Goal: Transaction & Acquisition: Purchase product/service

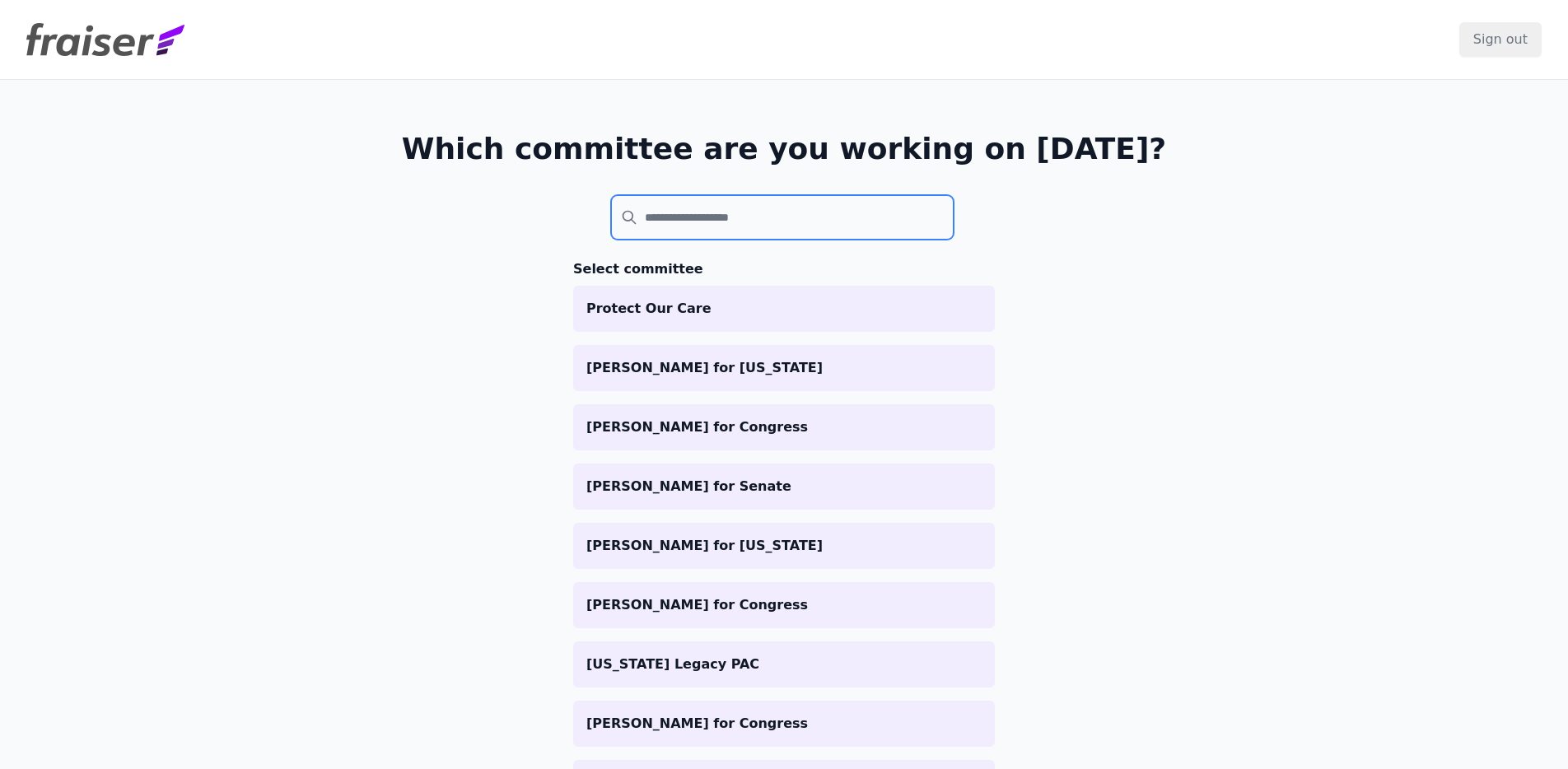
click at [654, 218] on input "search" at bounding box center [782, 218] width 343 height 44
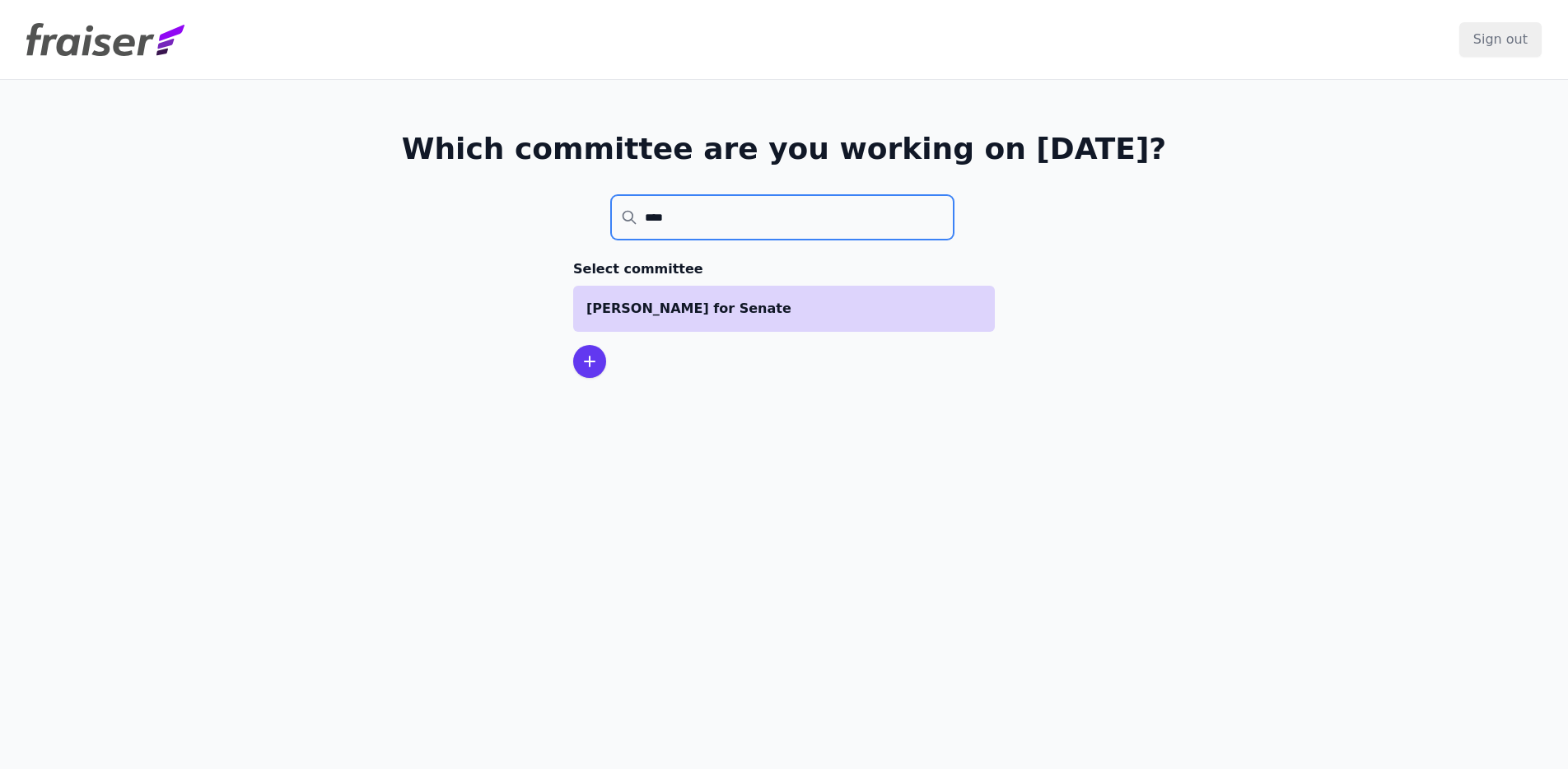
type input "****"
click at [692, 303] on p "[PERSON_NAME] for Senate" at bounding box center [784, 308] width 396 height 19
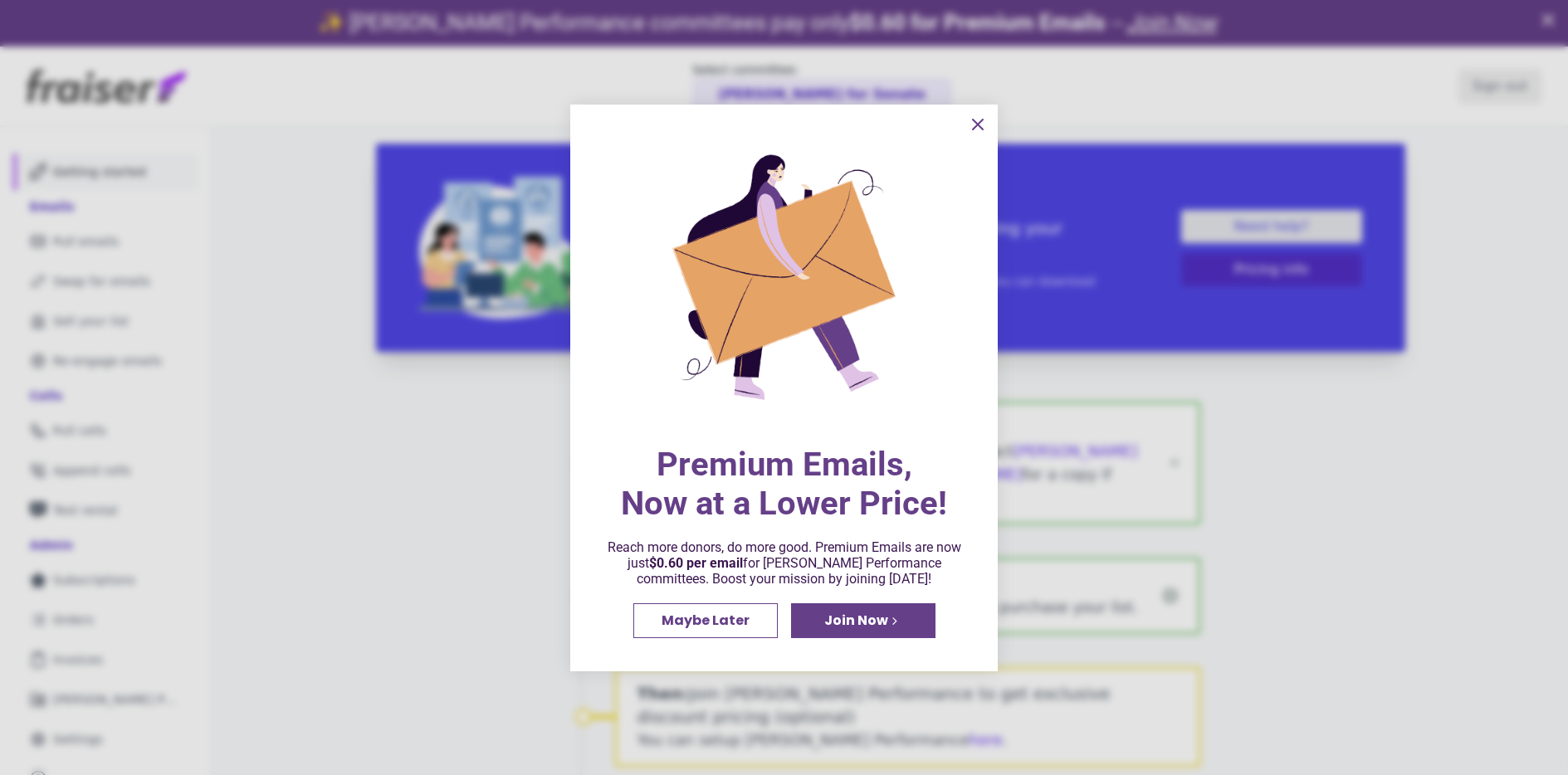
click at [981, 129] on icon "information" at bounding box center [978, 124] width 20 height 20
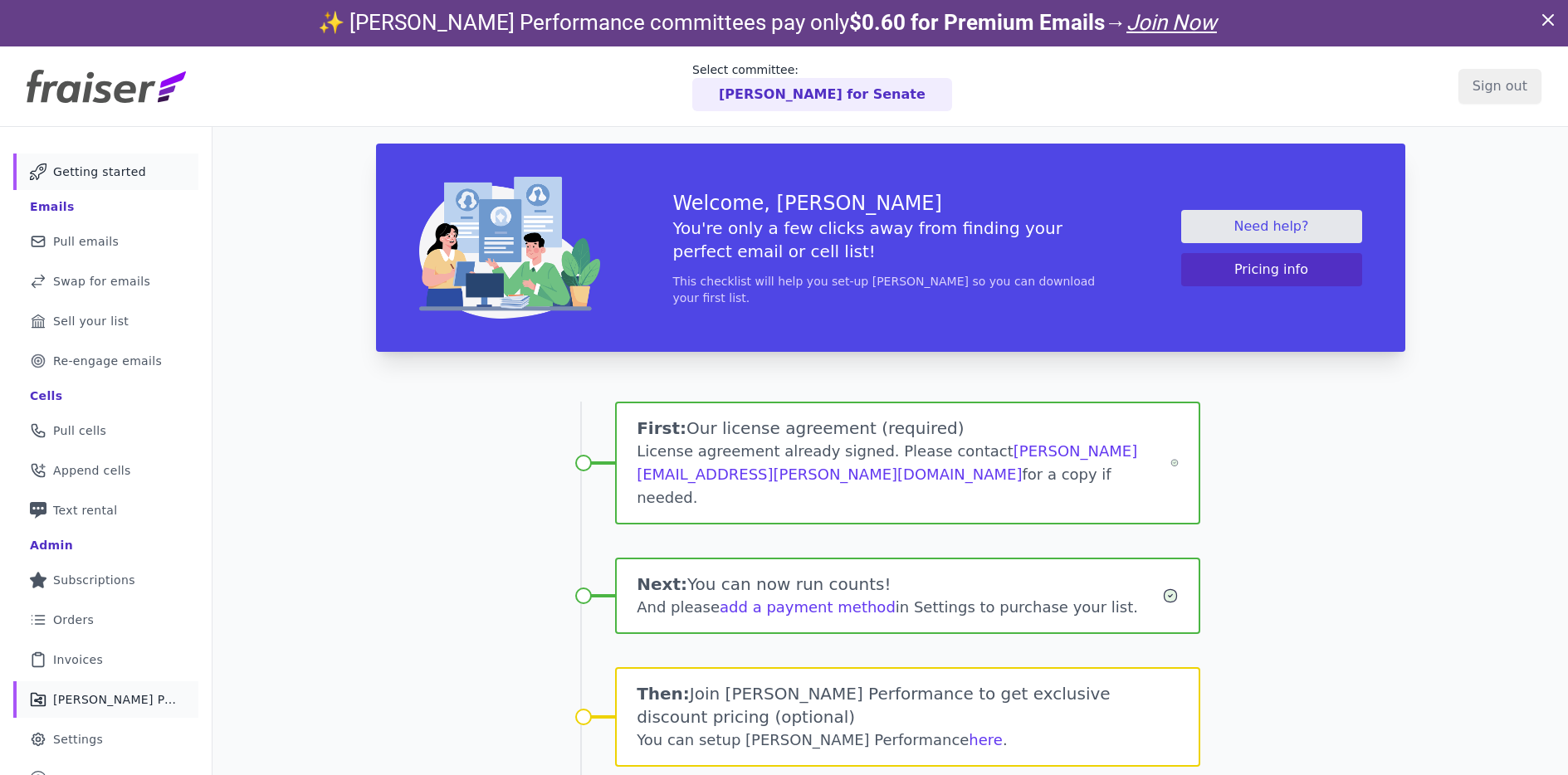
click at [116, 684] on link "Share Icon Outline of a share Fraiser Performance" at bounding box center [106, 700] width 186 height 36
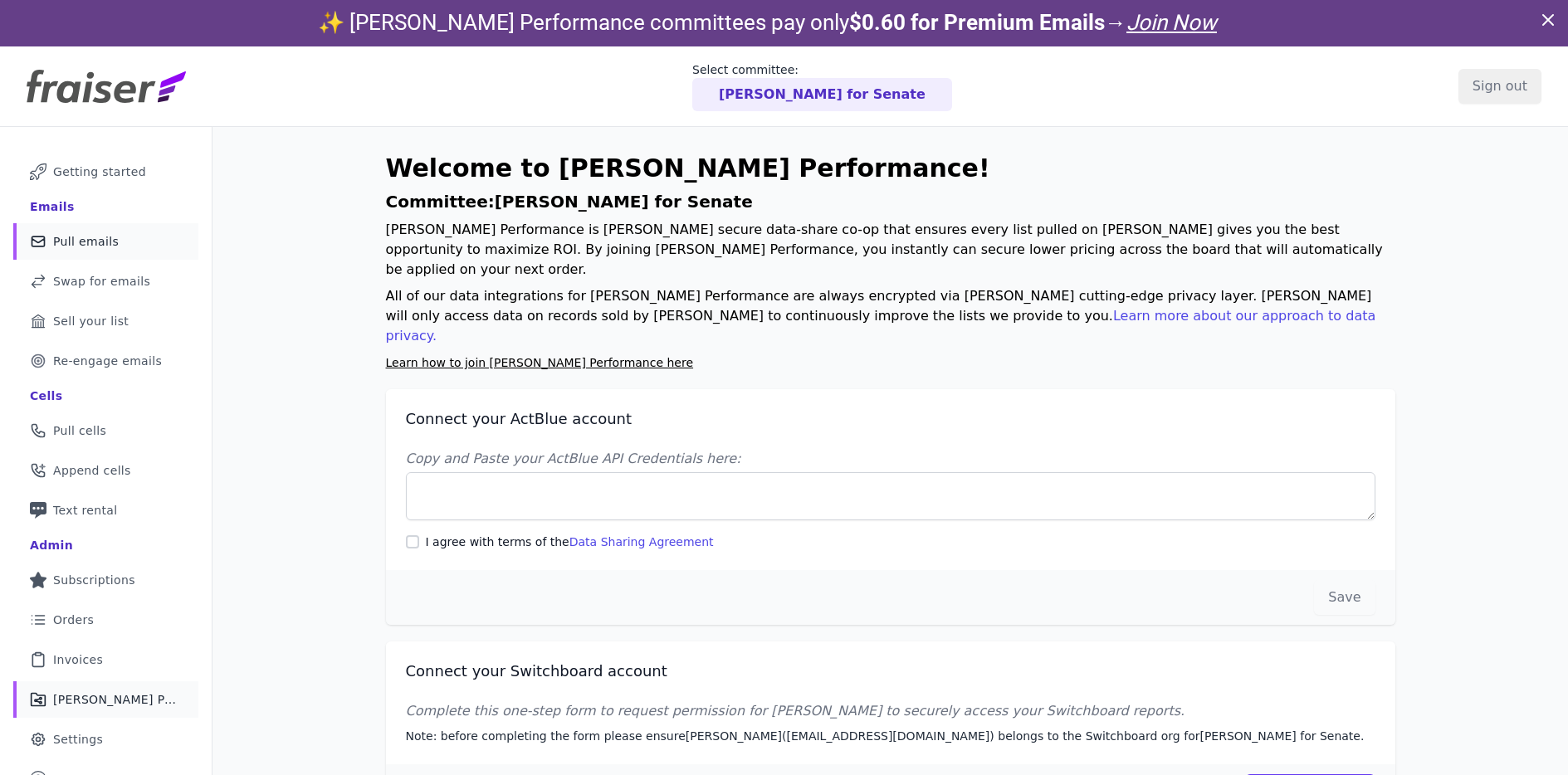
click at [100, 235] on span "Pull emails" at bounding box center [86, 241] width 66 height 17
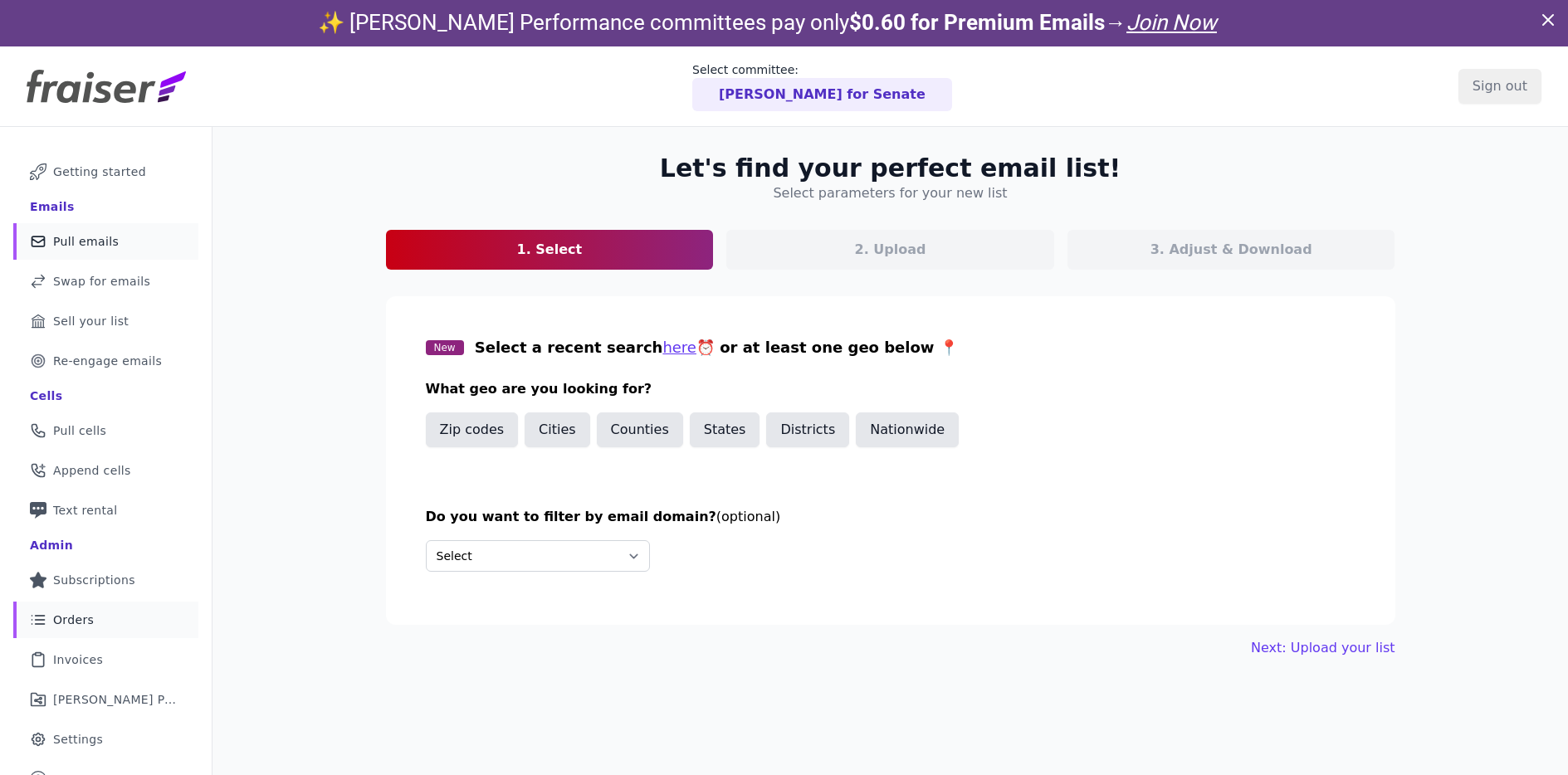
click at [68, 620] on span "Orders" at bounding box center [74, 620] width 41 height 17
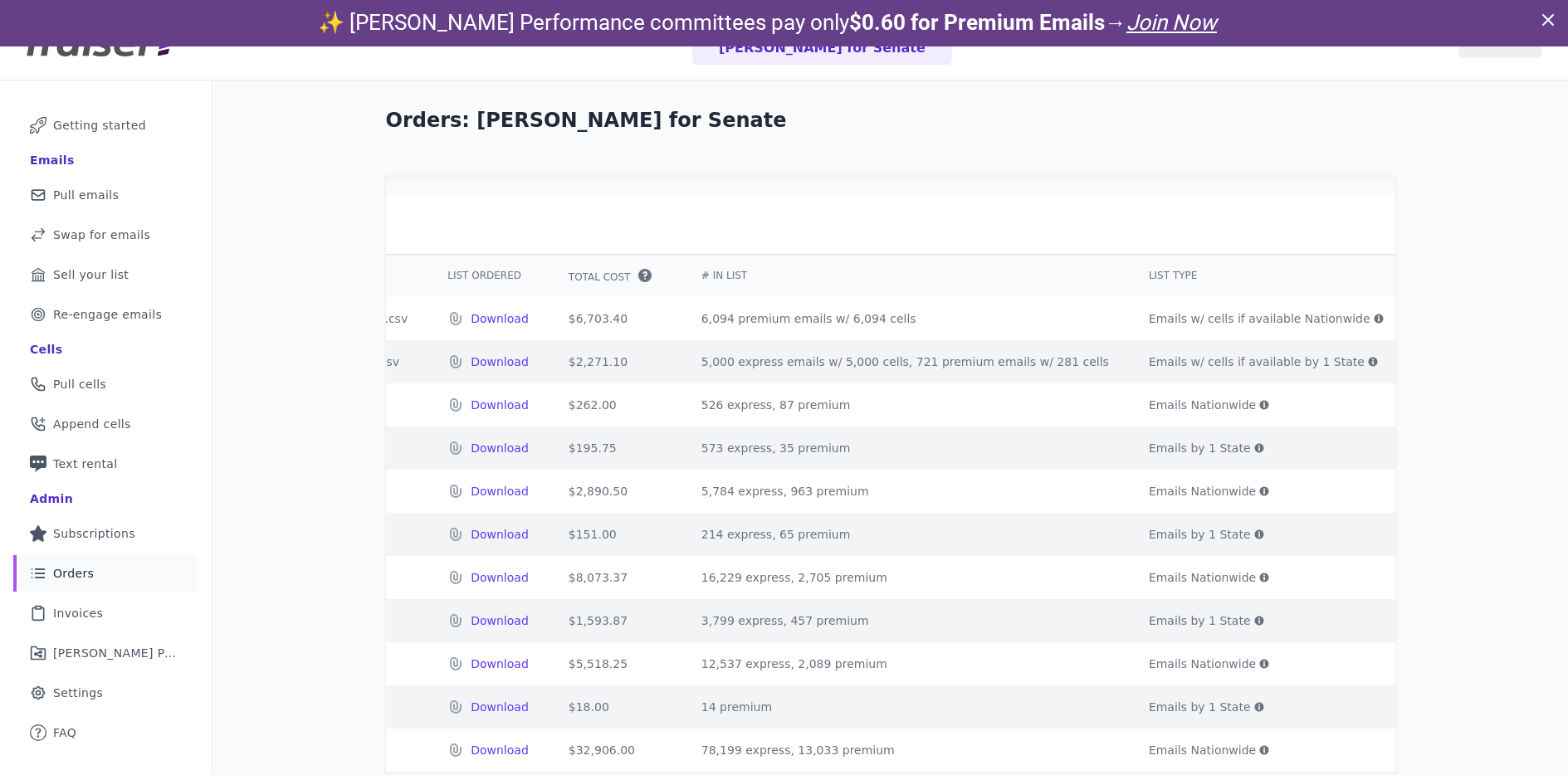
click at [1368, 367] on icon at bounding box center [1373, 361] width 10 height 10
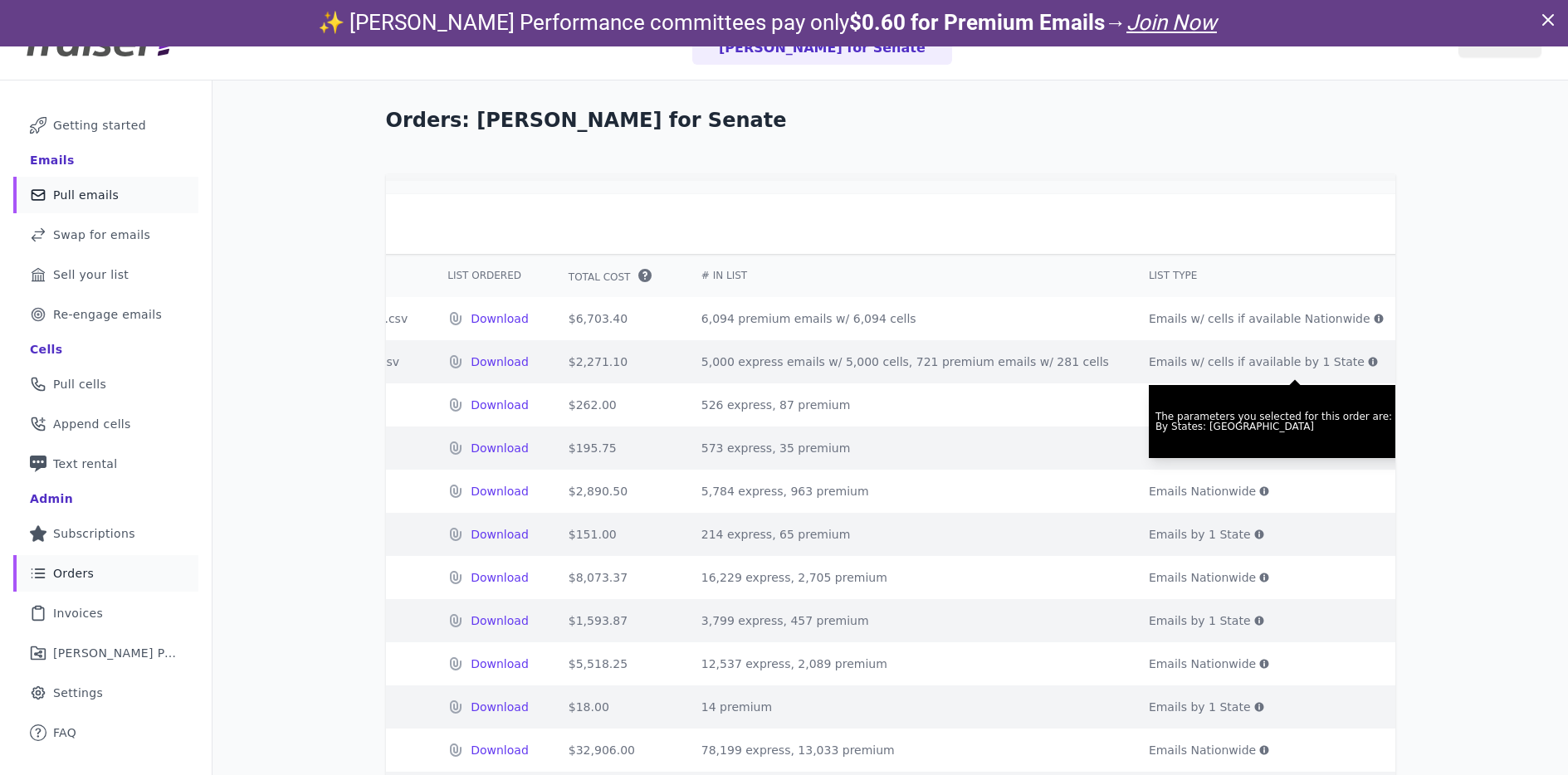
click at [110, 194] on span "Pull emails" at bounding box center [86, 194] width 66 height 17
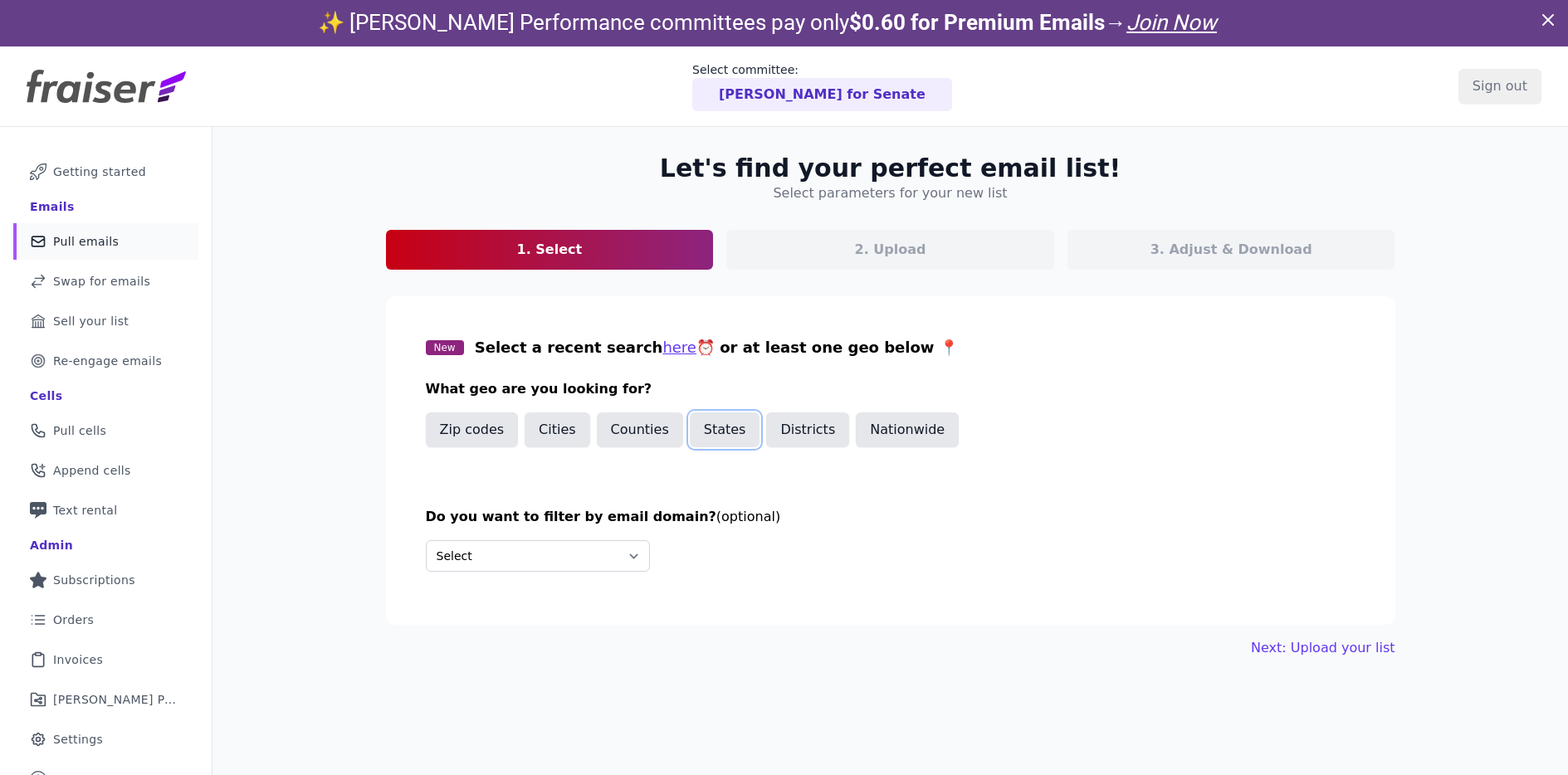
click at [712, 436] on button "States" at bounding box center [725, 430] width 70 height 35
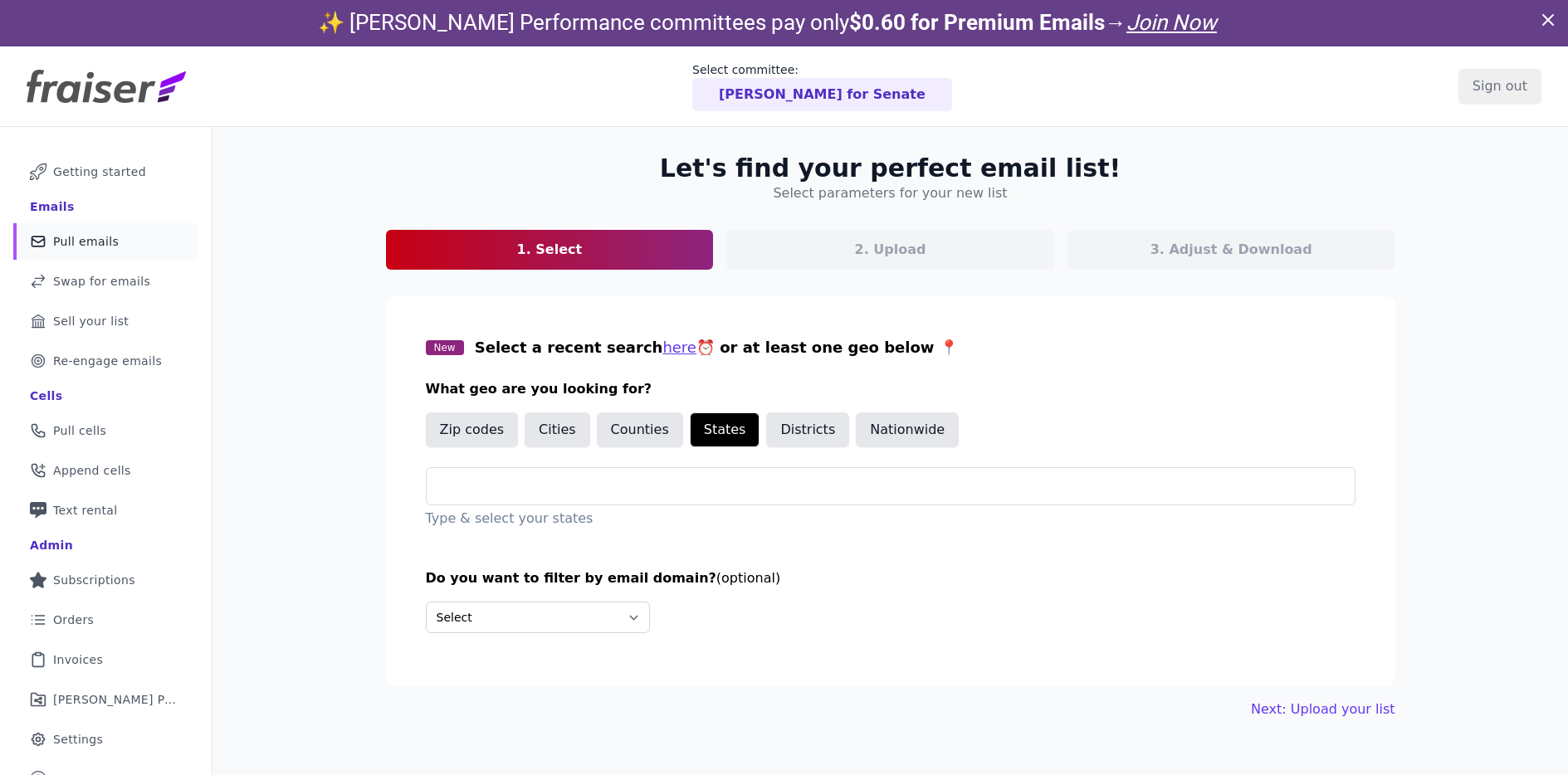
click at [616, 509] on p "Type & select your states" at bounding box center [891, 518] width 930 height 20
click at [605, 494] on input "text" at bounding box center [898, 486] width 915 height 20
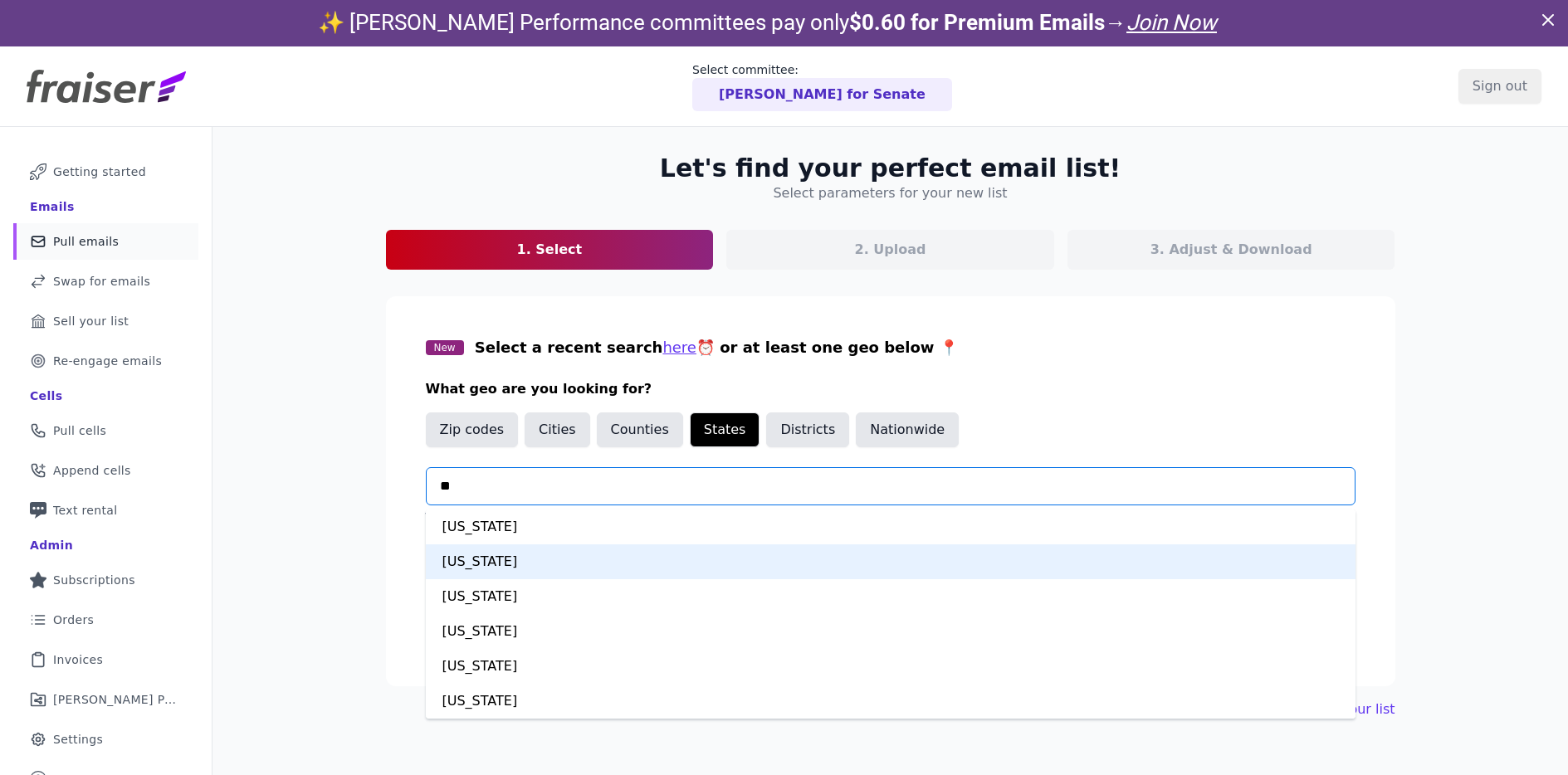
type input "***"
click at [514, 570] on div "[US_STATE]" at bounding box center [891, 561] width 930 height 35
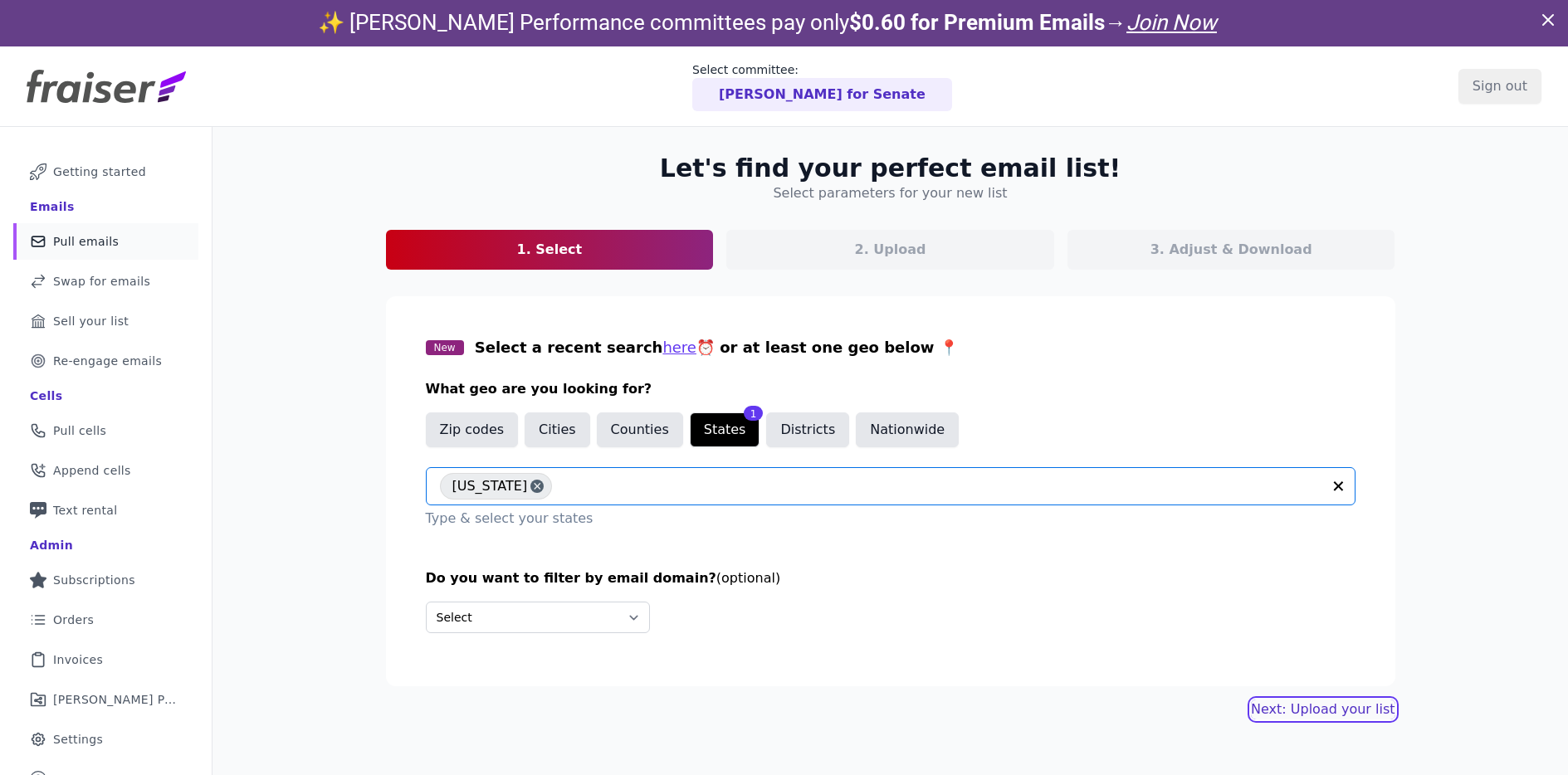
click at [1287, 706] on link "Next: Upload your list" at bounding box center [1323, 709] width 144 height 20
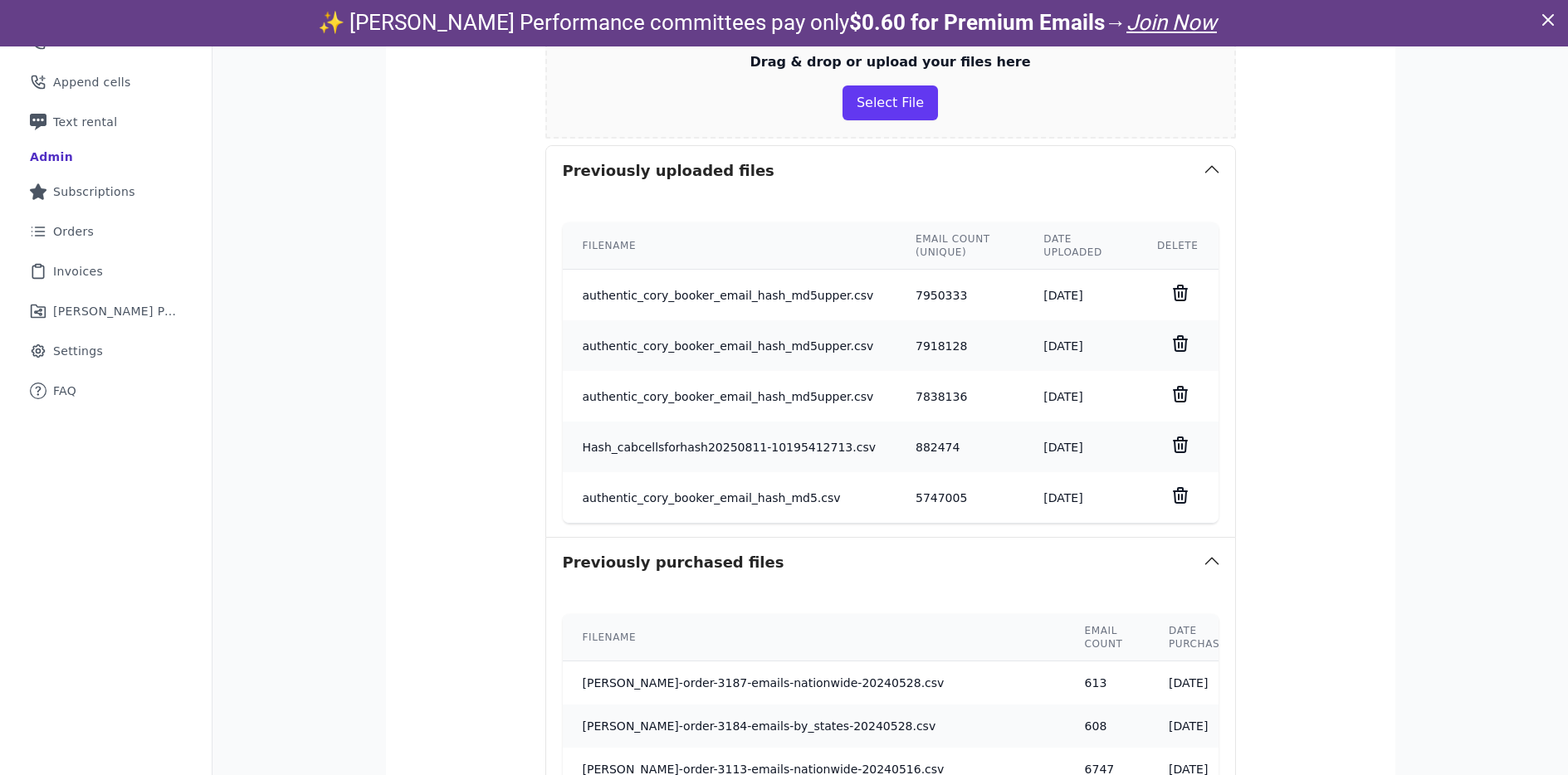
scroll to position [390, 0]
click at [899, 101] on button "Select File" at bounding box center [891, 100] width 96 height 35
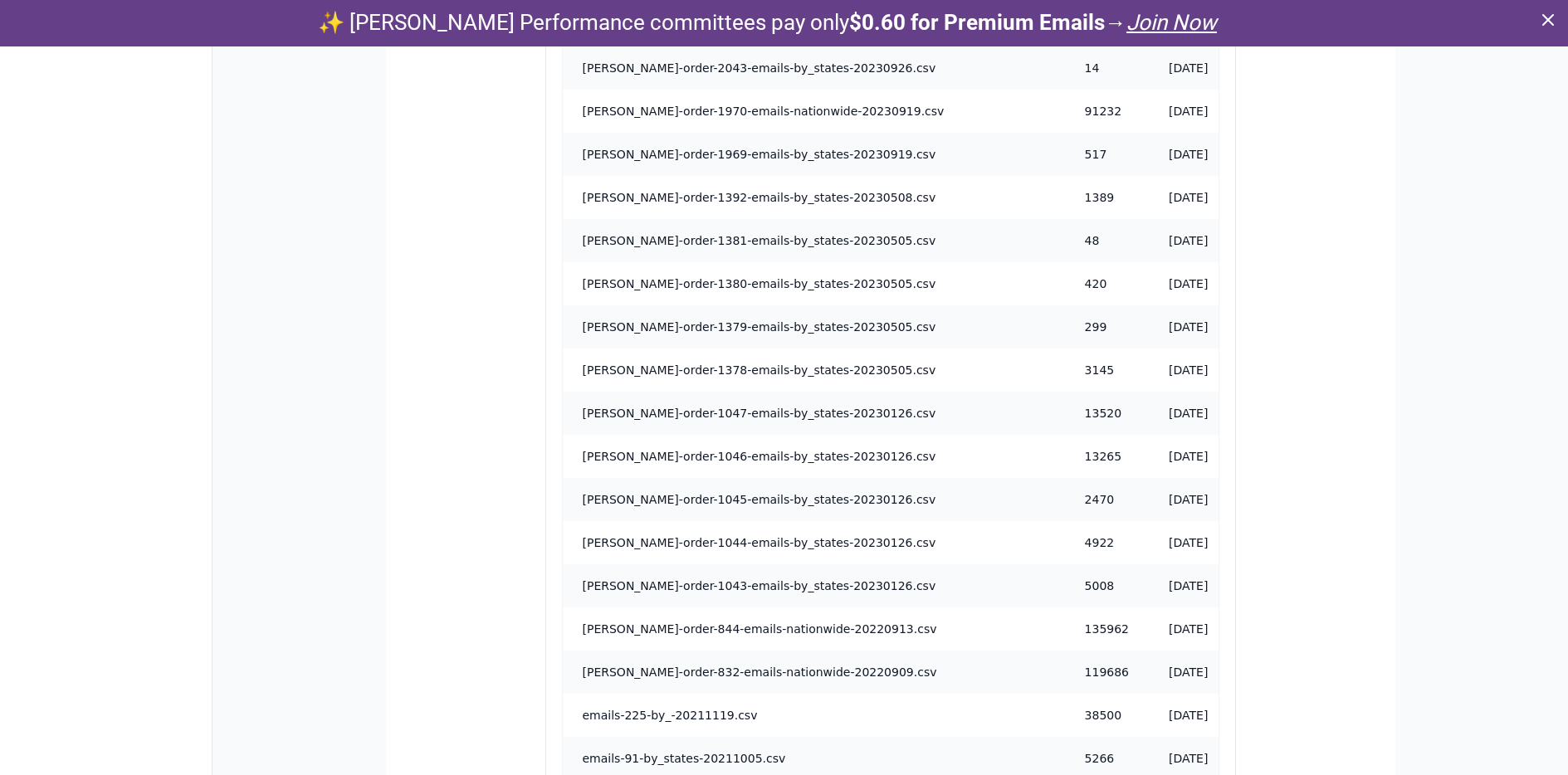
scroll to position [1644, 0]
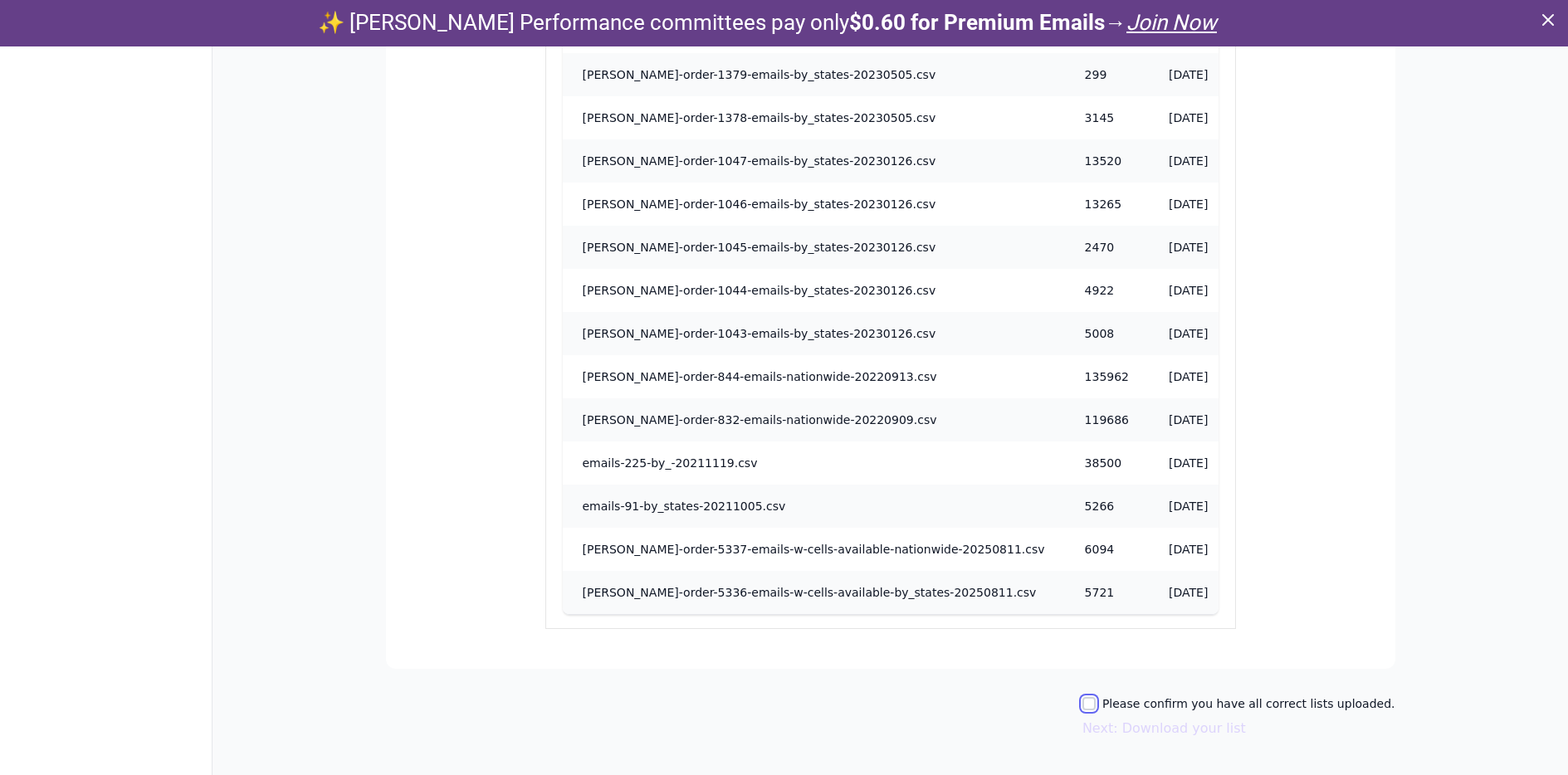
click at [1096, 707] on input "Please confirm you have all correct lists uploaded." at bounding box center [1089, 703] width 13 height 13
checkbox input "true"
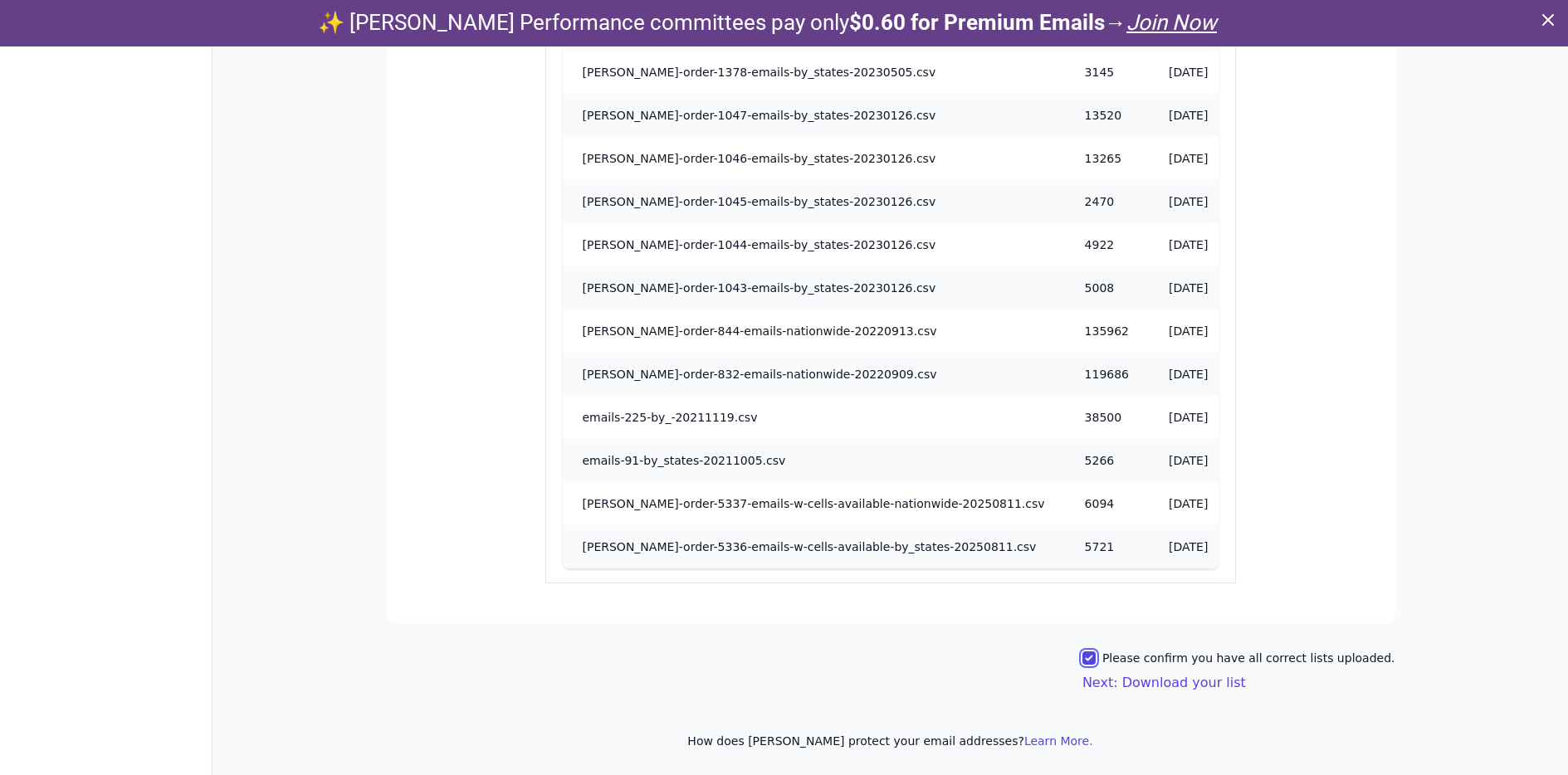
scroll to position [46, 0]
click at [1154, 684] on button "Next: Download your list" at bounding box center [1164, 682] width 163 height 20
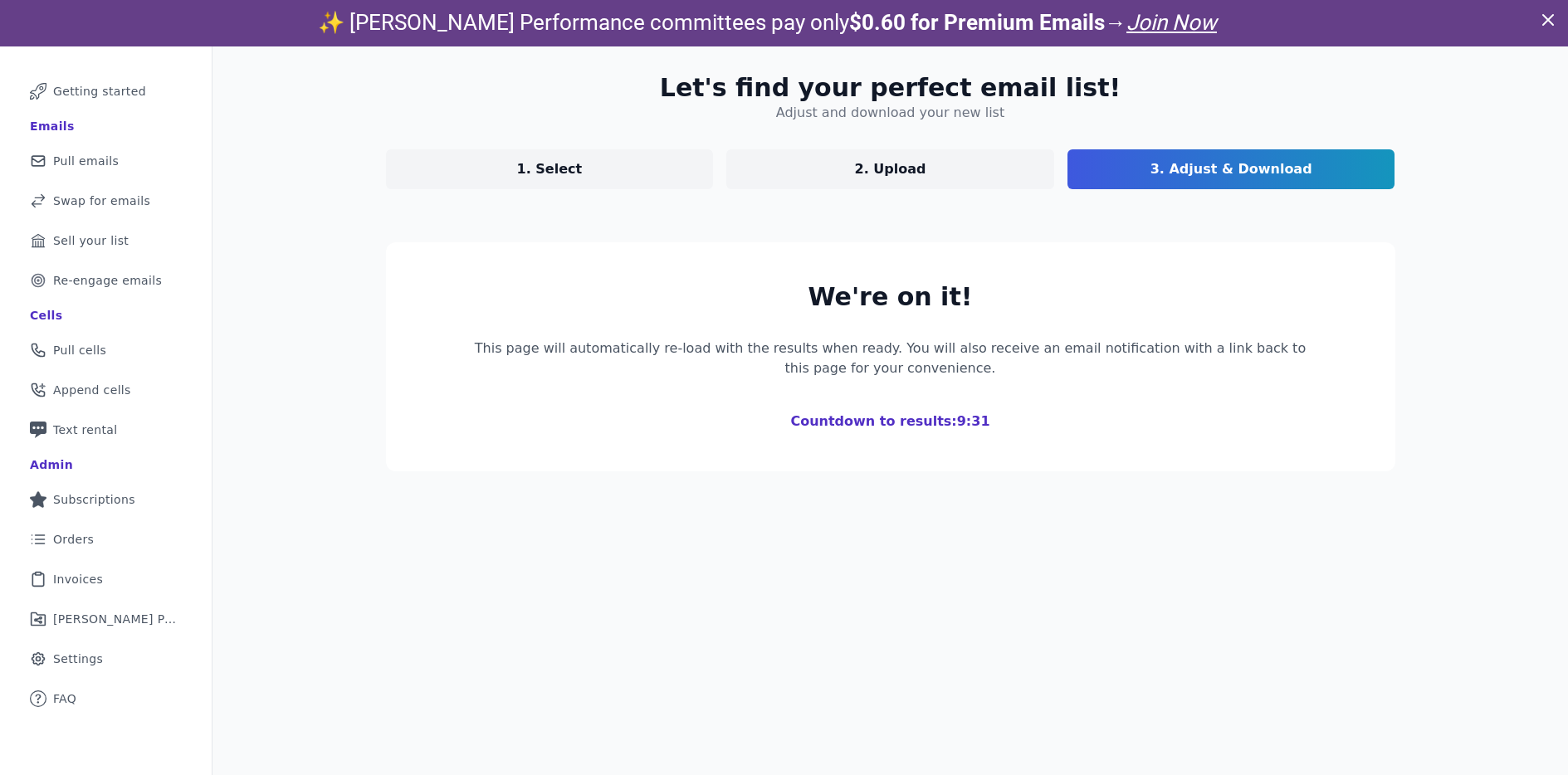
scroll to position [178, 0]
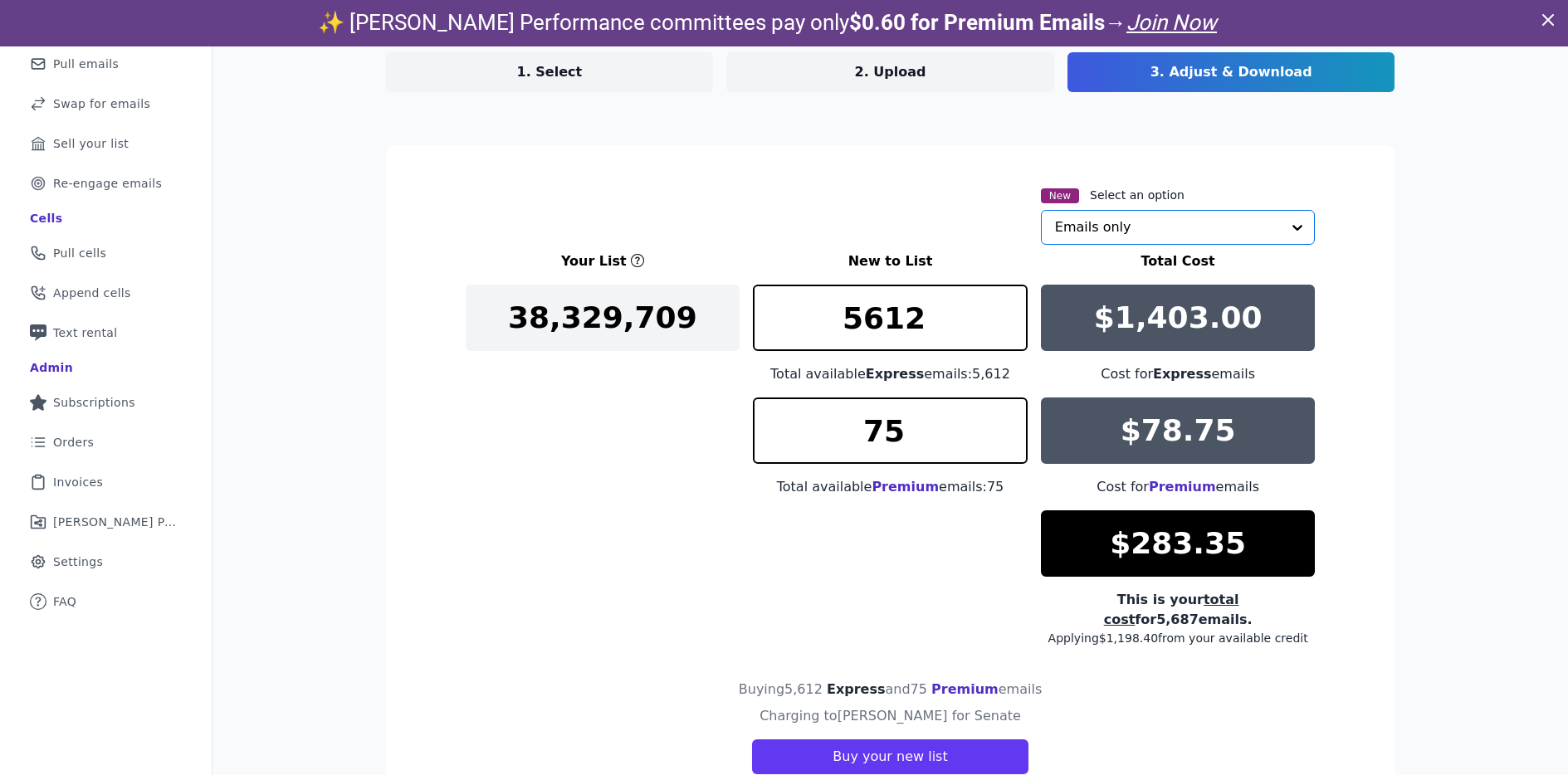
click at [1128, 233] on input "text" at bounding box center [1168, 227] width 226 height 33
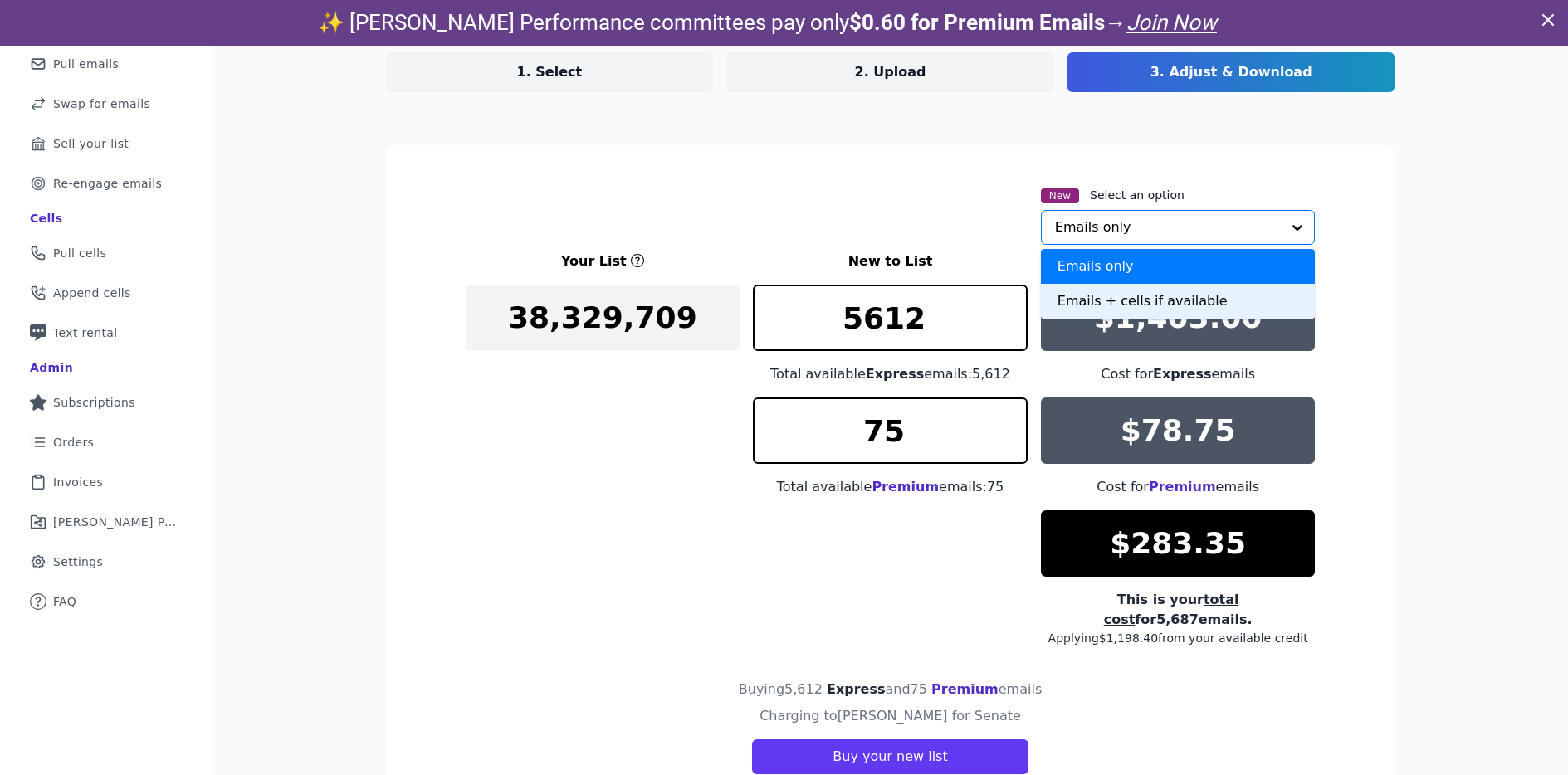
click at [1143, 304] on div "Emails + cells if available" at bounding box center [1179, 301] width 275 height 35
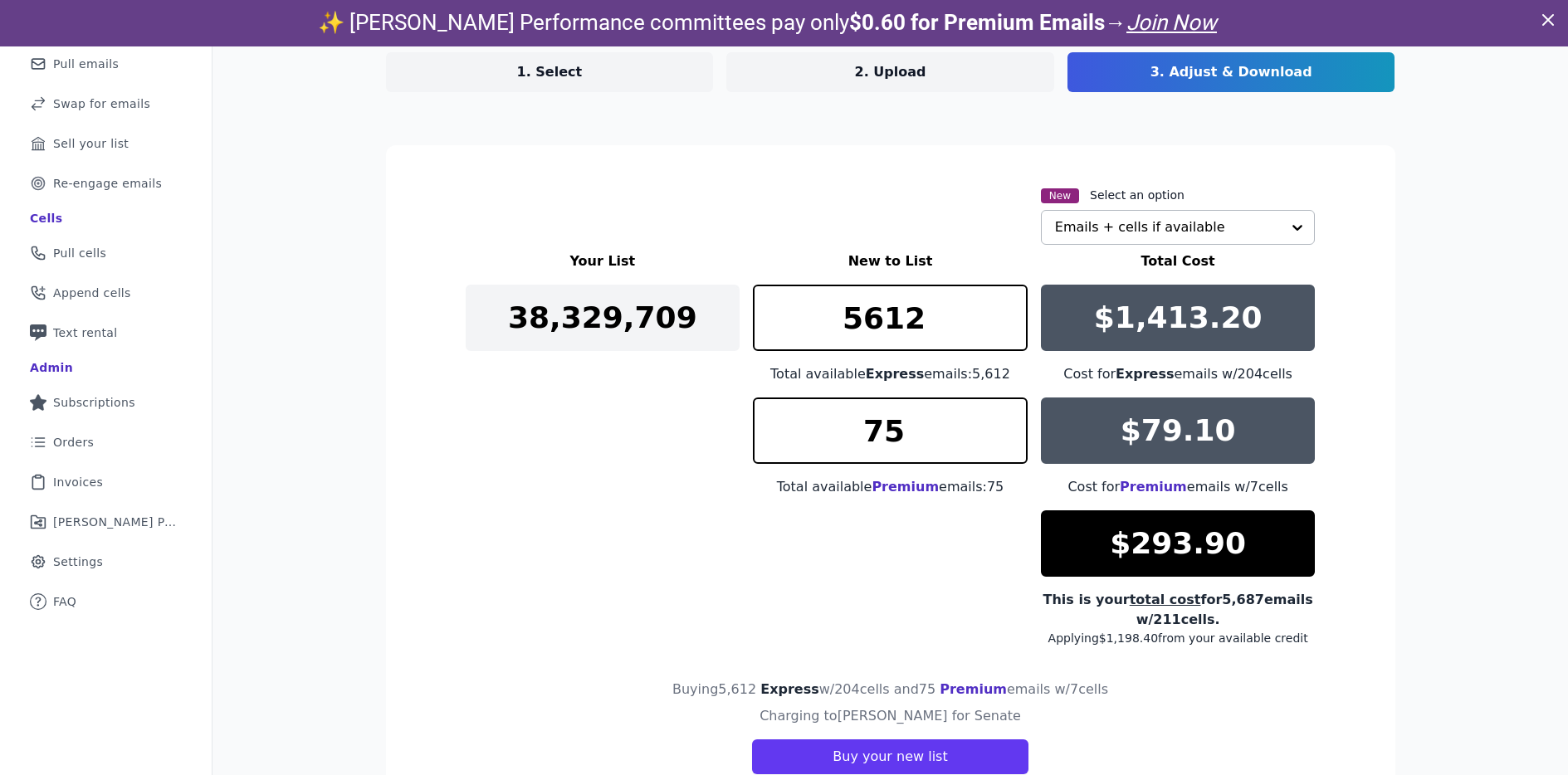
click at [594, 77] on link "1. Select" at bounding box center [550, 72] width 328 height 40
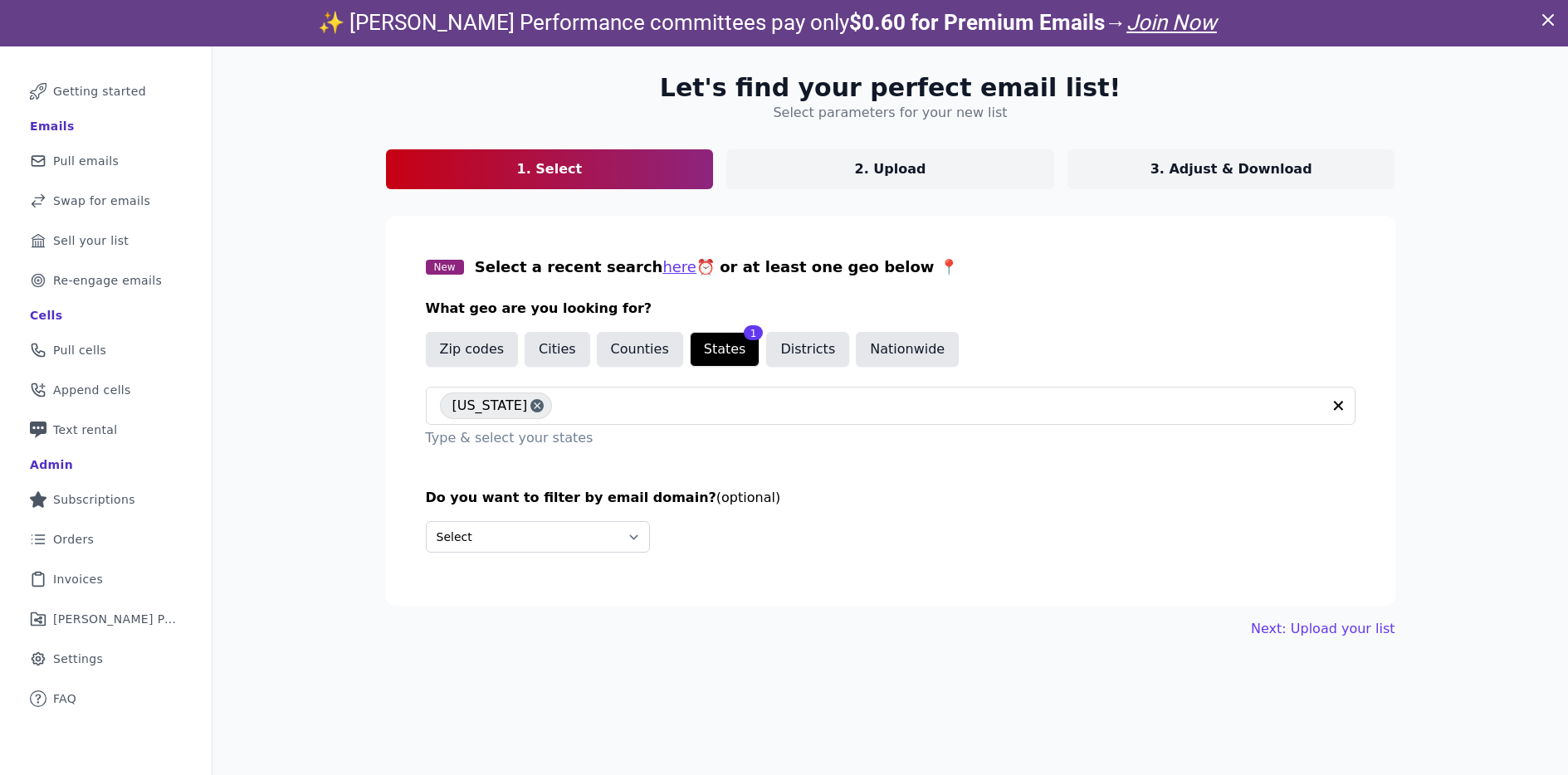
scroll to position [81, 0]
click at [594, 77] on section "Let's find your perfect email list! Select parameters for your new list 1. Sele…" at bounding box center [891, 130] width 1010 height 116
click at [896, 344] on button "Nationwide" at bounding box center [907, 349] width 103 height 35
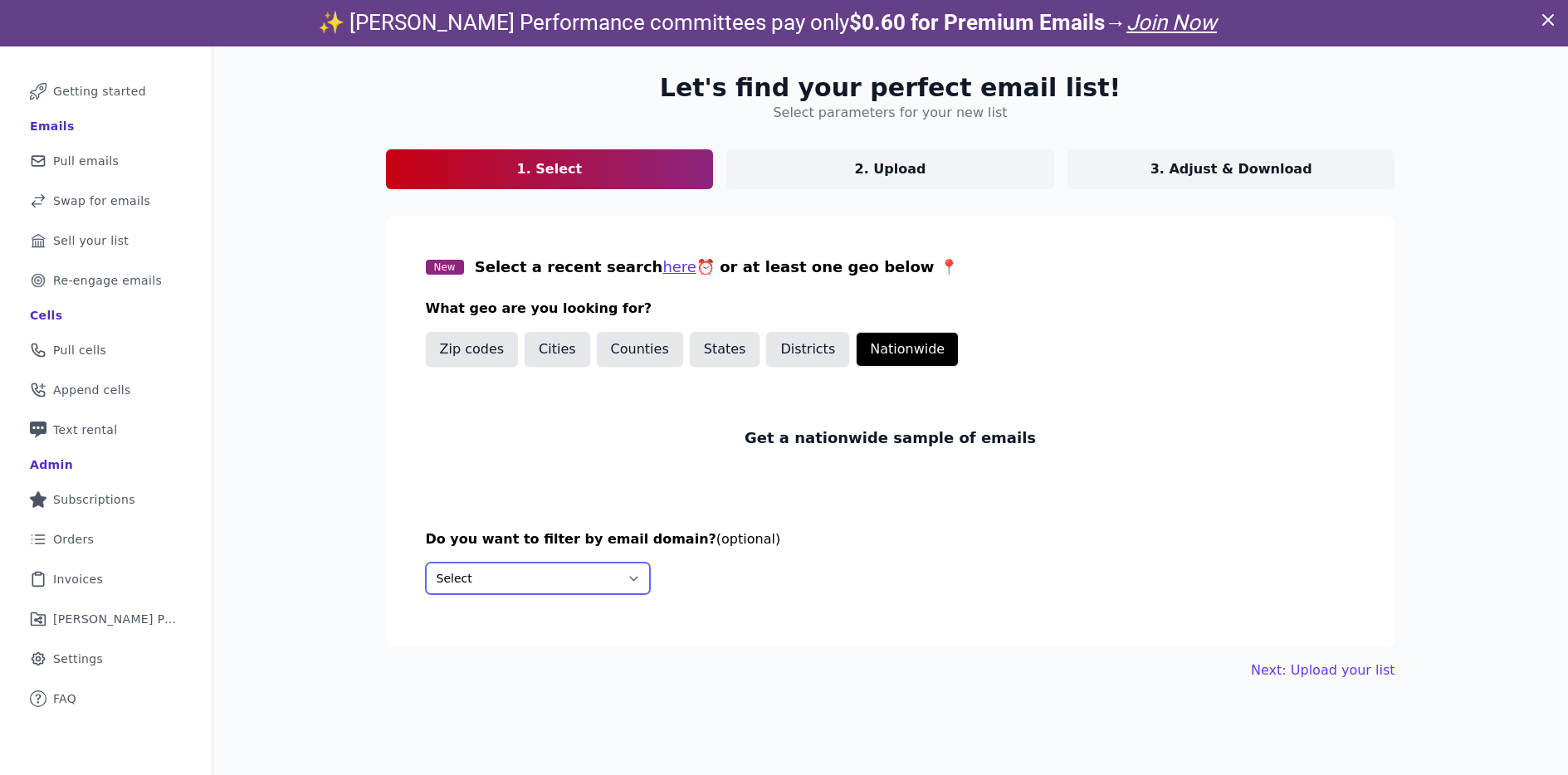
click at [523, 594] on select "Select Include only these domains Include none of these domains" at bounding box center [538, 579] width 224 height 32
click at [1311, 671] on link "Next: Upload your list" at bounding box center [1323, 670] width 144 height 20
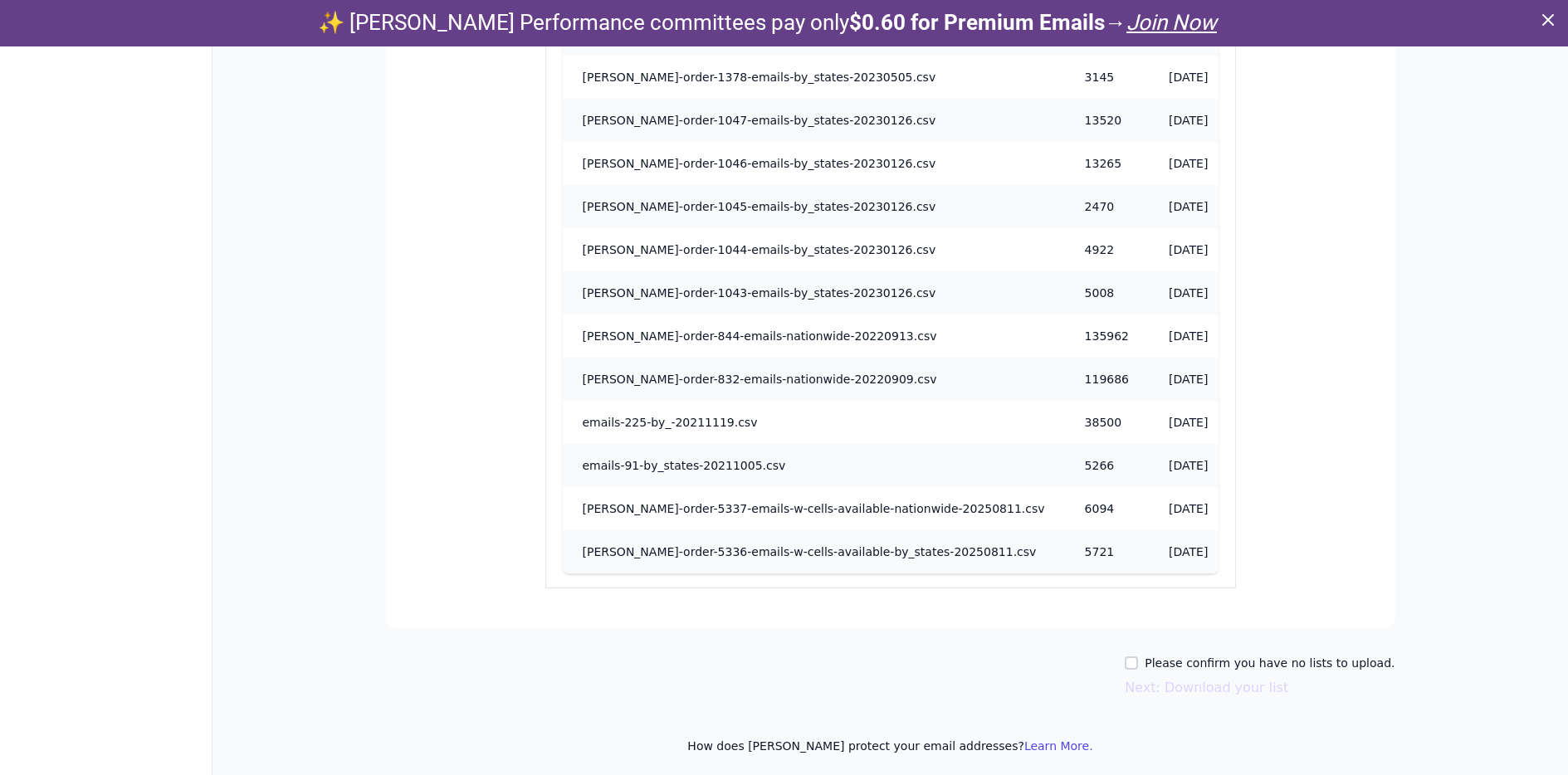
scroll to position [46, 0]
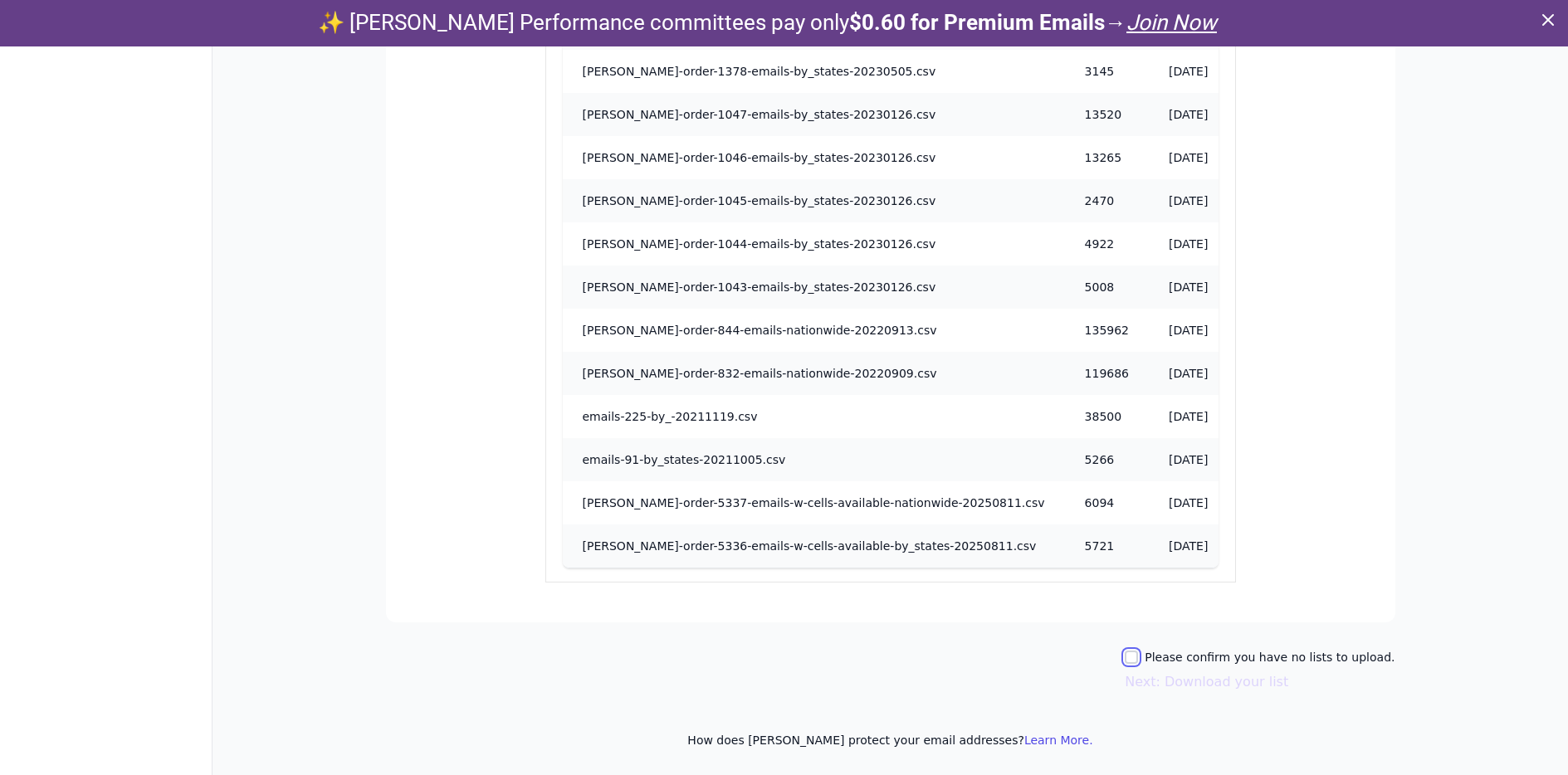
click at [1138, 662] on input "Please confirm you have no lists to upload." at bounding box center [1131, 657] width 13 height 13
checkbox input "true"
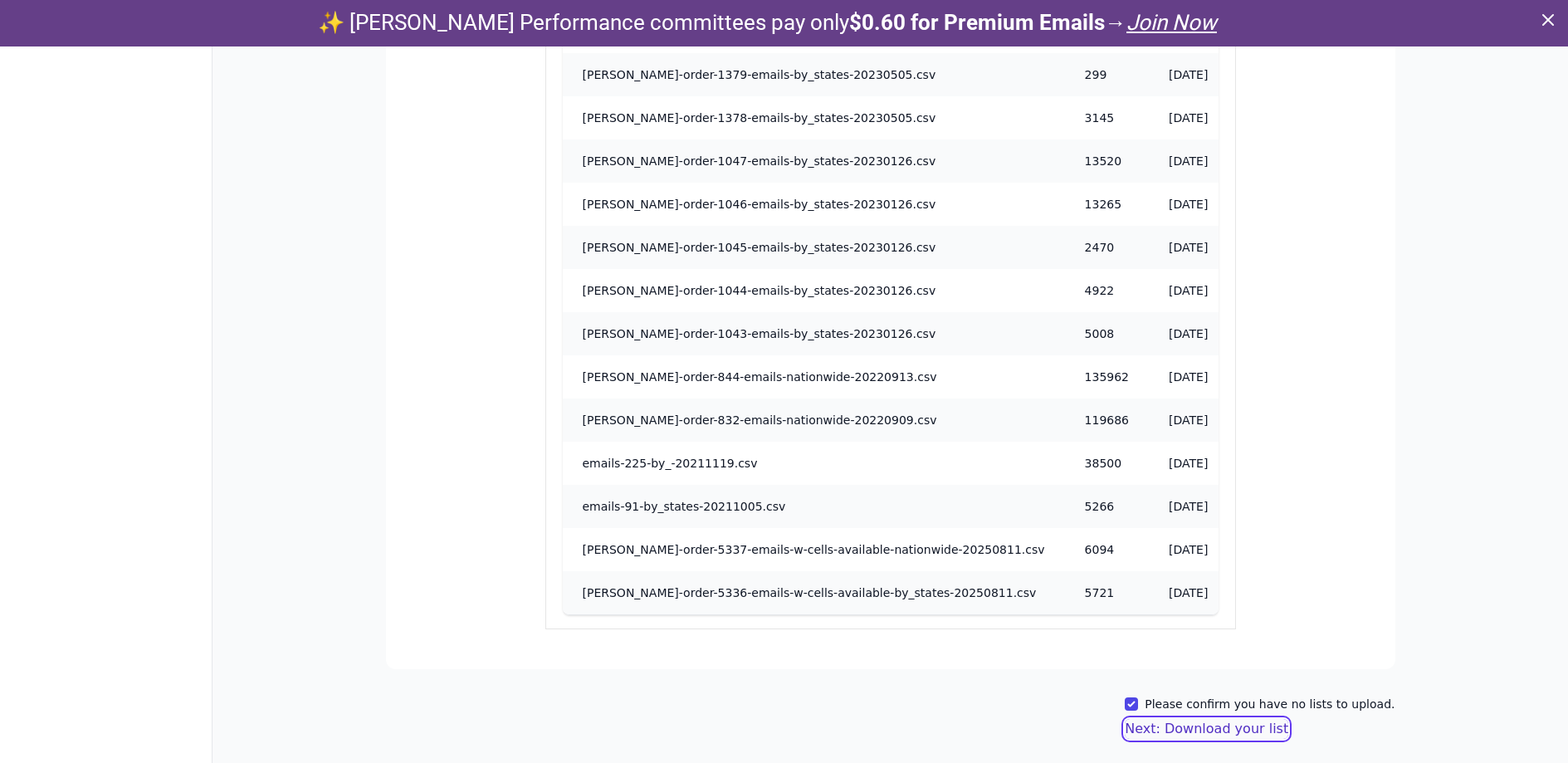
click at [1223, 733] on button "Next: Download your list" at bounding box center [1207, 729] width 163 height 20
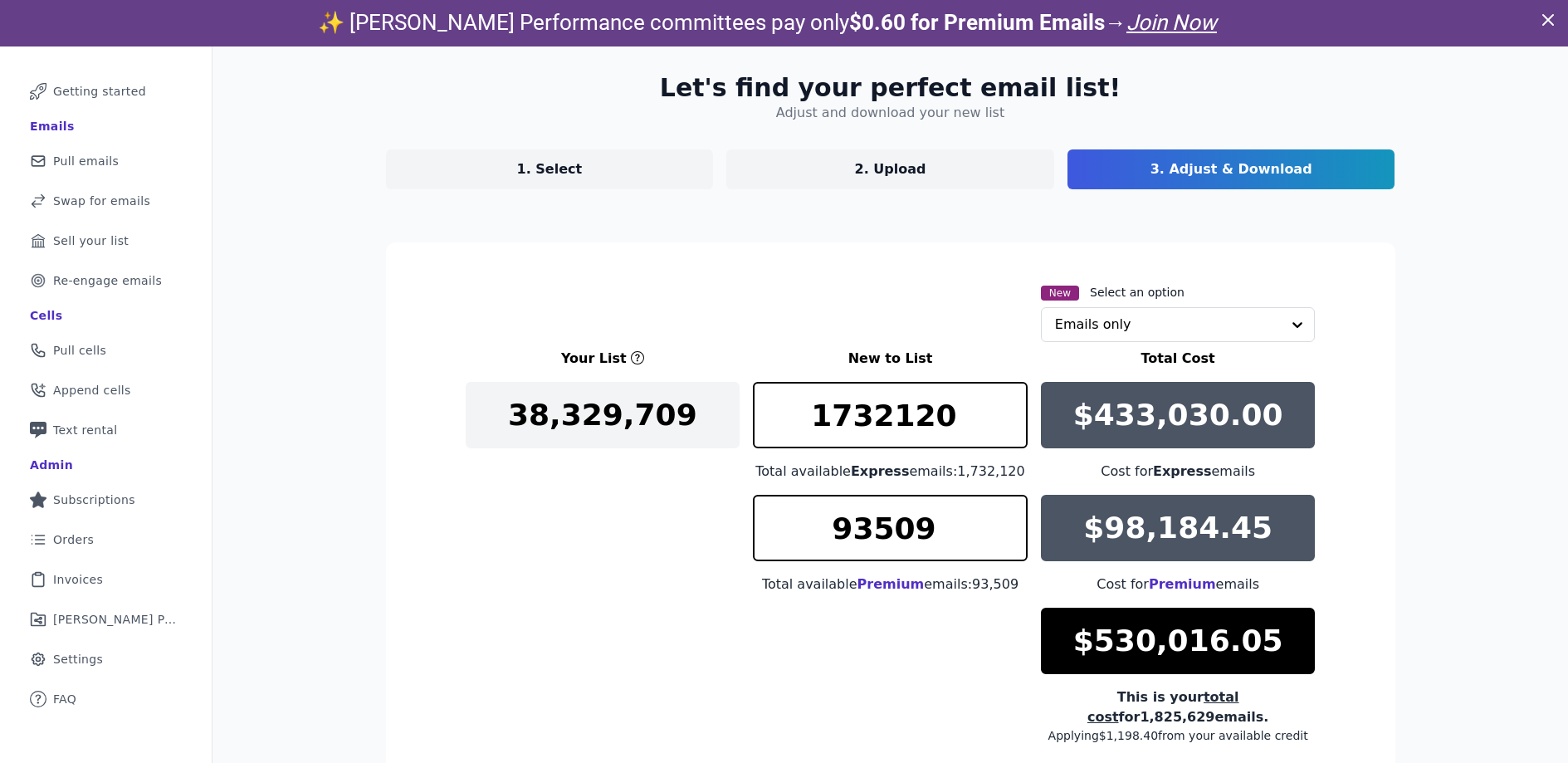
scroll to position [211, 0]
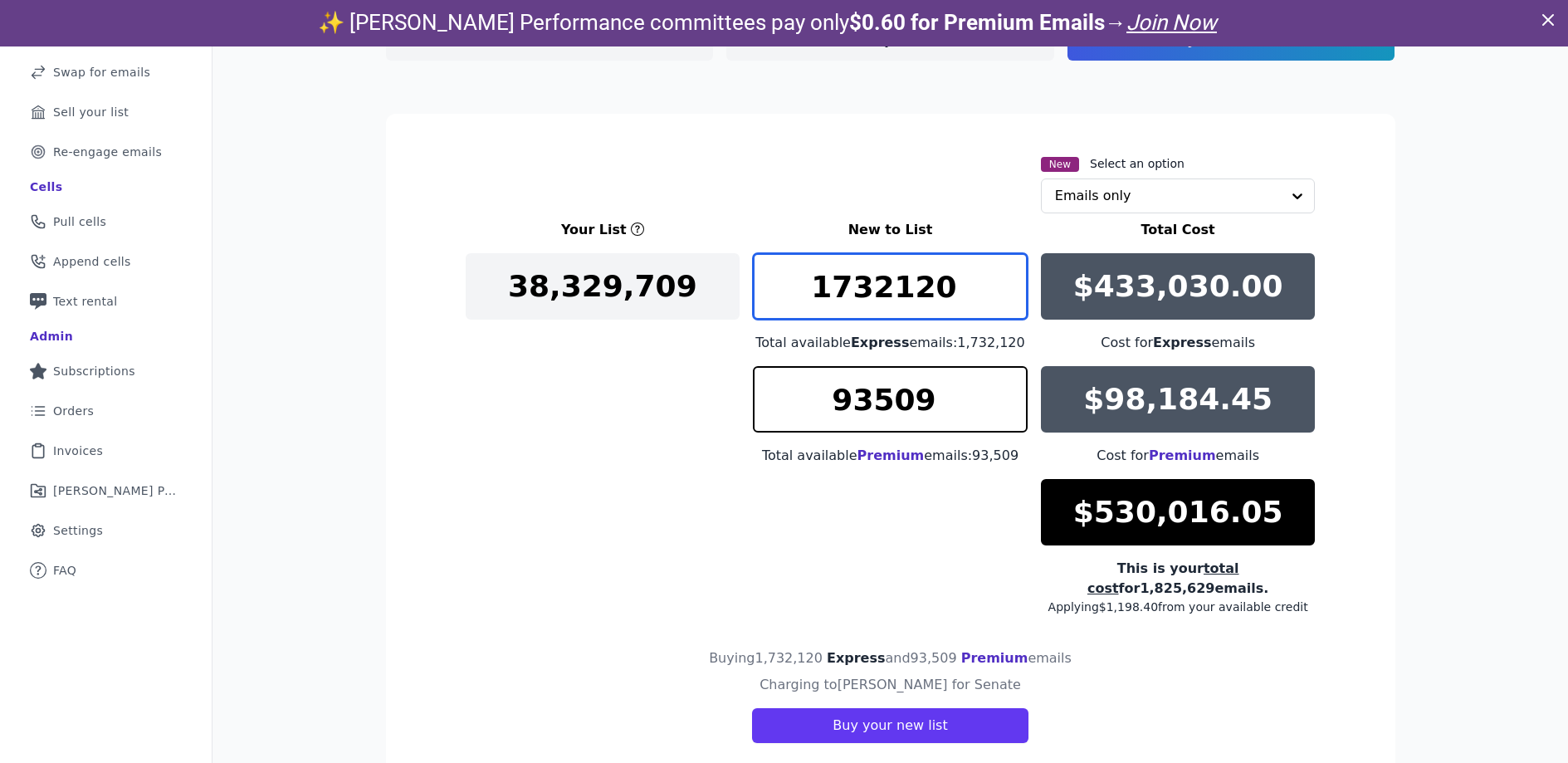
click at [821, 285] on input "1732120" at bounding box center [891, 286] width 275 height 67
click at [822, 286] on input "1732120" at bounding box center [891, 286] width 275 height 67
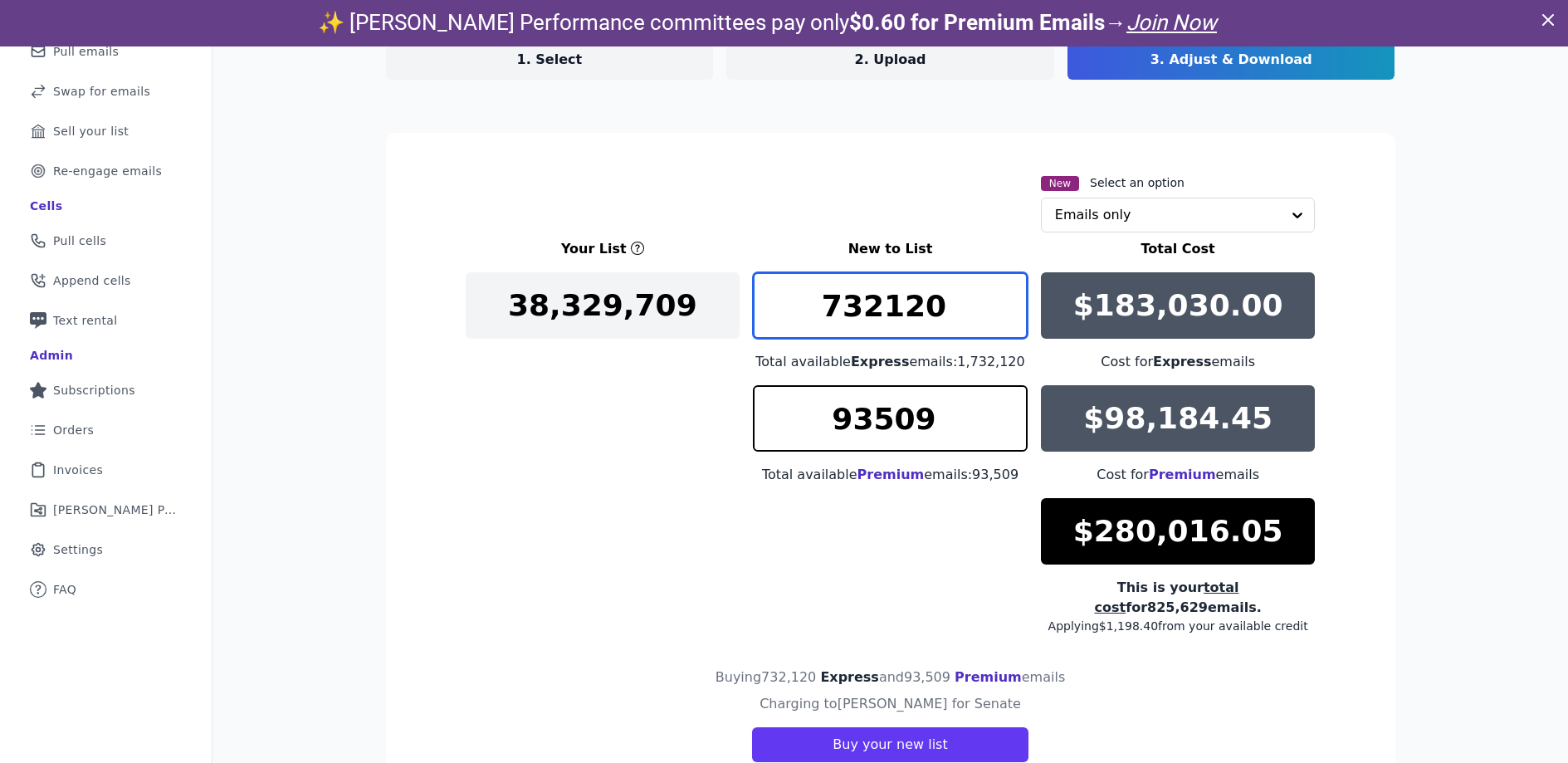
type input "732120"
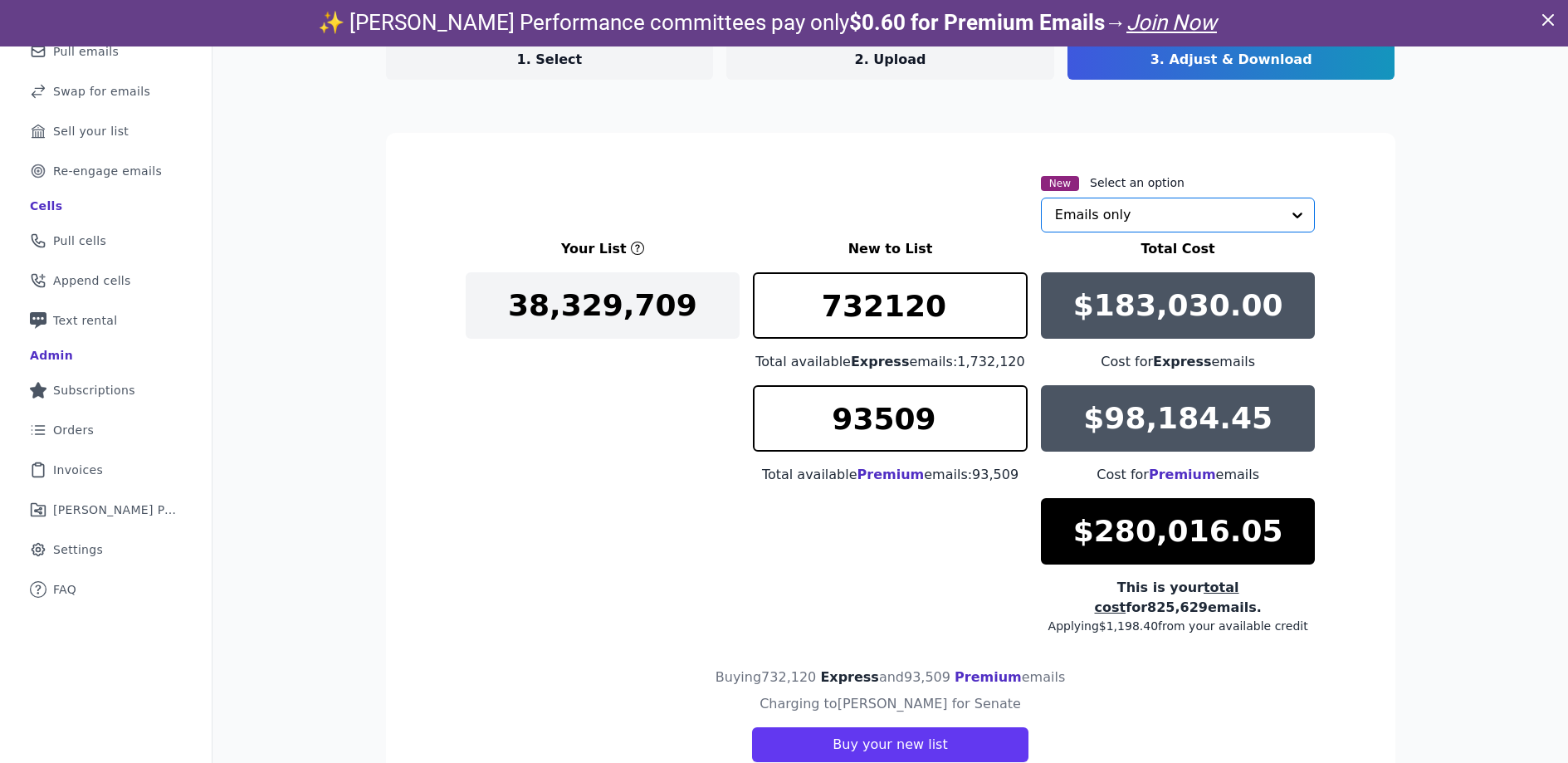
click at [1134, 221] on input "text" at bounding box center [1168, 214] width 226 height 33
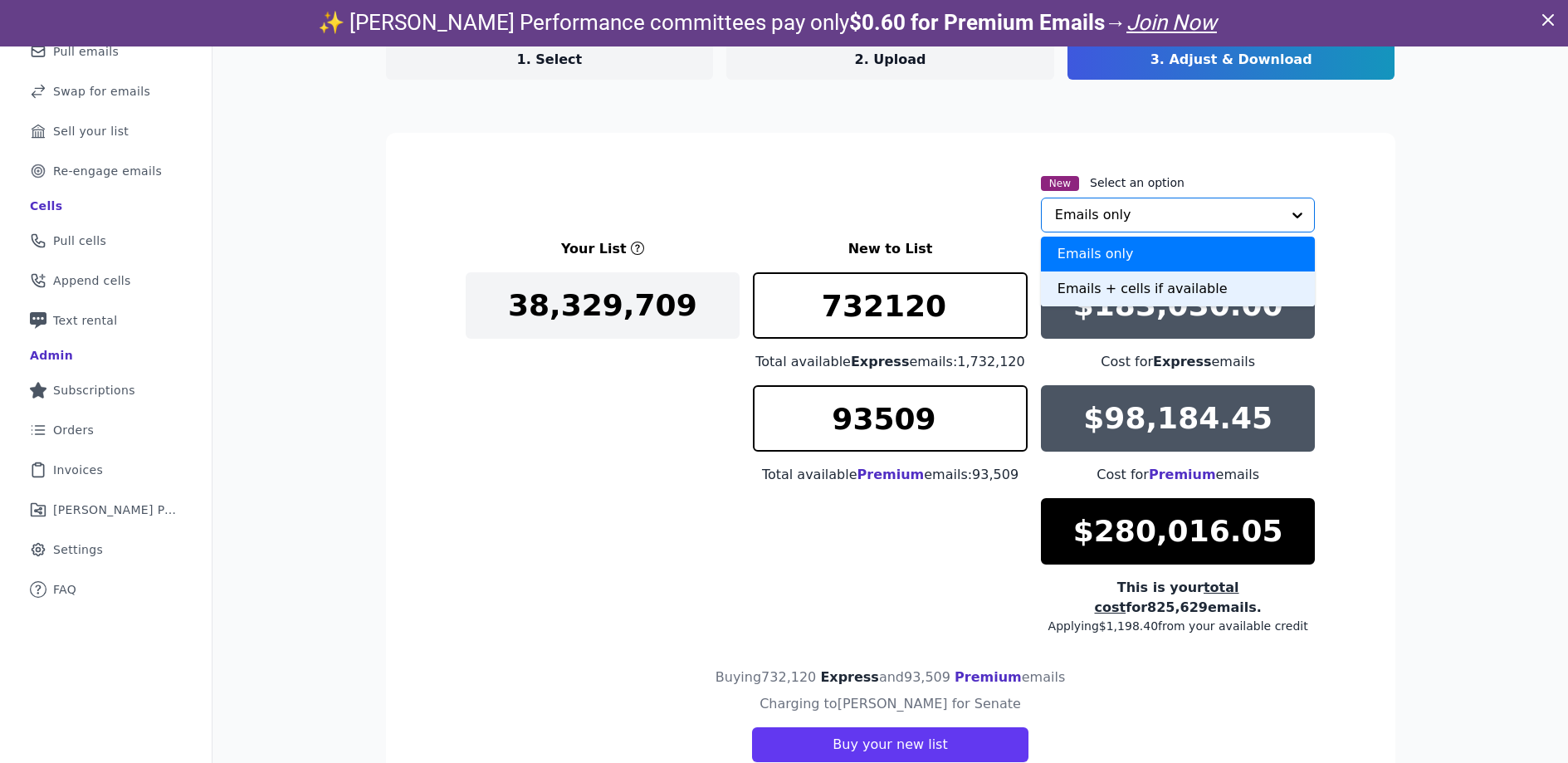
click at [1138, 288] on div "Emails + cells if available" at bounding box center [1179, 289] width 275 height 35
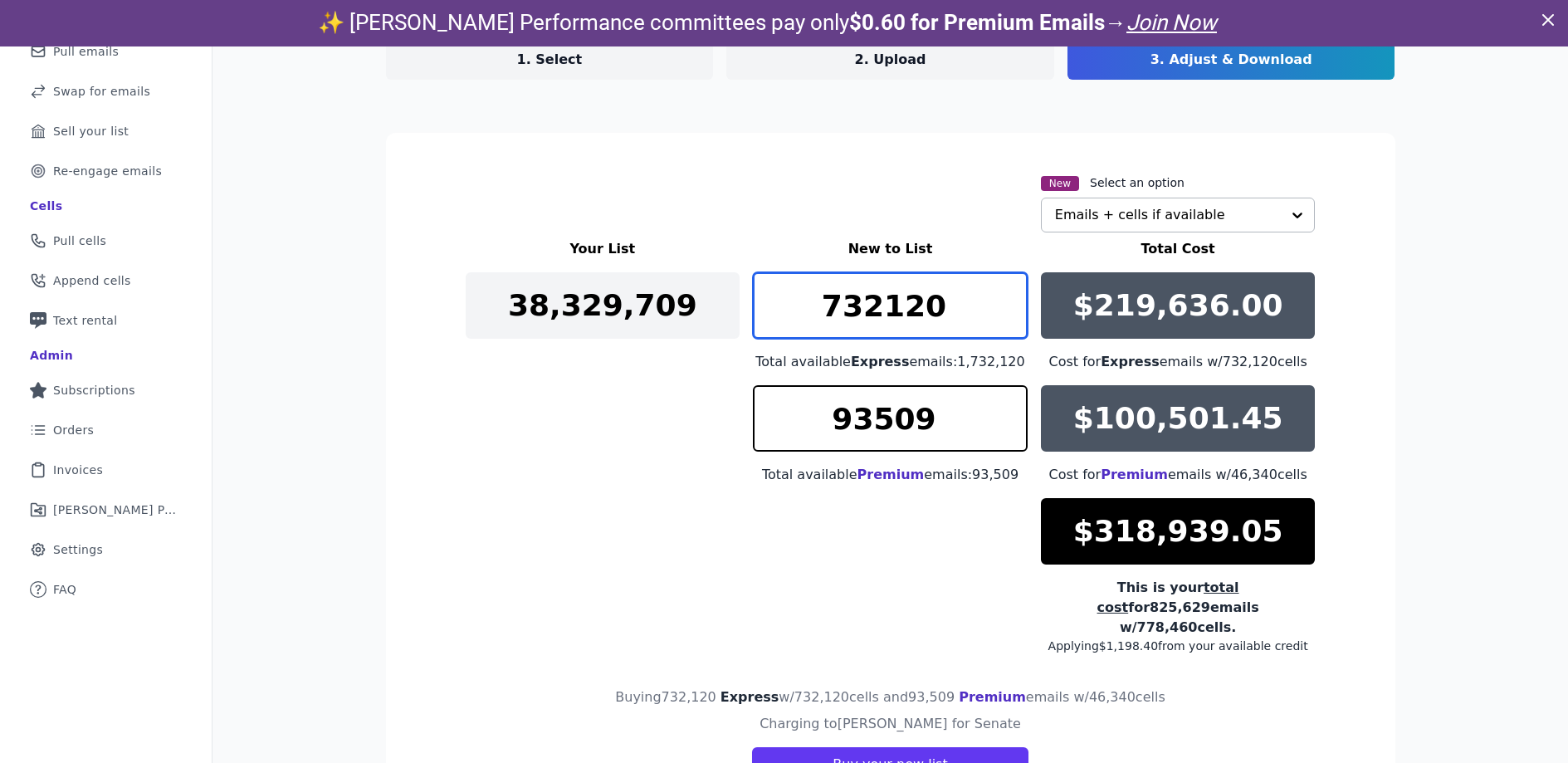
drag, startPoint x: 947, startPoint y: 310, endPoint x: 812, endPoint y: 299, distance: 135.4
click at [812, 299] on input "732120" at bounding box center [891, 306] width 275 height 67
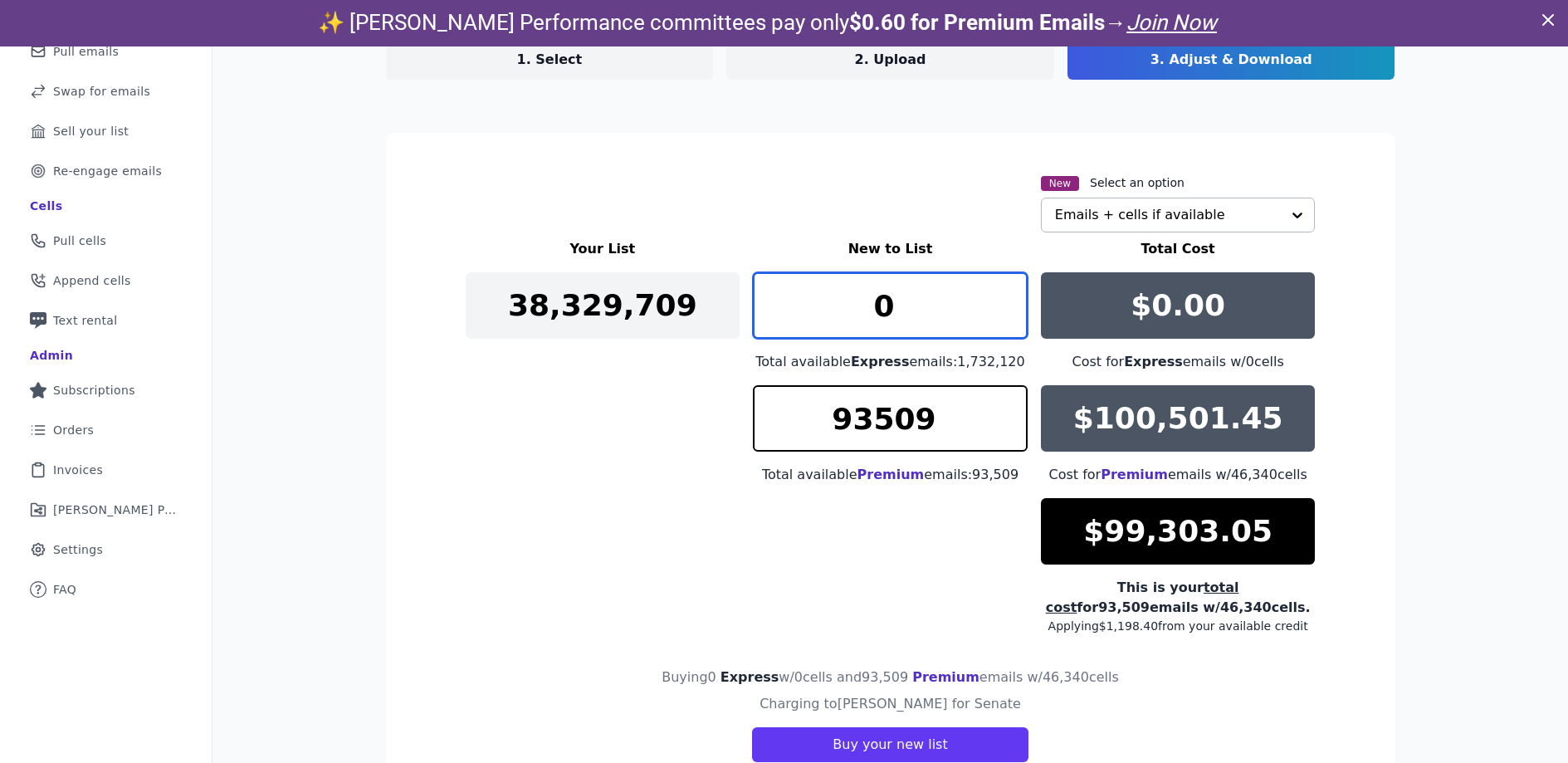
type input "0"
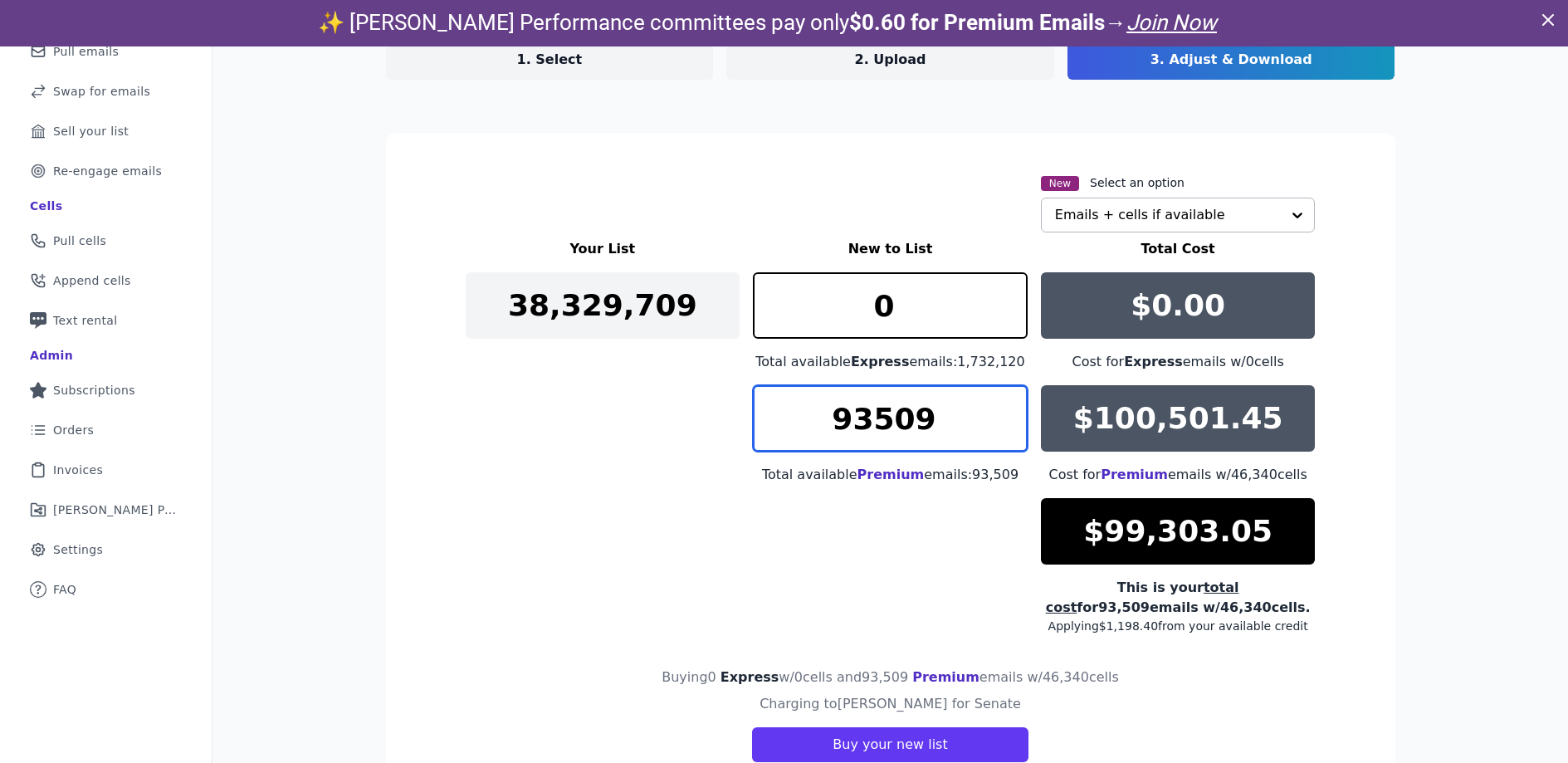
drag, startPoint x: 930, startPoint y: 424, endPoint x: 787, endPoint y: 402, distance: 144.7
click at [787, 402] on input "93509" at bounding box center [891, 418] width 275 height 67
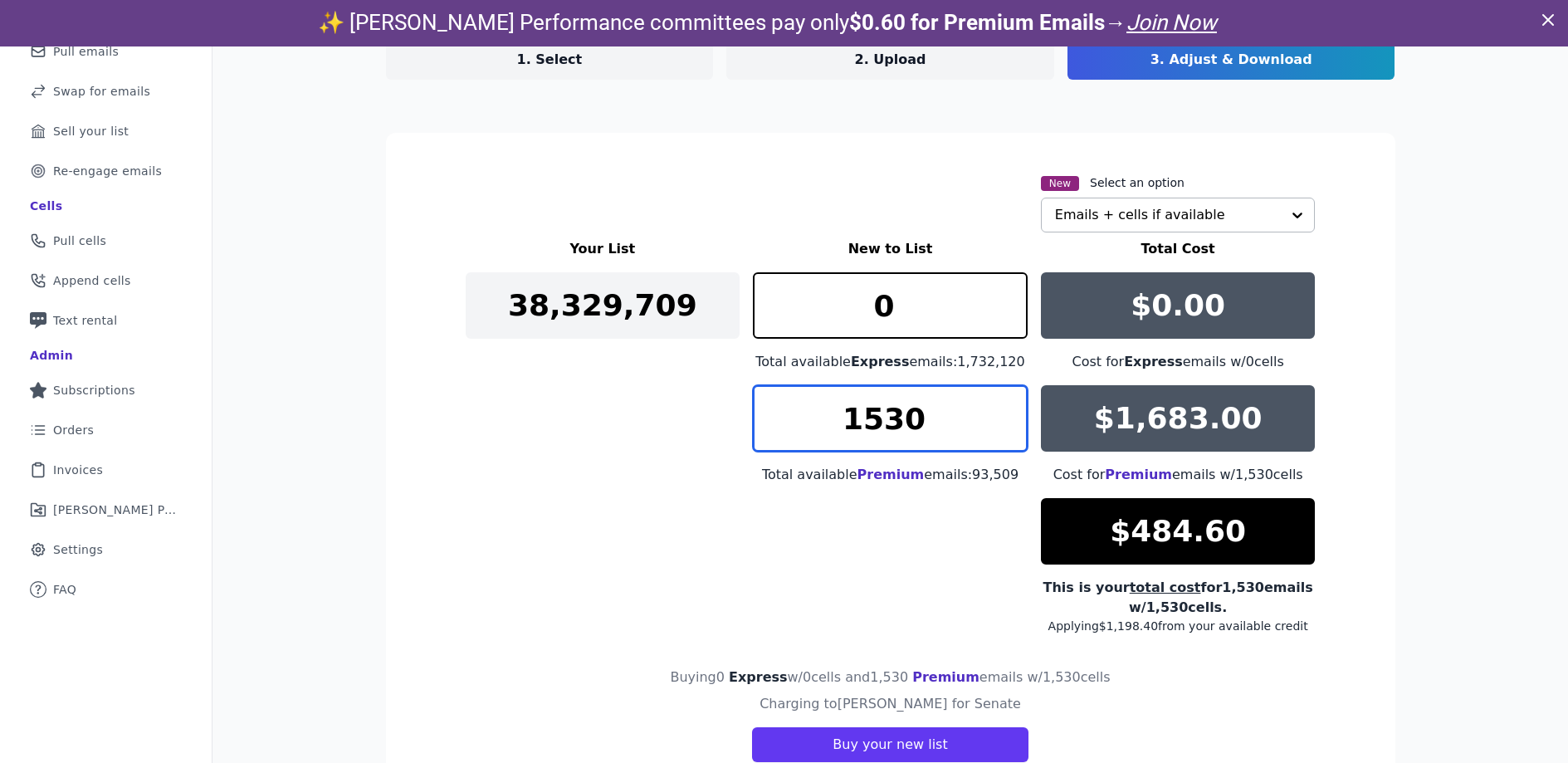
drag, startPoint x: 860, startPoint y: 417, endPoint x: 868, endPoint y: 418, distance: 8.1
click at [868, 418] on input "1530" at bounding box center [891, 418] width 275 height 67
click at [867, 428] on input "1230" at bounding box center [891, 418] width 275 height 67
drag, startPoint x: 876, startPoint y: 419, endPoint x: 889, endPoint y: 420, distance: 13.0
click at [889, 423] on input "1130" at bounding box center [891, 418] width 275 height 67
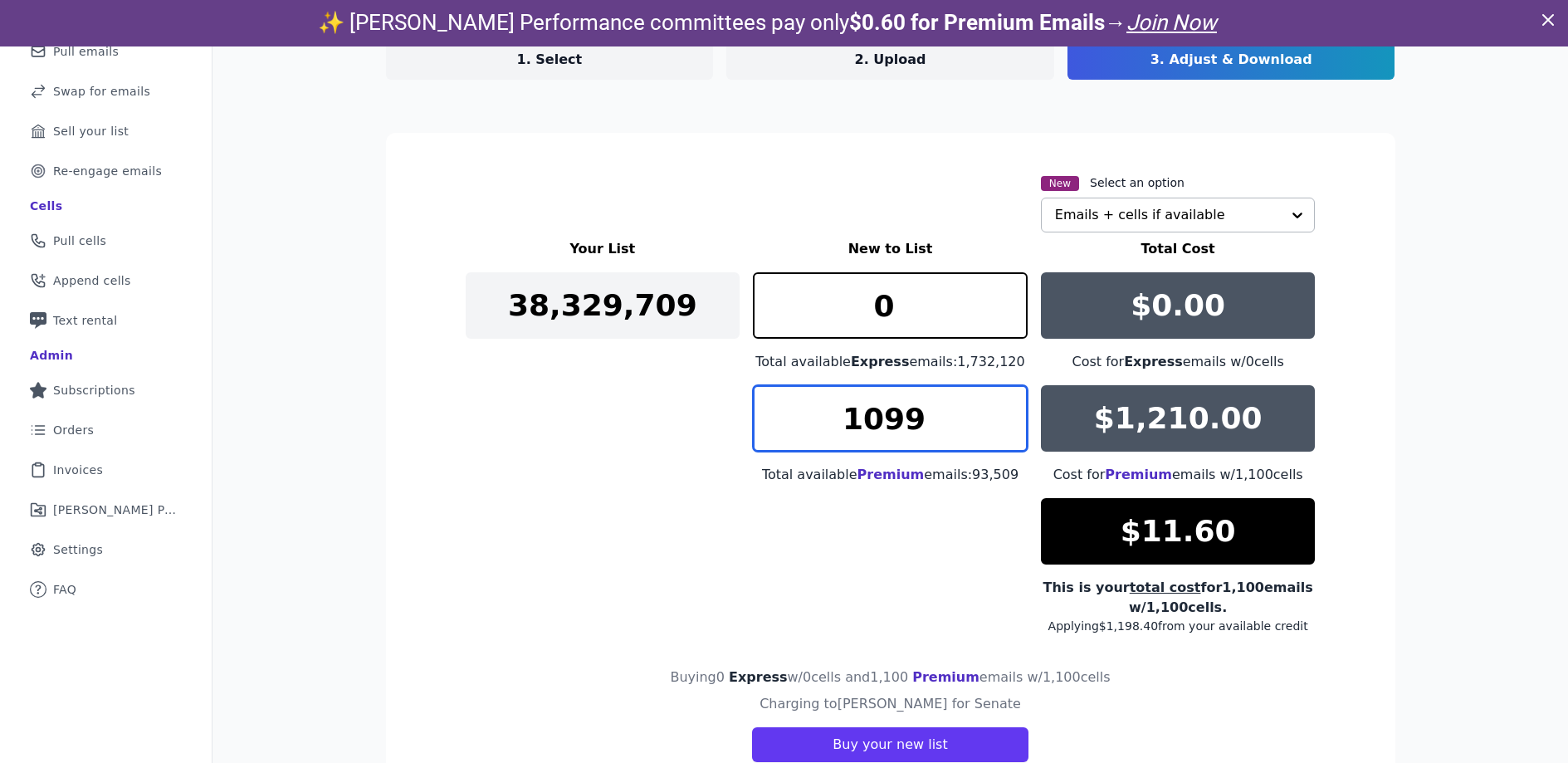
click at [1005, 429] on input "1099" at bounding box center [891, 418] width 275 height 67
click at [1005, 429] on input "1098" at bounding box center [891, 418] width 275 height 67
click at [1005, 429] on input "1097" at bounding box center [891, 418] width 275 height 67
click at [1005, 429] on input "1096" at bounding box center [891, 418] width 275 height 67
click at [1005, 429] on input "1095" at bounding box center [891, 418] width 275 height 67
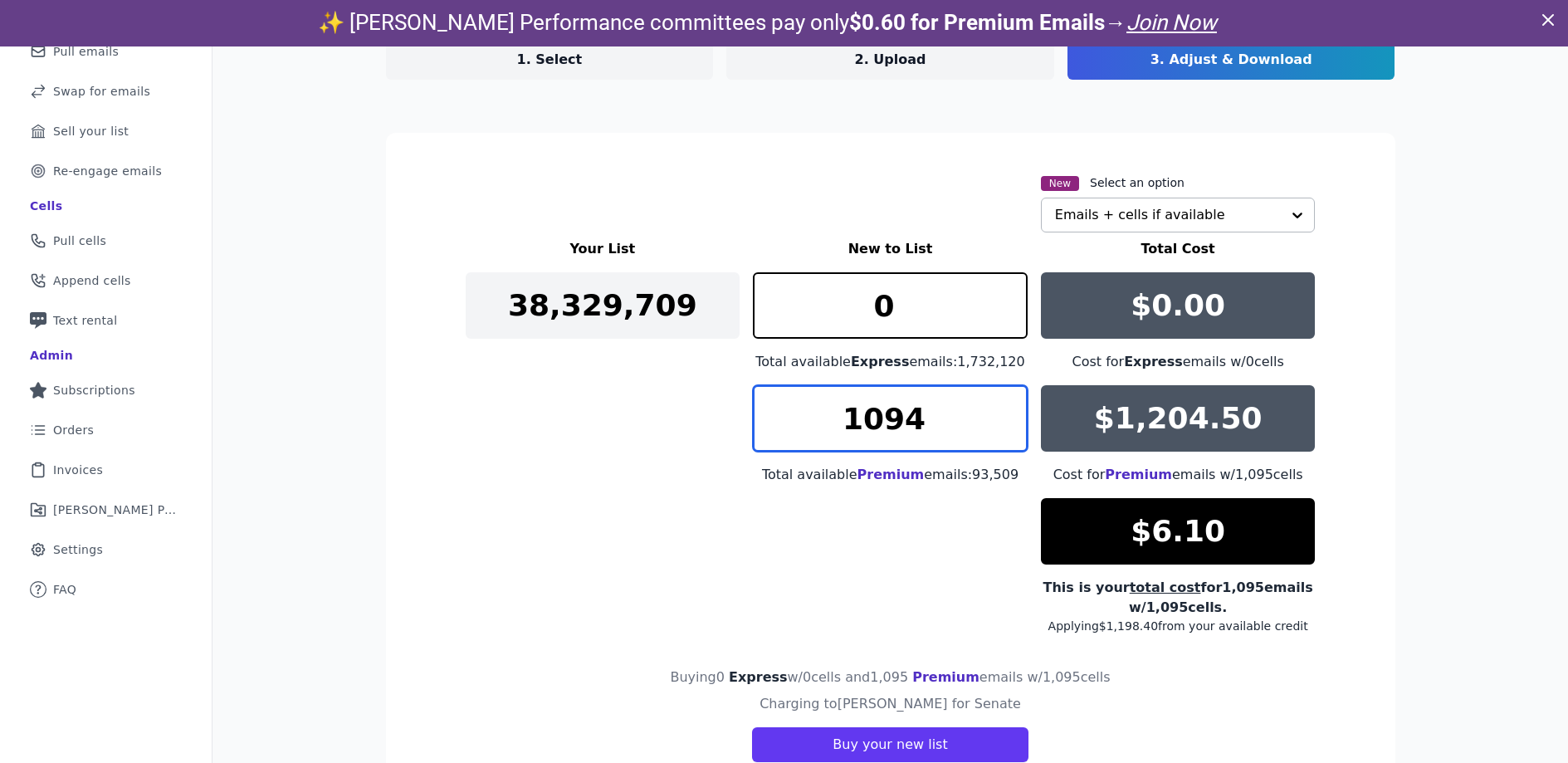
click at [1005, 429] on input "1094" at bounding box center [891, 418] width 275 height 67
click at [1005, 429] on input "1093" at bounding box center [891, 418] width 275 height 67
click at [1005, 429] on input "1092" at bounding box center [891, 418] width 275 height 67
click at [1005, 429] on input "1091" at bounding box center [891, 418] width 275 height 67
click at [1005, 429] on input "1090" at bounding box center [891, 418] width 275 height 67
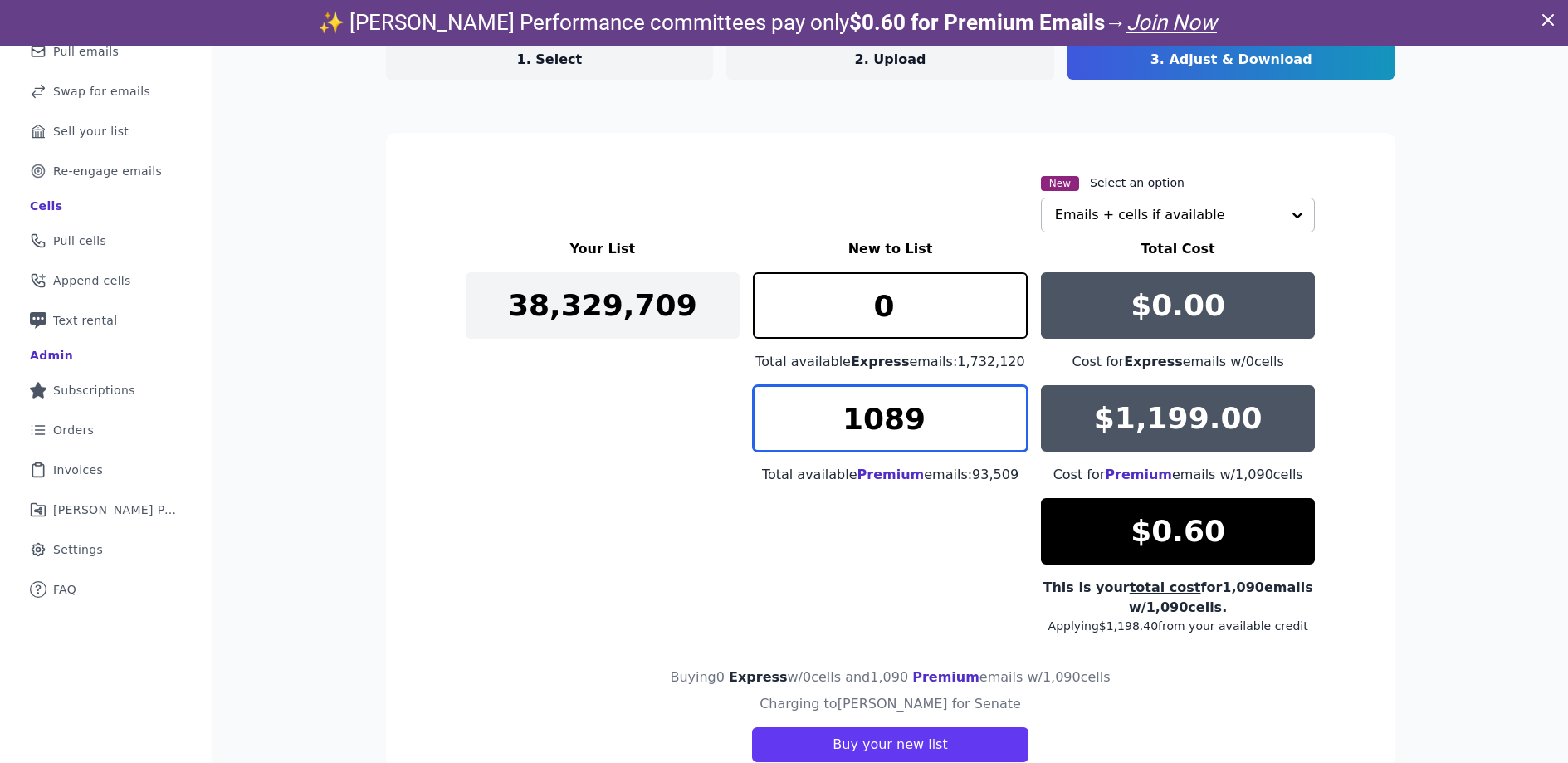
click at [1005, 429] on input "1089" at bounding box center [891, 418] width 275 height 67
click at [1004, 413] on input "1090" at bounding box center [891, 418] width 275 height 67
click at [1004, 412] on input "1091" at bounding box center [891, 418] width 275 height 67
click at [1013, 429] on input "1090" at bounding box center [891, 418] width 275 height 67
click at [1009, 429] on input "1089" at bounding box center [891, 418] width 275 height 67
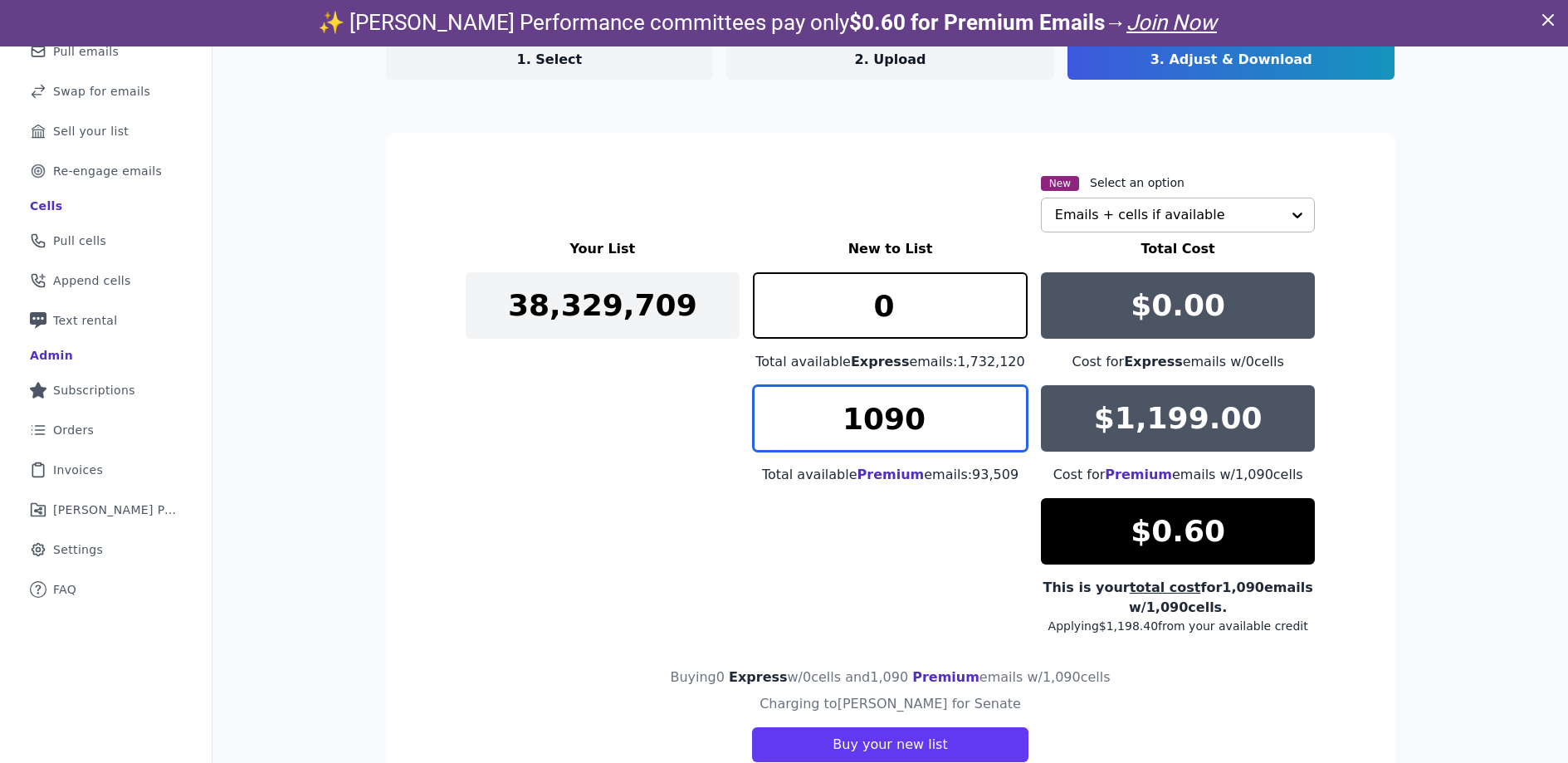
click at [1008, 404] on input "1090" at bounding box center [891, 418] width 275 height 67
type input "1089"
click at [1004, 430] on input "1089" at bounding box center [891, 418] width 275 height 67
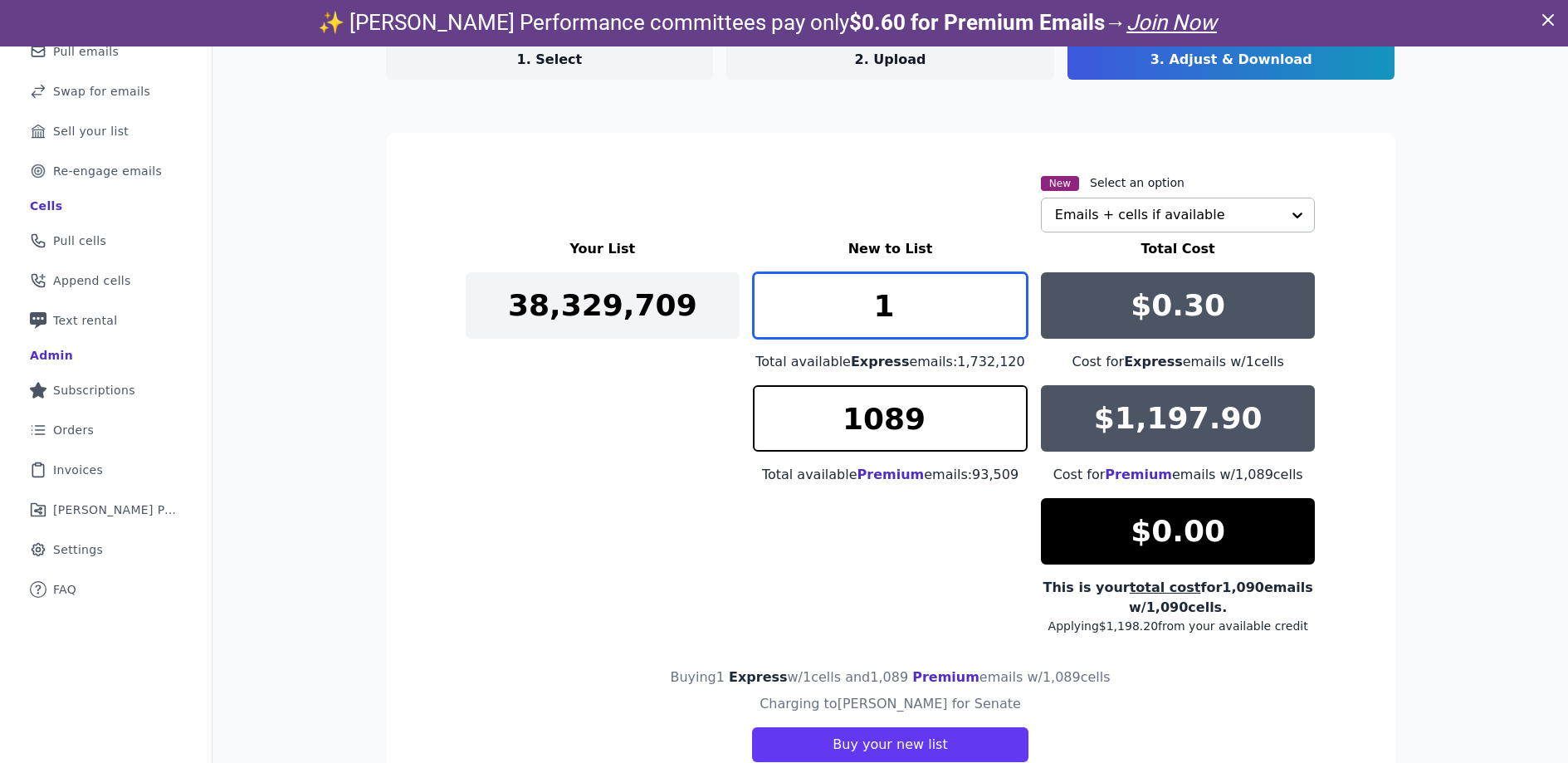
click at [1003, 297] on input "1" at bounding box center [891, 306] width 275 height 67
click at [1003, 297] on input "2" at bounding box center [891, 306] width 275 height 67
click at [1003, 297] on input "3" at bounding box center [891, 306] width 275 height 67
click at [1009, 320] on input "2" at bounding box center [891, 306] width 275 height 67
click at [1009, 320] on input "1" at bounding box center [891, 306] width 275 height 67
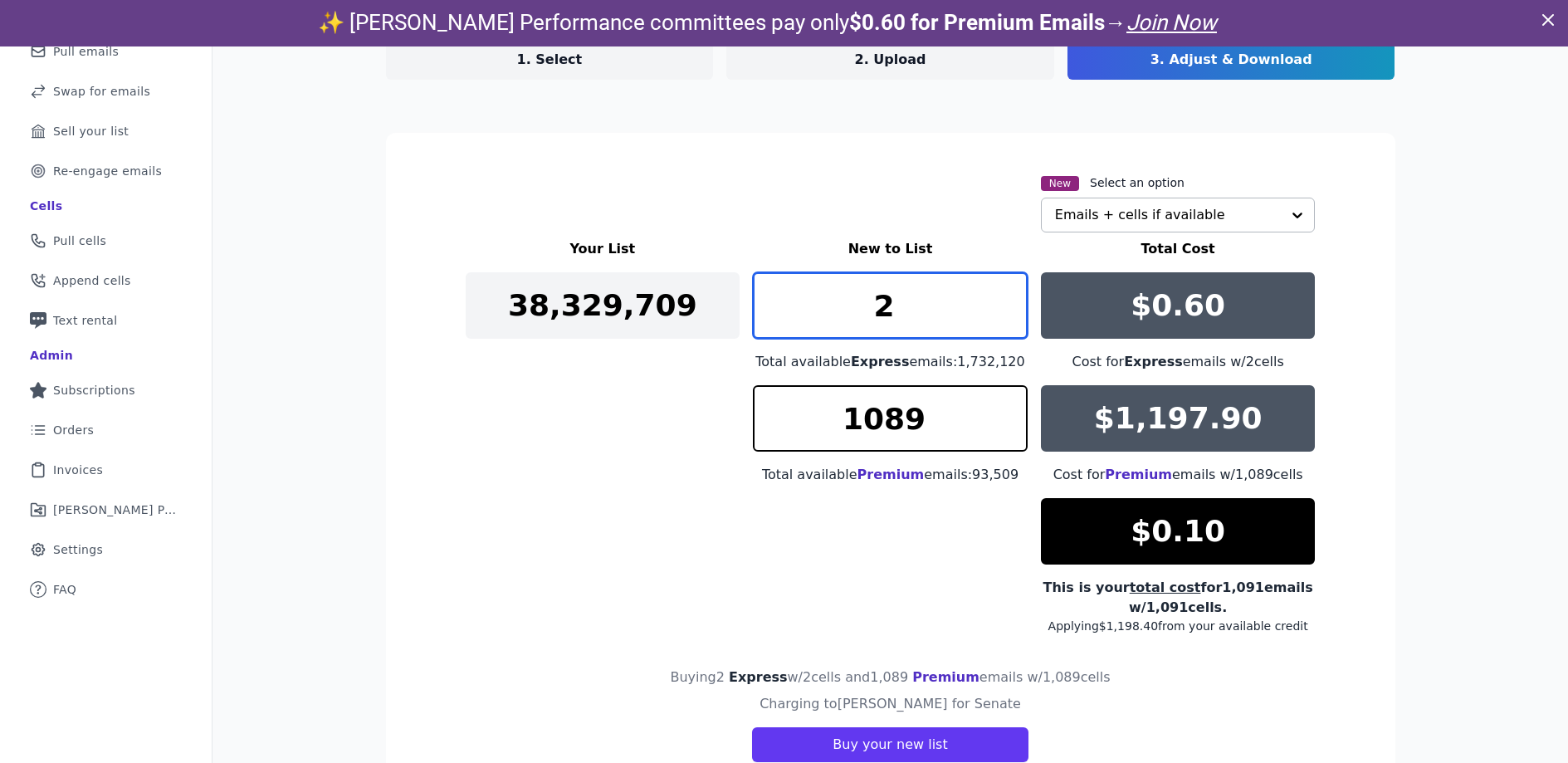
click at [1010, 300] on input "2" at bounding box center [891, 306] width 275 height 67
click at [1011, 313] on input "1" at bounding box center [891, 306] width 275 height 67
click at [997, 318] on input "1" at bounding box center [891, 306] width 275 height 67
click at [997, 319] on input "1" at bounding box center [891, 306] width 275 height 67
type input "0"
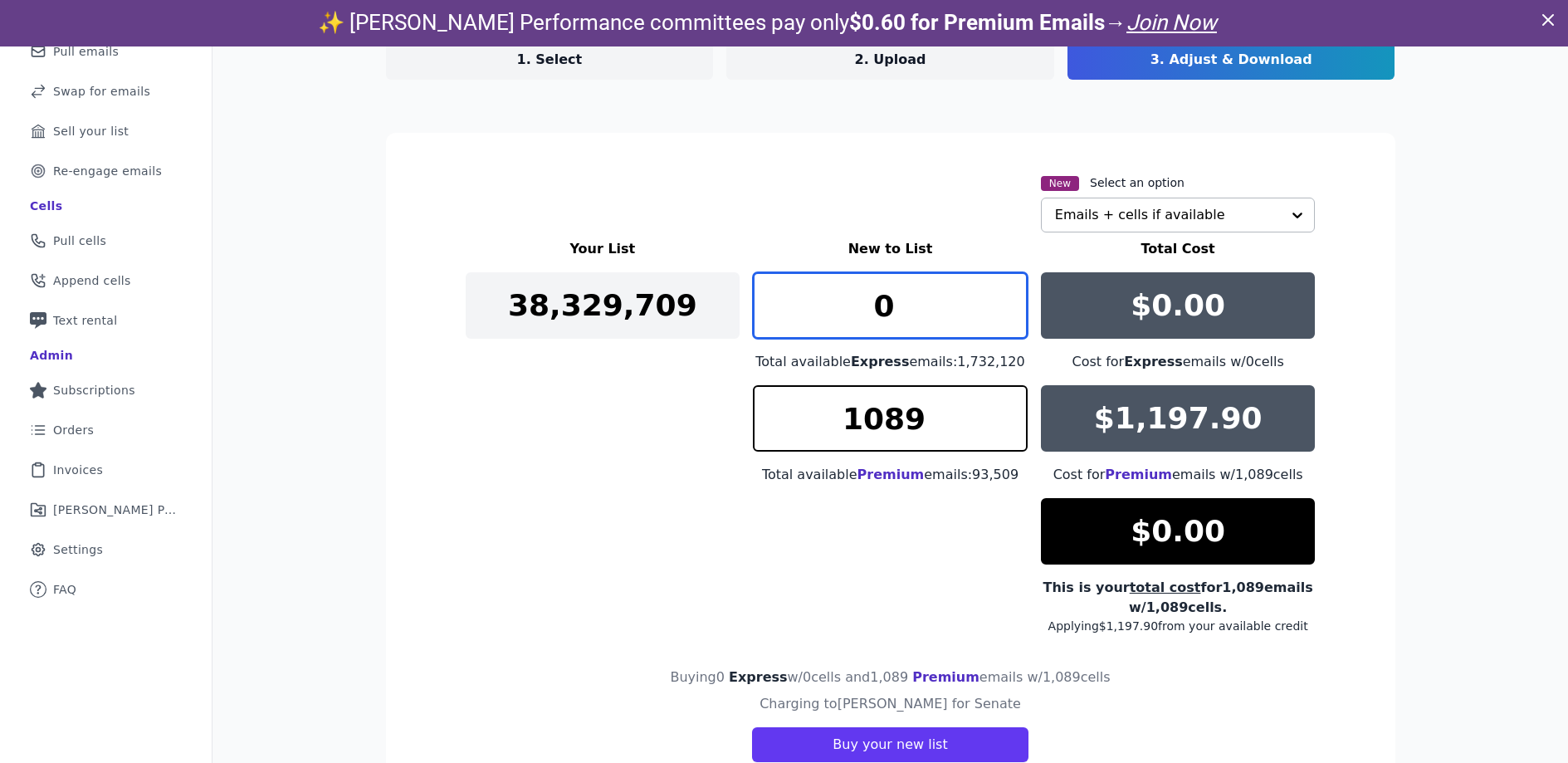
click at [1004, 316] on input "0" at bounding box center [891, 306] width 275 height 67
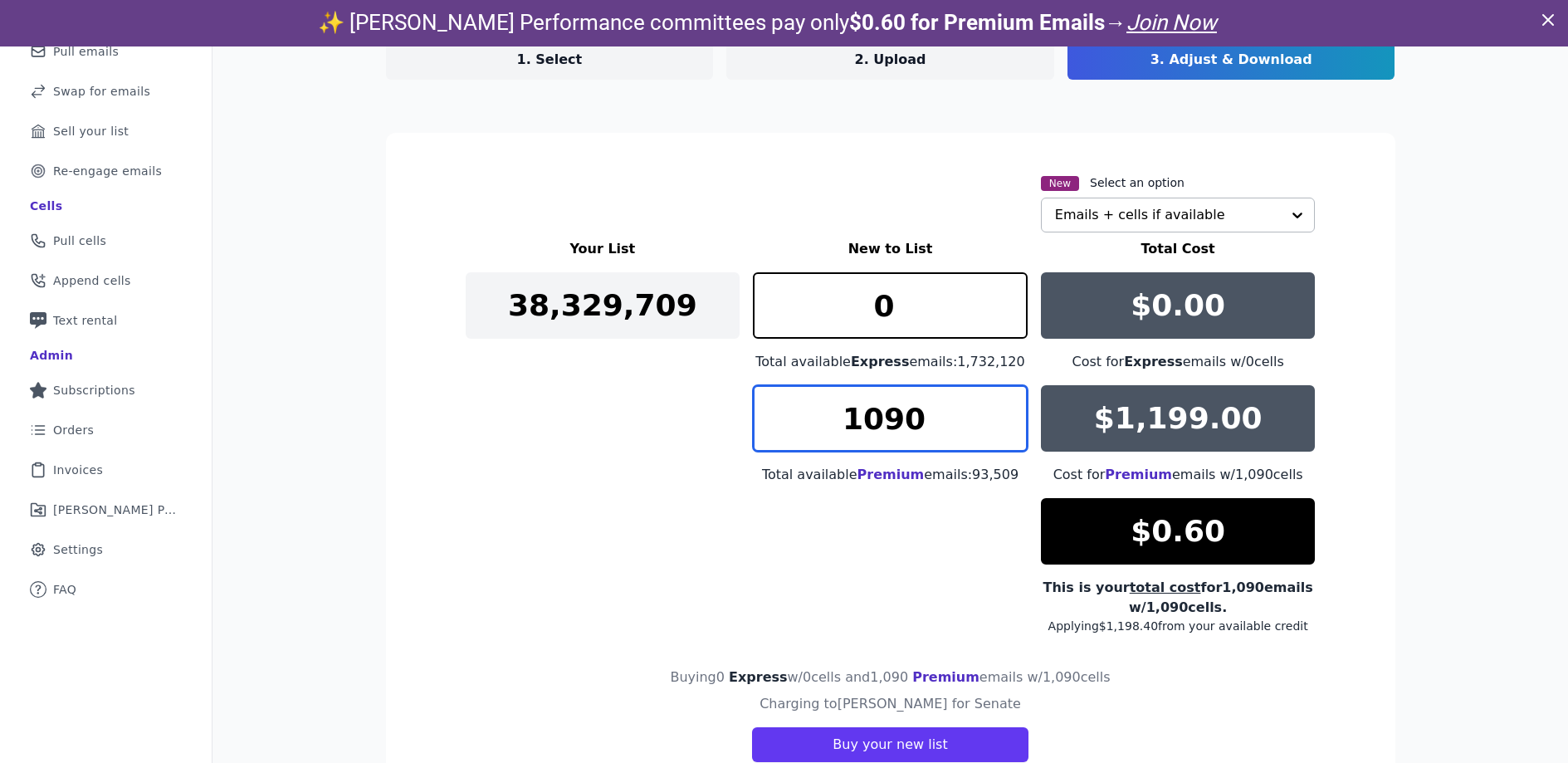
type input "1090"
click at [1011, 410] on input "1090" at bounding box center [891, 418] width 275 height 67
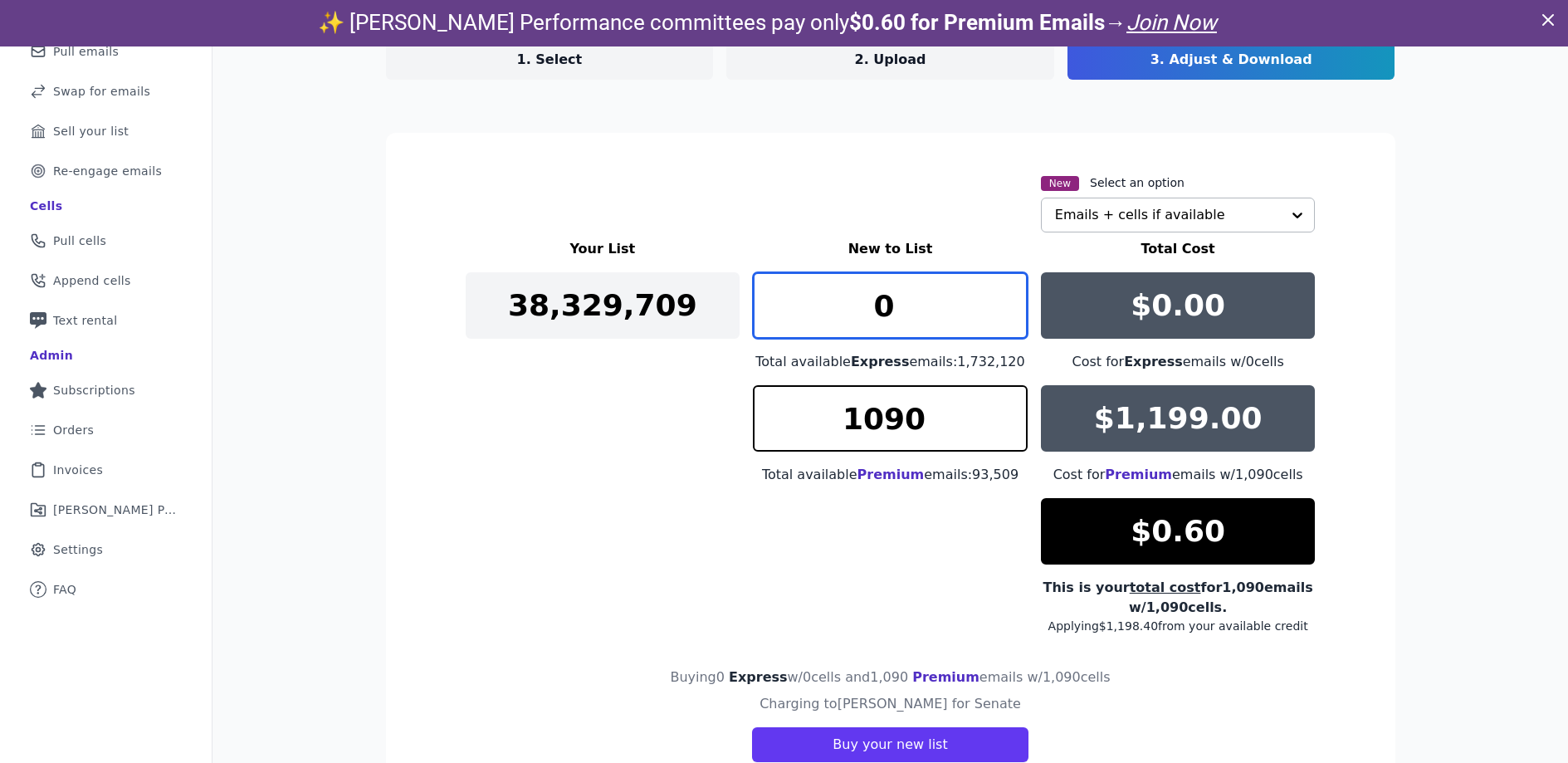
drag, startPoint x: 885, startPoint y: 305, endPoint x: 825, endPoint y: 296, distance: 60.7
click at [825, 296] on input "0" at bounding box center [891, 306] width 275 height 67
type input "500"
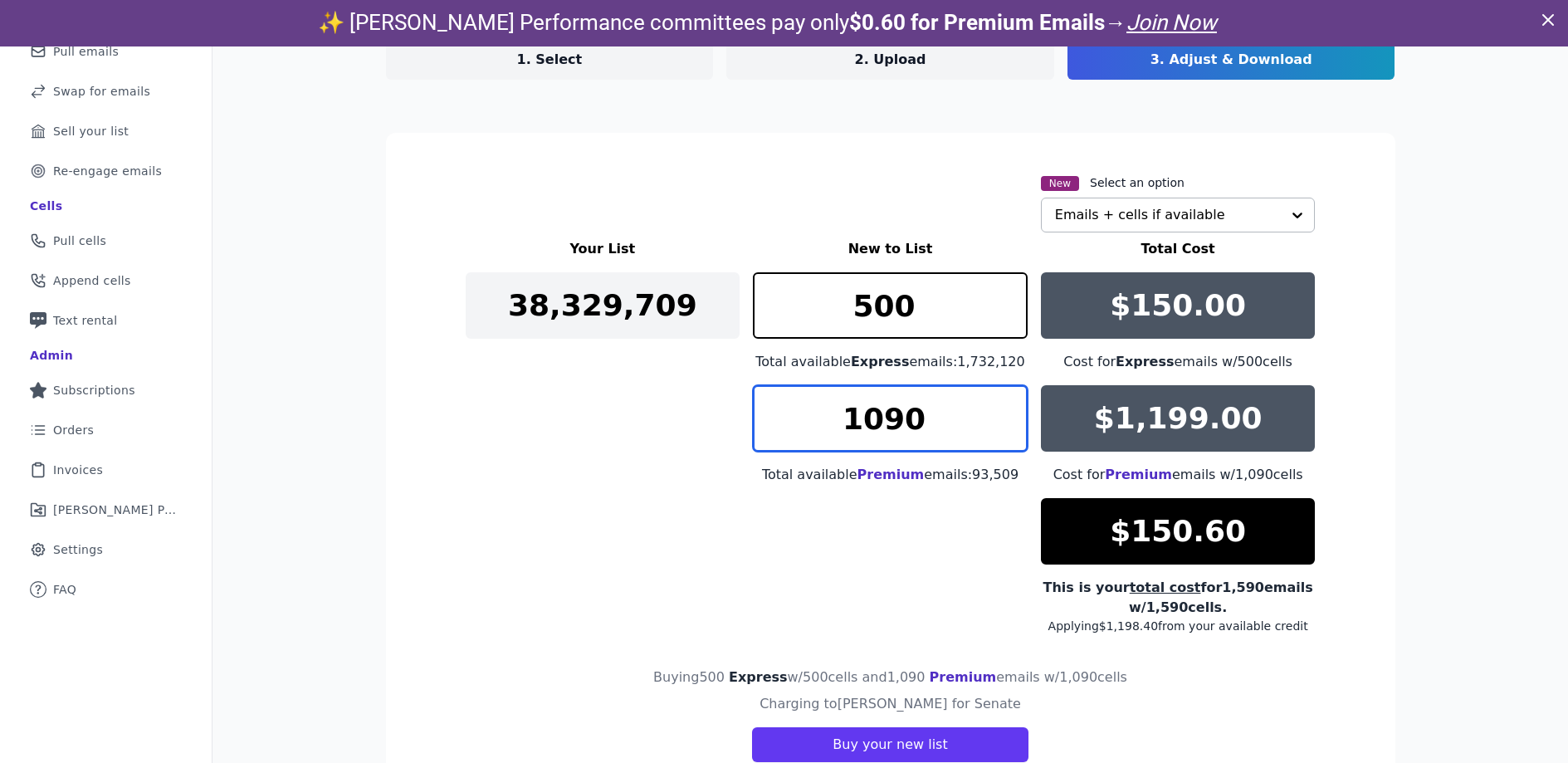
click at [898, 417] on input "1090" at bounding box center [891, 418] width 275 height 67
click at [1011, 429] on input "1089" at bounding box center [891, 418] width 275 height 67
click at [1012, 429] on input "1088" at bounding box center [891, 418] width 275 height 67
click at [1012, 429] on input "1087" at bounding box center [891, 418] width 275 height 67
click at [1012, 430] on input "1086" at bounding box center [891, 418] width 275 height 67
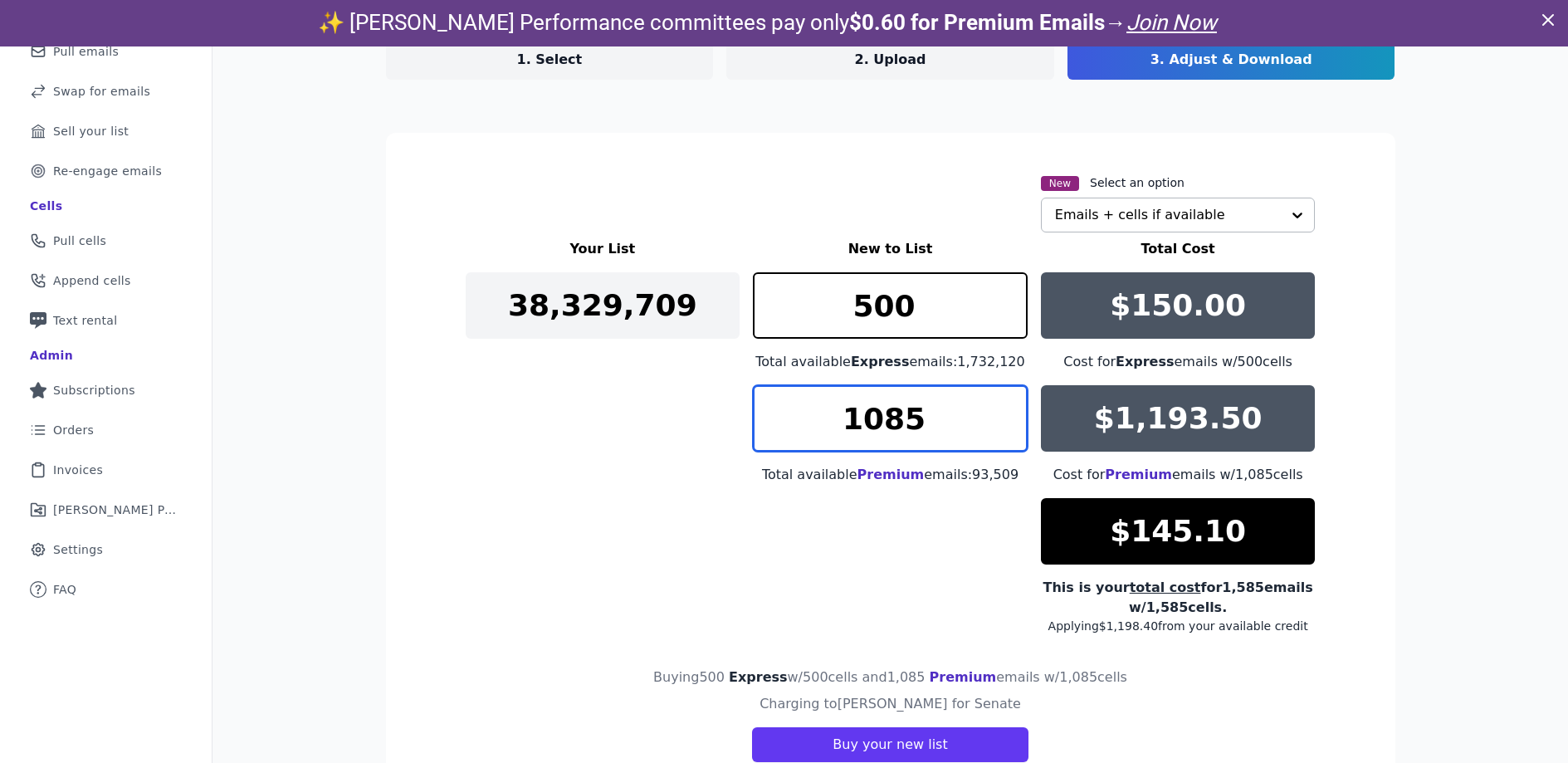
click at [1011, 432] on input "1085" at bounding box center [891, 418] width 275 height 67
click at [1011, 432] on input "1084" at bounding box center [891, 418] width 275 height 67
drag, startPoint x: 883, startPoint y: 417, endPoint x: 910, endPoint y: 423, distance: 27.7
click at [910, 423] on input "1084" at bounding box center [891, 418] width 275 height 67
click at [1007, 428] on input "1007" at bounding box center [891, 418] width 275 height 67
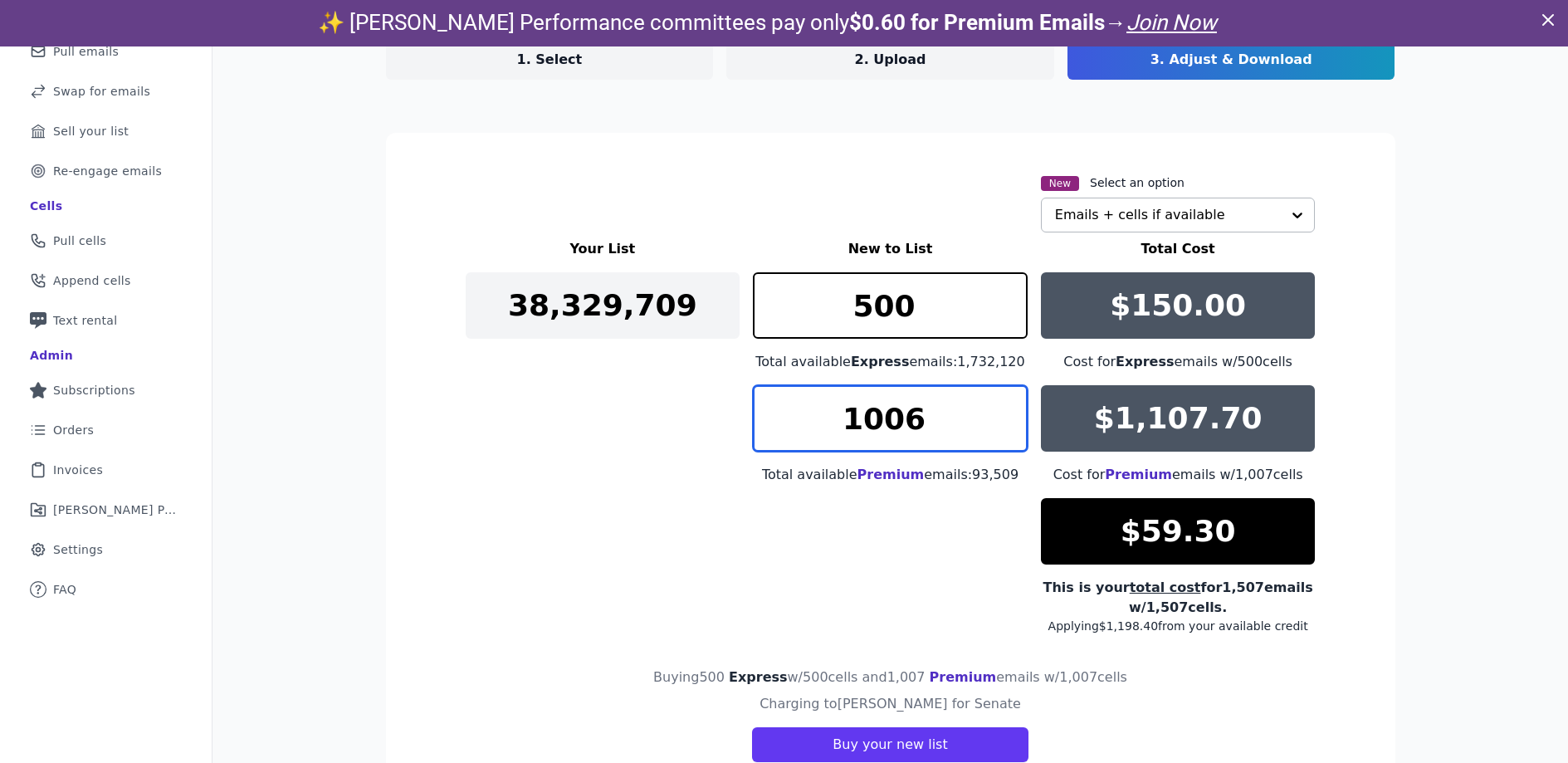
click at [1007, 428] on input "1006" at bounding box center [891, 418] width 275 height 67
click at [1007, 428] on input "1005" at bounding box center [891, 418] width 275 height 67
click at [1006, 428] on input "1004" at bounding box center [891, 418] width 275 height 67
click at [1006, 428] on input "1003" at bounding box center [891, 418] width 275 height 67
click at [1006, 428] on input "1002" at bounding box center [891, 418] width 275 height 67
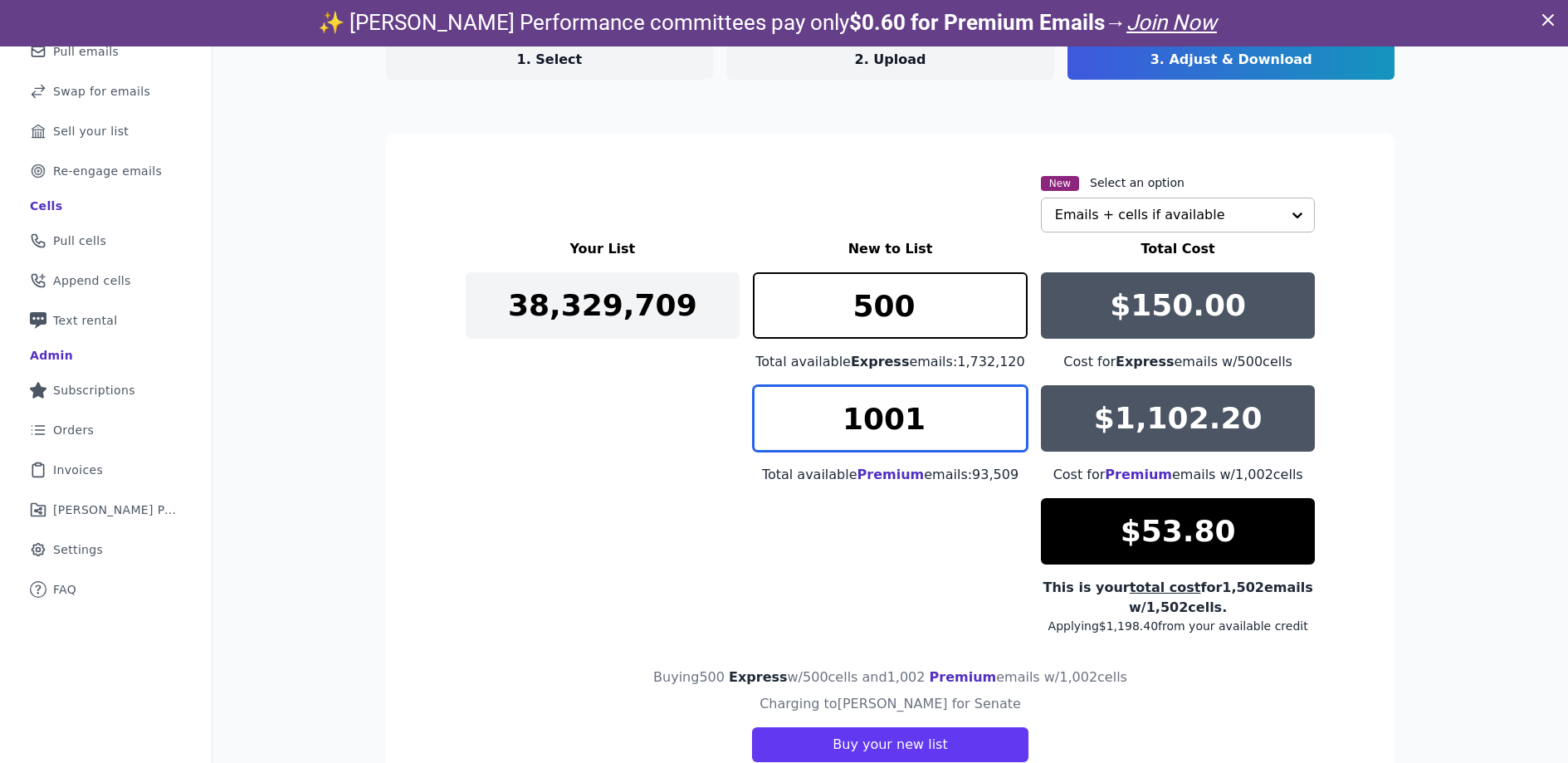
click at [1006, 428] on input "1001" at bounding box center [891, 418] width 275 height 67
click at [1006, 428] on input "1000" at bounding box center [891, 418] width 275 height 67
click at [1006, 428] on input "999" at bounding box center [891, 418] width 275 height 67
click at [1006, 428] on input "998" at bounding box center [891, 418] width 275 height 67
click at [1006, 428] on input "997" at bounding box center [891, 418] width 275 height 67
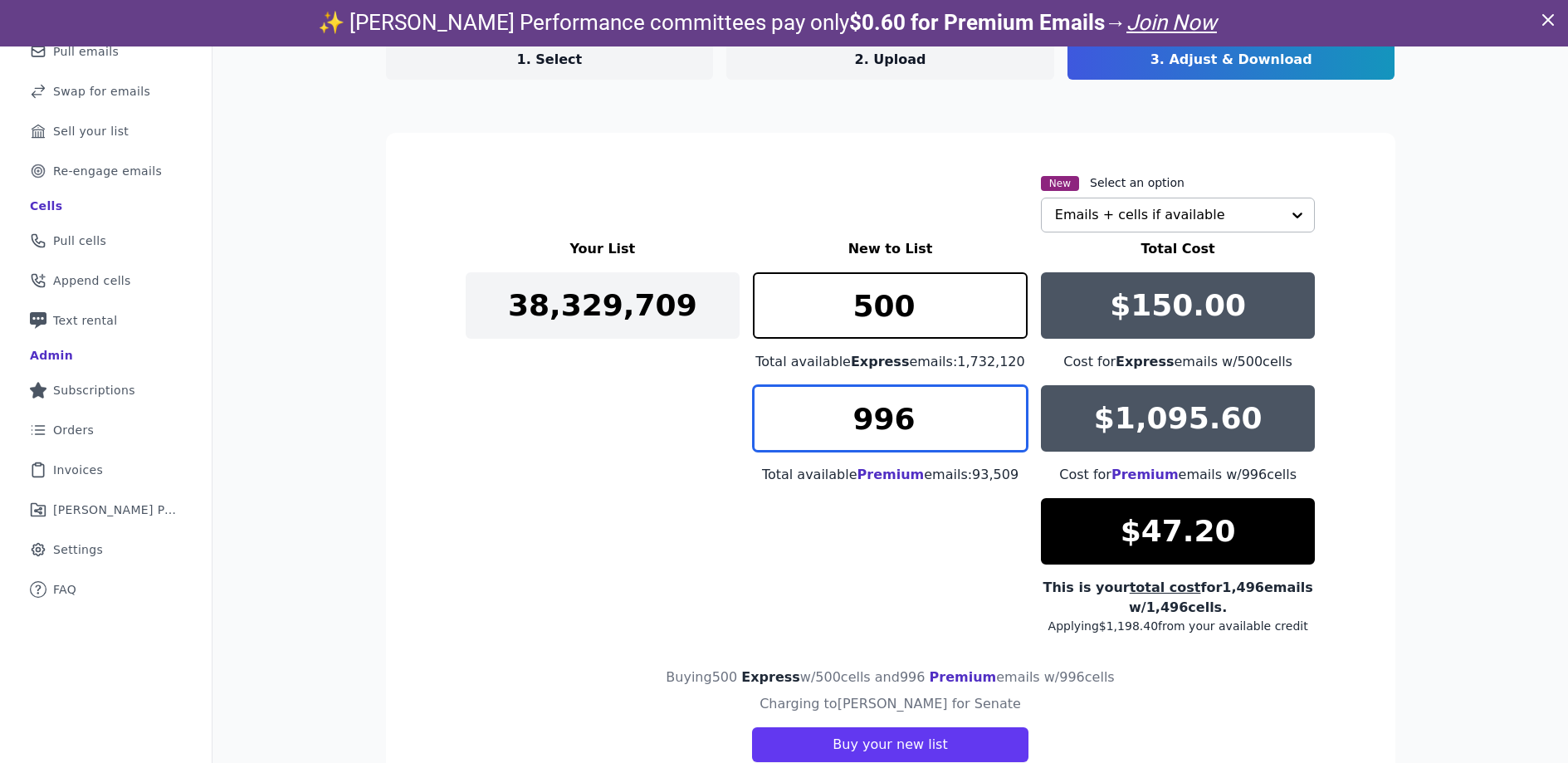
click at [1006, 428] on input "996" at bounding box center [891, 418] width 275 height 67
click at [1006, 428] on input "995" at bounding box center [891, 418] width 275 height 67
click at [1006, 428] on input "994" at bounding box center [891, 418] width 275 height 67
click at [1006, 428] on input "993" at bounding box center [891, 418] width 275 height 67
click at [1006, 428] on input "992" at bounding box center [891, 418] width 275 height 67
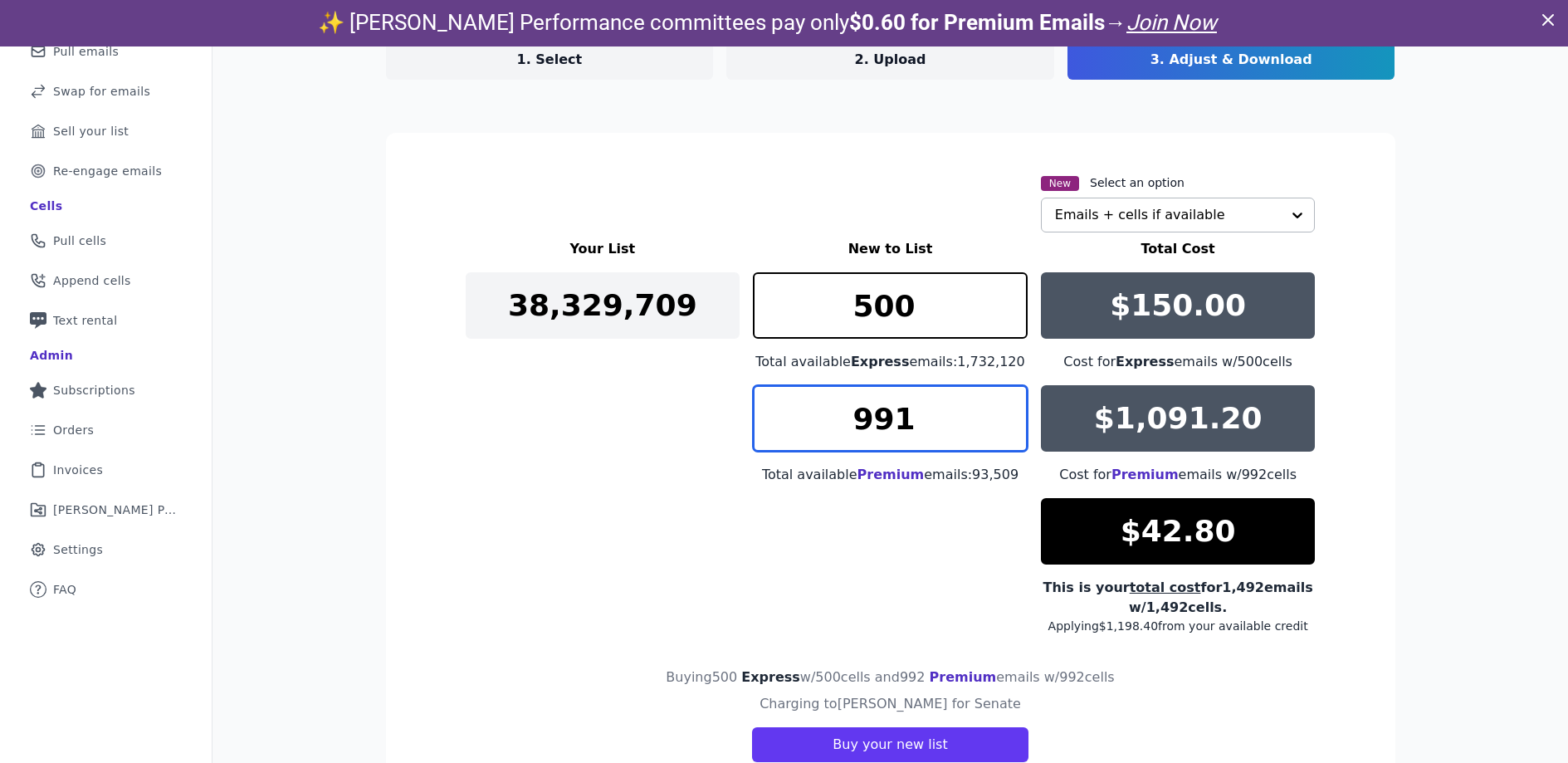
click at [1006, 428] on input "991" at bounding box center [891, 418] width 275 height 67
click at [1006, 428] on input "990" at bounding box center [891, 418] width 275 height 67
click at [1006, 428] on input "989" at bounding box center [891, 418] width 275 height 67
click at [1006, 428] on input "988" at bounding box center [891, 418] width 275 height 67
click at [1006, 428] on input "987" at bounding box center [891, 418] width 275 height 67
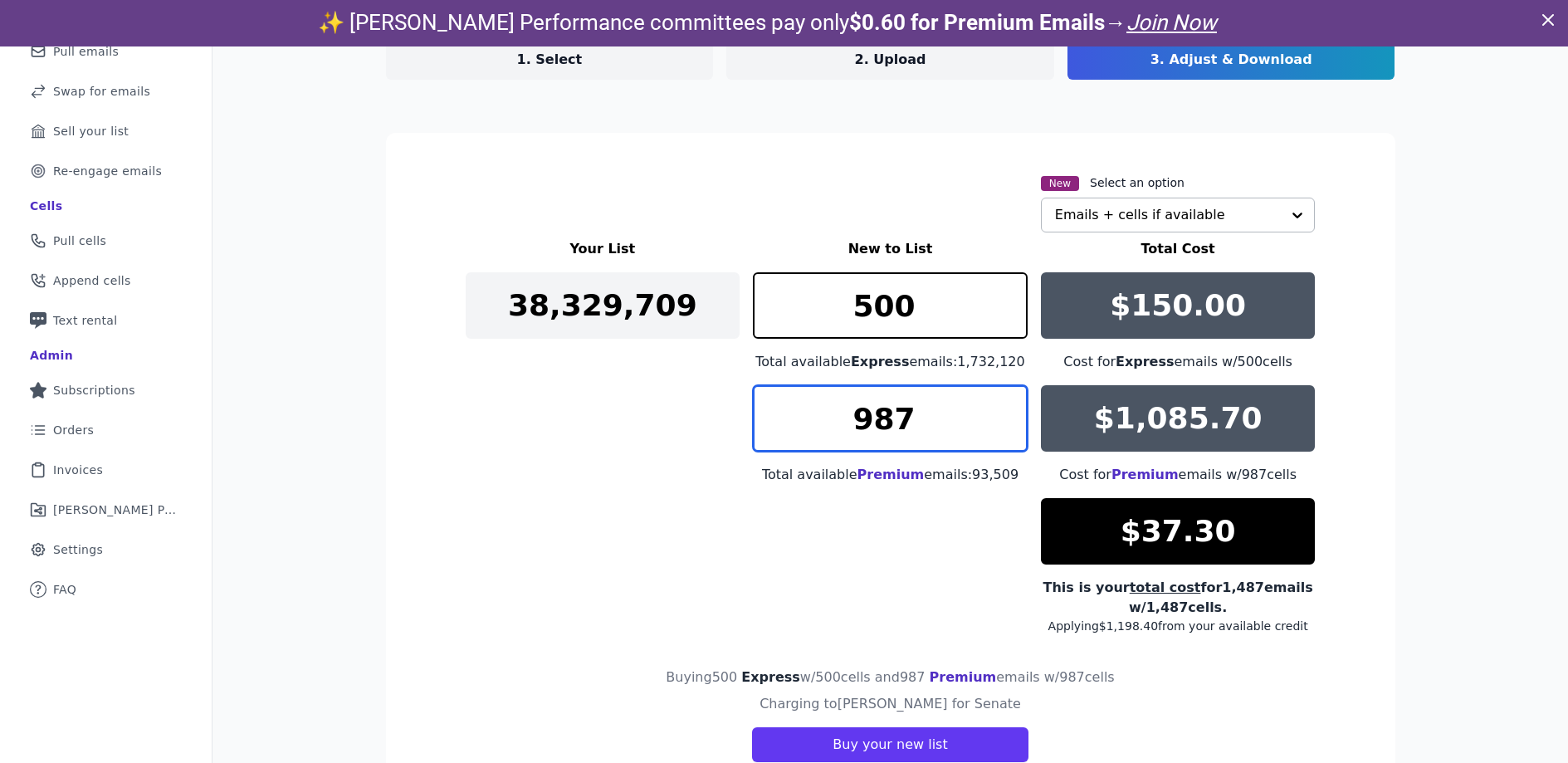
drag, startPoint x: 910, startPoint y: 415, endPoint x: 868, endPoint y: 419, distance: 42.2
click at [868, 419] on input "987" at bounding box center [891, 418] width 275 height 67
click at [1007, 410] on input "951" at bounding box center [891, 418] width 275 height 67
click at [1007, 410] on input "952" at bounding box center [891, 418] width 275 height 67
click at [1007, 410] on input "953" at bounding box center [891, 418] width 275 height 67
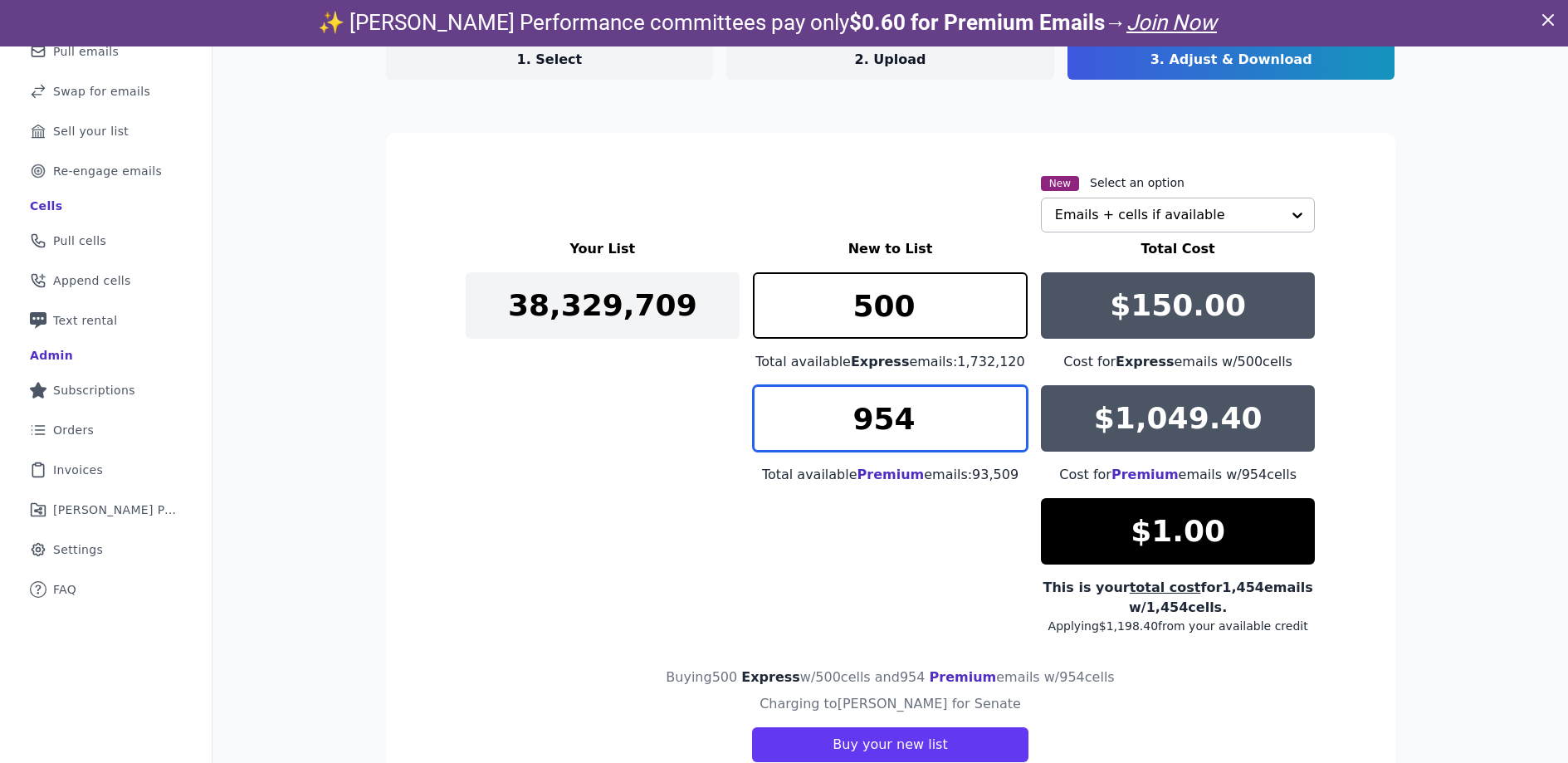
click at [1007, 410] on input "954" at bounding box center [891, 418] width 275 height 67
click at [1007, 410] on input "955" at bounding box center [891, 418] width 275 height 67
click at [1007, 410] on input "956" at bounding box center [891, 418] width 275 height 67
click at [1007, 410] on input "957" at bounding box center [891, 418] width 275 height 67
click at [1008, 426] on input "956" at bounding box center [891, 418] width 275 height 67
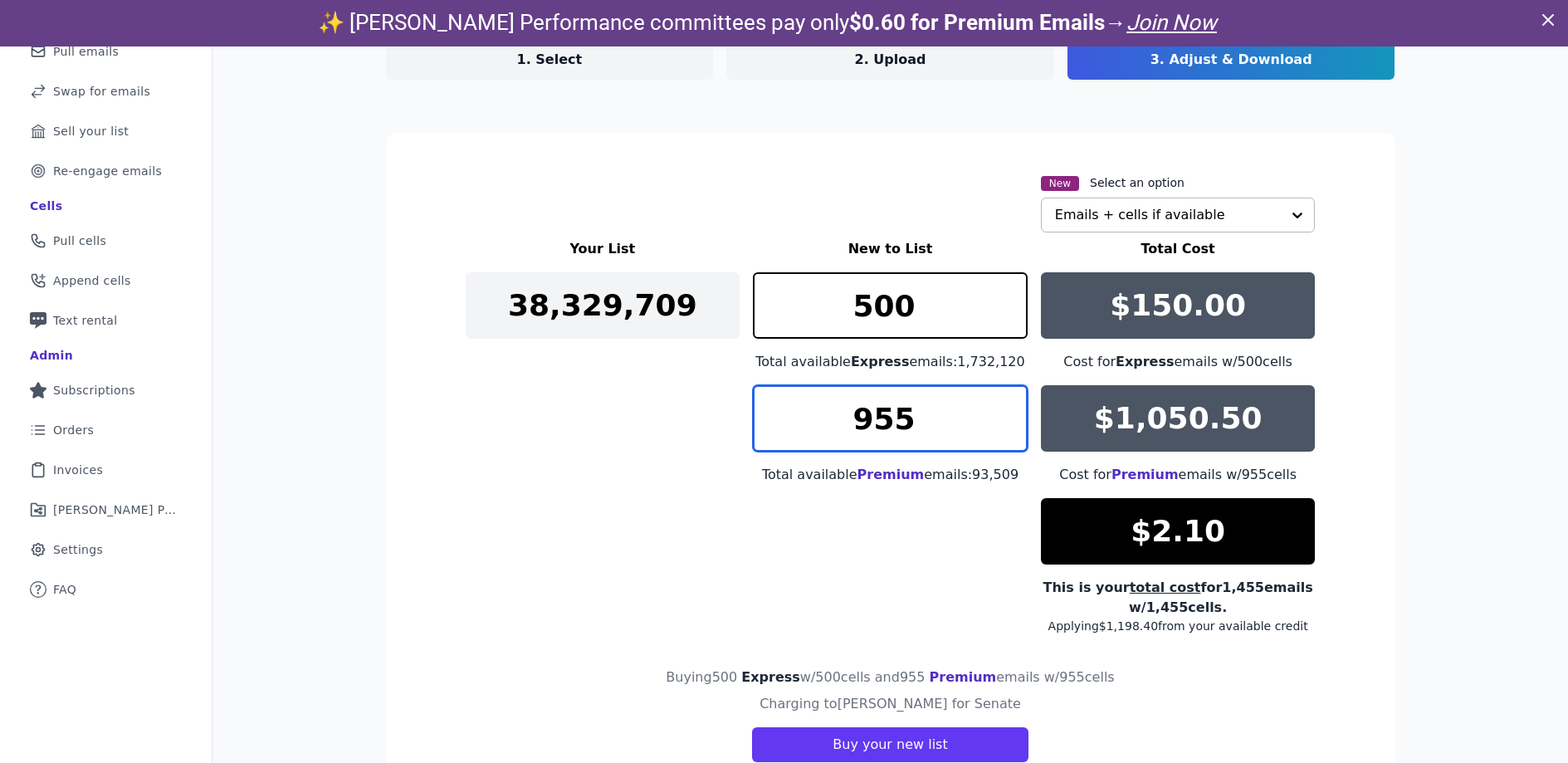
click at [1008, 426] on input "955" at bounding box center [891, 418] width 275 height 67
click at [1007, 425] on input "954" at bounding box center [891, 418] width 275 height 67
click at [1007, 425] on input "953" at bounding box center [891, 418] width 275 height 67
click at [1010, 404] on input "954" at bounding box center [891, 418] width 275 height 67
click at [1009, 438] on input "954" at bounding box center [891, 418] width 275 height 67
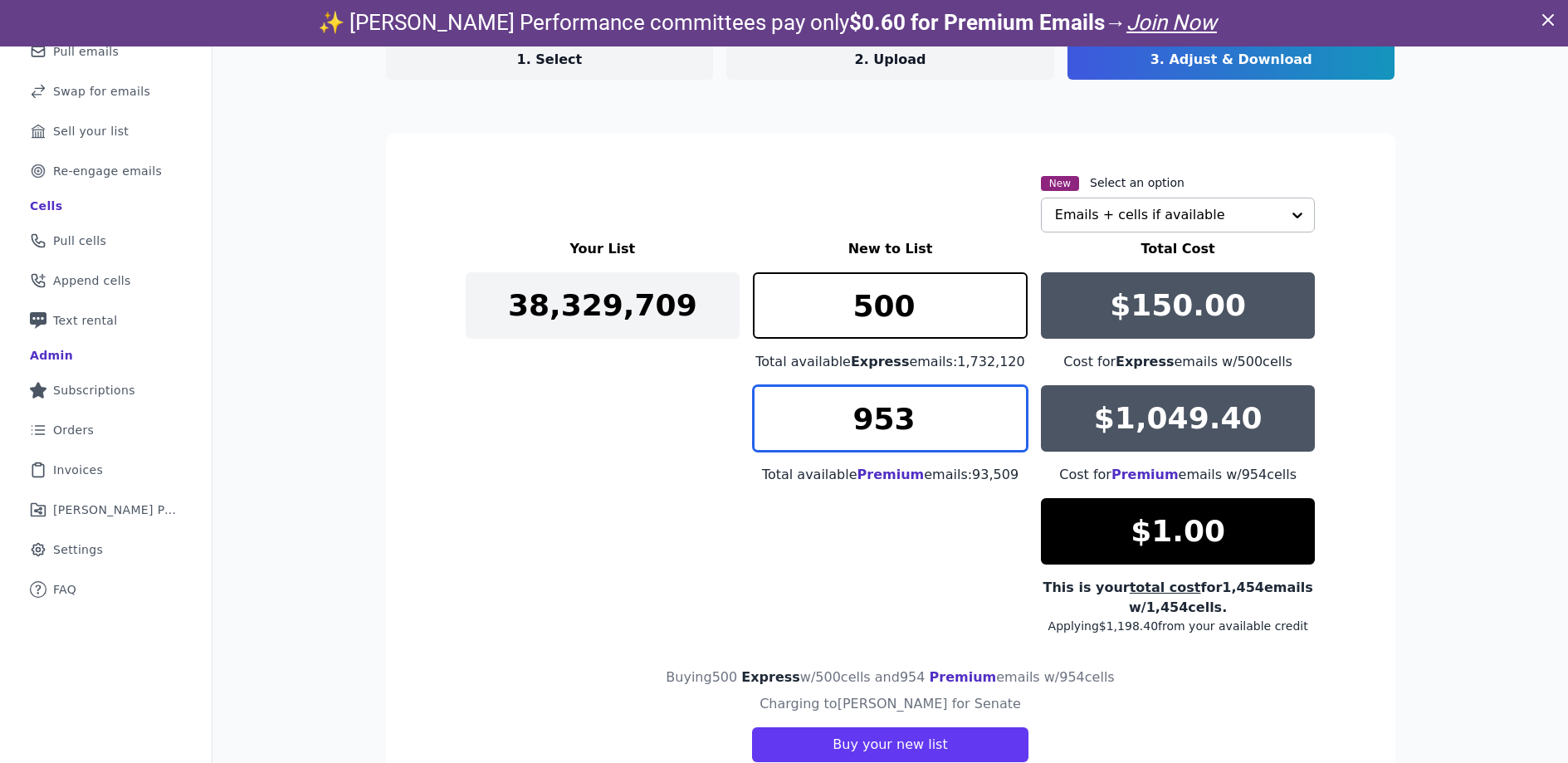
click at [1005, 433] on input "953" at bounding box center [891, 418] width 275 height 67
click at [1009, 410] on input "954" at bounding box center [891, 418] width 275 height 67
type input "953"
click at [1006, 425] on input "953" at bounding box center [891, 418] width 275 height 67
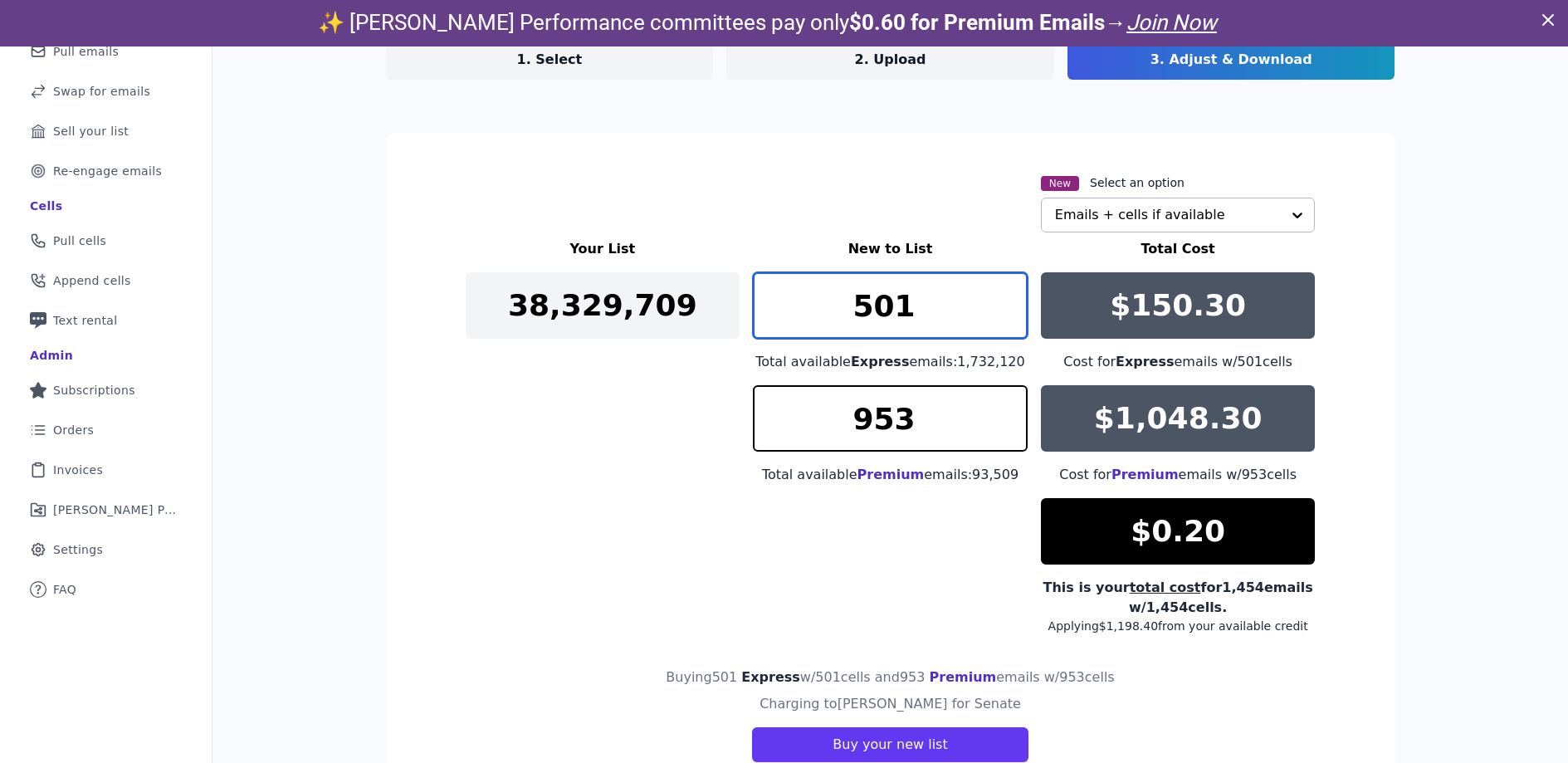
click at [1005, 298] on input "501" at bounding box center [891, 306] width 275 height 67
click at [1006, 306] on input "502" at bounding box center [891, 306] width 275 height 67
click at [1007, 313] on input "501" at bounding box center [891, 306] width 275 height 67
type input "500"
click at [1007, 313] on input "500" at bounding box center [891, 306] width 275 height 67
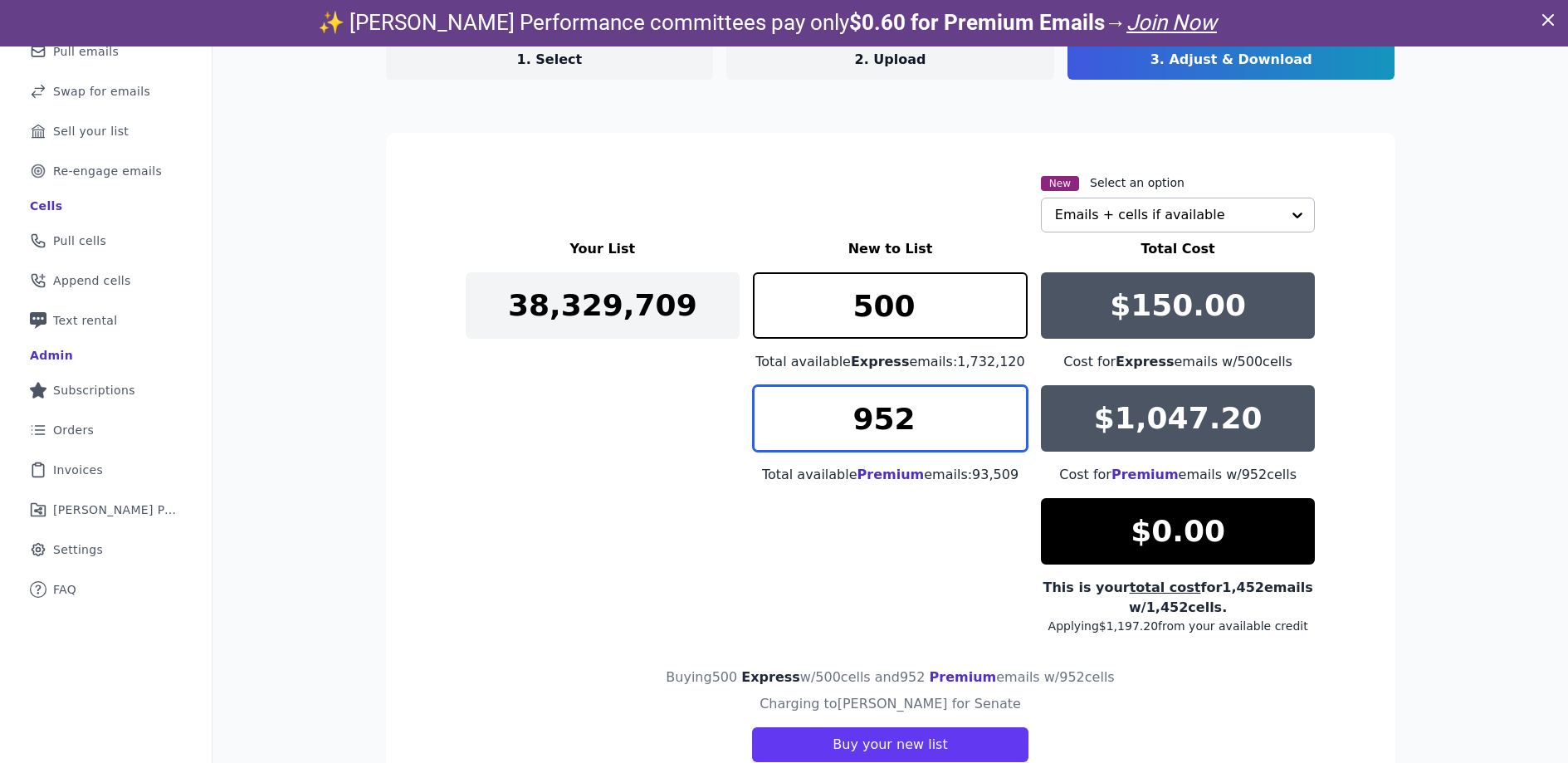
type input "952"
click at [1004, 429] on input "952" at bounding box center [891, 418] width 275 height 67
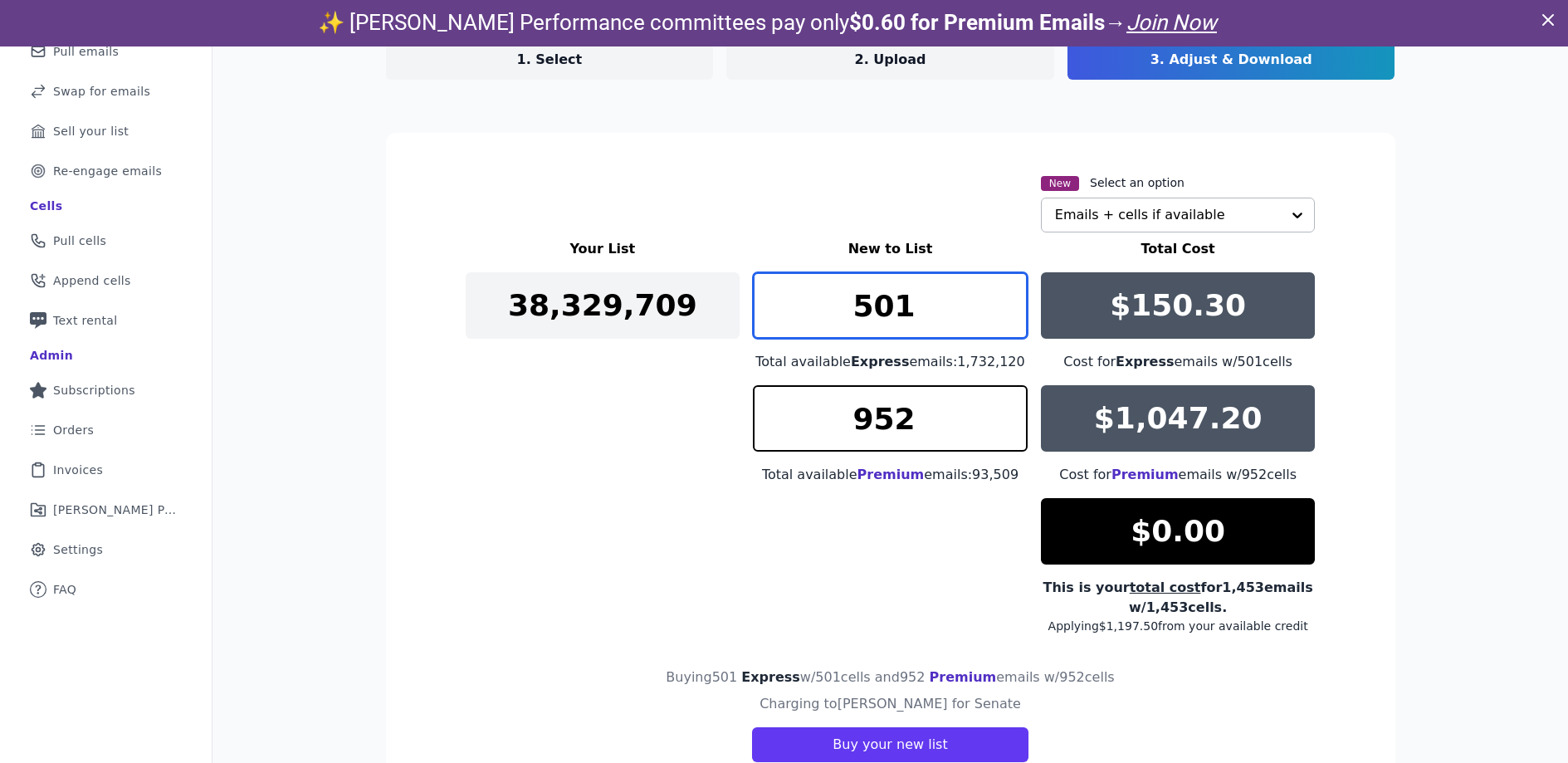
click at [1004, 299] on input "501" at bounding box center [891, 306] width 275 height 67
click at [1004, 299] on input "502" at bounding box center [891, 306] width 275 height 67
click at [1004, 299] on input "503" at bounding box center [891, 306] width 275 height 67
click at [1004, 299] on input "504" at bounding box center [891, 306] width 275 height 67
click at [1004, 299] on input "505" at bounding box center [891, 306] width 275 height 67
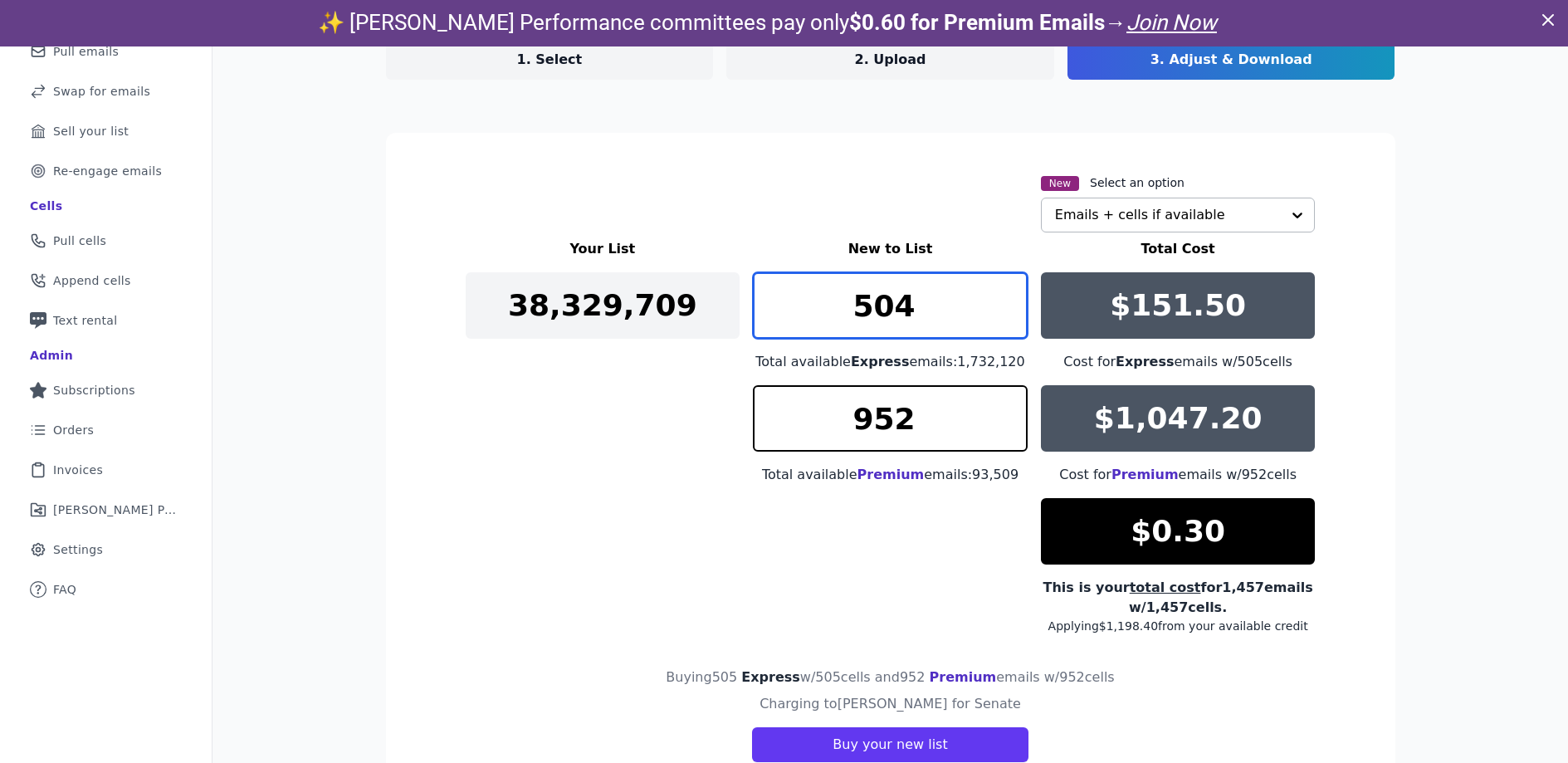
click at [1004, 317] on input "504" at bounding box center [891, 306] width 275 height 67
drag, startPoint x: 923, startPoint y: 306, endPoint x: 858, endPoint y: 303, distance: 65.1
click at [858, 303] on input "504" at bounding box center [891, 306] width 275 height 67
type input "1"
click at [1008, 295] on input "505" at bounding box center [891, 306] width 275 height 67
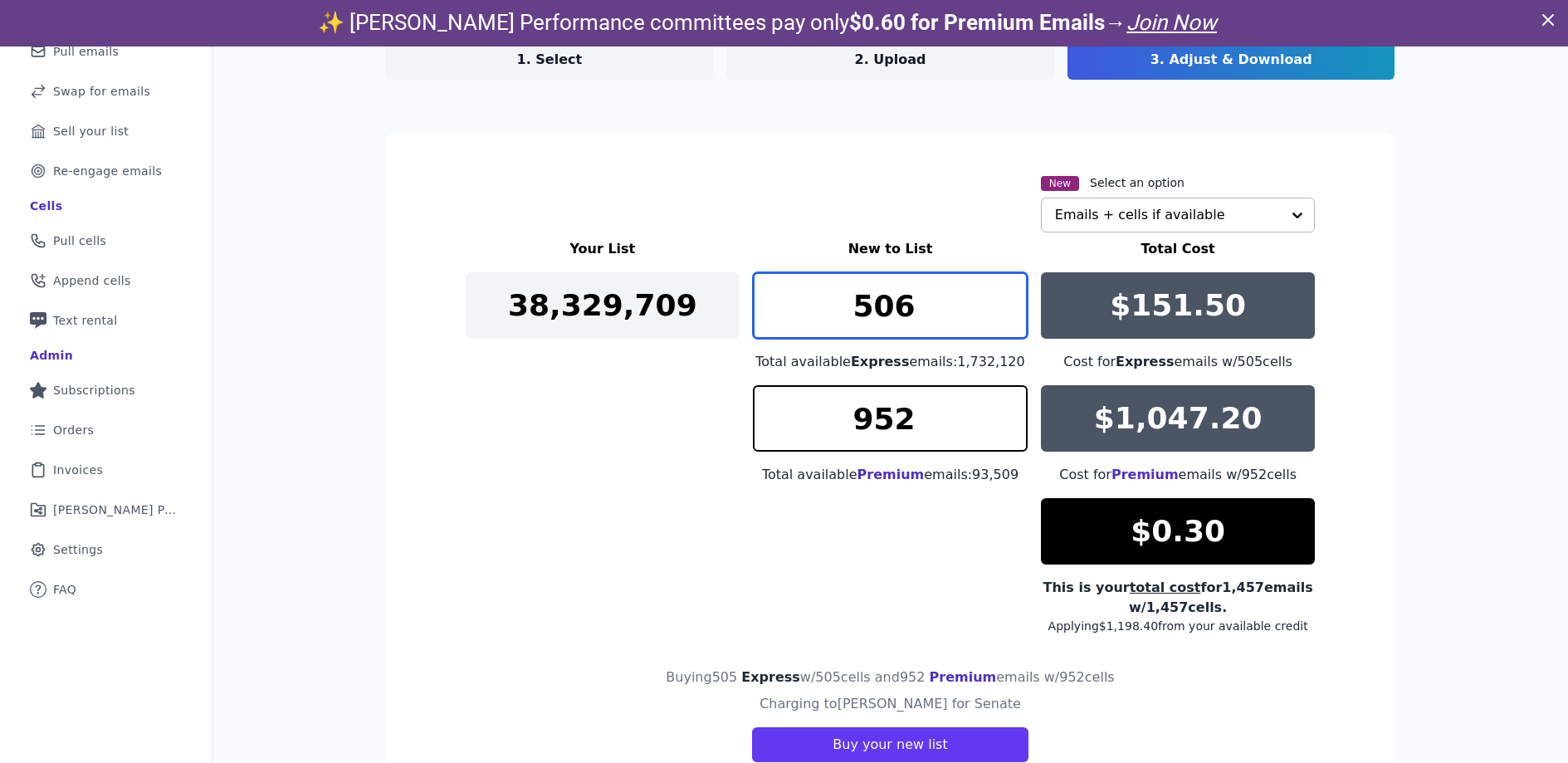
click at [1008, 306] on input "506" at bounding box center [891, 306] width 275 height 67
click at [999, 314] on input "506" at bounding box center [891, 306] width 275 height 67
click at [1004, 316] on input "505" at bounding box center [891, 306] width 275 height 67
type input "504"
click at [1004, 316] on input "504" at bounding box center [891, 306] width 275 height 67
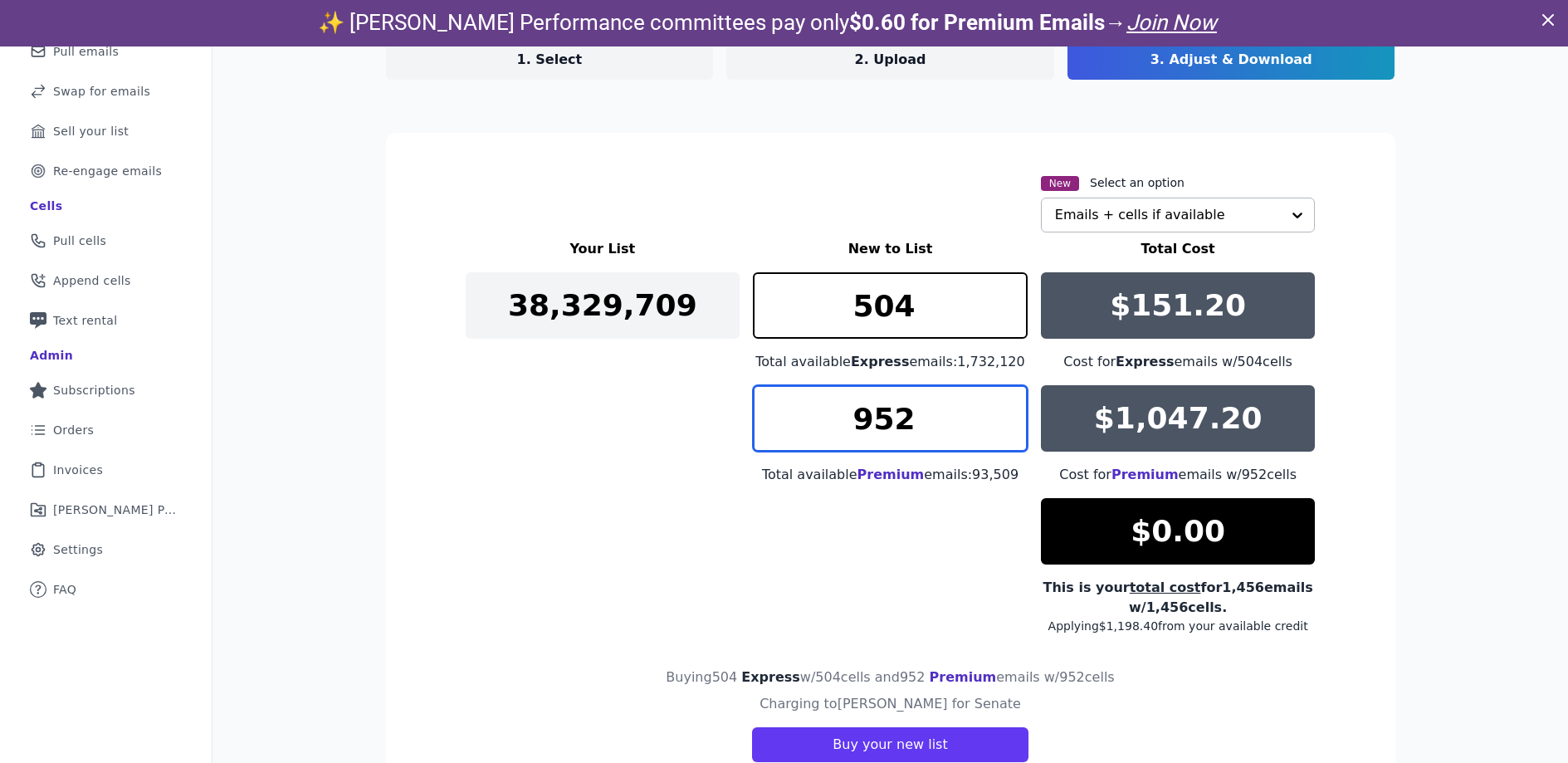
click at [998, 415] on input "952" at bounding box center [891, 418] width 275 height 67
click at [1004, 419] on input "953" at bounding box center [891, 418] width 275 height 67
click at [1006, 409] on input "954" at bounding box center [891, 418] width 275 height 67
click at [1006, 425] on input "953" at bounding box center [891, 418] width 275 height 67
click at [1006, 425] on input "952" at bounding box center [891, 418] width 275 height 67
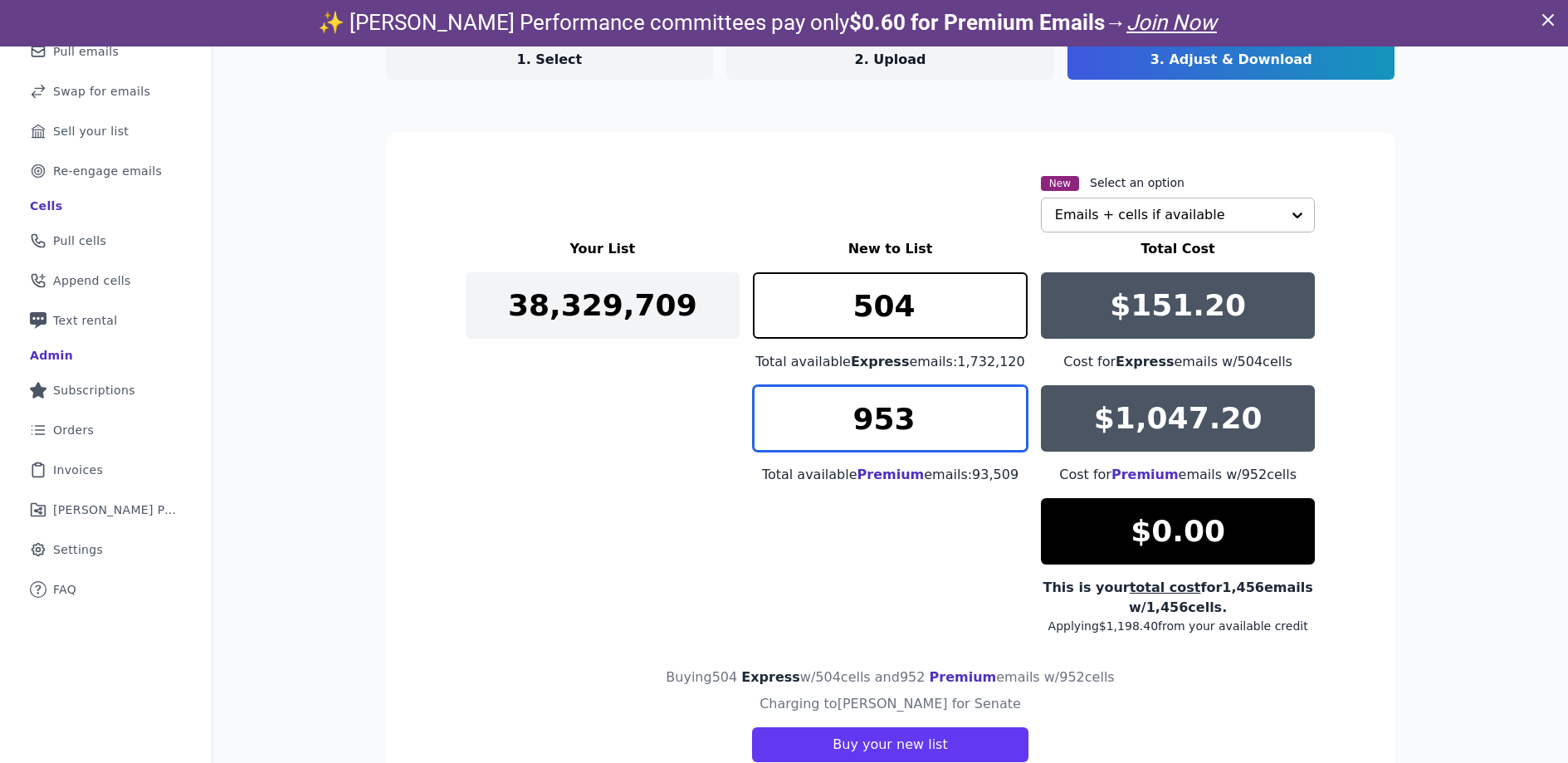
click at [1006, 405] on input "953" at bounding box center [891, 418] width 275 height 67
type input "952"
click at [1004, 430] on input "952" at bounding box center [891, 418] width 275 height 67
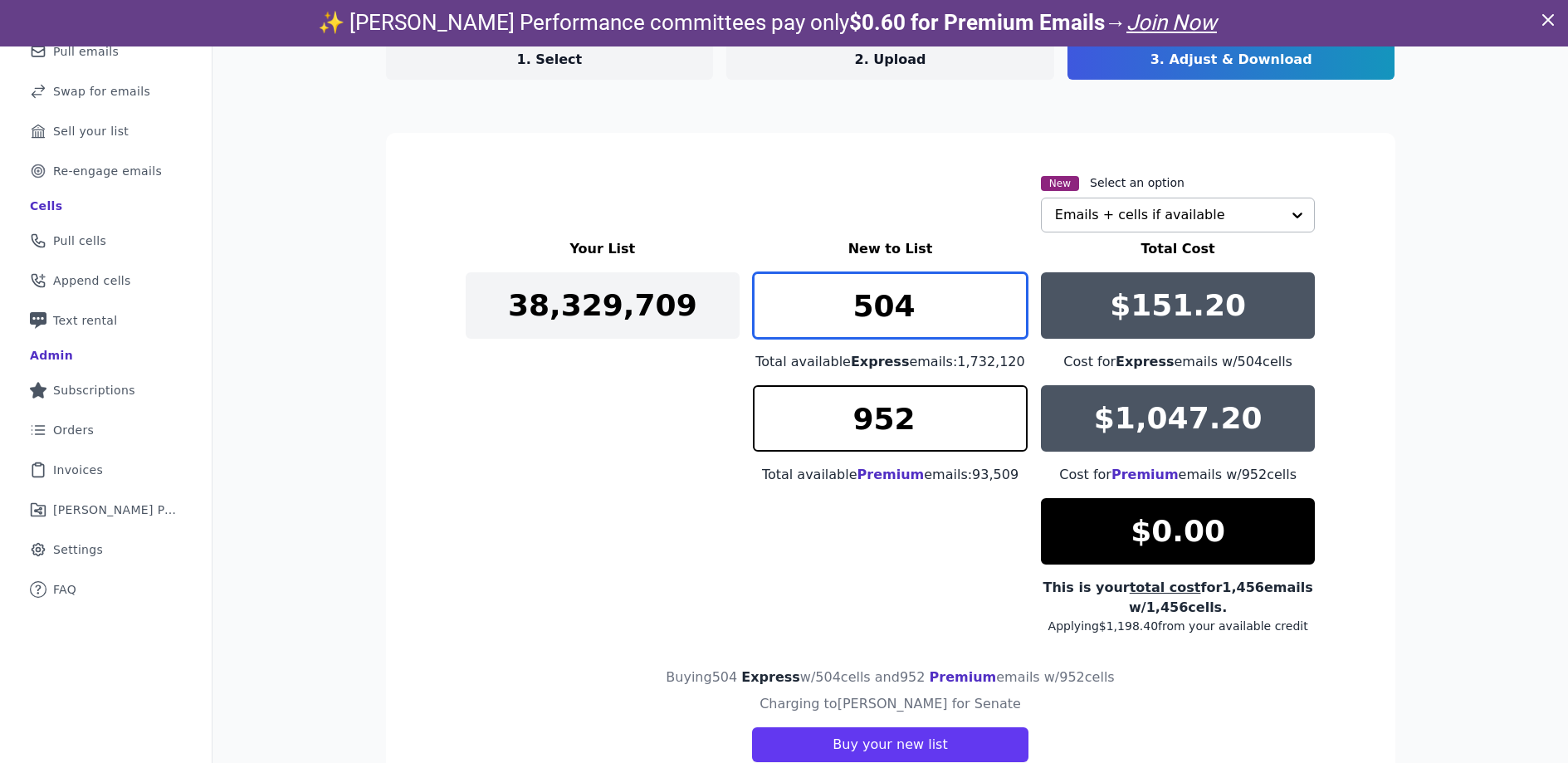
click at [922, 300] on input "504" at bounding box center [891, 306] width 275 height 67
drag, startPoint x: 915, startPoint y: 303, endPoint x: 830, endPoint y: 303, distance: 85.0
click at [831, 303] on input "504" at bounding box center [891, 306] width 275 height 67
type input "450"
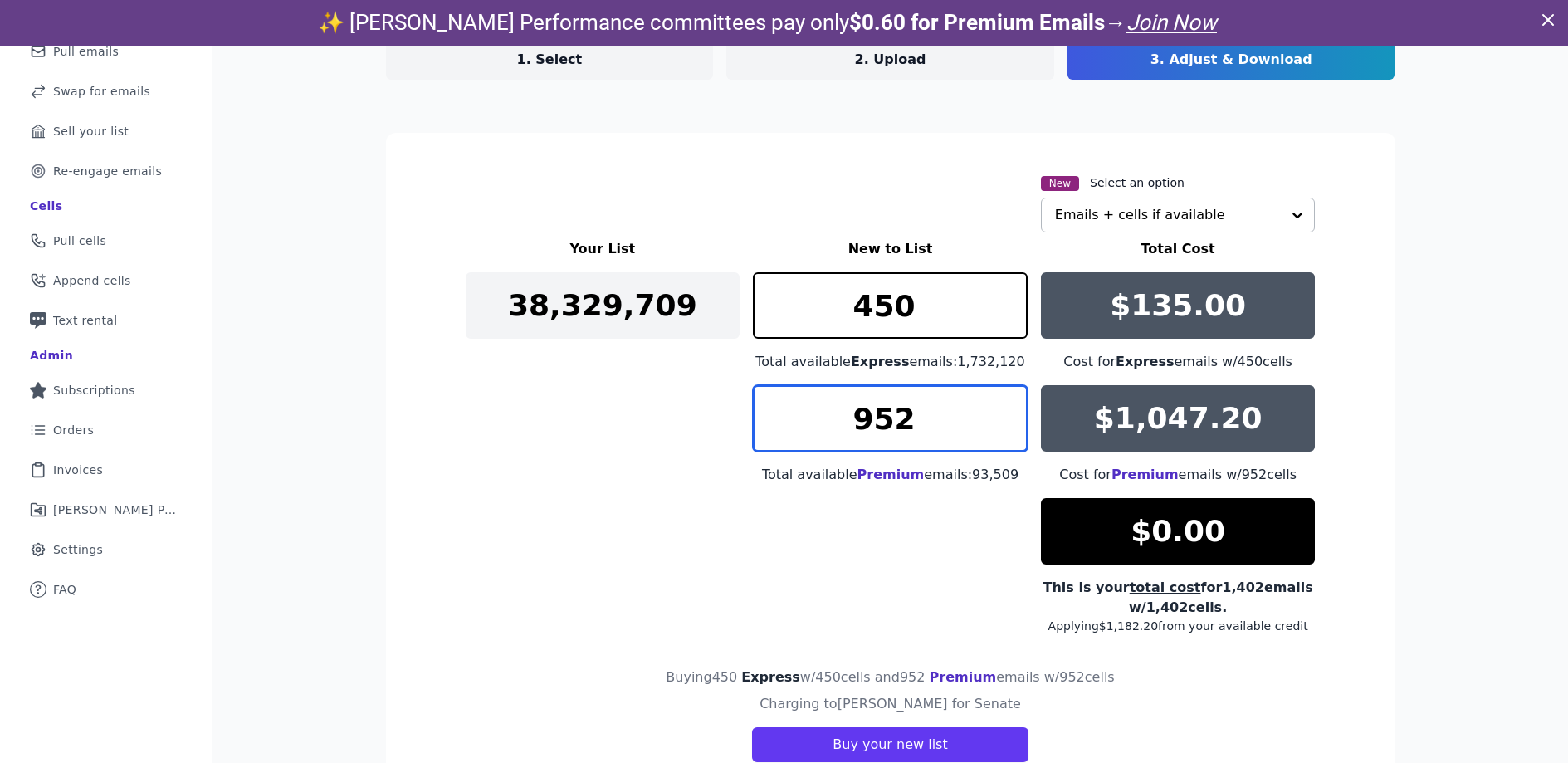
drag, startPoint x: 930, startPoint y: 397, endPoint x: 920, endPoint y: 402, distance: 11.2
click at [927, 398] on input "952" at bounding box center [891, 418] width 275 height 67
drag, startPoint x: 920, startPoint y: 409, endPoint x: 768, endPoint y: 394, distance: 152.7
click at [769, 395] on input "952" at bounding box center [891, 418] width 275 height 67
type input "1000"
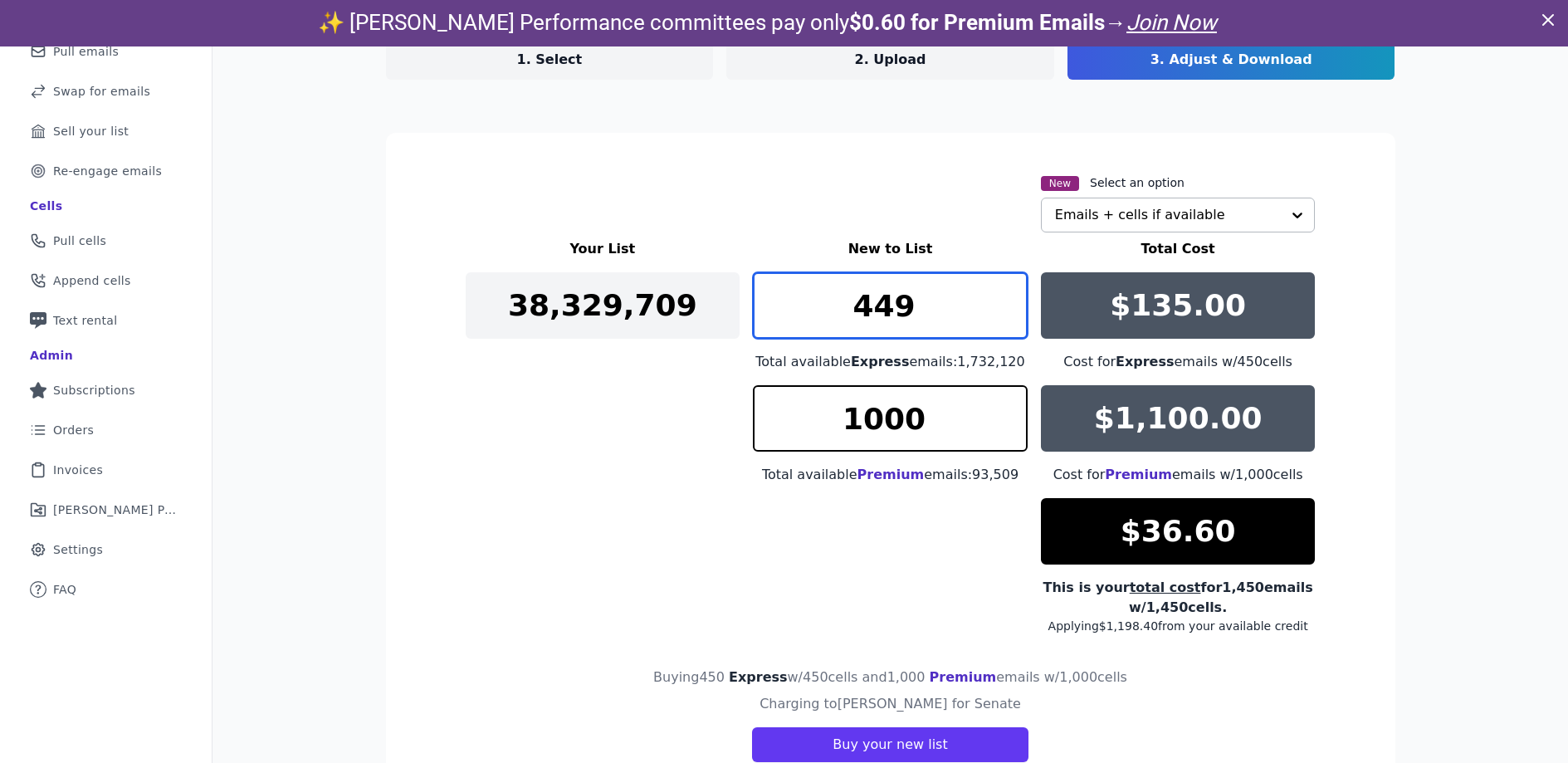
click at [1008, 320] on input "449" at bounding box center [891, 306] width 275 height 67
click at [1008, 320] on input "448" at bounding box center [891, 306] width 275 height 67
click at [1008, 320] on input "447" at bounding box center [891, 306] width 275 height 67
click at [1008, 320] on input "446" at bounding box center [891, 306] width 275 height 67
click at [1008, 320] on input "445" at bounding box center [891, 306] width 275 height 67
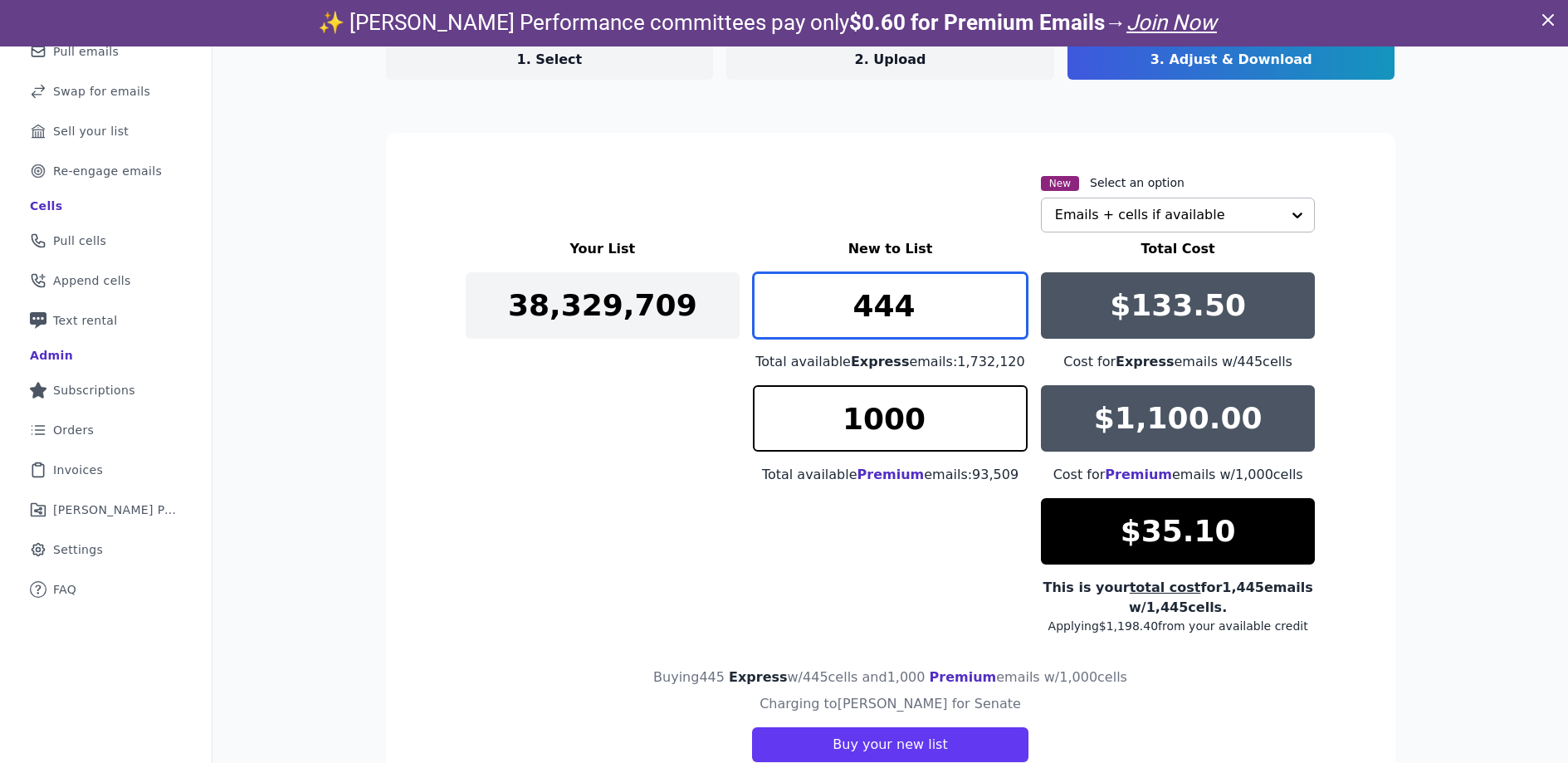
click at [1008, 320] on input "444" at bounding box center [891, 306] width 275 height 67
click at [1008, 320] on input "443" at bounding box center [891, 306] width 275 height 67
click at [1008, 320] on input "442" at bounding box center [891, 306] width 275 height 67
click at [1008, 321] on input "441" at bounding box center [891, 306] width 275 height 67
click at [1008, 321] on input "440" at bounding box center [891, 306] width 275 height 67
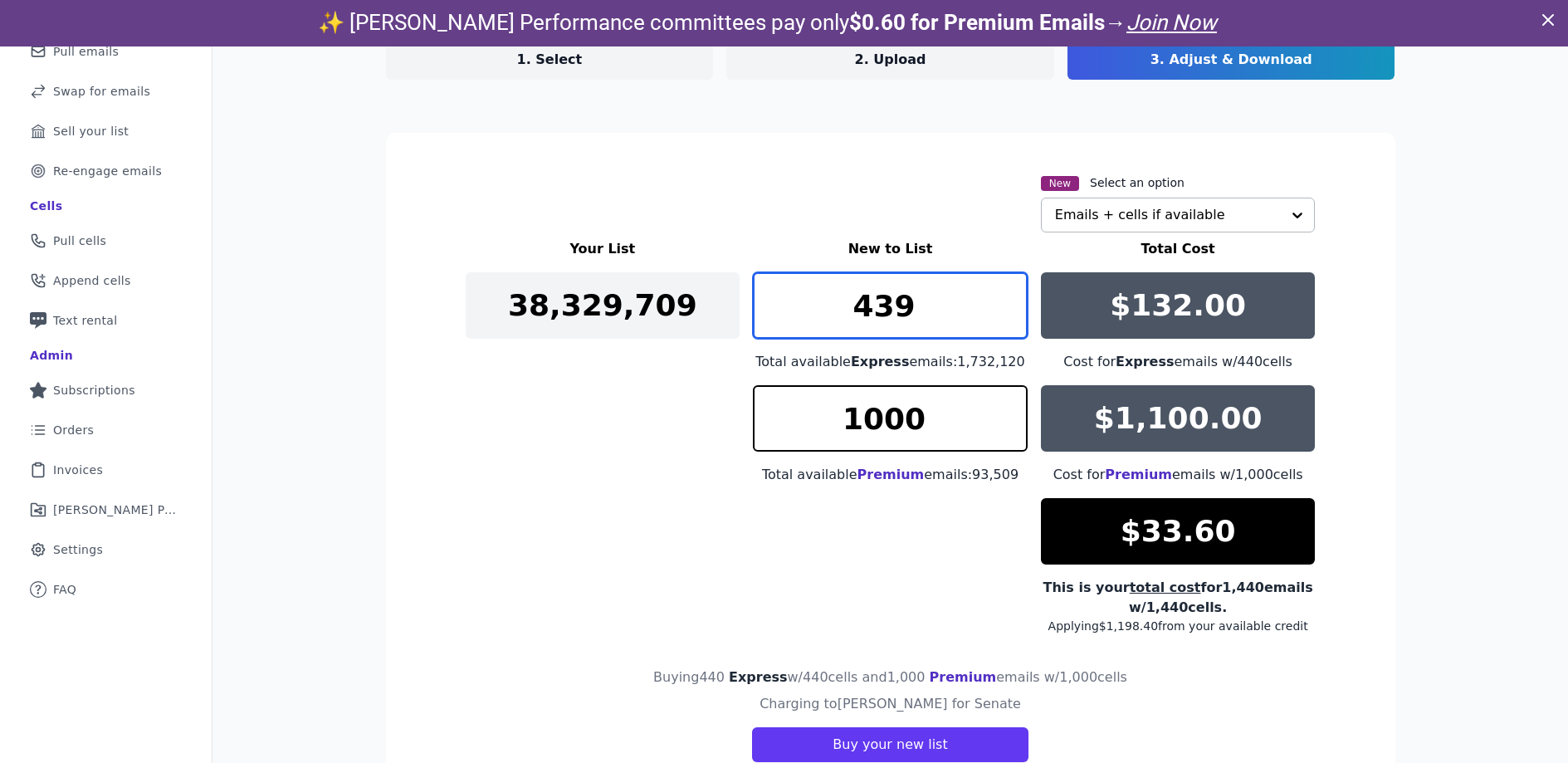
click at [1008, 321] on input "439" at bounding box center [891, 306] width 275 height 67
click at [1008, 322] on input "438" at bounding box center [891, 306] width 275 height 67
click at [1008, 322] on input "437" at bounding box center [891, 306] width 275 height 67
click at [1008, 322] on input "436" at bounding box center [891, 306] width 275 height 67
click at [1008, 322] on input "435" at bounding box center [891, 306] width 275 height 67
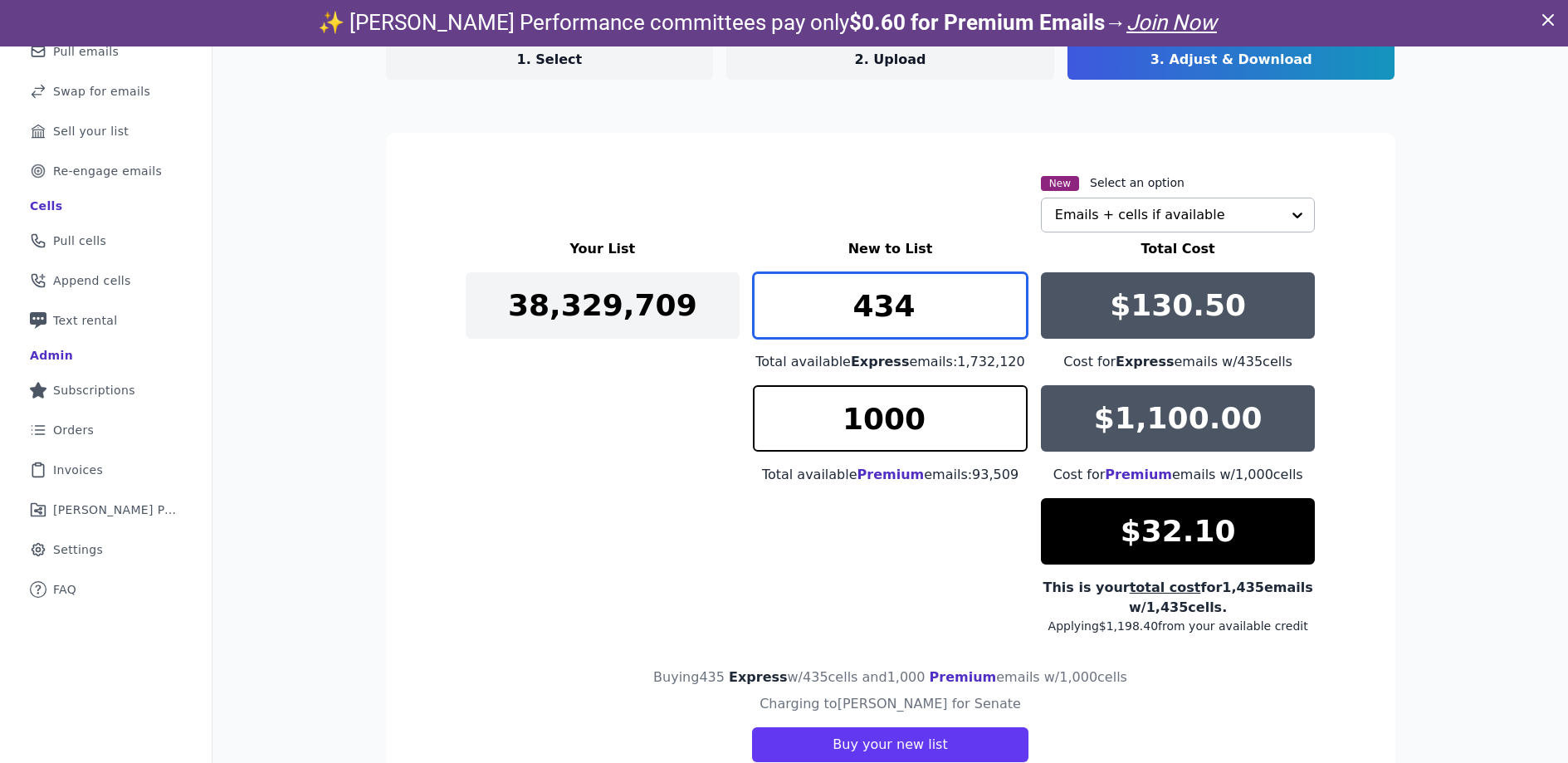
click at [1008, 322] on input "434" at bounding box center [891, 306] width 275 height 67
drag, startPoint x: 941, startPoint y: 308, endPoint x: 844, endPoint y: 308, distance: 97.0
click at [844, 308] on input "434" at bounding box center [891, 306] width 275 height 67
type input "500"
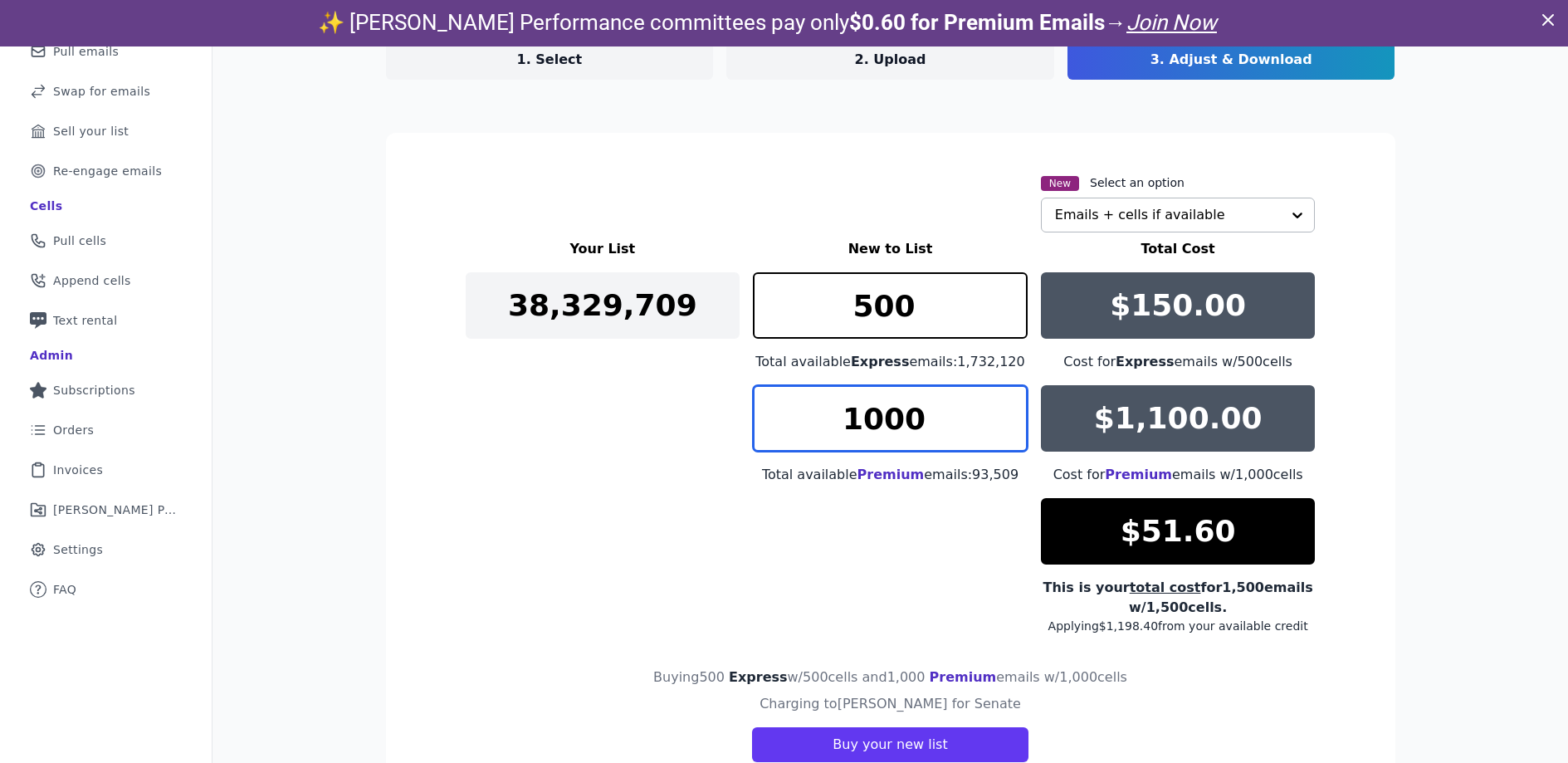
drag, startPoint x: 954, startPoint y: 423, endPoint x: 985, endPoint y: 426, distance: 31.1
click at [978, 426] on input "1000" at bounding box center [891, 418] width 275 height 67
click at [1010, 422] on input "999" at bounding box center [891, 418] width 275 height 67
click at [1008, 425] on input "998" at bounding box center [891, 418] width 275 height 67
click at [1008, 426] on input "997" at bounding box center [891, 418] width 275 height 67
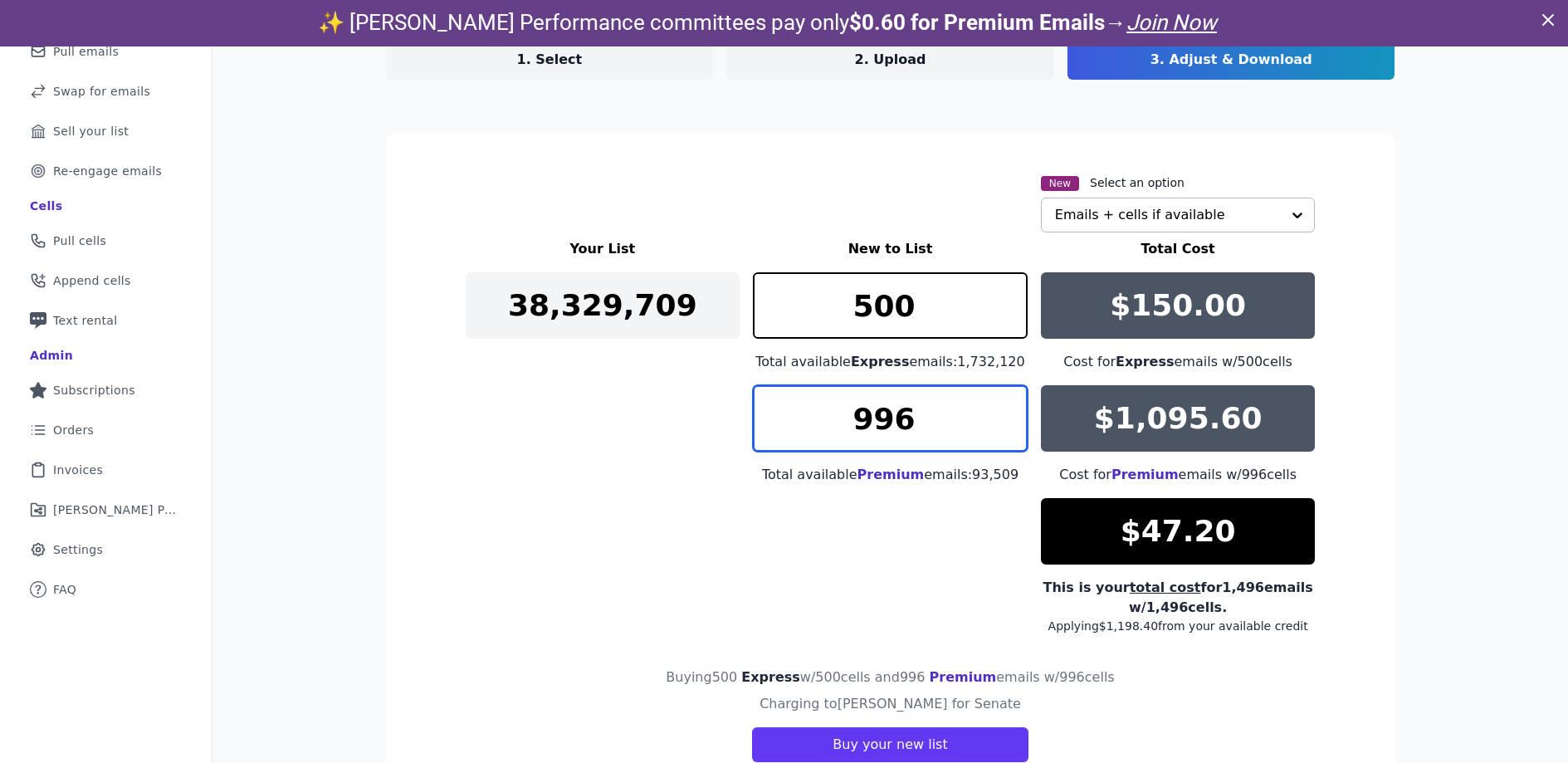
click at [1002, 425] on input "996" at bounding box center [891, 418] width 275 height 67
click at [1002, 426] on input "995" at bounding box center [891, 418] width 275 height 67
click at [1002, 426] on input "994" at bounding box center [891, 418] width 275 height 67
click at [1002, 426] on input "993" at bounding box center [891, 418] width 275 height 67
click at [1002, 426] on input "992" at bounding box center [891, 418] width 275 height 67
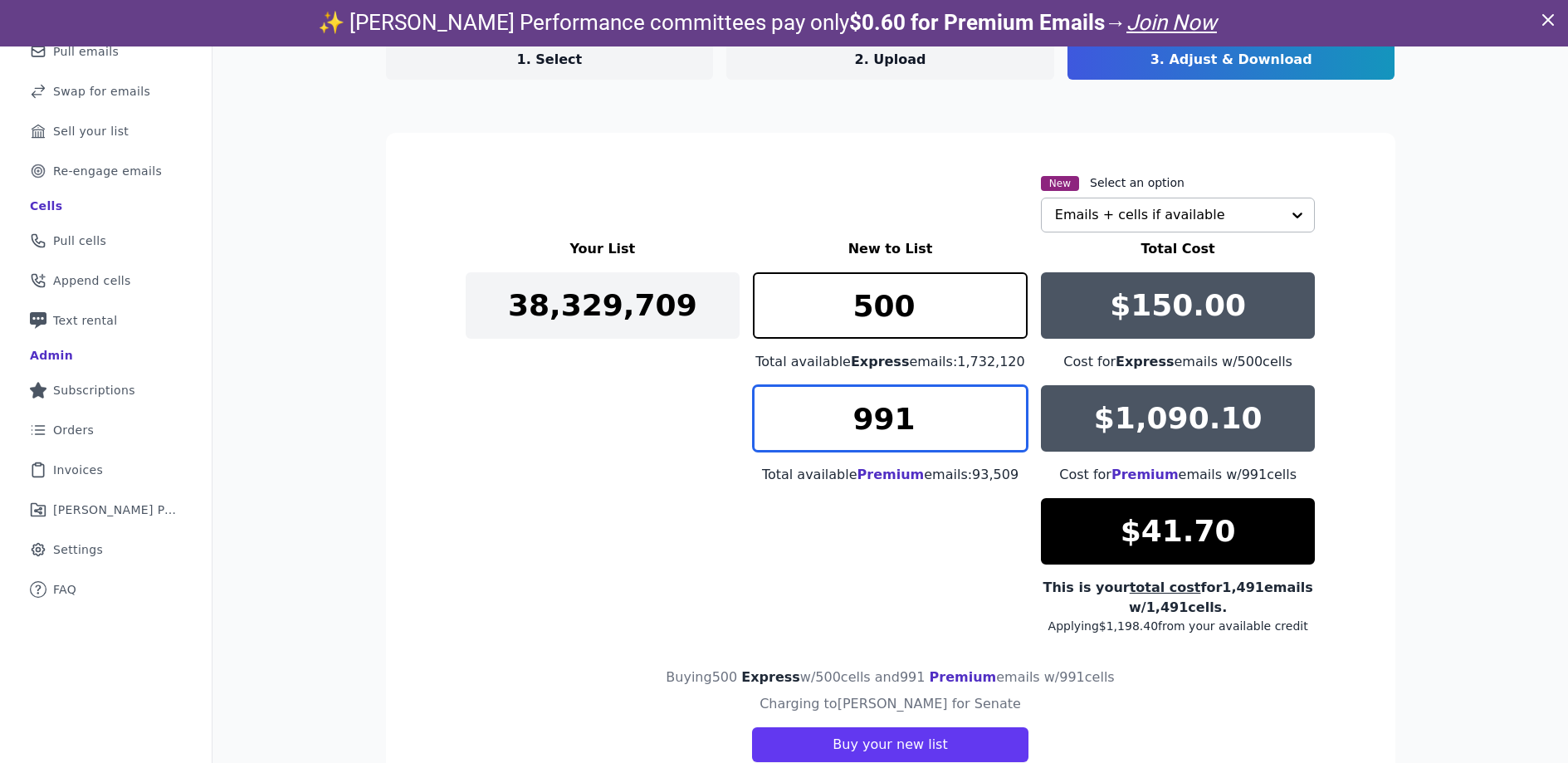
click at [1002, 426] on input "991" at bounding box center [891, 418] width 275 height 67
click at [1002, 426] on input "990" at bounding box center [891, 418] width 275 height 67
click at [1002, 426] on input "989" at bounding box center [891, 418] width 275 height 67
click at [1002, 426] on input "988" at bounding box center [891, 418] width 275 height 67
click at [1002, 426] on input "987" at bounding box center [891, 418] width 275 height 67
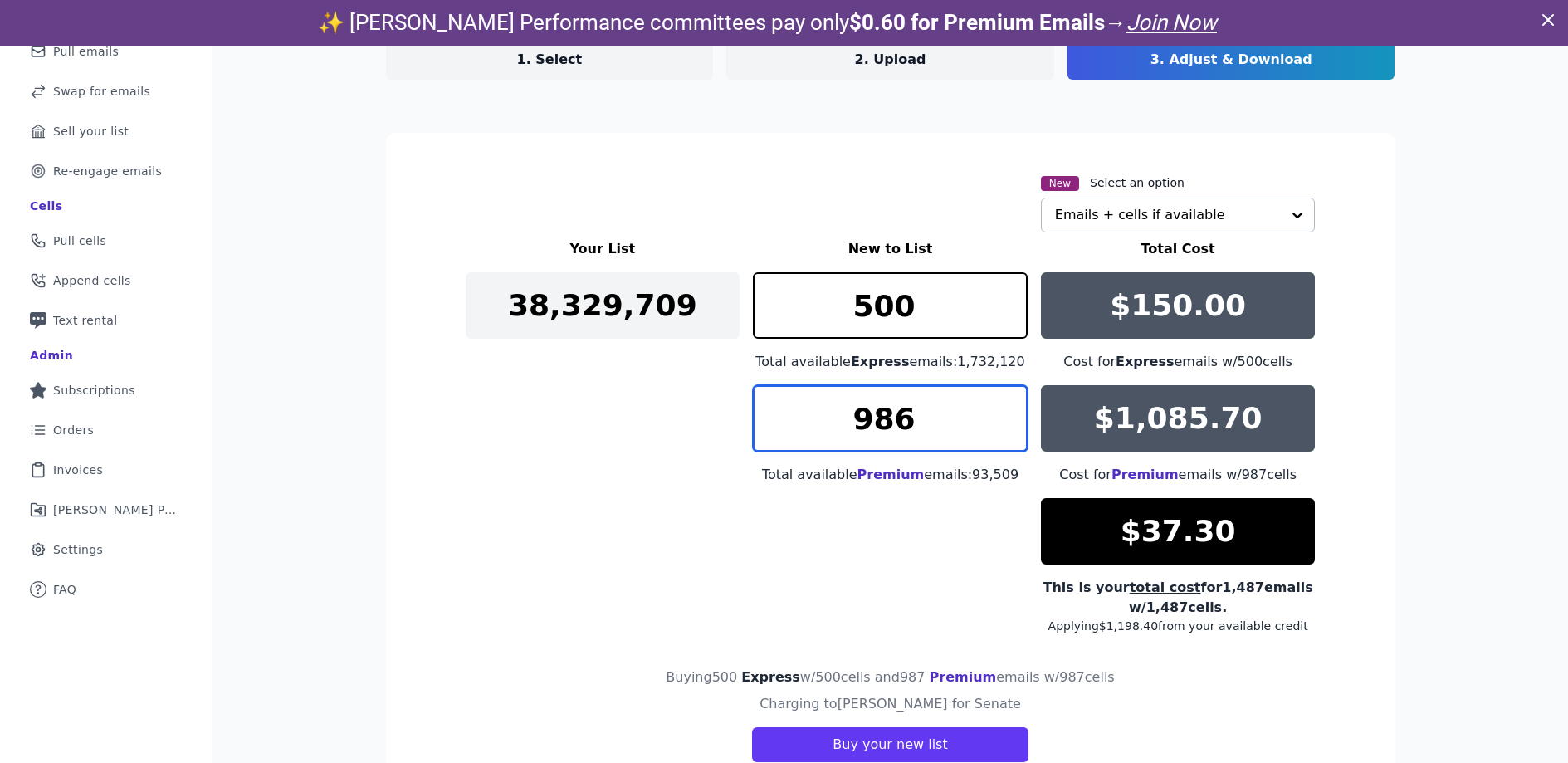
click at [1002, 426] on input "986" at bounding box center [891, 418] width 275 height 67
click at [1002, 426] on input "985" at bounding box center [891, 418] width 275 height 67
drag, startPoint x: 1002, startPoint y: 426, endPoint x: 976, endPoint y: 426, distance: 26.0
click at [998, 426] on input "984" at bounding box center [891, 418] width 275 height 67
drag, startPoint x: 875, startPoint y: 422, endPoint x: 923, endPoint y: 428, distance: 48.4
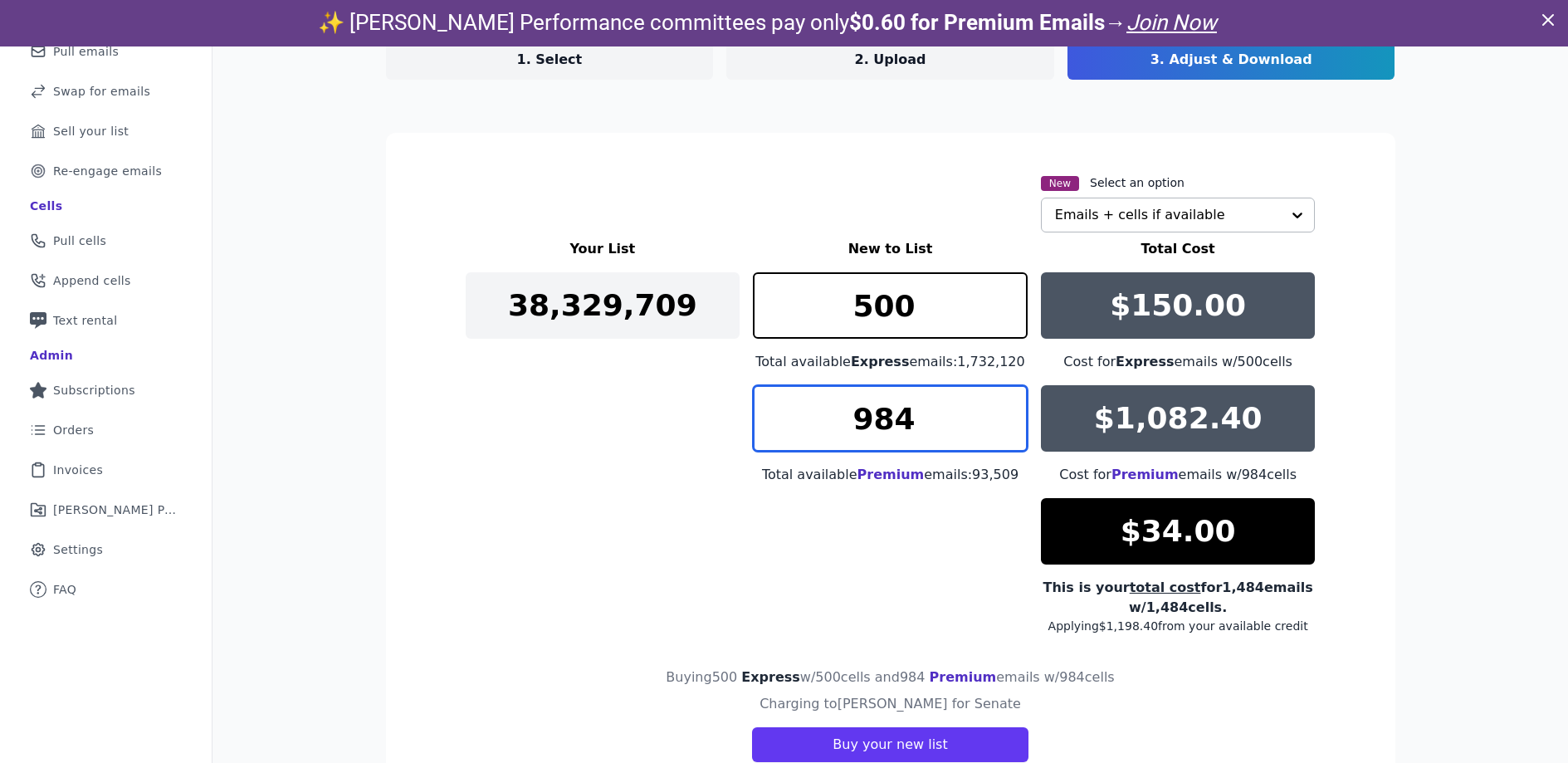
click at [923, 428] on input "984" at bounding box center [891, 418] width 275 height 67
click at [1014, 409] on input "943" at bounding box center [891, 418] width 275 height 67
click at [1002, 407] on input "944" at bounding box center [891, 418] width 275 height 67
click at [1002, 407] on input "945" at bounding box center [891, 418] width 275 height 67
click at [1002, 407] on input "946" at bounding box center [891, 418] width 275 height 67
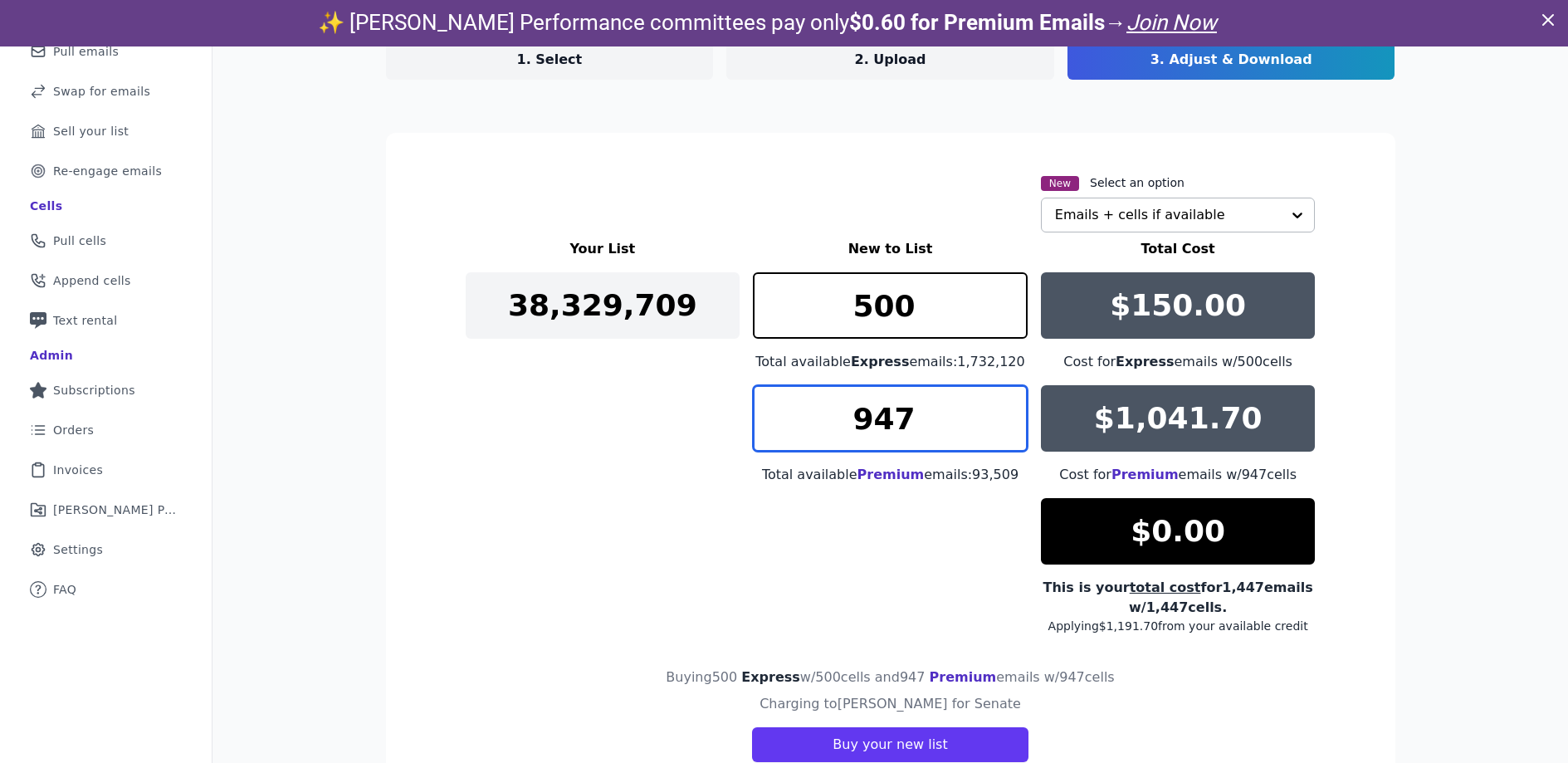
click at [1002, 407] on input "947" at bounding box center [891, 418] width 275 height 67
click at [1002, 407] on input "948" at bounding box center [891, 418] width 275 height 67
click at [1002, 407] on input "949" at bounding box center [891, 418] width 275 height 67
click at [1002, 407] on input "950" at bounding box center [891, 418] width 275 height 67
click at [1002, 407] on input "951" at bounding box center [891, 418] width 275 height 67
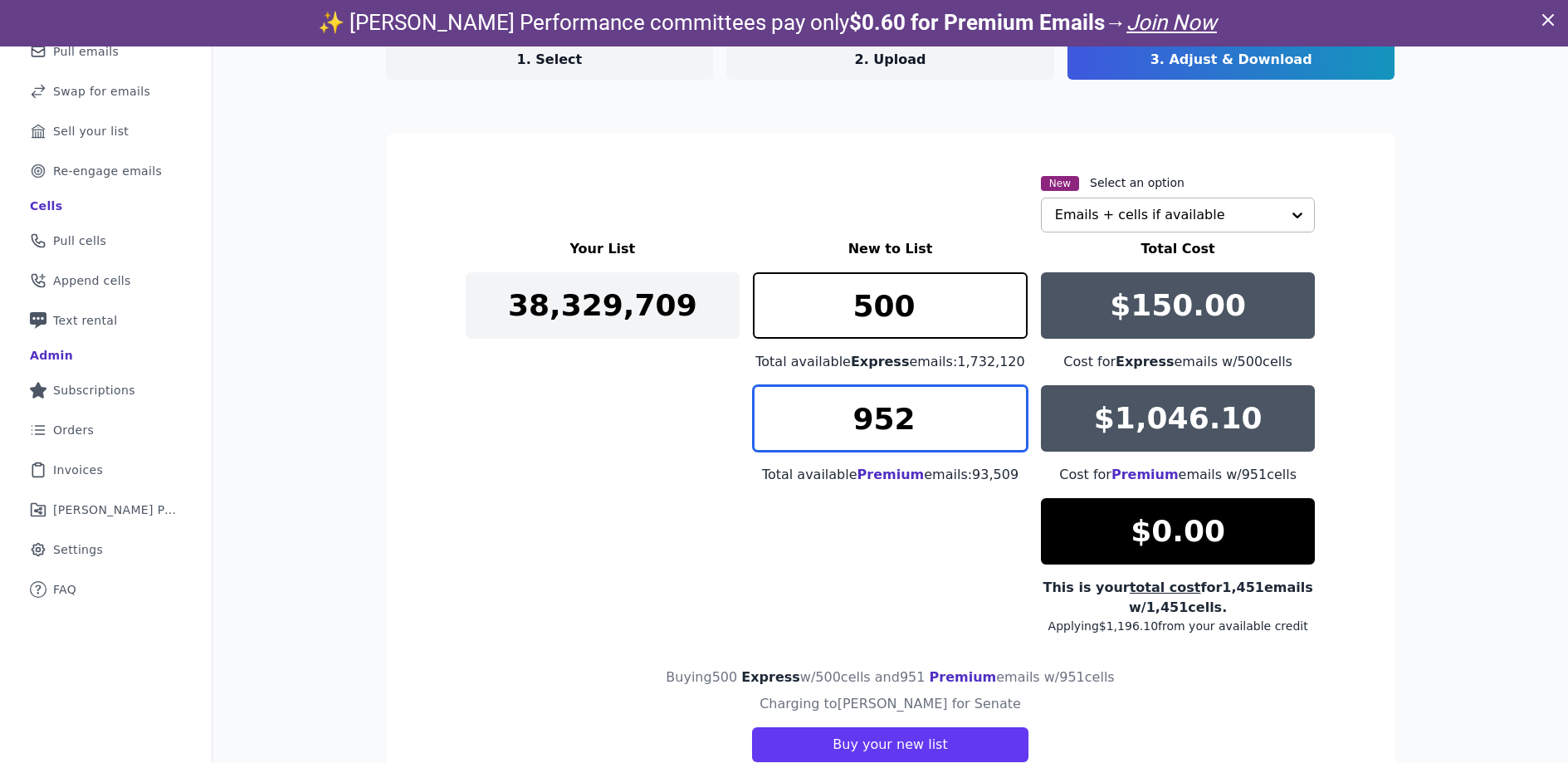
click at [1002, 407] on input "952" at bounding box center [891, 418] width 275 height 67
click at [1002, 407] on input "953" at bounding box center [891, 418] width 275 height 67
click at [1002, 407] on input "954" at bounding box center [891, 418] width 275 height 67
click at [1002, 416] on input "955" at bounding box center [891, 418] width 275 height 67
click at [1003, 434] on input "954" at bounding box center [891, 418] width 275 height 67
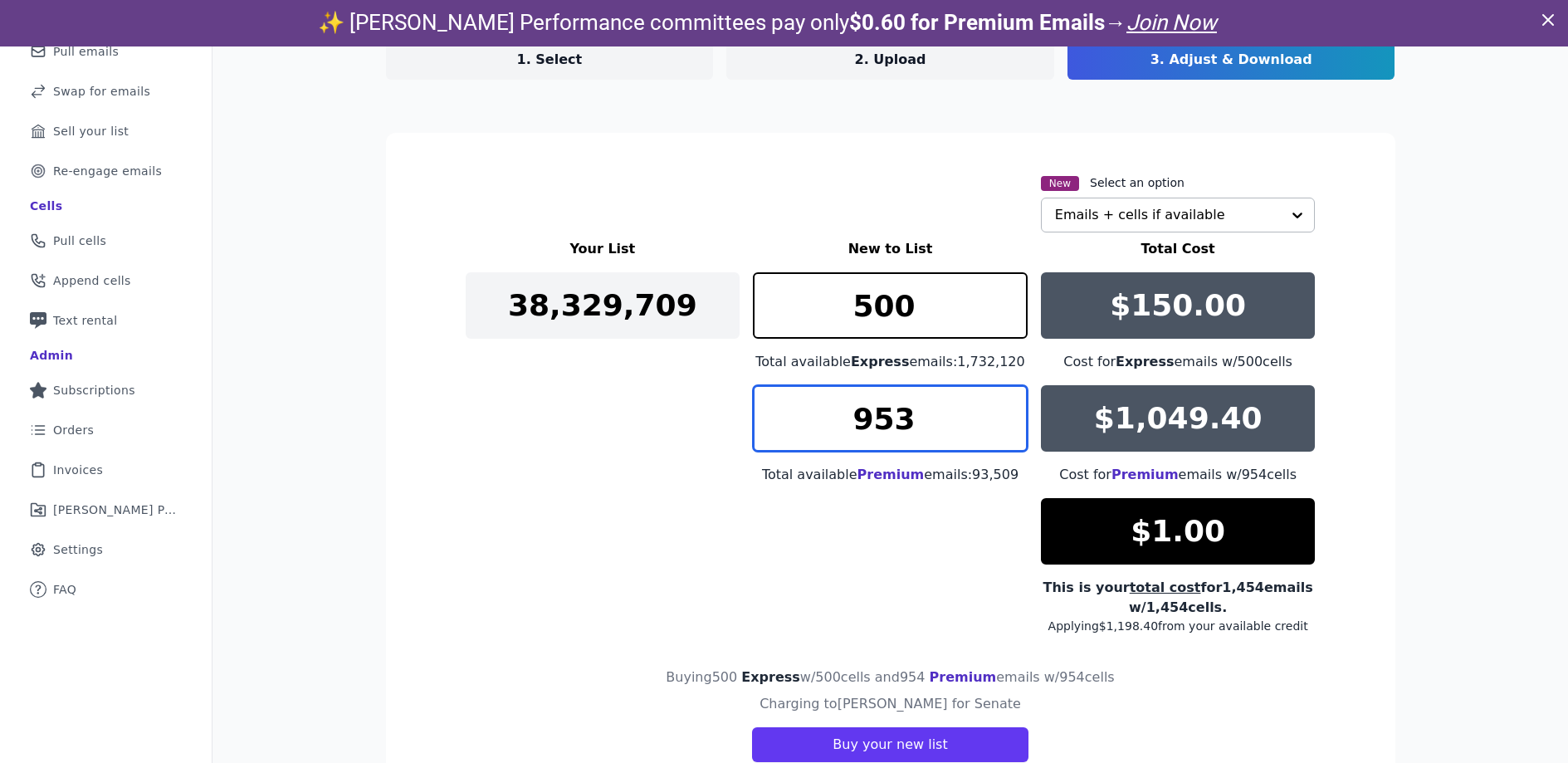
type input "953"
click at [1003, 433] on input "953" at bounding box center [891, 418] width 275 height 67
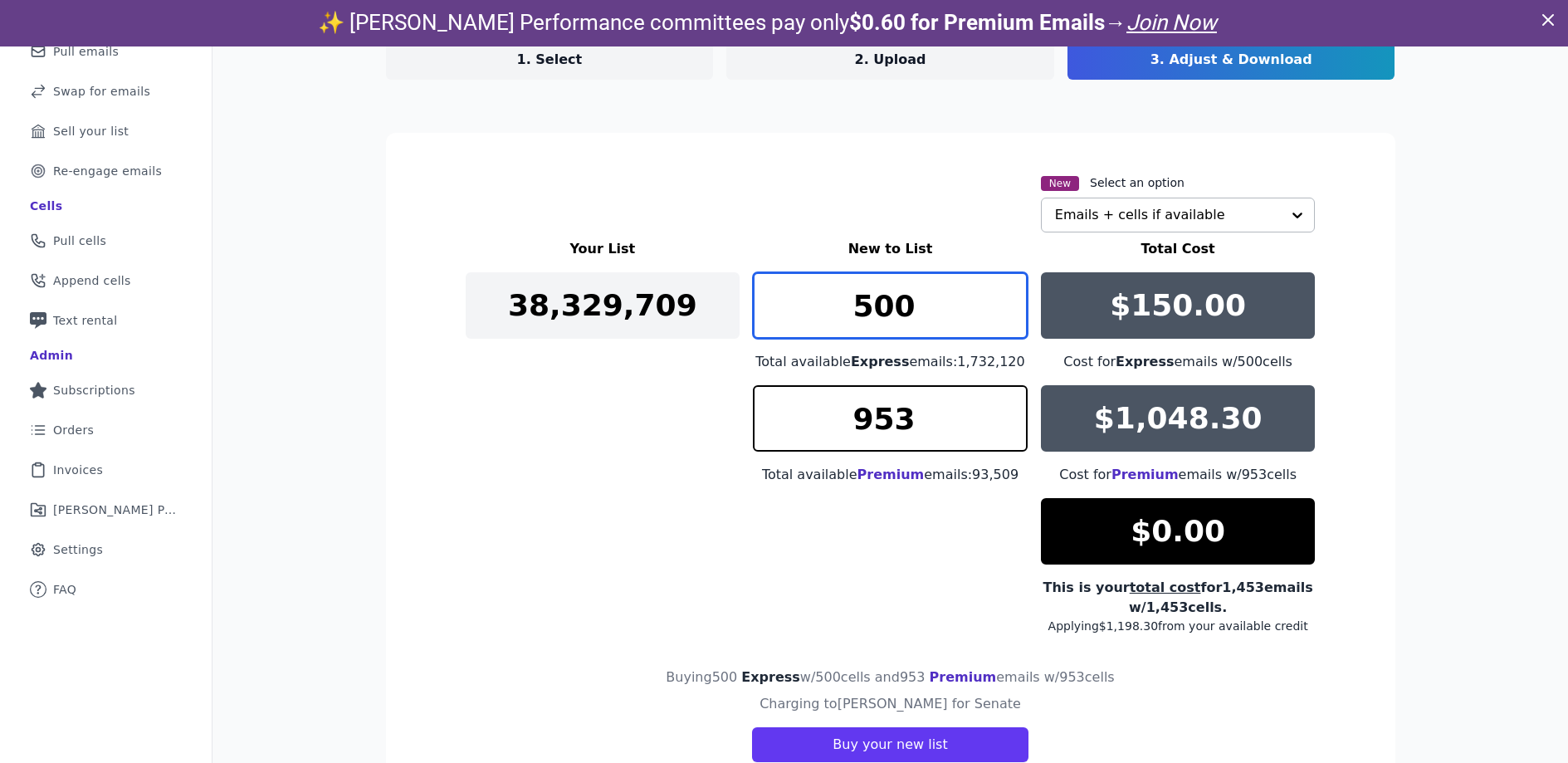
click at [1000, 297] on input "500" at bounding box center [891, 306] width 275 height 67
click at [1001, 298] on input "501" at bounding box center [891, 306] width 275 height 67
type input "500"
click at [1006, 321] on input "500" at bounding box center [891, 306] width 275 height 67
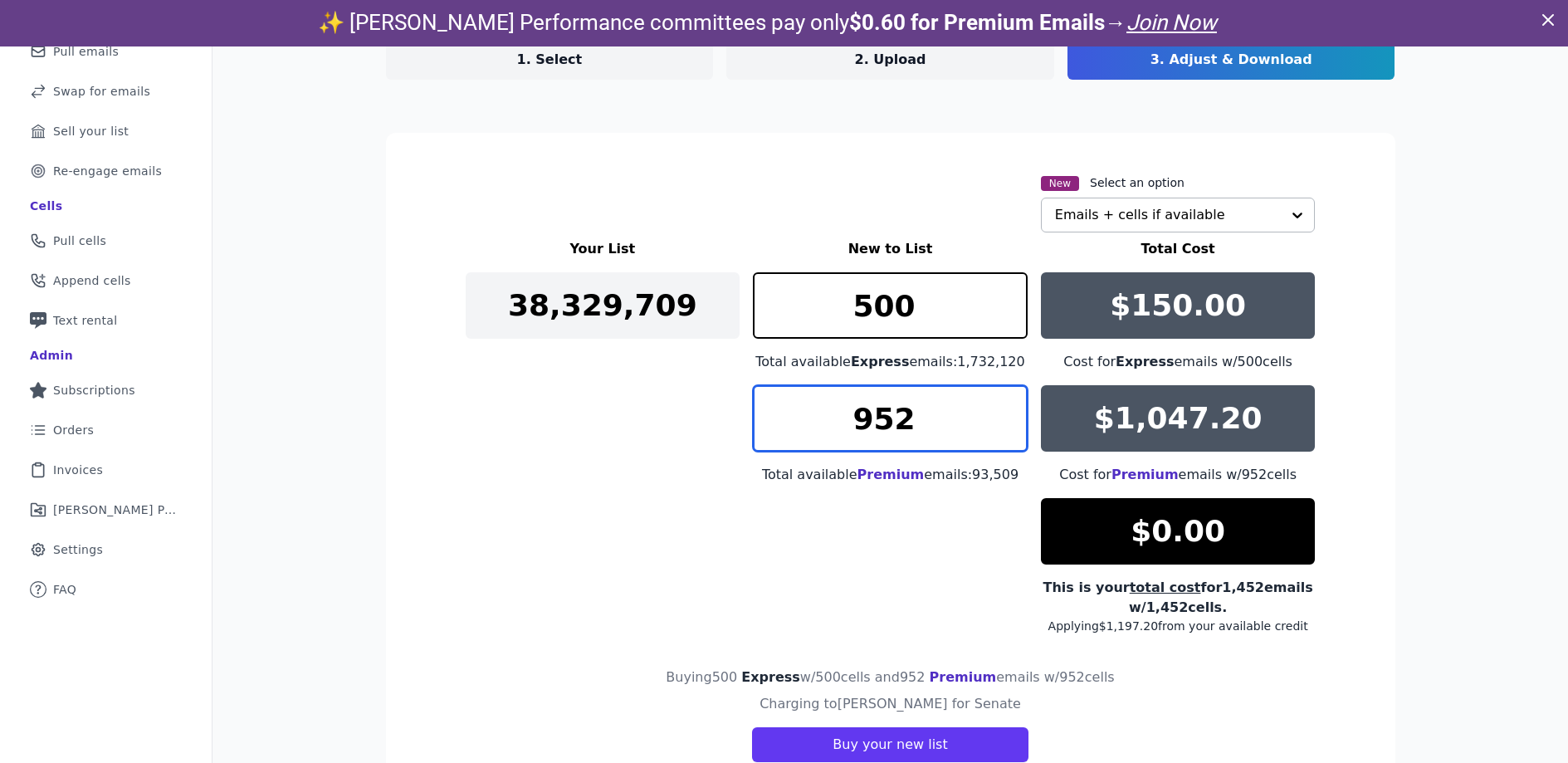
type input "952"
click at [1004, 426] on input "952" at bounding box center [891, 418] width 275 height 67
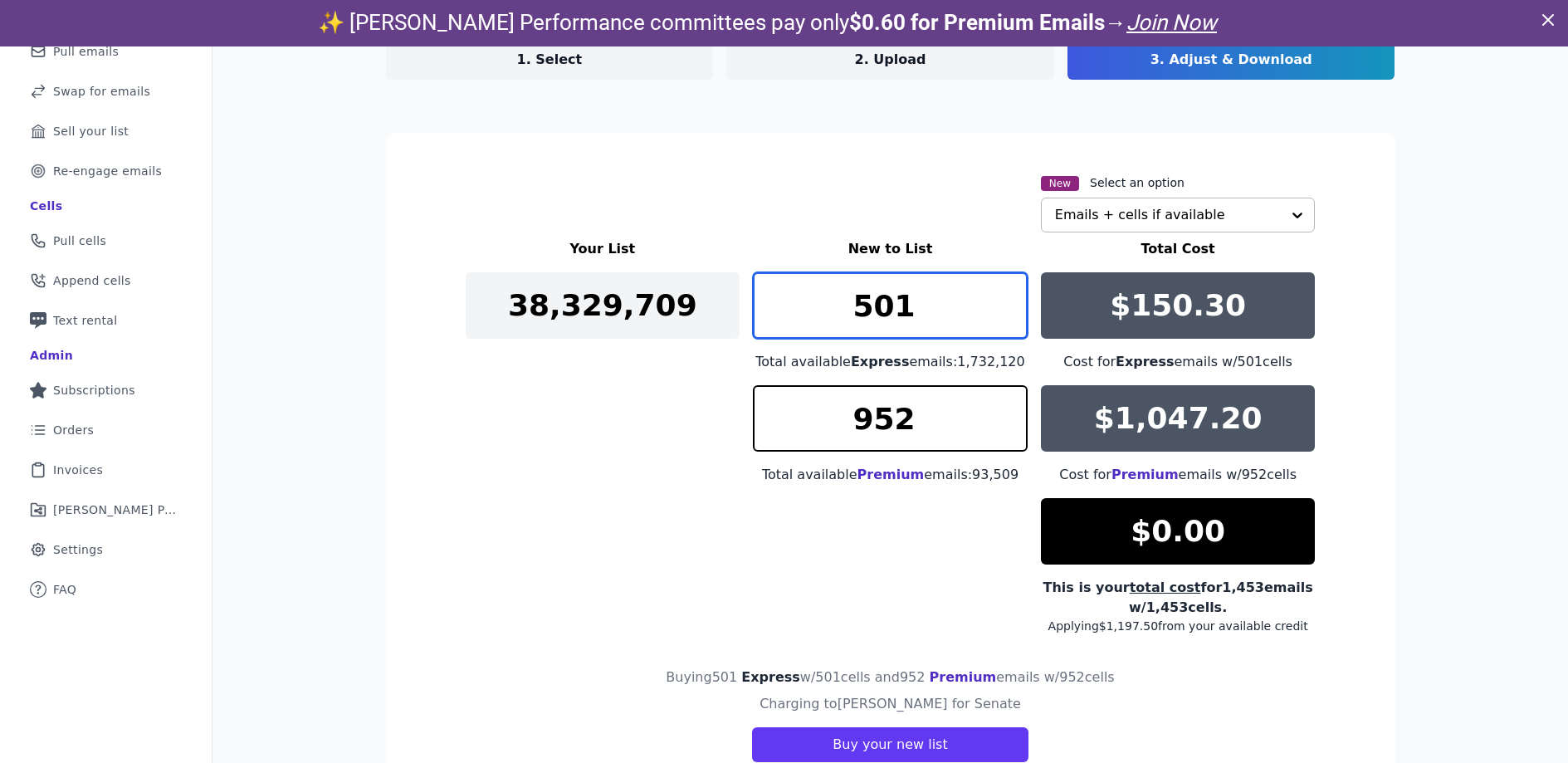
click at [1002, 296] on input "501" at bounding box center [891, 306] width 275 height 67
click at [1002, 296] on input "502" at bounding box center [891, 306] width 275 height 67
click at [1002, 296] on input "503" at bounding box center [891, 306] width 275 height 67
click at [1002, 296] on input "504" at bounding box center [891, 306] width 275 height 67
drag, startPoint x: 918, startPoint y: 313, endPoint x: 840, endPoint y: 314, distance: 78.0
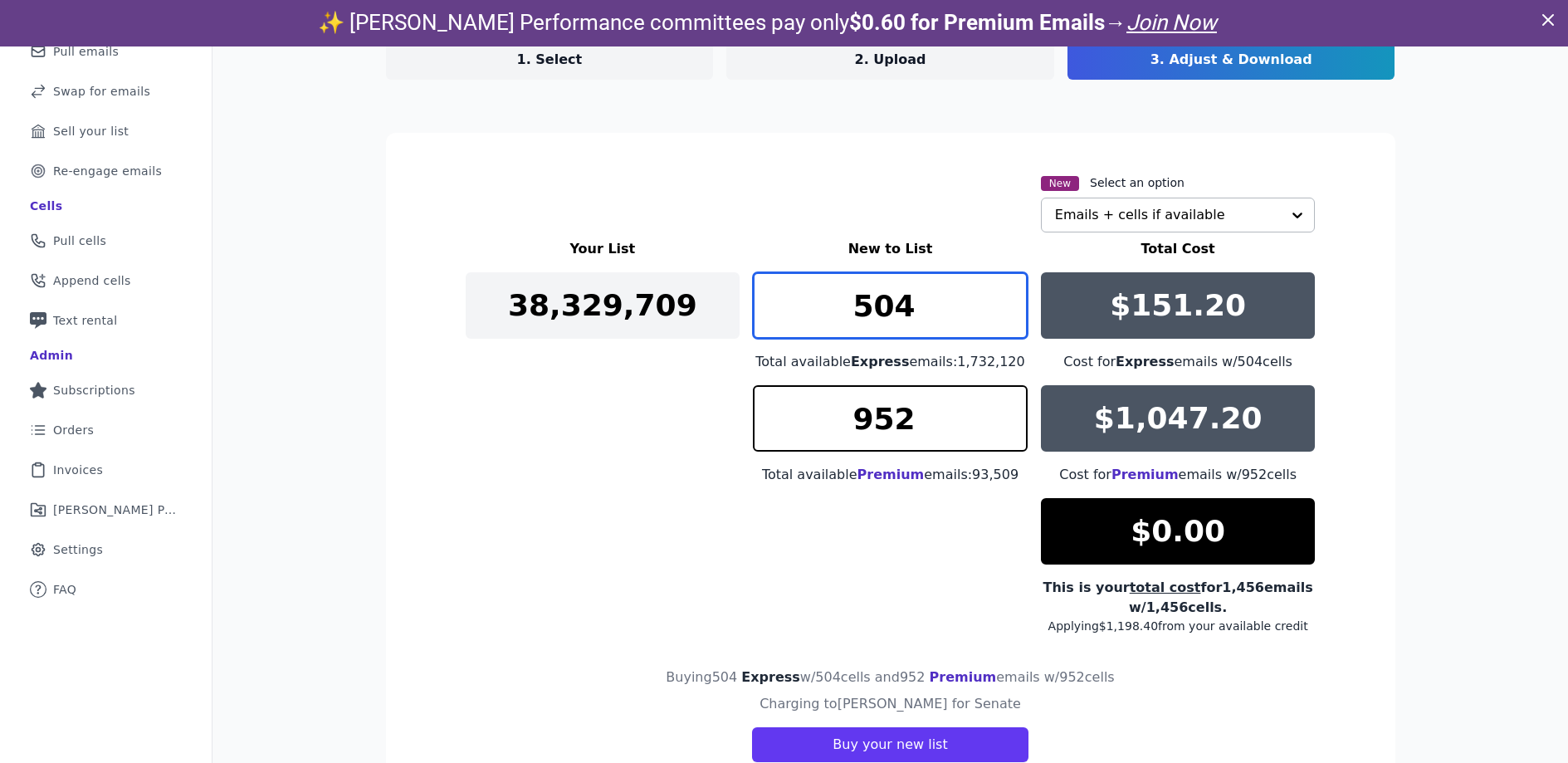
click at [840, 314] on input "504" at bounding box center [891, 306] width 275 height 67
type input "200"
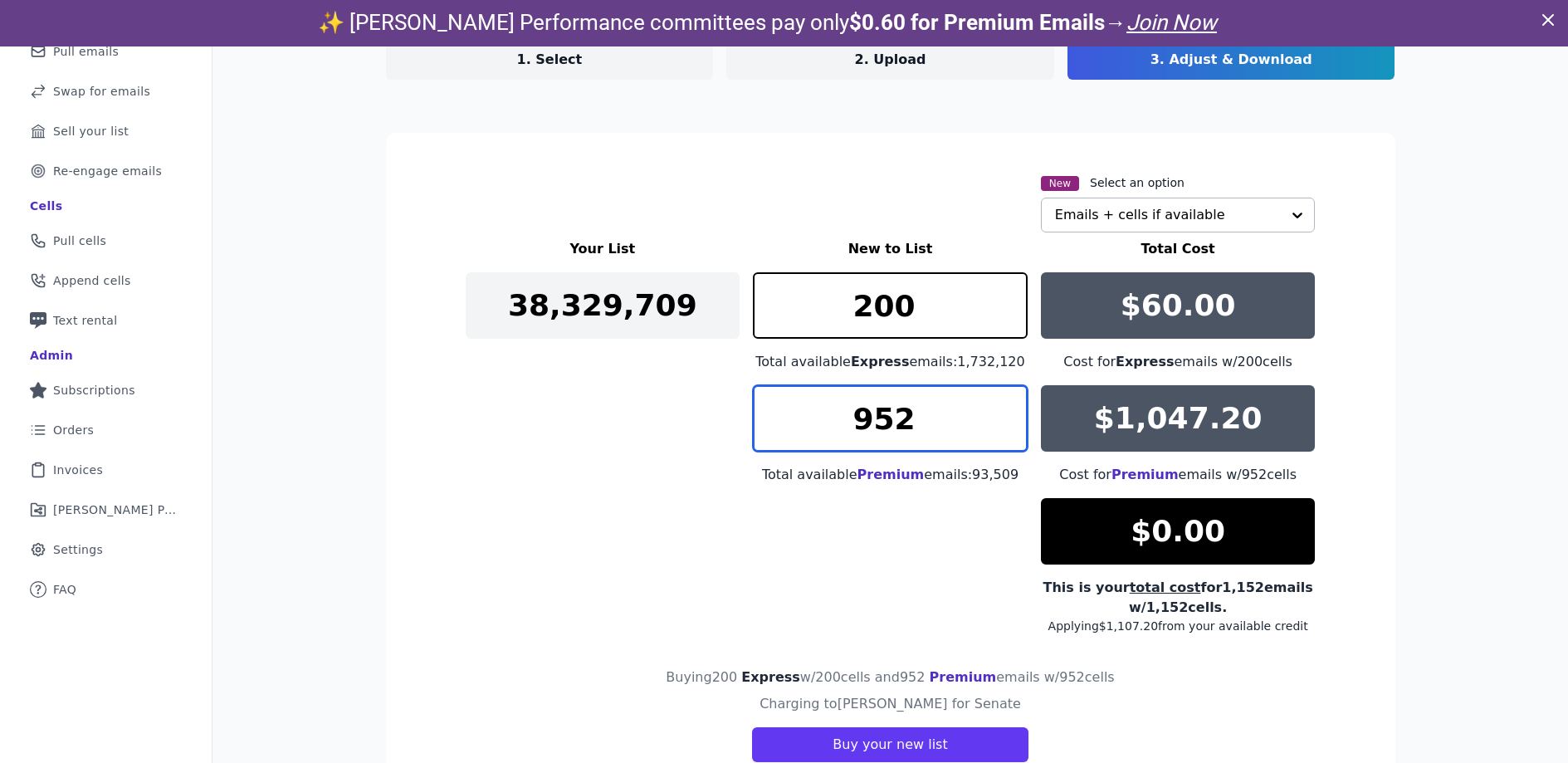
click at [912, 425] on input "952" at bounding box center [891, 418] width 275 height 67
drag, startPoint x: 963, startPoint y: 417, endPoint x: 858, endPoint y: 418, distance: 105.0
click at [858, 418] on input "952" at bounding box center [891, 418] width 275 height 67
click at [1011, 407] on input "1001" at bounding box center [891, 418] width 275 height 67
click at [1011, 407] on input "1002" at bounding box center [891, 418] width 275 height 67
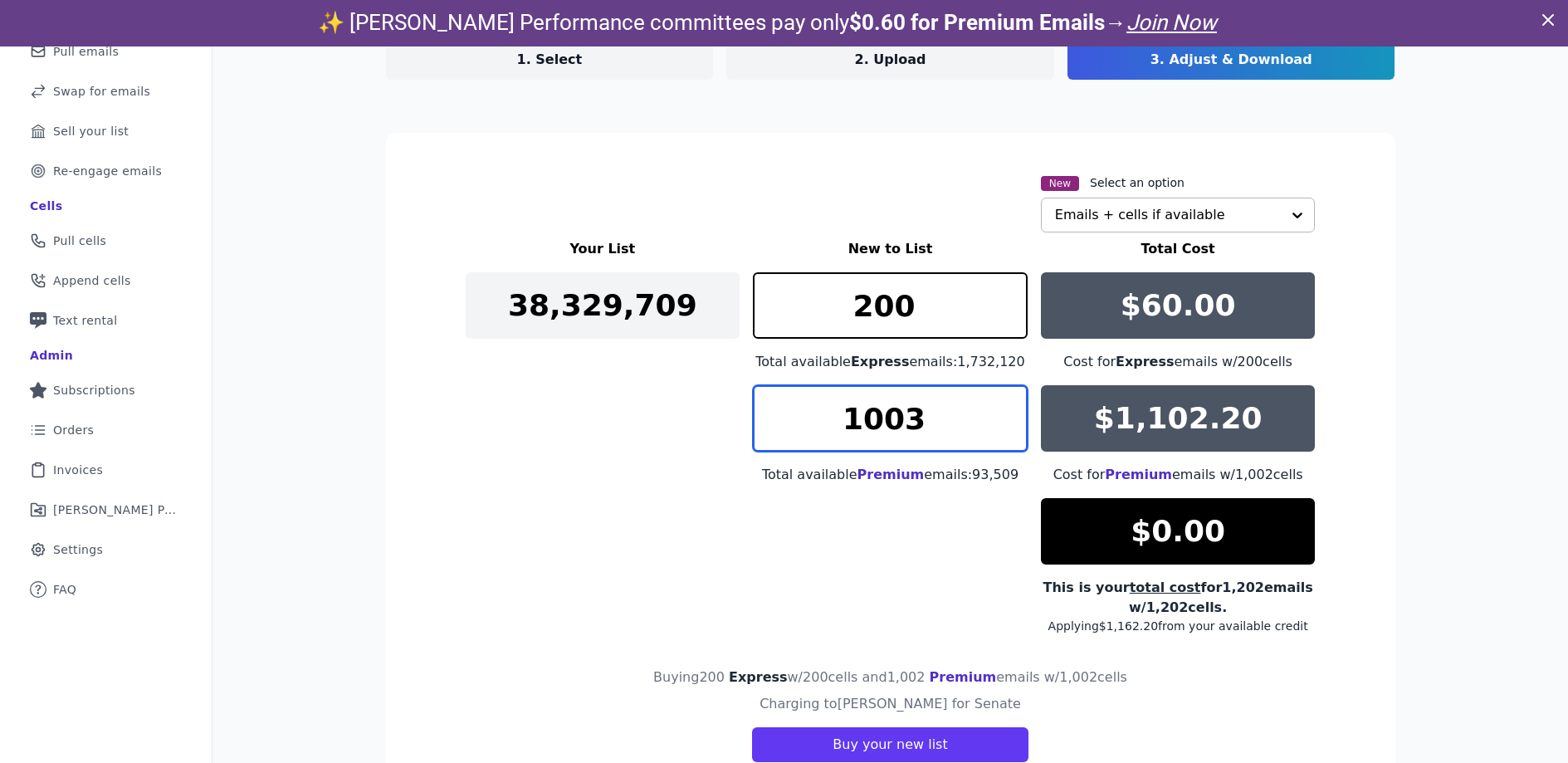
click at [1011, 407] on input "1003" at bounding box center [891, 418] width 275 height 67
click at [1011, 407] on input "1004" at bounding box center [891, 418] width 275 height 67
click at [1011, 407] on input "1005" at bounding box center [891, 418] width 275 height 67
click at [1011, 407] on input "1006" at bounding box center [891, 418] width 275 height 67
click at [1011, 407] on input "1007" at bounding box center [891, 418] width 275 height 67
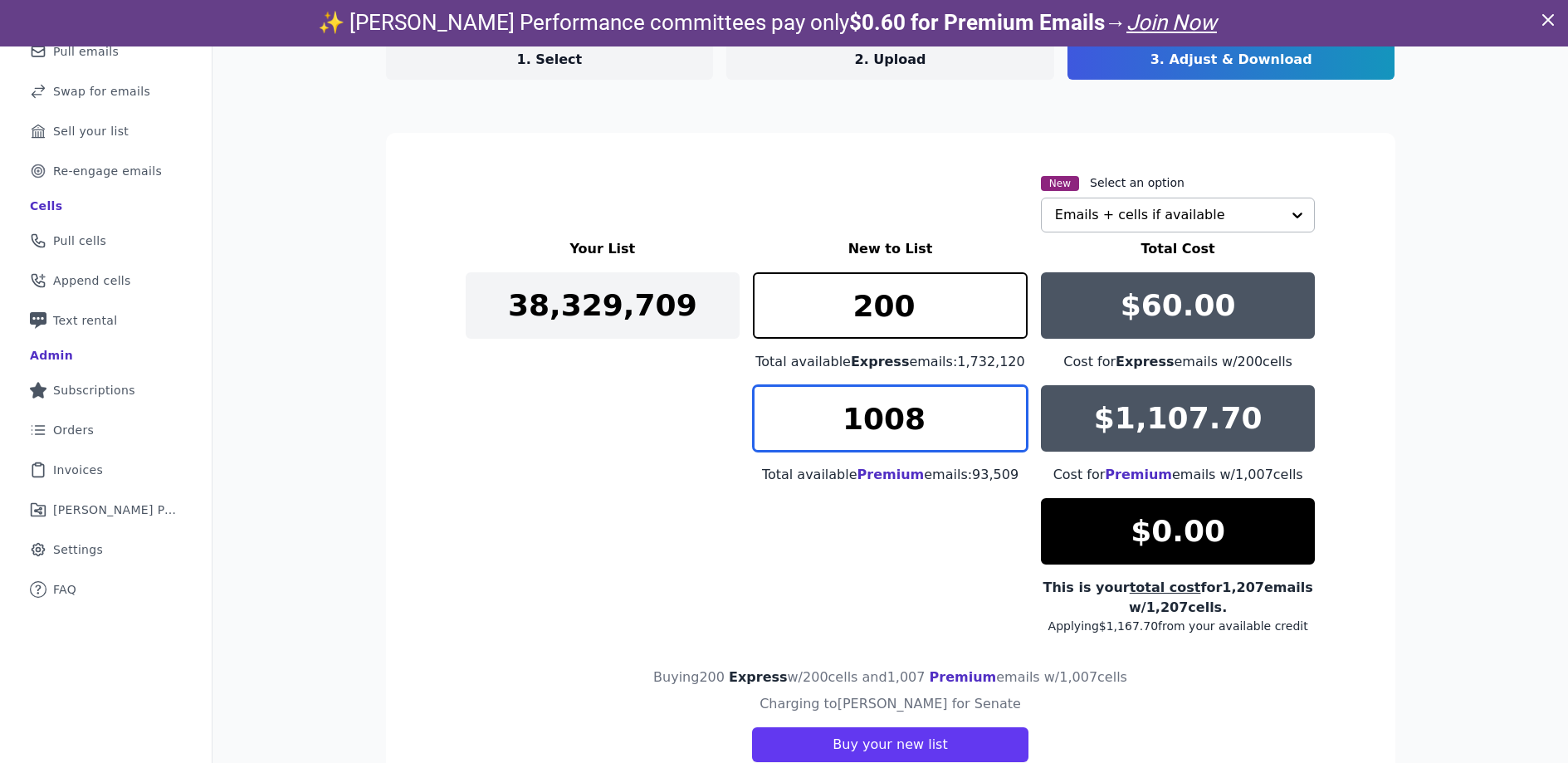
click at [1011, 407] on input "1008" at bounding box center [891, 418] width 275 height 67
click at [1011, 407] on input "1009" at bounding box center [891, 418] width 275 height 67
click at [1011, 407] on input "1010" at bounding box center [891, 418] width 275 height 67
click at [1011, 407] on input "1011" at bounding box center [891, 418] width 275 height 67
click at [1011, 407] on input "1012" at bounding box center [891, 418] width 275 height 67
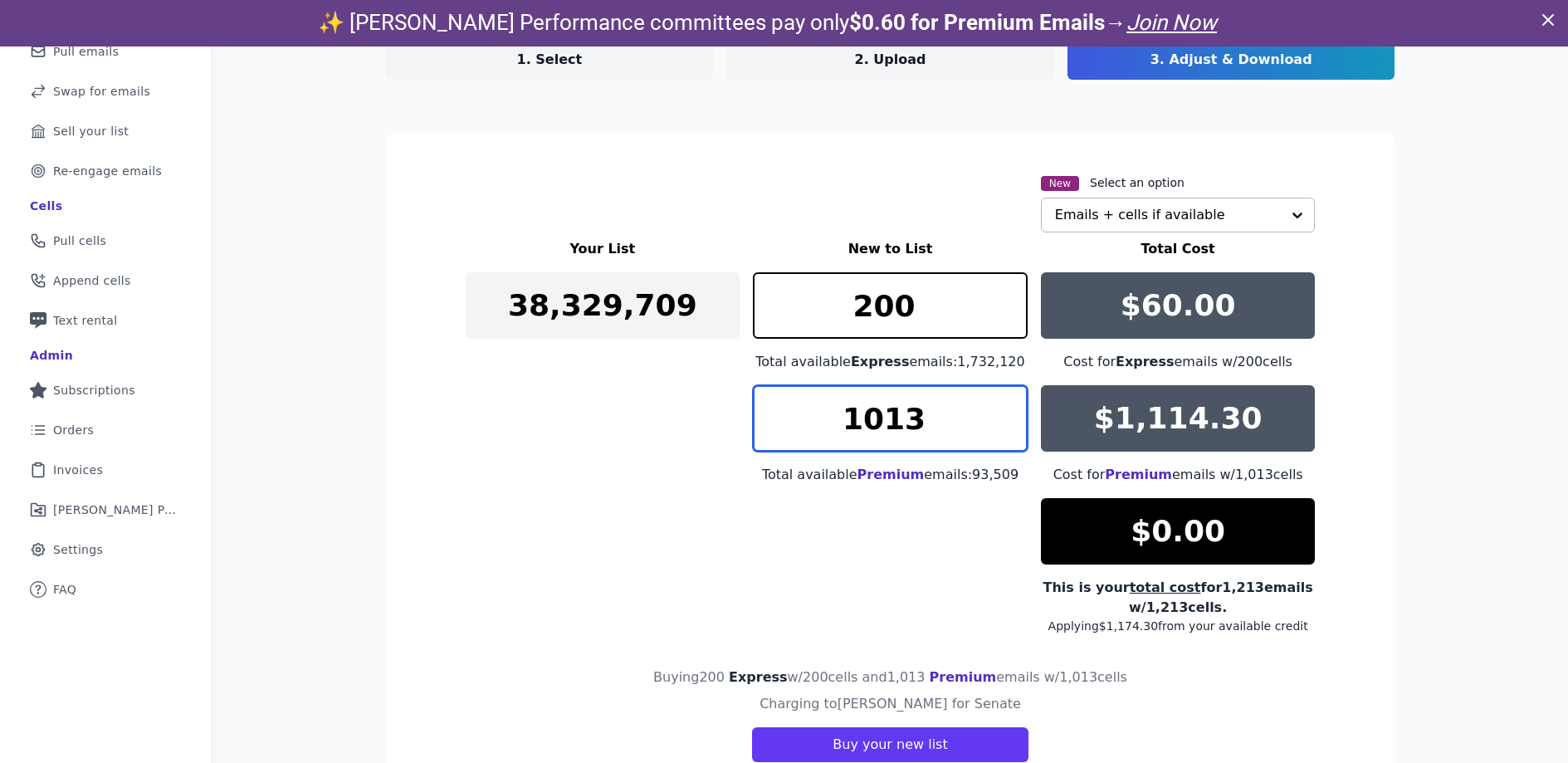
click at [1011, 407] on input "1013" at bounding box center [891, 418] width 275 height 67
click at [1011, 407] on input "1014" at bounding box center [891, 418] width 275 height 67
click at [1011, 407] on input "1015" at bounding box center [891, 418] width 275 height 67
click at [1011, 407] on input "1016" at bounding box center [891, 418] width 275 height 67
click at [1010, 408] on input "1017" at bounding box center [891, 418] width 275 height 67
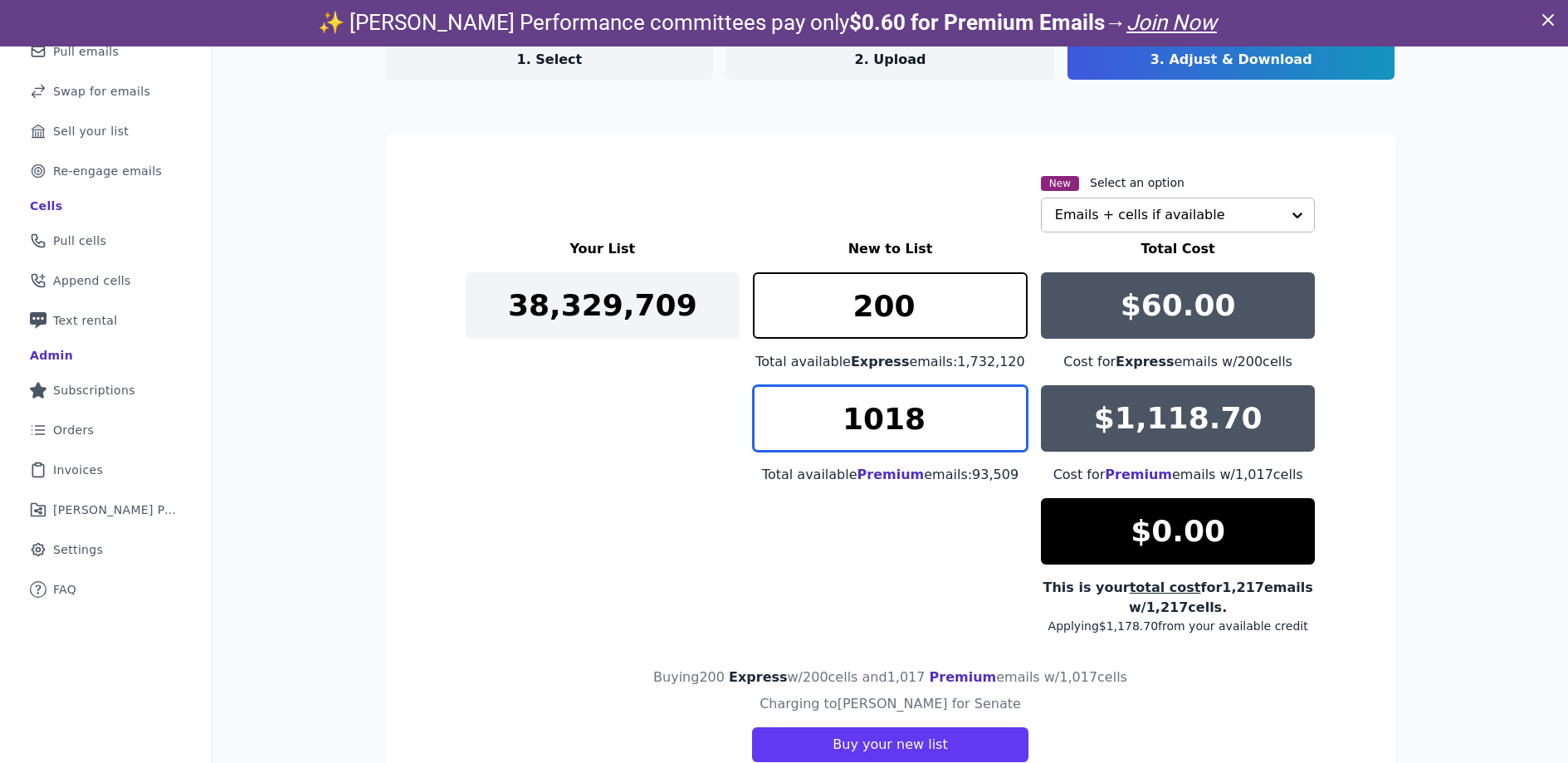
click at [1010, 408] on input "1018" at bounding box center [891, 418] width 275 height 67
click at [1011, 408] on input "1019" at bounding box center [891, 418] width 275 height 67
click at [1011, 408] on input "1020" at bounding box center [891, 418] width 275 height 67
click at [1011, 408] on input "1021" at bounding box center [891, 418] width 275 height 67
click at [1011, 408] on input "1022" at bounding box center [891, 418] width 275 height 67
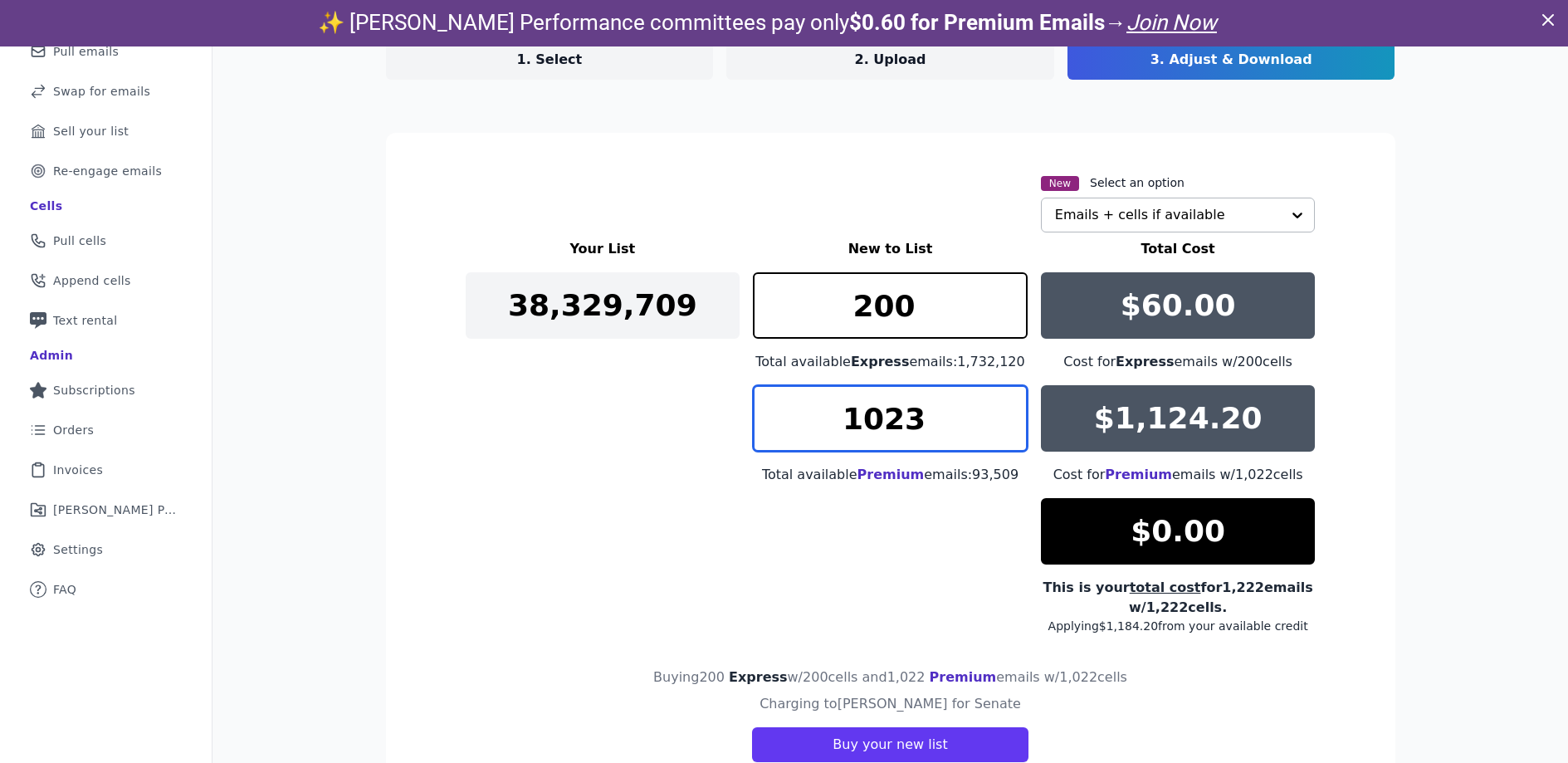
click at [1011, 408] on input "1023" at bounding box center [891, 418] width 275 height 67
click at [1010, 408] on input "1024" at bounding box center [891, 418] width 275 height 67
click at [1010, 408] on input "1025" at bounding box center [891, 418] width 275 height 67
click at [1010, 408] on input "1026" at bounding box center [891, 418] width 275 height 67
click at [1010, 408] on input "1027" at bounding box center [891, 418] width 275 height 67
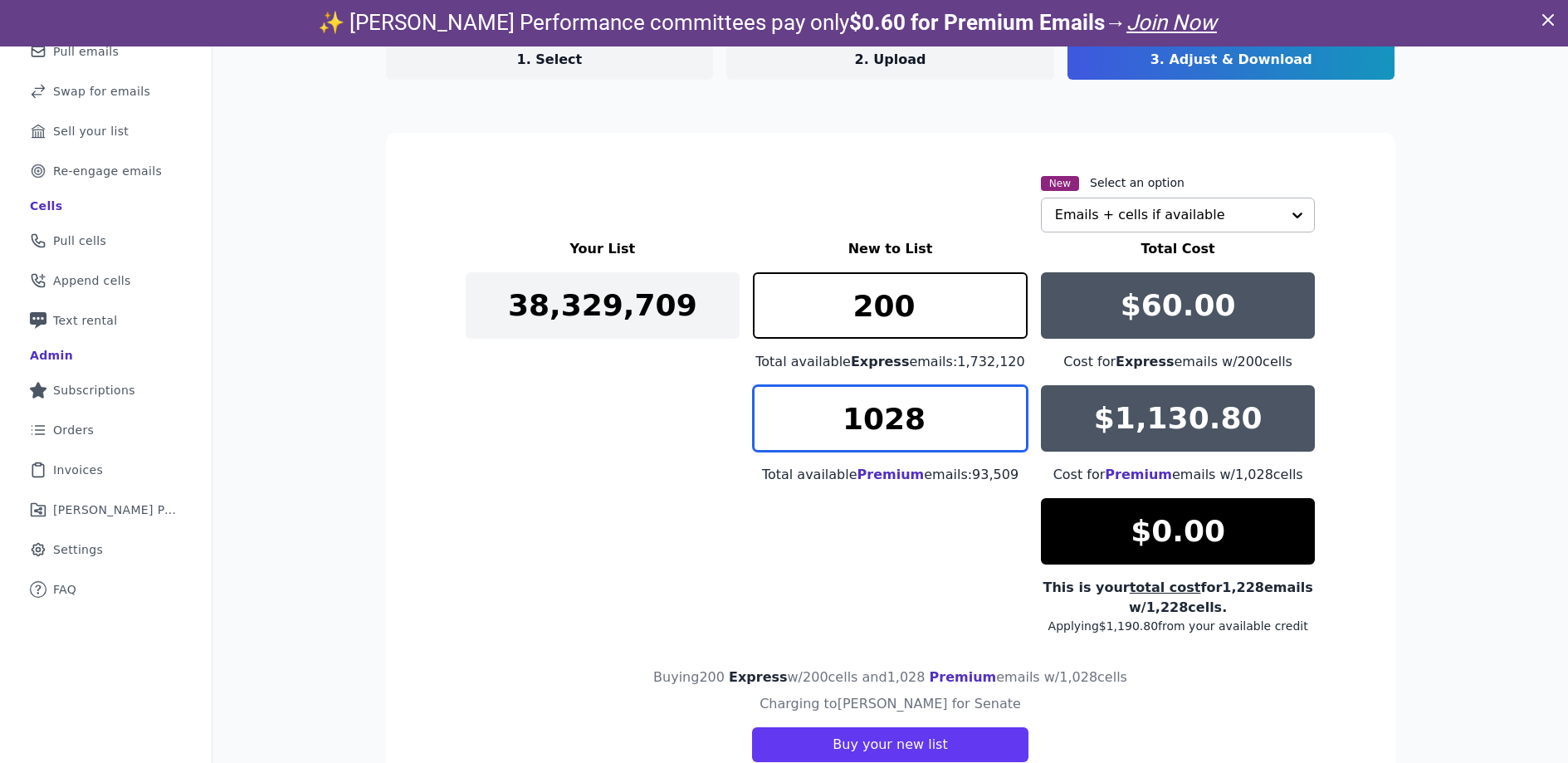
click at [1010, 408] on input "1028" at bounding box center [891, 418] width 275 height 67
click at [1010, 407] on input "1029" at bounding box center [891, 418] width 275 height 67
click at [1010, 407] on input "1030" at bounding box center [891, 418] width 275 height 67
click at [1010, 407] on input "1031" at bounding box center [891, 418] width 275 height 67
click at [1010, 407] on input "1032" at bounding box center [891, 418] width 275 height 67
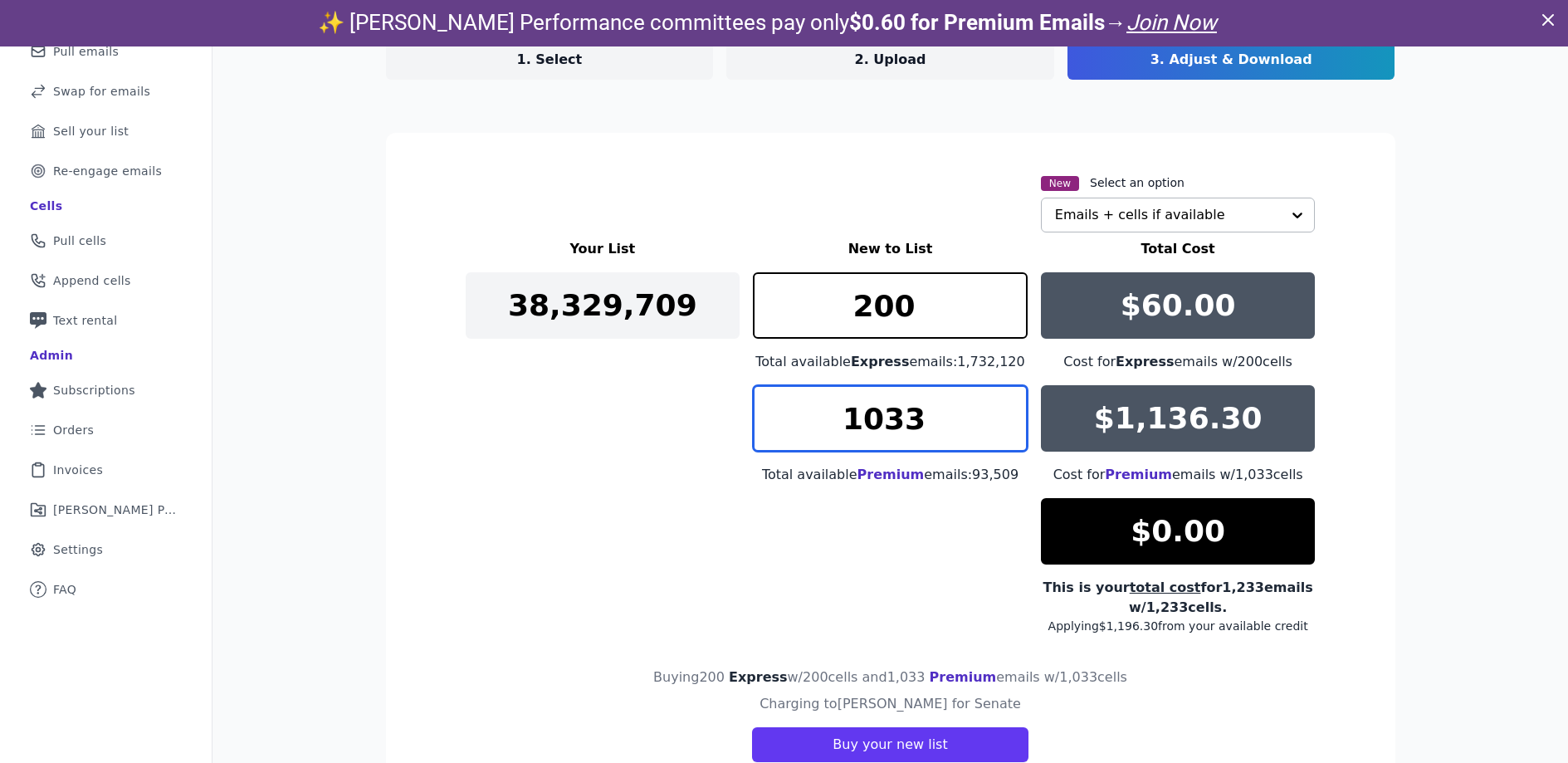
click at [1010, 406] on input "1033" at bounding box center [891, 418] width 275 height 67
click at [1010, 406] on input "1034" at bounding box center [891, 418] width 275 height 67
click at [1010, 406] on input "1035" at bounding box center [891, 418] width 275 height 67
click at [1008, 429] on input "1034" at bounding box center [891, 418] width 275 height 67
click at [1008, 429] on input "1033" at bounding box center [891, 418] width 275 height 67
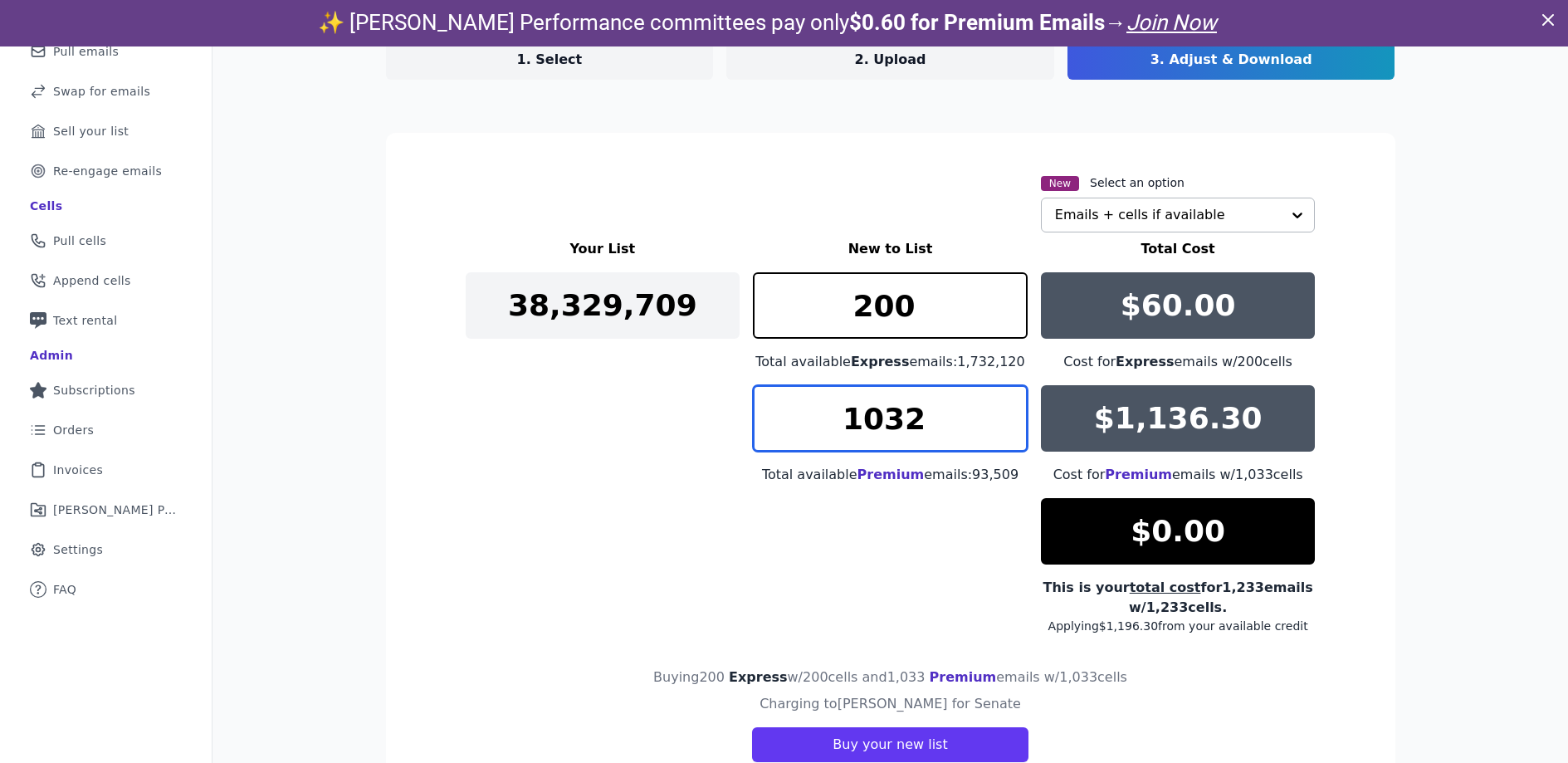
click at [1008, 429] on input "1032" at bounding box center [891, 418] width 275 height 67
click at [1008, 429] on input "1031" at bounding box center [891, 418] width 275 height 67
drag, startPoint x: 886, startPoint y: 424, endPoint x: 918, endPoint y: 425, distance: 32.0
click at [918, 425] on input "1031" at bounding box center [891, 418] width 275 height 67
type input "1025"
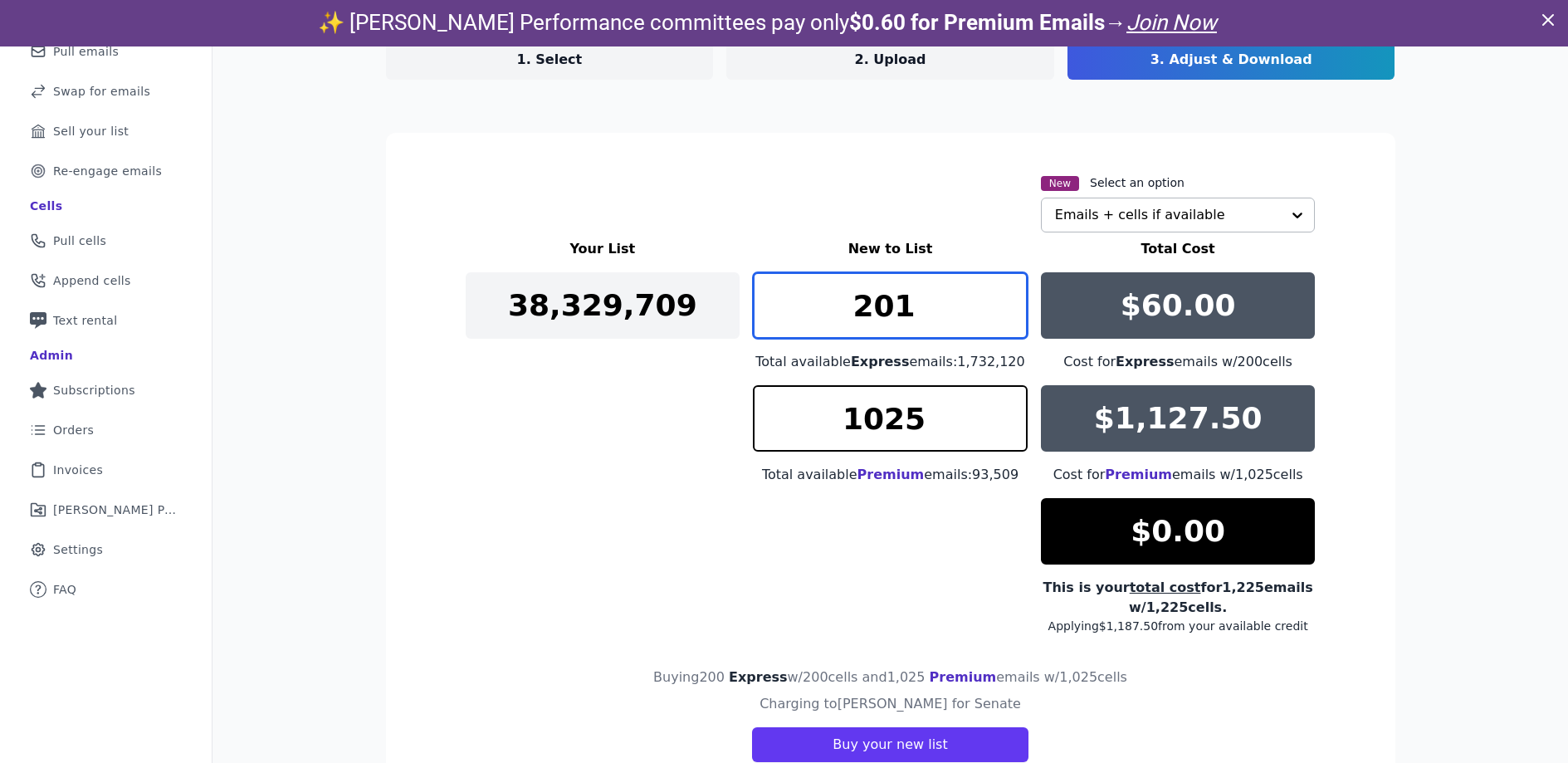
click at [1007, 298] on input "201" at bounding box center [891, 306] width 275 height 67
click at [1007, 299] on input "202" at bounding box center [891, 306] width 275 height 67
click at [1007, 299] on input "229" at bounding box center [891, 306] width 275 height 67
click at [1007, 299] on input "245" at bounding box center [891, 306] width 275 height 67
click at [1009, 324] on input "244" at bounding box center [891, 306] width 275 height 67
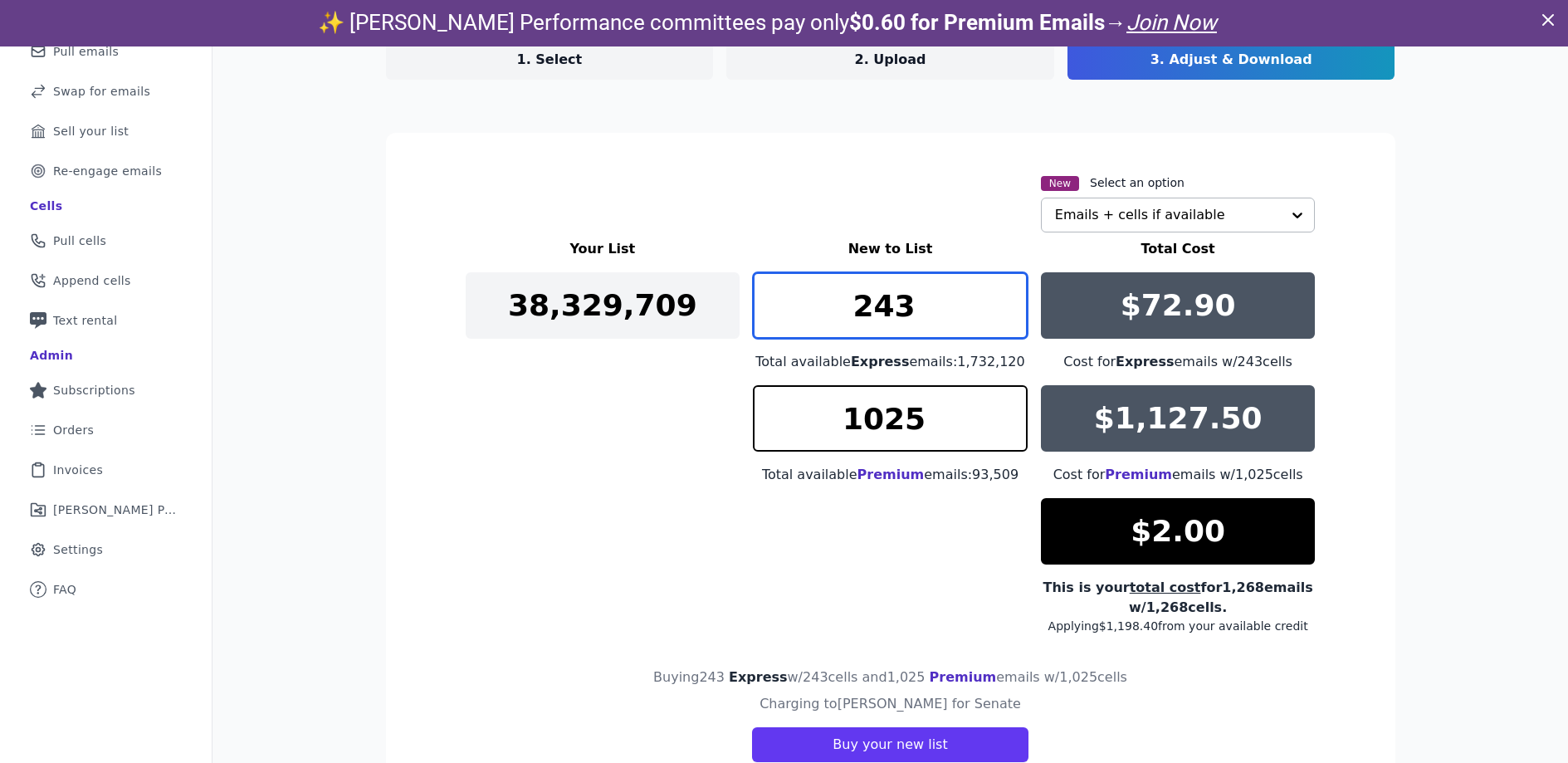
click at [1006, 318] on input "243" at bounding box center [891, 306] width 275 height 67
click at [1006, 318] on input "242" at bounding box center [891, 306] width 275 height 67
click at [1006, 318] on input "241" at bounding box center [891, 306] width 275 height 67
click at [1006, 318] on input "240" at bounding box center [891, 306] width 275 height 67
click at [1006, 318] on input "239" at bounding box center [891, 306] width 275 height 67
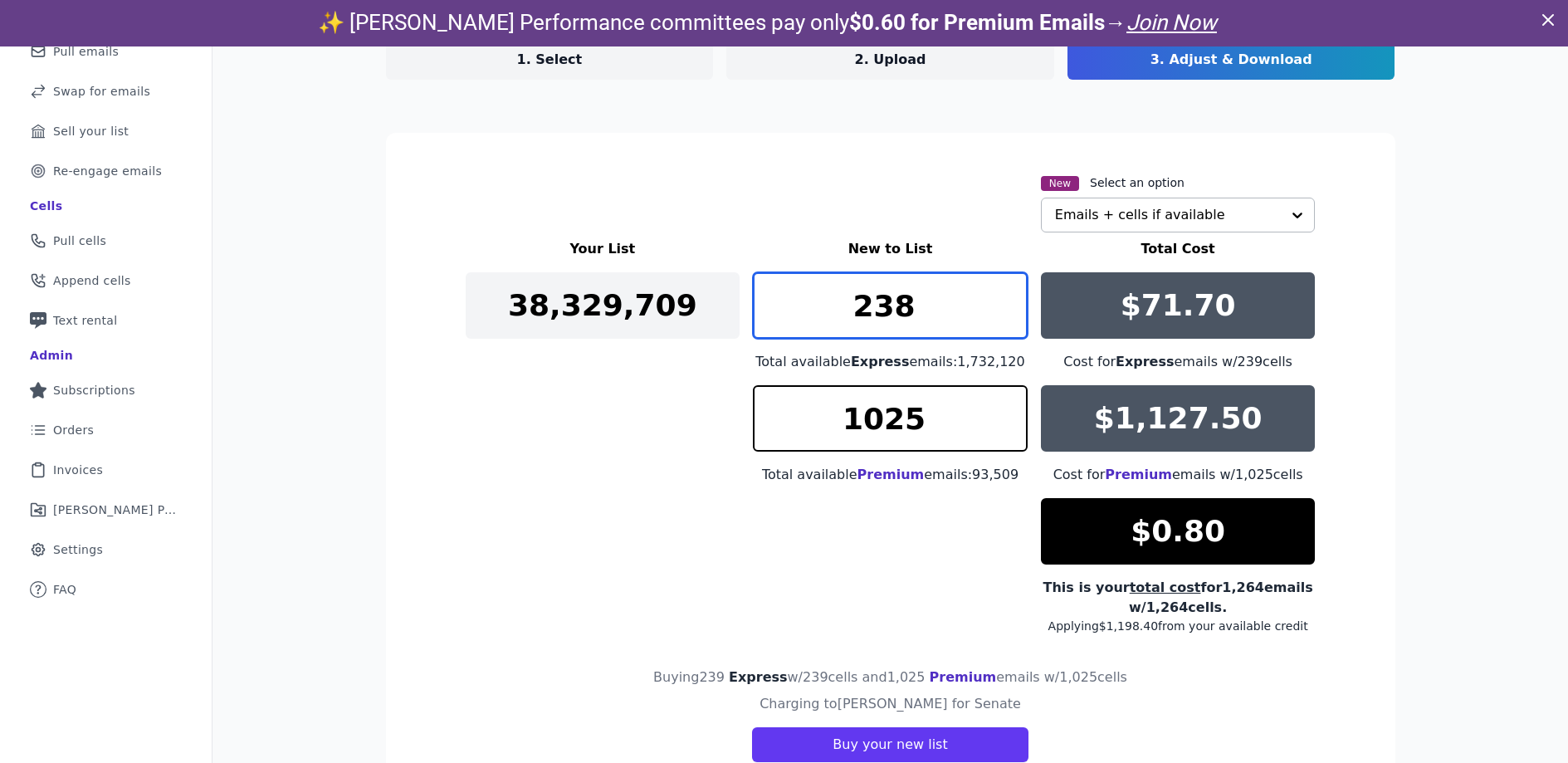
click at [1006, 318] on input "238" at bounding box center [891, 306] width 275 height 67
click at [1006, 318] on input "237" at bounding box center [891, 306] width 275 height 67
click at [1006, 318] on input "236" at bounding box center [891, 306] width 275 height 67
click at [1006, 318] on input "235" at bounding box center [891, 306] width 275 height 67
click at [1002, 293] on input "236" at bounding box center [891, 306] width 275 height 67
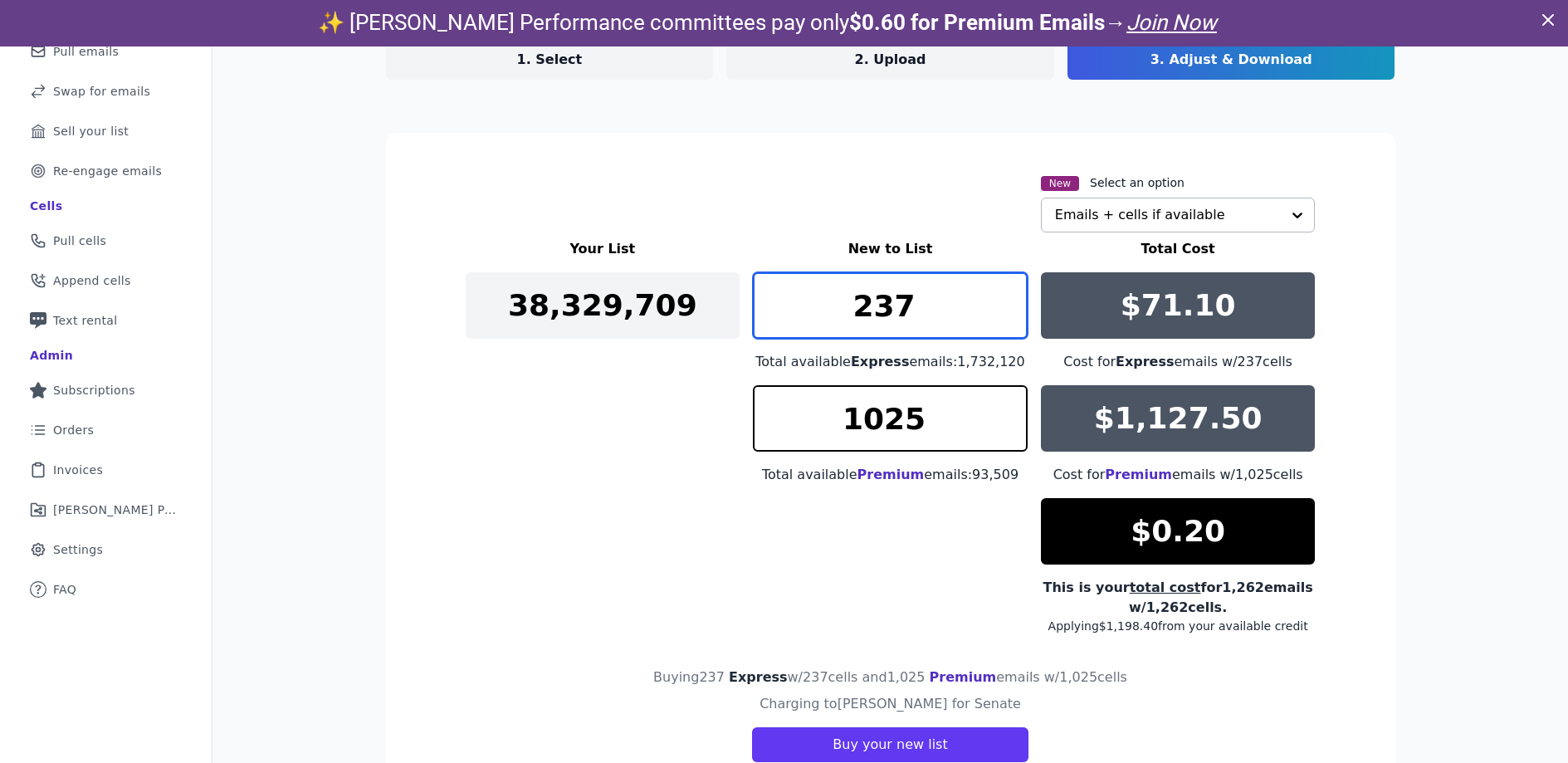
click at [1002, 298] on input "237" at bounding box center [891, 306] width 275 height 67
click at [1005, 314] on input "236" at bounding box center [891, 306] width 275 height 67
click at [1005, 314] on input "235" at bounding box center [891, 306] width 275 height 67
type input "234"
click at [1004, 314] on input "234" at bounding box center [891, 306] width 275 height 67
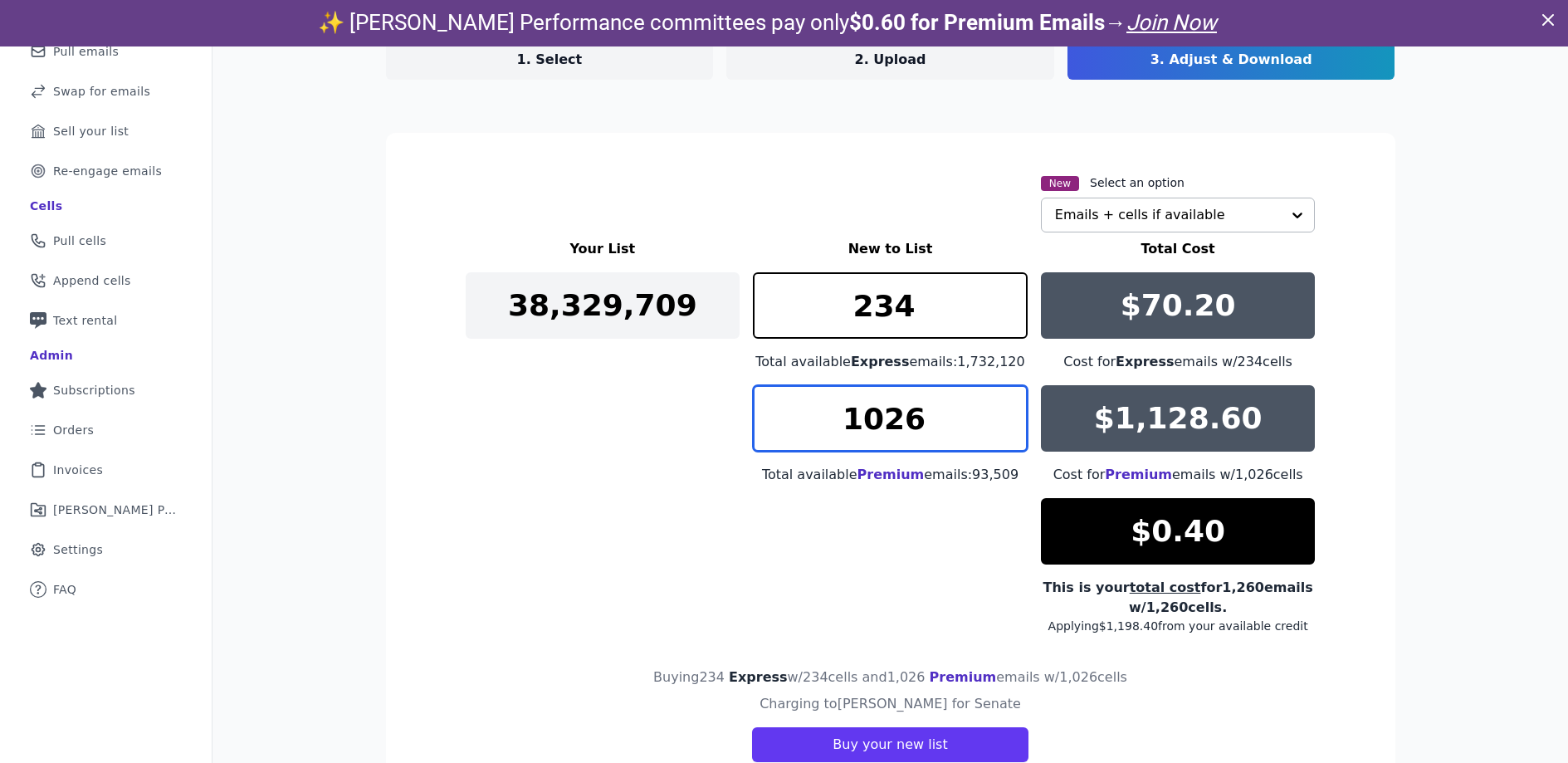
click at [1006, 412] on input "1026" at bounding box center [891, 418] width 275 height 67
click at [1007, 425] on input "1025" at bounding box center [891, 418] width 275 height 67
type input "1026"
click at [1004, 415] on input "1026" at bounding box center [891, 418] width 275 height 67
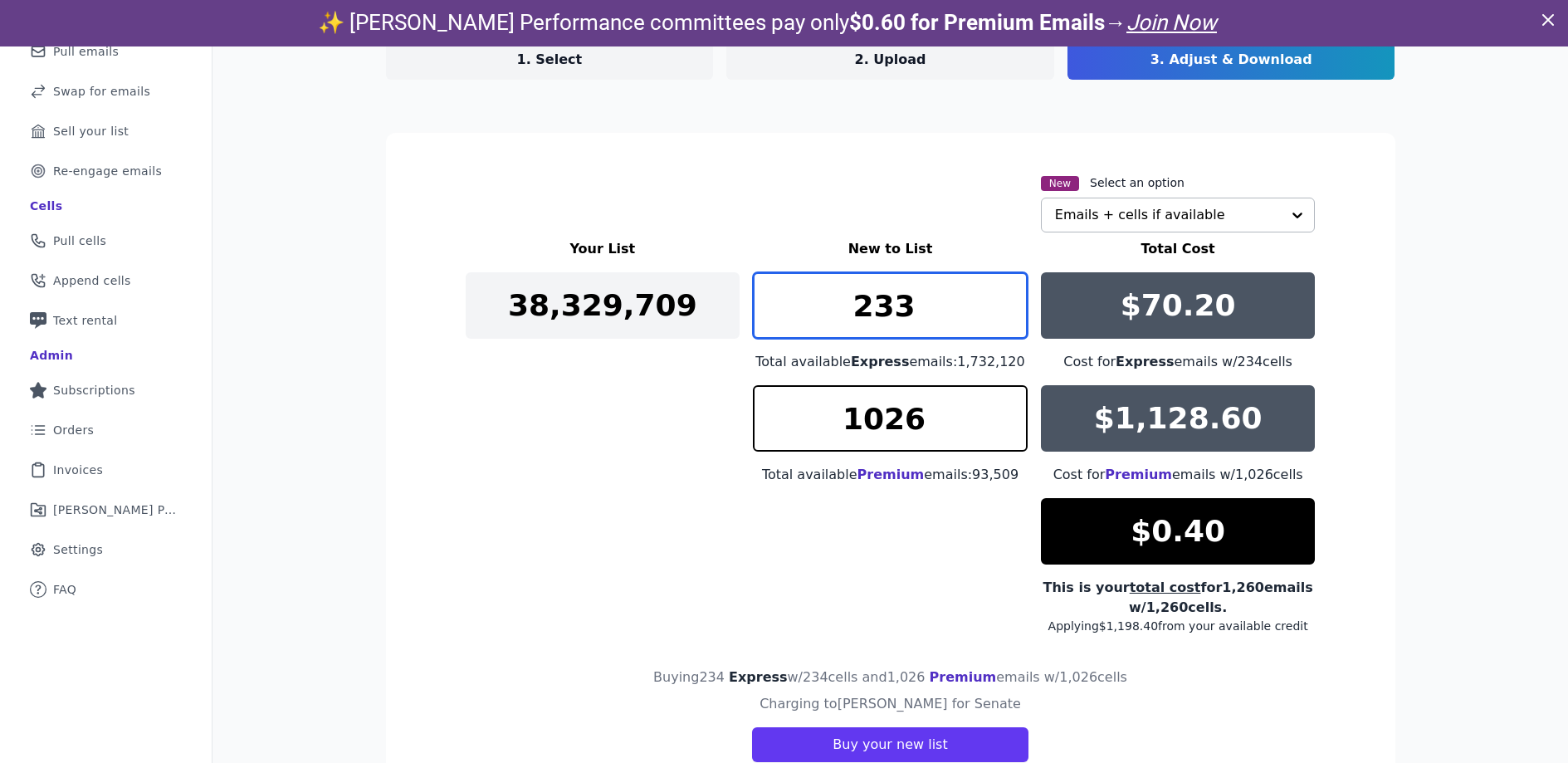
click at [1003, 315] on input "233" at bounding box center [891, 306] width 275 height 67
type input "232"
click at [1003, 316] on input "232" at bounding box center [891, 306] width 275 height 67
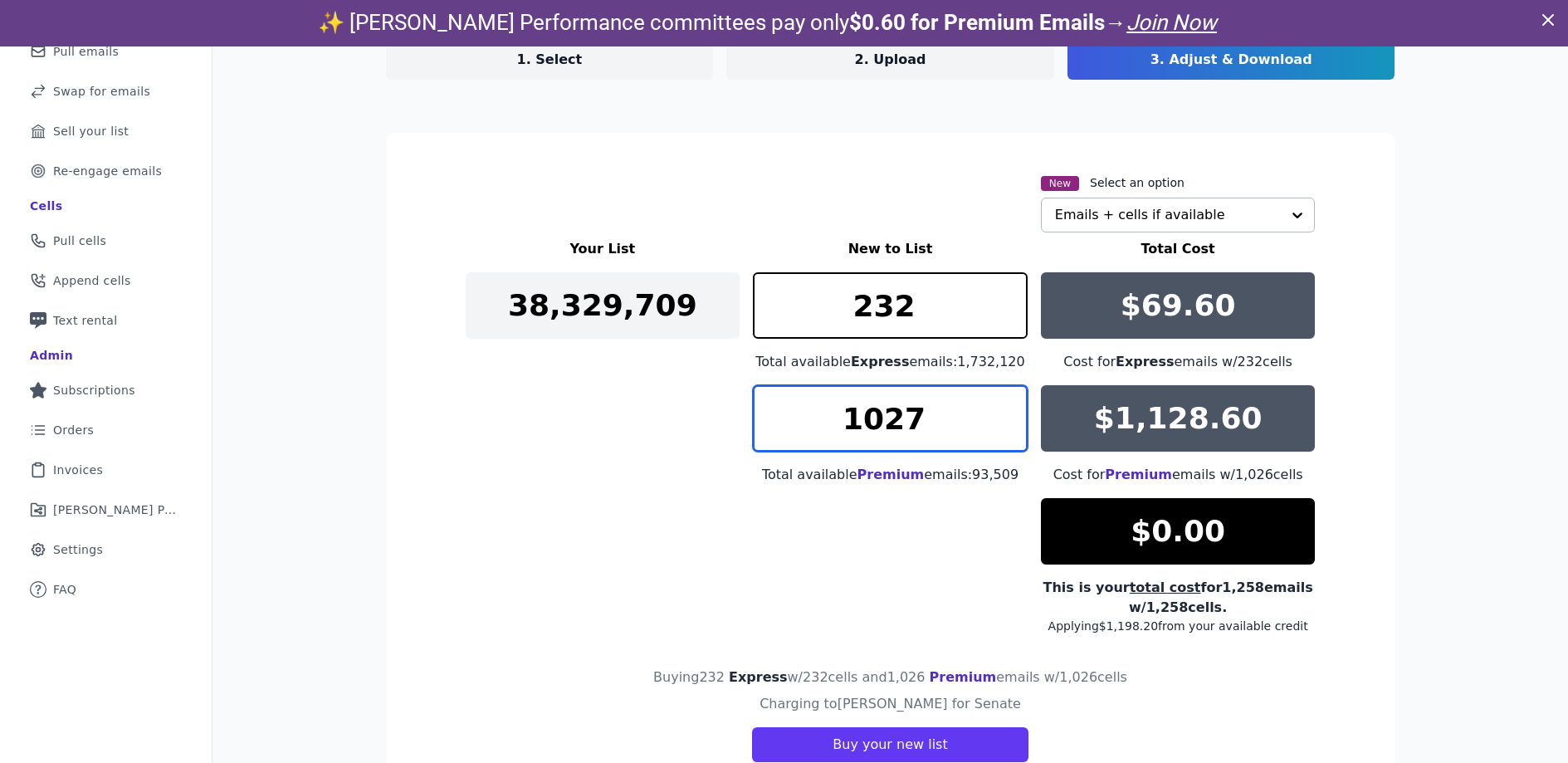
type input "1027"
click at [1005, 408] on input "1027" at bounding box center [891, 418] width 275 height 67
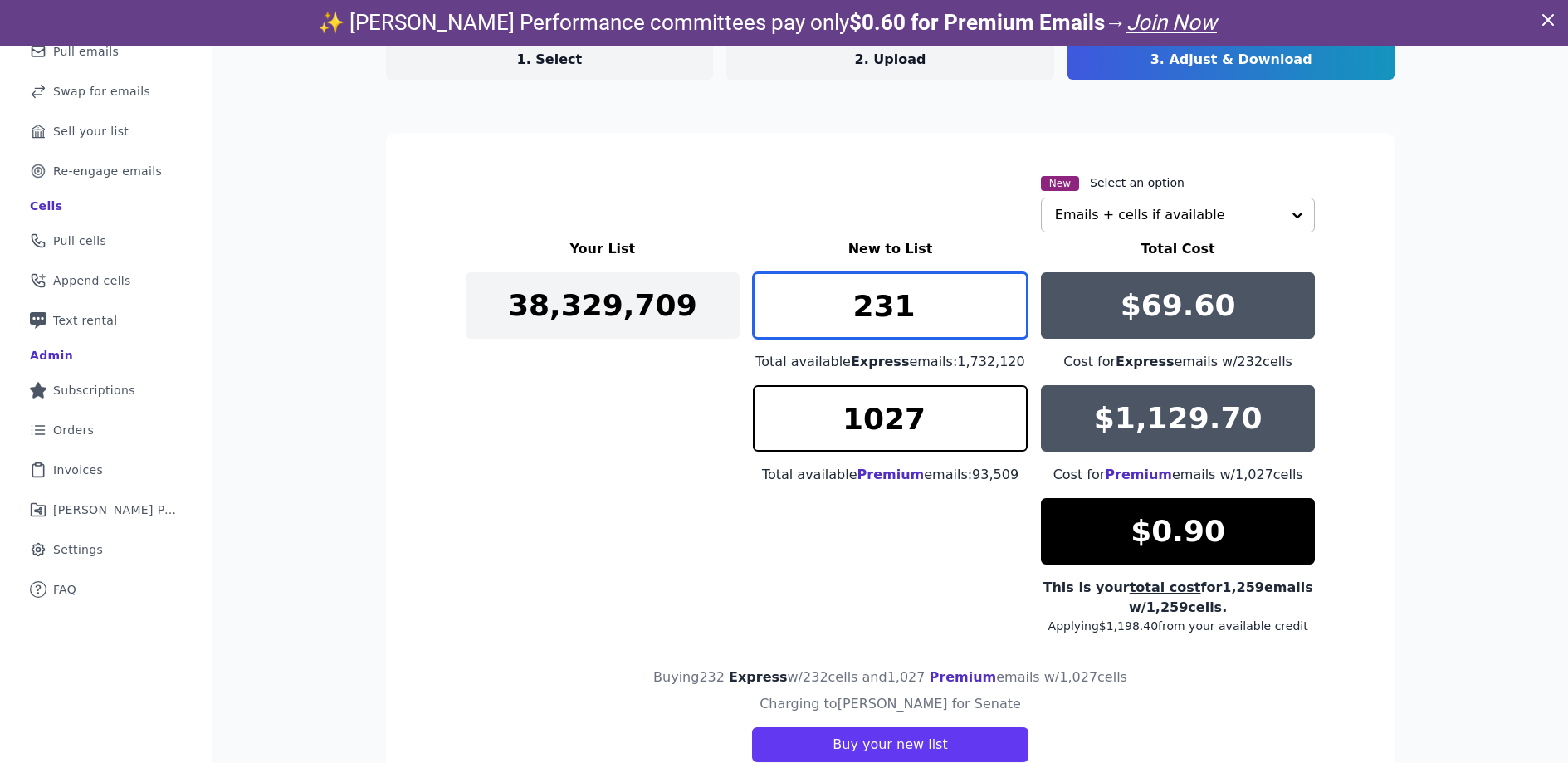
click at [1004, 315] on input "231" at bounding box center [891, 306] width 275 height 67
click at [1004, 315] on input "230" at bounding box center [891, 306] width 275 height 67
click at [1003, 318] on input "229" at bounding box center [891, 306] width 275 height 67
click at [1006, 294] on input "230" at bounding box center [891, 306] width 275 height 67
click at [1008, 318] on input "229" at bounding box center [891, 306] width 275 height 67
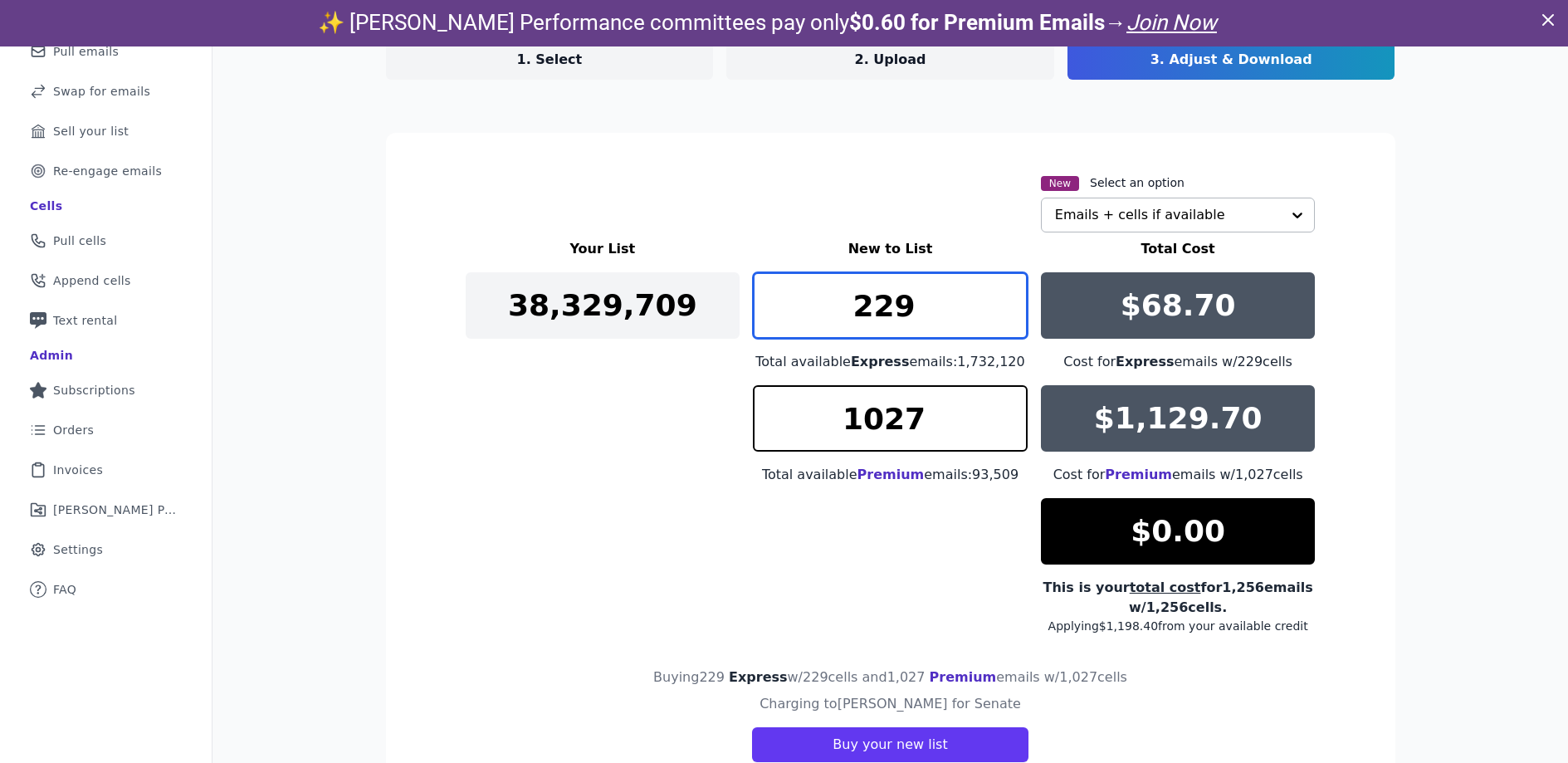
drag, startPoint x: 927, startPoint y: 312, endPoint x: 799, endPoint y: 289, distance: 130.0
click at [799, 289] on input "229" at bounding box center [891, 306] width 275 height 67
type input "502"
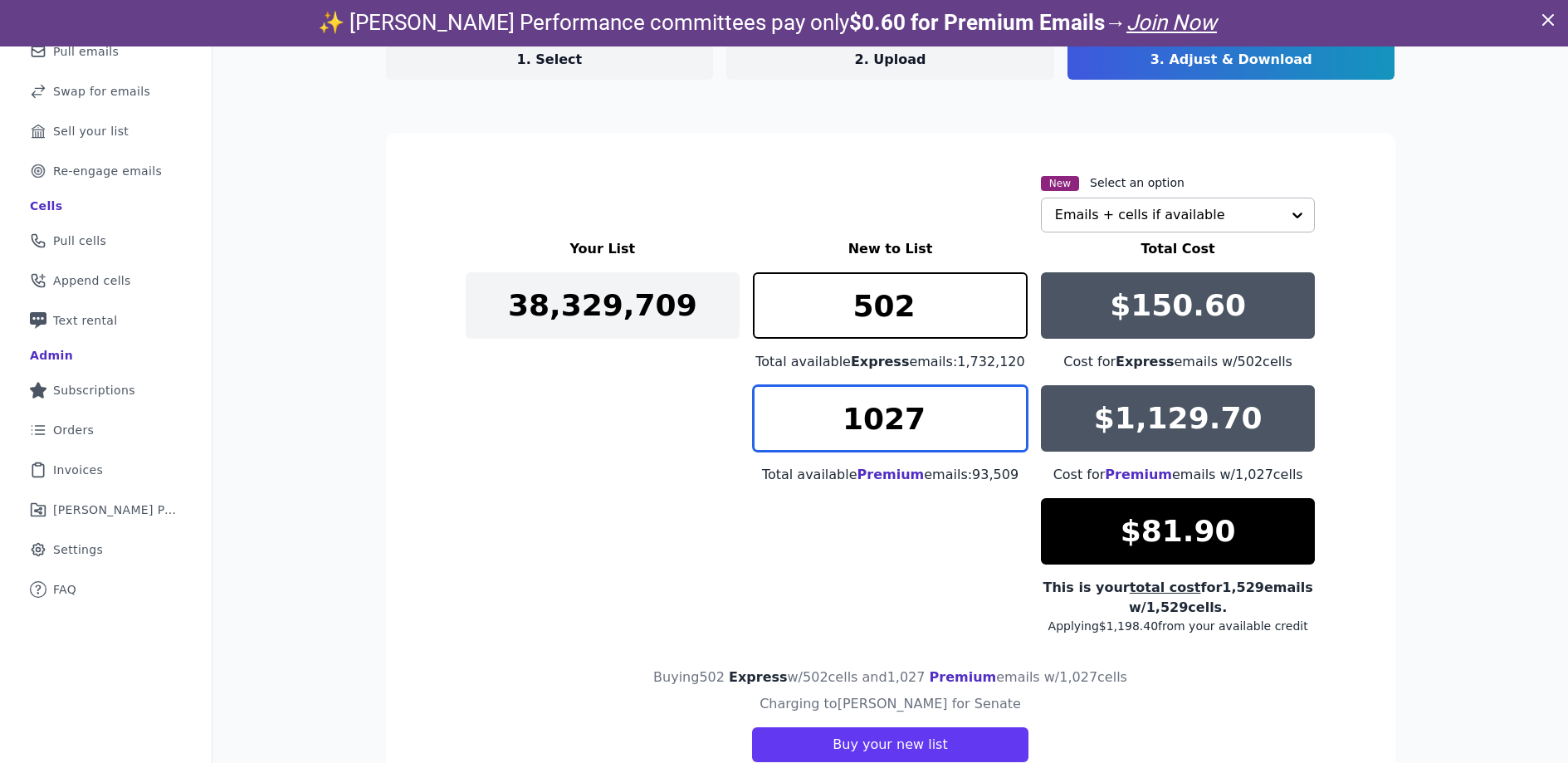
drag, startPoint x: 881, startPoint y: 425, endPoint x: 780, endPoint y: 403, distance: 103.4
click at [798, 425] on input "1027" at bounding box center [891, 418] width 275 height 67
click at [1010, 431] on input "944" at bounding box center [891, 418] width 275 height 67
click at [1010, 431] on input "943" at bounding box center [891, 418] width 275 height 67
click at [1007, 405] on input "944" at bounding box center [891, 418] width 275 height 67
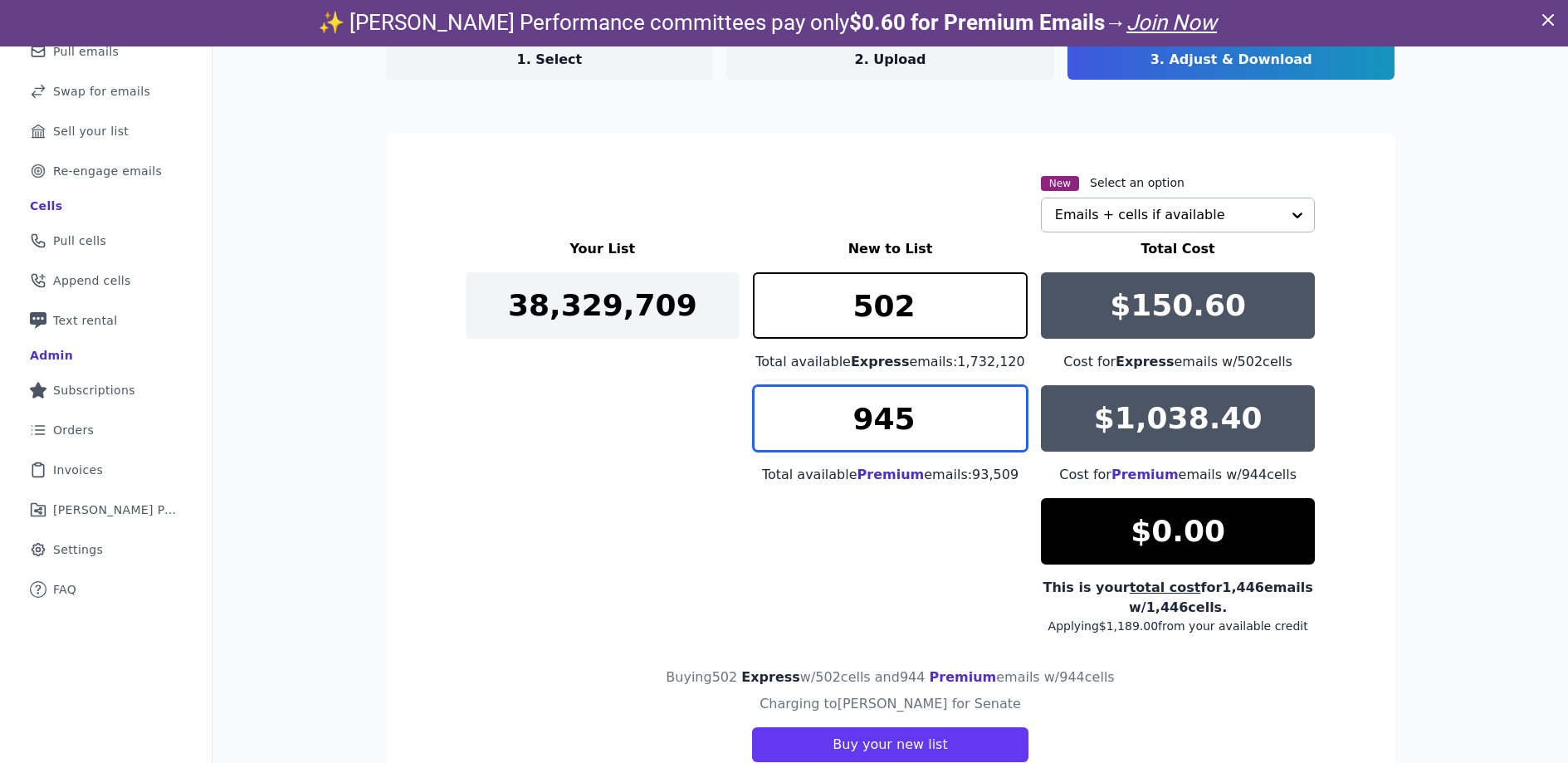
click at [1007, 405] on input "945" at bounding box center [891, 418] width 275 height 67
click at [1007, 405] on input "946" at bounding box center [891, 418] width 275 height 67
click at [1007, 405] on input "947" at bounding box center [891, 418] width 275 height 67
click at [1007, 405] on input "948" at bounding box center [891, 418] width 275 height 67
click at [1007, 405] on input "949" at bounding box center [891, 418] width 275 height 67
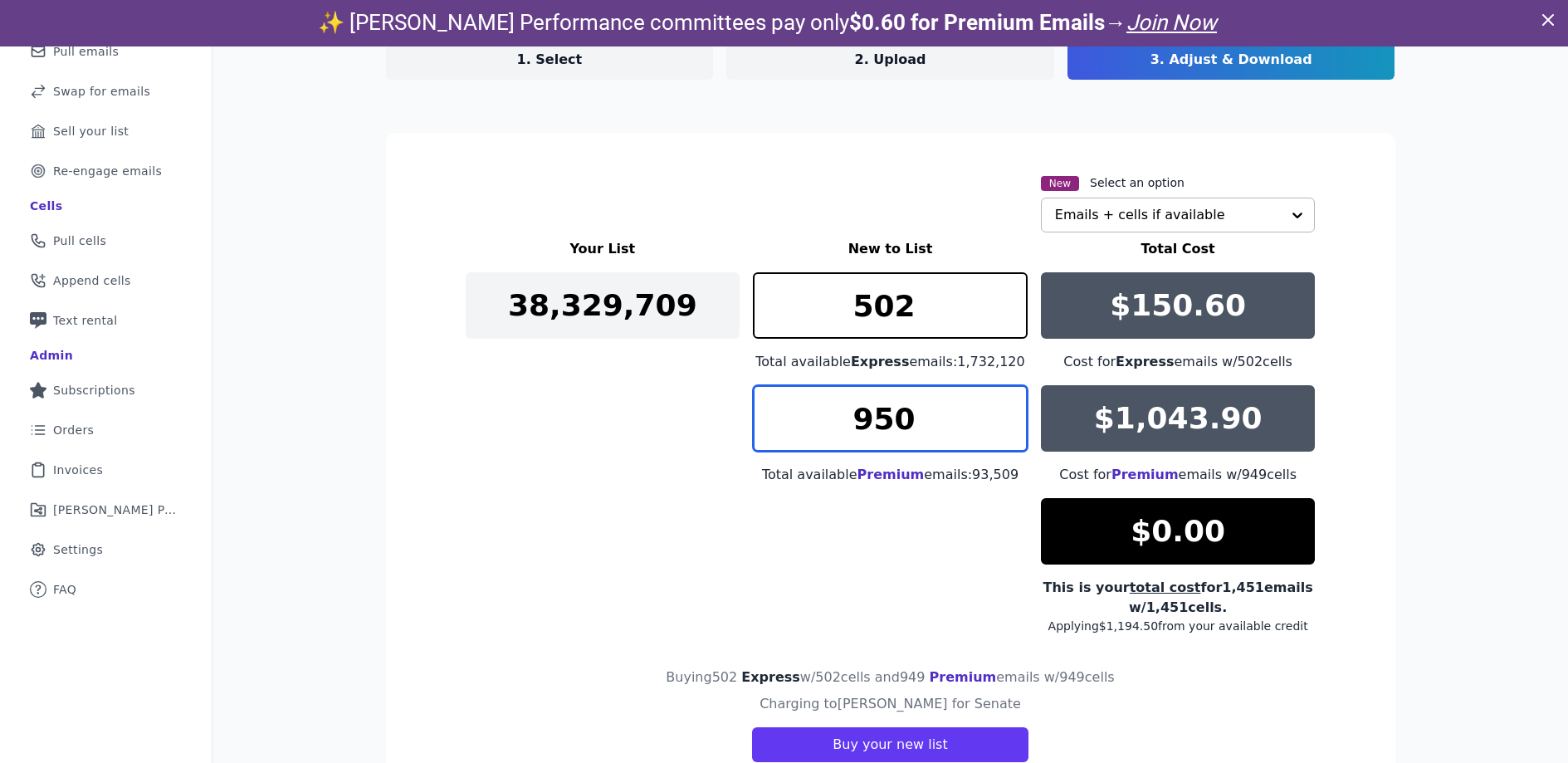
click at [1007, 405] on input "950" at bounding box center [891, 418] width 275 height 67
click at [1007, 405] on input "951" at bounding box center [891, 418] width 275 height 67
click at [1007, 405] on input "952" at bounding box center [891, 418] width 275 height 67
type input "953"
click at [1007, 405] on input "953" at bounding box center [891, 418] width 275 height 67
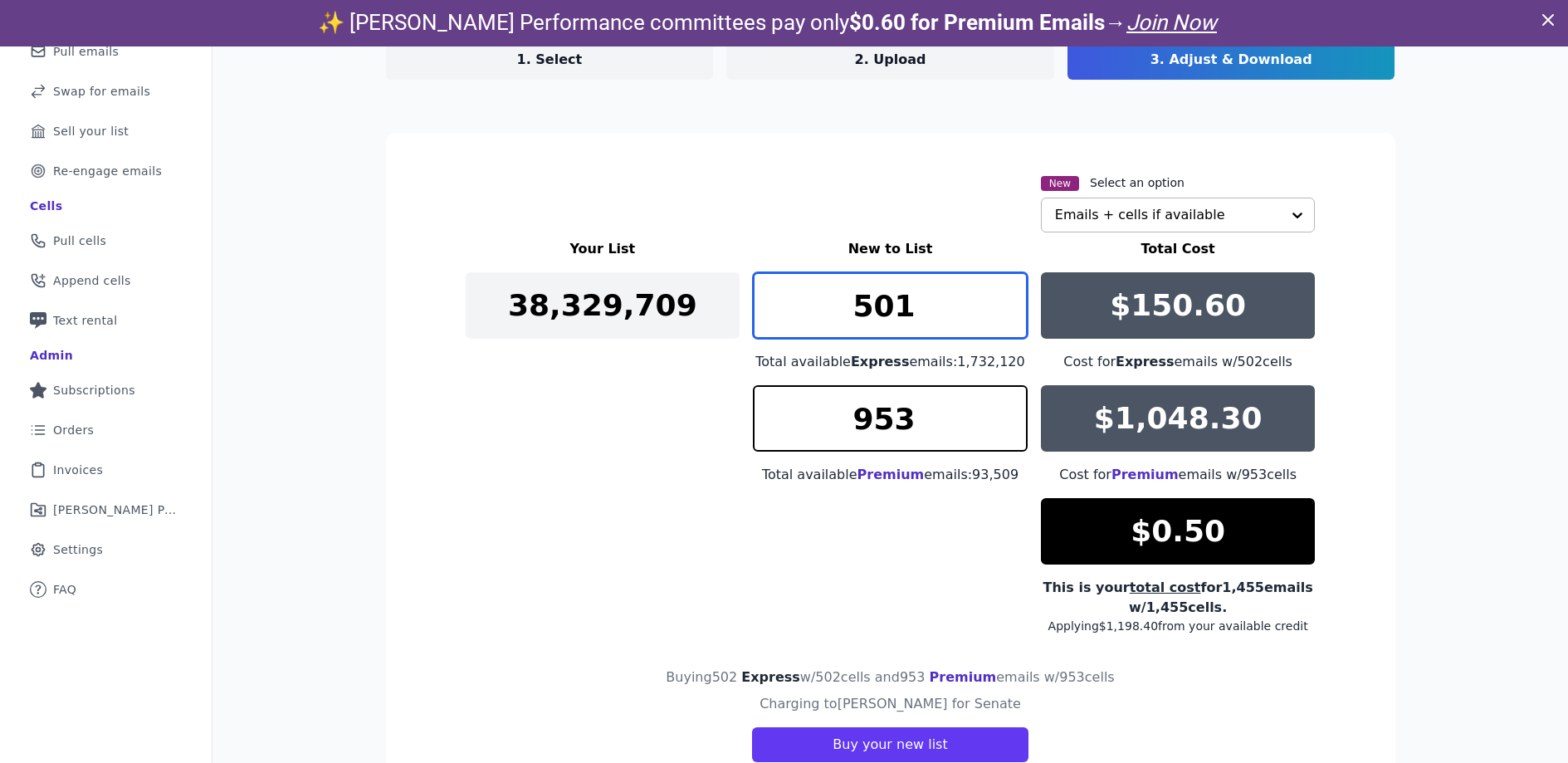
click at [1007, 320] on input "501" at bounding box center [891, 306] width 275 height 67
type input "500"
click at [1007, 320] on input "500" at bounding box center [891, 306] width 275 height 67
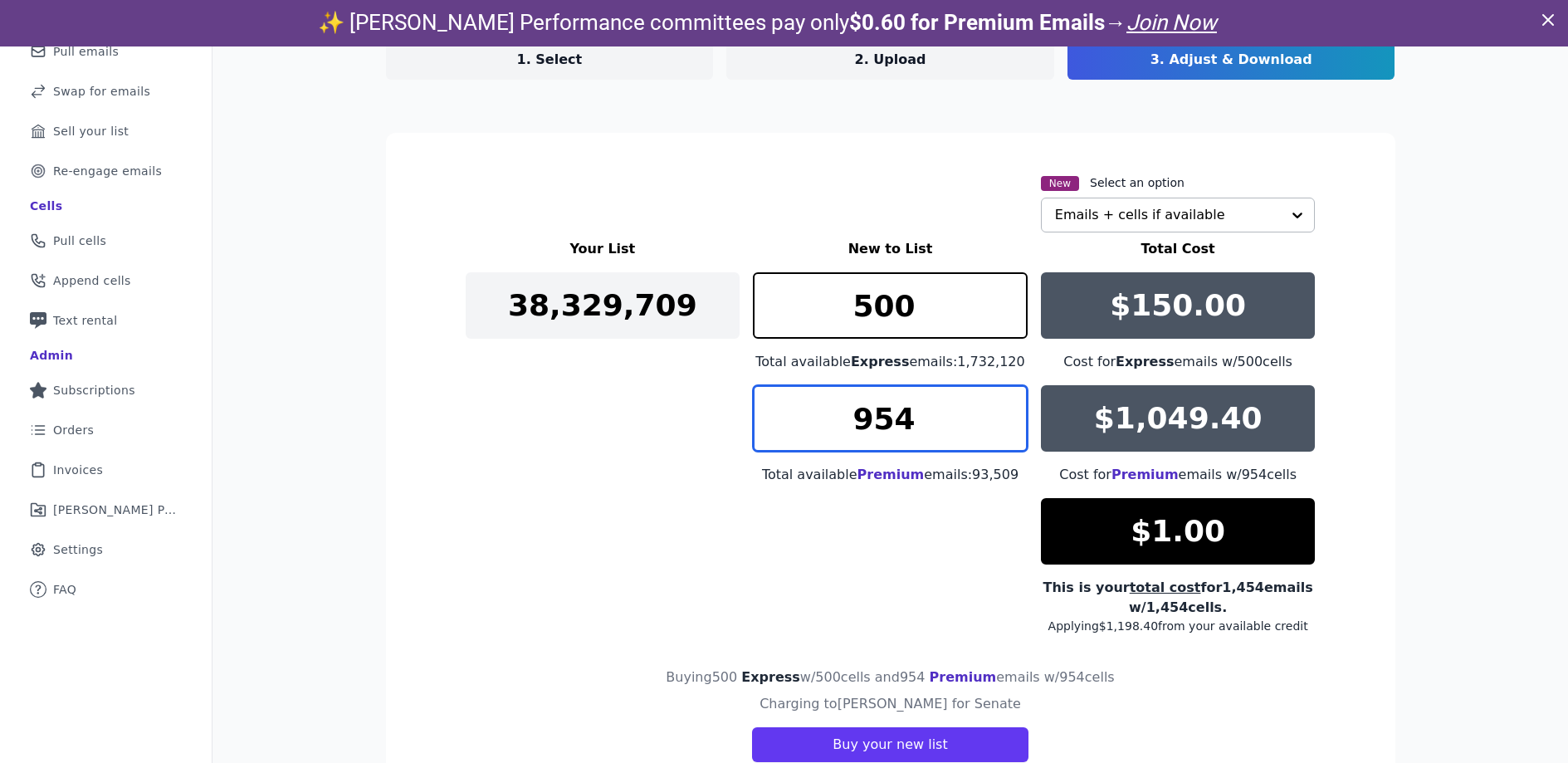
type input "954"
click at [1002, 410] on input "954" at bounding box center [891, 418] width 275 height 67
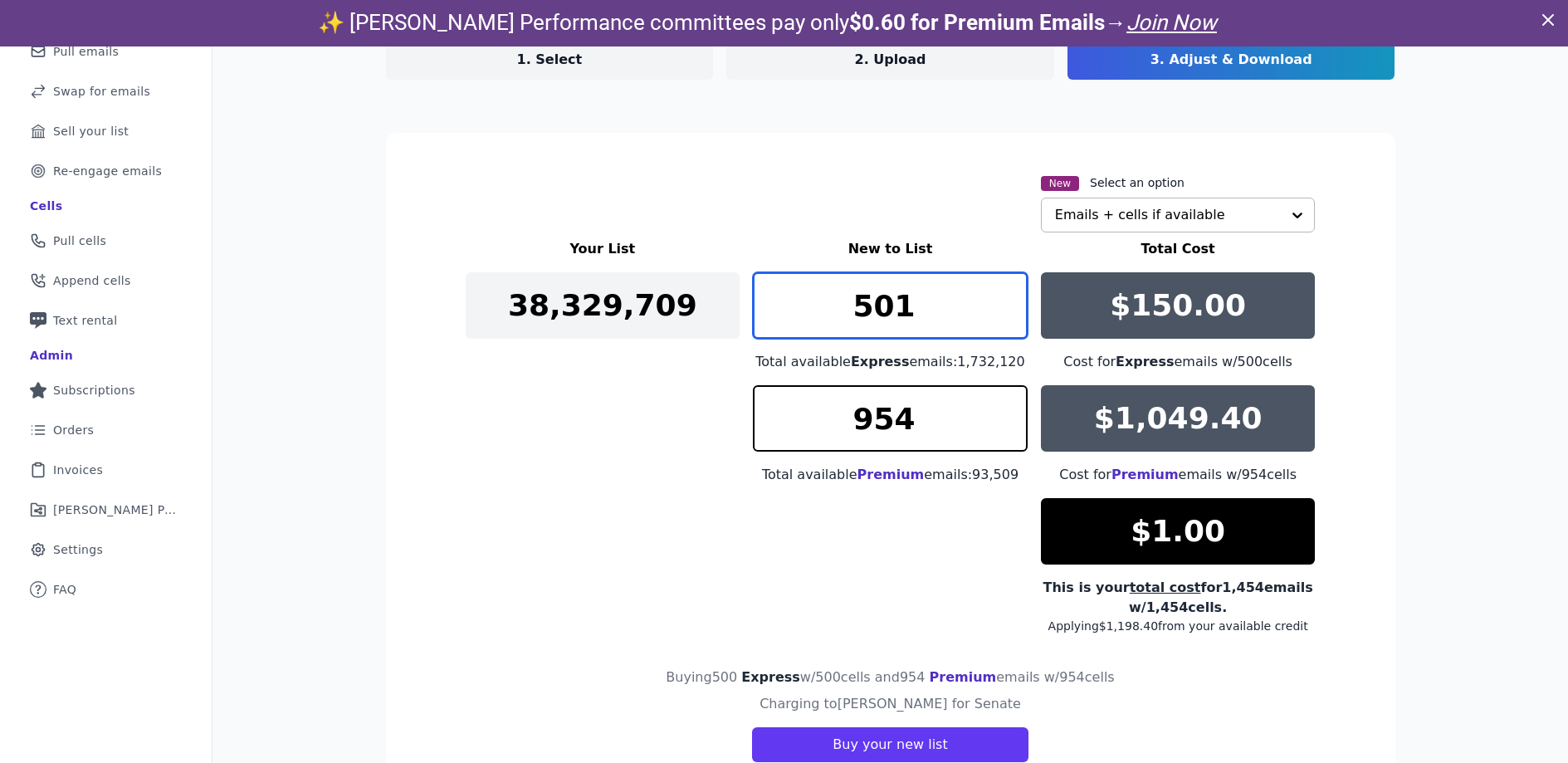
click at [1004, 298] on input "501" at bounding box center [891, 306] width 275 height 67
click at [1004, 298] on input "502" at bounding box center [891, 306] width 275 height 67
click at [1004, 298] on input "503" at bounding box center [891, 306] width 275 height 67
type input "504"
click at [1004, 298] on input "504" at bounding box center [891, 306] width 275 height 67
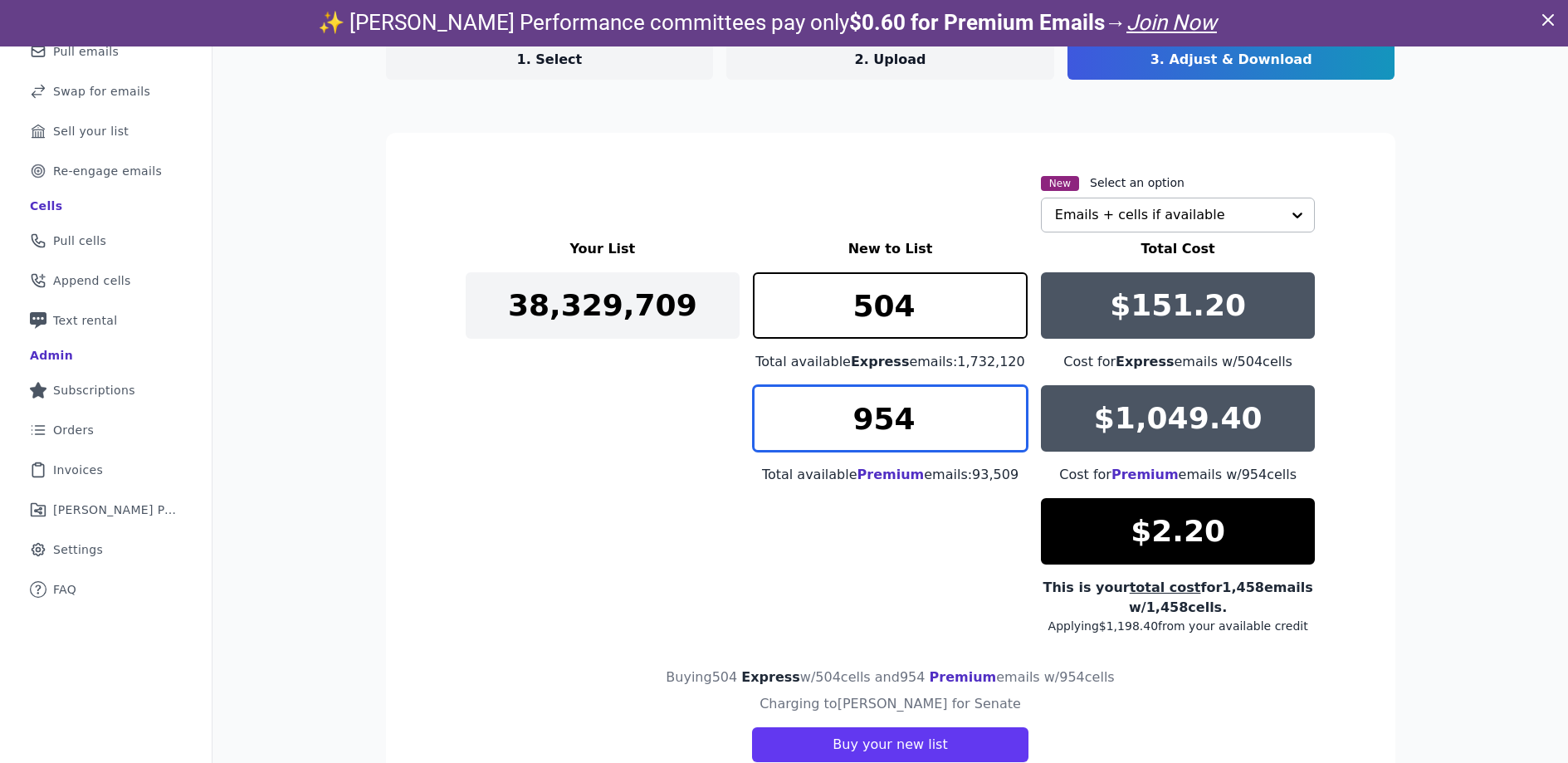
click at [998, 426] on input "954" at bounding box center [891, 418] width 275 height 67
click at [997, 426] on input "954" at bounding box center [891, 418] width 275 height 67
click at [1006, 429] on input "953" at bounding box center [891, 418] width 275 height 67
click at [1006, 429] on input "952" at bounding box center [891, 418] width 275 height 67
click at [1010, 396] on input "952" at bounding box center [891, 418] width 275 height 67
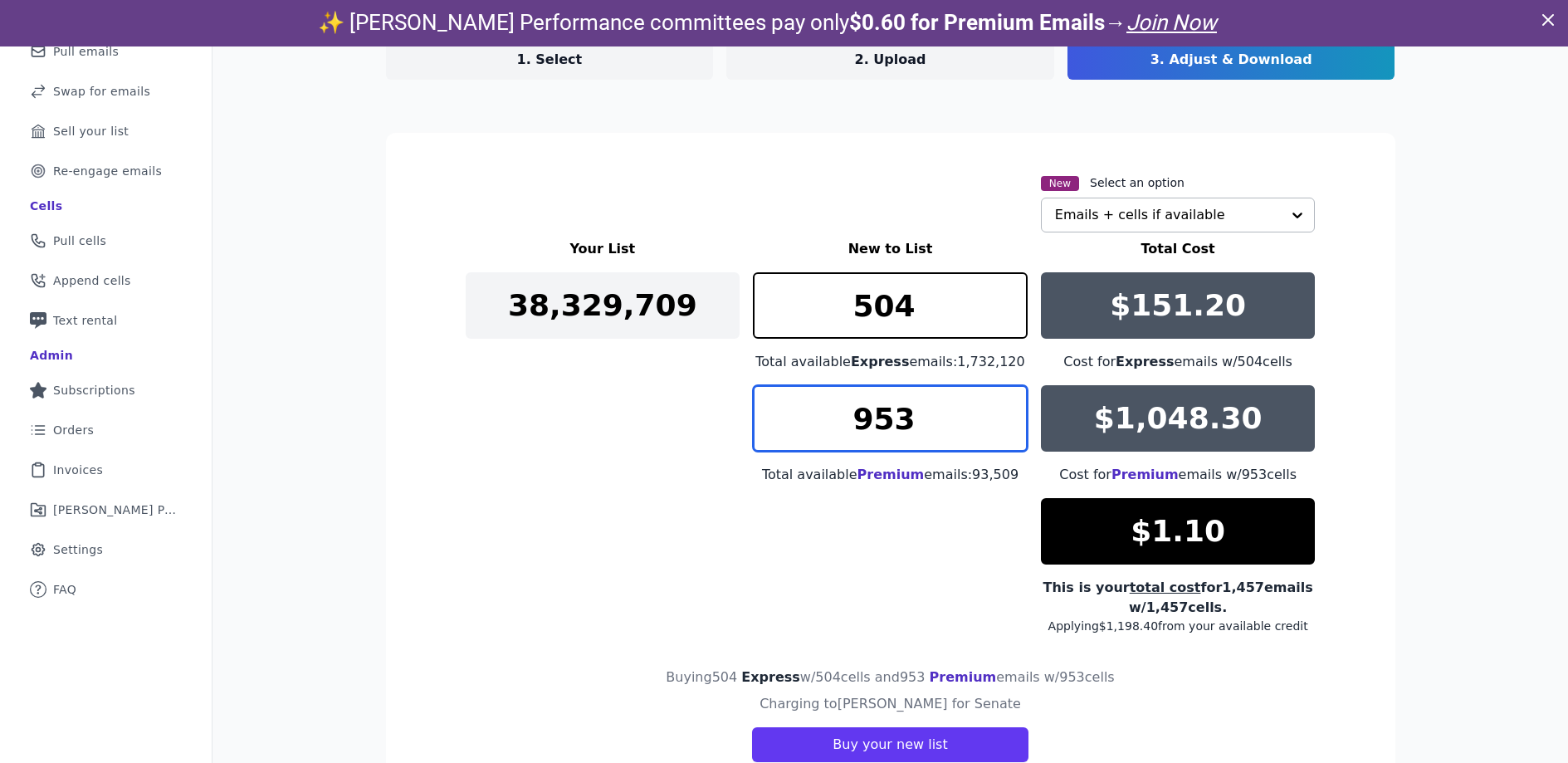
click at [1004, 406] on input "953" at bounding box center [891, 418] width 275 height 67
click at [999, 437] on input "953" at bounding box center [891, 418] width 275 height 67
type input "952"
click at [1002, 432] on input "952" at bounding box center [891, 418] width 275 height 67
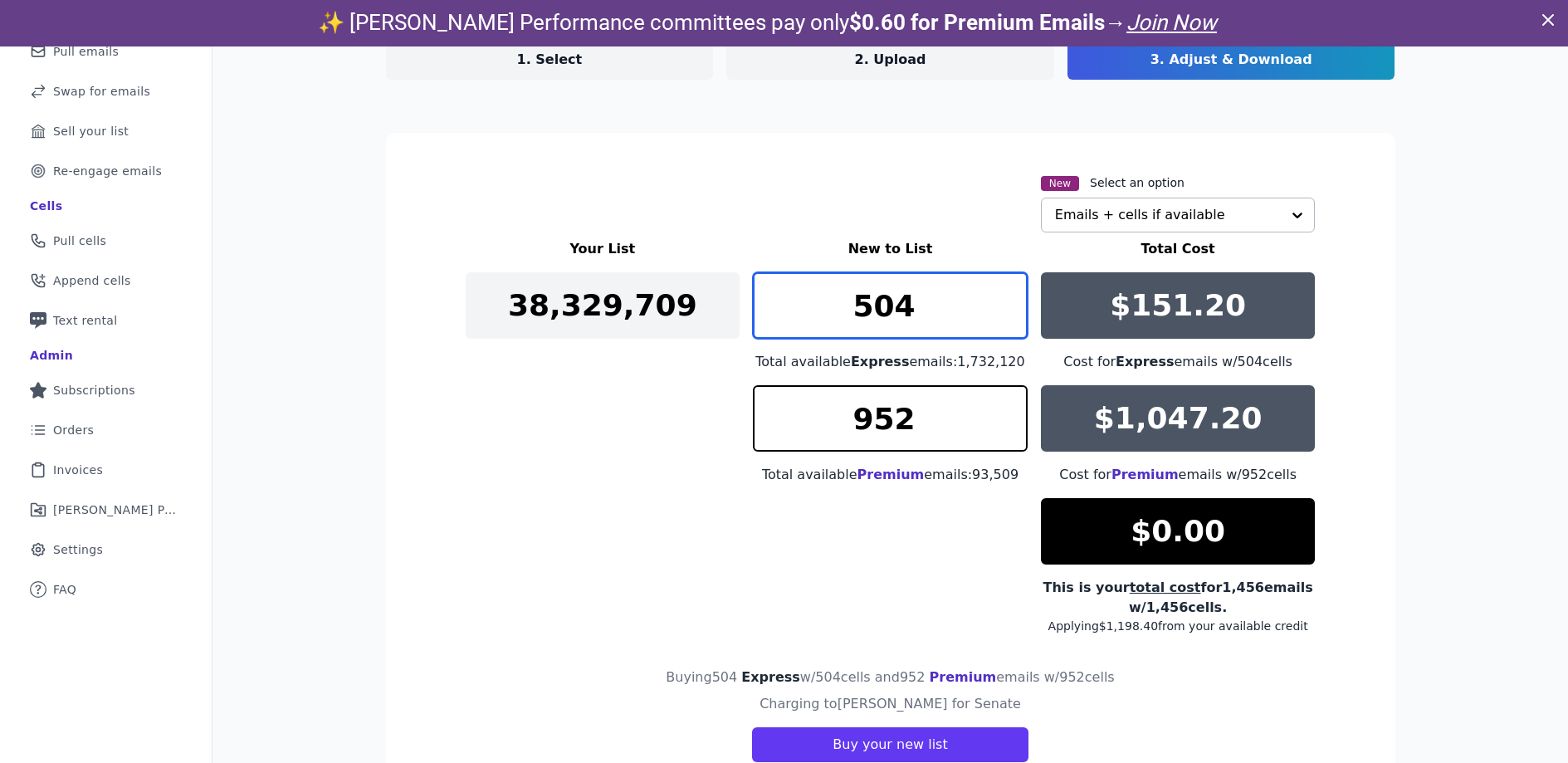
drag, startPoint x: 924, startPoint y: 314, endPoint x: 817, endPoint y: 314, distance: 107.0
click at [817, 314] on input "504" at bounding box center [891, 306] width 275 height 67
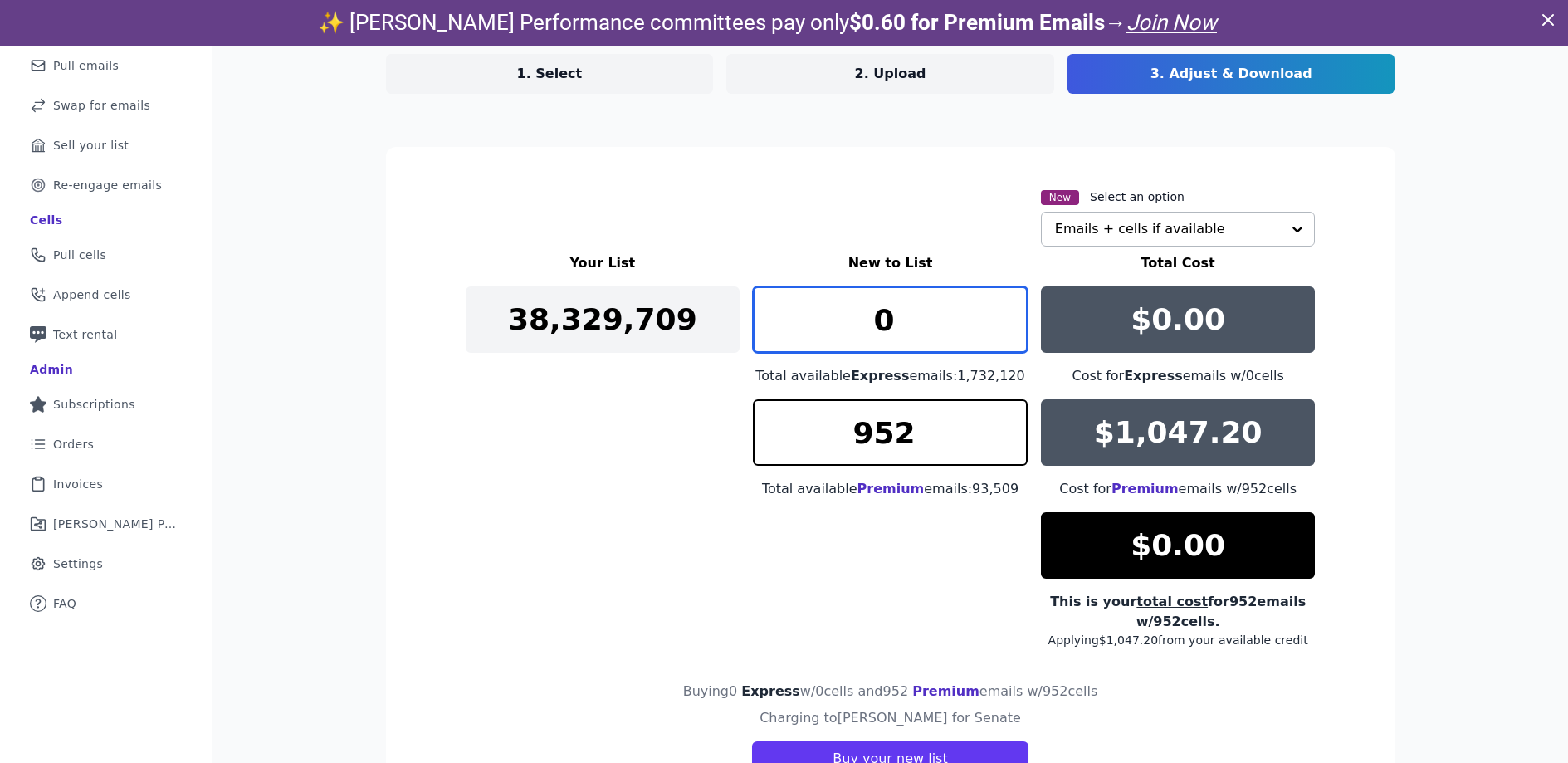
scroll to position [0, 0]
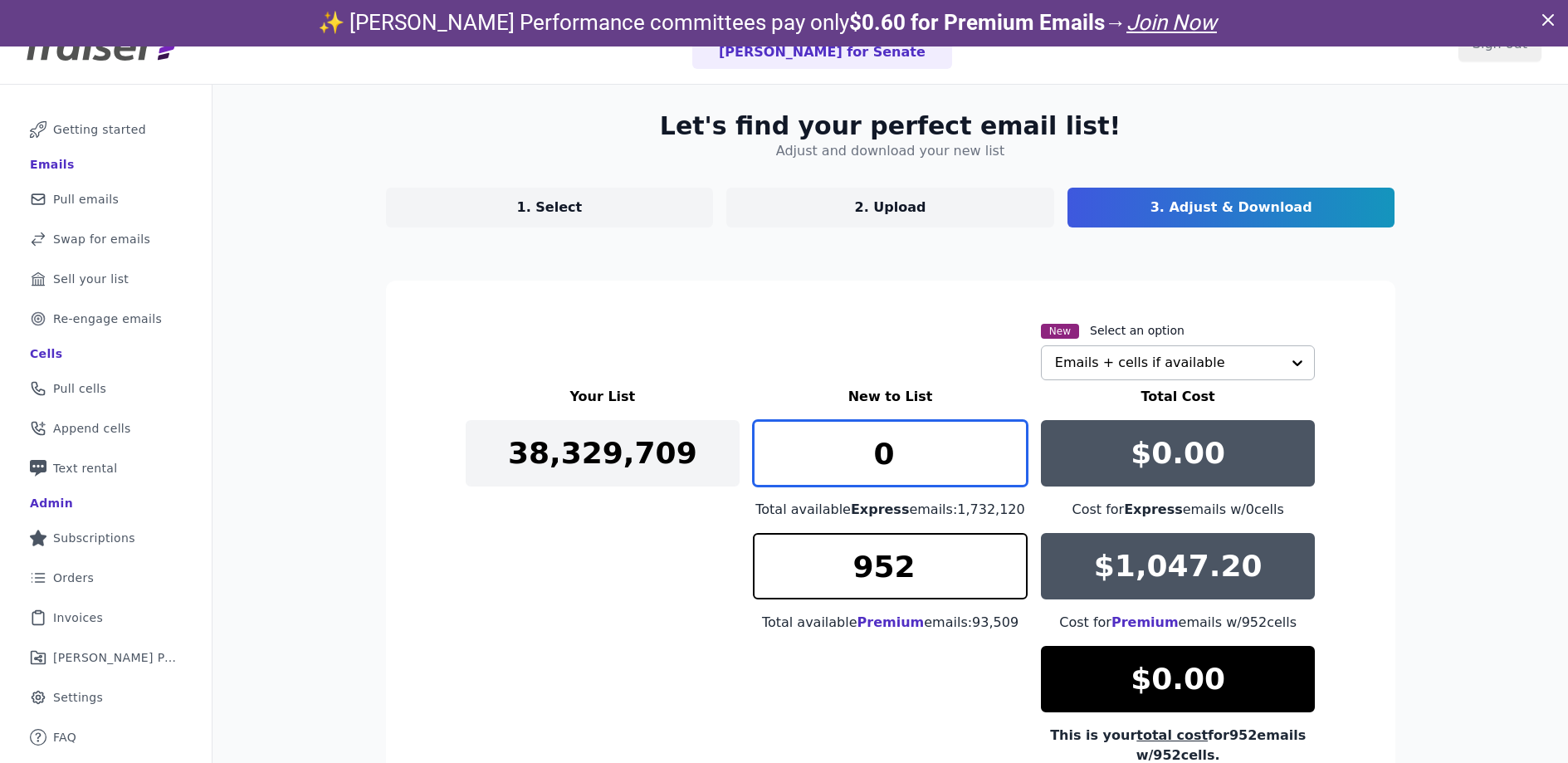
type input "0"
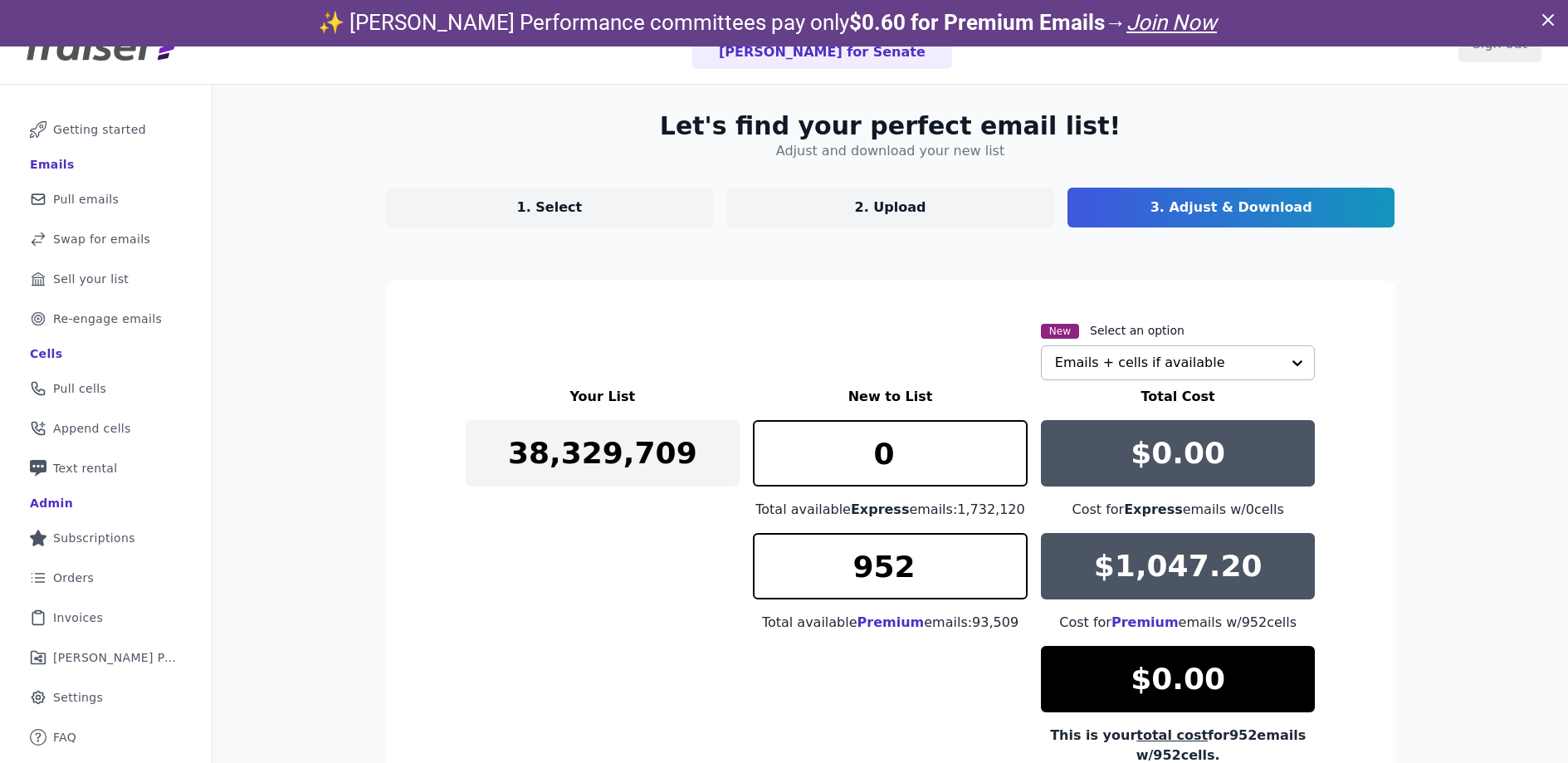
click at [505, 212] on link "1. Select" at bounding box center [550, 207] width 328 height 40
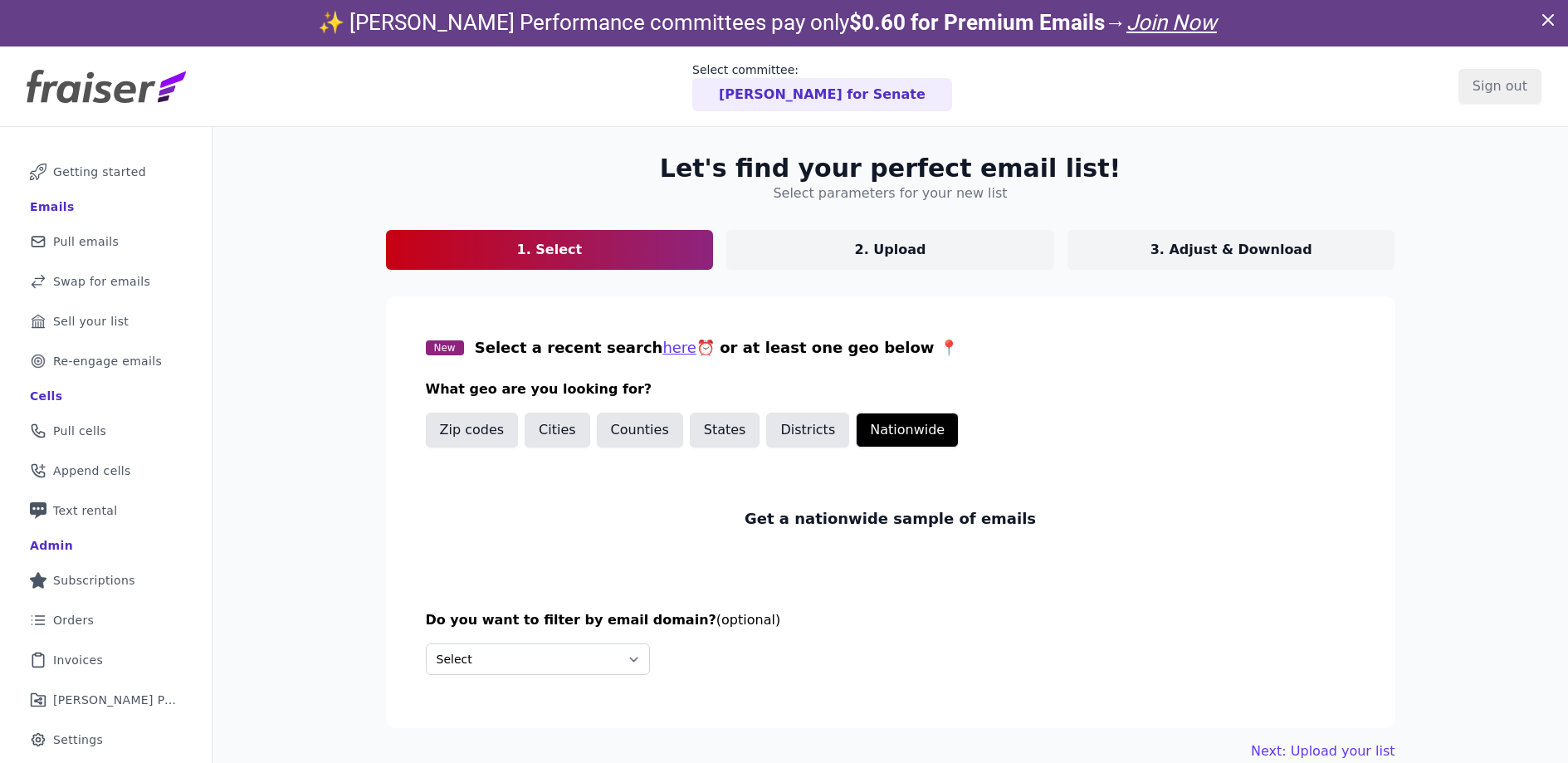
click at [1250, 253] on p "3. Adjust & Download" at bounding box center [1231, 250] width 162 height 20
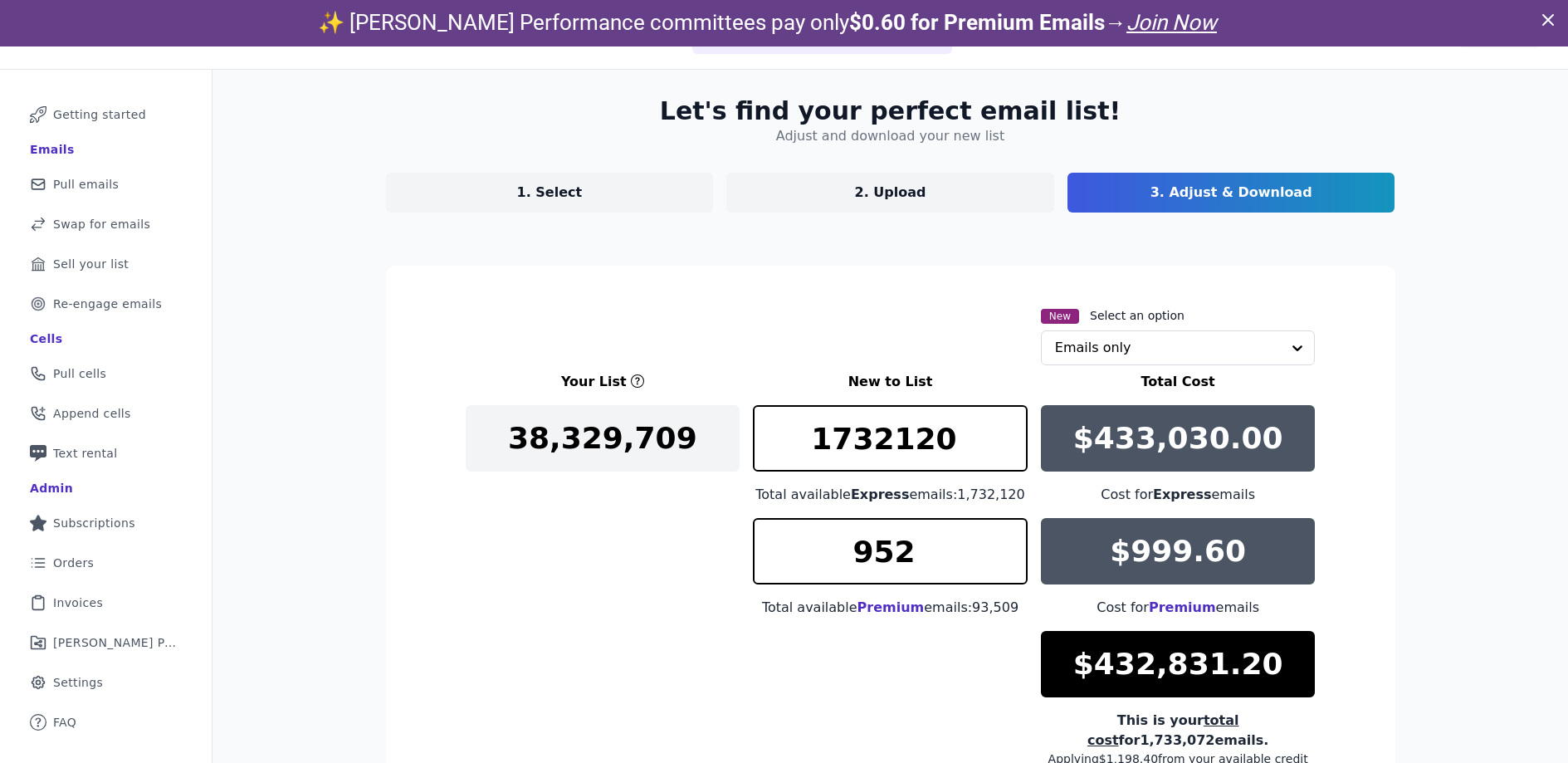
scroll to position [190, 0]
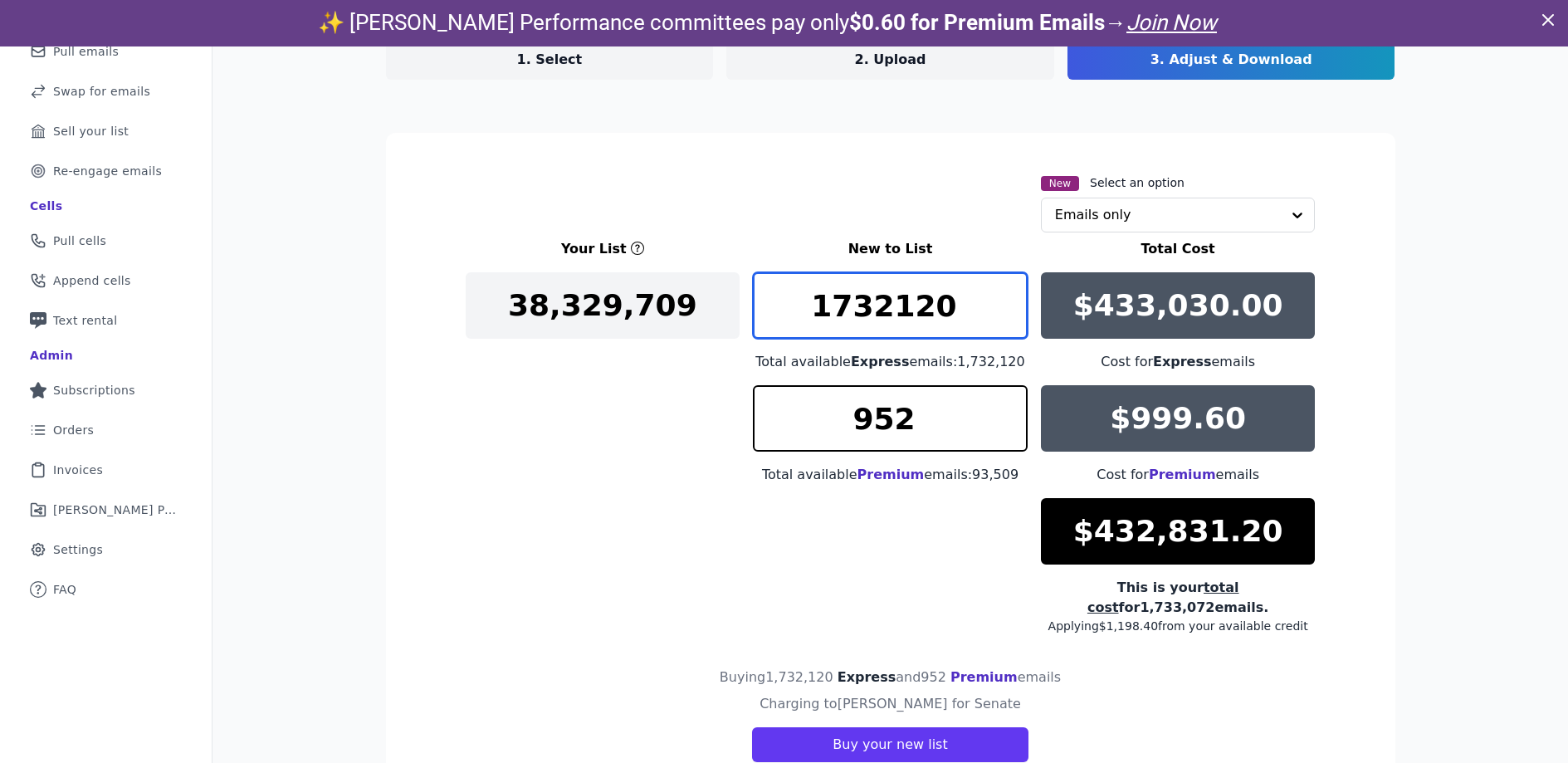
drag, startPoint x: 938, startPoint y: 307, endPoint x: 637, endPoint y: 303, distance: 301.0
click at [734, 304] on div "Your List New to List Total Cost 38,329,709 1732120 Total available Express ema…" at bounding box center [891, 436] width 851 height 395
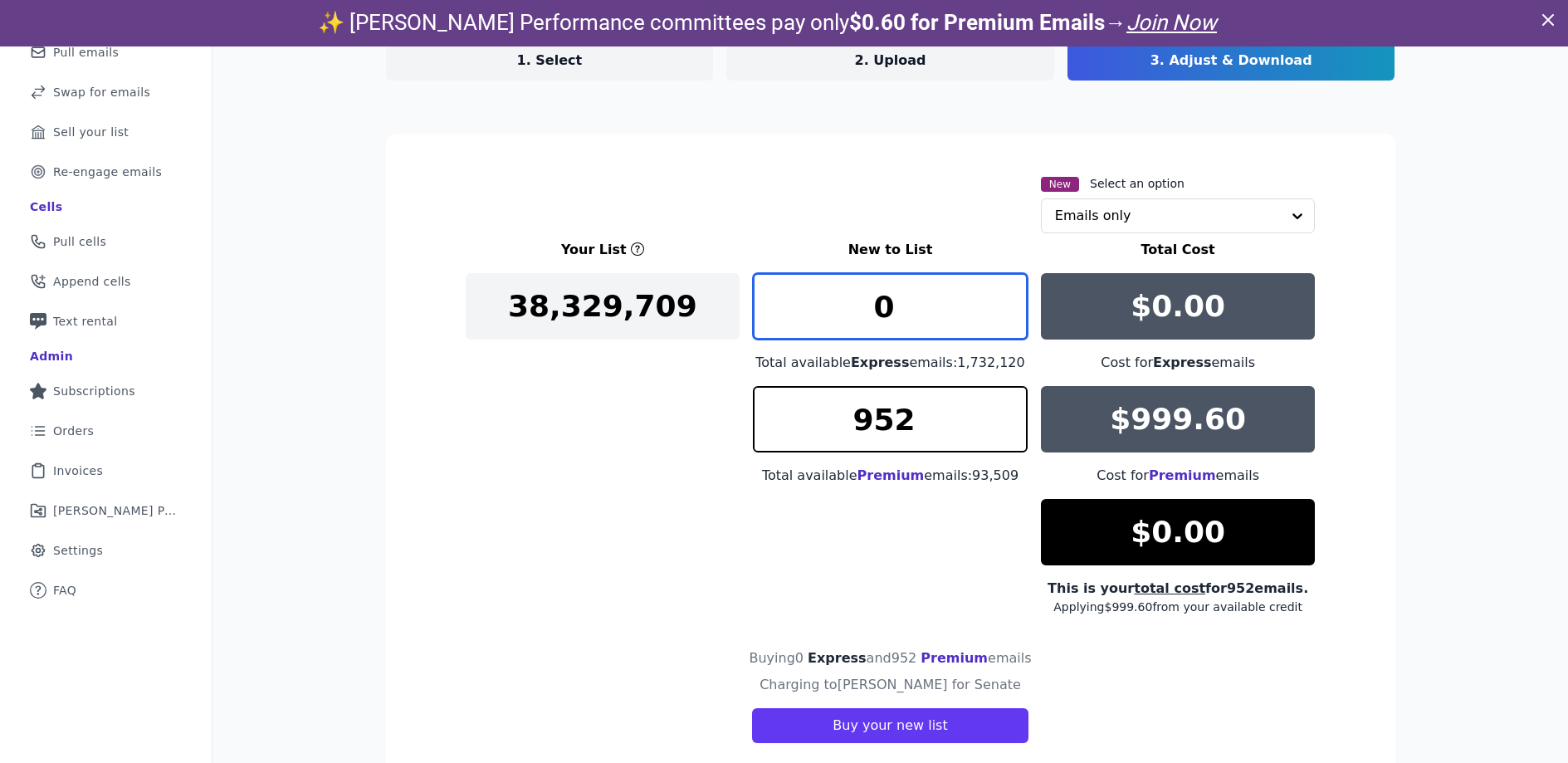
drag, startPoint x: 851, startPoint y: 302, endPoint x: 773, endPoint y: 304, distance: 78.0
click at [773, 304] on input "0" at bounding box center [891, 306] width 275 height 67
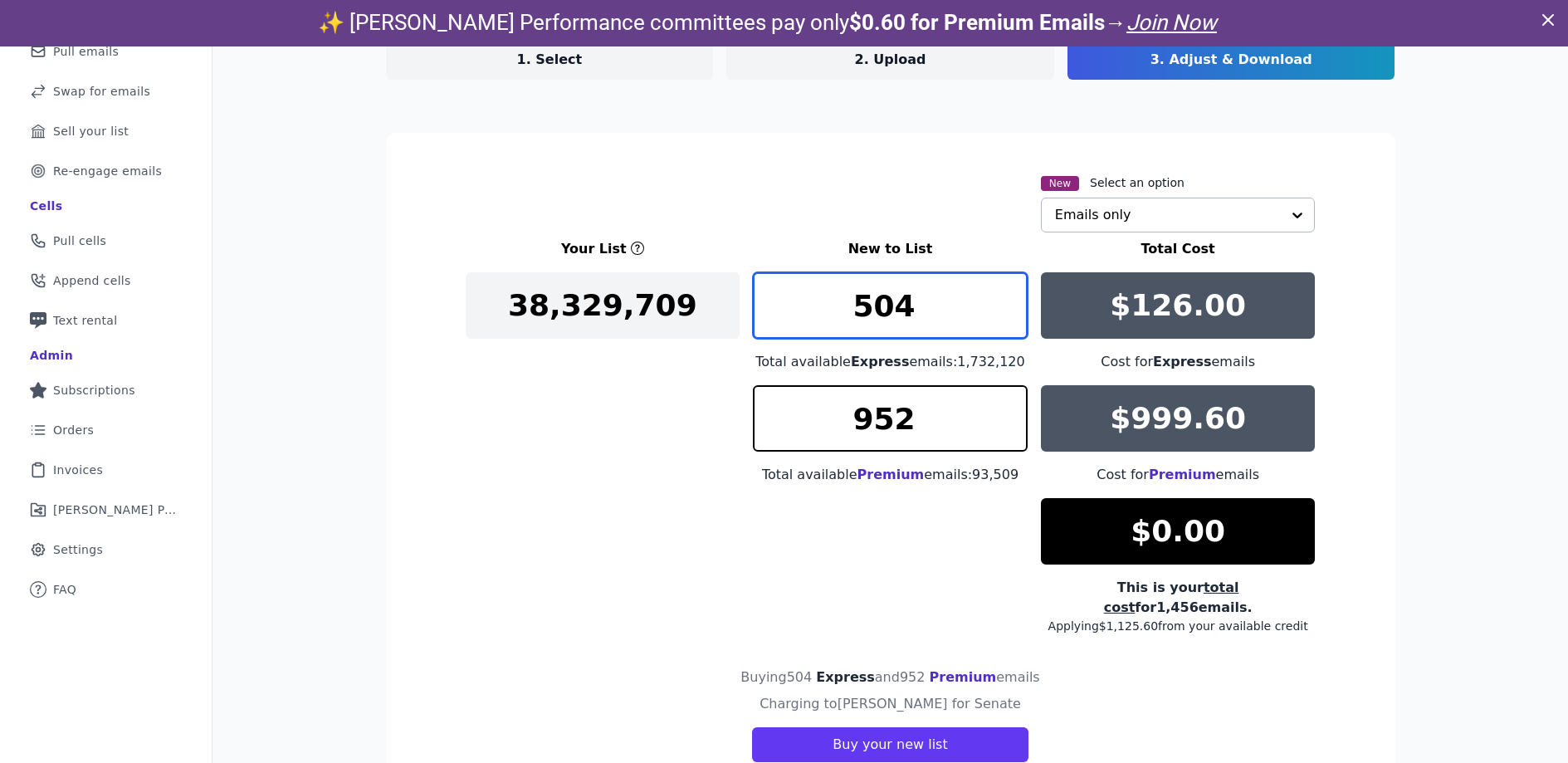
type input "504"
click at [1214, 208] on input "text" at bounding box center [1168, 214] width 226 height 33
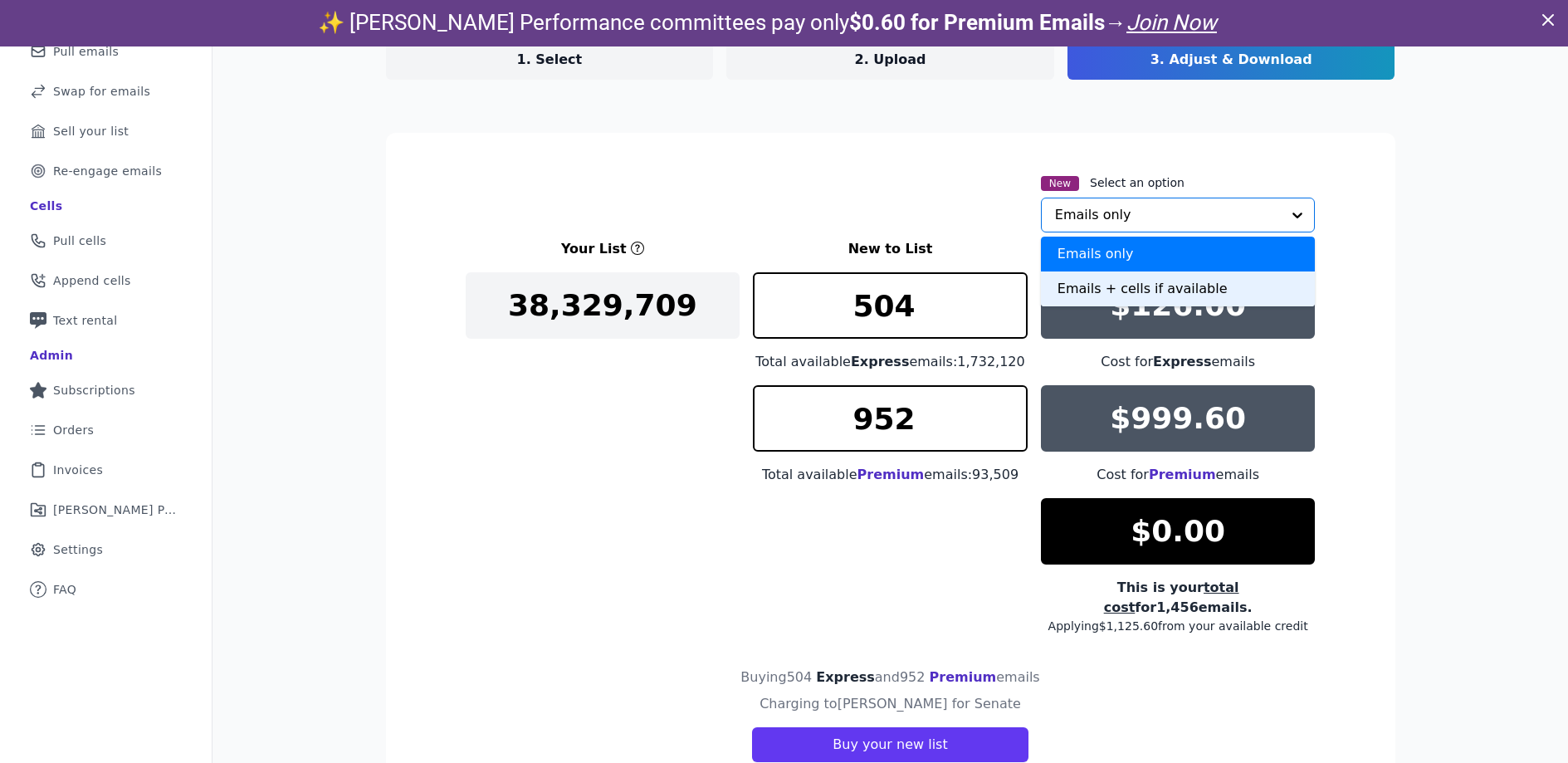
click at [1160, 288] on div "Emails + cells if available" at bounding box center [1179, 289] width 275 height 35
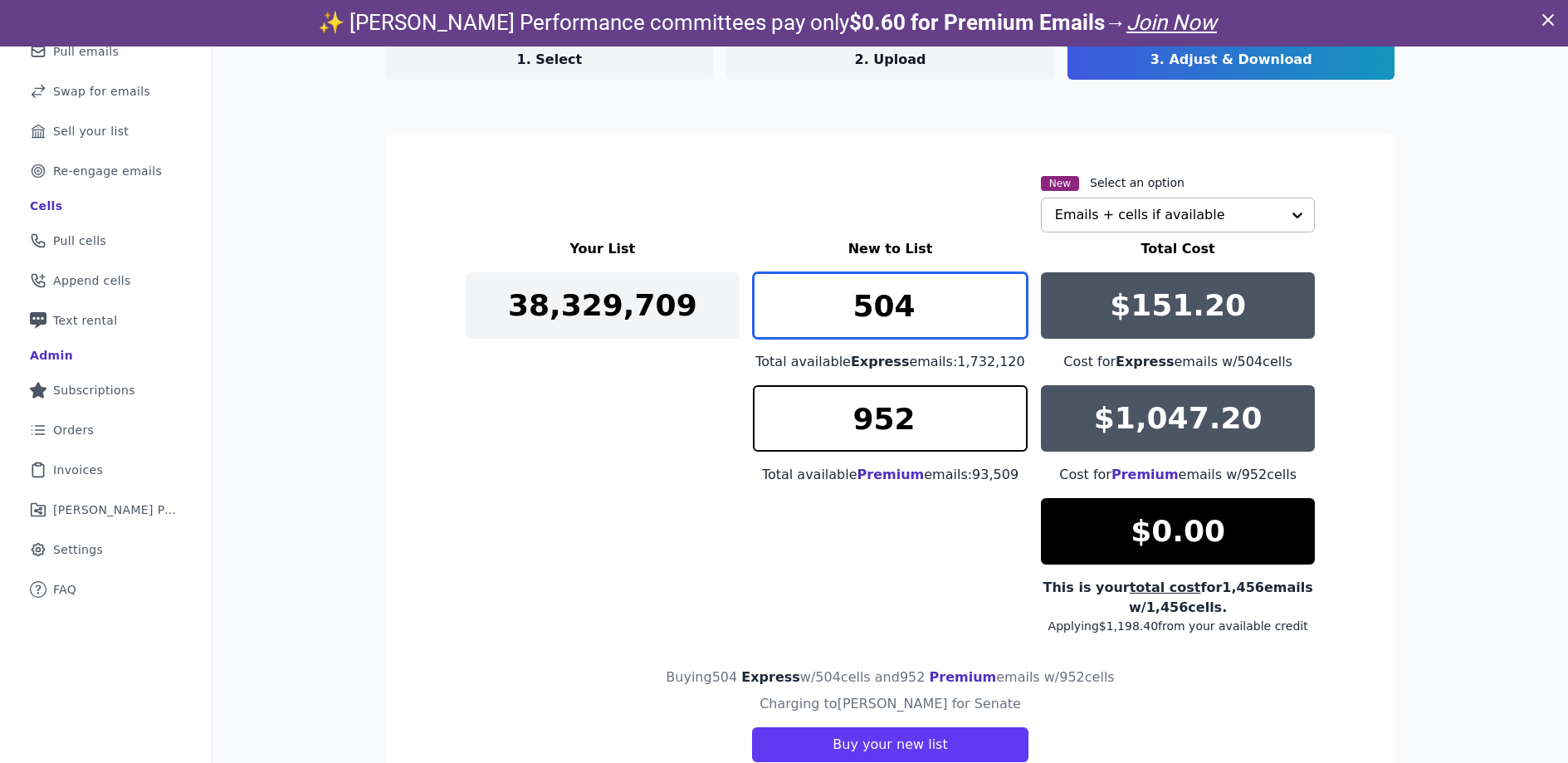
drag, startPoint x: 915, startPoint y: 312, endPoint x: 798, endPoint y: 314, distance: 117.0
click at [798, 314] on input "504" at bounding box center [891, 306] width 275 height 67
type input "1"
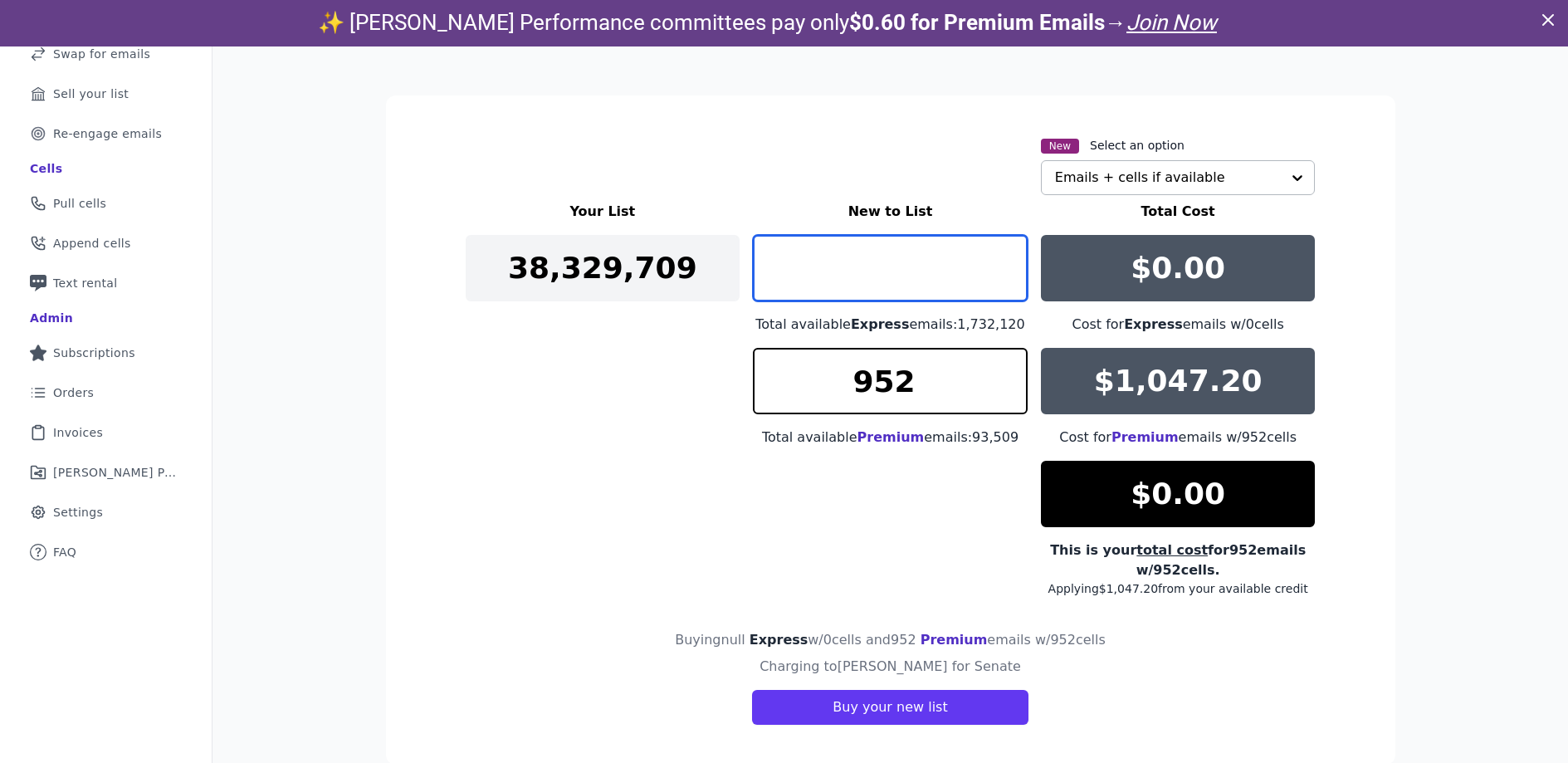
scroll to position [43, 0]
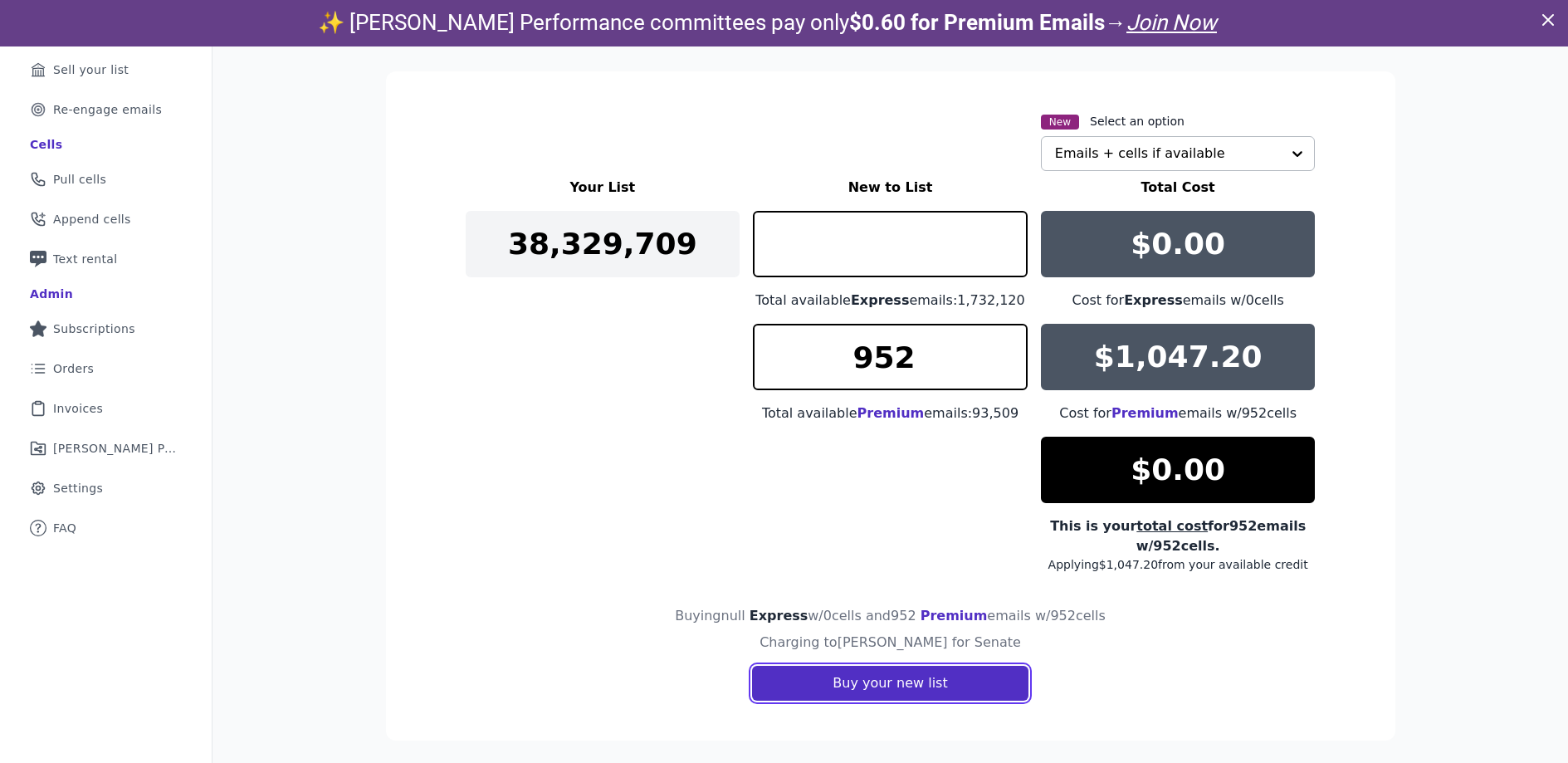
type input "0"
drag, startPoint x: 951, startPoint y: 680, endPoint x: 873, endPoint y: 464, distance: 229.7
click at [873, 464] on section "New Select an option Emails + cells if available Your List New to List Total Co…" at bounding box center [891, 406] width 1010 height 670
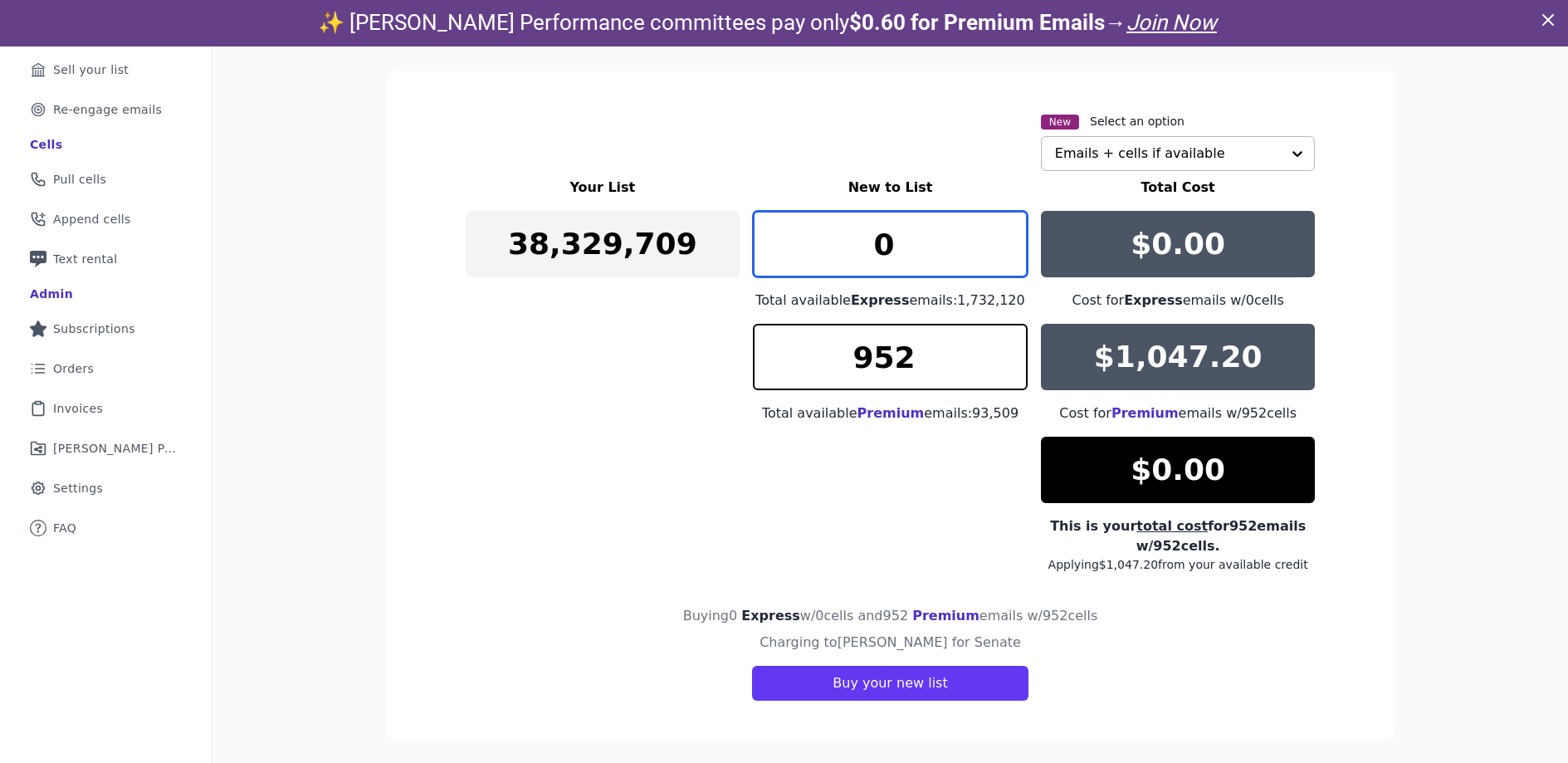
drag, startPoint x: 923, startPoint y: 231, endPoint x: 857, endPoint y: 236, distance: 66.2
click at [862, 237] on input "0" at bounding box center [891, 244] width 275 height 67
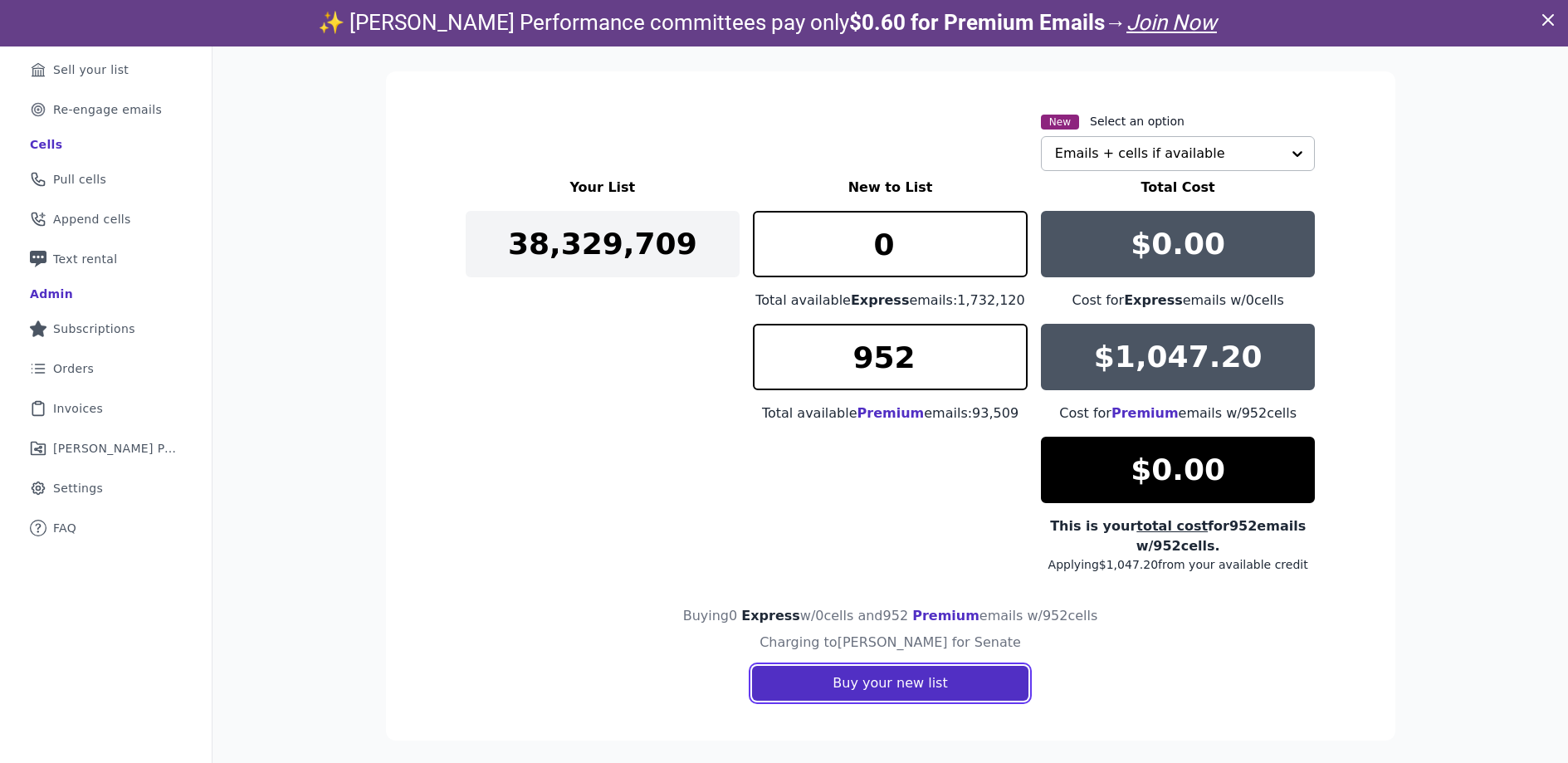
click at [887, 684] on button "Buy your new list" at bounding box center [890, 683] width 275 height 35
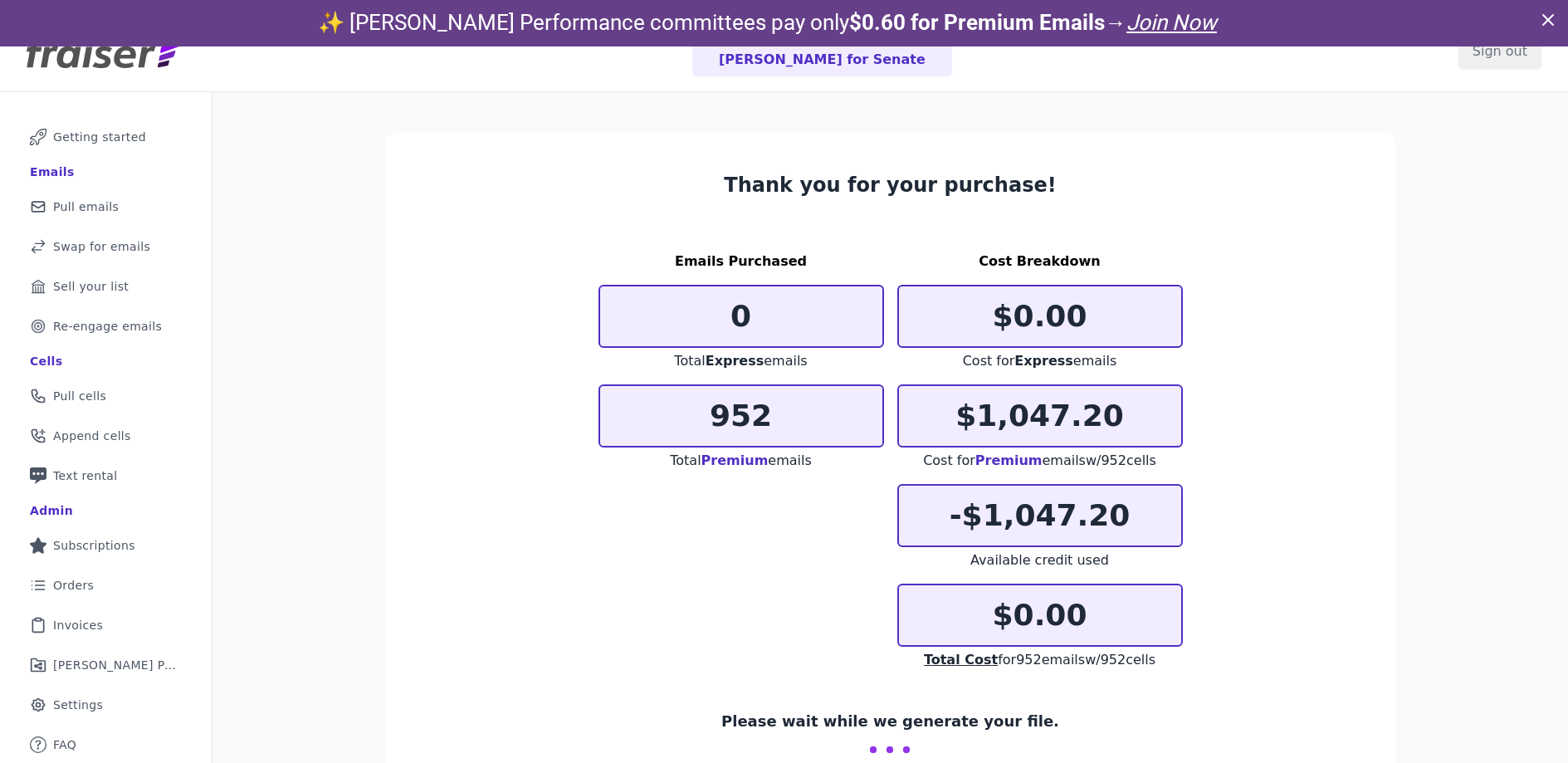
scroll to position [81, 0]
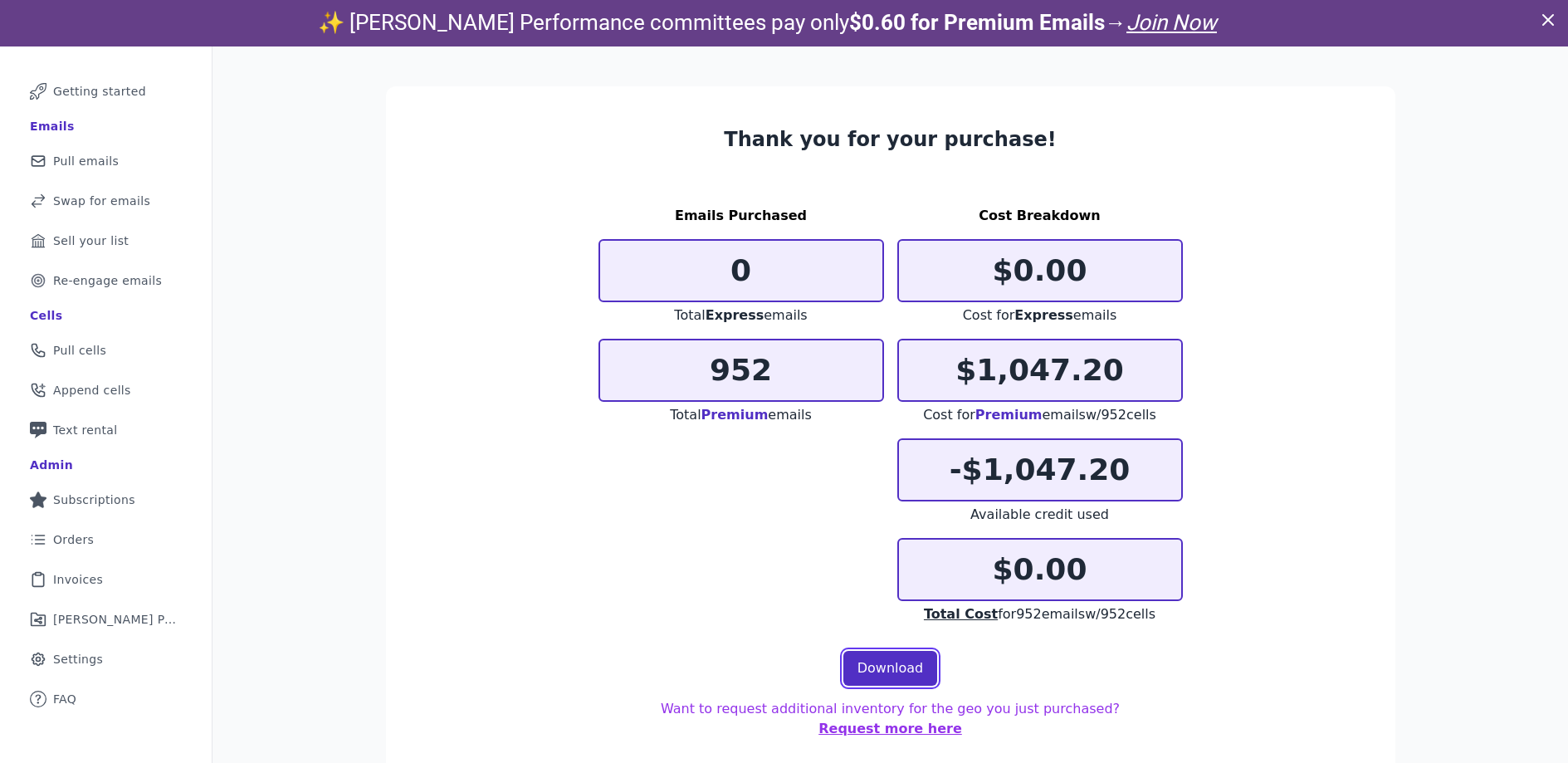
click at [879, 672] on link "Download" at bounding box center [891, 668] width 95 height 35
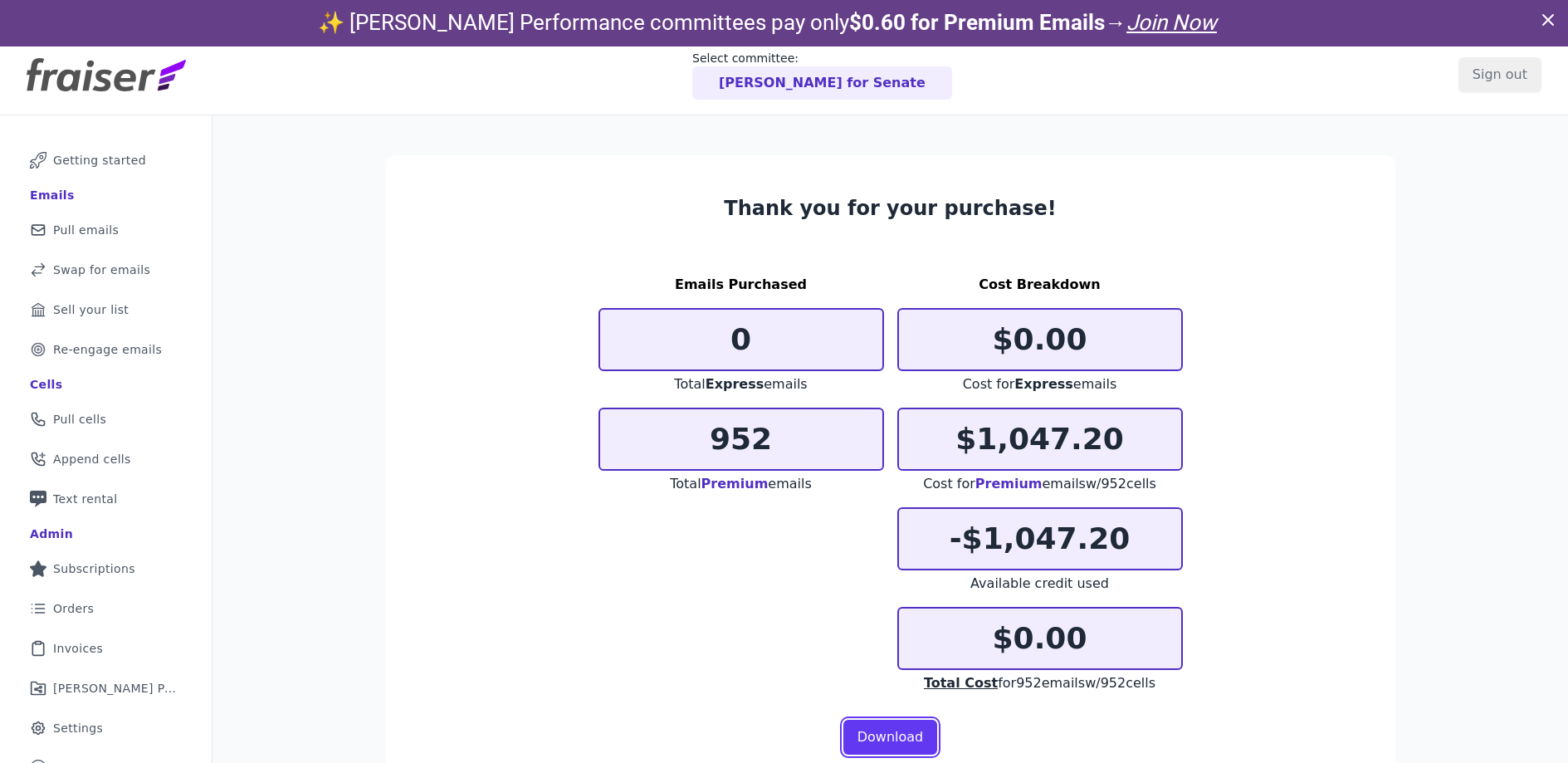
scroll to position [0, 0]
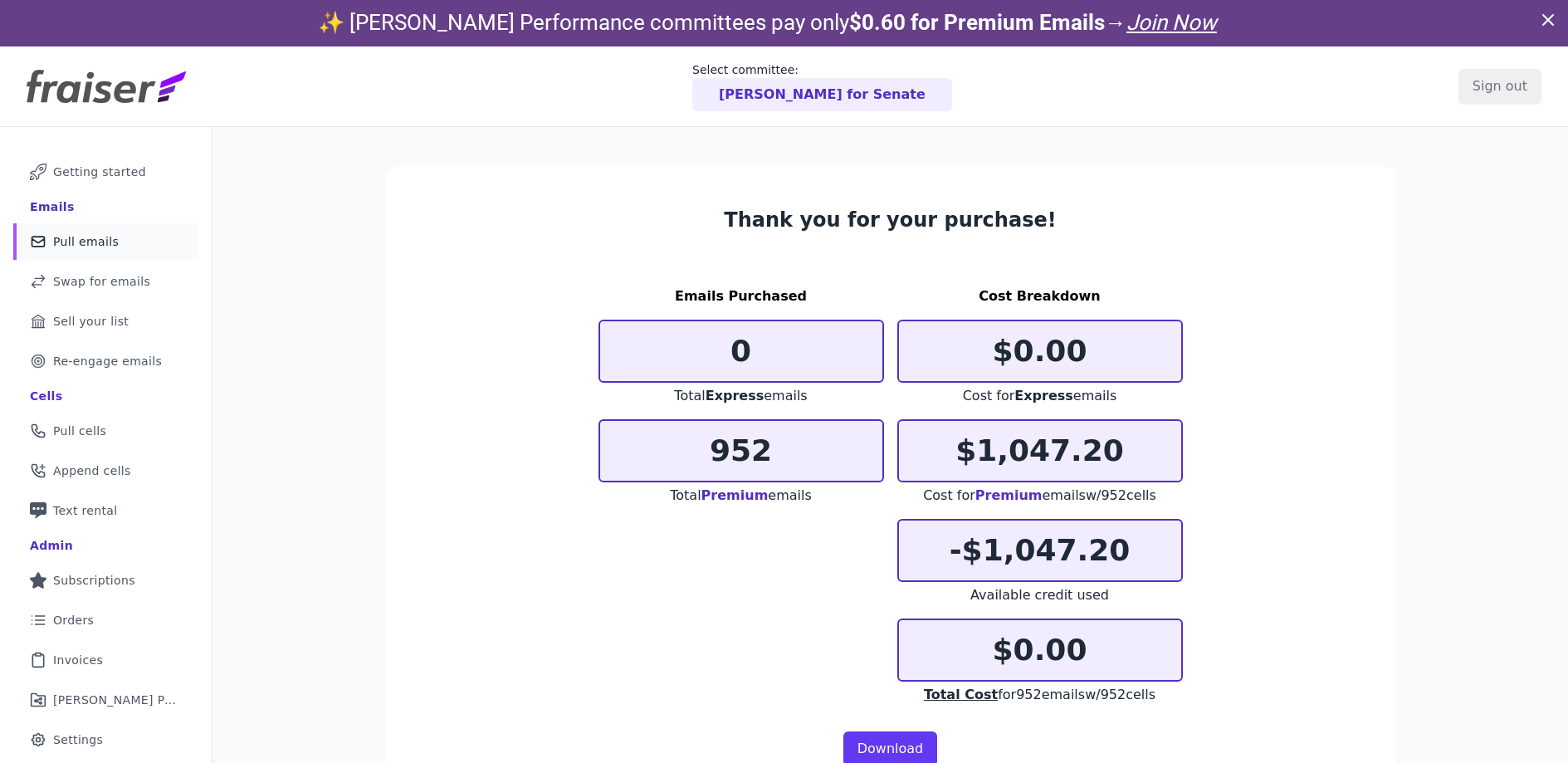
click at [109, 245] on span "Pull emails" at bounding box center [86, 242] width 66 height 17
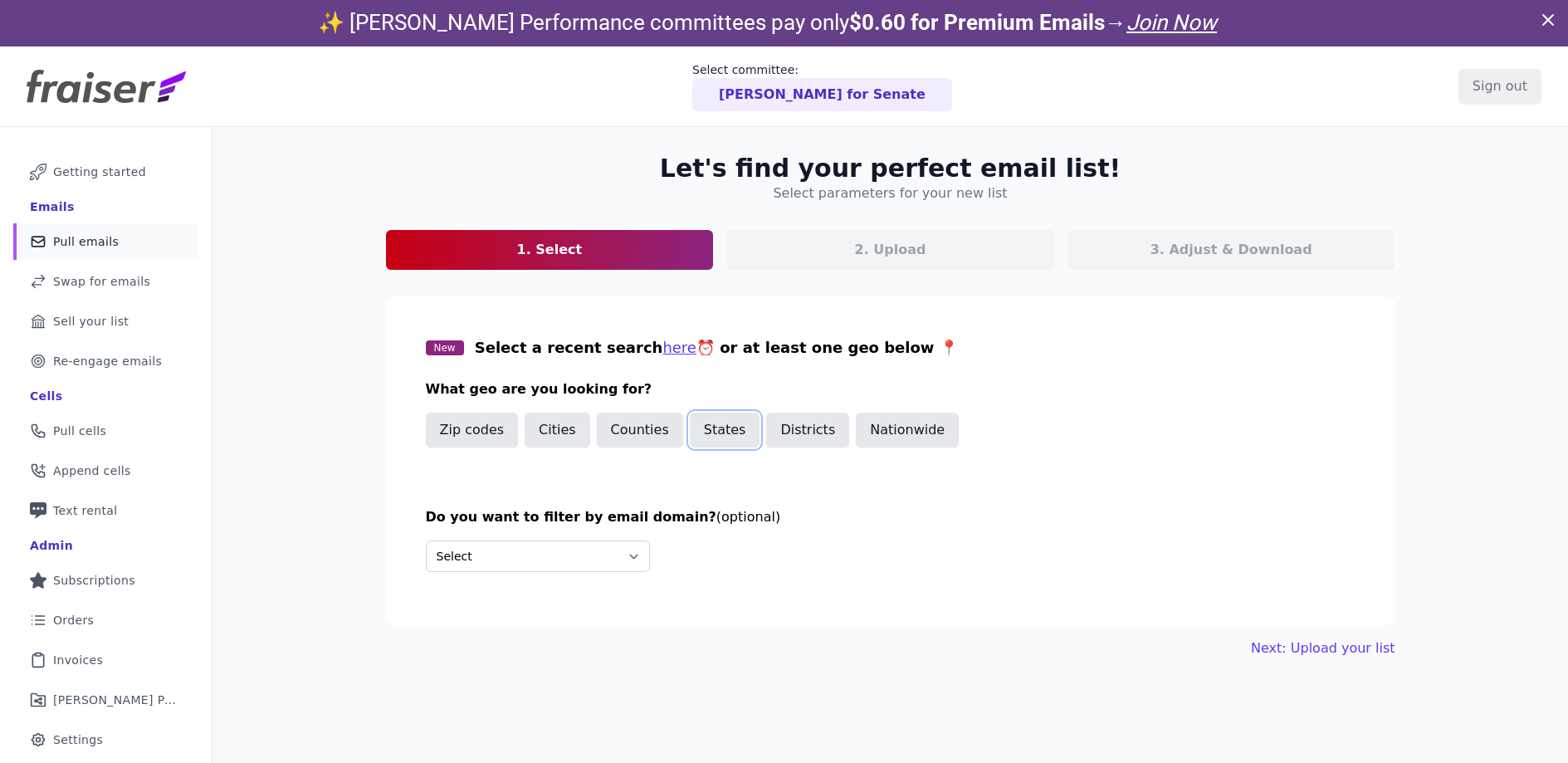
click at [706, 429] on button "States" at bounding box center [725, 430] width 70 height 35
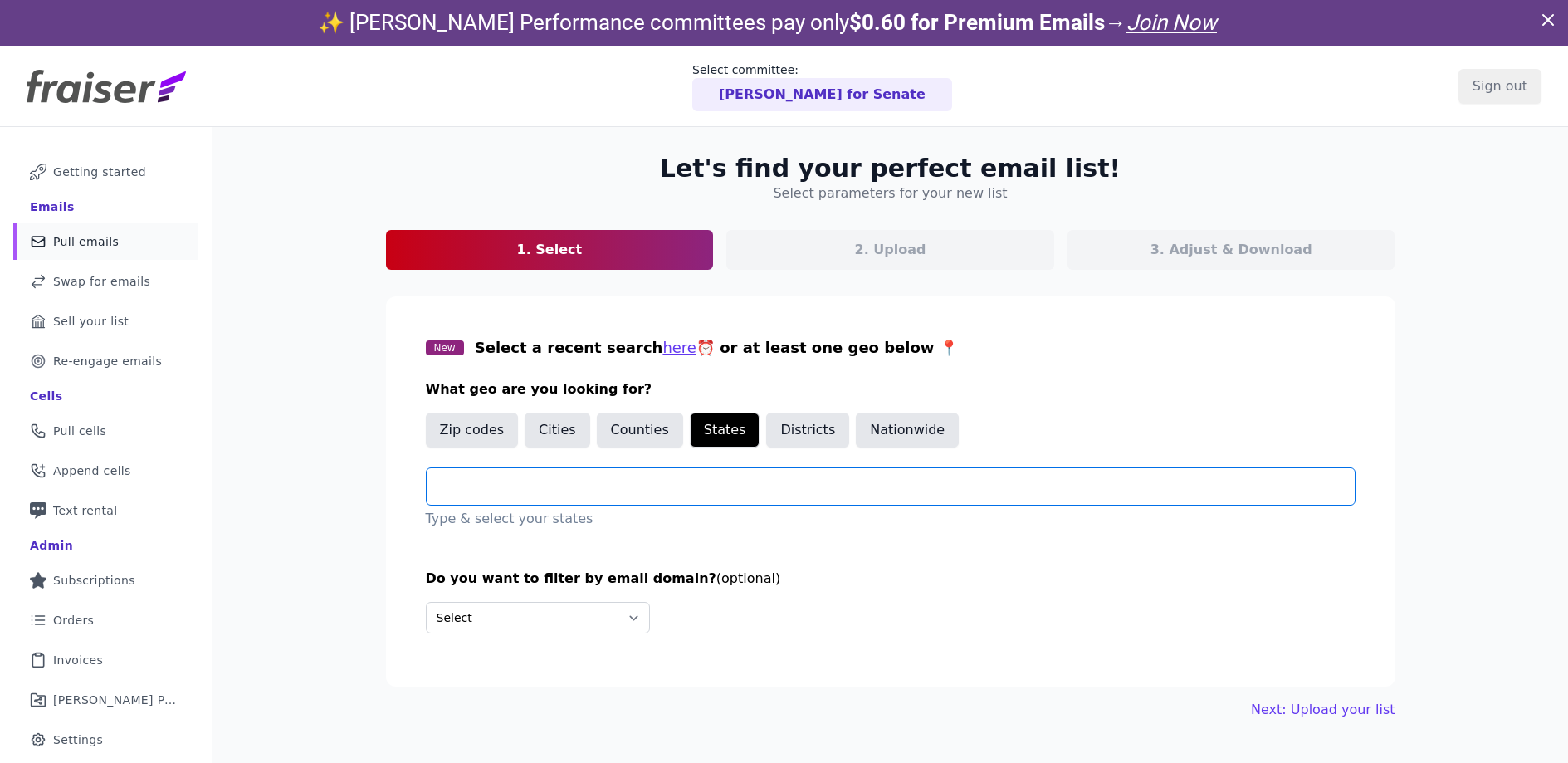
drag, startPoint x: 684, startPoint y: 490, endPoint x: 659, endPoint y: 480, distance: 26.9
click at [684, 490] on input "text" at bounding box center [898, 487] width 915 height 20
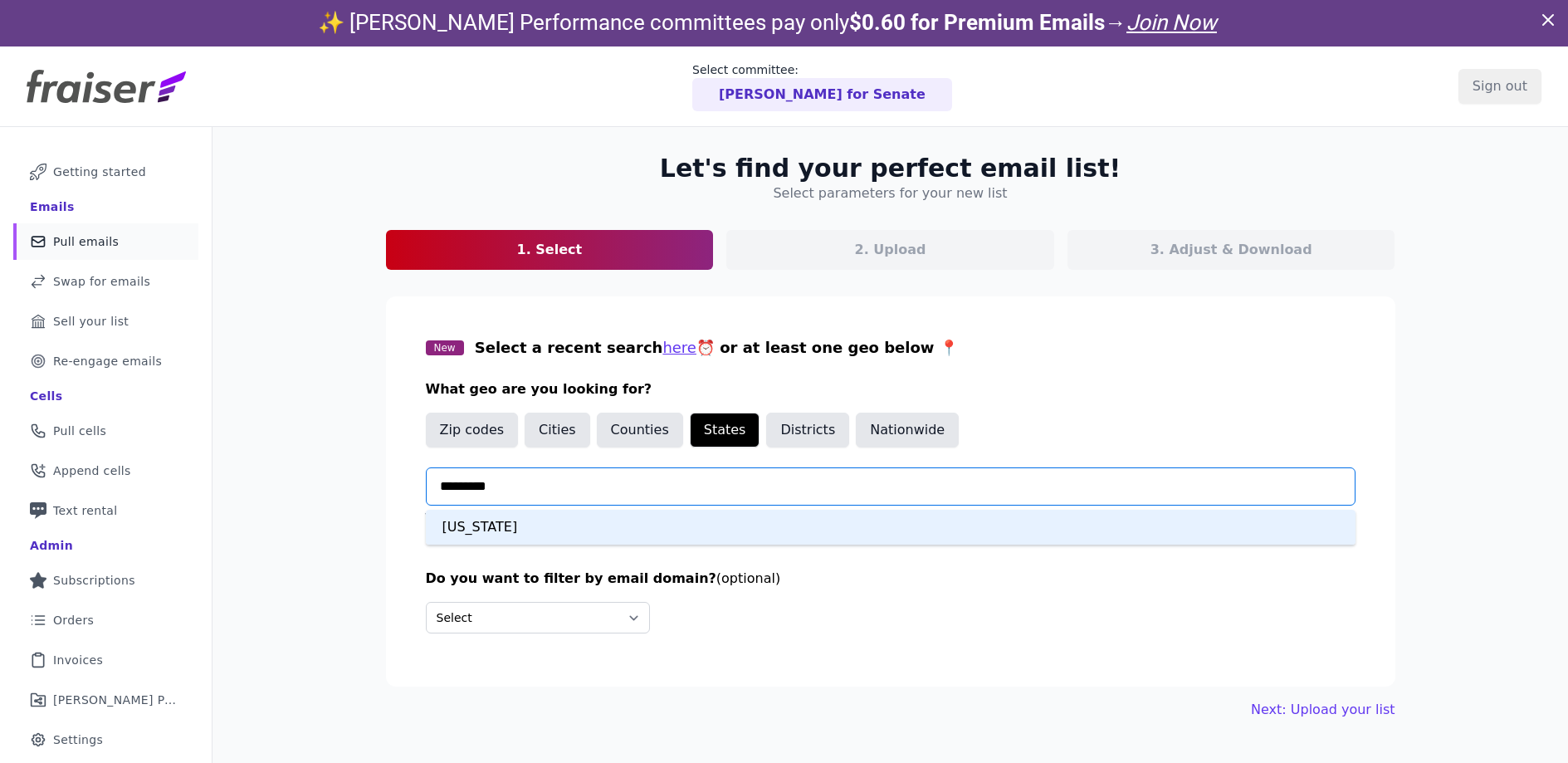
type input "**********"
click at [635, 524] on div "[US_STATE]" at bounding box center [891, 527] width 930 height 35
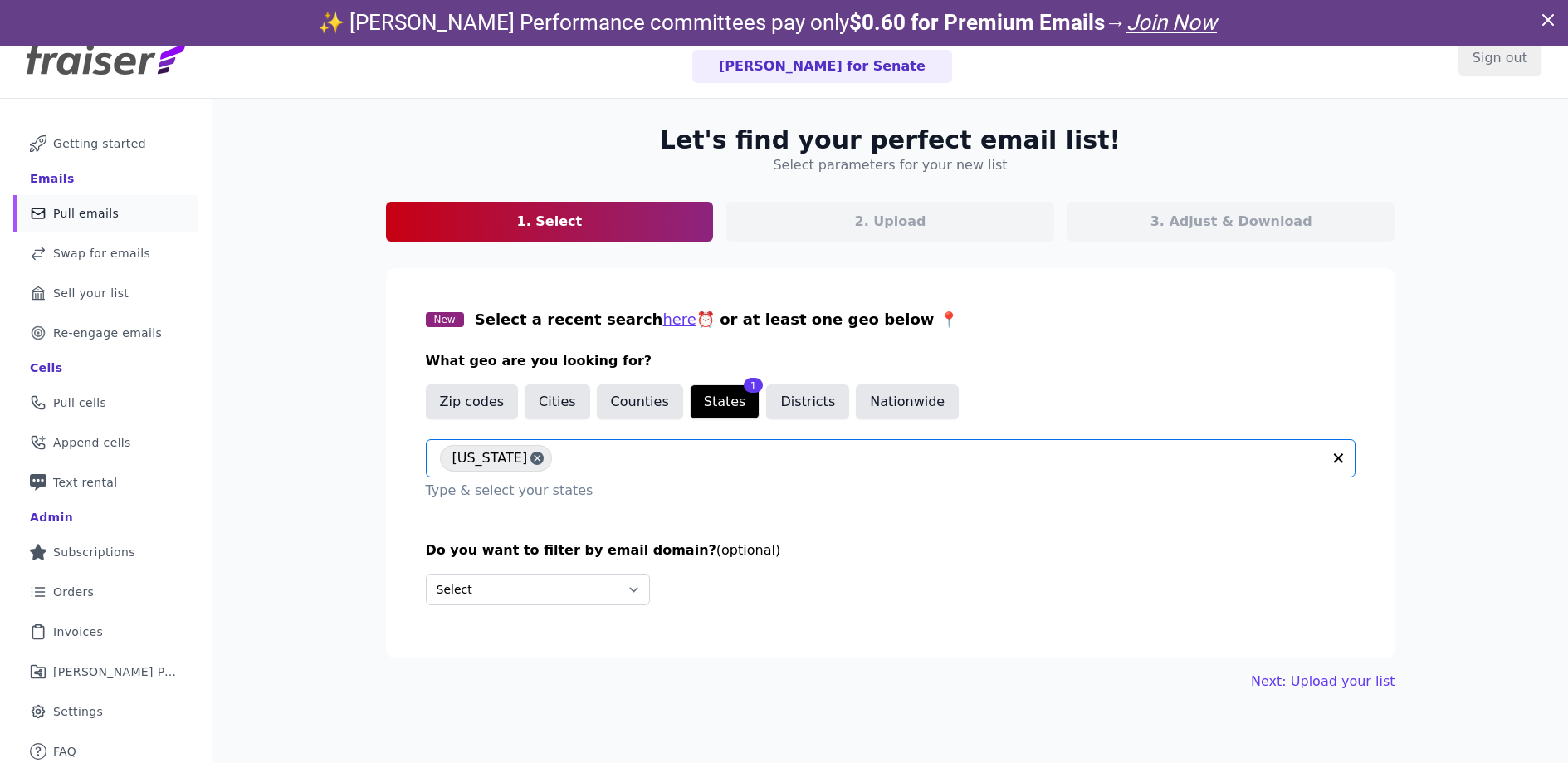
scroll to position [43, 0]
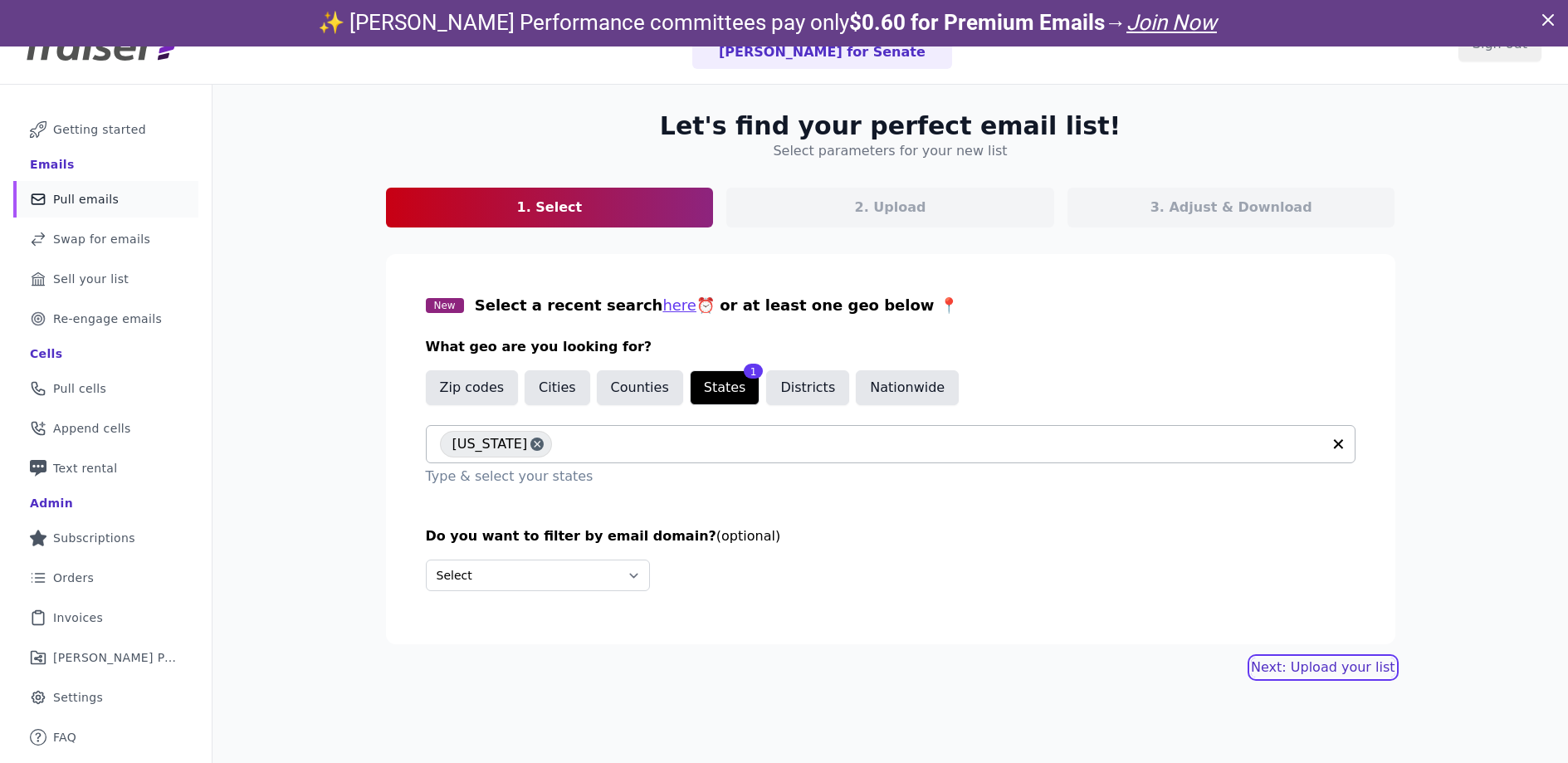
click at [1351, 672] on link "Next: Upload your list" at bounding box center [1323, 668] width 144 height 20
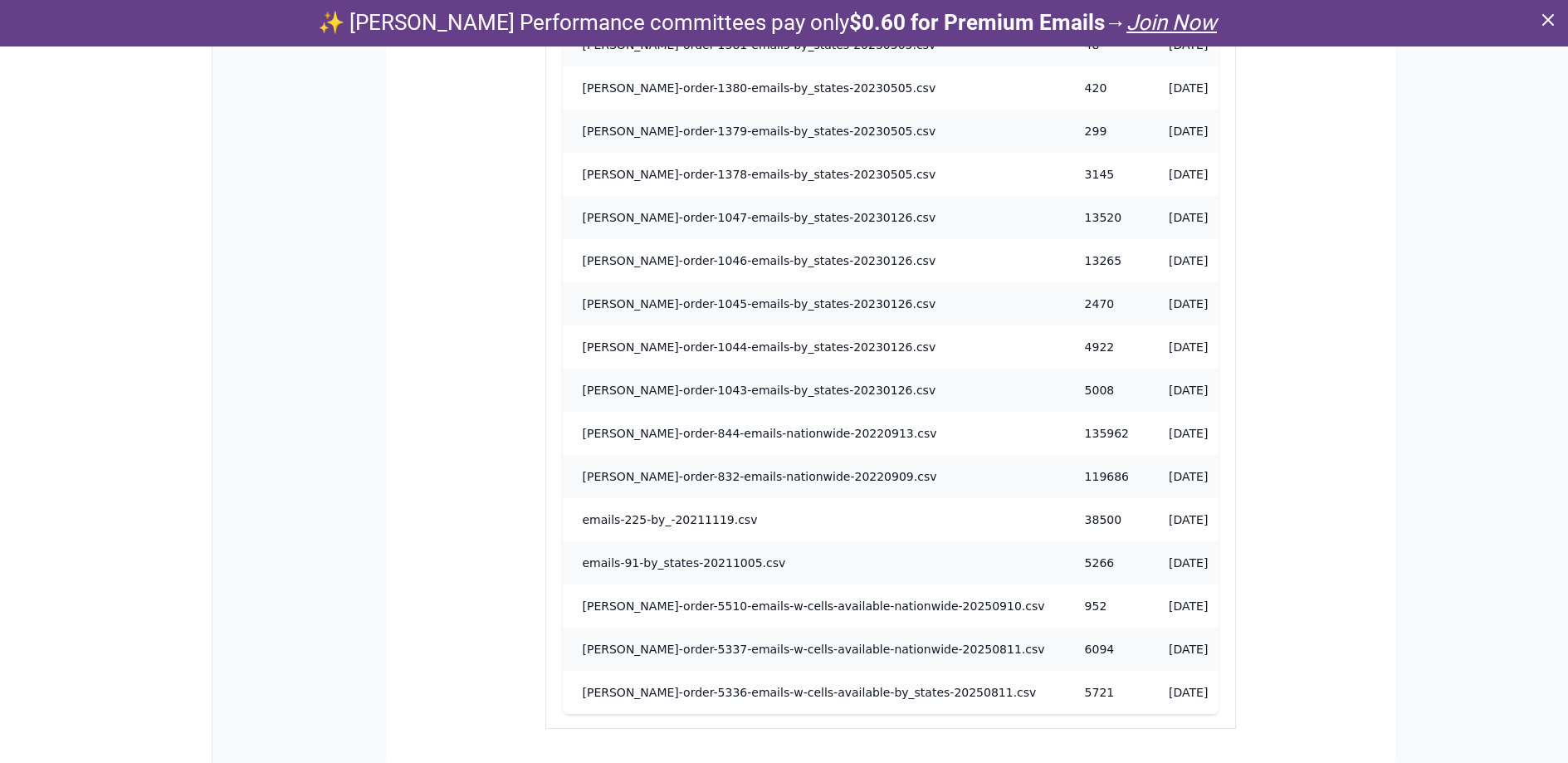
scroll to position [1665, 0]
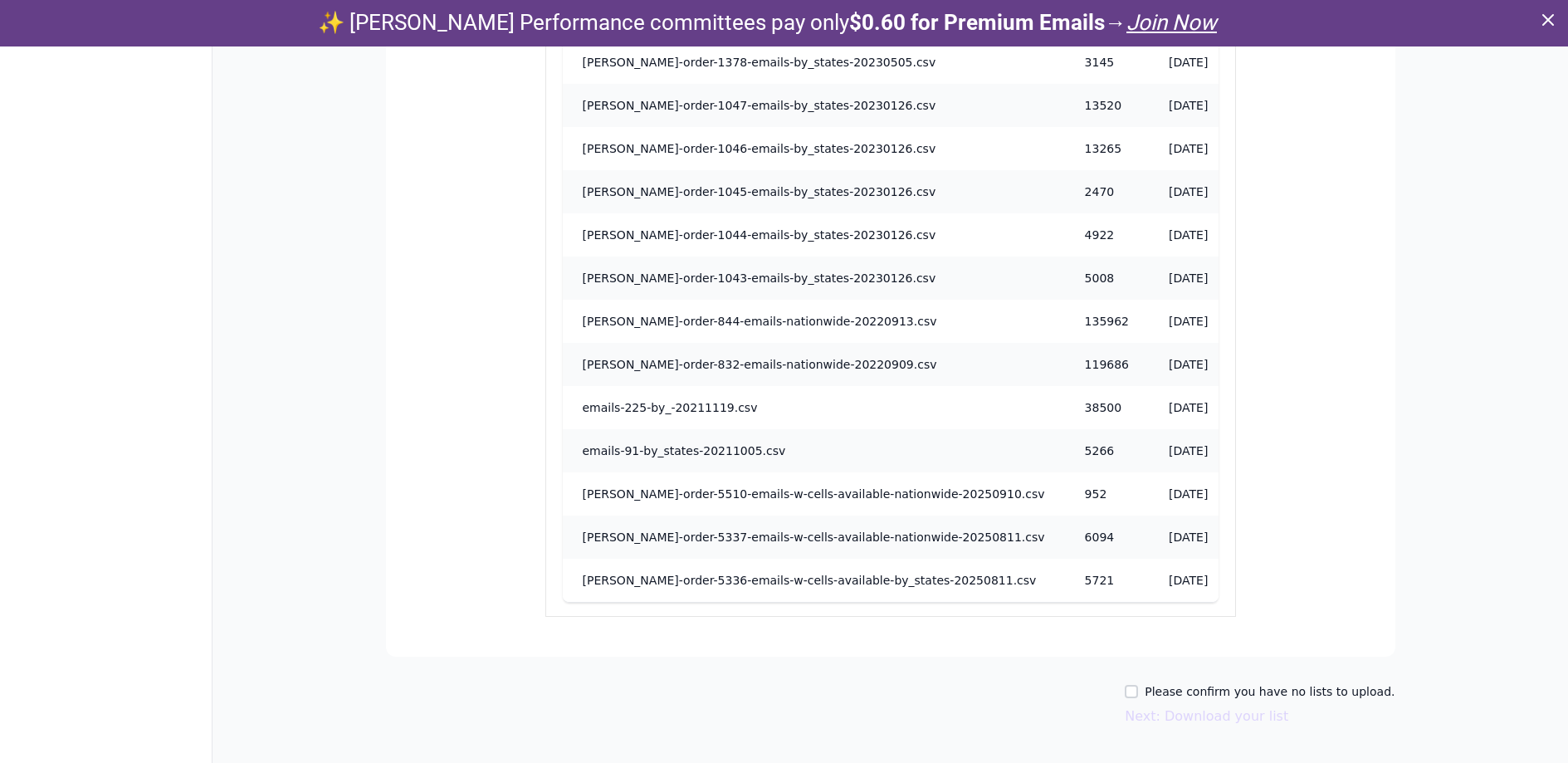
click at [1135, 692] on div "Please confirm you have no lists to upload. Next: Download your list" at bounding box center [891, 705] width 1010 height 44
click at [1138, 692] on input "Please confirm you have no lists to upload." at bounding box center [1131, 691] width 13 height 13
checkbox input "true"
click at [1194, 715] on button "Next: Download your list" at bounding box center [1207, 717] width 163 height 20
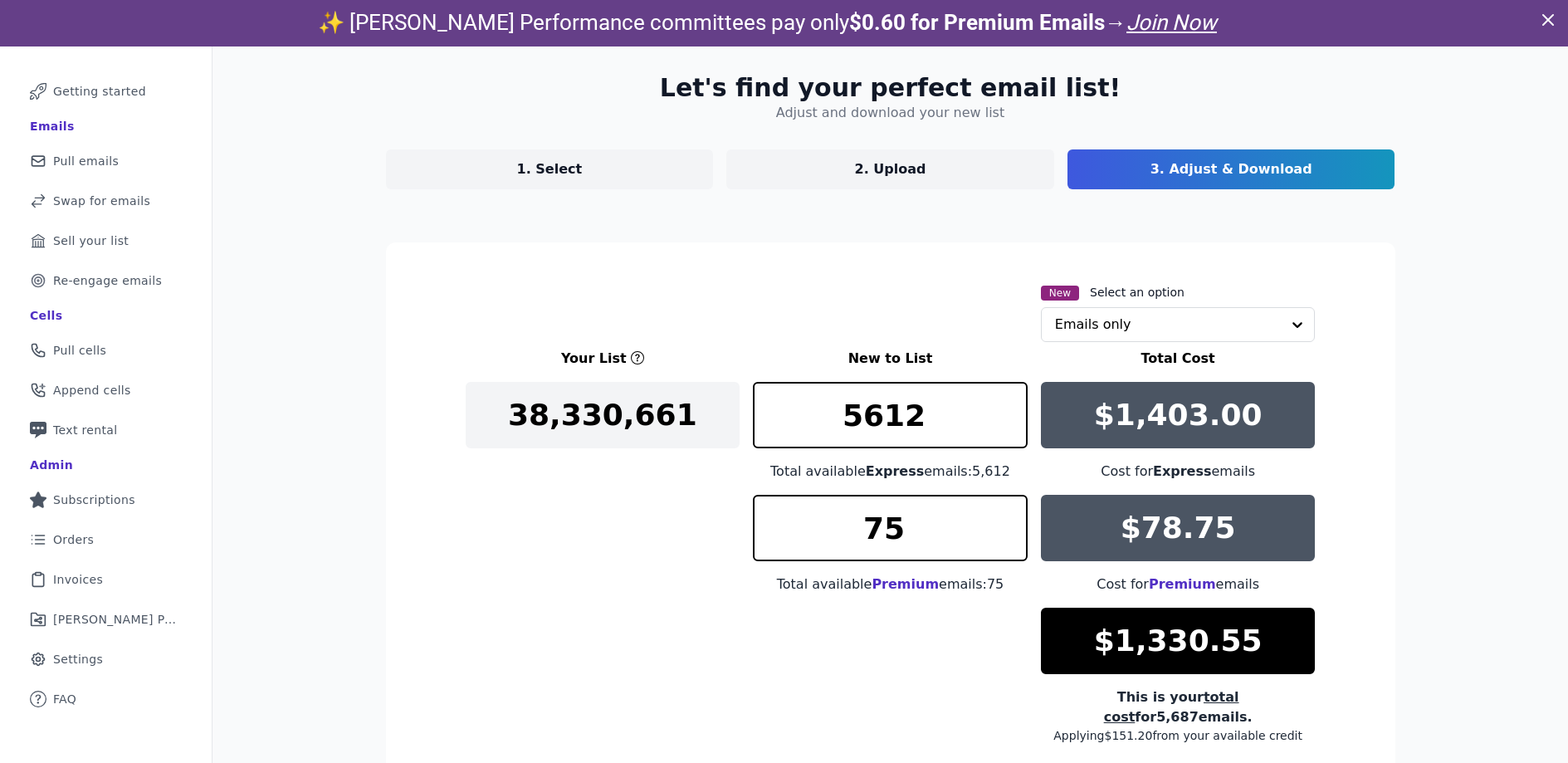
scroll to position [190, 0]
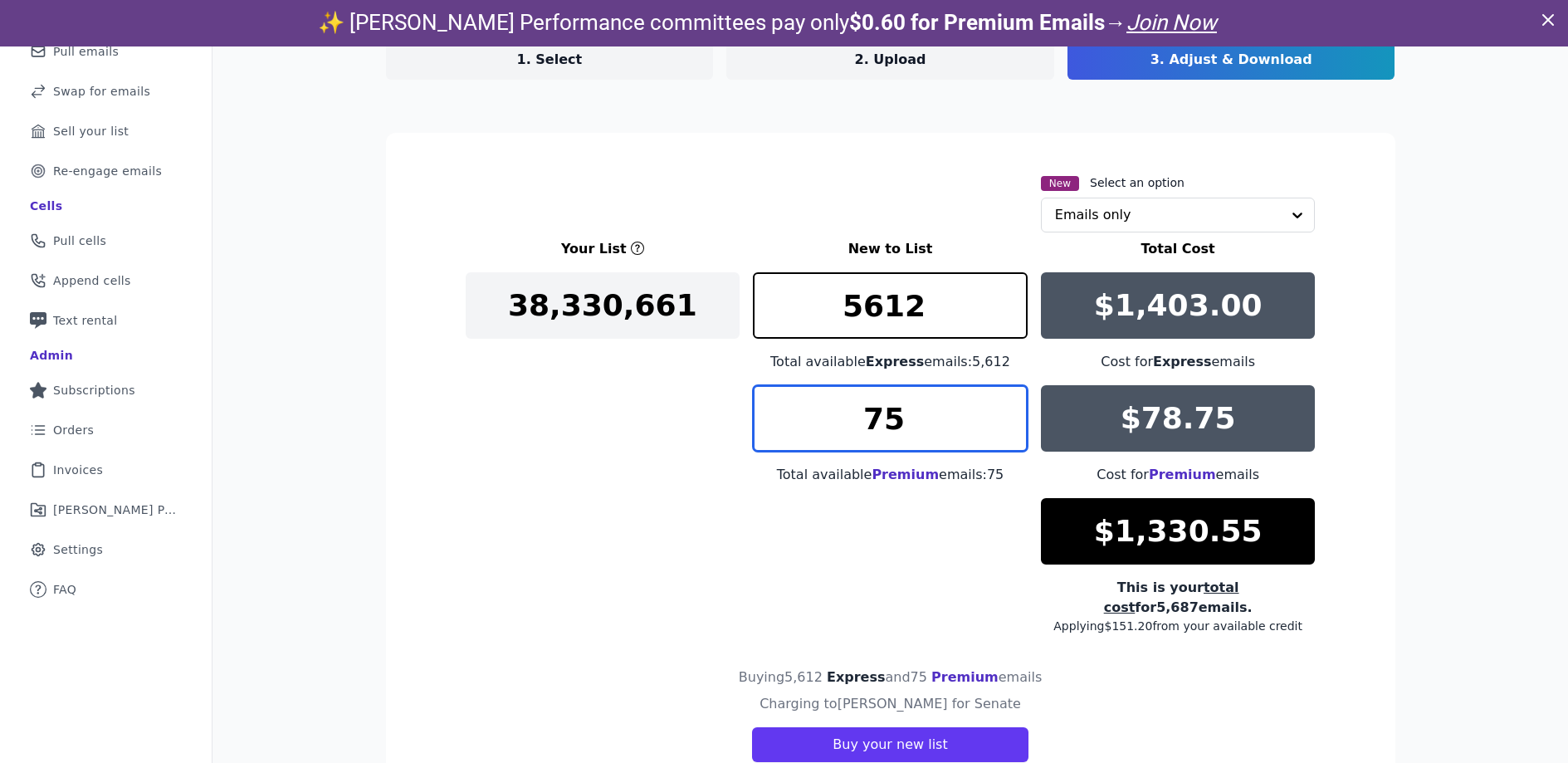
drag, startPoint x: 920, startPoint y: 430, endPoint x: 817, endPoint y: 424, distance: 103.2
click at [817, 424] on input "75" at bounding box center [891, 418] width 275 height 67
type input "0"
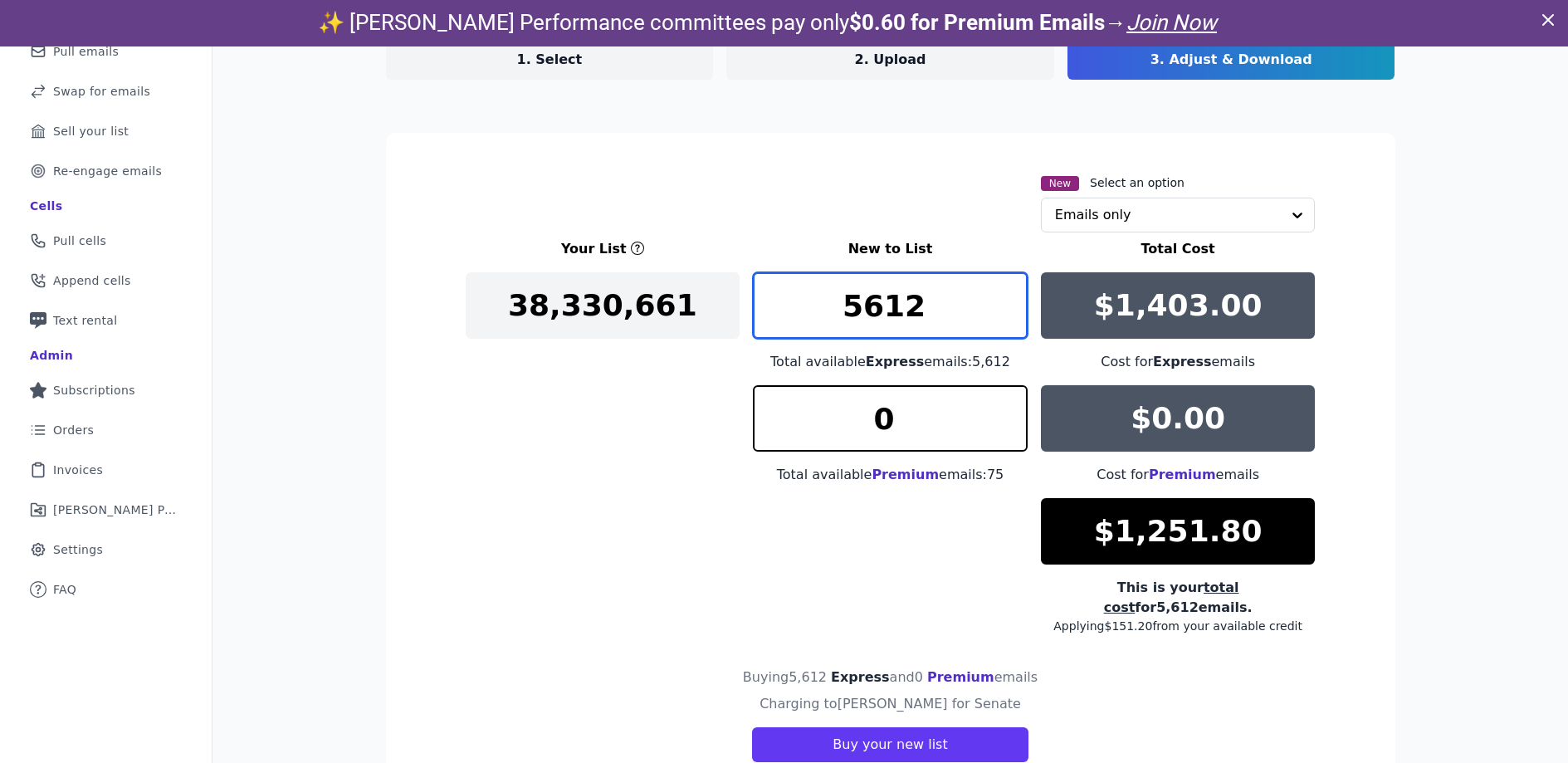
drag, startPoint x: 924, startPoint y: 311, endPoint x: 714, endPoint y: 299, distance: 210.3
click at [716, 300] on div "Your List New to List Total Cost 38,330,661 5612 Total available Express emails…" at bounding box center [891, 436] width 851 height 395
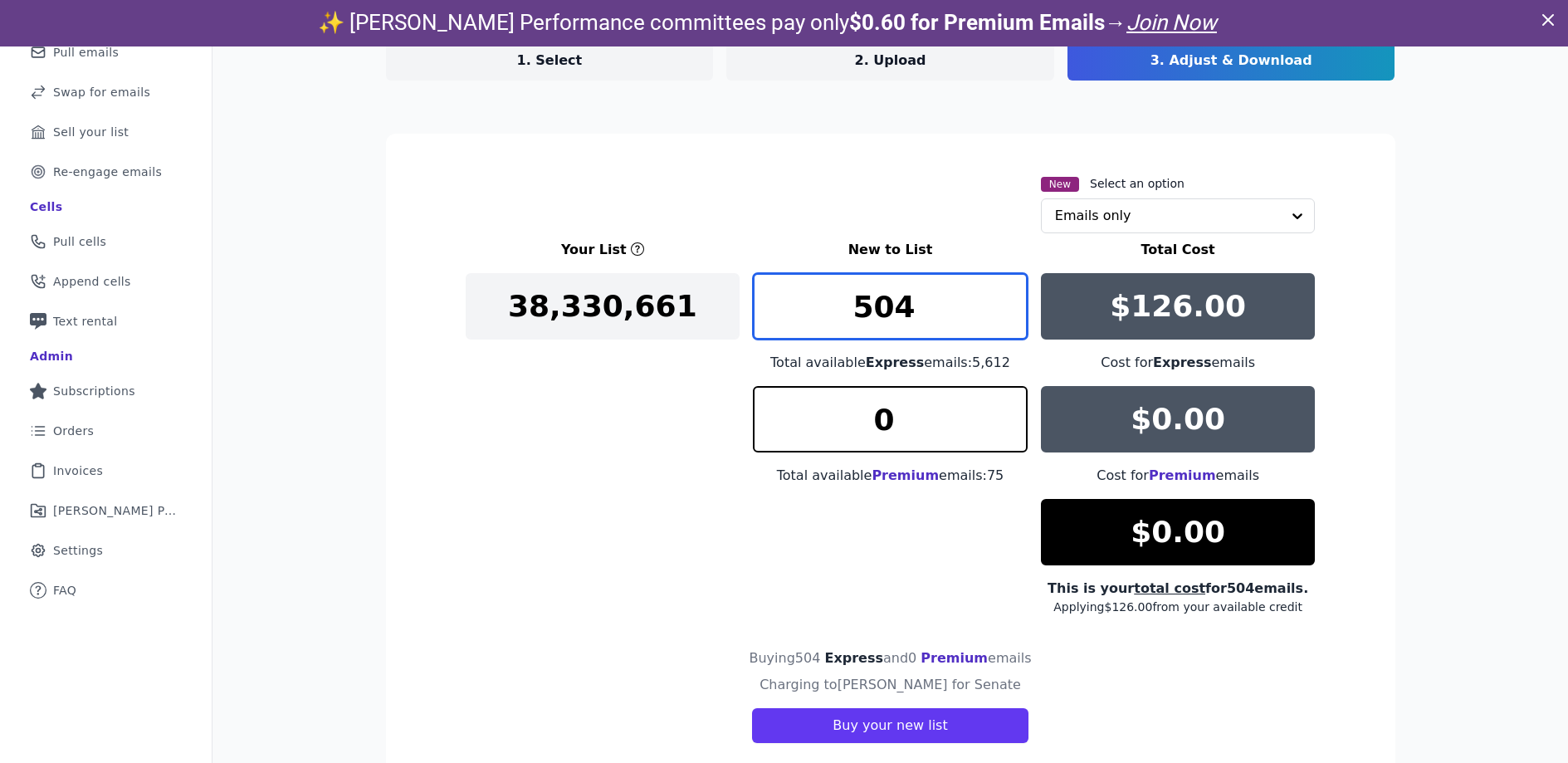
type input "504"
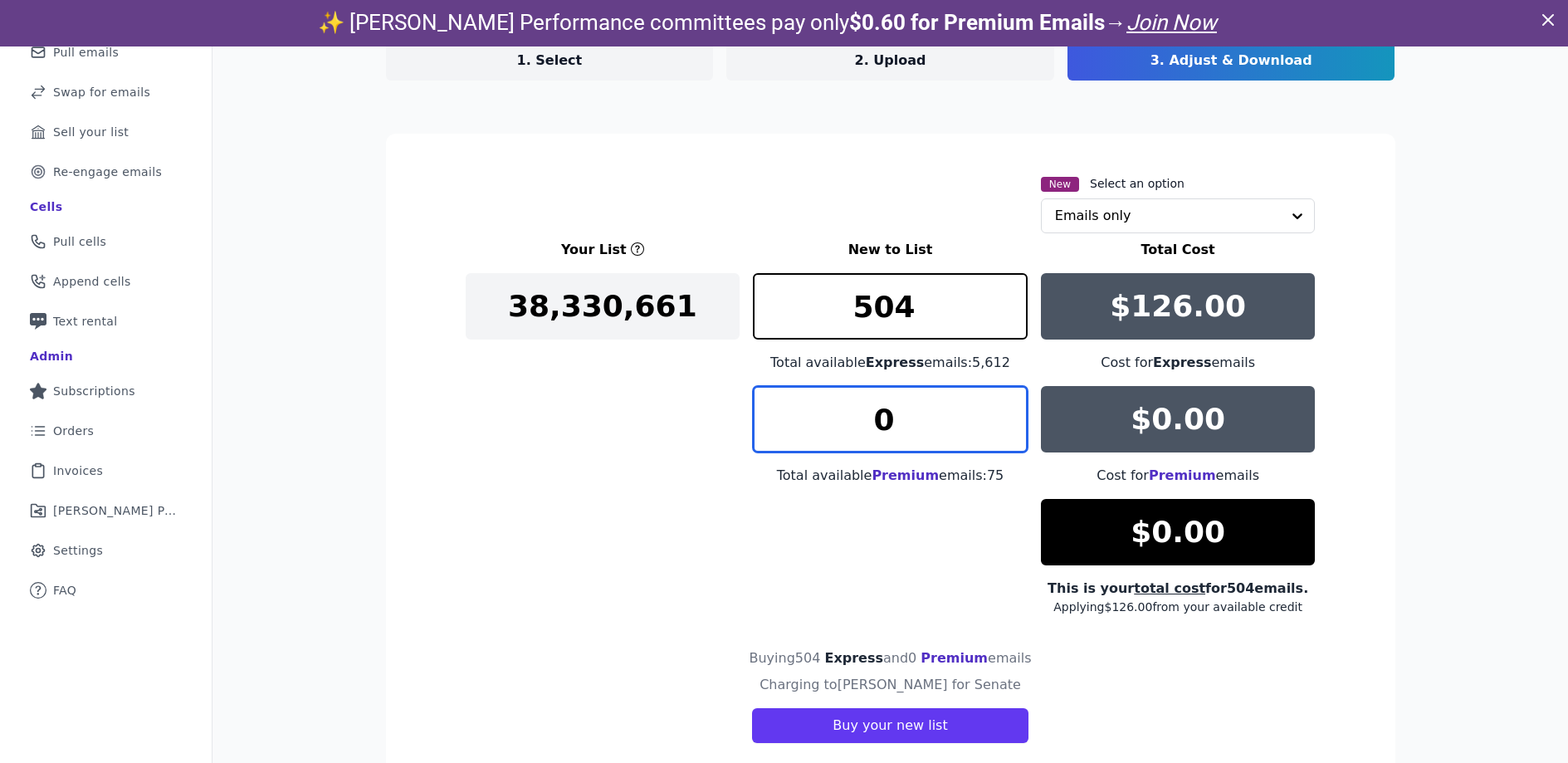
drag, startPoint x: 842, startPoint y: 423, endPoint x: 748, endPoint y: 415, distance: 94.3
click at [772, 419] on input "0" at bounding box center [891, 419] width 275 height 67
type input "75"
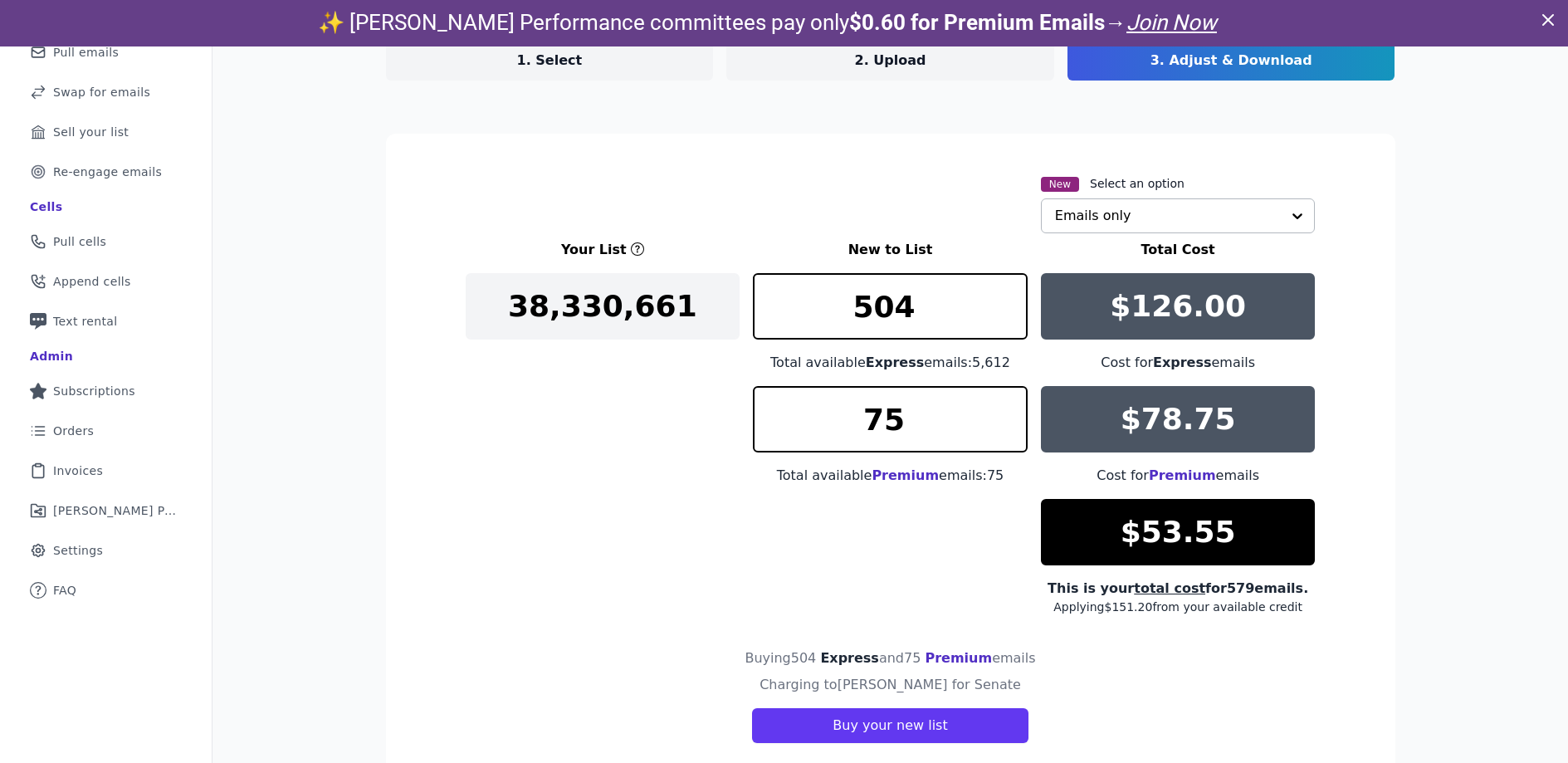
click at [1159, 216] on input "text" at bounding box center [1168, 215] width 226 height 33
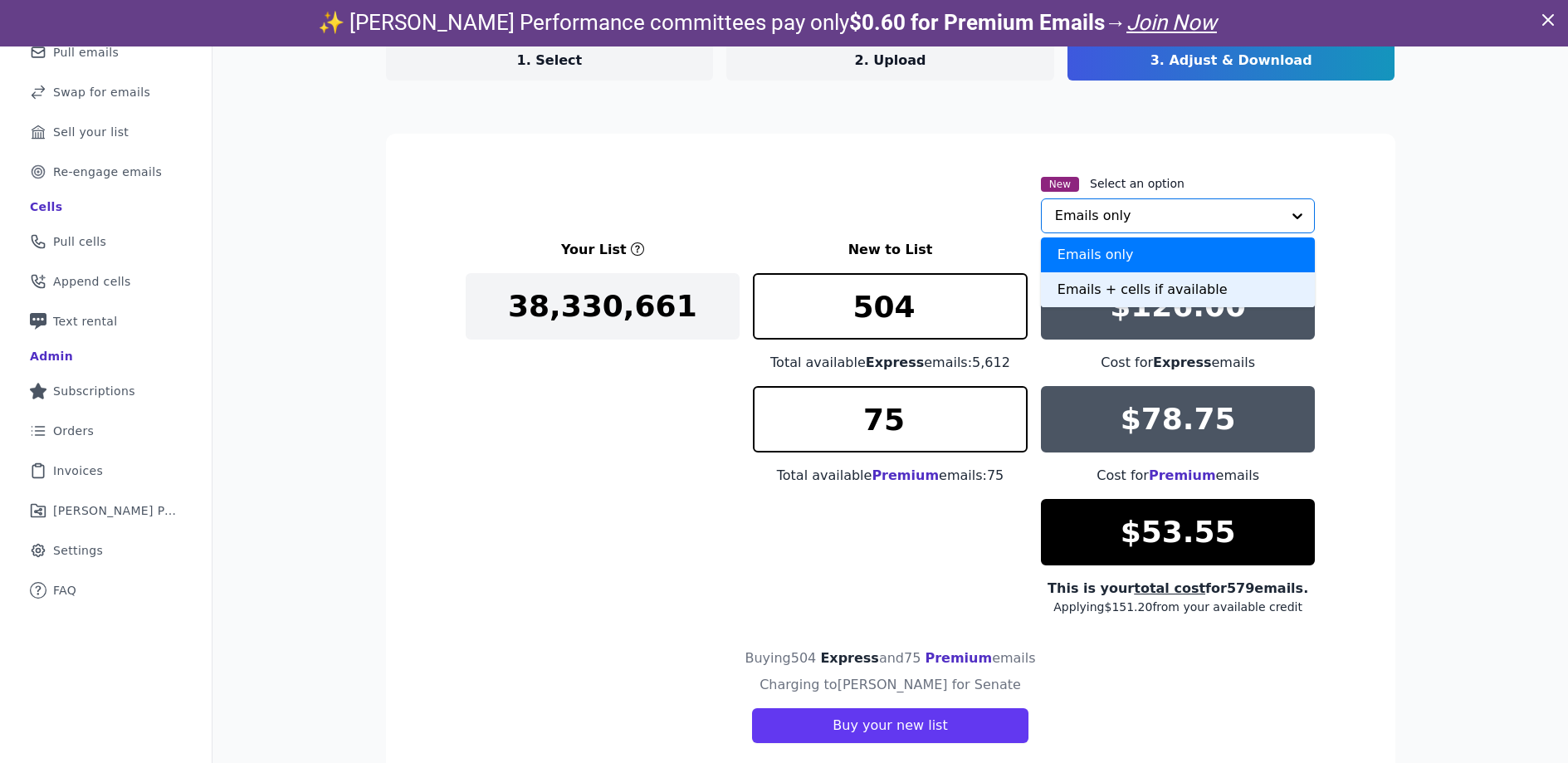
click at [1158, 294] on div "Emails + cells if available" at bounding box center [1179, 290] width 275 height 35
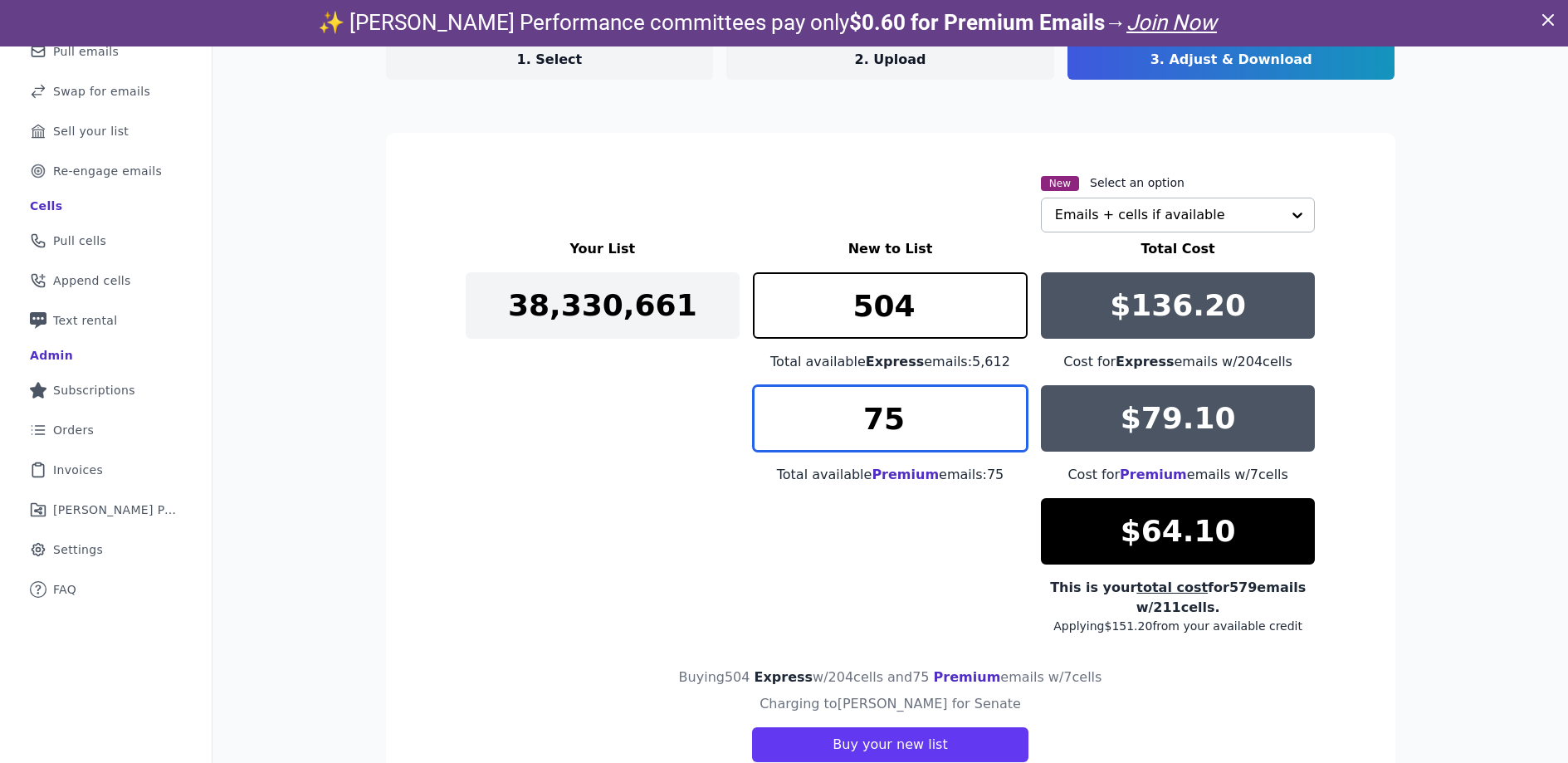
drag, startPoint x: 907, startPoint y: 425, endPoint x: 825, endPoint y: 421, distance: 82.1
click at [825, 421] on input "75" at bounding box center [891, 418] width 275 height 67
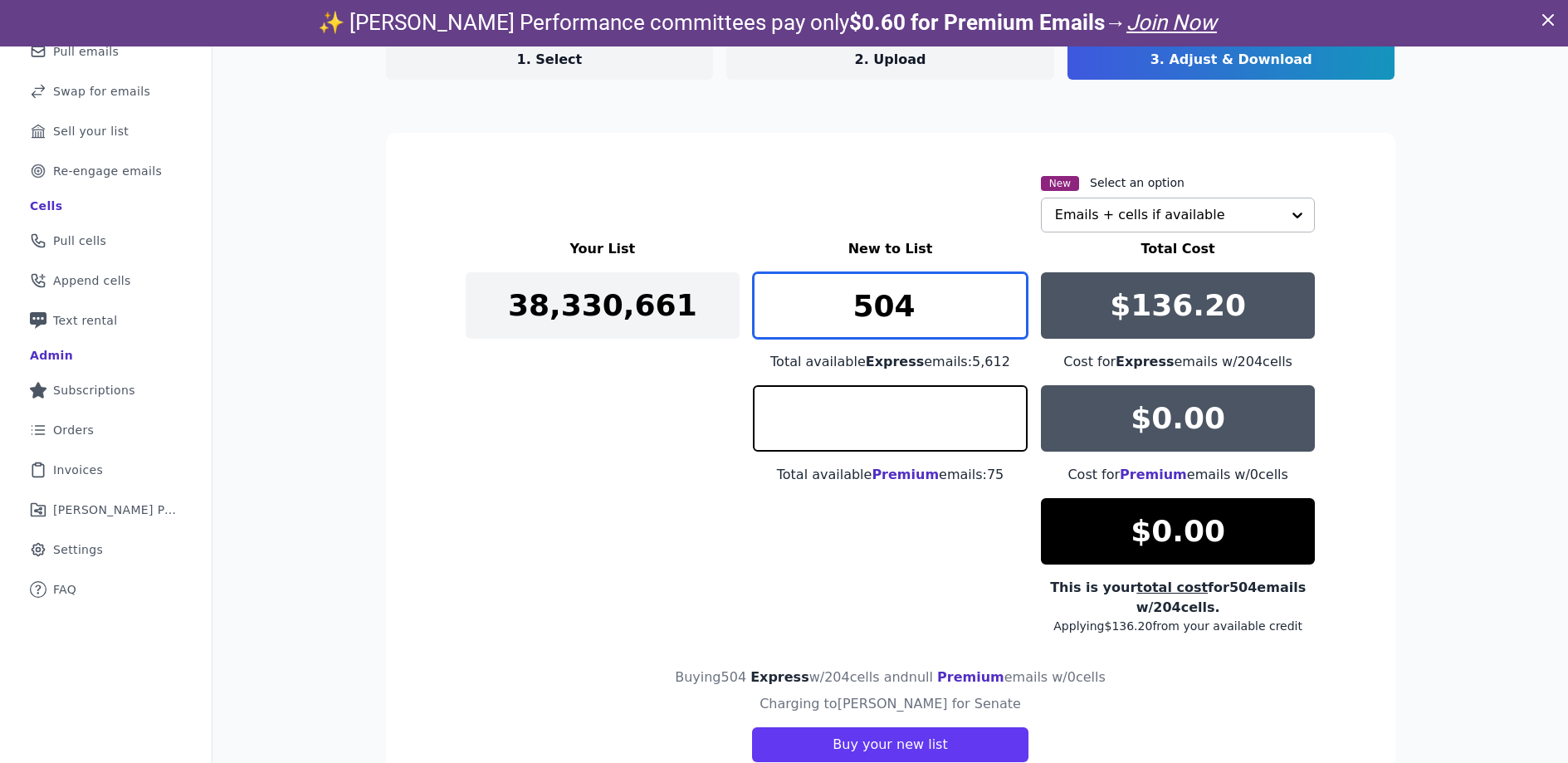
type input "505"
type input "0"
click at [1004, 298] on input "505" at bounding box center [891, 306] width 275 height 67
click at [1004, 298] on input "506" at bounding box center [891, 306] width 275 height 67
click at [1004, 298] on input "507" at bounding box center [891, 306] width 275 height 67
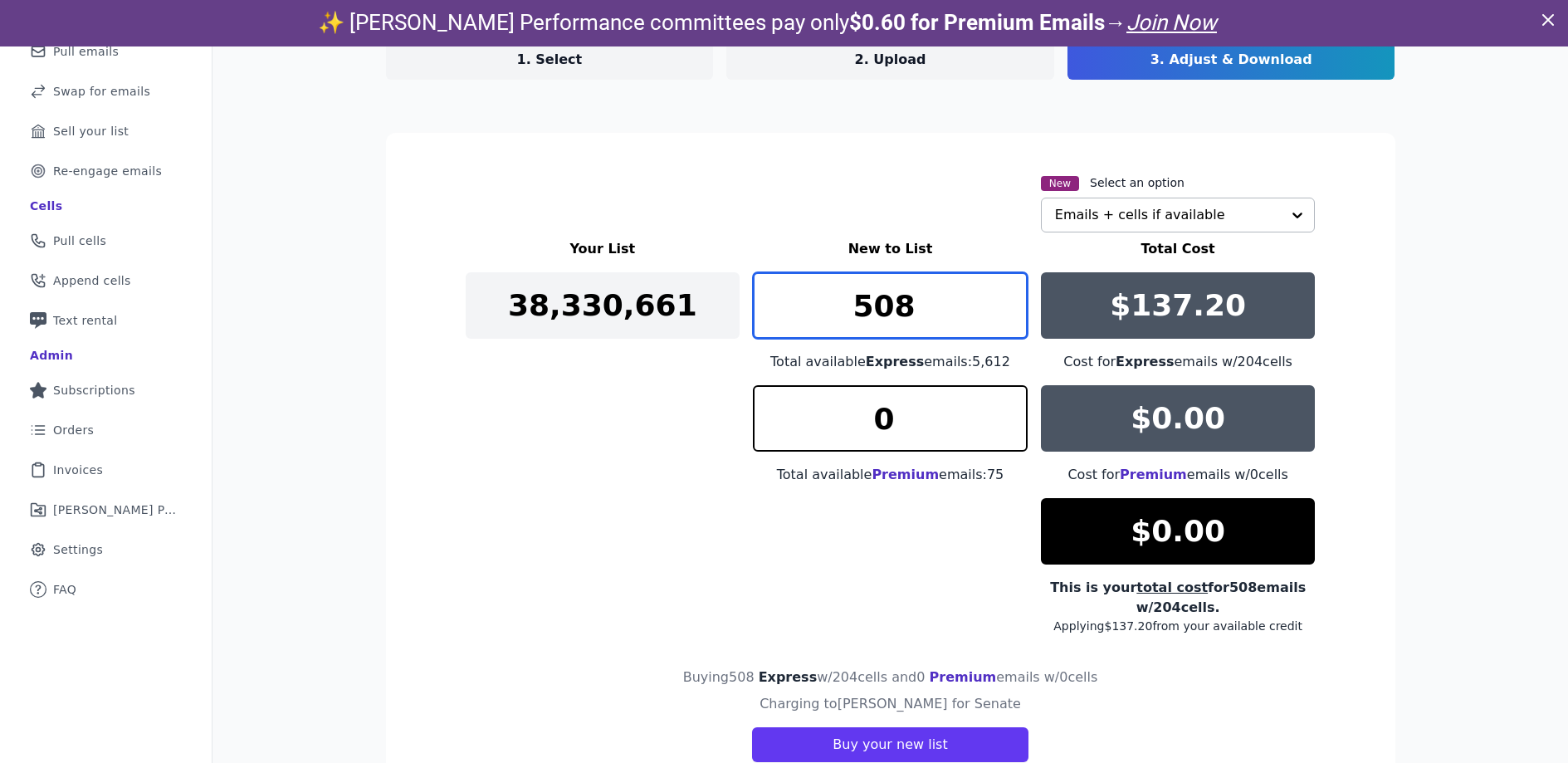
click at [1004, 298] on input "508" at bounding box center [891, 306] width 275 height 67
click at [1007, 295] on input "509" at bounding box center [891, 306] width 275 height 67
click at [1007, 295] on input "510" at bounding box center [891, 306] width 275 height 67
click at [1007, 295] on input "511" at bounding box center [891, 306] width 275 height 67
click at [1007, 295] on input "512" at bounding box center [891, 306] width 275 height 67
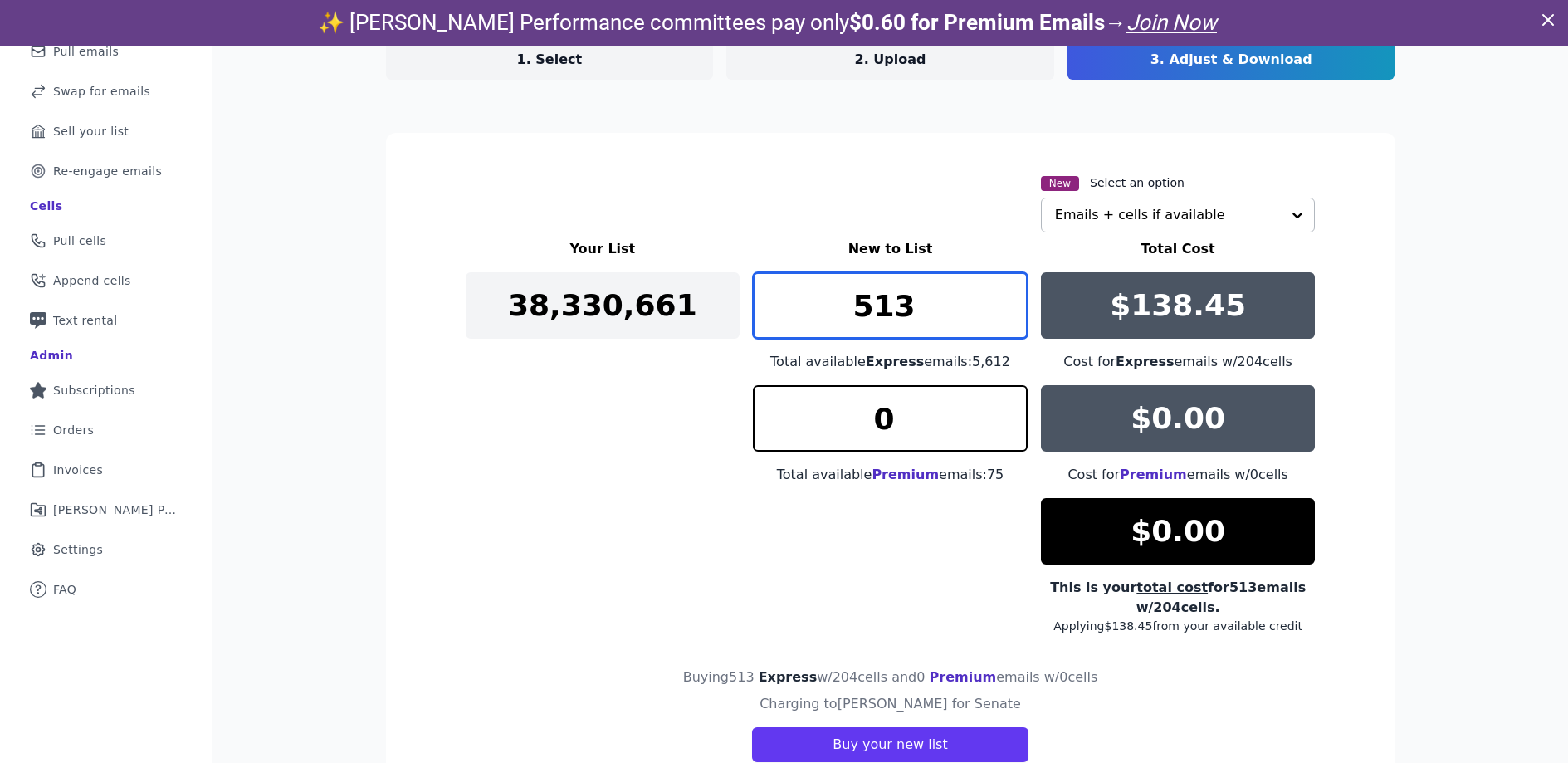
click at [1007, 295] on input "513" at bounding box center [891, 306] width 275 height 67
click at [1007, 295] on input "514" at bounding box center [891, 306] width 275 height 67
drag, startPoint x: 861, startPoint y: 314, endPoint x: 822, endPoint y: 317, distance: 39.1
click at [822, 317] on input "514" at bounding box center [891, 306] width 275 height 67
type input "0"
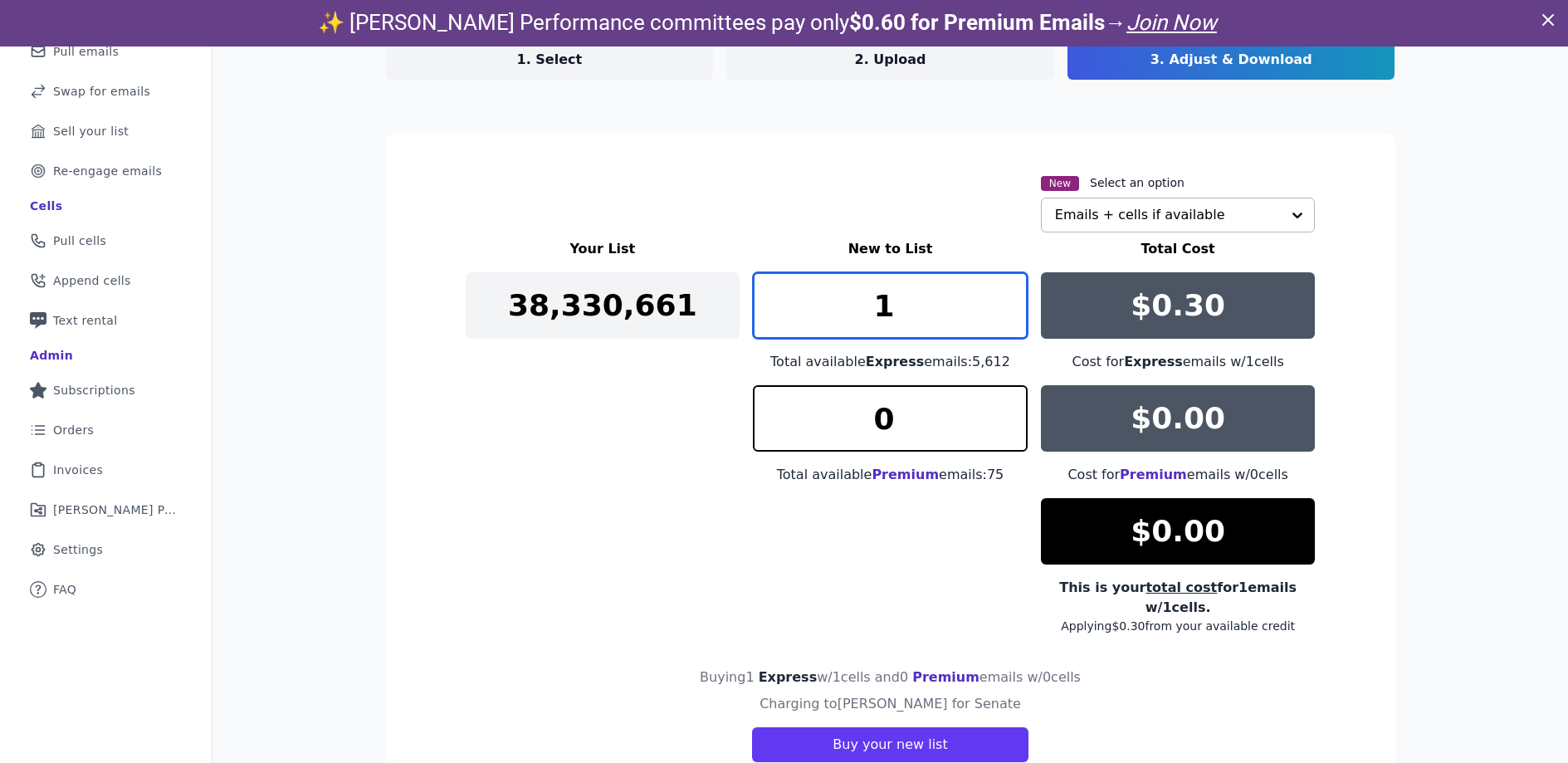
drag, startPoint x: 901, startPoint y: 310, endPoint x: 851, endPoint y: 300, distance: 51.0
click at [852, 300] on input "1" at bounding box center [891, 306] width 275 height 67
click at [1004, 299] on input "505" at bounding box center [891, 306] width 275 height 67
click at [1008, 322] on input "504" at bounding box center [891, 306] width 275 height 67
click at [915, 302] on input "504" at bounding box center [891, 306] width 275 height 67
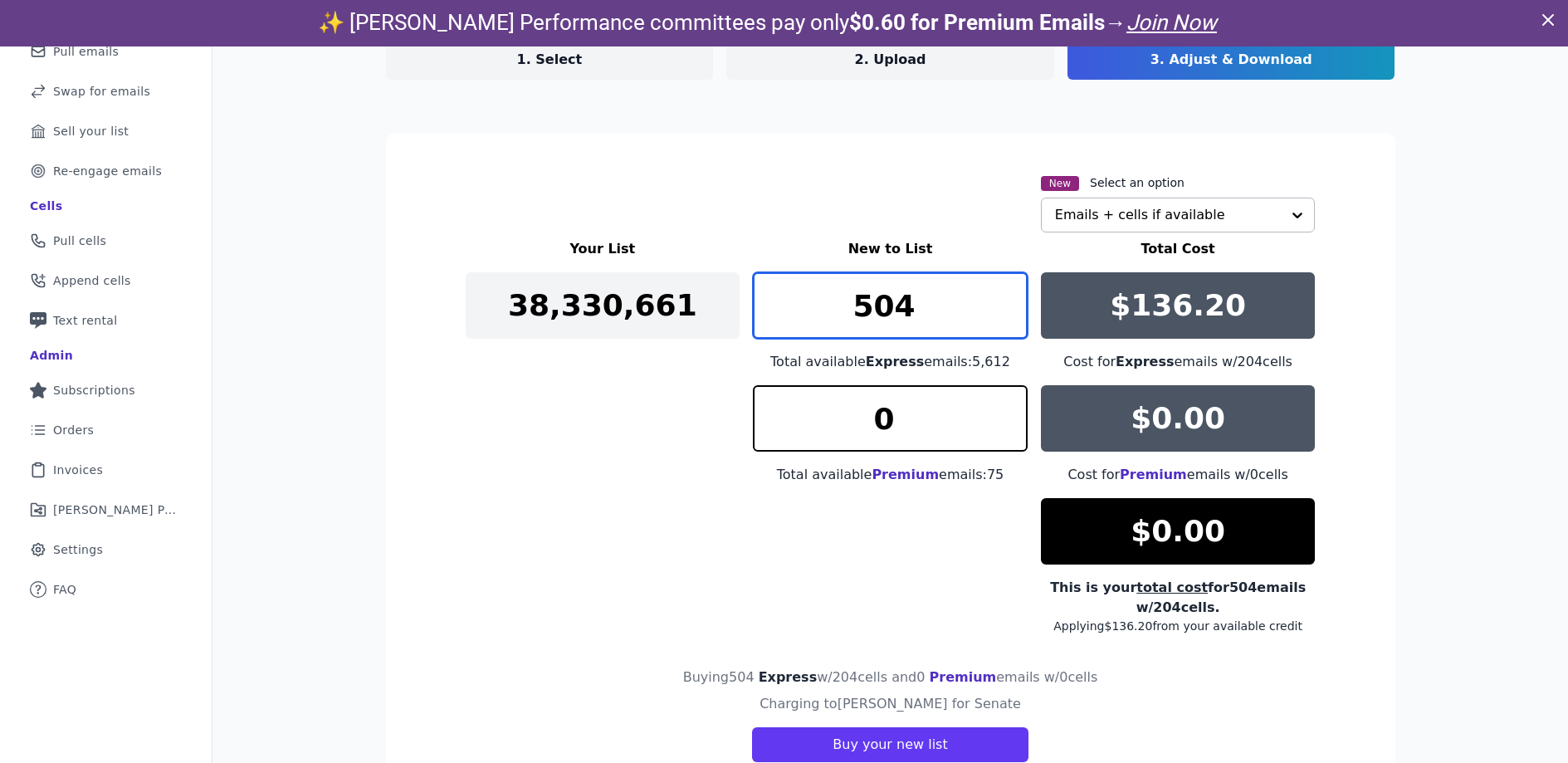
click at [855, 313] on input "504" at bounding box center [891, 306] width 275 height 67
drag, startPoint x: 866, startPoint y: 312, endPoint x: 825, endPoint y: 312, distance: 41.0
click at [827, 312] on input "504" at bounding box center [891, 306] width 275 height 67
type input "204"
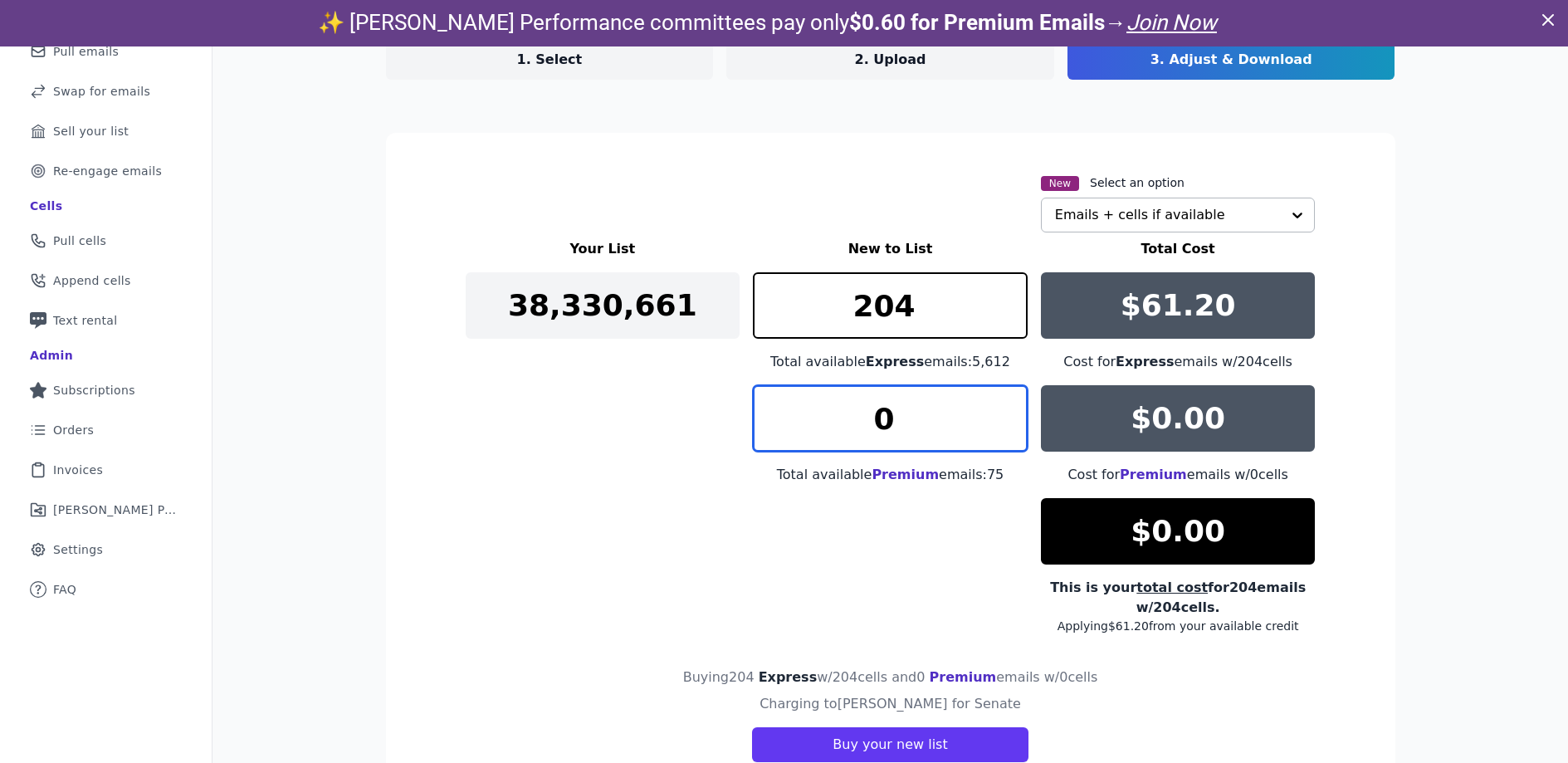
drag, startPoint x: 909, startPoint y: 423, endPoint x: 814, endPoint y: 414, distance: 95.4
click at [815, 423] on input "0" at bounding box center [891, 418] width 275 height 67
type input "75"
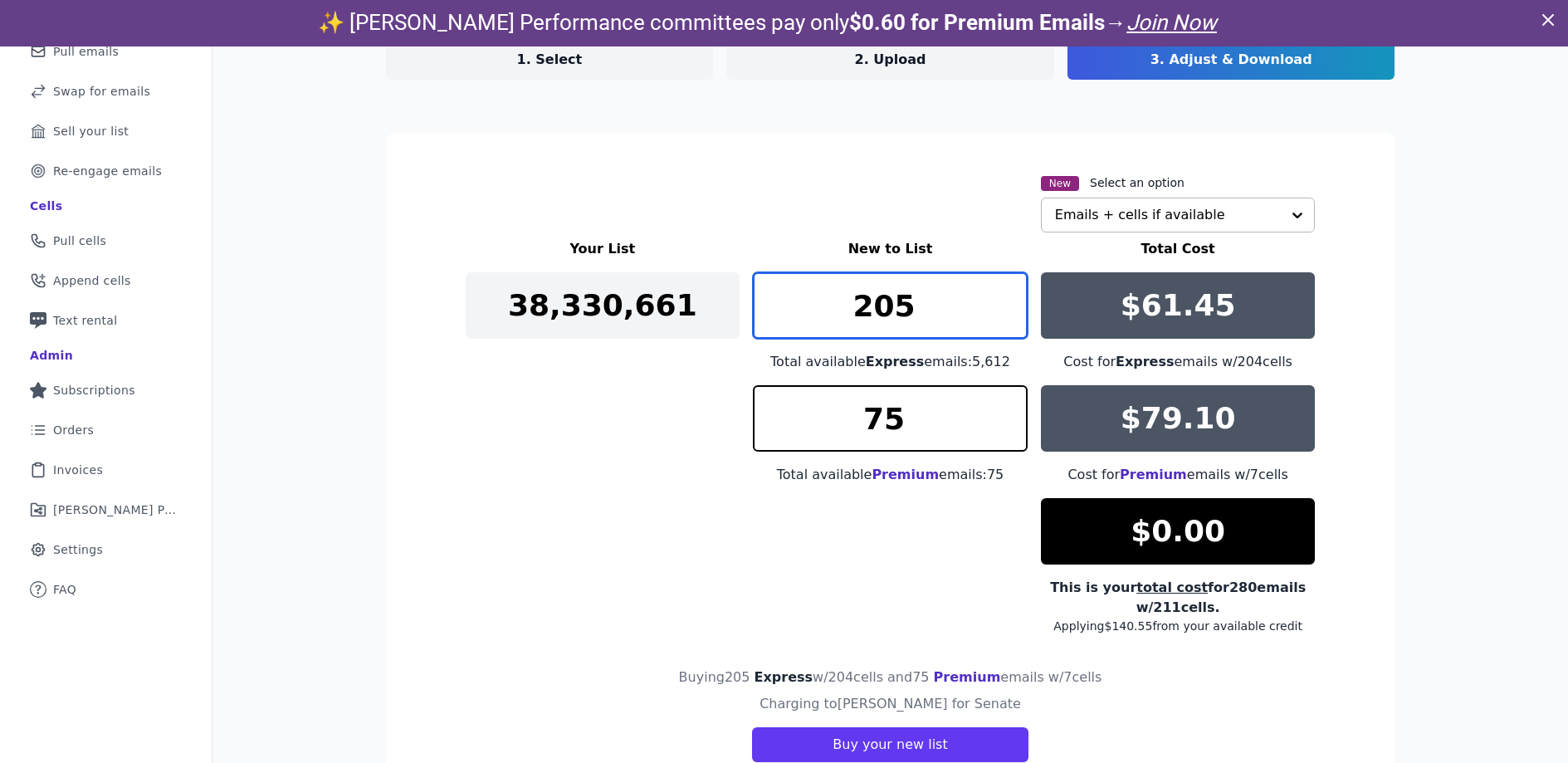
click at [1006, 296] on input "205" at bounding box center [891, 306] width 275 height 67
click at [1006, 296] on input "206" at bounding box center [891, 306] width 275 height 67
click at [1006, 296] on input "207" at bounding box center [891, 306] width 275 height 67
click at [1006, 296] on input "208" at bounding box center [891, 306] width 275 height 67
click at [1006, 296] on input "209" at bounding box center [891, 306] width 275 height 67
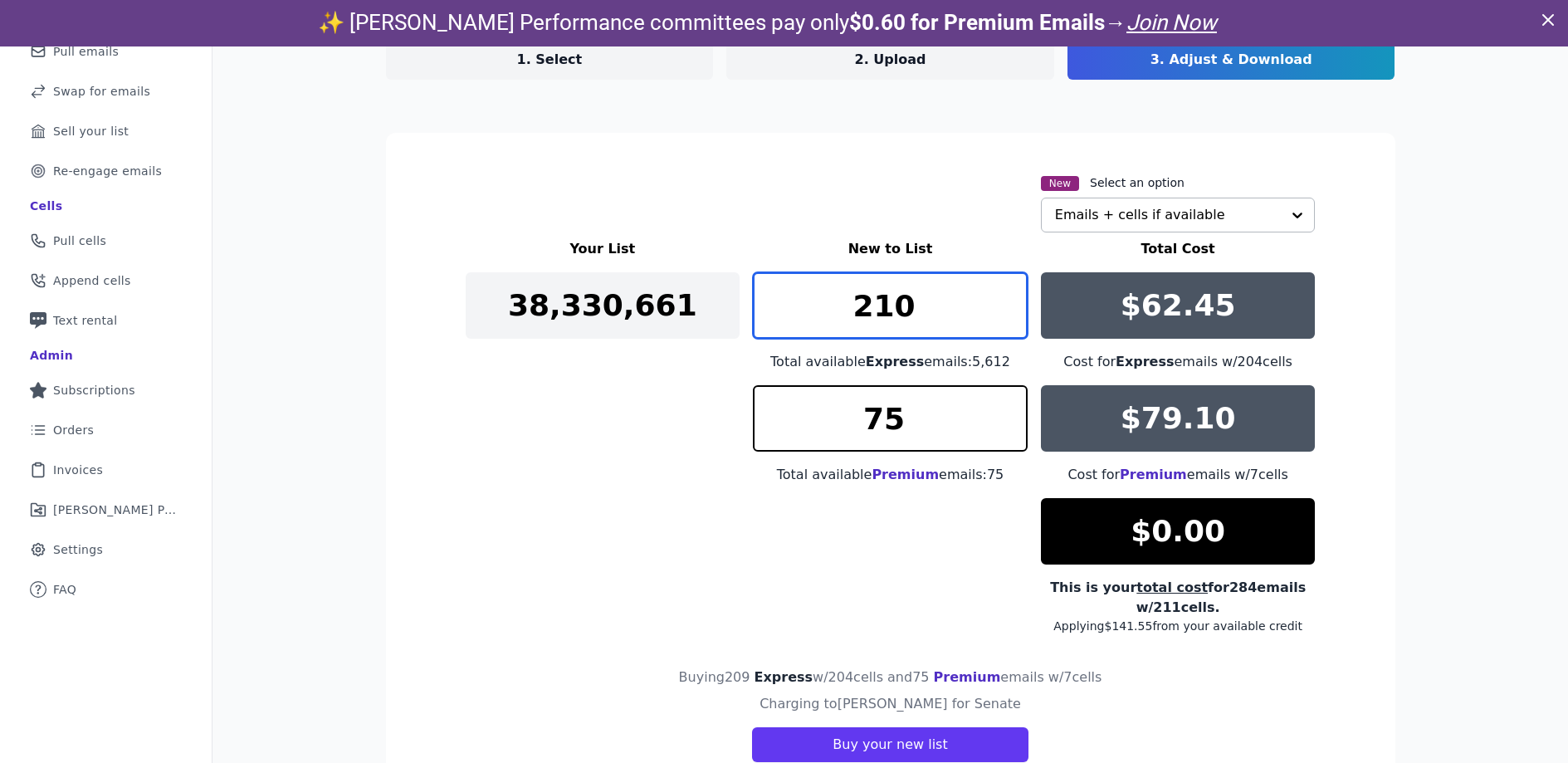
click at [1006, 296] on input "210" at bounding box center [891, 306] width 275 height 67
click at [1006, 296] on input "211" at bounding box center [891, 306] width 275 height 67
click at [1007, 296] on input "212" at bounding box center [891, 306] width 275 height 67
click at [1007, 296] on input "213" at bounding box center [891, 306] width 275 height 67
click at [1007, 296] on input "214" at bounding box center [891, 306] width 275 height 67
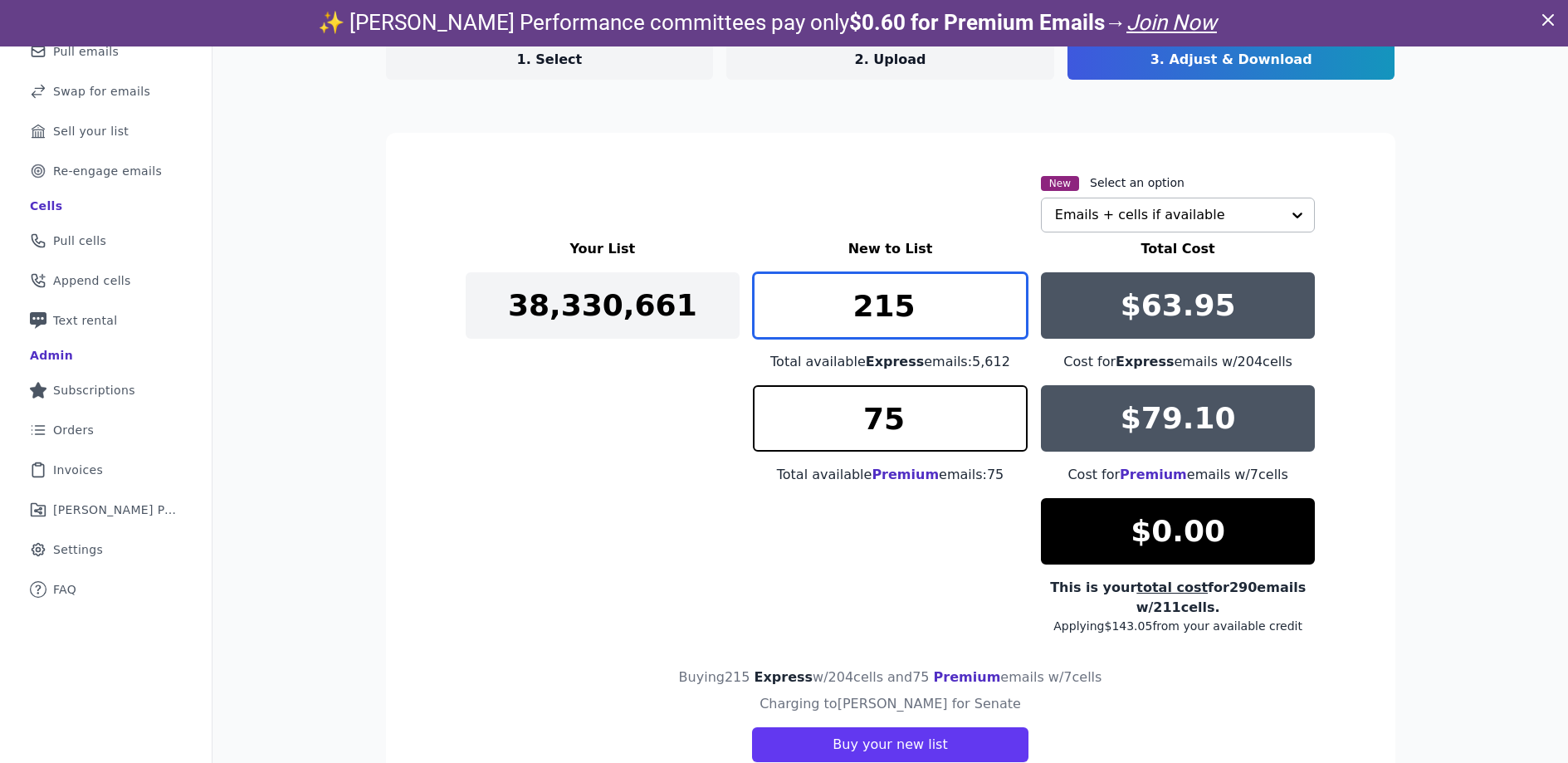
click at [1007, 296] on input "215" at bounding box center [891, 306] width 275 height 67
click at [1007, 296] on input "216" at bounding box center [891, 306] width 275 height 67
click at [1007, 296] on input "217" at bounding box center [891, 306] width 275 height 67
click at [1007, 296] on input "218" at bounding box center [891, 306] width 275 height 67
click at [1007, 296] on input "219" at bounding box center [891, 306] width 275 height 67
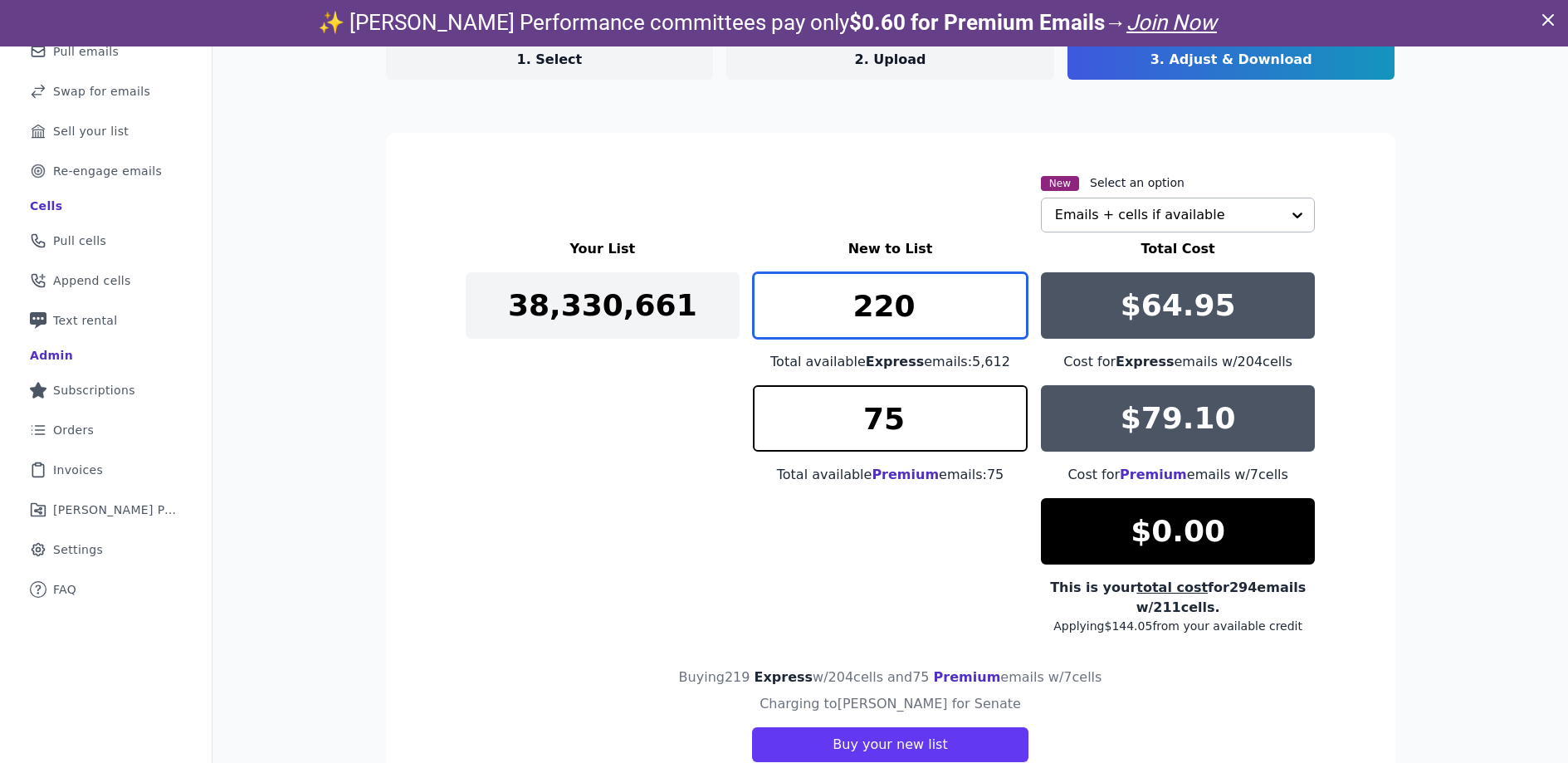
click at [1007, 296] on input "220" at bounding box center [891, 306] width 275 height 67
click at [1007, 296] on input "221" at bounding box center [891, 306] width 275 height 67
click at [1007, 296] on input "222" at bounding box center [891, 306] width 275 height 67
click at [1007, 296] on input "223" at bounding box center [891, 306] width 275 height 67
click at [1007, 296] on input "224" at bounding box center [891, 306] width 275 height 67
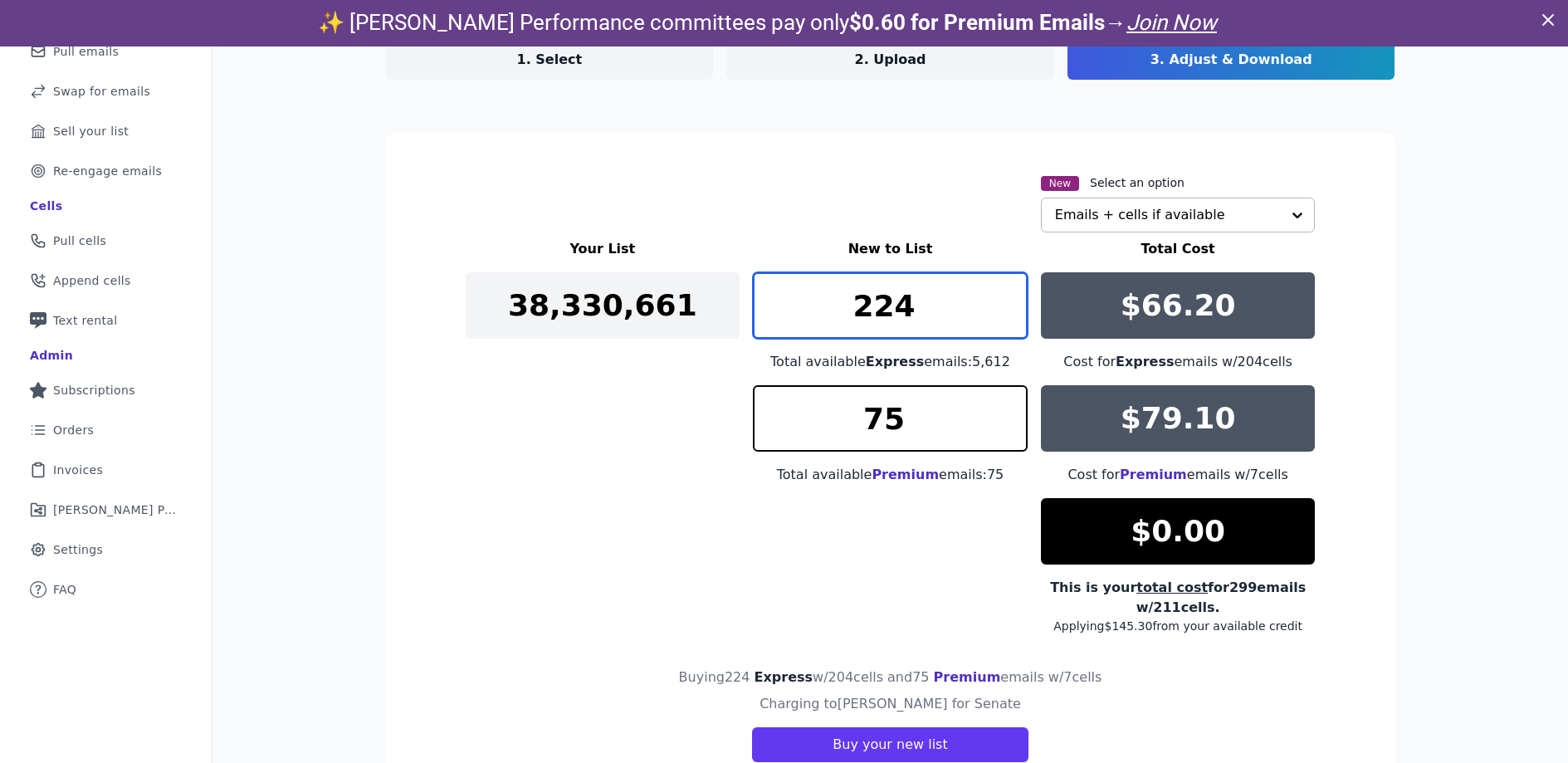
drag, startPoint x: 928, startPoint y: 306, endPoint x: 820, endPoint y: 285, distance: 110.0
click at [820, 285] on input "224" at bounding box center [891, 306] width 275 height 67
click at [1010, 317] on input "299" at bounding box center [891, 306] width 275 height 67
click at [1010, 317] on input "298" at bounding box center [891, 306] width 275 height 67
click at [1010, 317] on input "297" at bounding box center [891, 306] width 275 height 67
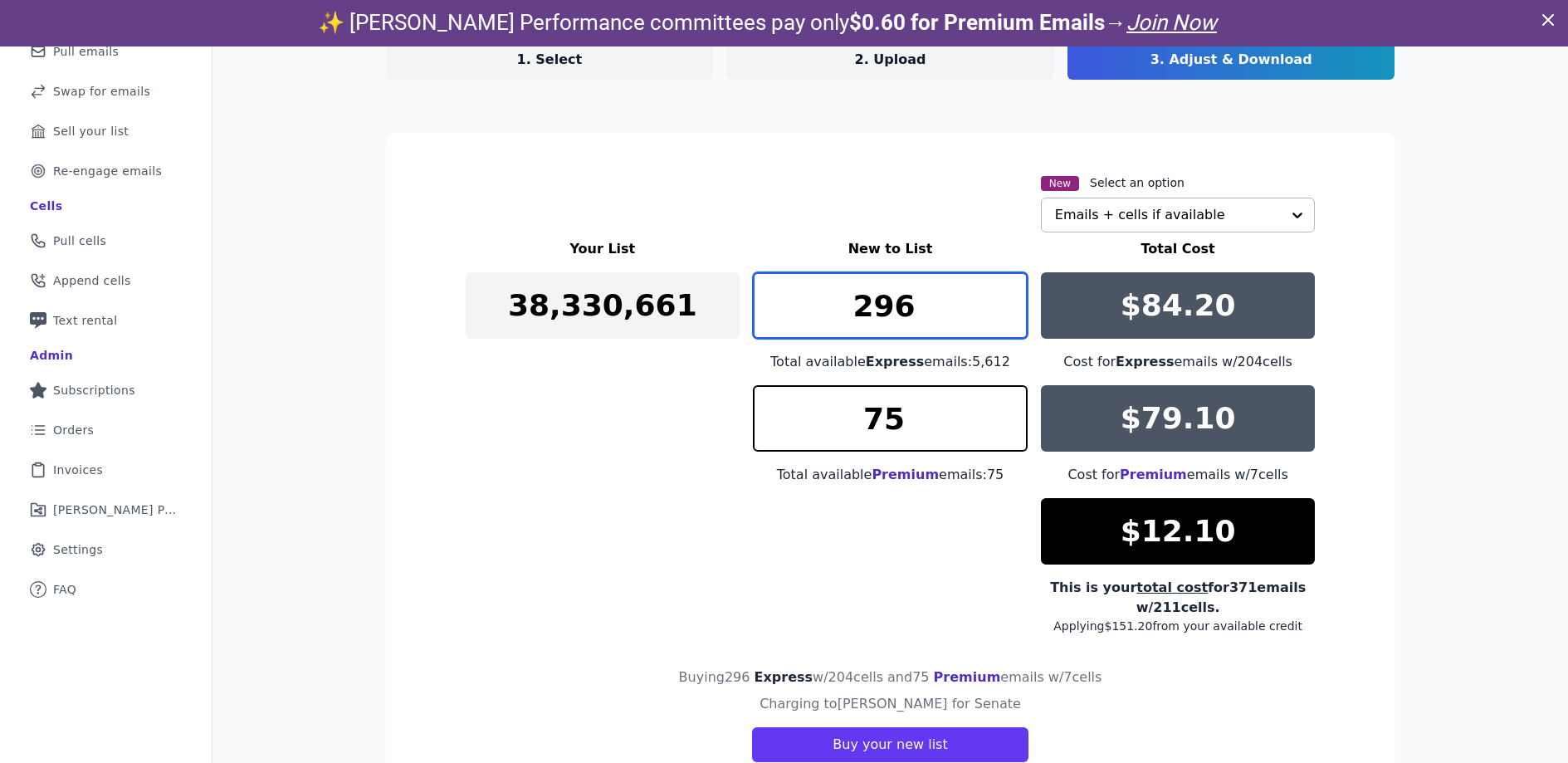
click at [1010, 317] on input "296" at bounding box center [891, 306] width 275 height 67
click at [1010, 317] on input "295" at bounding box center [891, 306] width 275 height 67
click at [1010, 317] on input "294" at bounding box center [891, 306] width 275 height 67
click at [1010, 317] on input "293" at bounding box center [891, 306] width 275 height 67
click at [1010, 317] on input "292" at bounding box center [891, 306] width 275 height 67
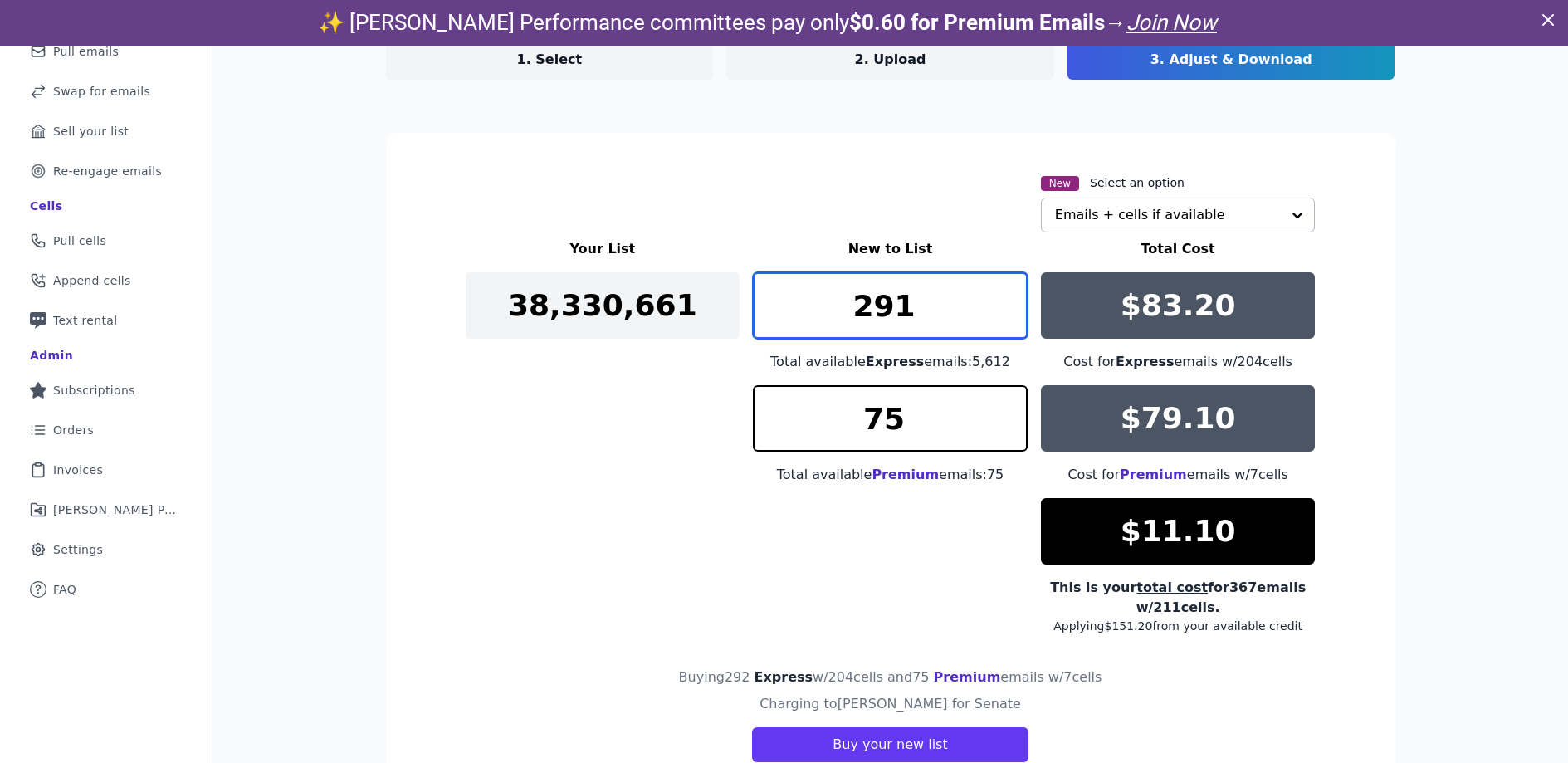
click at [1010, 317] on input "291" at bounding box center [891, 306] width 275 height 67
click at [1010, 317] on input "290" at bounding box center [891, 306] width 275 height 67
click at [1010, 317] on input "289" at bounding box center [891, 306] width 275 height 67
click at [1010, 317] on input "288" at bounding box center [891, 306] width 275 height 67
click at [1010, 317] on input "287" at bounding box center [891, 306] width 275 height 67
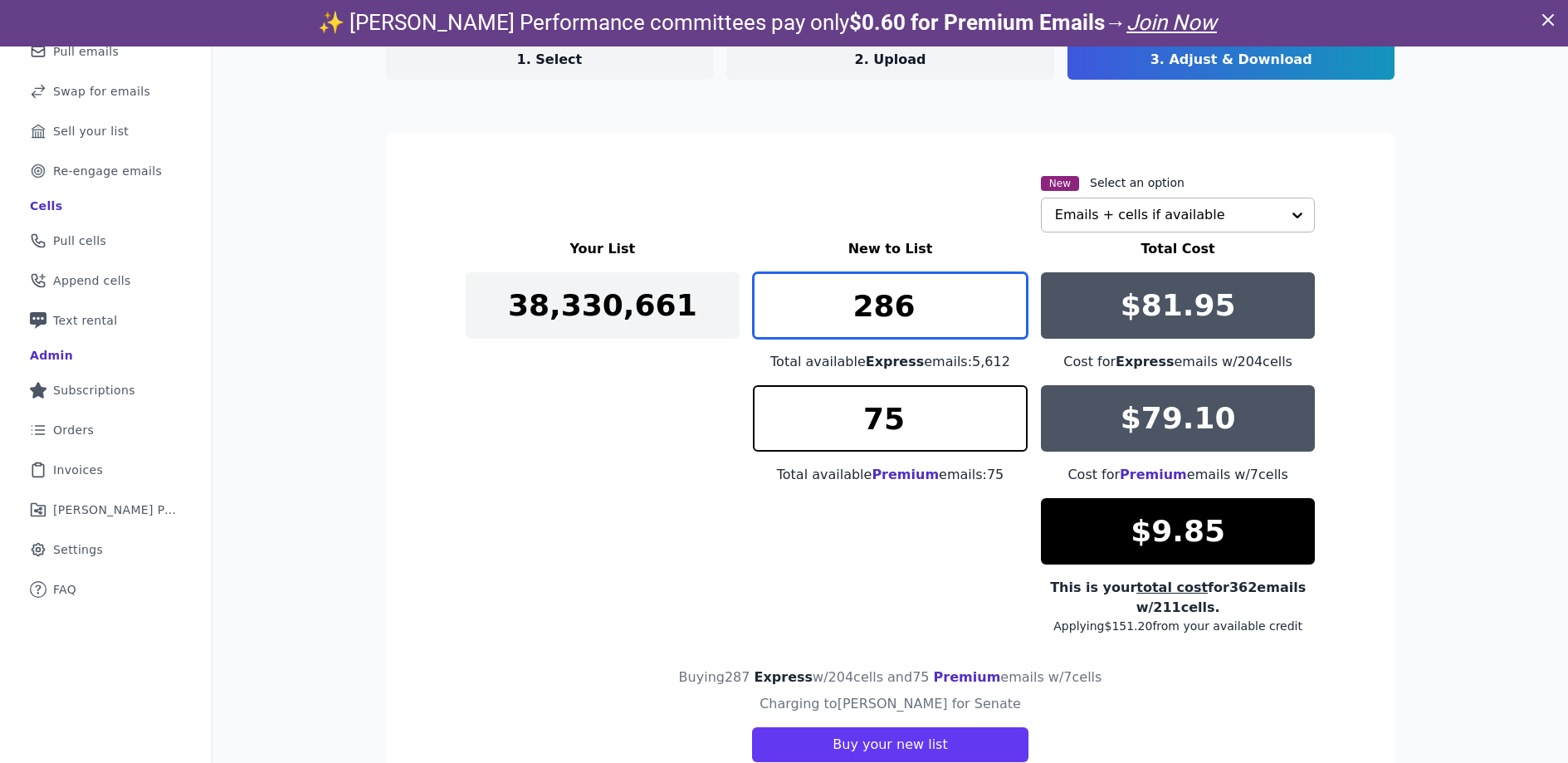
click at [1010, 317] on input "286" at bounding box center [891, 306] width 275 height 67
click at [1010, 317] on input "285" at bounding box center [891, 306] width 275 height 67
click at [1010, 317] on input "284" at bounding box center [891, 306] width 275 height 67
click at [1010, 317] on input "283" at bounding box center [891, 306] width 275 height 67
click at [1010, 317] on input "282" at bounding box center [891, 306] width 275 height 67
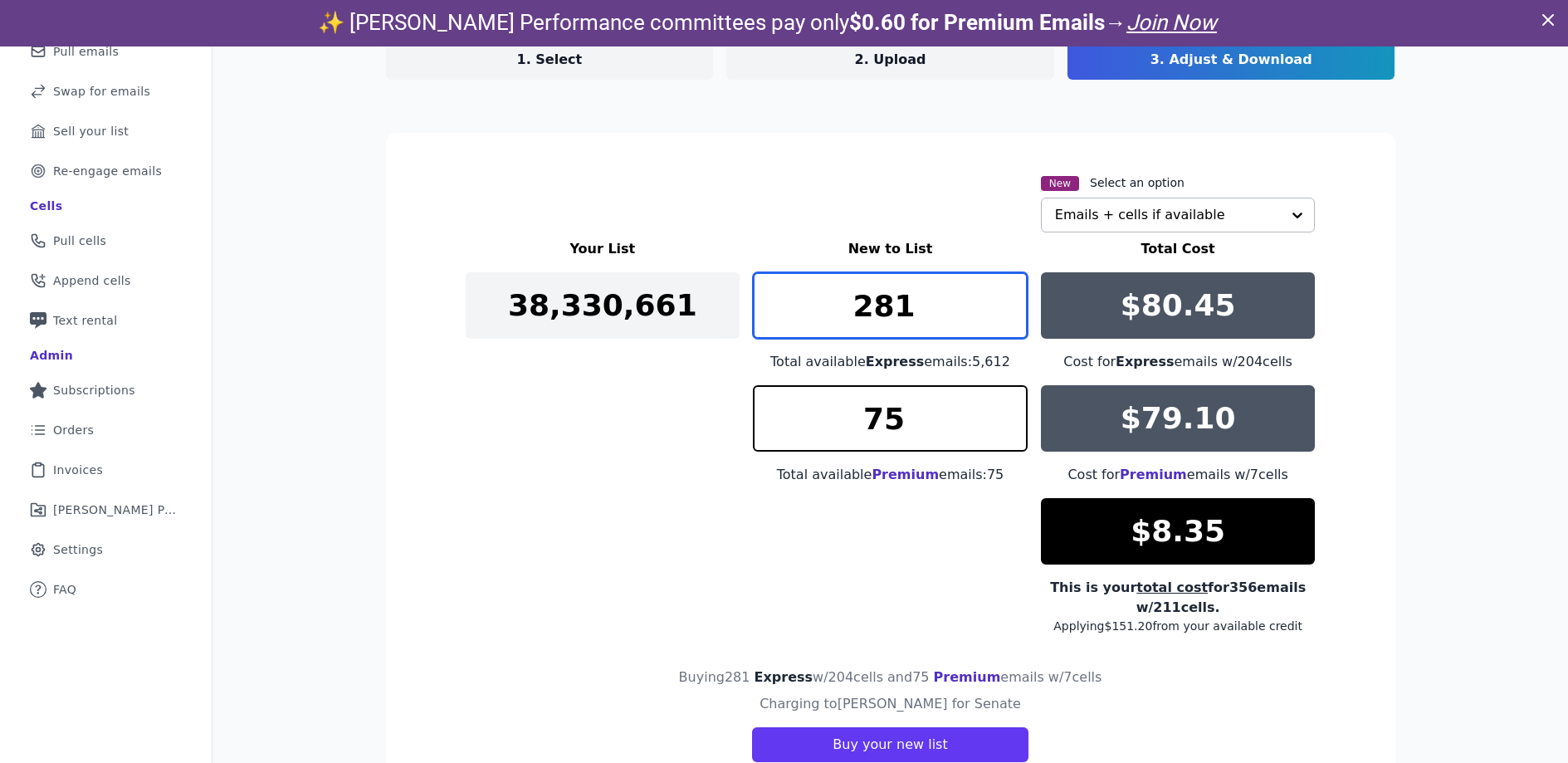
click at [1010, 317] on input "281" at bounding box center [891, 306] width 275 height 67
click at [1010, 317] on input "280" at bounding box center [891, 306] width 275 height 67
click at [1010, 317] on input "279" at bounding box center [891, 306] width 275 height 67
click at [1010, 317] on input "278" at bounding box center [891, 306] width 275 height 67
click at [1010, 317] on input "277" at bounding box center [891, 306] width 275 height 67
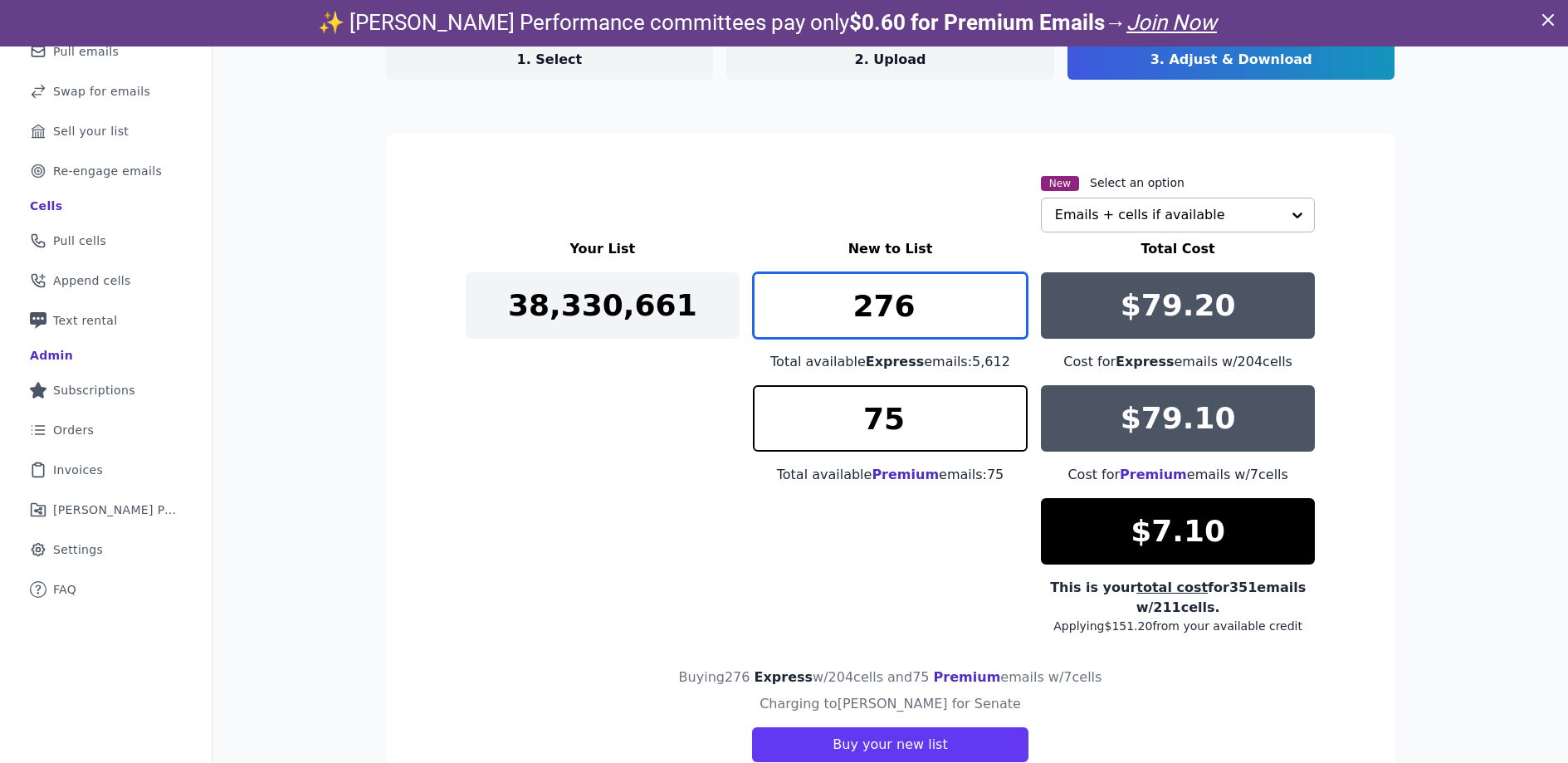
click at [1010, 317] on input "276" at bounding box center [891, 306] width 275 height 67
click at [1010, 317] on input "275" at bounding box center [891, 306] width 275 height 67
click at [1011, 317] on input "274" at bounding box center [891, 306] width 275 height 67
click at [1011, 317] on input "273" at bounding box center [891, 306] width 275 height 67
click at [1011, 317] on input "272" at bounding box center [891, 306] width 275 height 67
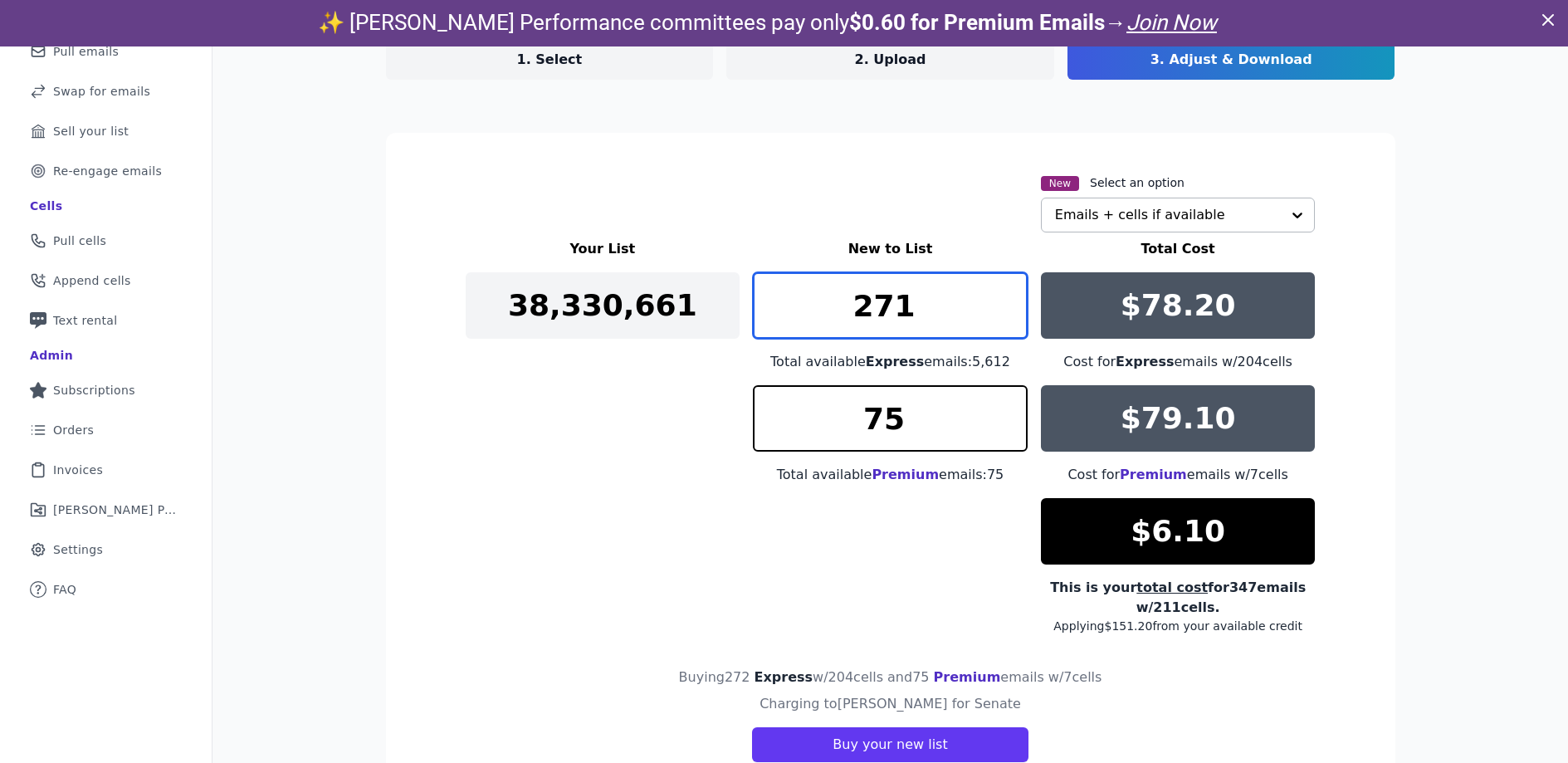
click at [1011, 317] on input "271" at bounding box center [891, 306] width 275 height 67
click at [1011, 317] on input "270" at bounding box center [891, 306] width 275 height 67
click at [1011, 317] on input "269" at bounding box center [891, 306] width 275 height 67
click at [1011, 317] on input "268" at bounding box center [891, 306] width 275 height 67
click at [1011, 317] on input "267" at bounding box center [891, 306] width 275 height 67
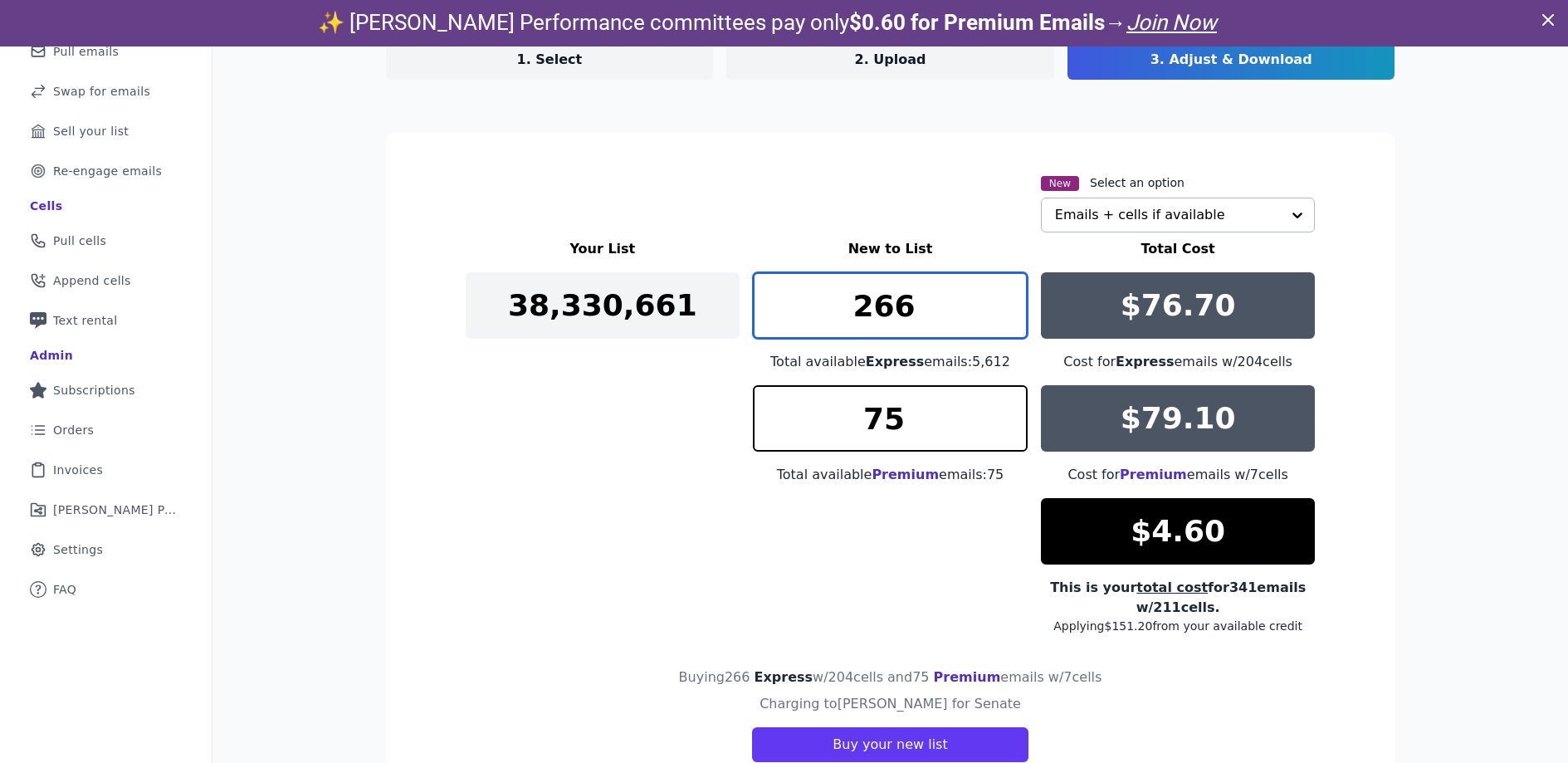
click at [1011, 317] on input "266" at bounding box center [891, 306] width 275 height 67
click at [1011, 317] on input "265" at bounding box center [891, 306] width 275 height 67
click at [1011, 317] on input "264" at bounding box center [891, 306] width 275 height 67
click at [1011, 317] on input "263" at bounding box center [891, 306] width 275 height 67
click at [1011, 317] on input "262" at bounding box center [891, 306] width 275 height 67
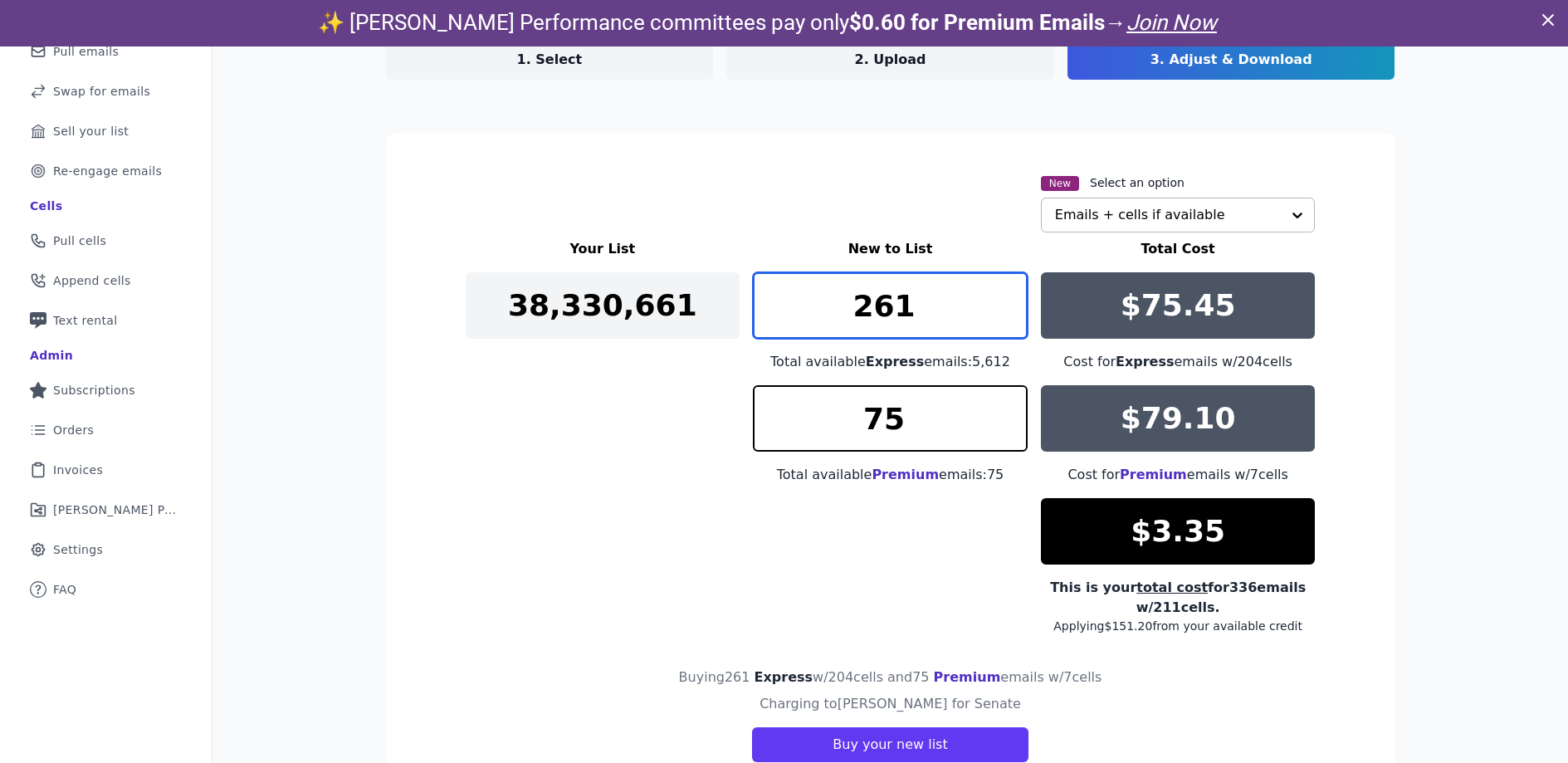
click at [1011, 317] on input "261" at bounding box center [891, 306] width 275 height 67
click at [1011, 317] on input "260" at bounding box center [891, 306] width 275 height 67
click at [1011, 317] on input "259" at bounding box center [891, 306] width 275 height 67
click at [1011, 317] on input "258" at bounding box center [891, 306] width 275 height 67
click at [1011, 317] on input "257" at bounding box center [891, 306] width 275 height 67
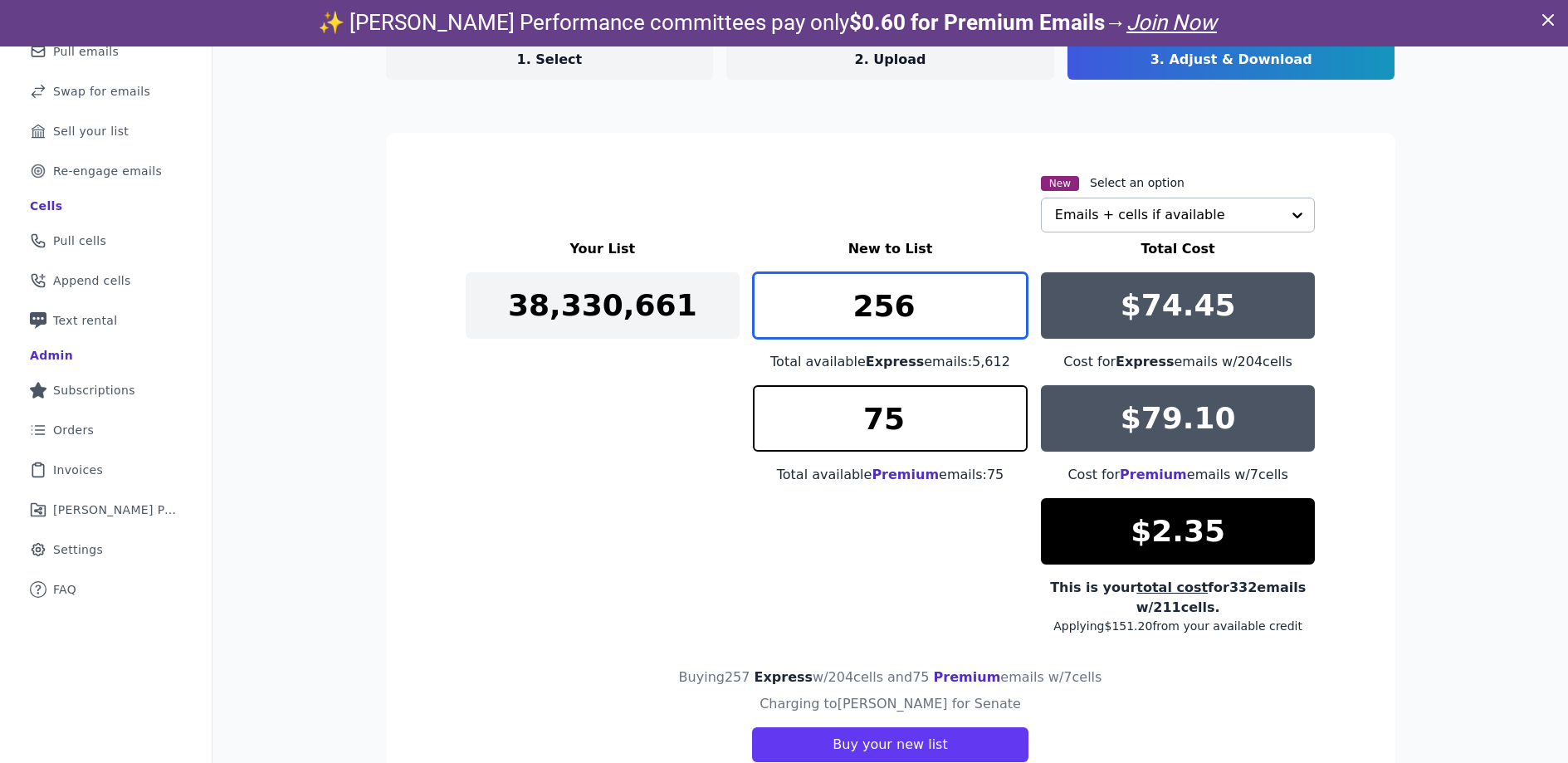
click at [1011, 317] on input "256" at bounding box center [891, 306] width 275 height 67
click at [1011, 317] on input "255" at bounding box center [891, 306] width 275 height 67
click at [1011, 317] on input "254" at bounding box center [891, 306] width 275 height 67
click at [1011, 317] on input "253" at bounding box center [891, 306] width 275 height 67
click at [1011, 317] on input "252" at bounding box center [891, 306] width 275 height 67
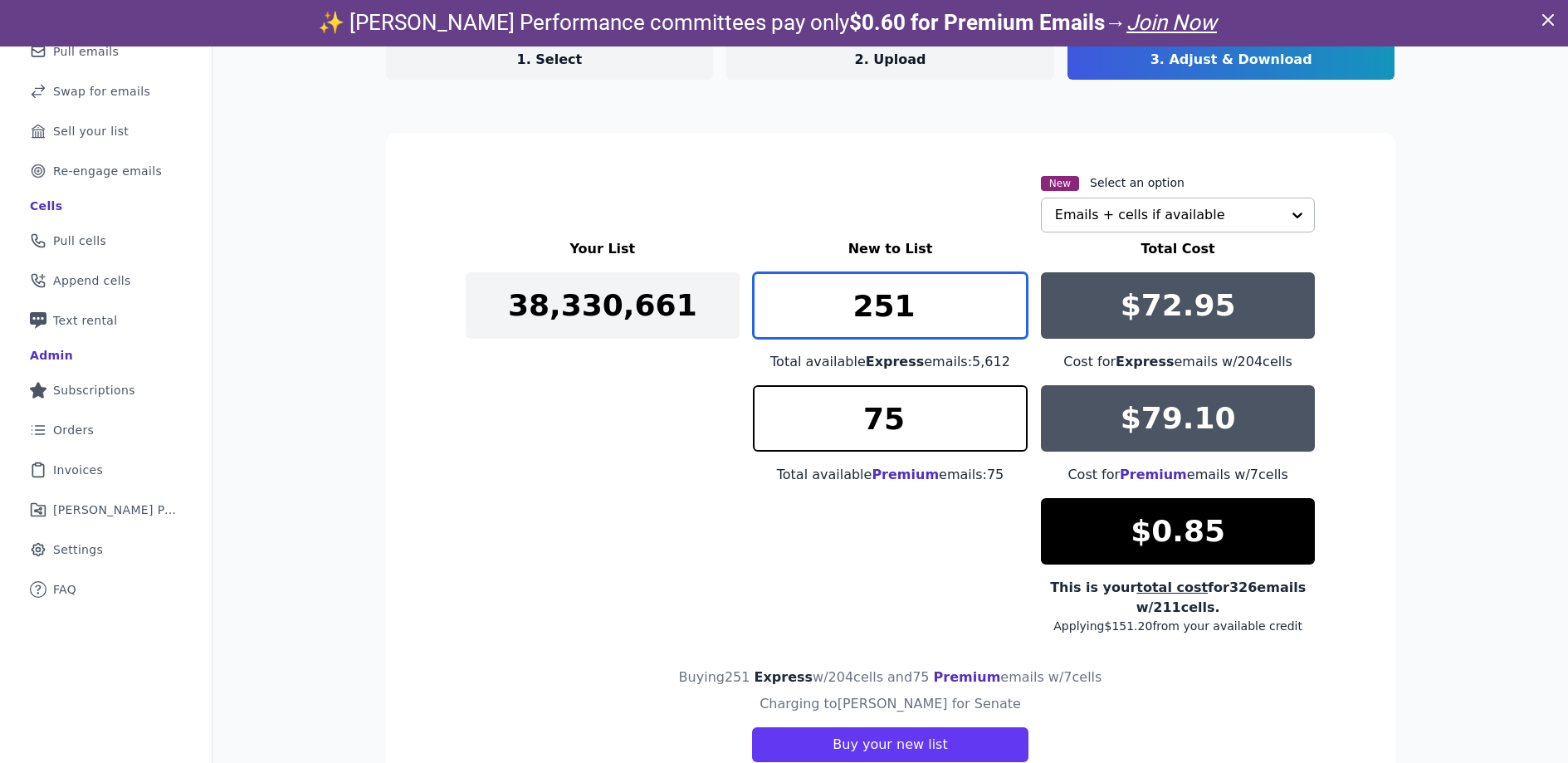
click at [1011, 317] on input "251" at bounding box center [891, 306] width 275 height 67
click at [1011, 318] on input "250" at bounding box center [891, 306] width 275 height 67
click at [1011, 318] on input "249" at bounding box center [891, 306] width 275 height 67
click at [1011, 318] on input "248" at bounding box center [891, 306] width 275 height 67
click at [1011, 318] on input "247" at bounding box center [891, 306] width 275 height 67
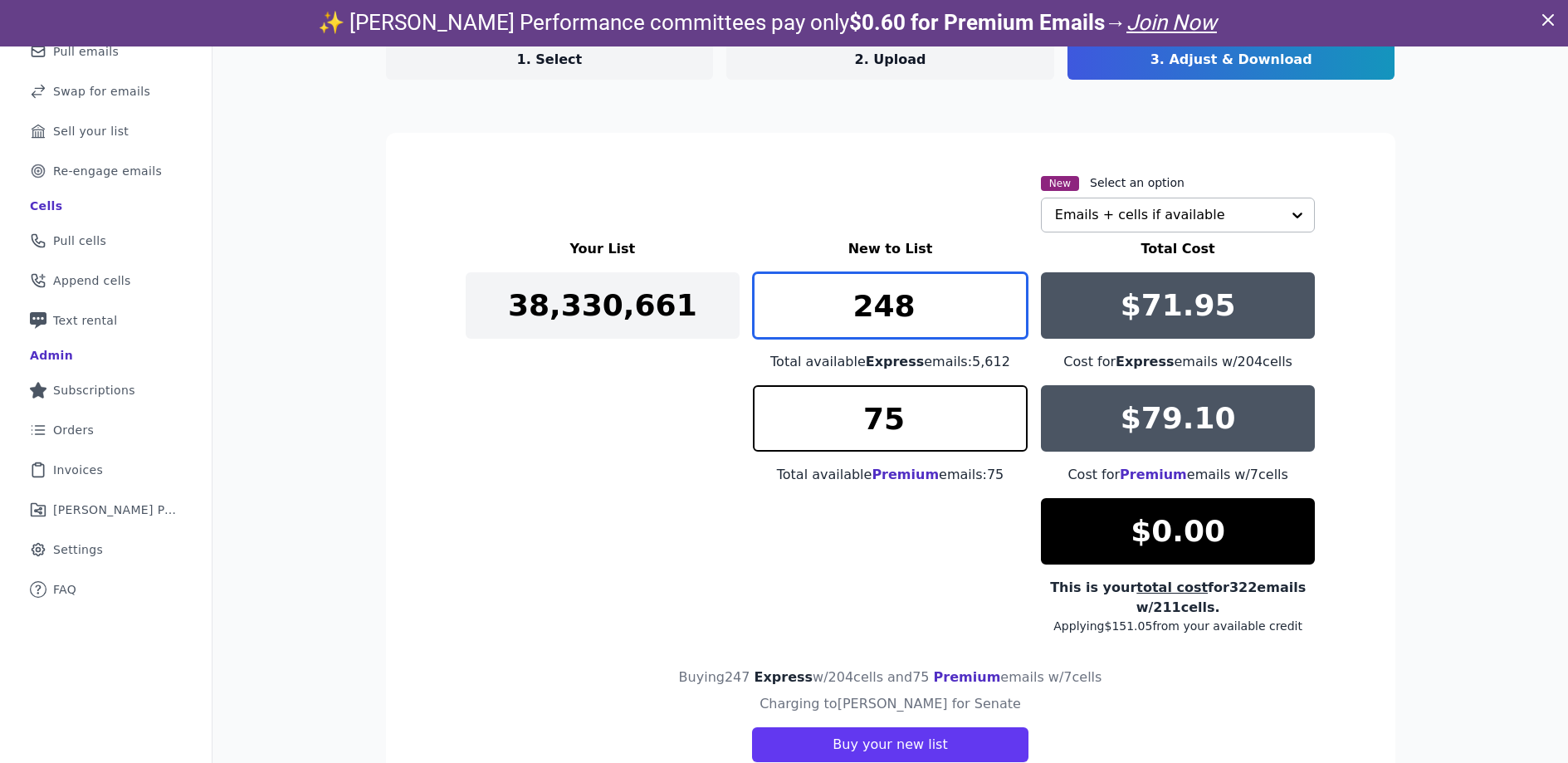
click at [1007, 298] on input "248" at bounding box center [891, 306] width 275 height 67
type input "247"
click at [1007, 314] on input "247" at bounding box center [891, 306] width 275 height 67
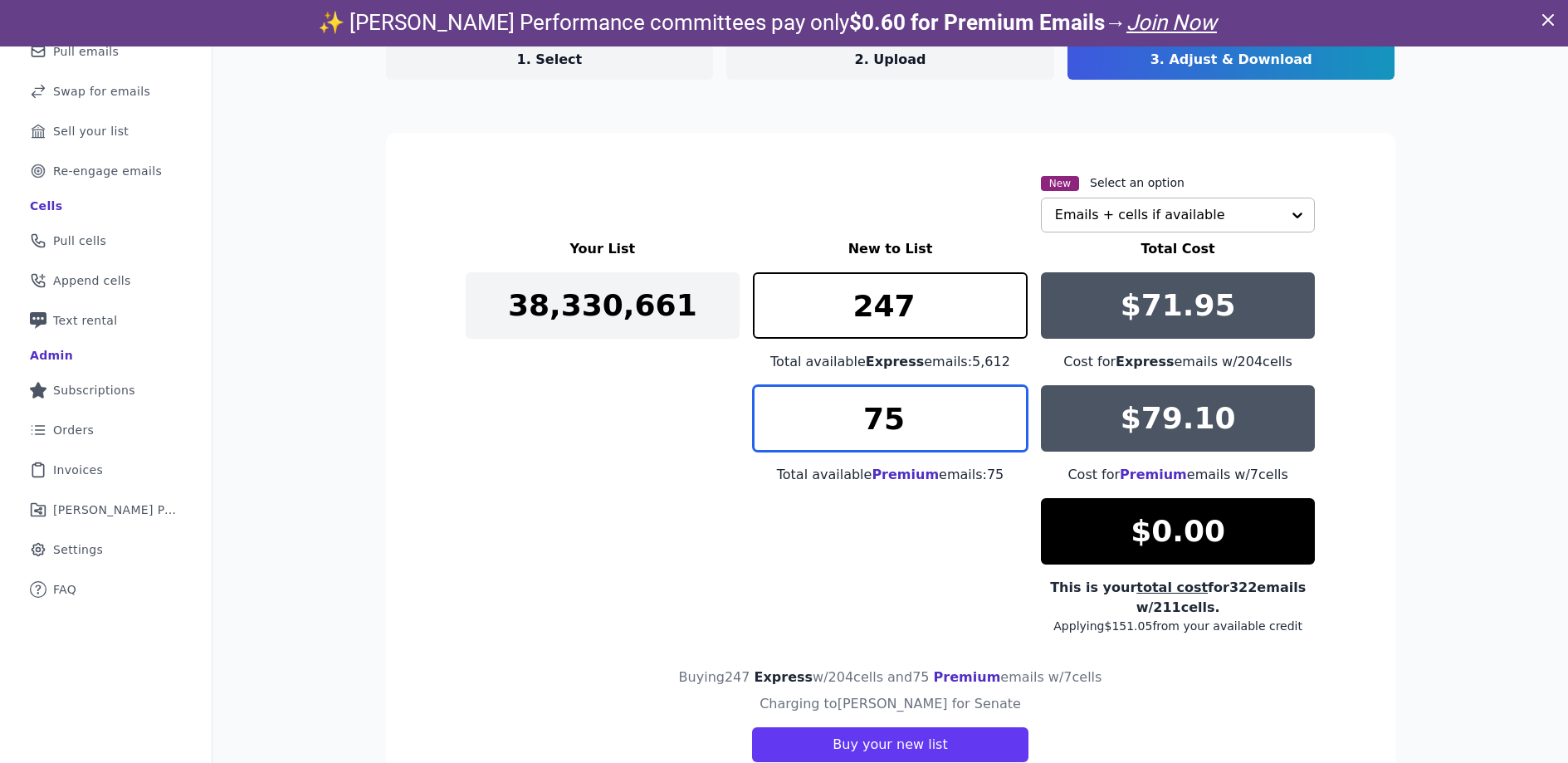
click at [1006, 411] on input "75" at bounding box center [891, 418] width 275 height 67
type input "74"
click at [1004, 428] on input "74" at bounding box center [891, 418] width 275 height 67
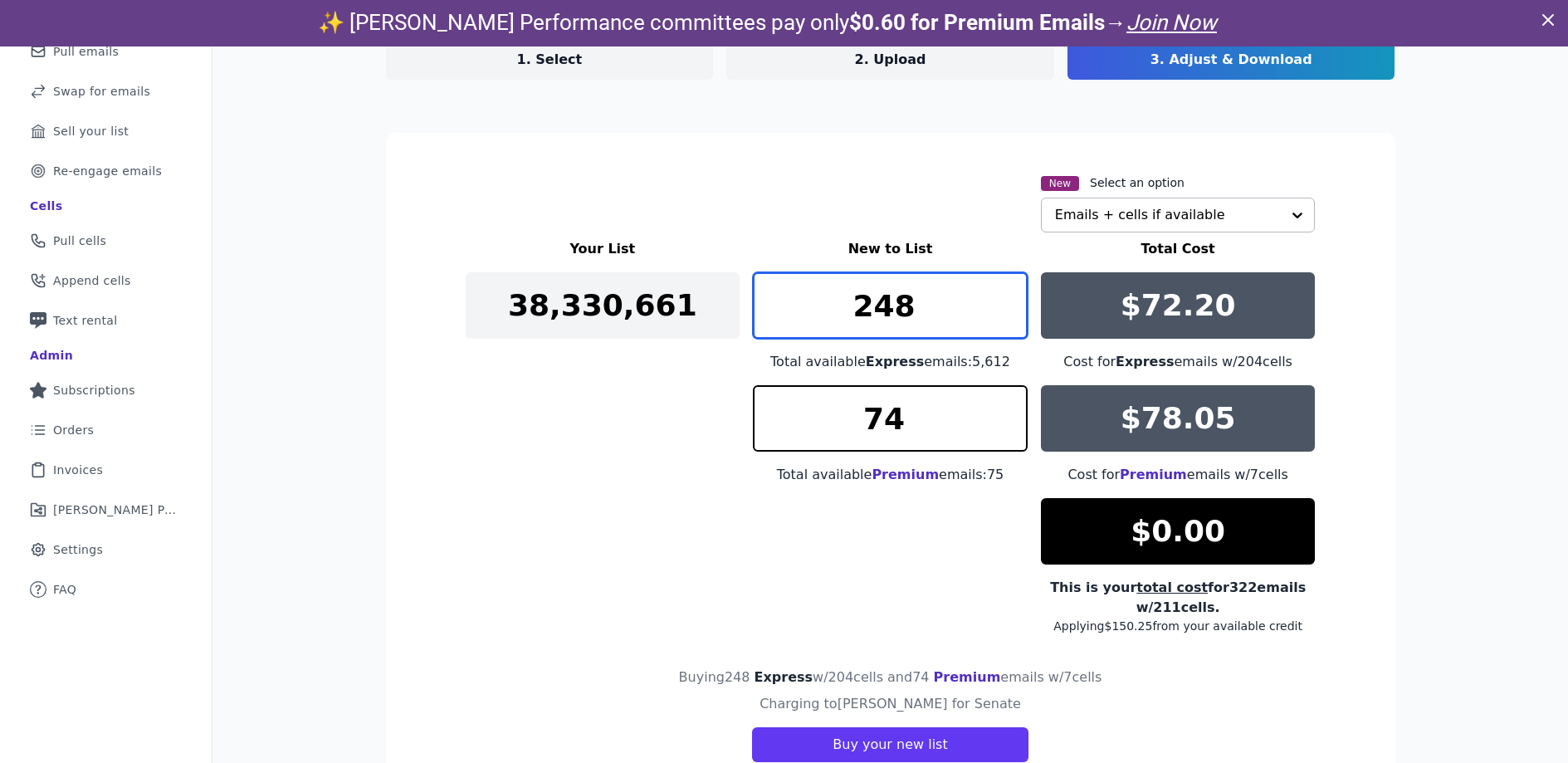
click at [1007, 298] on input "248" at bounding box center [891, 306] width 275 height 67
click at [1007, 298] on input "249" at bounding box center [891, 306] width 275 height 67
click at [1007, 298] on input "250" at bounding box center [891, 306] width 275 height 67
click at [1007, 298] on input "251" at bounding box center [891, 306] width 275 height 67
click at [1007, 298] on input "252" at bounding box center [891, 306] width 275 height 67
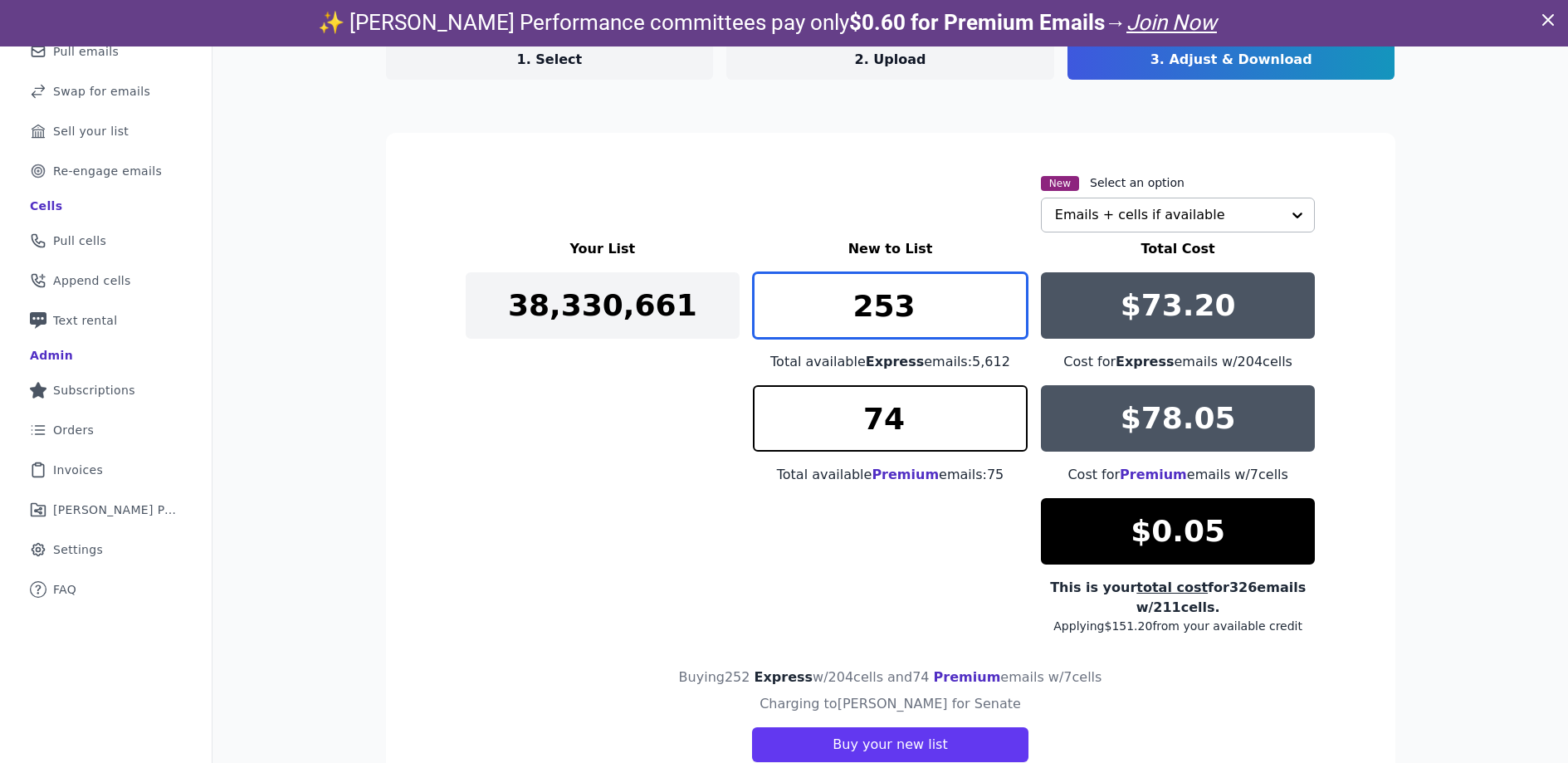
click at [1007, 298] on input "253" at bounding box center [891, 306] width 275 height 67
click at [1007, 298] on input "254" at bounding box center [891, 306] width 275 height 67
click at [1007, 298] on input "255" at bounding box center [891, 306] width 275 height 67
click at [1007, 298] on input "256" at bounding box center [891, 306] width 275 height 67
click at [1007, 298] on input "257" at bounding box center [891, 306] width 275 height 67
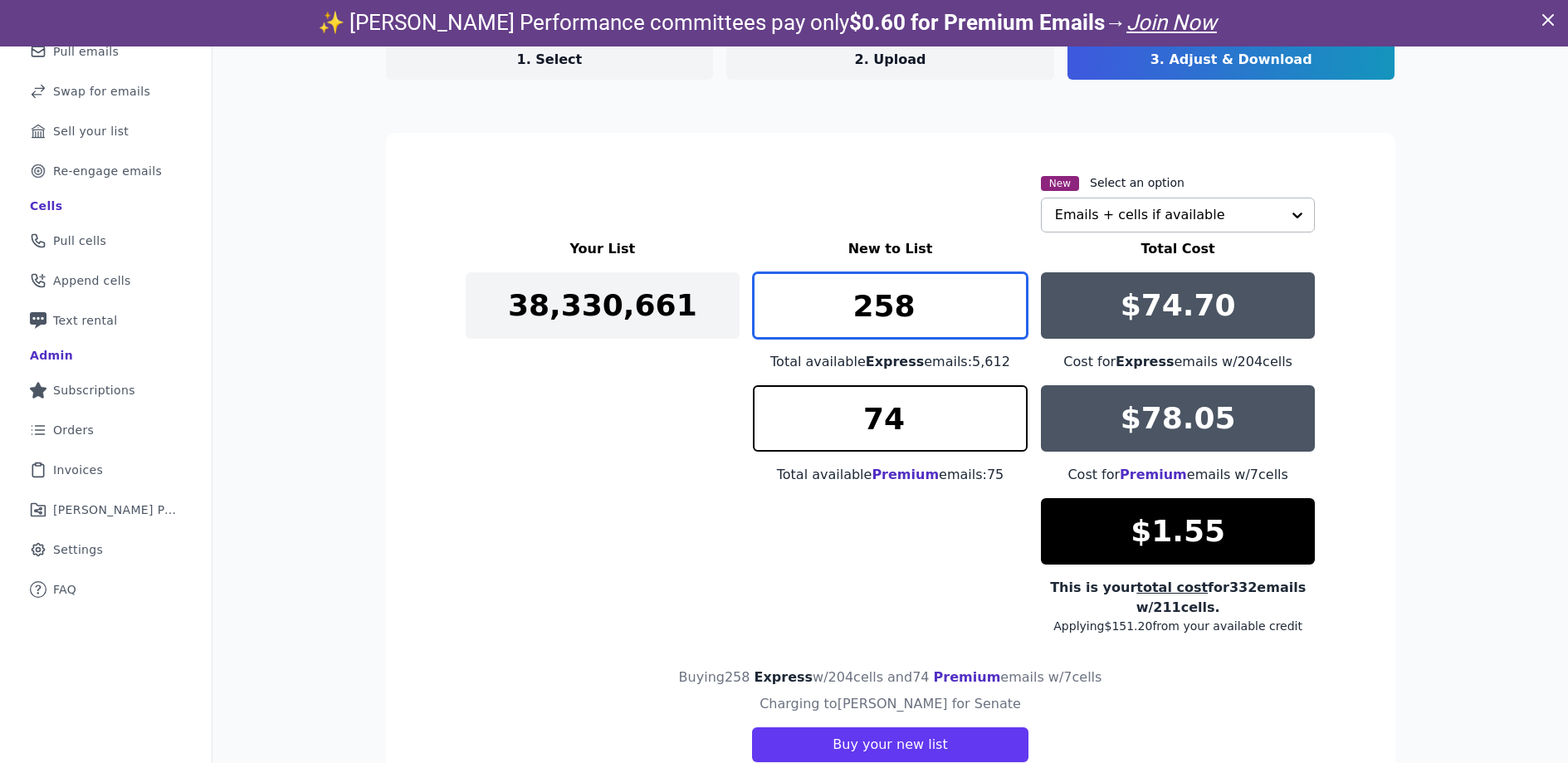
click at [1007, 298] on input "258" at bounding box center [891, 306] width 275 height 67
click at [1010, 320] on input "257" at bounding box center [891, 306] width 275 height 67
click at [1010, 319] on input "256" at bounding box center [891, 306] width 275 height 67
click at [1010, 319] on input "255" at bounding box center [891, 306] width 275 height 67
click at [1010, 319] on input "254" at bounding box center [891, 306] width 275 height 67
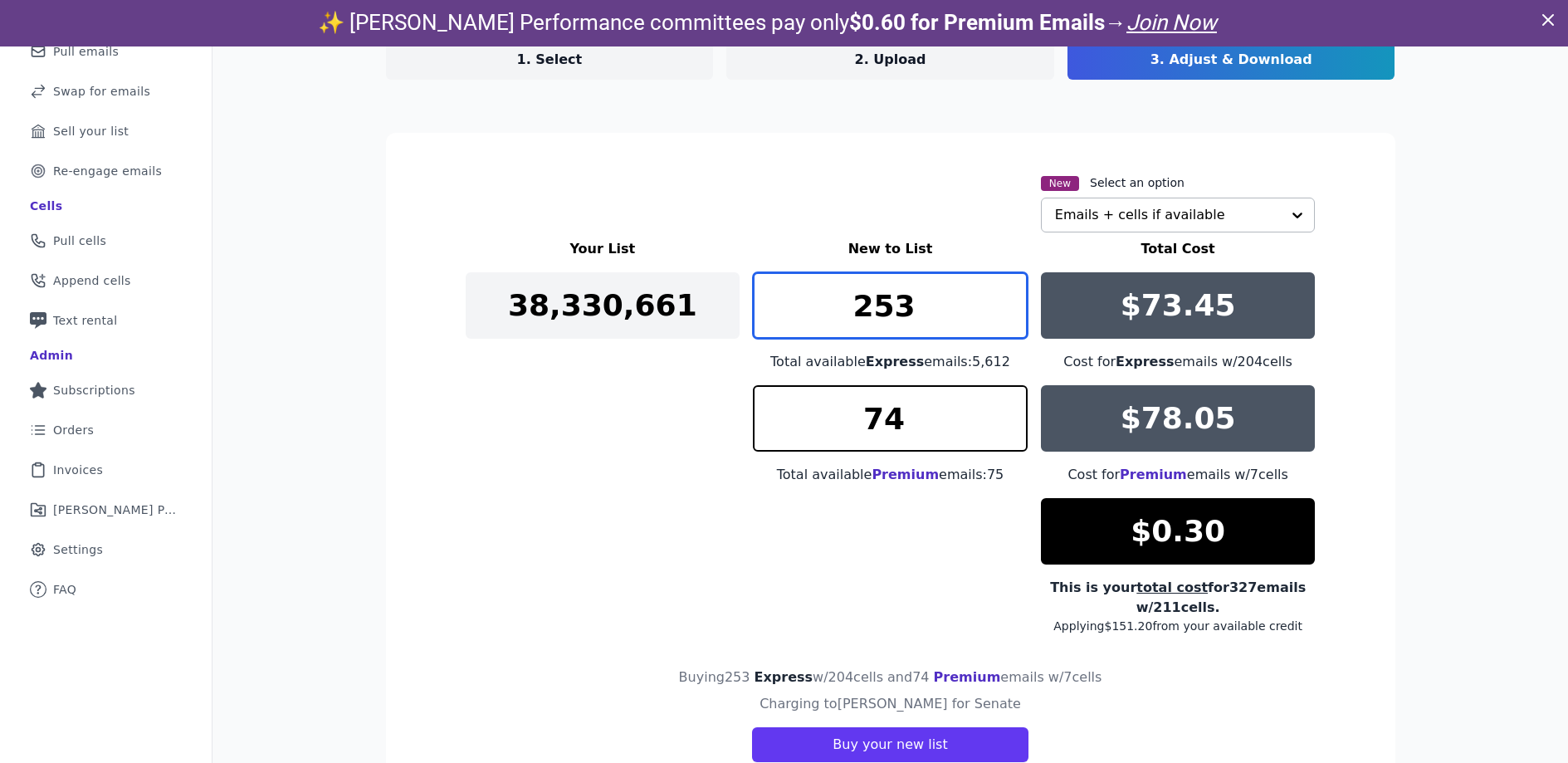
click at [1010, 319] on input "253" at bounding box center [891, 306] width 275 height 67
click at [1009, 319] on input "252" at bounding box center [891, 306] width 275 height 67
click at [1004, 317] on input "251" at bounding box center [891, 306] width 275 height 67
click at [1005, 282] on input "251" at bounding box center [891, 306] width 275 height 67
click at [1008, 292] on input "252" at bounding box center [891, 306] width 275 height 67
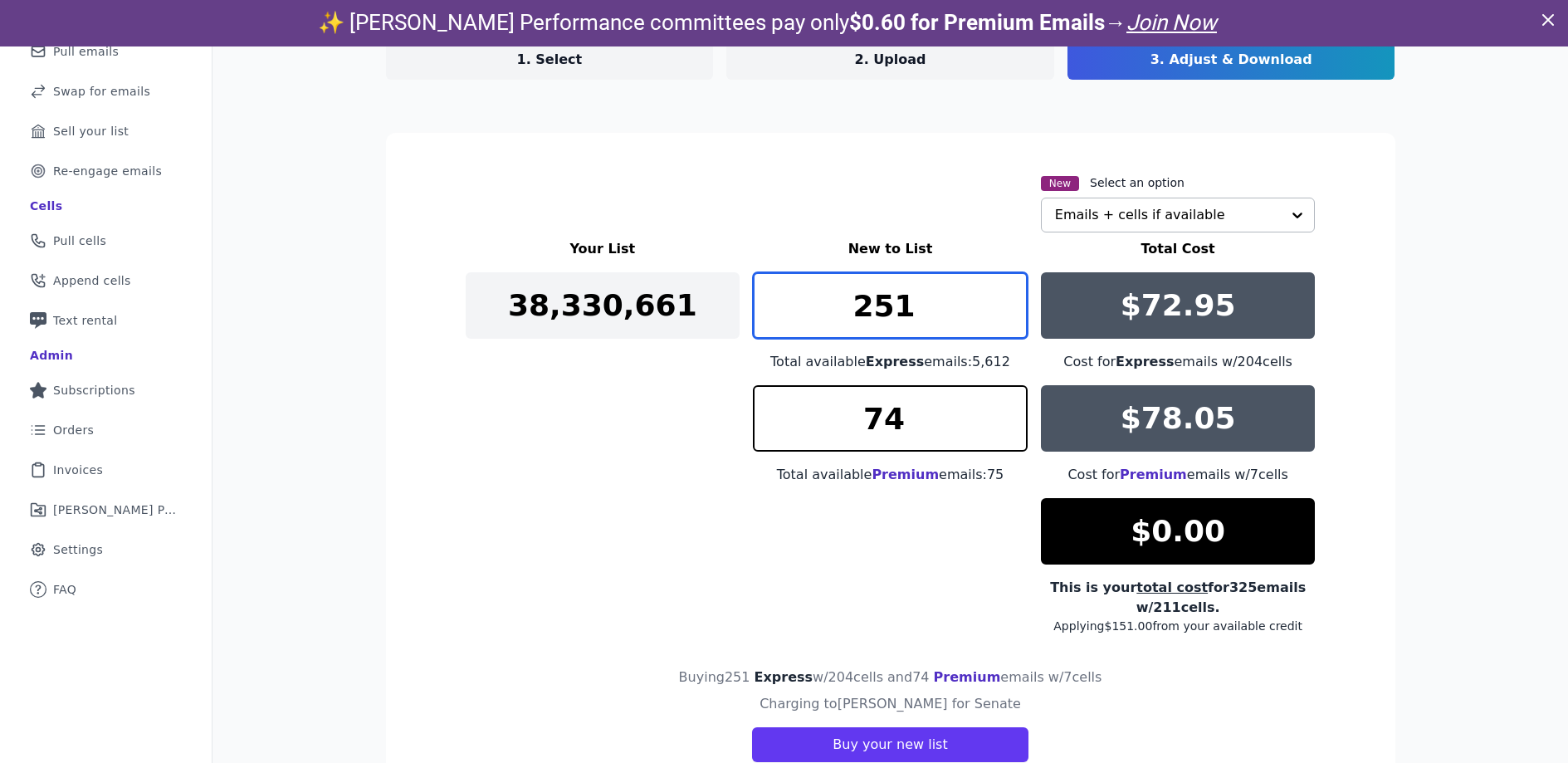
click at [1004, 316] on input "251" at bounding box center [891, 306] width 275 height 67
click at [1002, 314] on input "250" at bounding box center [891, 306] width 275 height 67
click at [1000, 298] on input "251" at bounding box center [891, 306] width 275 height 67
click at [1002, 294] on input "252" at bounding box center [891, 306] width 275 height 67
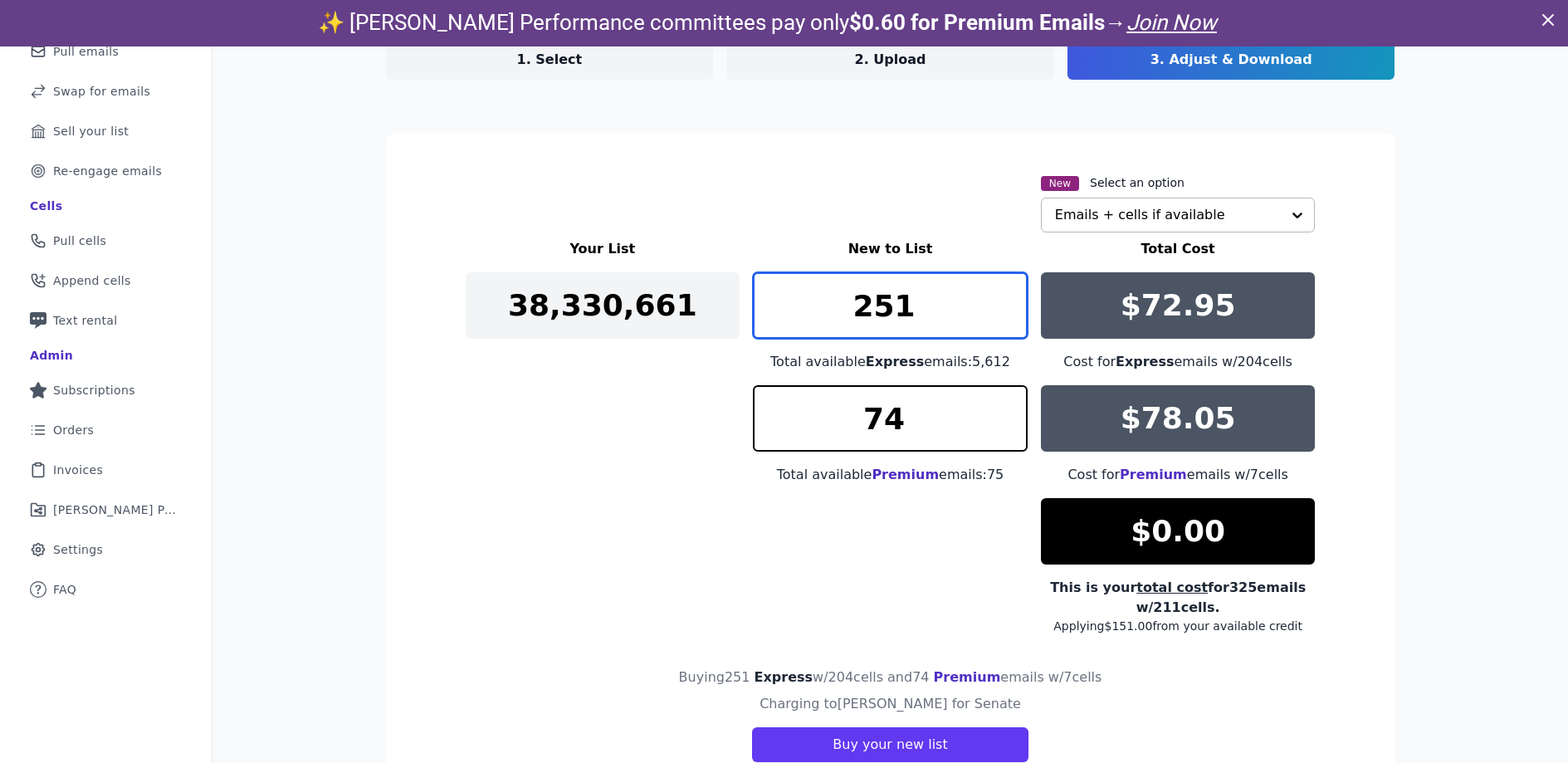
click at [1004, 318] on input "251" at bounding box center [891, 306] width 275 height 67
click at [1004, 318] on input "250" at bounding box center [891, 306] width 275 height 67
click at [1010, 298] on input "251" at bounding box center [891, 306] width 275 height 67
click at [1010, 298] on input "252" at bounding box center [891, 306] width 275 height 67
click at [1010, 298] on input "253" at bounding box center [891, 306] width 275 height 67
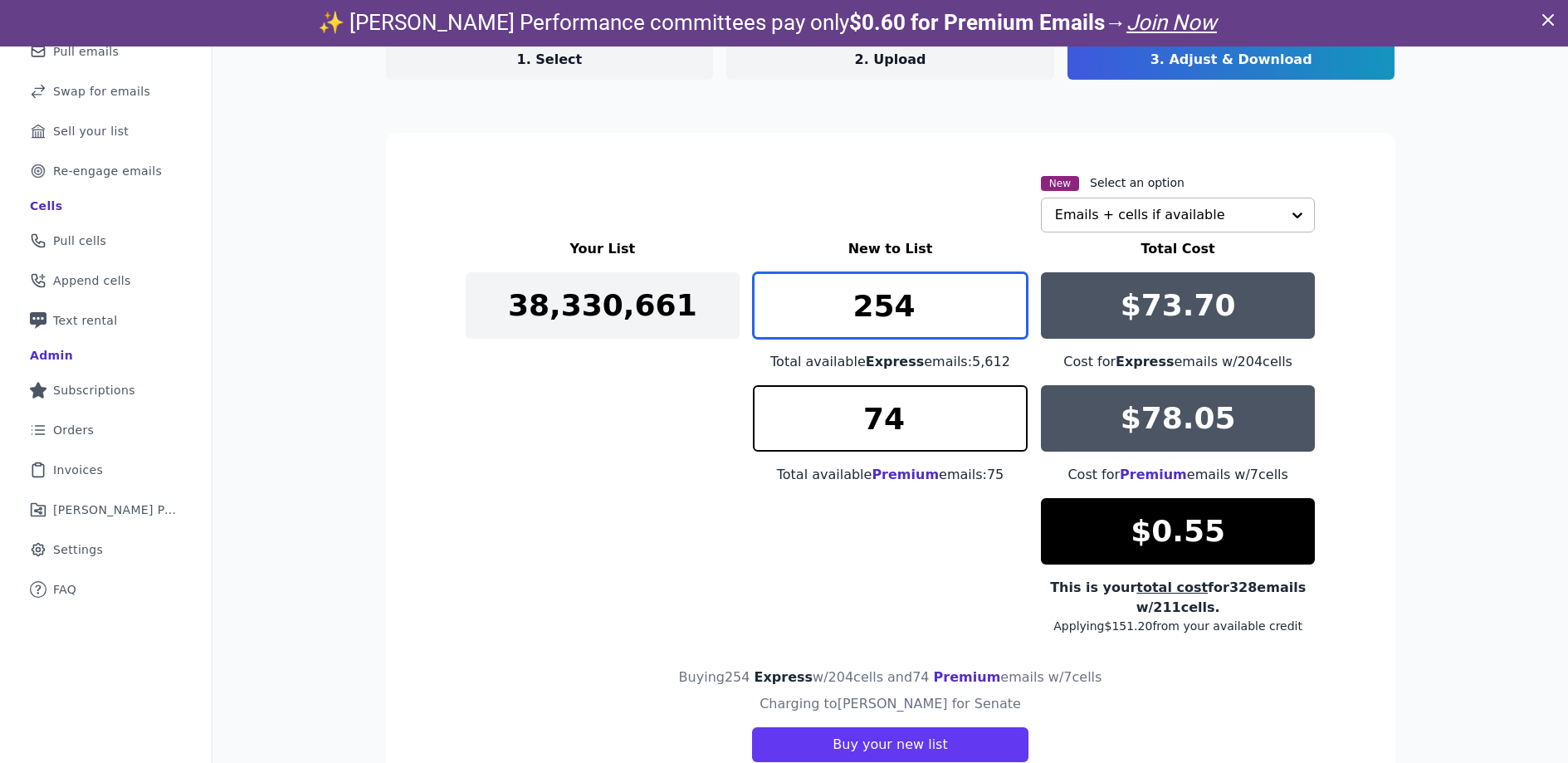
click at [1010, 298] on input "254" at bounding box center [891, 306] width 275 height 67
click at [1007, 313] on input "253" at bounding box center [891, 306] width 275 height 67
click at [1007, 313] on input "252" at bounding box center [891, 306] width 275 height 67
click at [1007, 313] on input "251" at bounding box center [891, 306] width 275 height 67
click at [1007, 297] on input "252" at bounding box center [891, 306] width 275 height 67
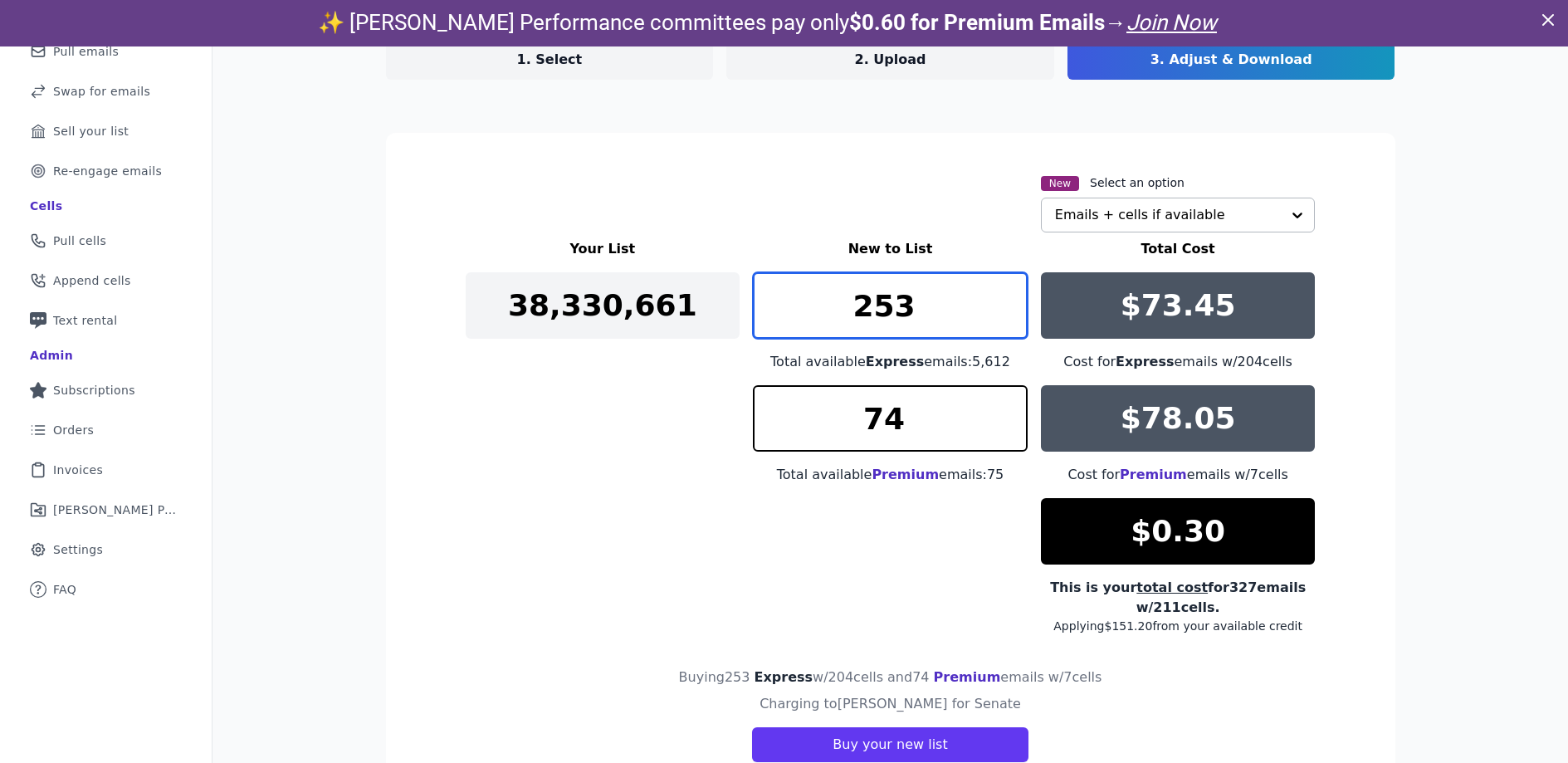
click at [1007, 297] on input "253" at bounding box center [891, 306] width 275 height 67
type input "252"
click at [1004, 314] on input "252" at bounding box center [891, 306] width 275 height 67
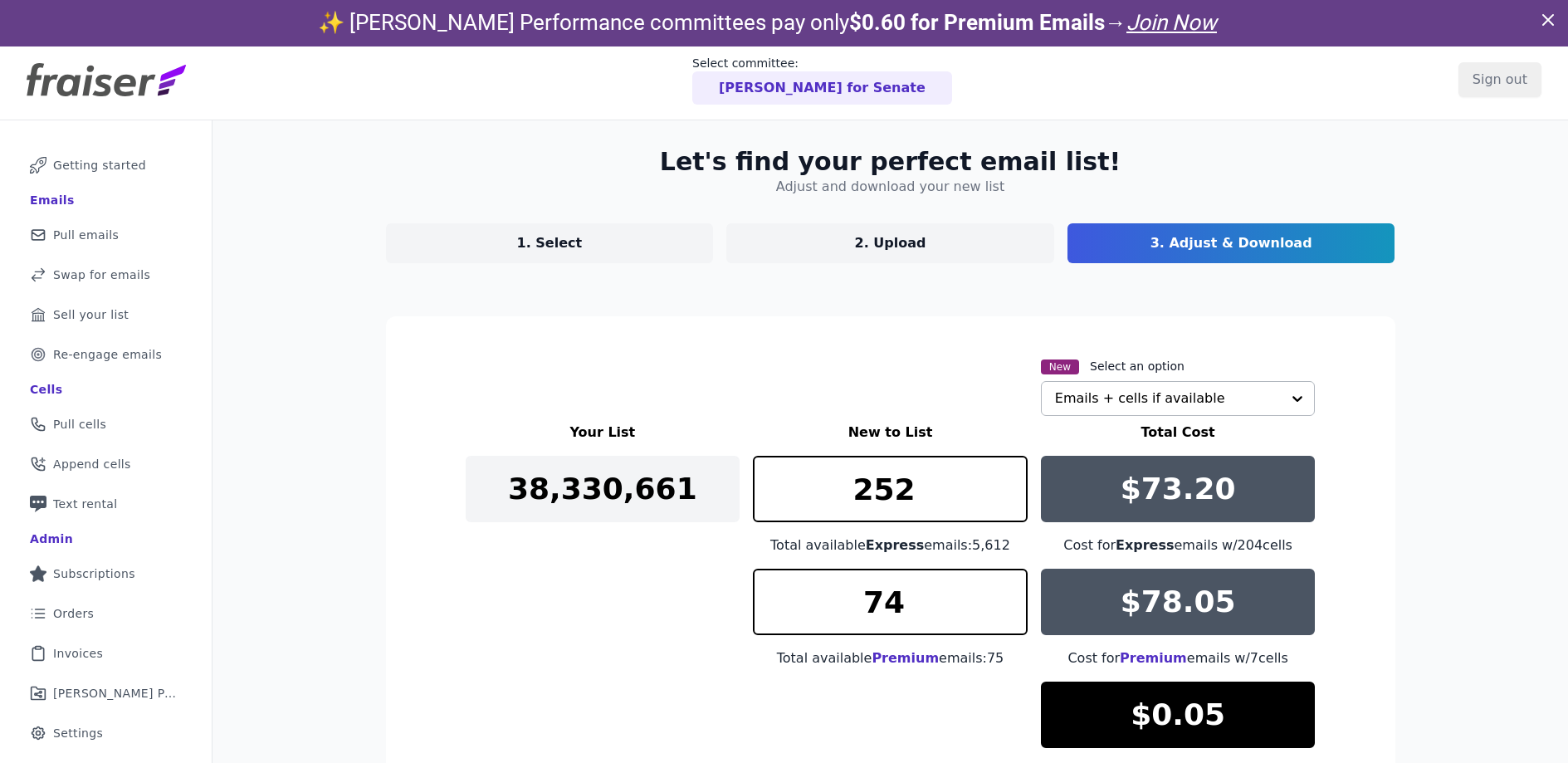
click at [558, 246] on p "1. Select" at bounding box center [550, 243] width 66 height 20
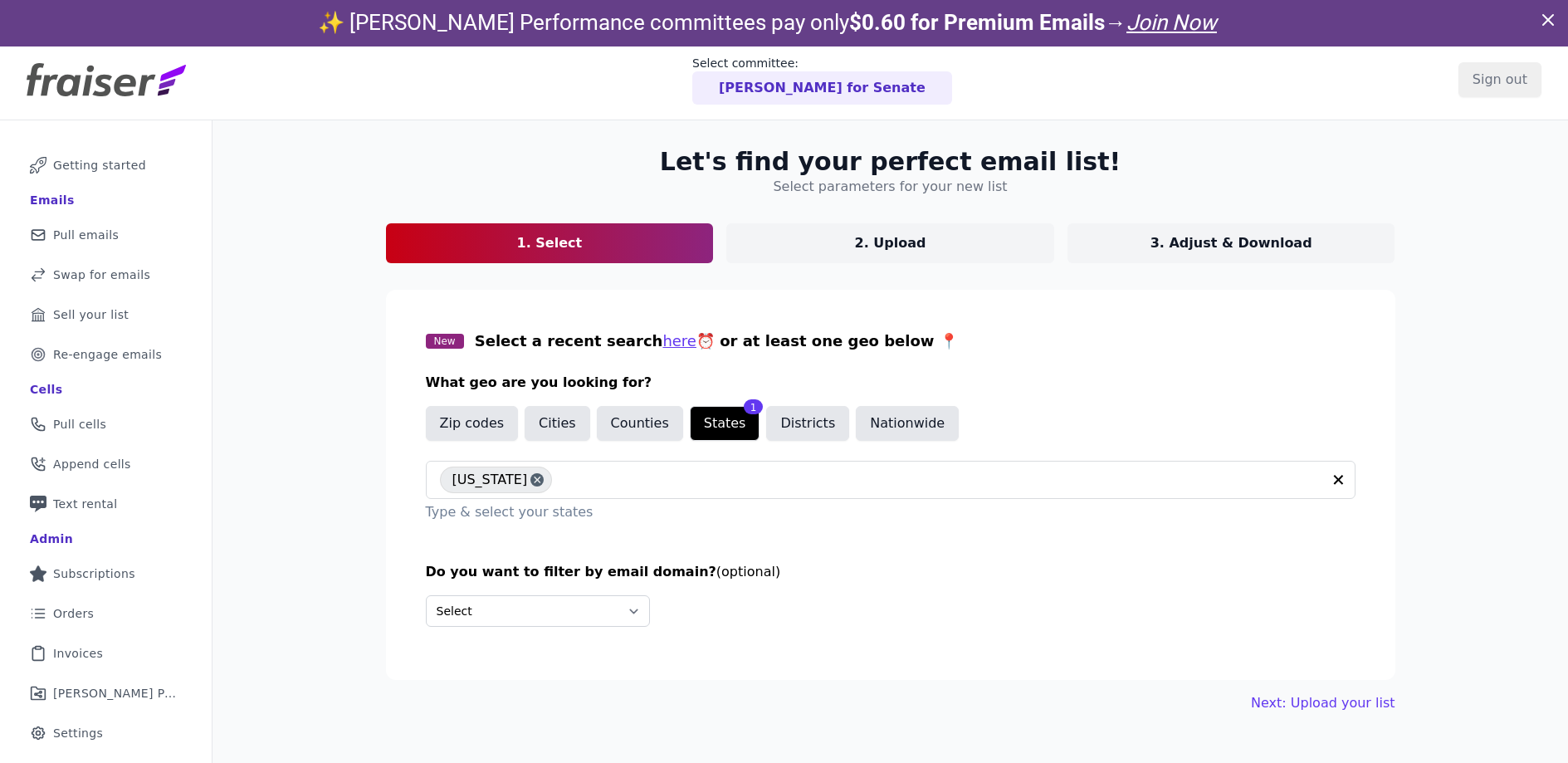
click at [1216, 250] on p "3. Adjust & Download" at bounding box center [1231, 243] width 162 height 20
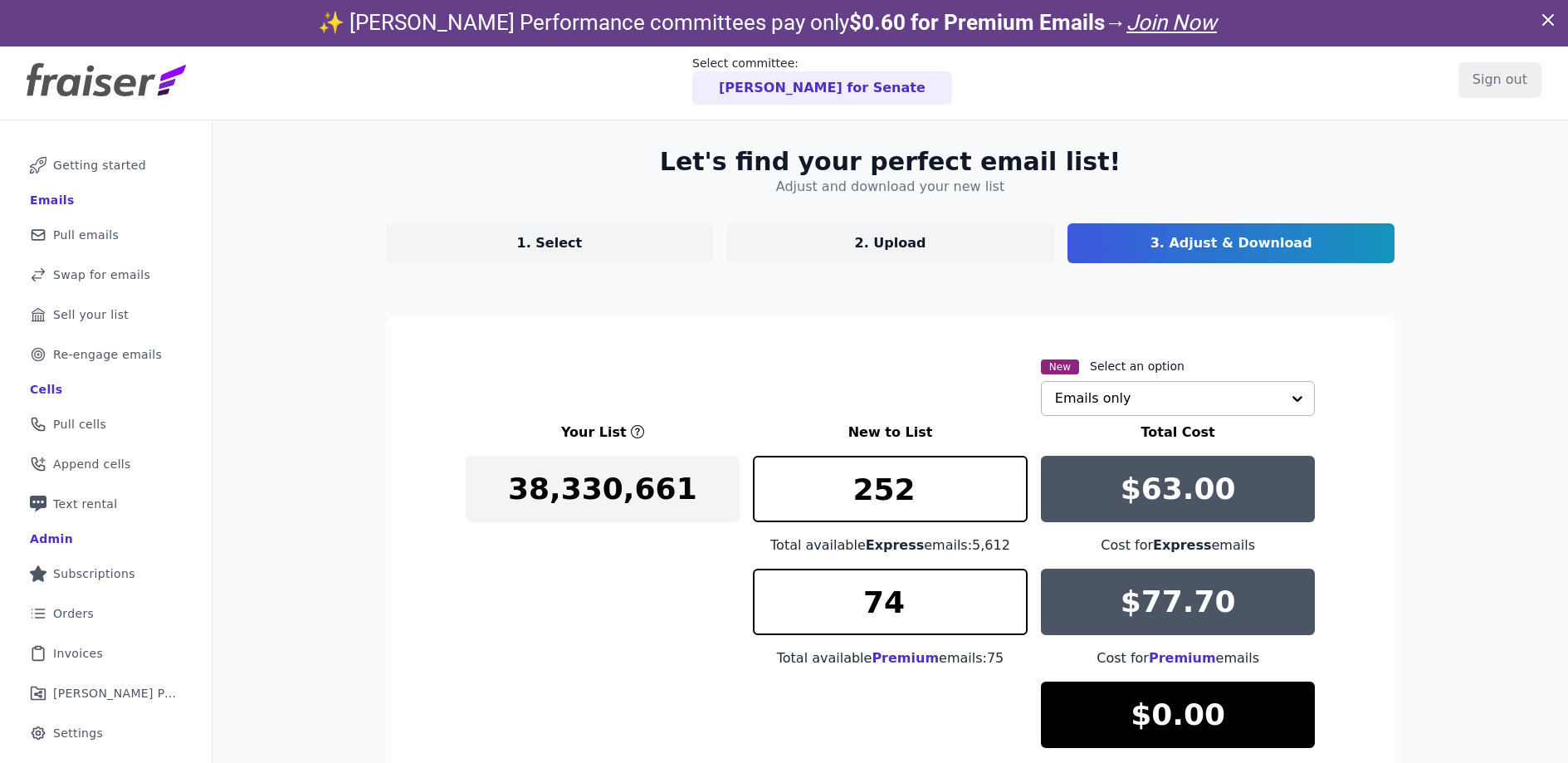
click at [1185, 390] on input "text" at bounding box center [1168, 398] width 226 height 33
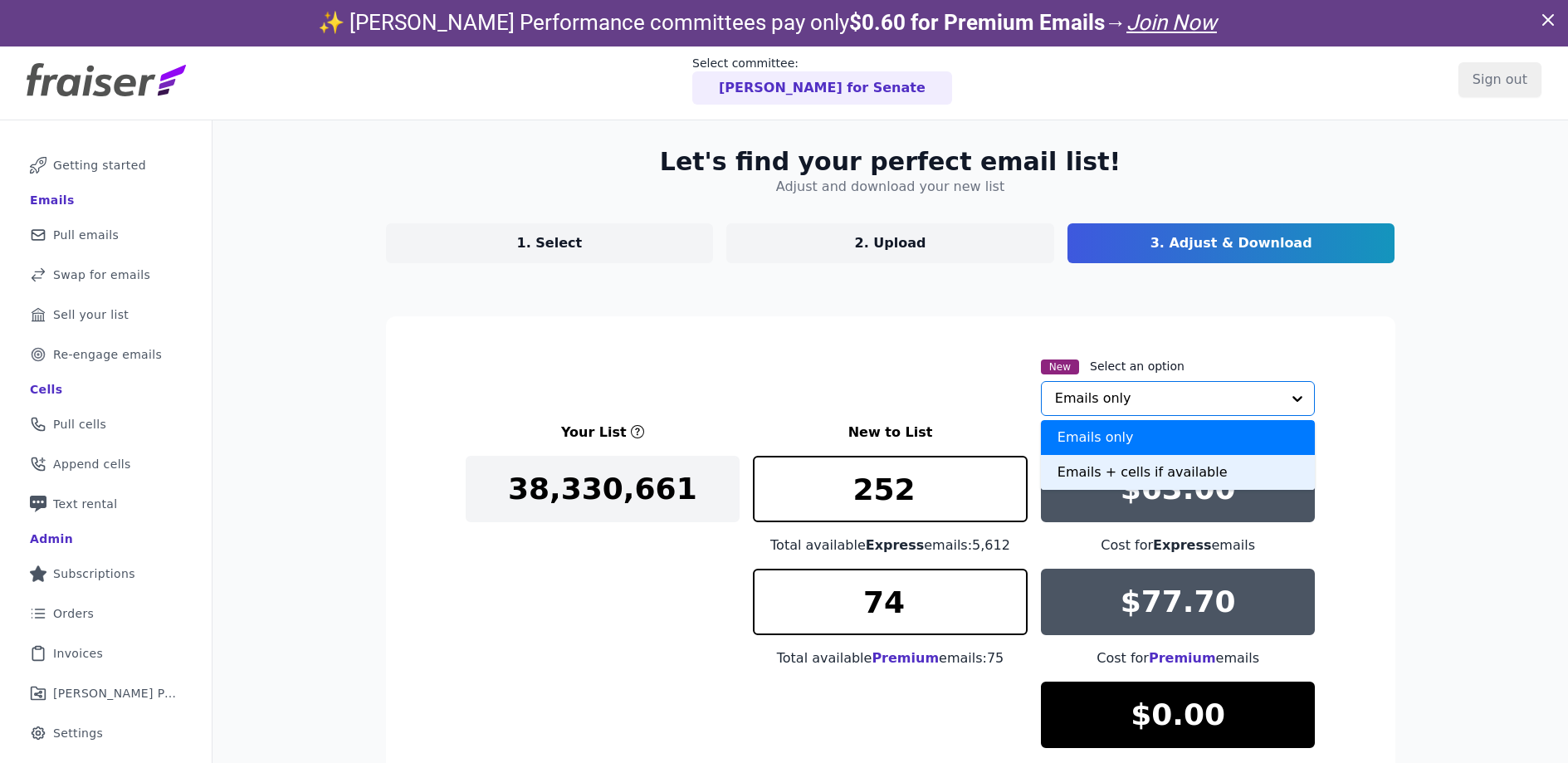
click at [1159, 468] on div "Emails + cells if available" at bounding box center [1179, 472] width 275 height 35
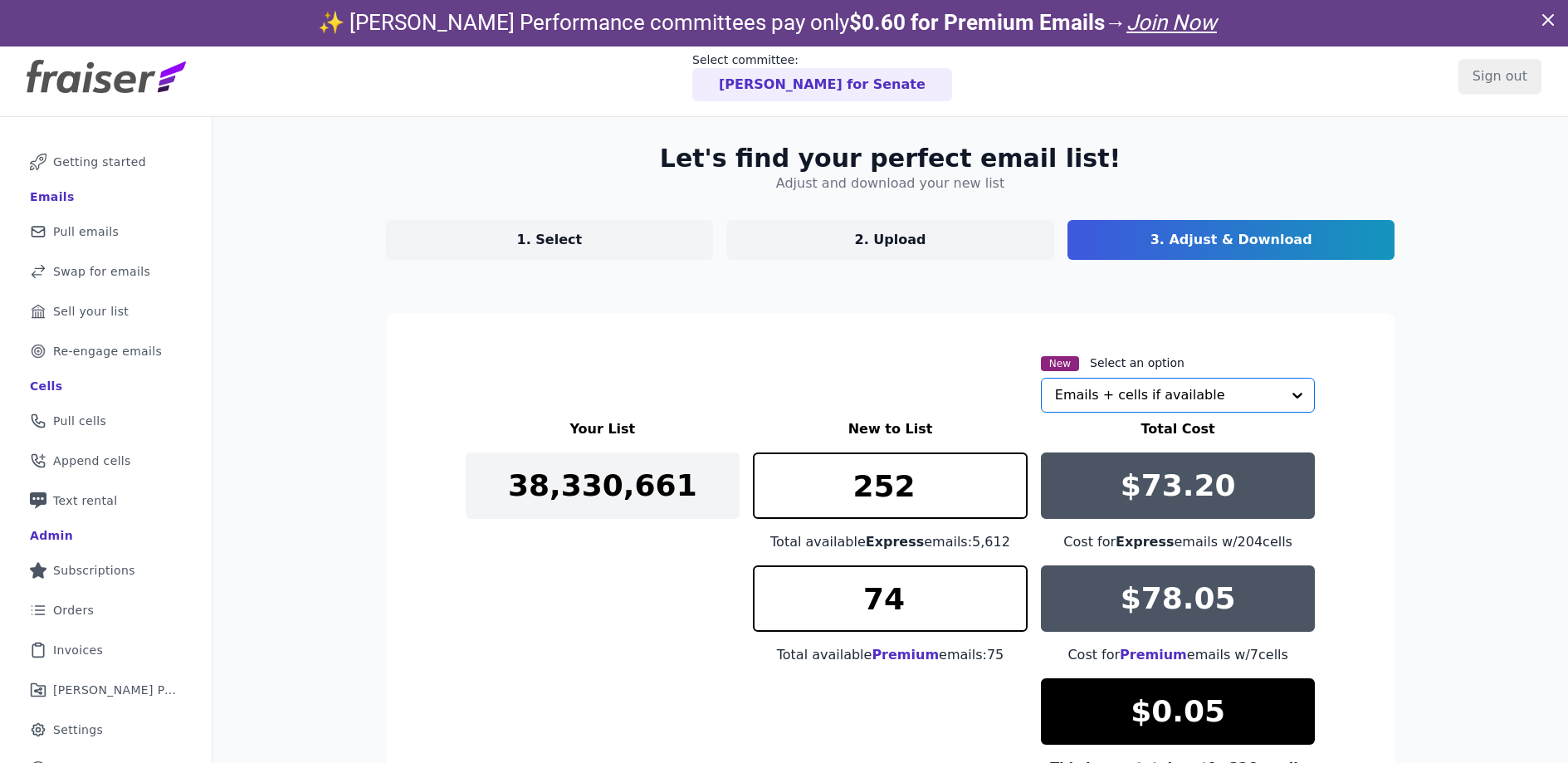
scroll to position [211, 0]
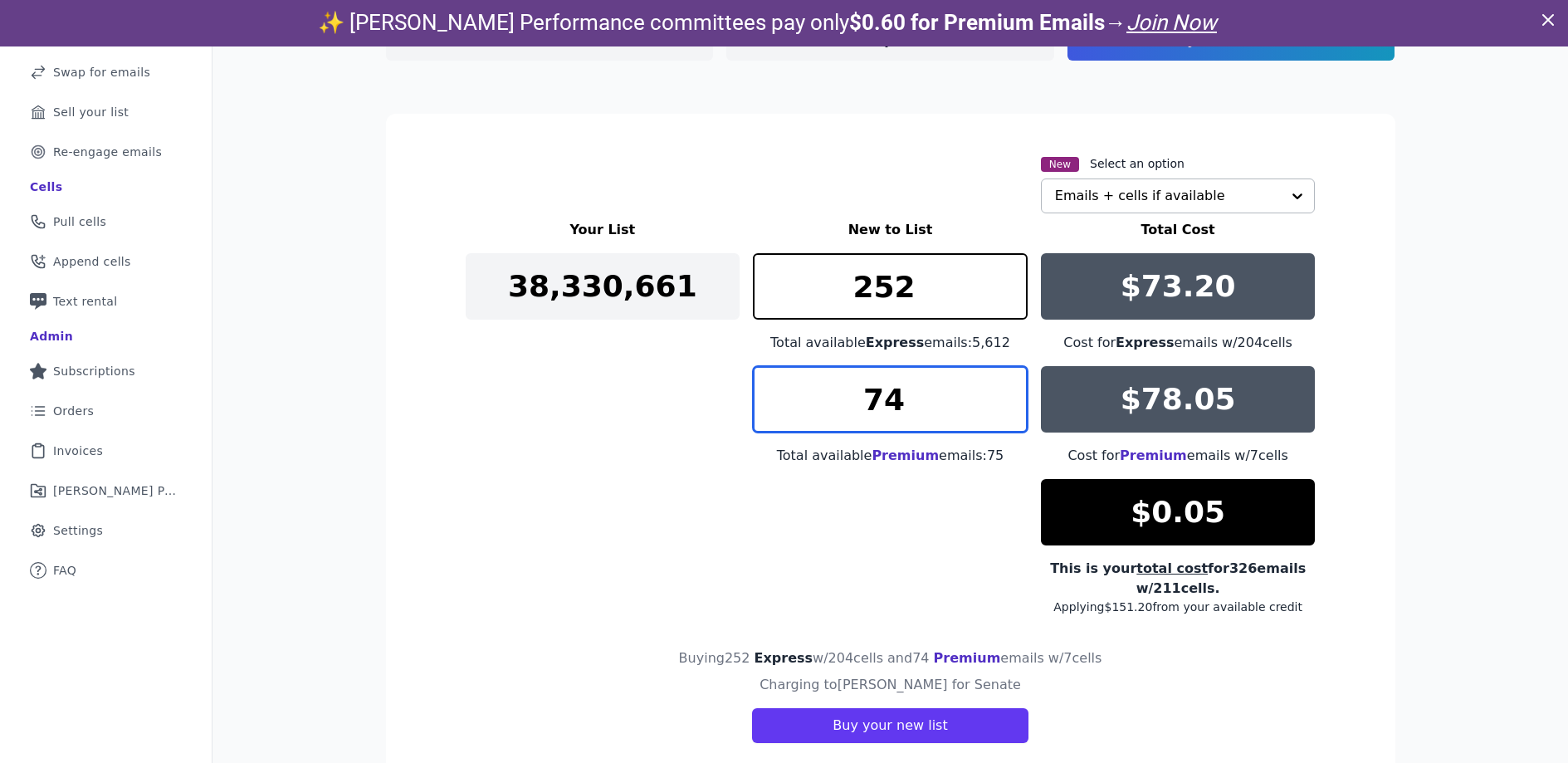
drag, startPoint x: 863, startPoint y: 400, endPoint x: 804, endPoint y: 399, distance: 59.0
click at [804, 399] on input "74" at bounding box center [891, 399] width 275 height 67
type input "4"
type input "0"
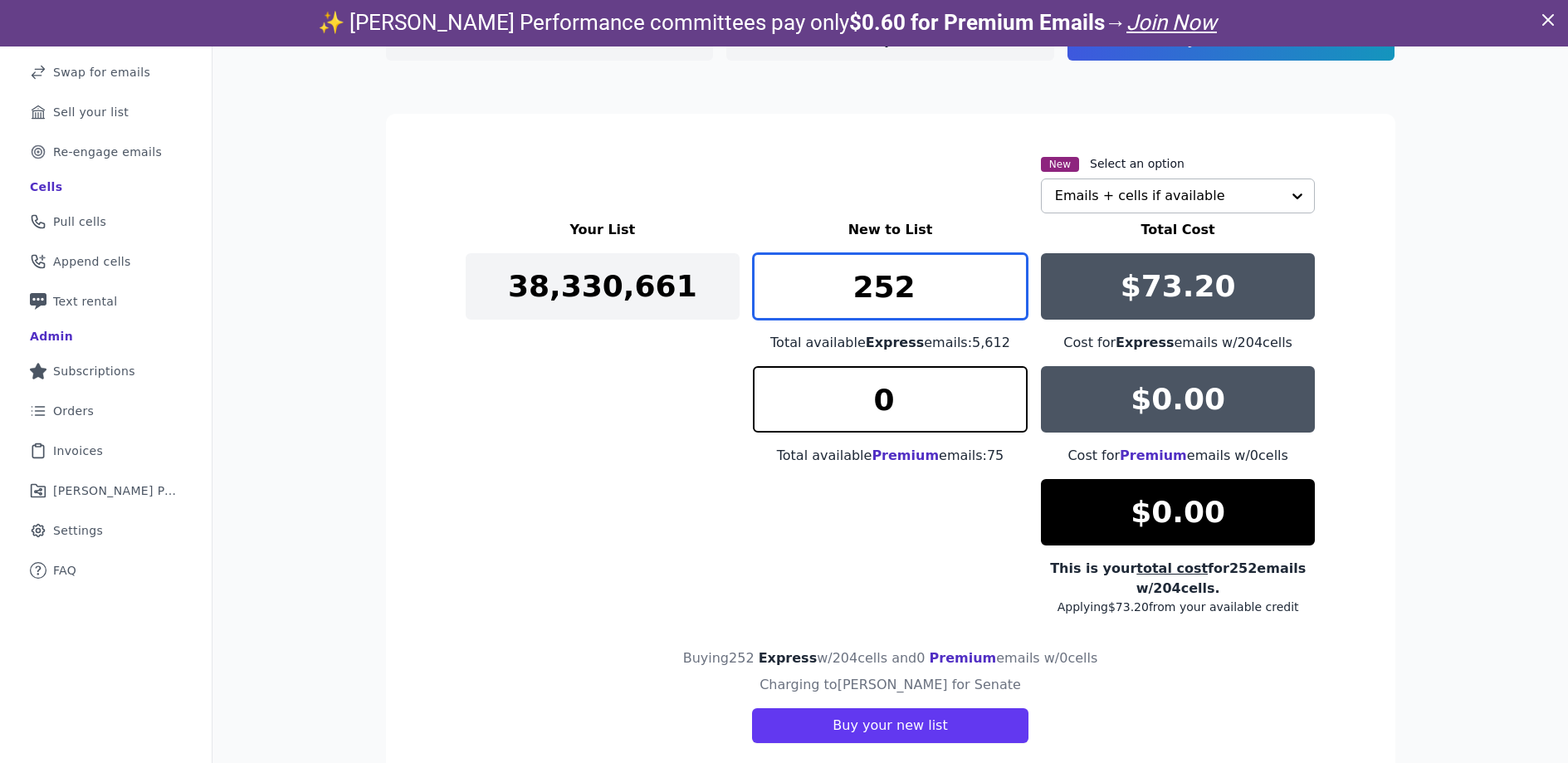
drag, startPoint x: 908, startPoint y: 293, endPoint x: 837, endPoint y: 287, distance: 71.3
click at [837, 287] on input "252" at bounding box center [891, 286] width 275 height 67
type input "6"
type input "204"
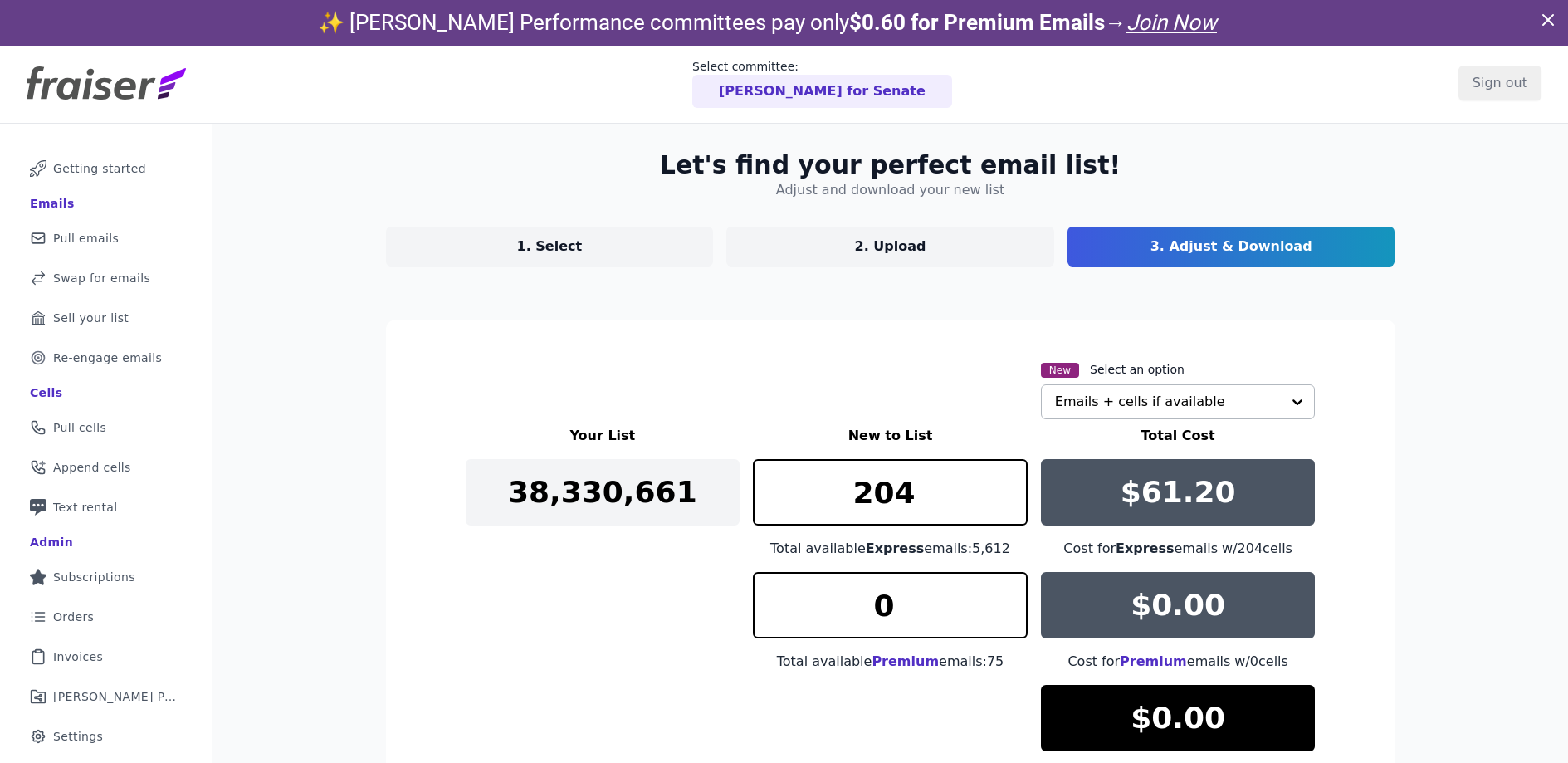
scroll to position [0, 0]
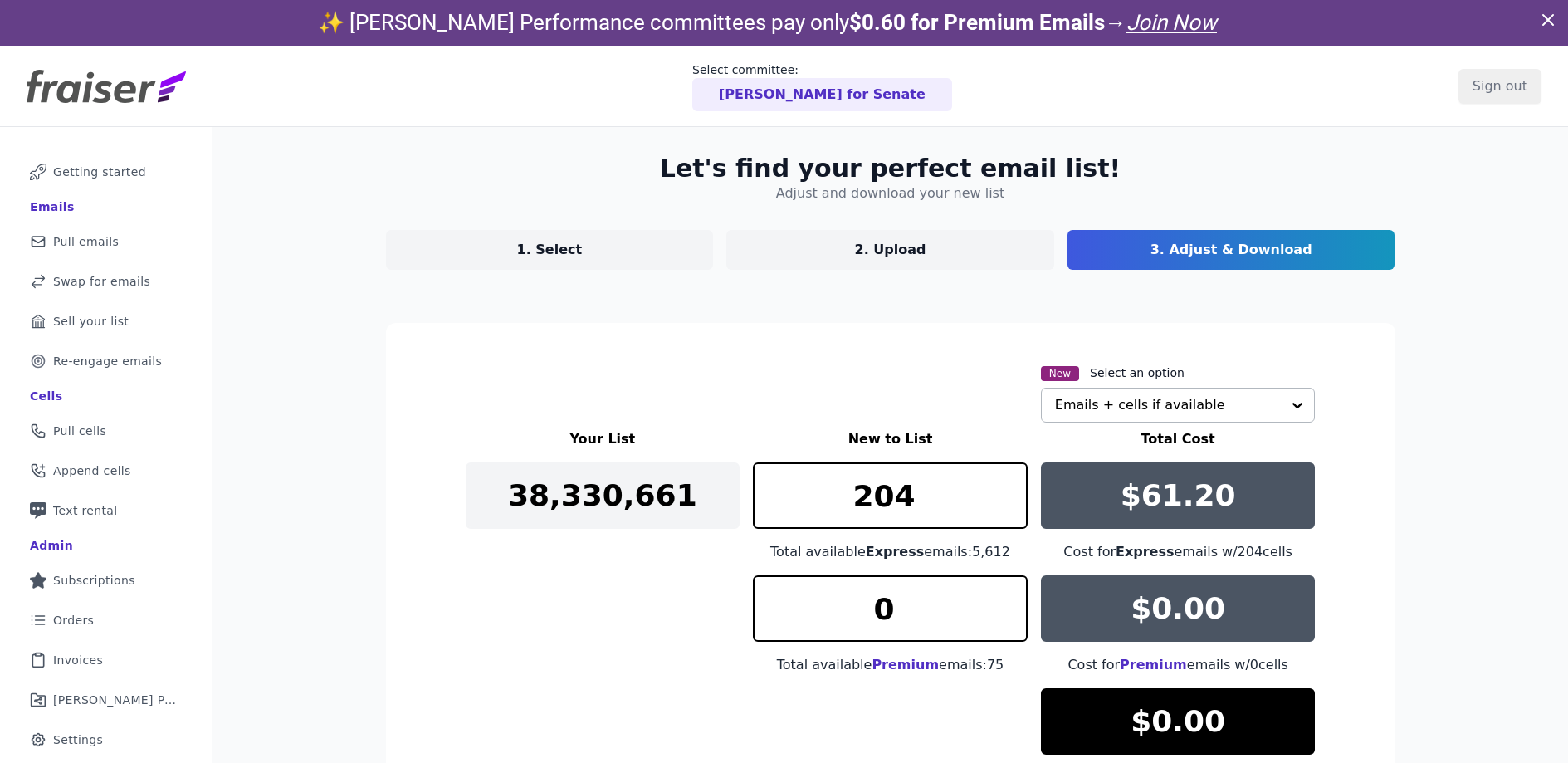
click at [576, 258] on link "1. Select" at bounding box center [550, 250] width 328 height 40
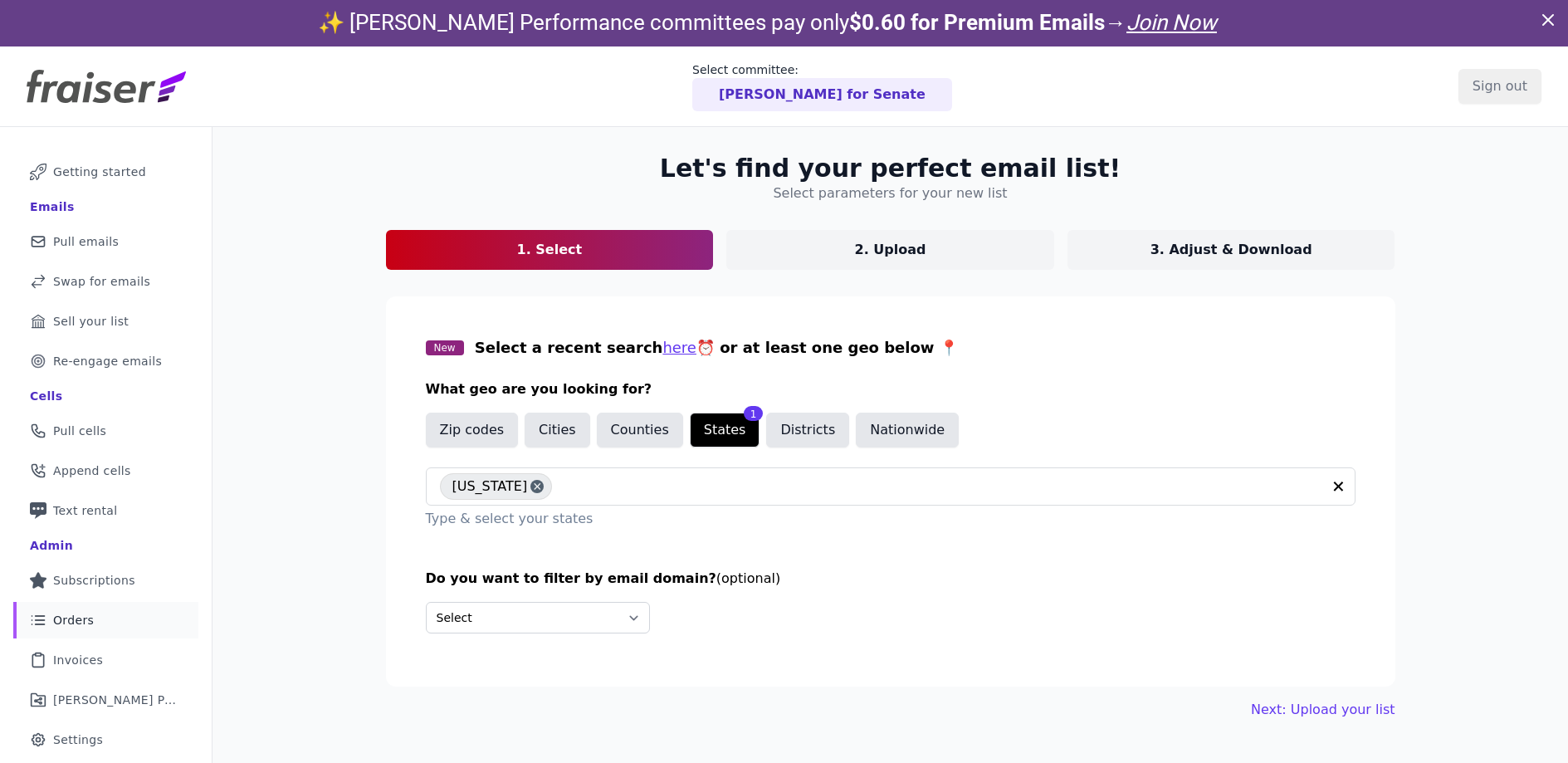
click at [75, 614] on span "Orders" at bounding box center [74, 620] width 41 height 17
click at [78, 621] on span "Orders" at bounding box center [74, 620] width 41 height 17
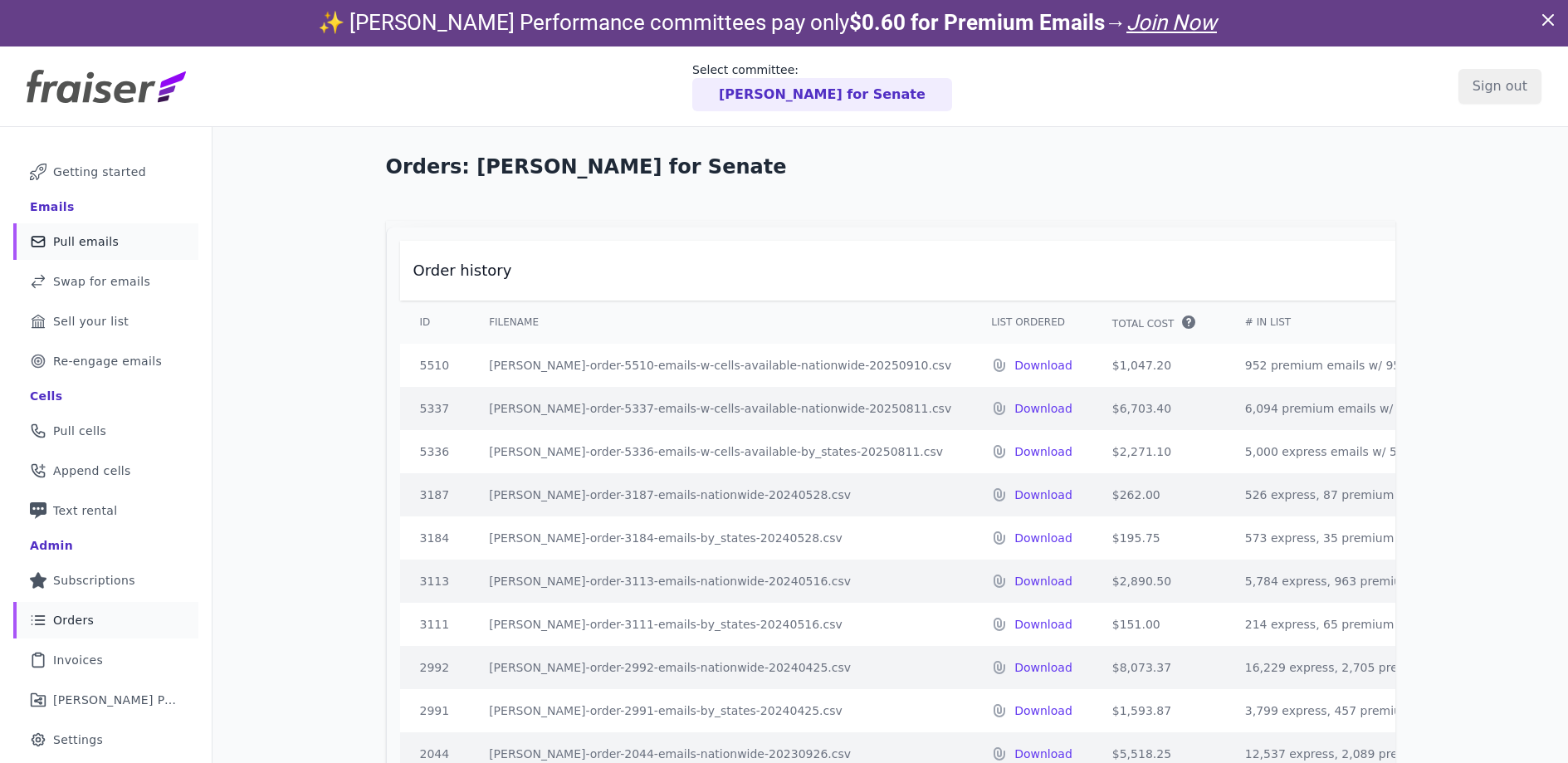
click at [155, 242] on link "Mail Icon Outline of a mail envelope Pull emails" at bounding box center [106, 242] width 186 height 36
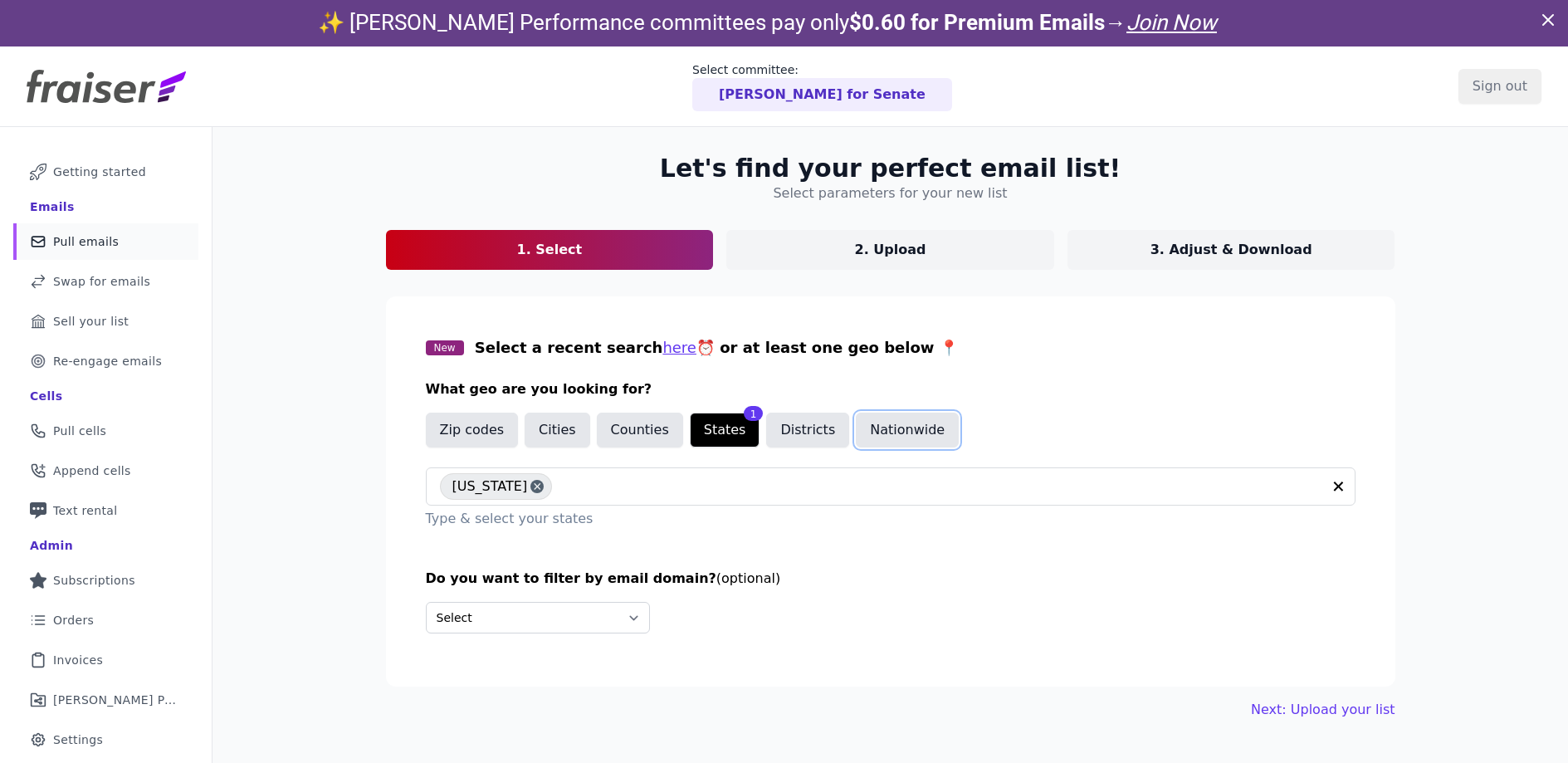
click at [856, 427] on button "Nationwide" at bounding box center [907, 430] width 103 height 35
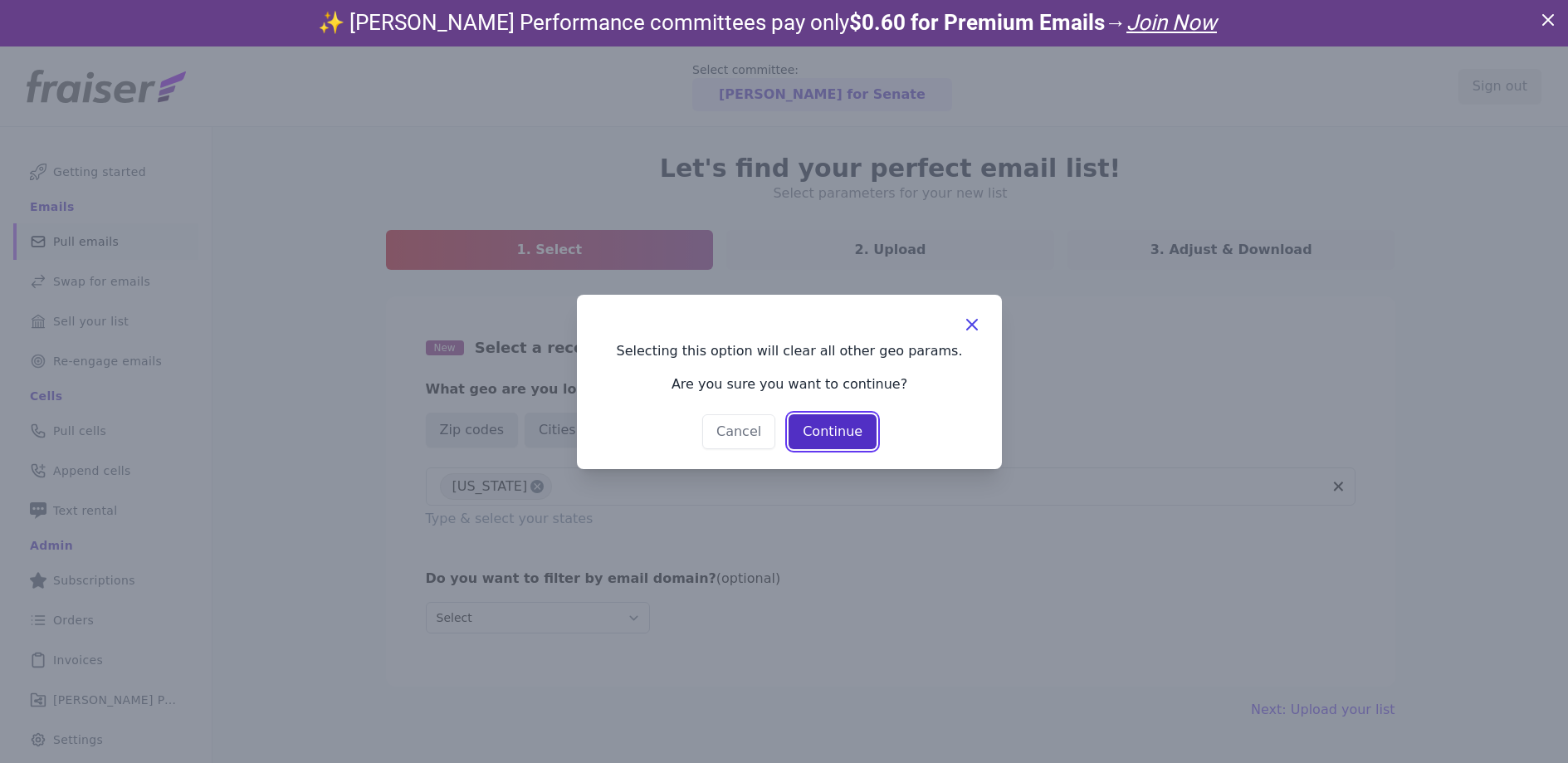
click at [828, 441] on button "Continue" at bounding box center [832, 432] width 88 height 35
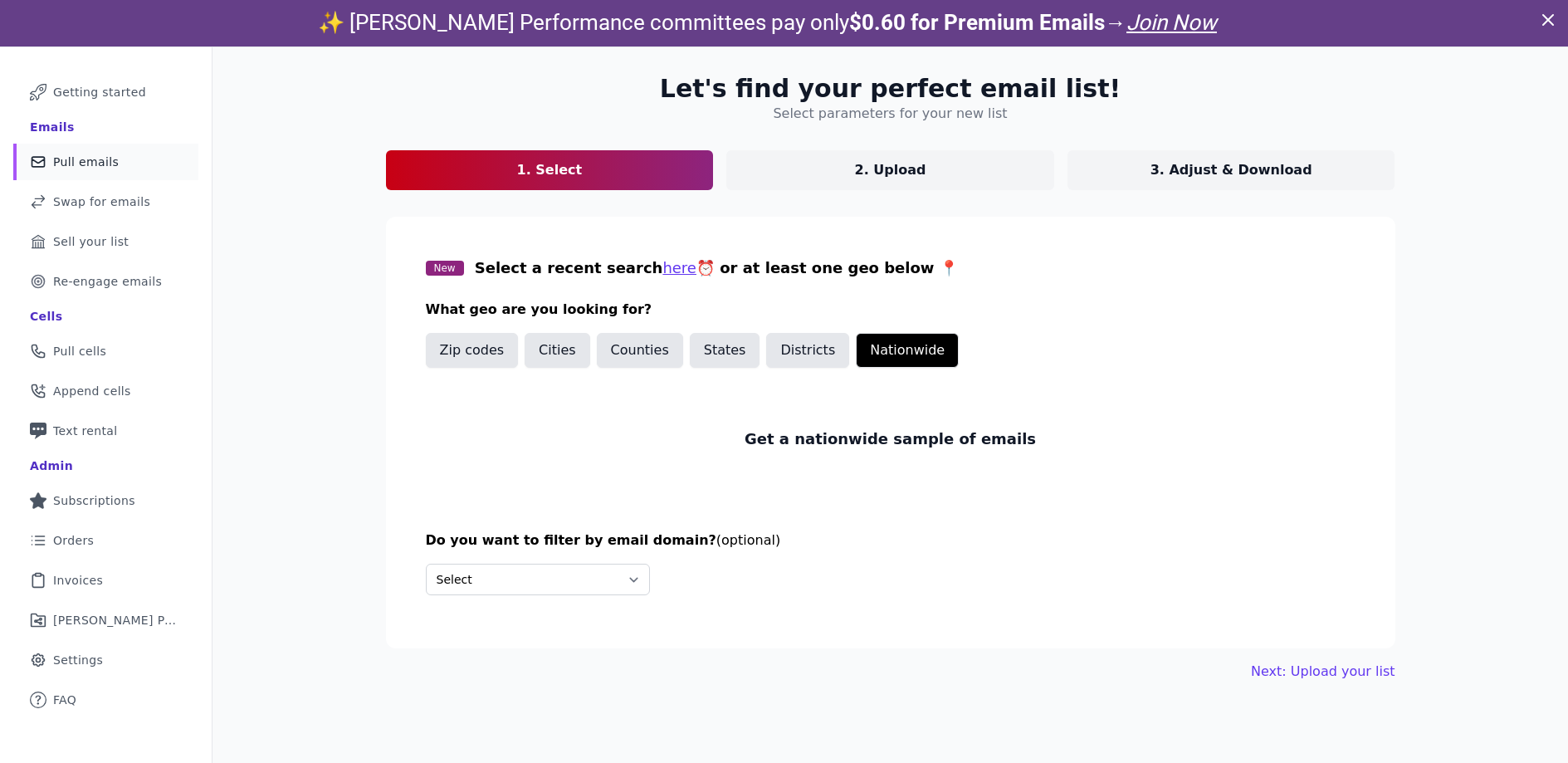
scroll to position [81, 0]
click at [1311, 668] on link "Next: Upload your list" at bounding box center [1323, 671] width 144 height 20
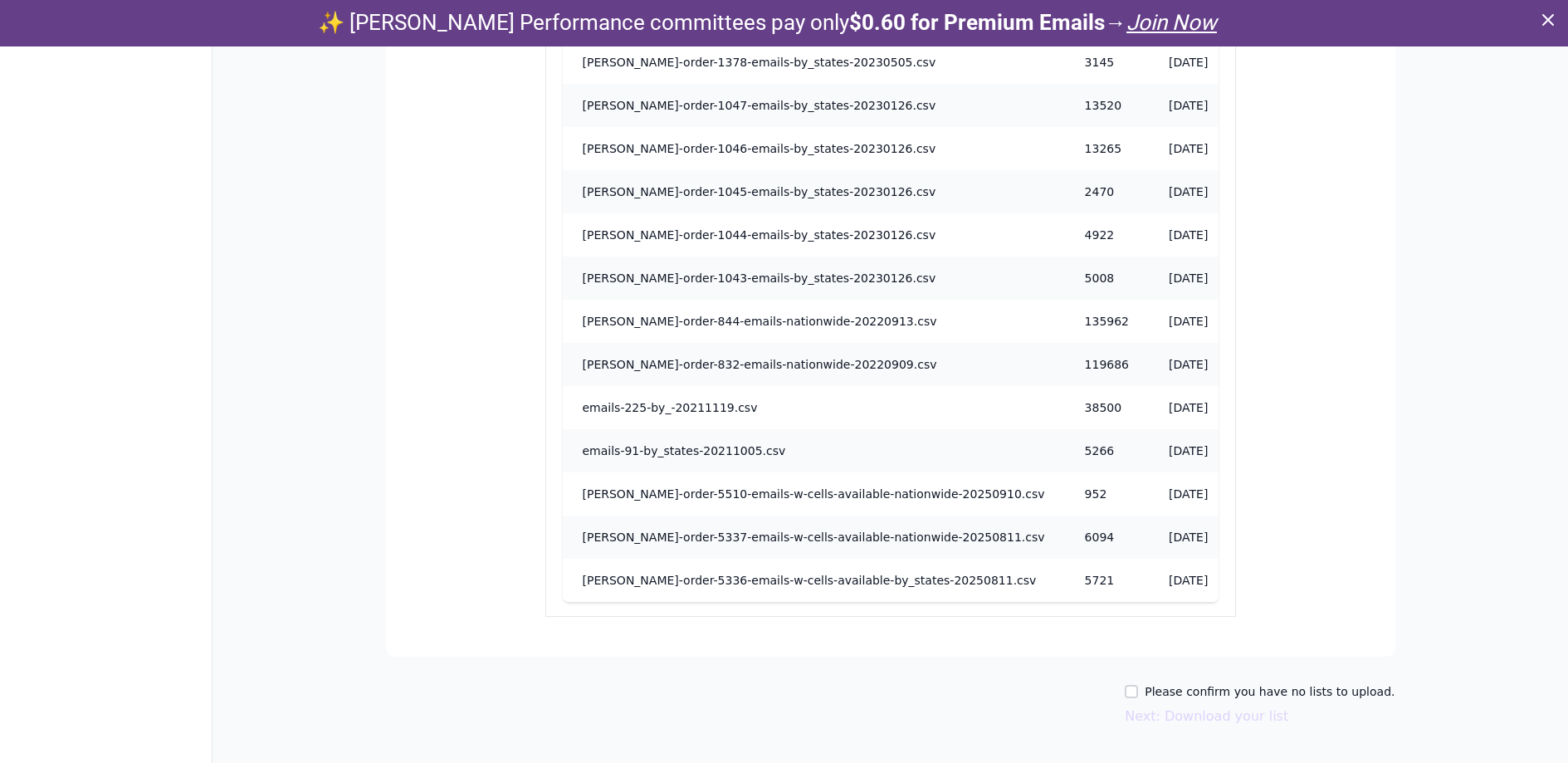
scroll to position [46, 0]
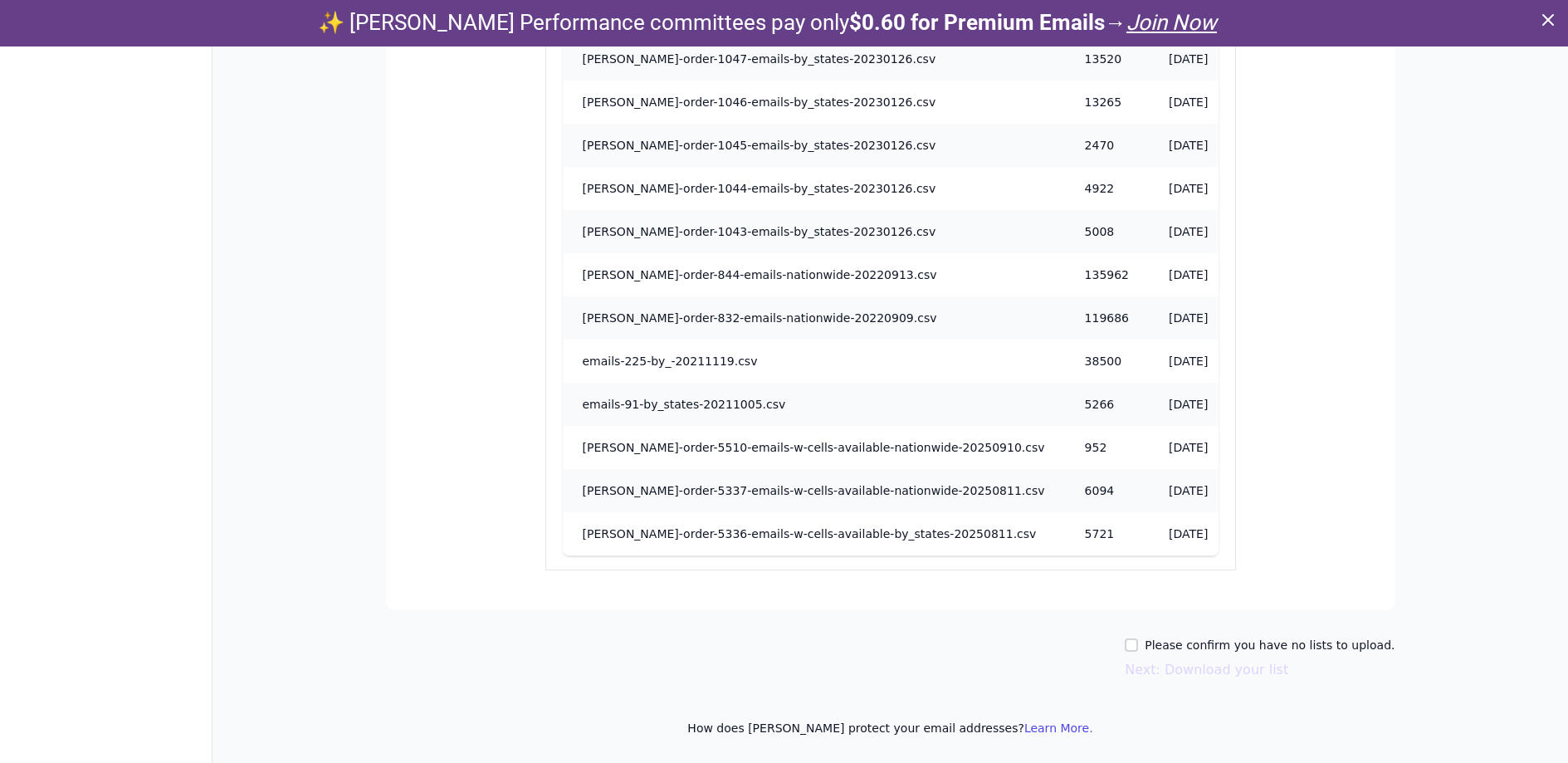
click at [1158, 648] on div "Please confirm you have no lists to upload." at bounding box center [1260, 645] width 270 height 17
click at [1138, 644] on input "Please confirm you have no lists to upload." at bounding box center [1131, 645] width 13 height 13
checkbox input "true"
click at [1173, 667] on button "Next: Download your list" at bounding box center [1207, 670] width 163 height 20
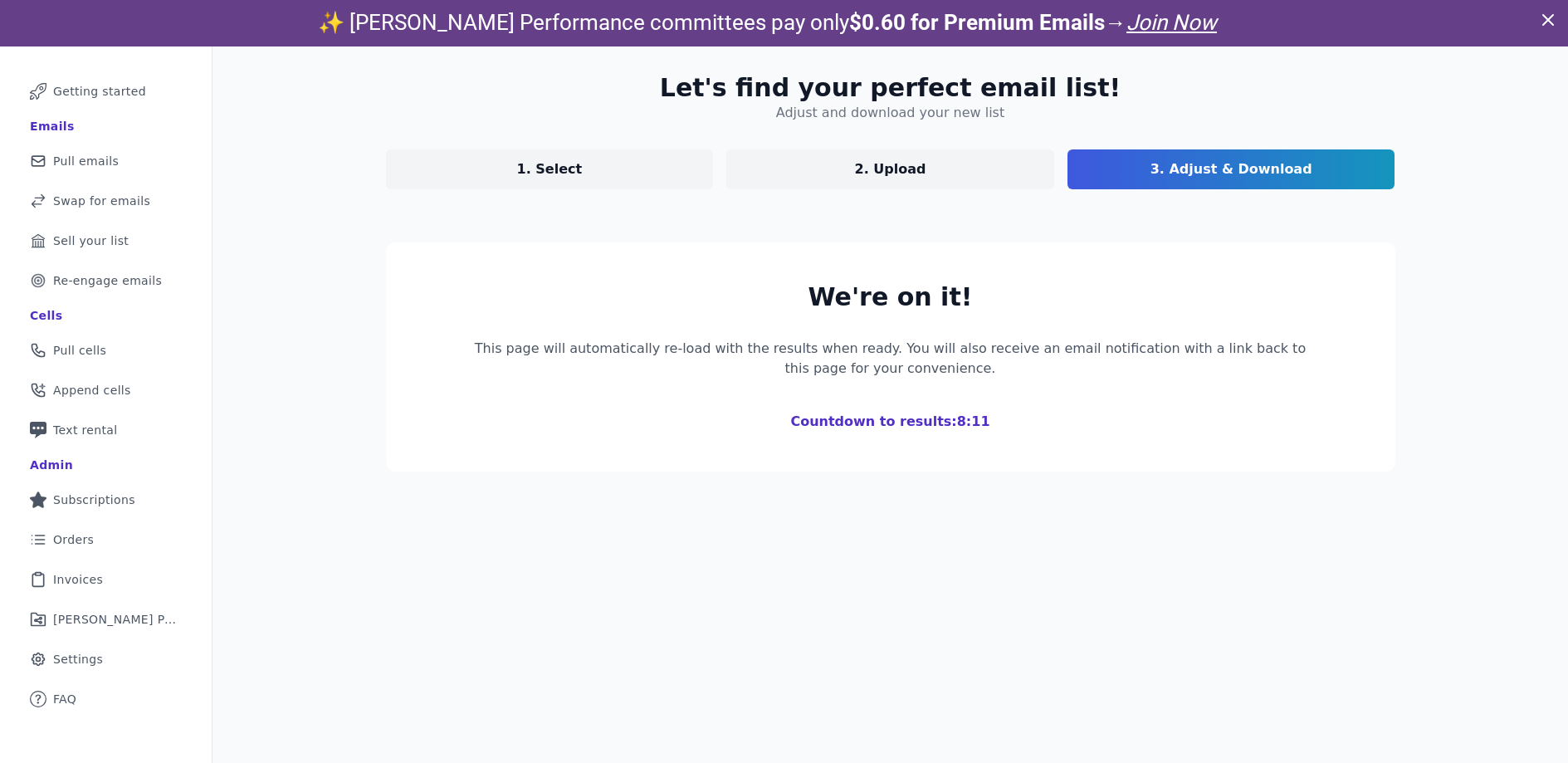
scroll to position [190, 0]
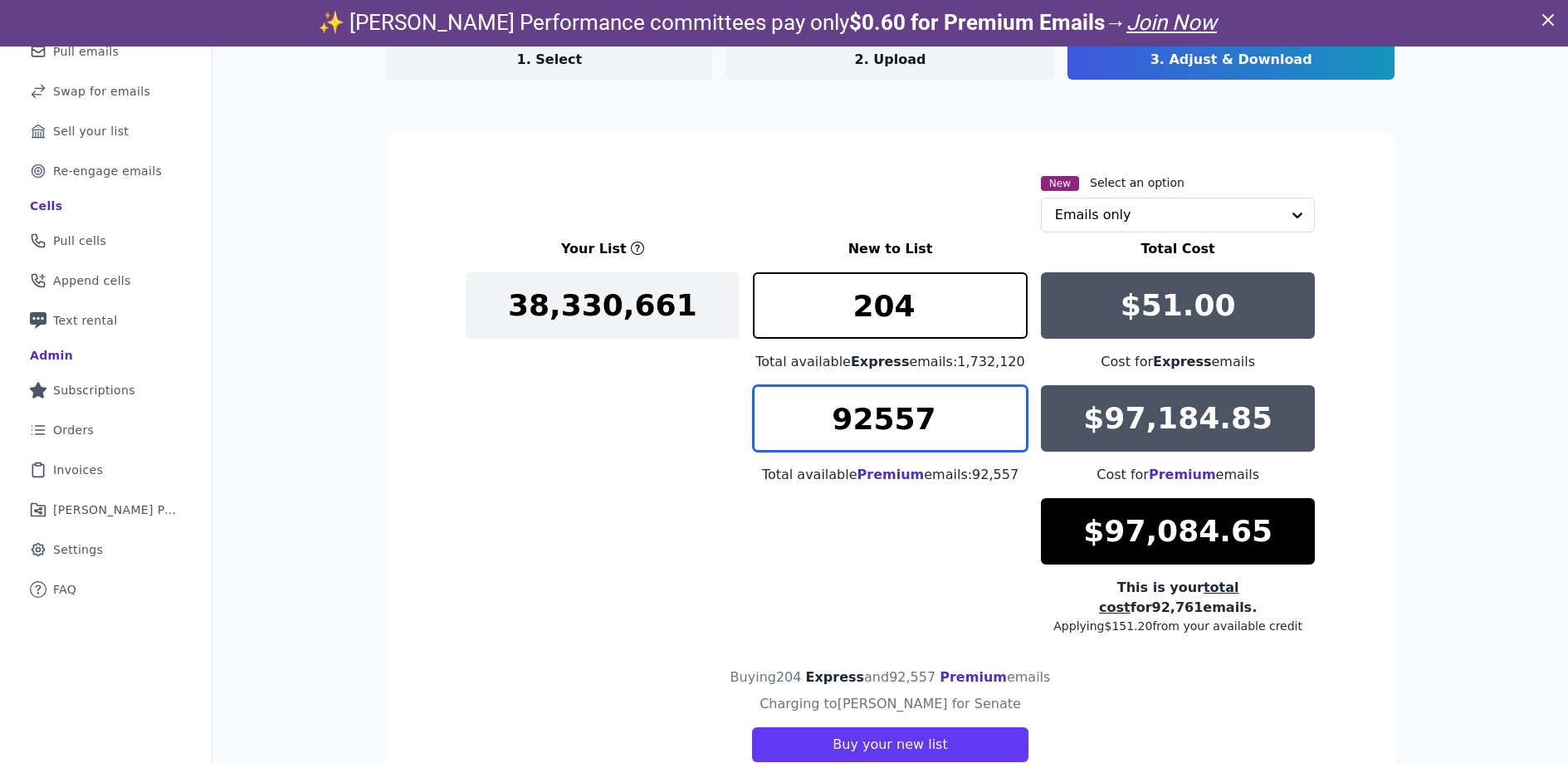
drag, startPoint x: 920, startPoint y: 428, endPoint x: 826, endPoint y: 422, distance: 94.2
click at [826, 422] on input "92557" at bounding box center [891, 418] width 275 height 67
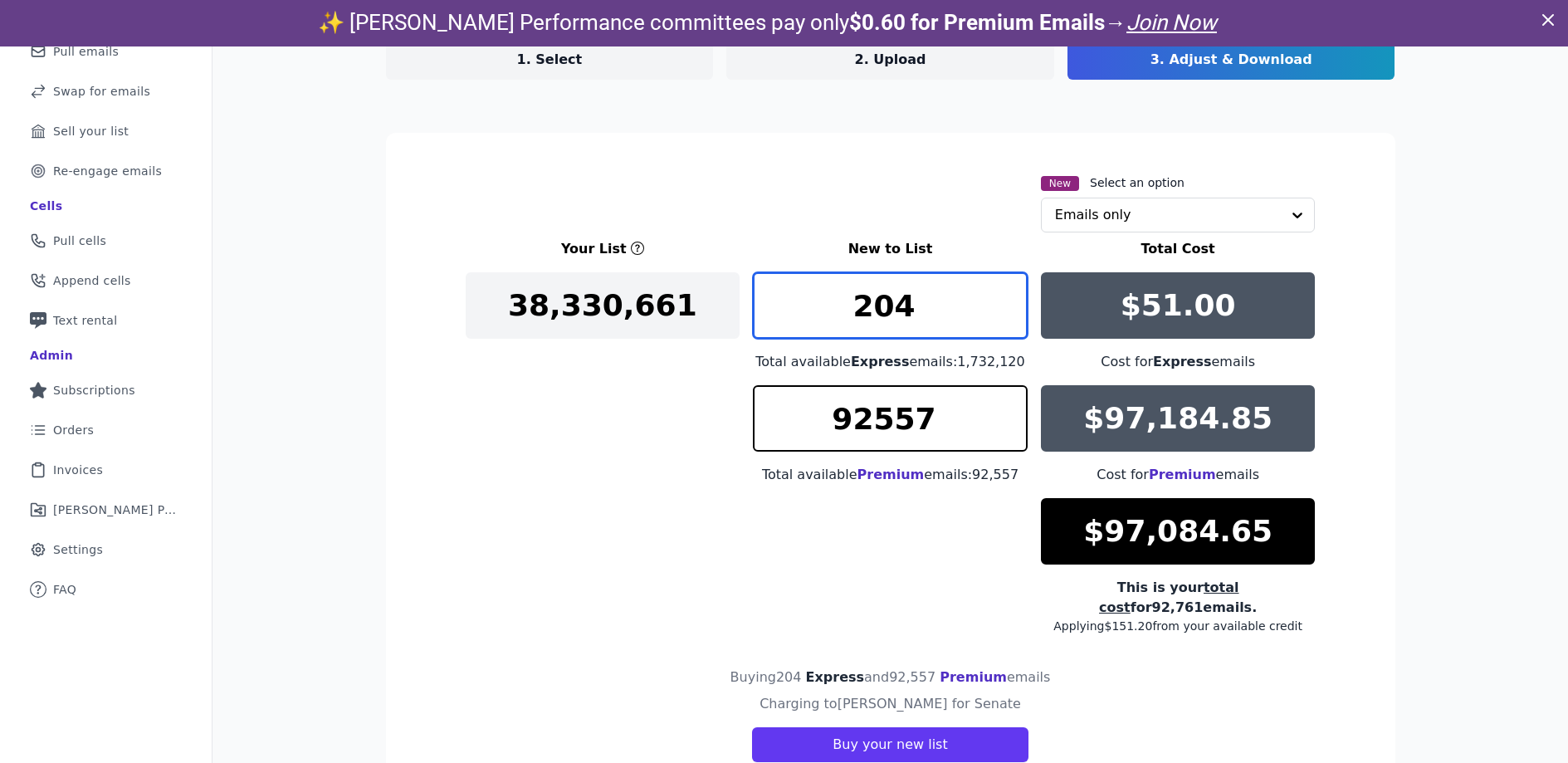
drag, startPoint x: 901, startPoint y: 314, endPoint x: 853, endPoint y: 314, distance: 48.0
click at [853, 314] on input "204" at bounding box center [891, 306] width 275 height 67
type input "0"
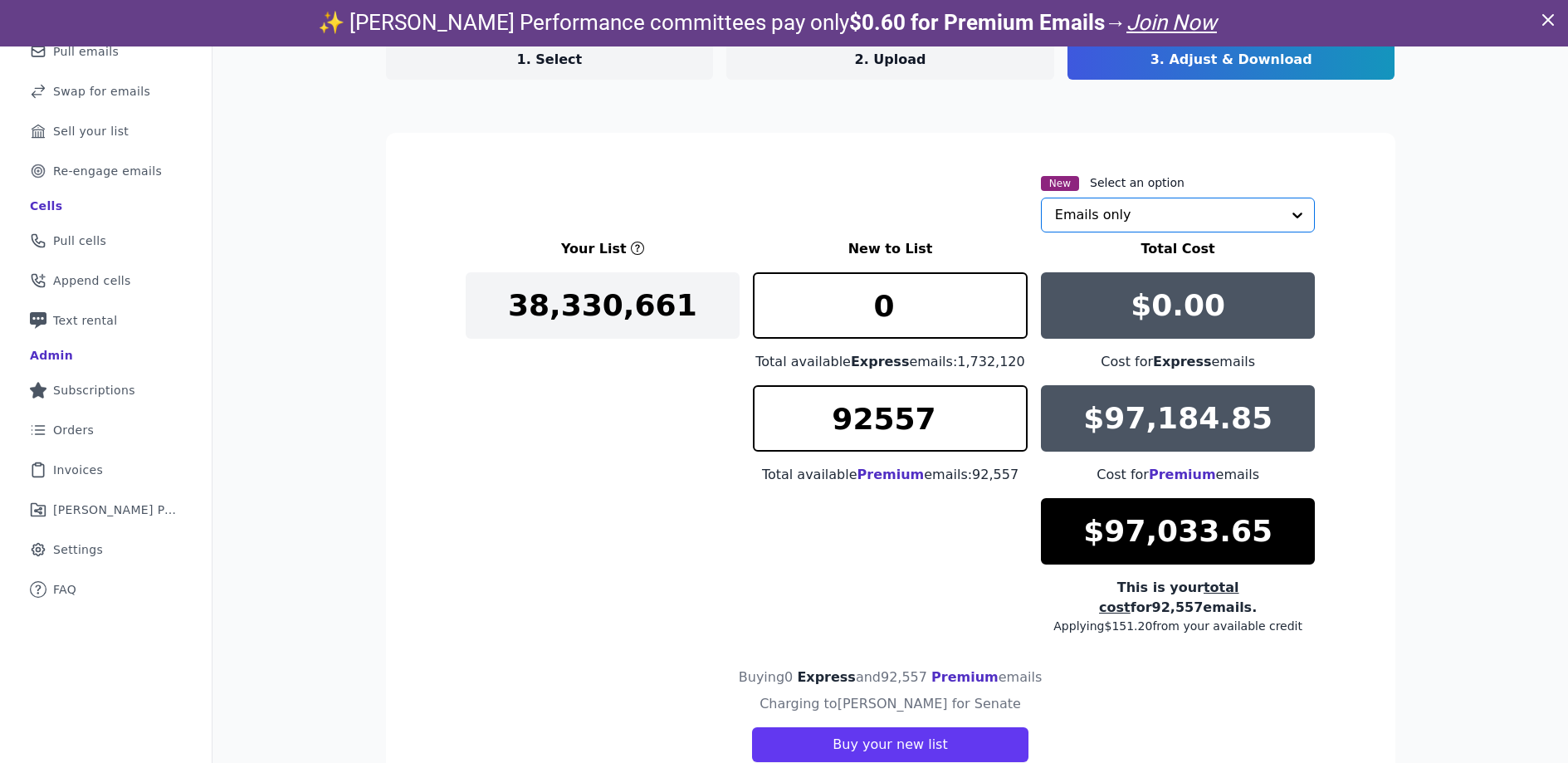
click at [1148, 211] on input "text" at bounding box center [1168, 214] width 226 height 33
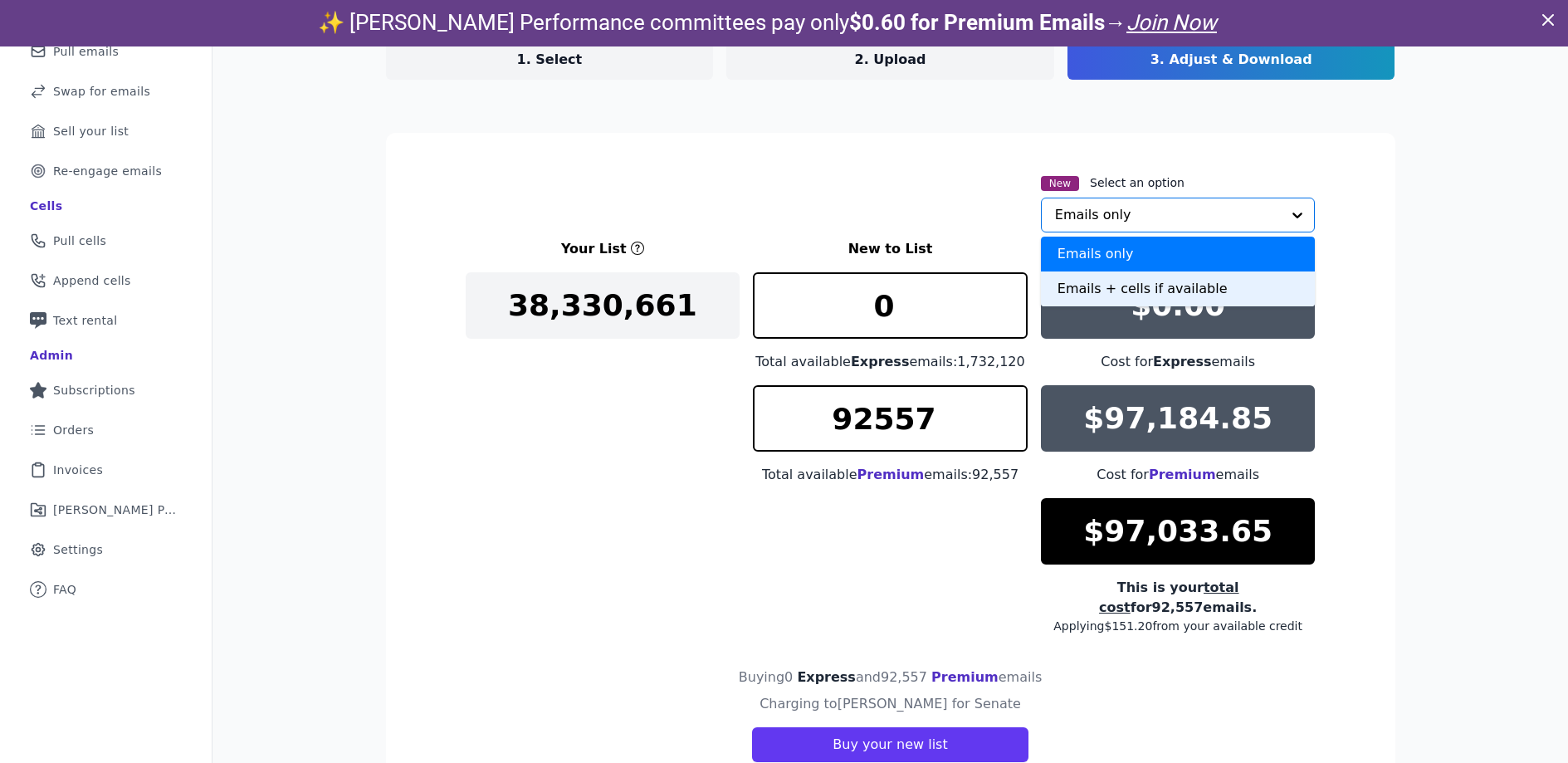
click at [1149, 291] on div "Emails + cells if available" at bounding box center [1179, 289] width 275 height 35
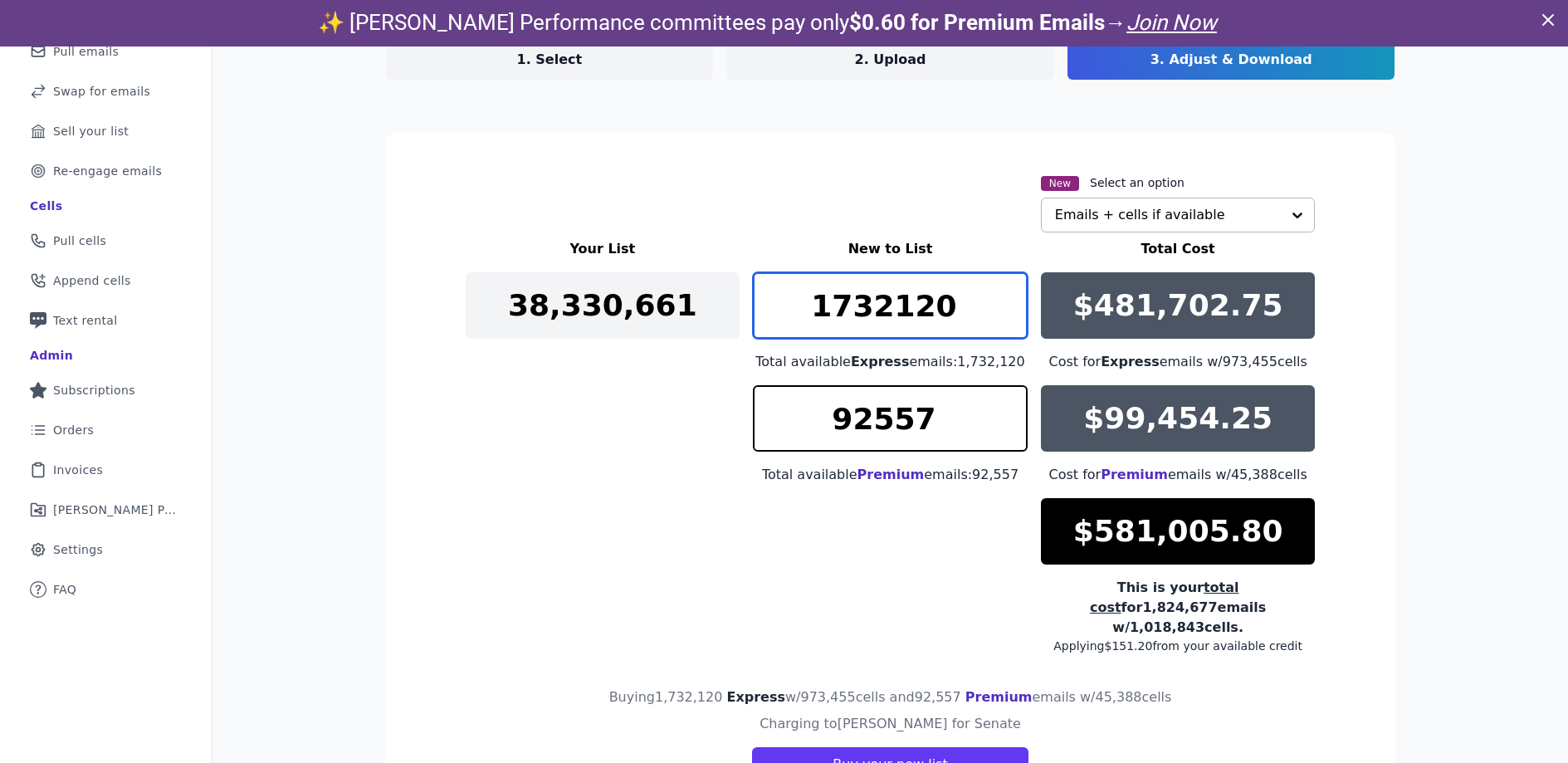
drag, startPoint x: 891, startPoint y: 307, endPoint x: 755, endPoint y: 297, distance: 136.4
click at [755, 297] on input "1732120" at bounding box center [891, 306] width 275 height 67
drag, startPoint x: 939, startPoint y: 308, endPoint x: 786, endPoint y: 308, distance: 153.0
click at [786, 308] on input "1732120" at bounding box center [891, 306] width 275 height 67
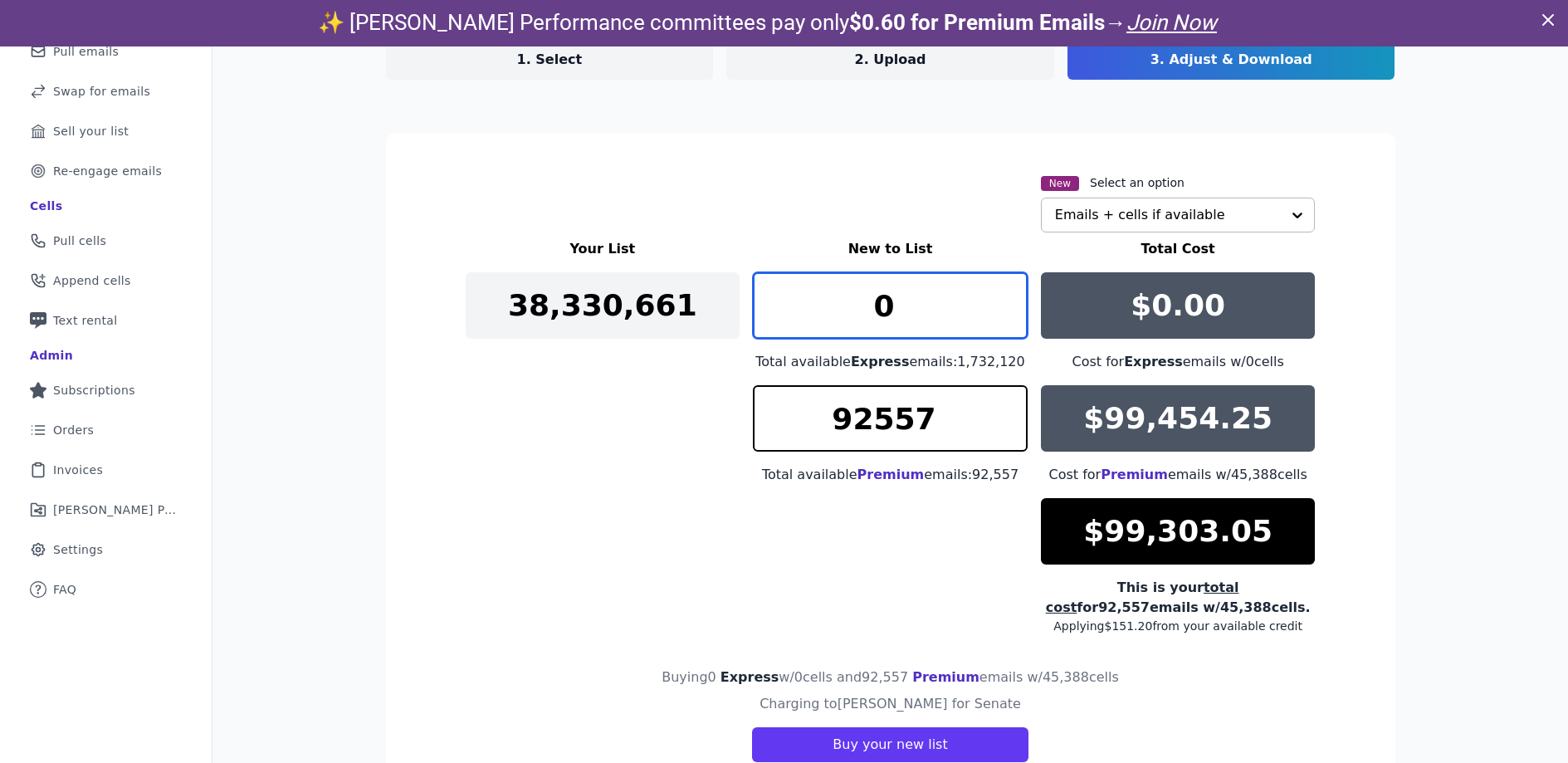
type input "0"
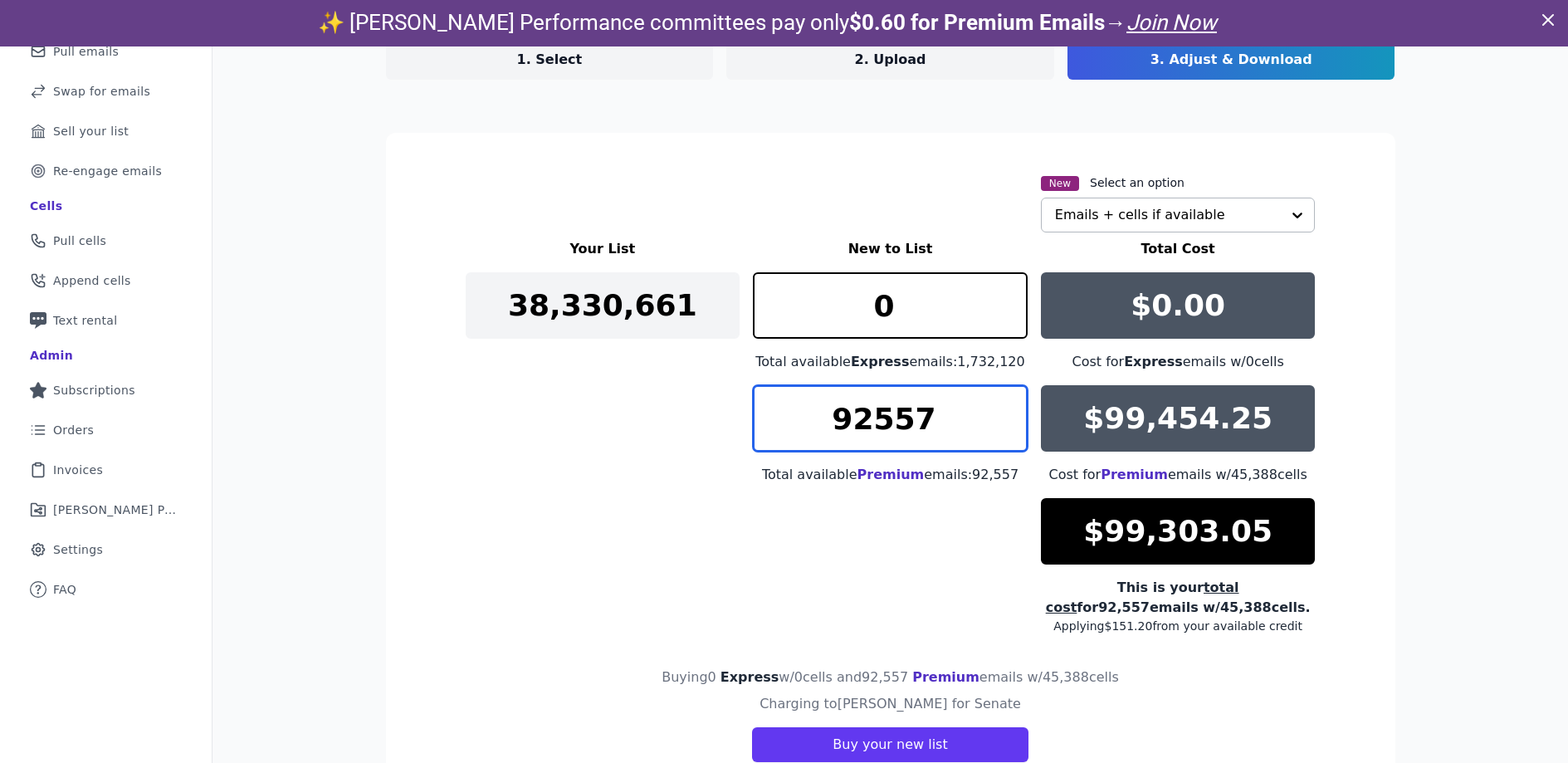
drag, startPoint x: 931, startPoint y: 425, endPoint x: 783, endPoint y: 423, distance: 148.0
click at [783, 423] on input "92557" at bounding box center [891, 418] width 275 height 67
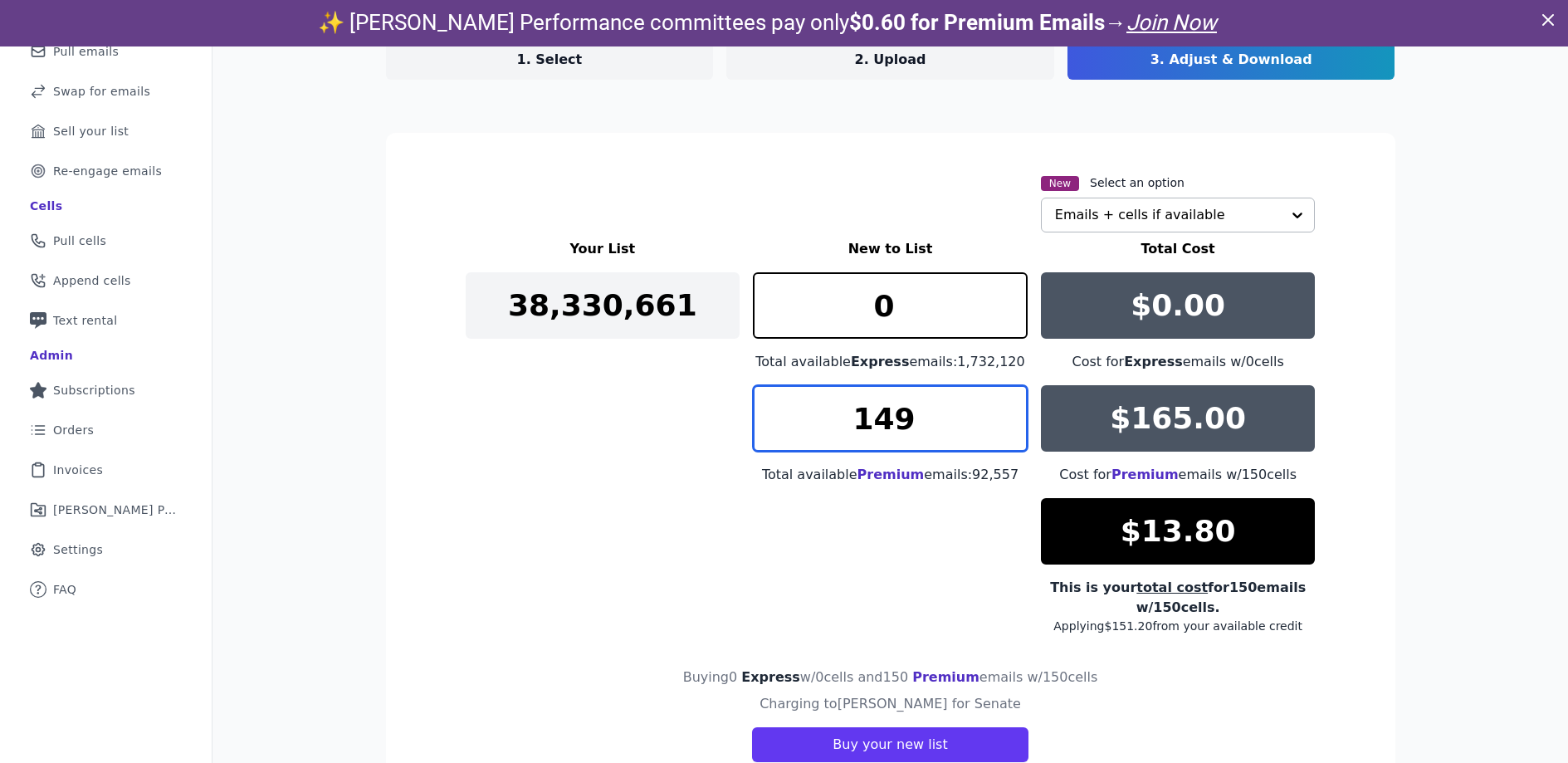
click at [1005, 428] on input "149" at bounding box center [891, 418] width 275 height 67
click at [1005, 428] on input "148" at bounding box center [891, 418] width 275 height 67
click at [1006, 428] on input "147" at bounding box center [891, 418] width 275 height 67
click at [1006, 428] on input "146" at bounding box center [891, 418] width 275 height 67
click at [1001, 428] on input "145" at bounding box center [891, 418] width 275 height 67
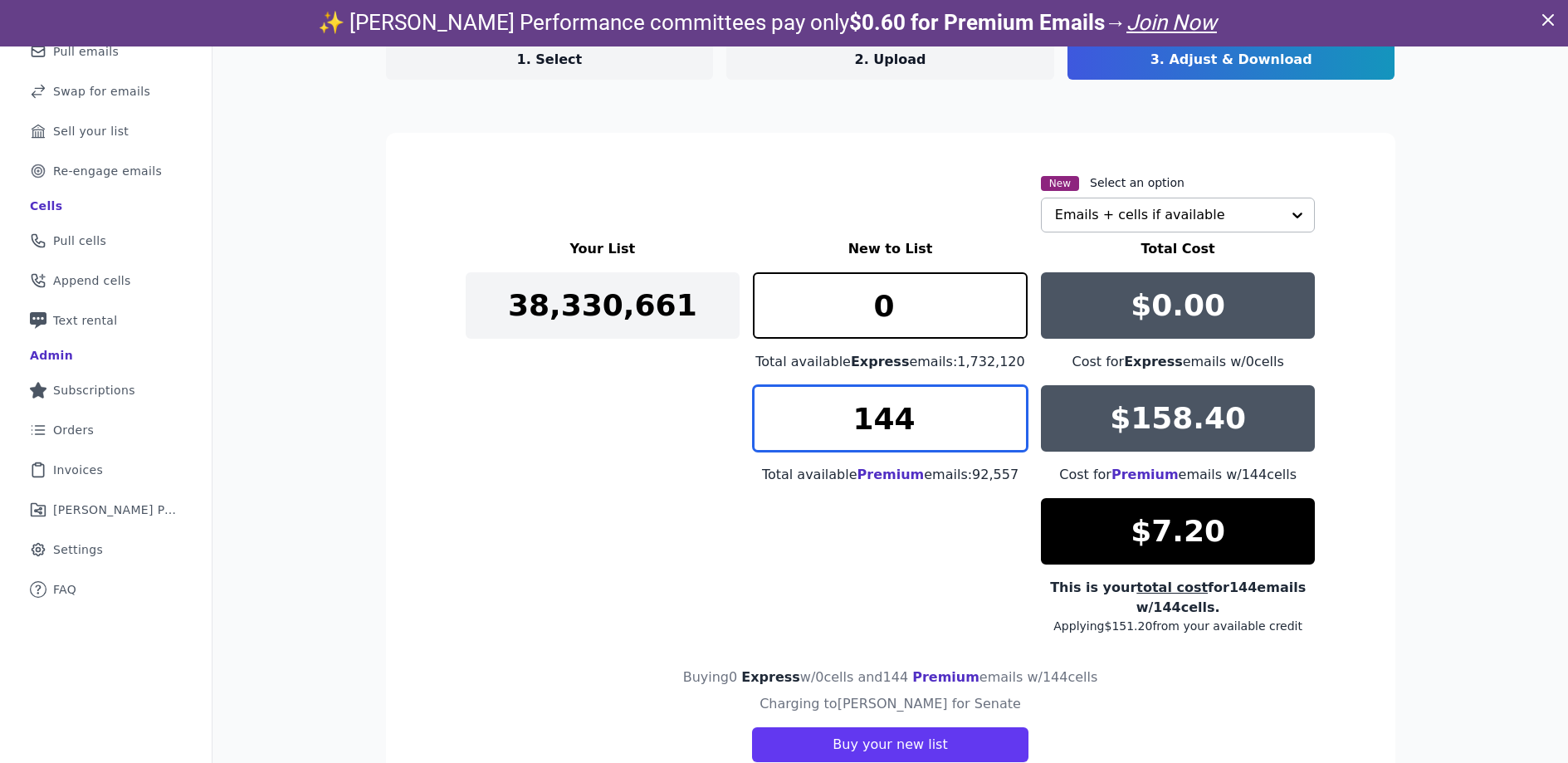
click at [1001, 430] on input "144" at bounding box center [891, 418] width 275 height 67
click at [1001, 430] on input "143" at bounding box center [891, 418] width 275 height 67
click at [1001, 430] on input "142" at bounding box center [891, 418] width 275 height 67
click at [1001, 430] on input "141" at bounding box center [891, 418] width 275 height 67
click at [1000, 430] on input "140" at bounding box center [891, 418] width 275 height 67
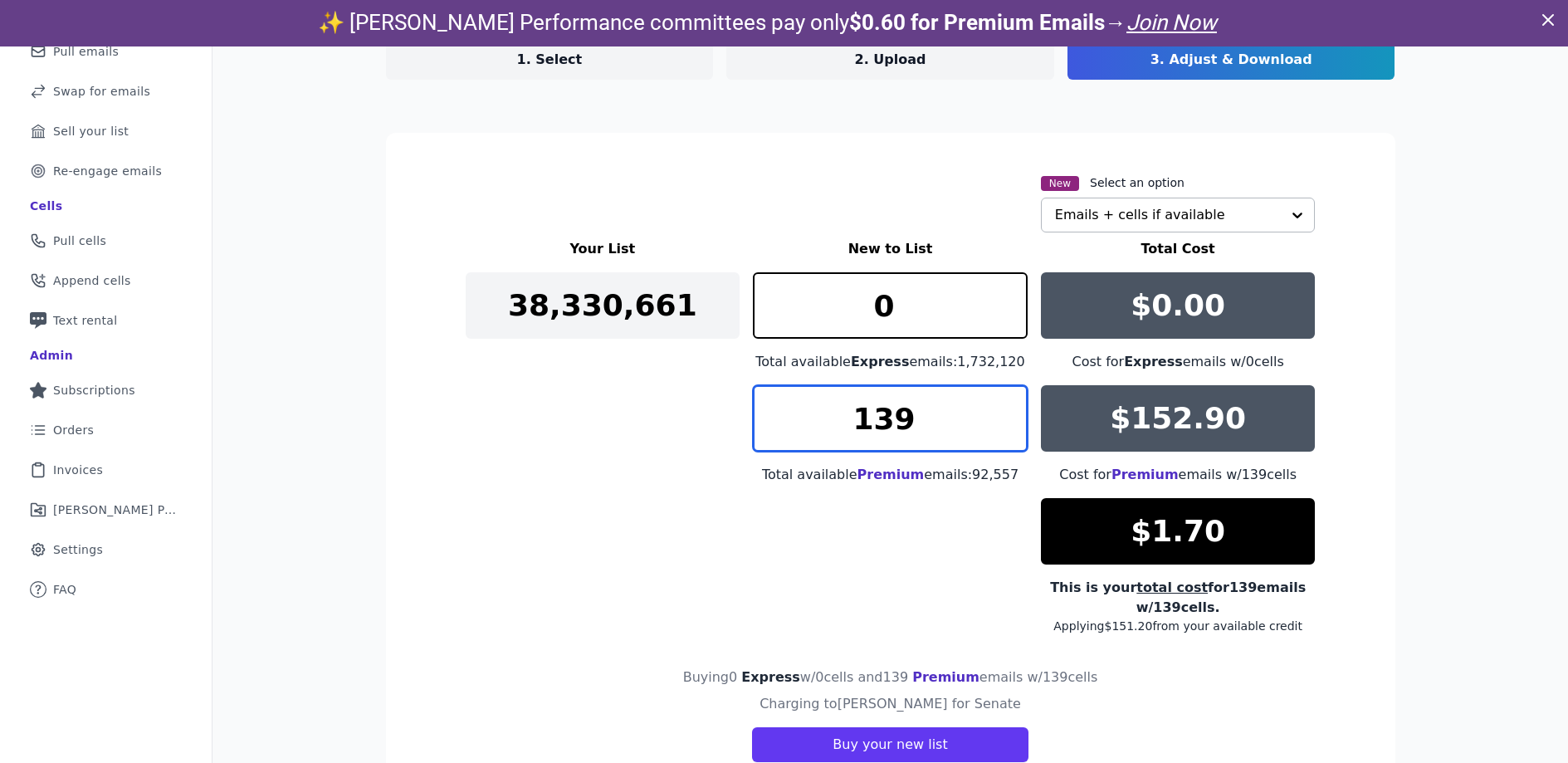
click at [1000, 430] on input "139" at bounding box center [891, 418] width 275 height 67
click at [1000, 430] on input "138" at bounding box center [891, 418] width 275 height 67
click at [1000, 430] on input "137" at bounding box center [891, 418] width 275 height 67
click at [1006, 412] on input "138" at bounding box center [891, 418] width 275 height 67
type input "137"
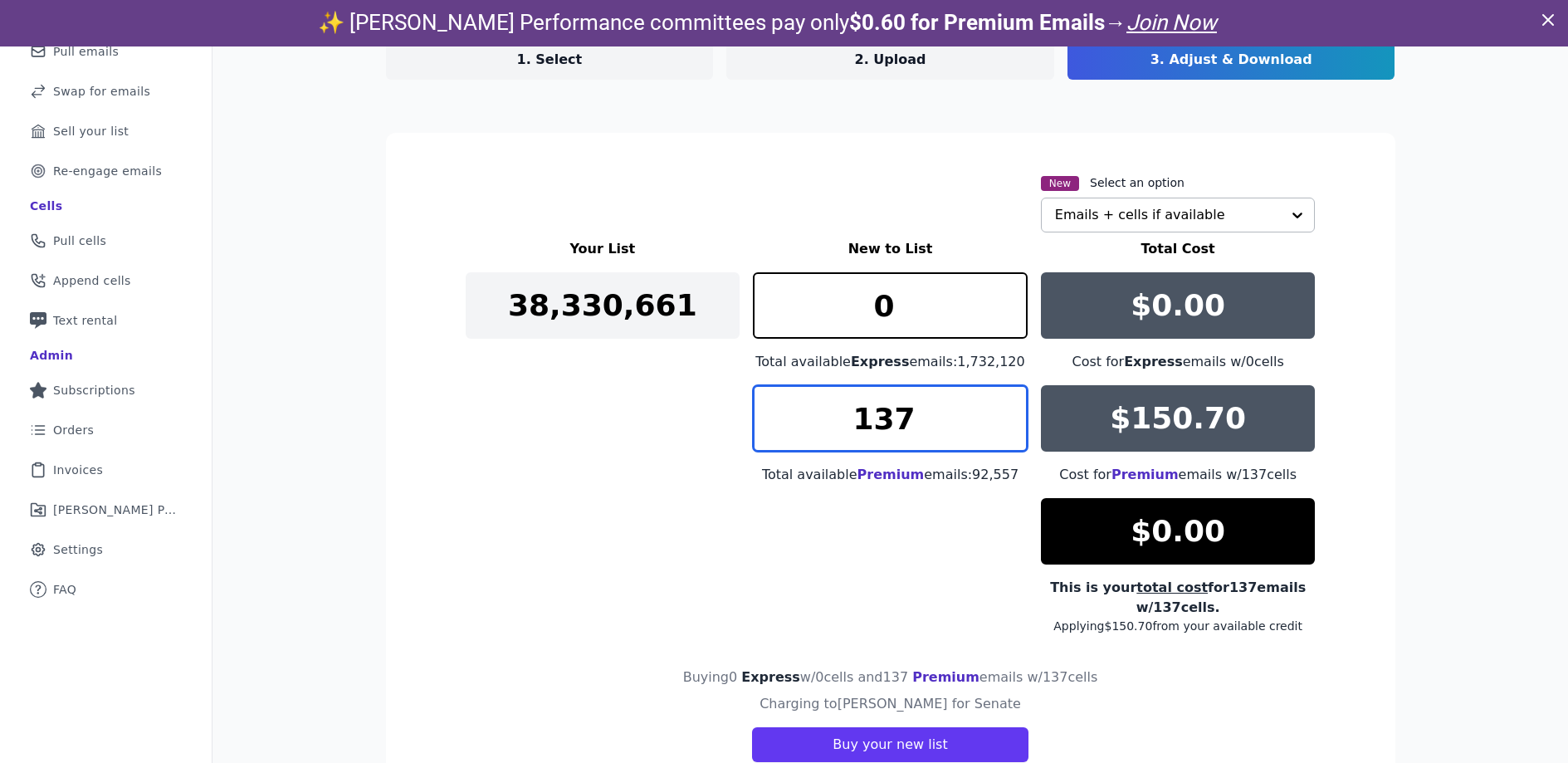
click at [1007, 429] on input "137" at bounding box center [891, 418] width 275 height 67
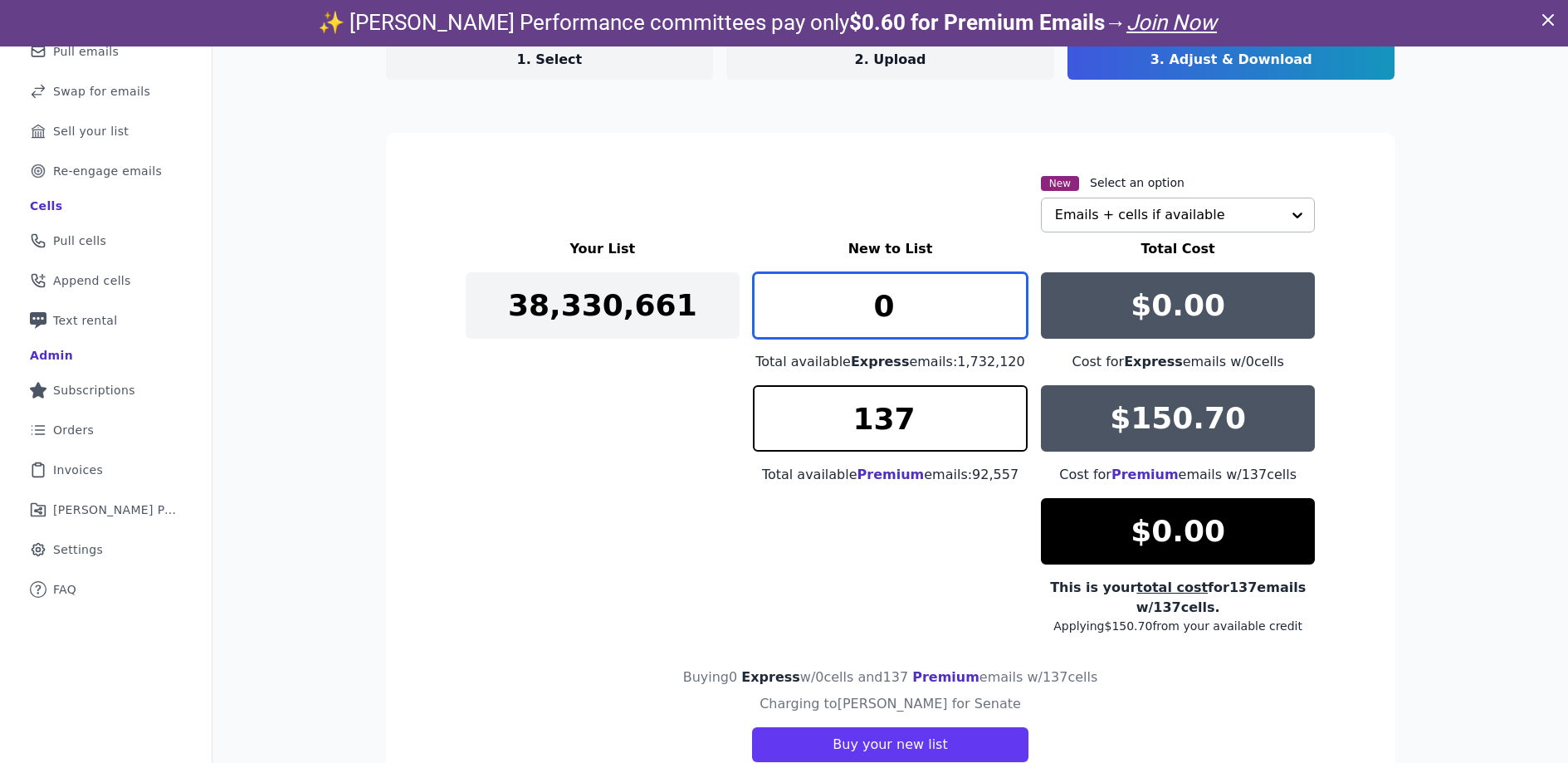
drag, startPoint x: 907, startPoint y: 314, endPoint x: 820, endPoint y: 314, distance: 87.0
click at [820, 314] on input "0" at bounding box center [891, 306] width 275 height 67
type input "504"
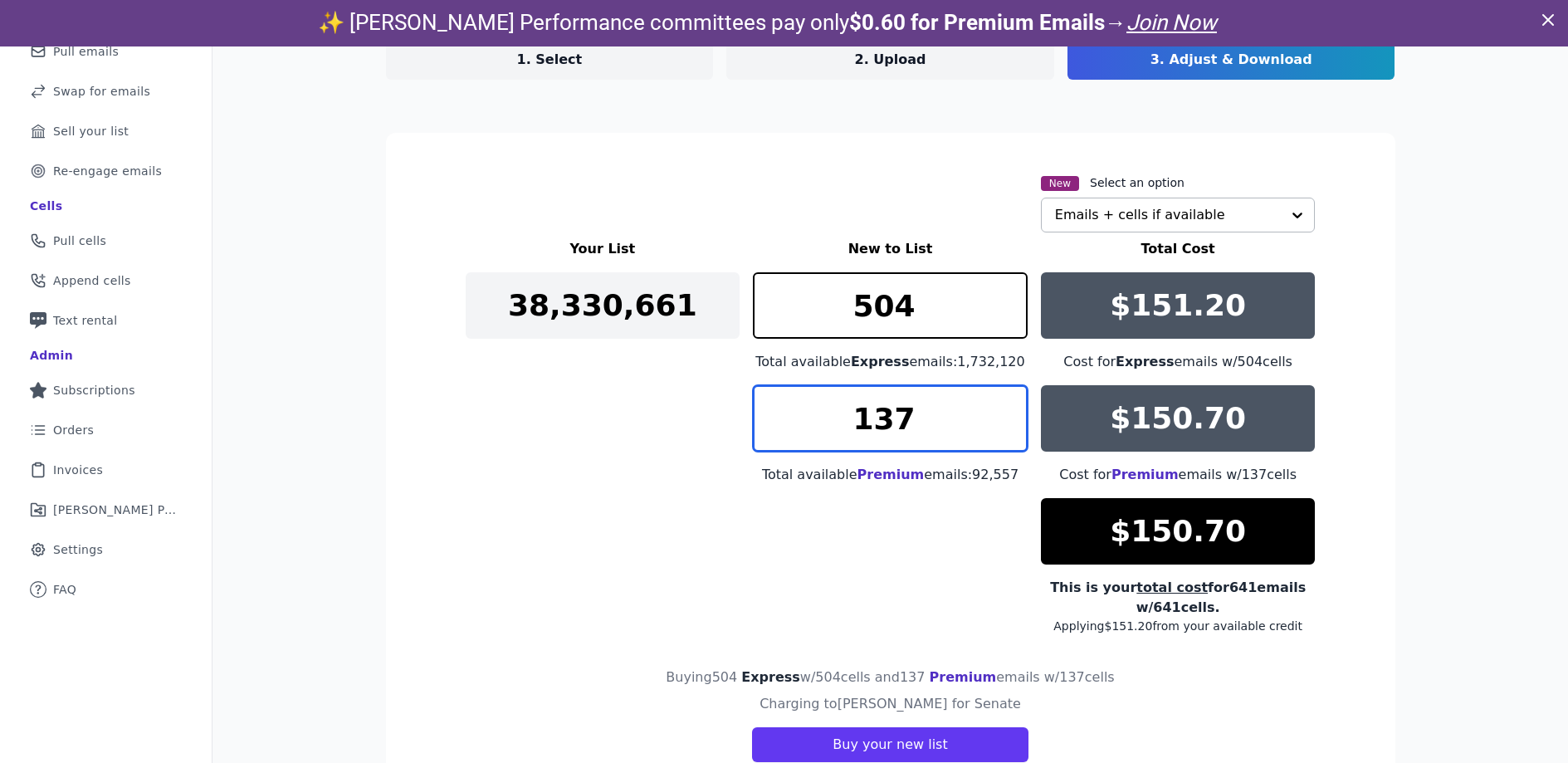
drag, startPoint x: 915, startPoint y: 418, endPoint x: 819, endPoint y: 418, distance: 96.0
click at [819, 418] on input "137" at bounding box center [891, 418] width 275 height 67
drag, startPoint x: 896, startPoint y: 413, endPoint x: 772, endPoint y: 399, distance: 124.8
click at [772, 399] on input "137" at bounding box center [891, 418] width 275 height 67
type input "952"
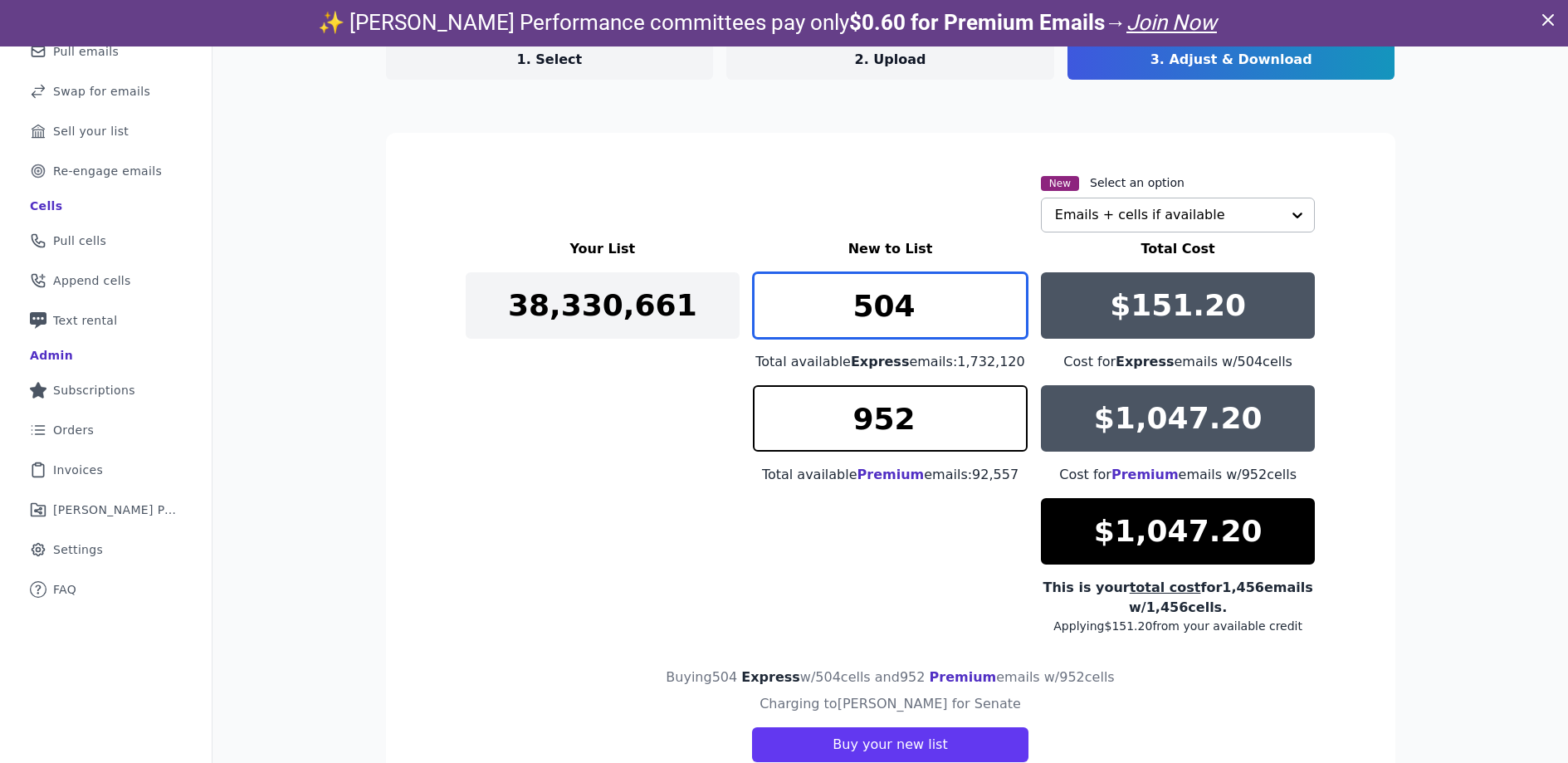
drag, startPoint x: 924, startPoint y: 306, endPoint x: 805, endPoint y: 306, distance: 119.0
click at [805, 306] on input "504" at bounding box center [891, 306] width 275 height 67
type input "204"
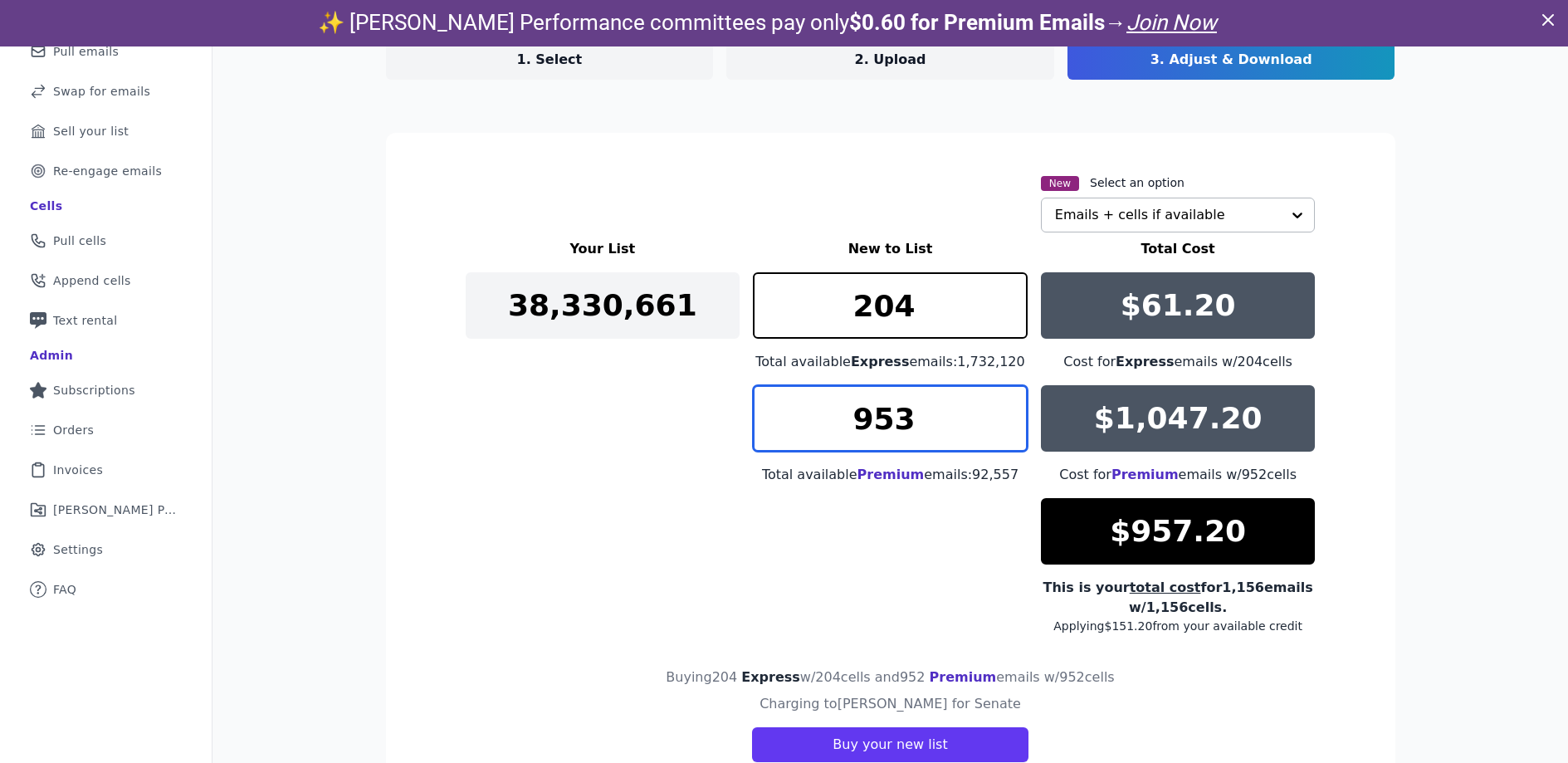
click at [1008, 407] on input "953" at bounding box center [891, 418] width 275 height 67
click at [1008, 407] on input "954" at bounding box center [891, 418] width 275 height 67
click at [1008, 407] on input "955" at bounding box center [891, 418] width 275 height 67
click at [1008, 407] on input "956" at bounding box center [891, 418] width 275 height 67
click at [1008, 407] on input "957" at bounding box center [891, 418] width 275 height 67
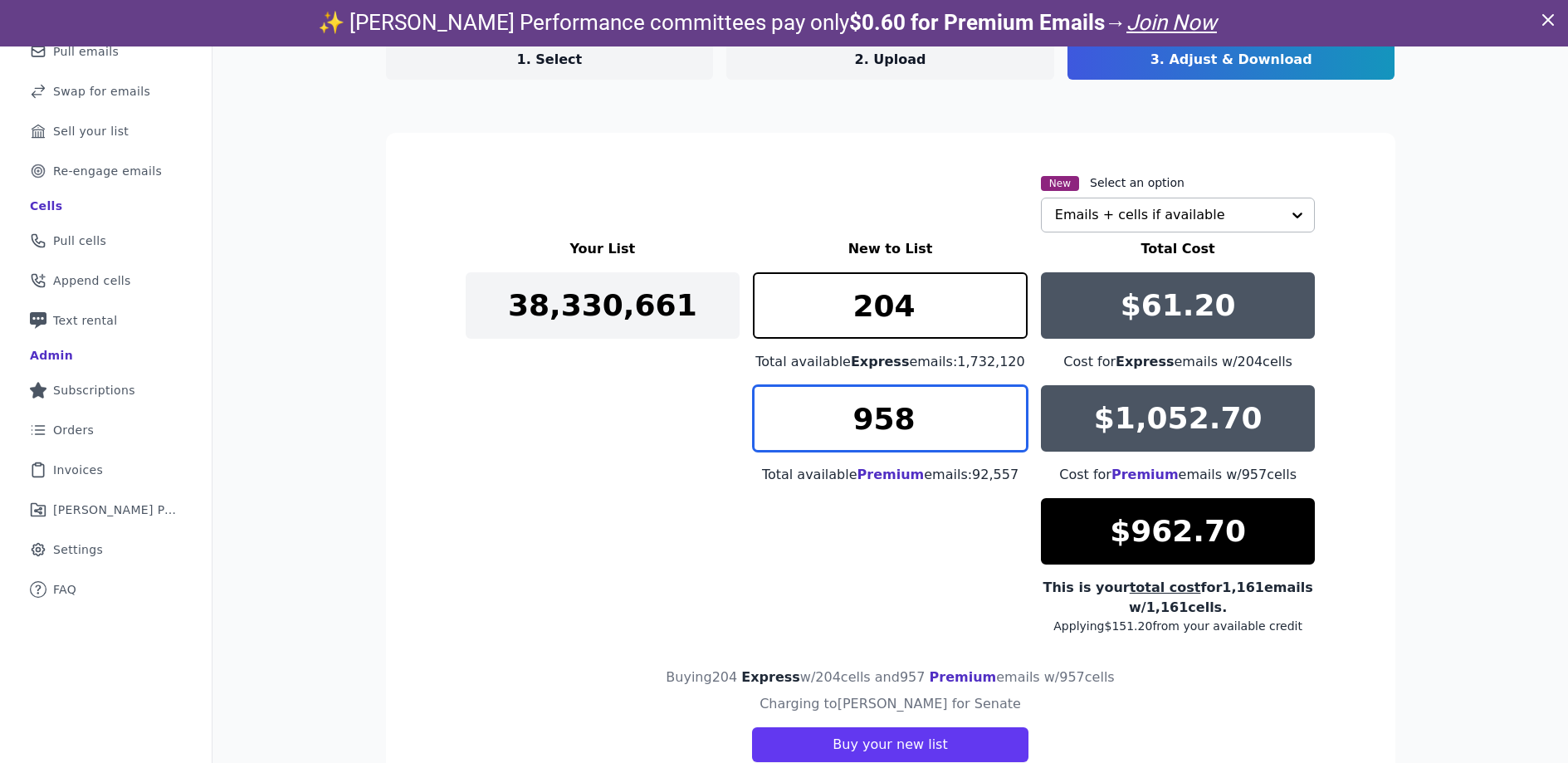
click at [1008, 407] on input "958" at bounding box center [891, 418] width 275 height 67
click at [1008, 407] on input "959" at bounding box center [891, 418] width 275 height 67
click at [1008, 407] on input "960" at bounding box center [891, 418] width 275 height 67
click at [1008, 407] on input "961" at bounding box center [891, 418] width 275 height 67
click at [1008, 407] on input "962" at bounding box center [891, 418] width 275 height 67
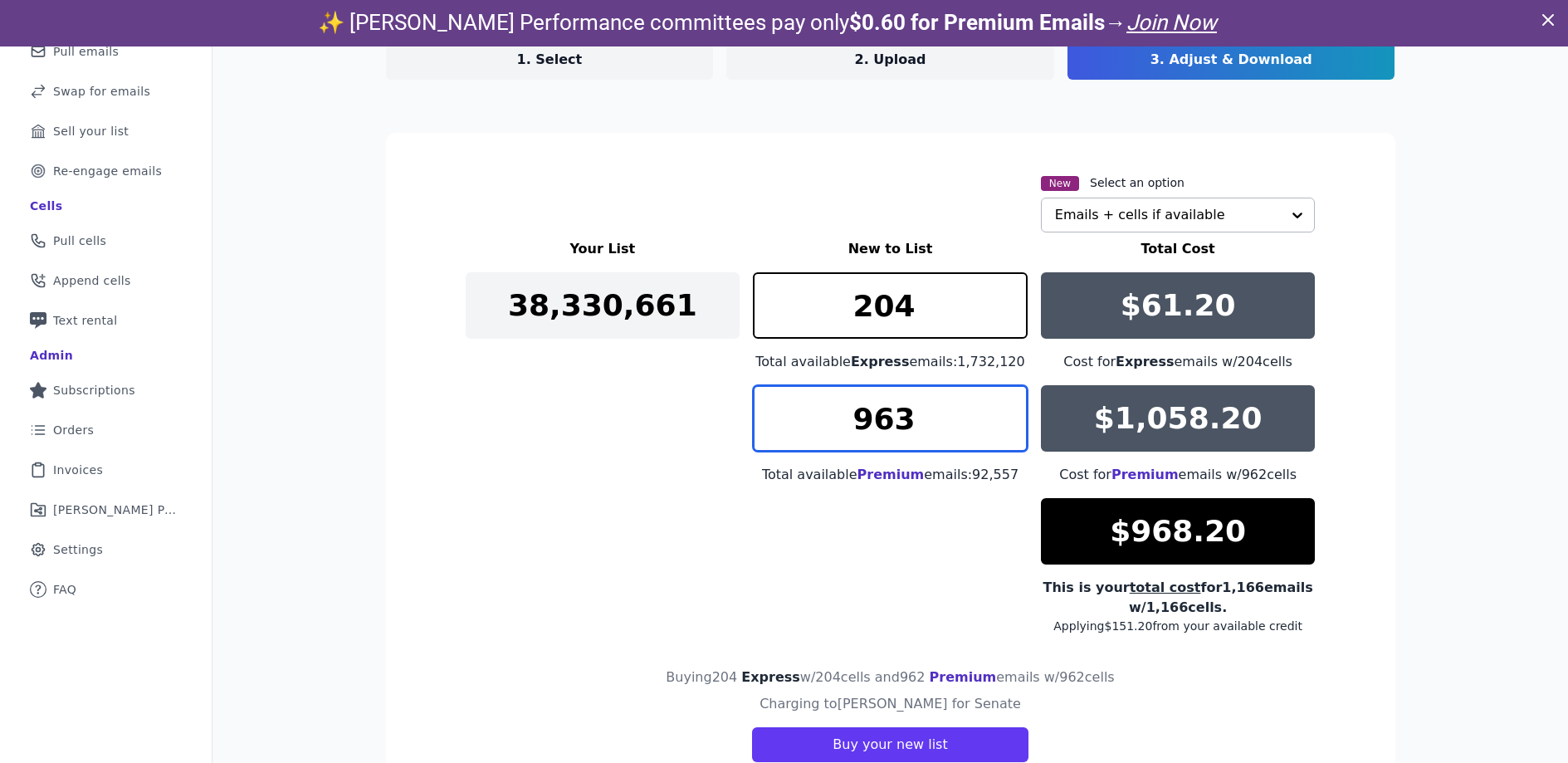
click at [1008, 407] on input "963" at bounding box center [891, 418] width 275 height 67
type input "964"
click at [1008, 409] on input "964" at bounding box center [891, 418] width 275 height 67
drag, startPoint x: 916, startPoint y: 425, endPoint x: 797, endPoint y: 425, distance: 119.0
click at [797, 425] on input "964" at bounding box center [891, 418] width 275 height 67
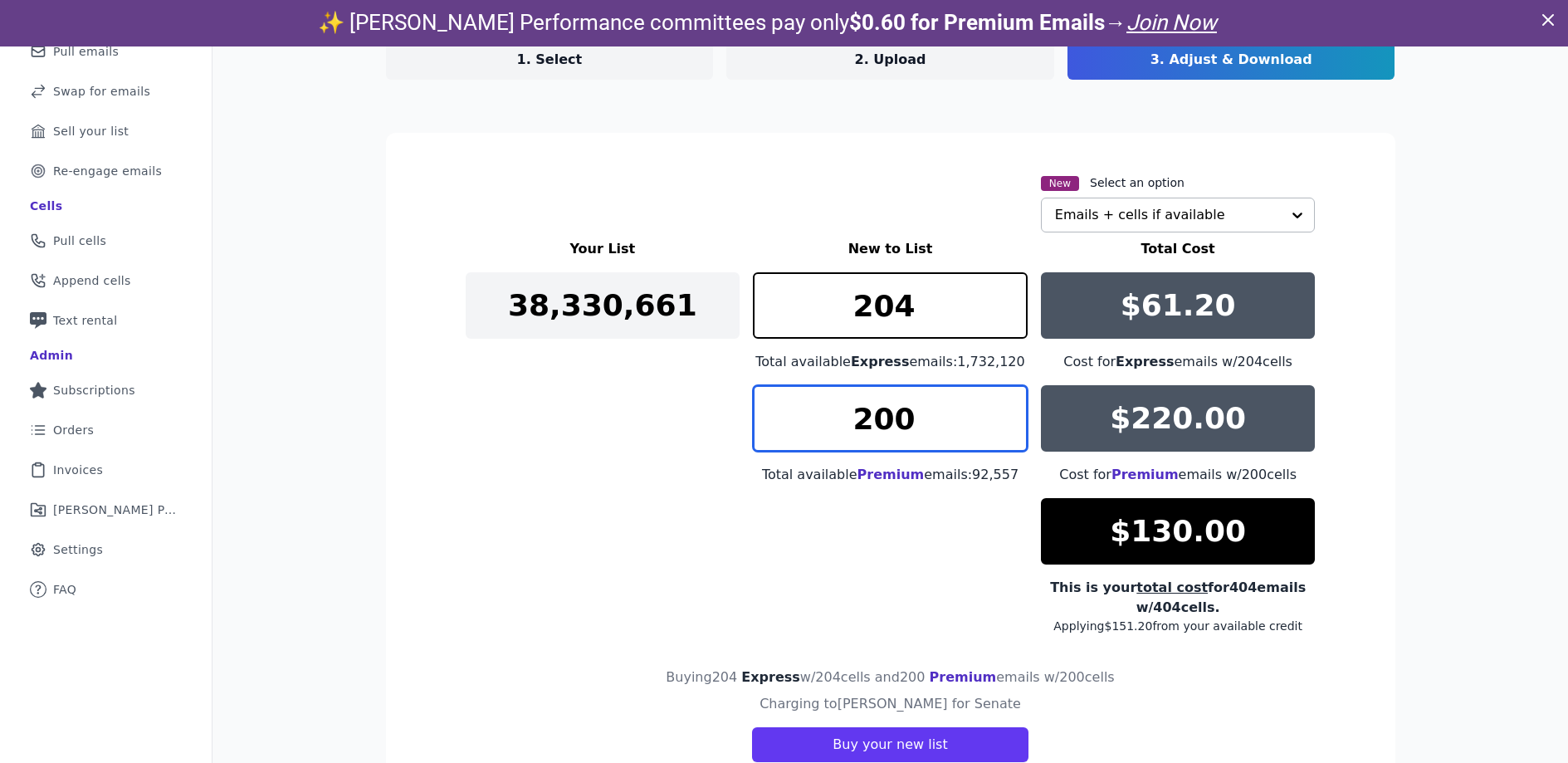
drag, startPoint x: 861, startPoint y: 421, endPoint x: 850, endPoint y: 421, distance: 11.0
click at [850, 421] on input "200" at bounding box center [891, 418] width 275 height 67
type input "105"
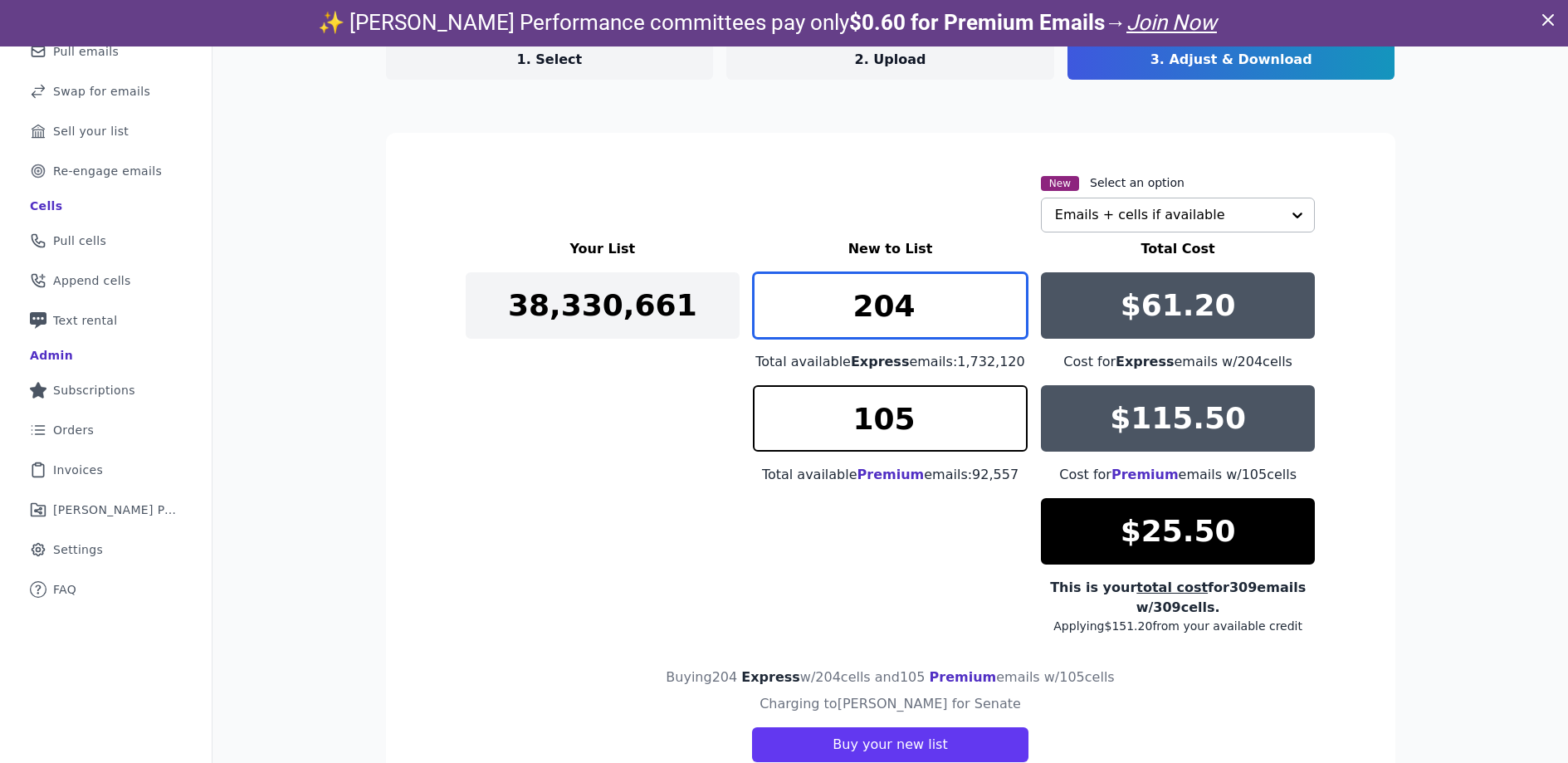
drag, startPoint x: 865, startPoint y: 310, endPoint x: 831, endPoint y: 310, distance: 34.0
click at [829, 310] on input "204" at bounding box center [891, 306] width 275 height 67
click at [902, 312] on input "204" at bounding box center [891, 306] width 275 height 67
type input "154"
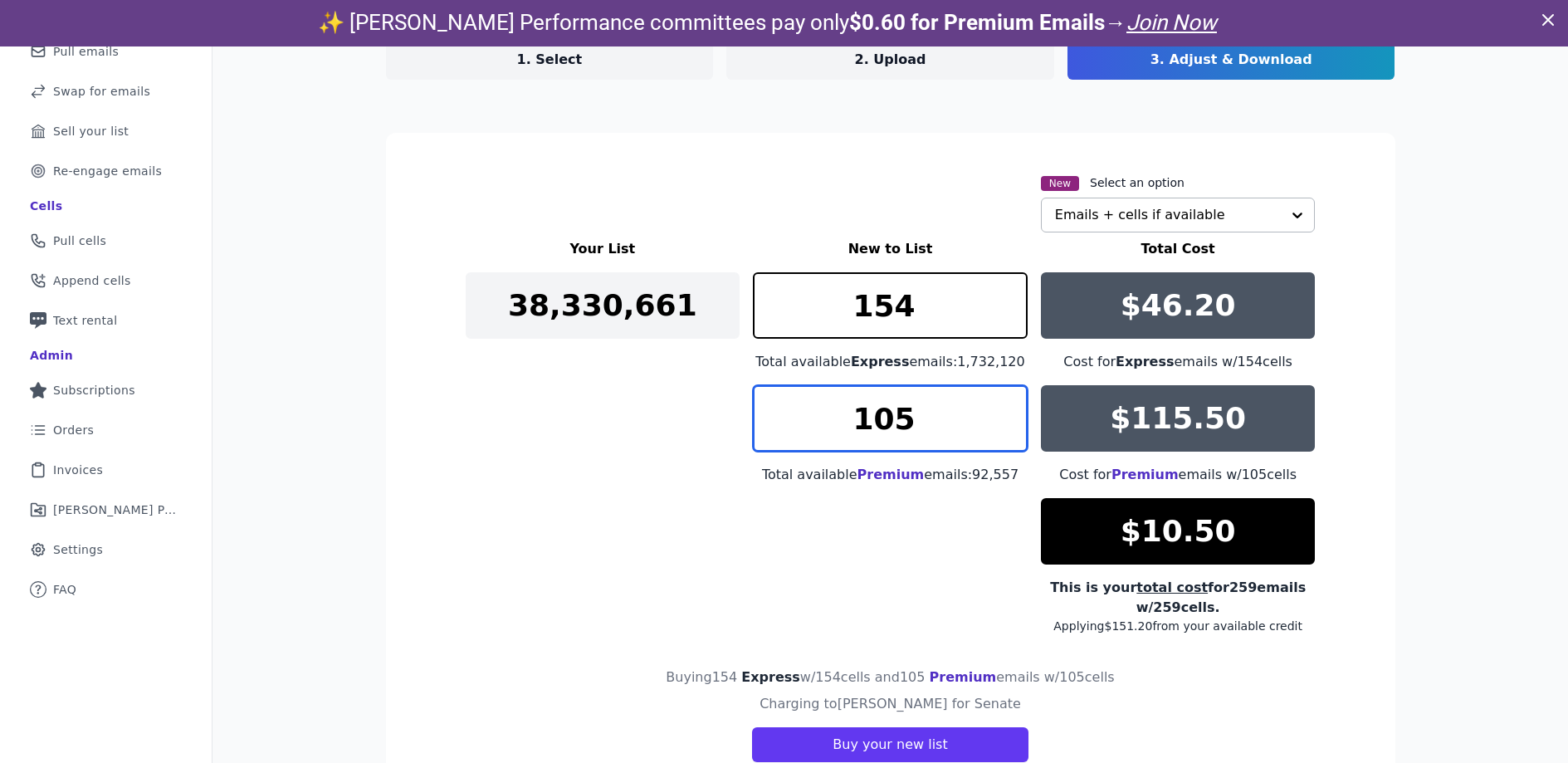
click at [923, 408] on input "105" at bounding box center [891, 418] width 275 height 67
click at [1005, 427] on input "104" at bounding box center [891, 418] width 275 height 67
click at [1004, 427] on input "103" at bounding box center [891, 418] width 275 height 67
click at [1004, 427] on input "102" at bounding box center [891, 418] width 275 height 67
click at [1004, 427] on input "101" at bounding box center [891, 418] width 275 height 67
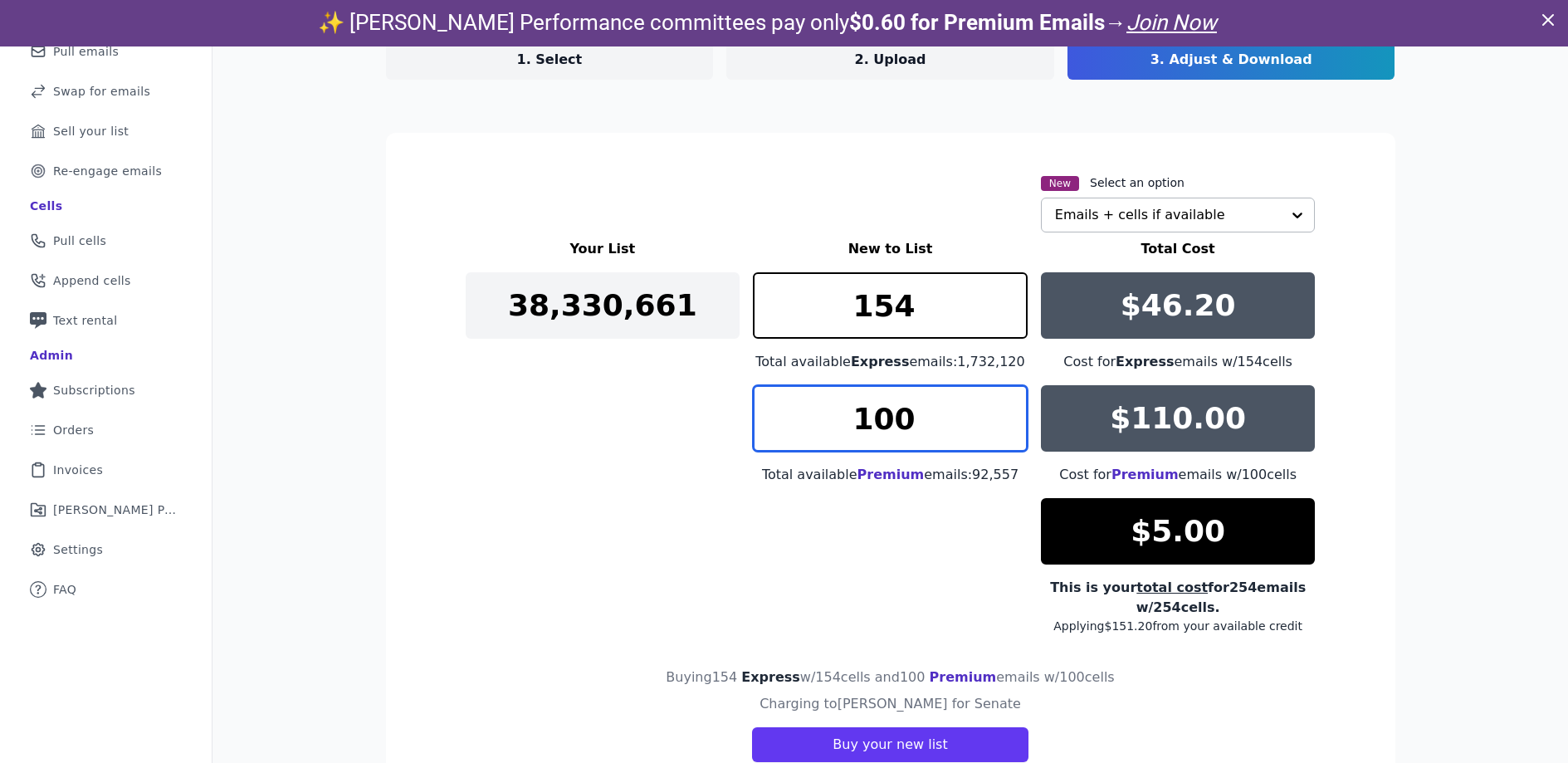
click at [1004, 427] on input "100" at bounding box center [891, 418] width 275 height 67
click at [1004, 427] on input "99" at bounding box center [891, 418] width 275 height 67
click at [1004, 427] on input "98" at bounding box center [891, 418] width 275 height 67
click at [1004, 427] on input "97" at bounding box center [891, 418] width 275 height 67
click at [1004, 427] on input "96" at bounding box center [891, 418] width 275 height 67
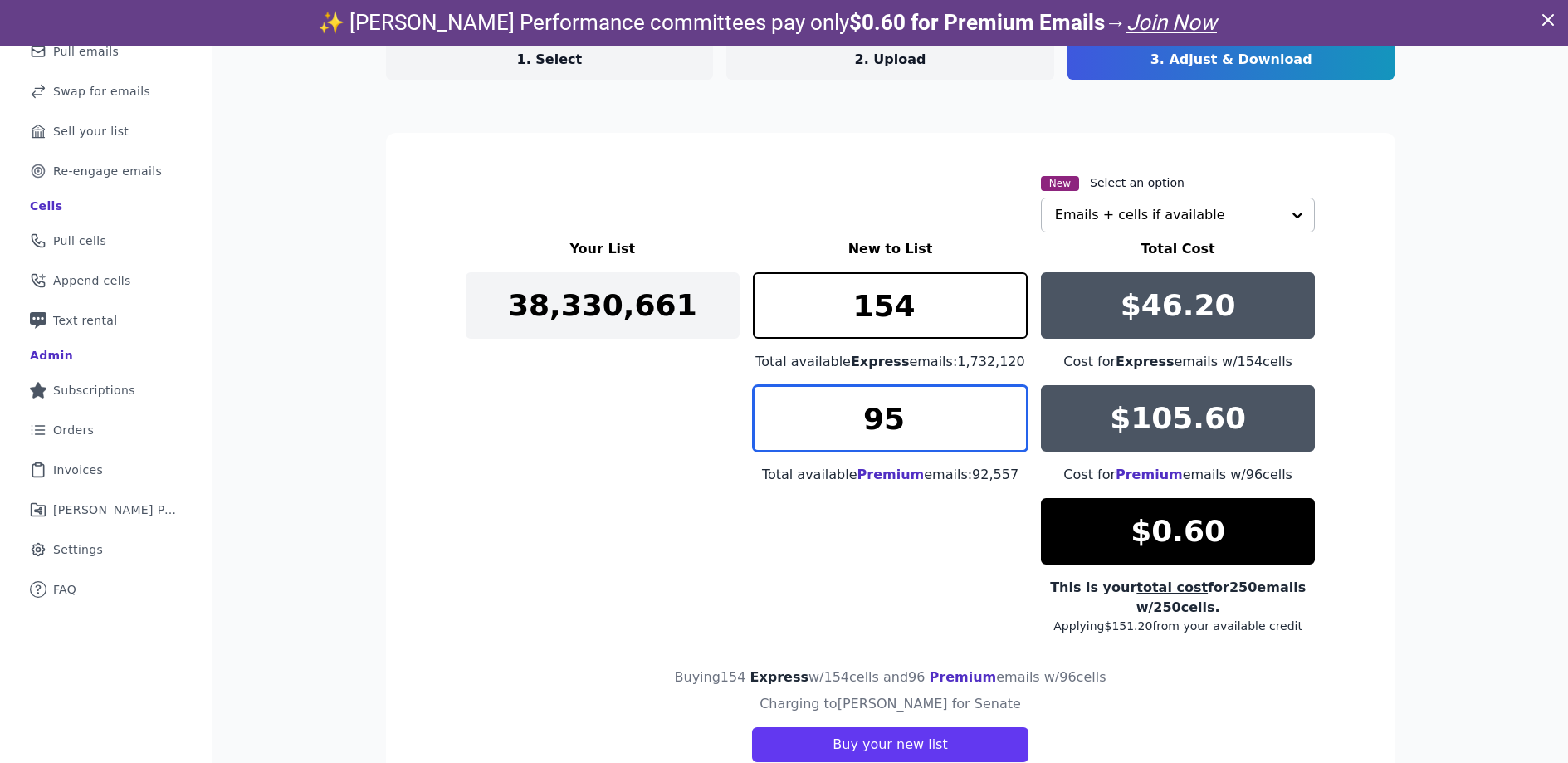
click at [1004, 427] on input "95" at bounding box center [891, 418] width 275 height 67
click at [1008, 409] on input "96" at bounding box center [891, 418] width 275 height 67
click at [1004, 420] on input "95" at bounding box center [891, 418] width 275 height 67
click at [1005, 402] on input "96" at bounding box center [891, 418] width 275 height 67
type input "95"
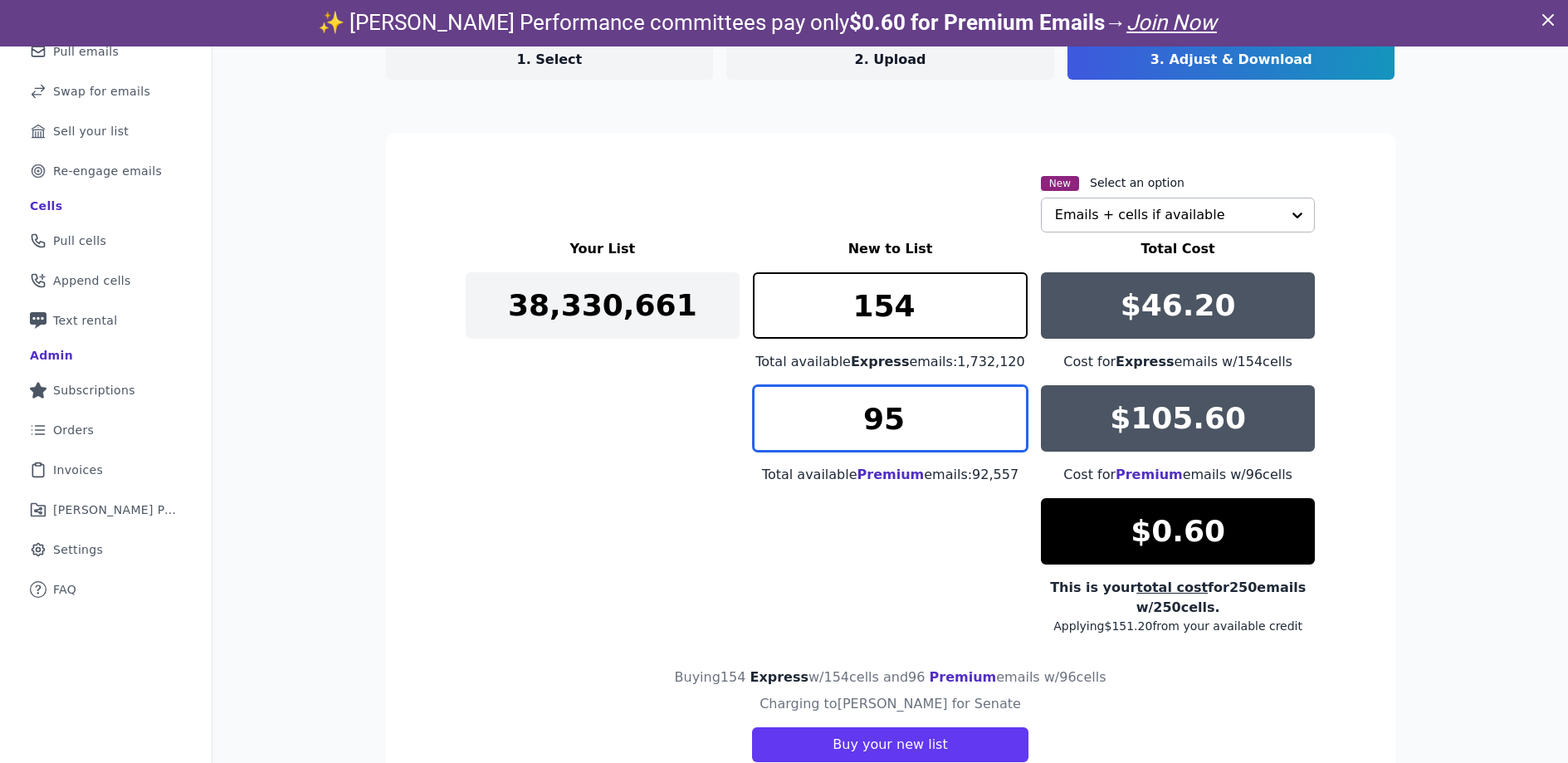
click at [1002, 430] on input "95" at bounding box center [891, 418] width 275 height 67
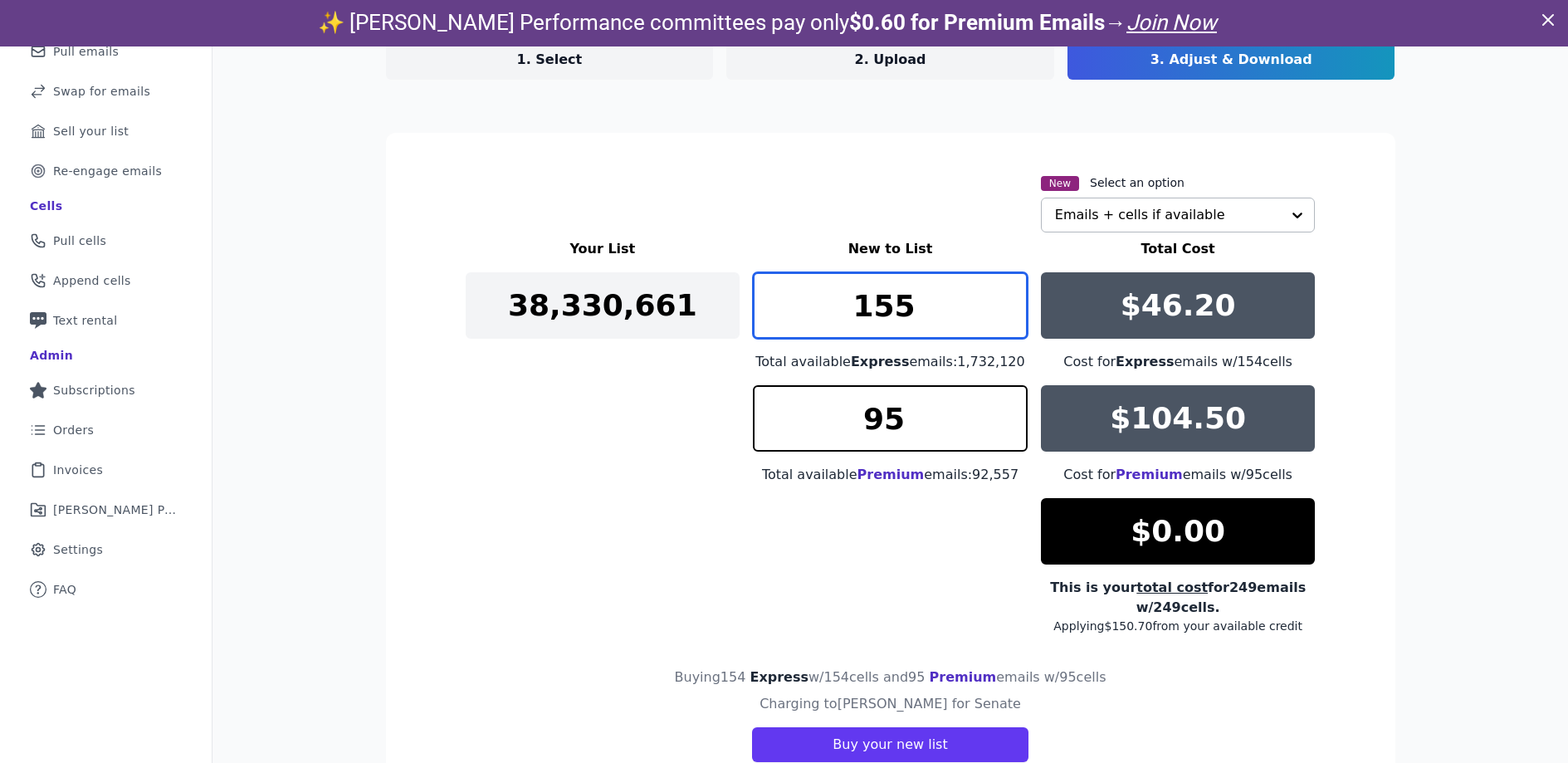
click at [1006, 297] on input "155" at bounding box center [891, 306] width 275 height 67
click at [1005, 297] on input "156" at bounding box center [891, 306] width 275 height 67
type input "155"
click at [1003, 314] on input "155" at bounding box center [891, 306] width 275 height 67
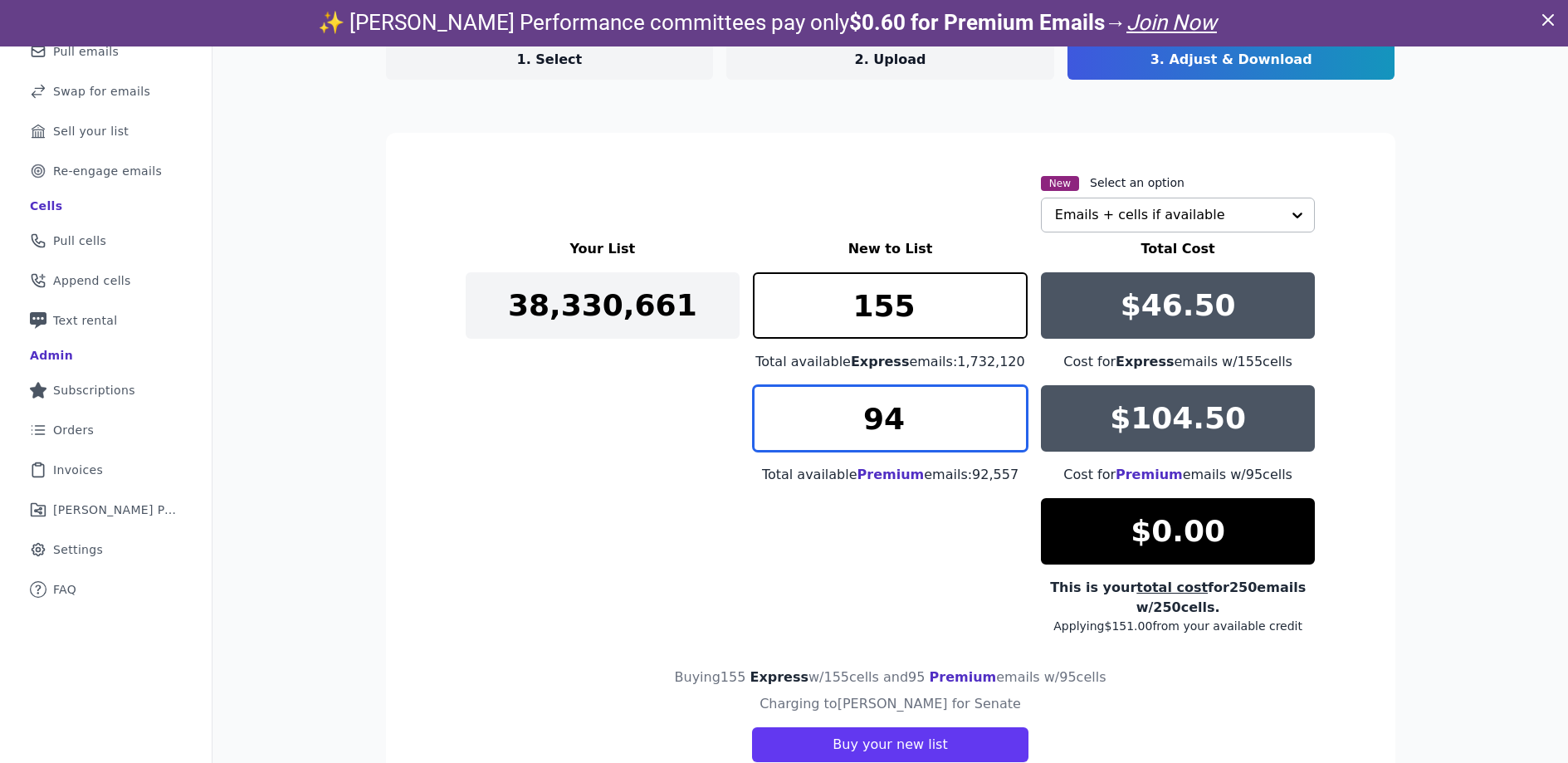
type input "94"
click at [1005, 428] on input "94" at bounding box center [891, 418] width 275 height 67
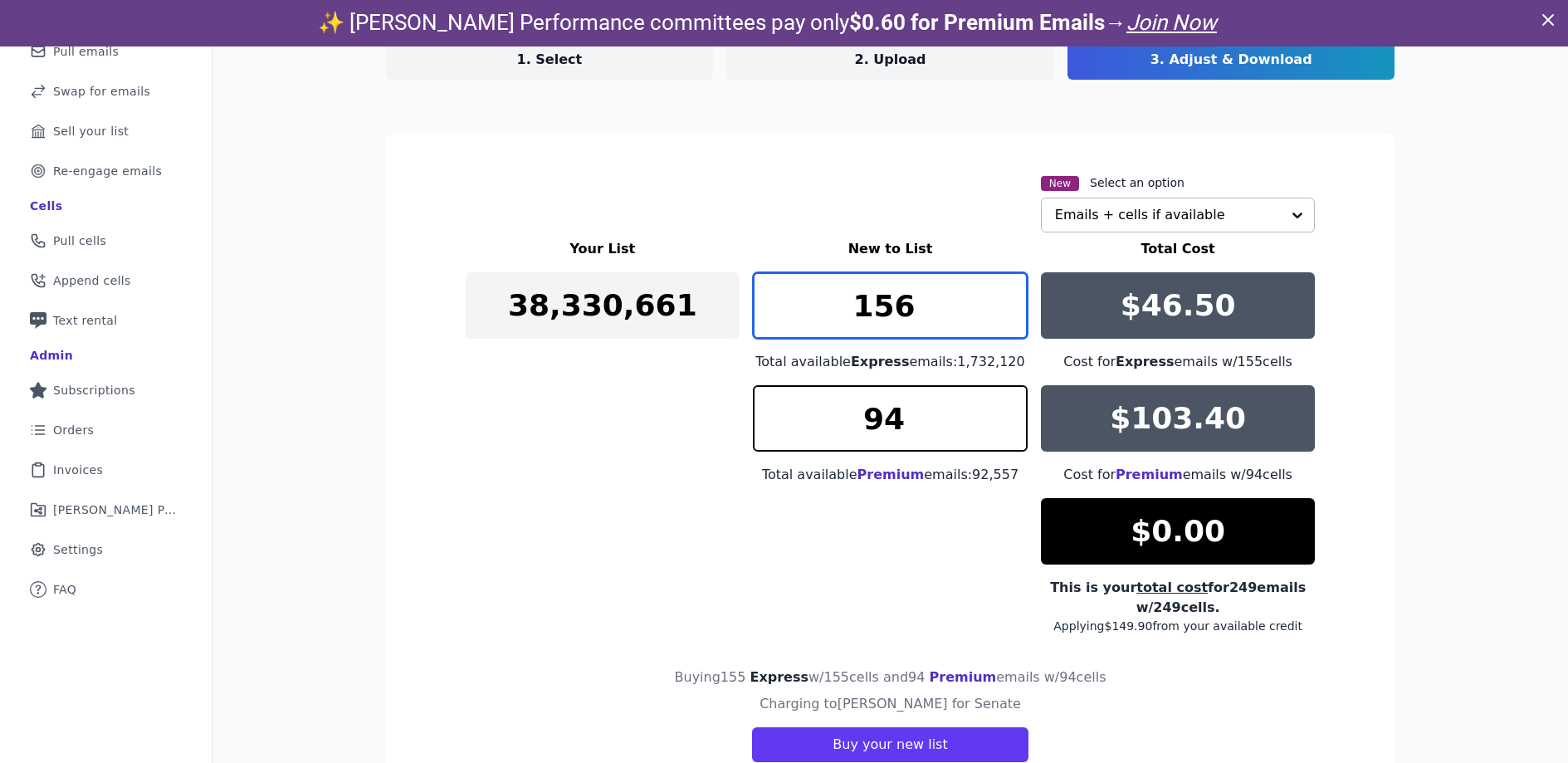
click at [1006, 292] on input "156" at bounding box center [891, 306] width 275 height 67
click at [1006, 292] on input "157" at bounding box center [891, 306] width 275 height 67
click at [1006, 292] on input "158" at bounding box center [891, 306] width 275 height 67
click at [1006, 292] on input "159" at bounding box center [891, 306] width 275 height 67
click at [1006, 292] on input "160" at bounding box center [891, 306] width 275 height 67
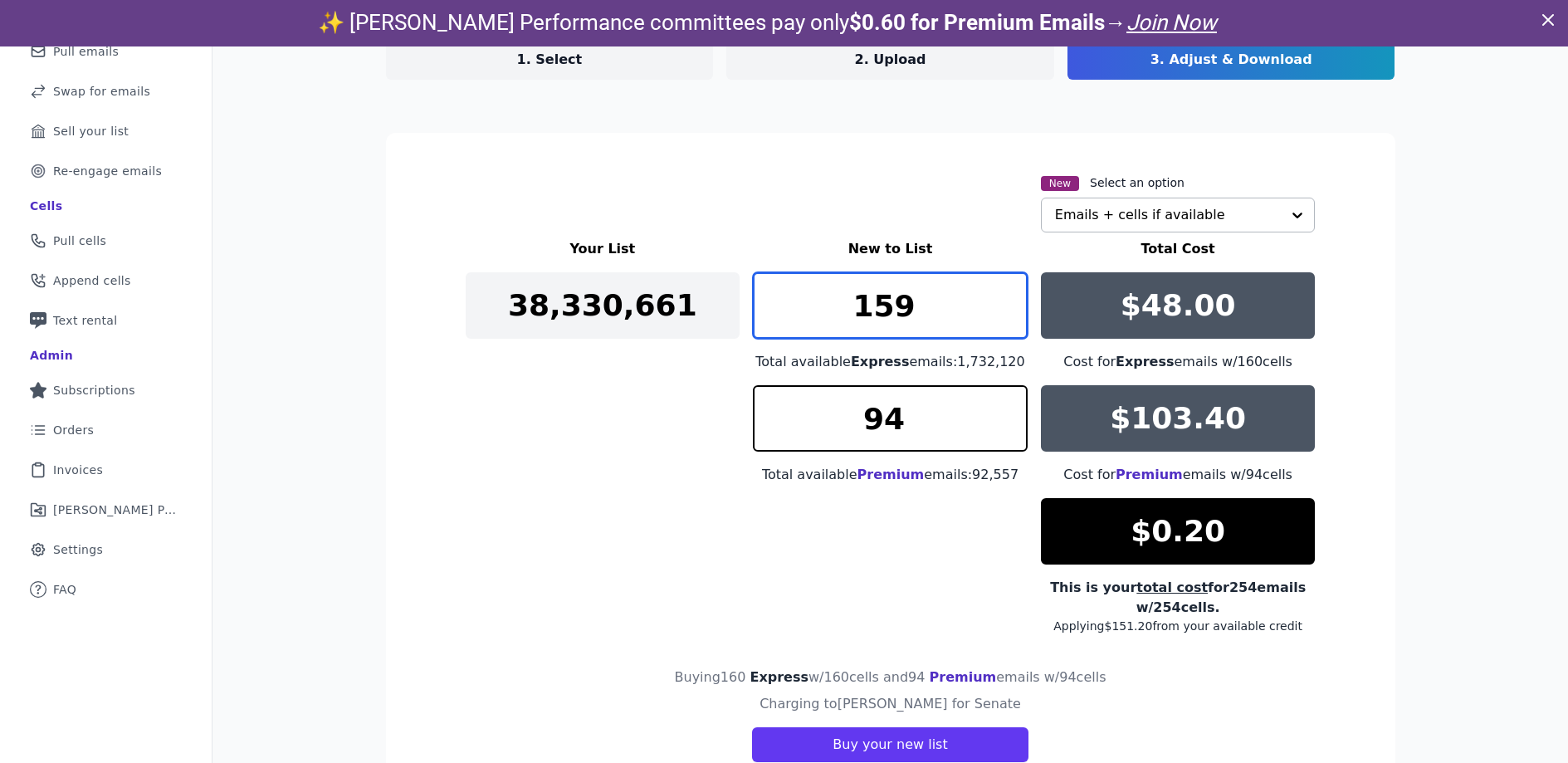
type input "159"
click at [1009, 317] on input "159" at bounding box center [891, 306] width 275 height 67
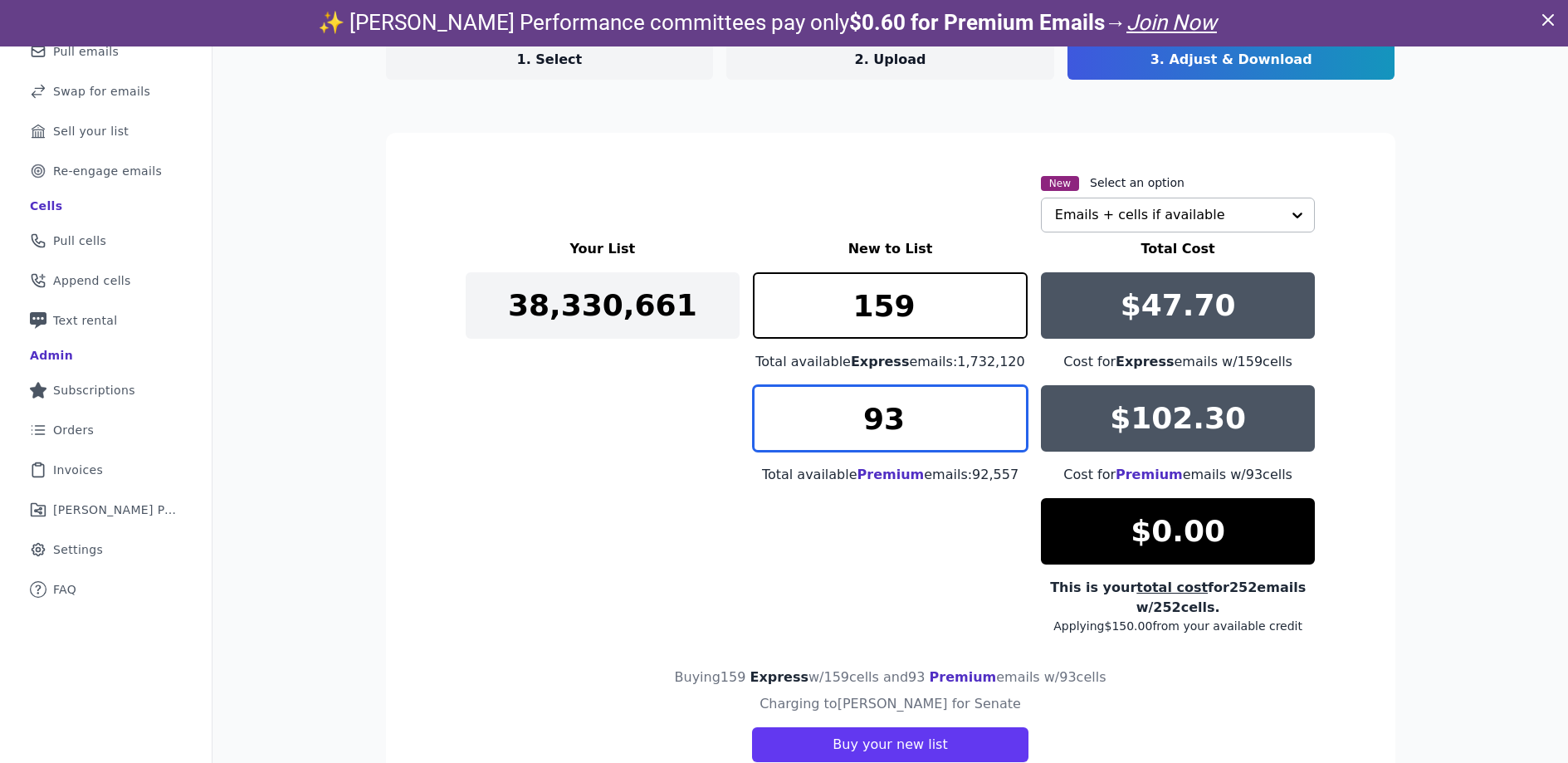
type input "93"
click at [1010, 433] on input "93" at bounding box center [891, 418] width 275 height 67
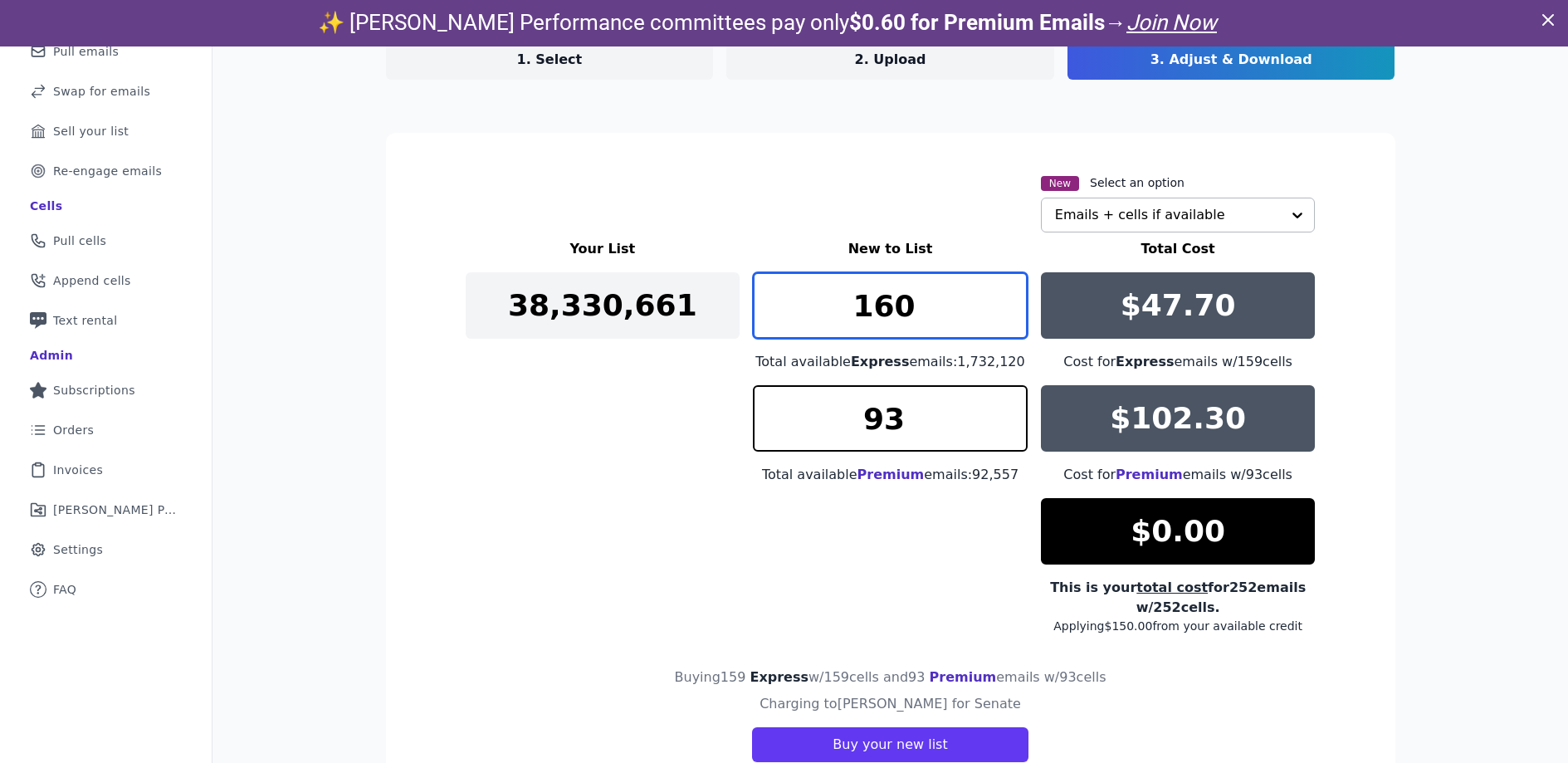
click at [1002, 293] on input "160" at bounding box center [891, 306] width 275 height 67
click at [1002, 293] on input "161" at bounding box center [891, 306] width 275 height 67
click at [1002, 293] on input "162" at bounding box center [891, 306] width 275 height 67
click at [1002, 293] on input "163" at bounding box center [891, 306] width 275 height 67
click at [1002, 293] on input "164" at bounding box center [891, 306] width 275 height 67
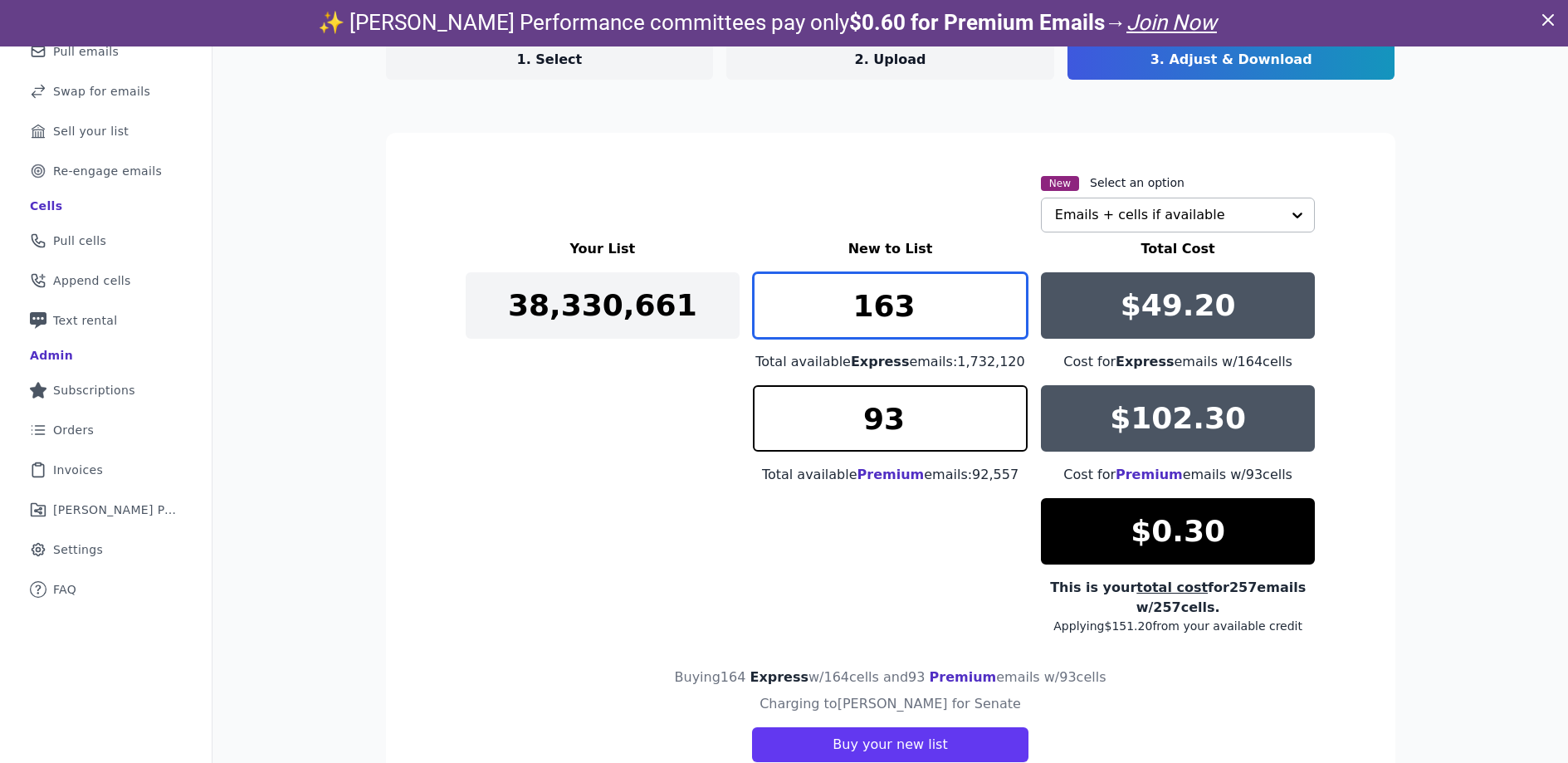
click at [1011, 318] on input "163" at bounding box center [891, 306] width 275 height 67
drag, startPoint x: 874, startPoint y: 314, endPoint x: 992, endPoint y: 296, distance: 119.4
click at [939, 314] on input "163" at bounding box center [891, 306] width 275 height 67
type input "180"
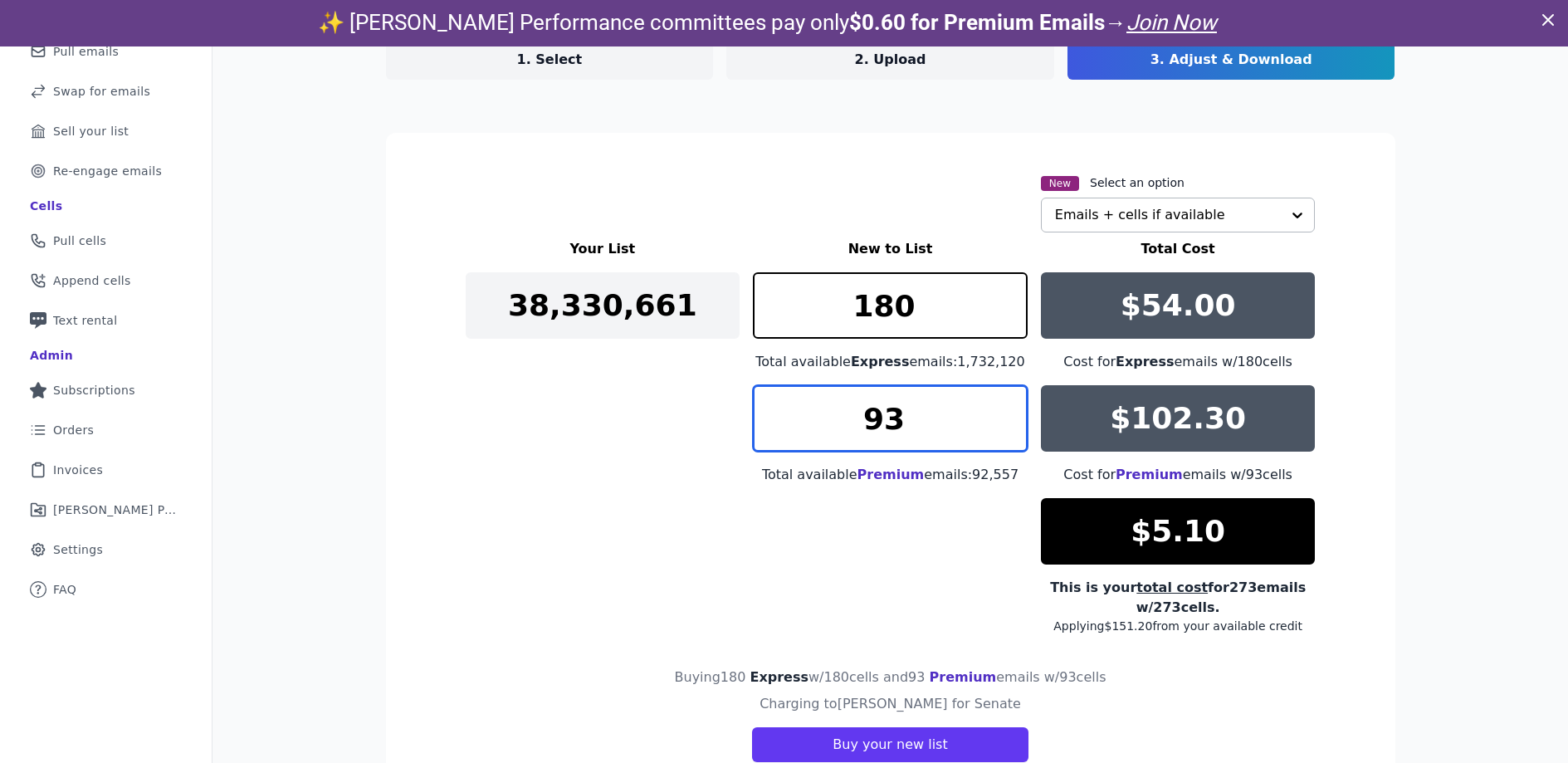
drag, startPoint x: 898, startPoint y: 428, endPoint x: 867, endPoint y: 425, distance: 31.1
click at [867, 425] on input "93" at bounding box center [891, 418] width 275 height 67
click at [1003, 405] on input "86" at bounding box center [891, 418] width 275 height 67
click at [1006, 410] on input "87" at bounding box center [891, 418] width 275 height 67
click at [1006, 410] on input "88" at bounding box center [891, 418] width 275 height 67
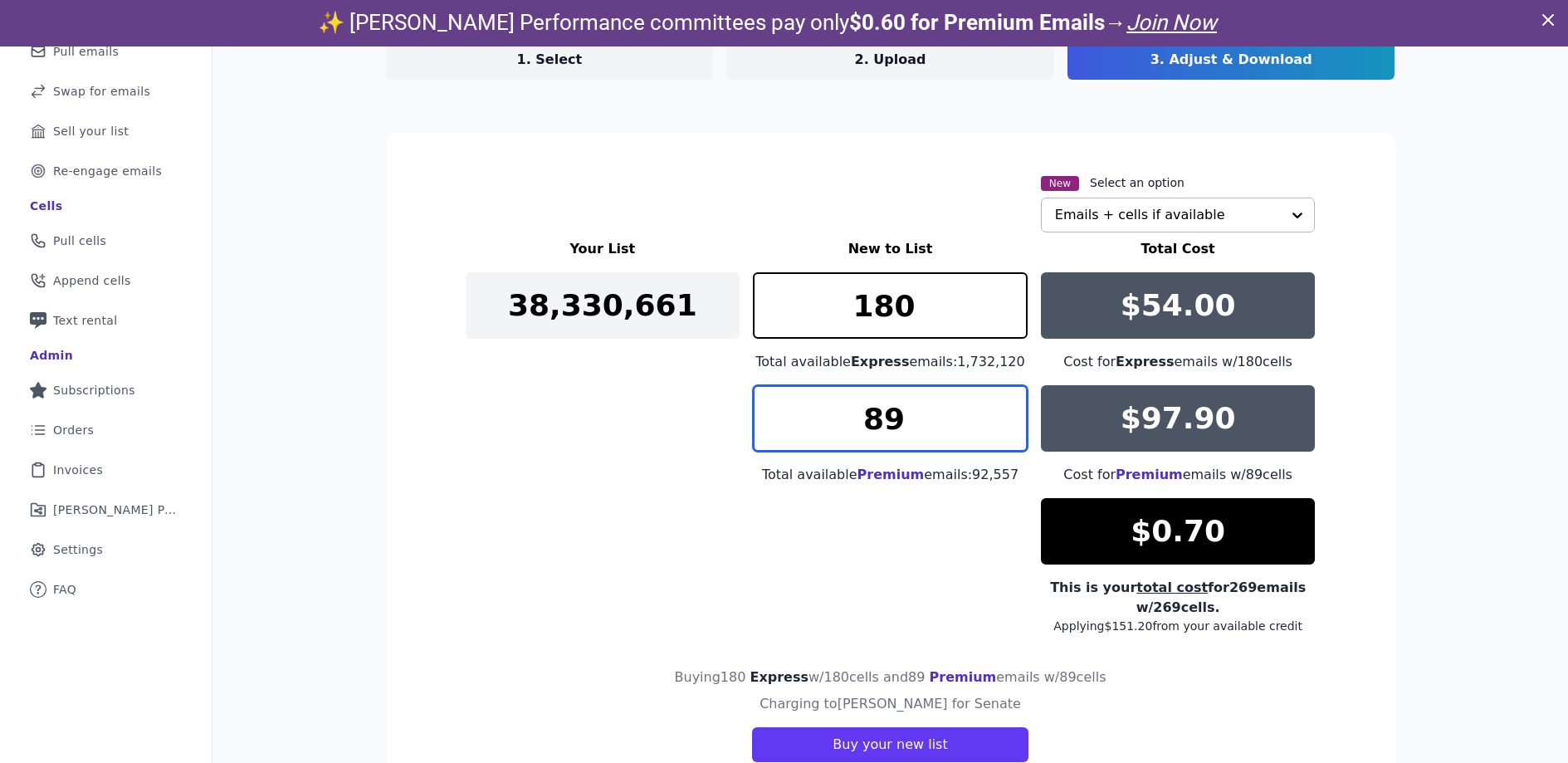
type input "89"
click at [1005, 409] on input "89" at bounding box center [891, 418] width 275 height 67
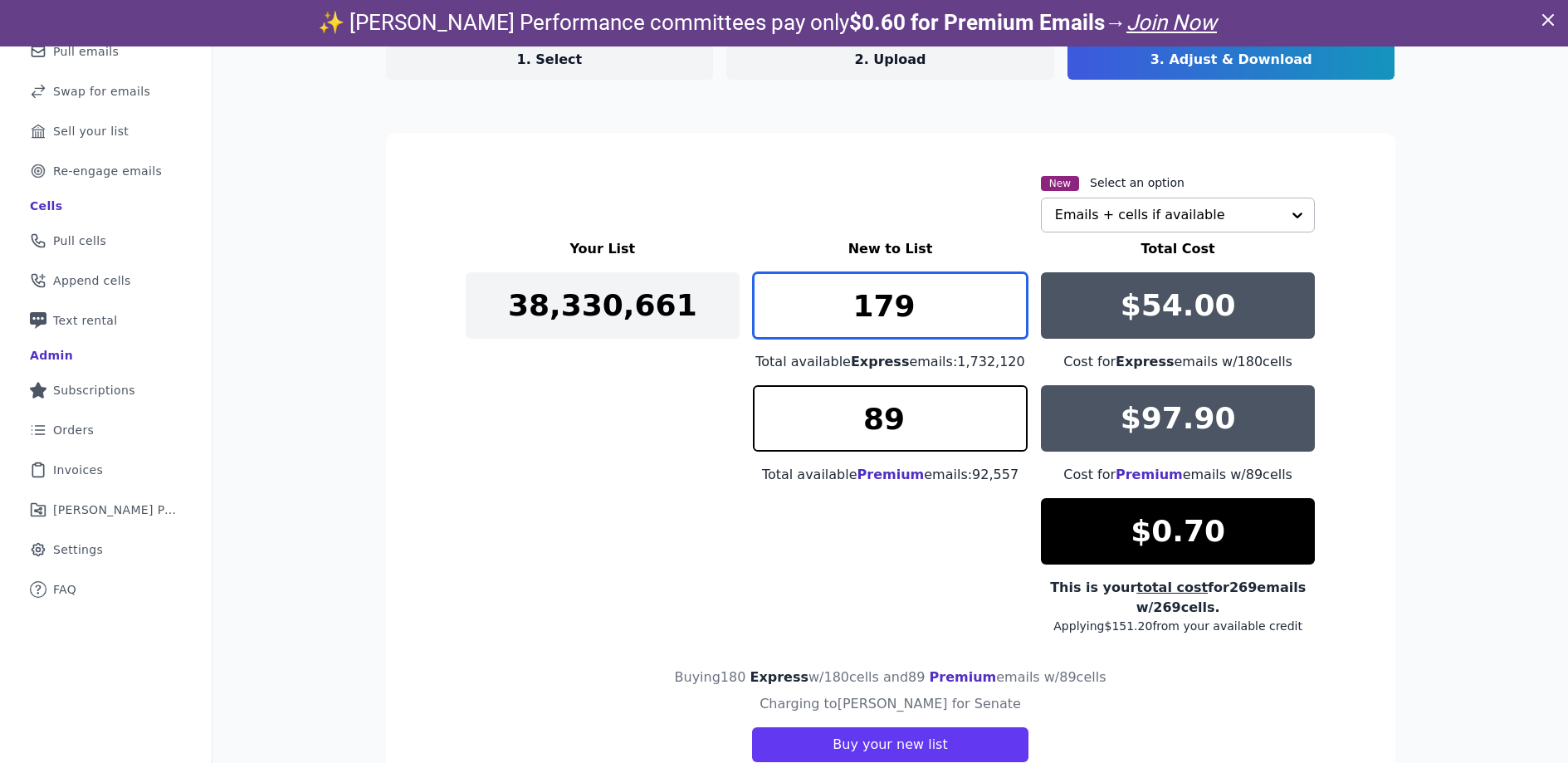
click at [1007, 317] on input "179" at bounding box center [891, 306] width 275 height 67
click at [1006, 320] on input "178" at bounding box center [891, 306] width 275 height 67
click at [1006, 320] on input "177" at bounding box center [891, 306] width 275 height 67
type input "178"
click at [1004, 292] on input "178" at bounding box center [891, 306] width 275 height 67
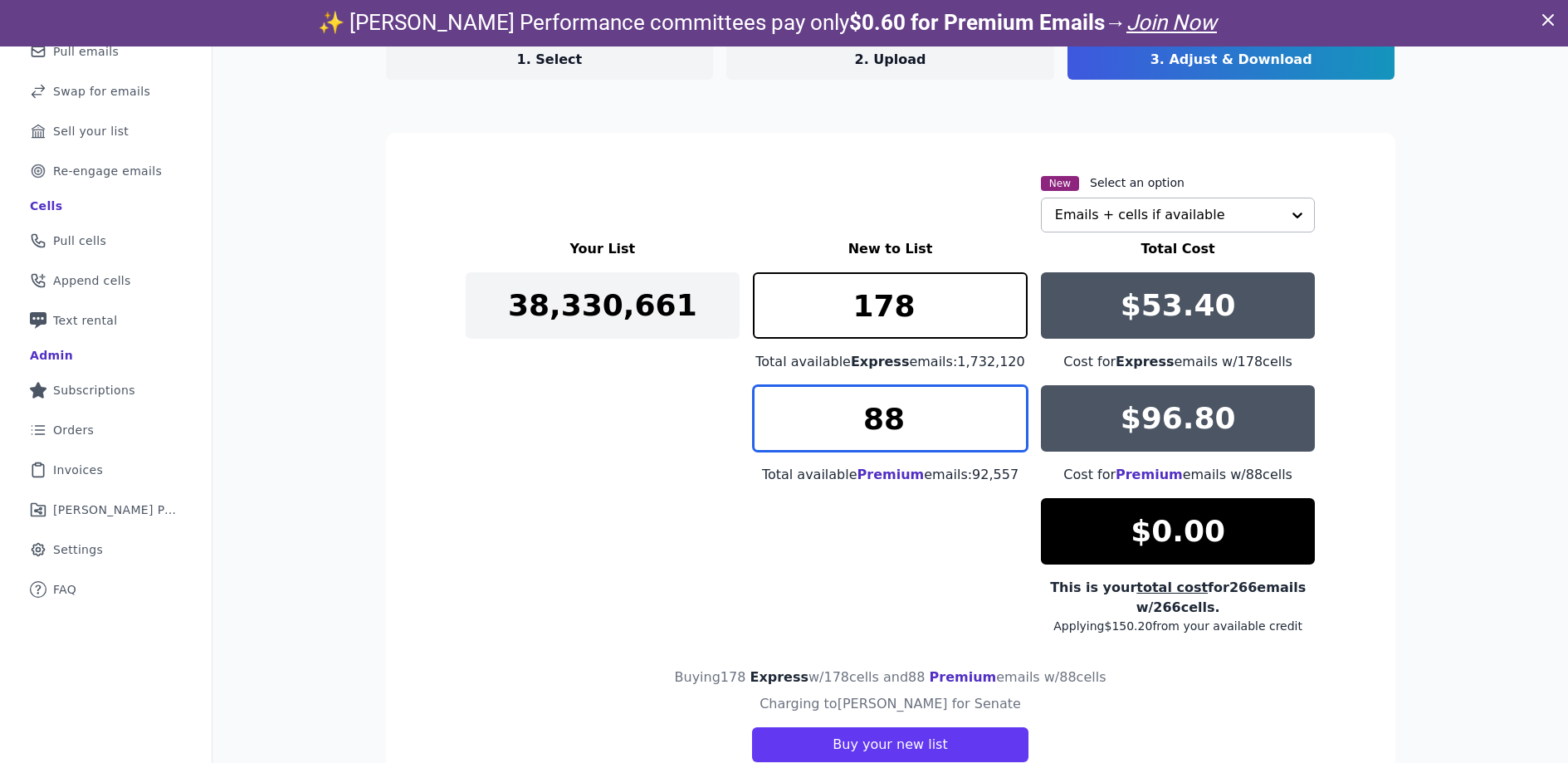
type input "88"
click at [1004, 431] on input "88" at bounding box center [891, 418] width 275 height 67
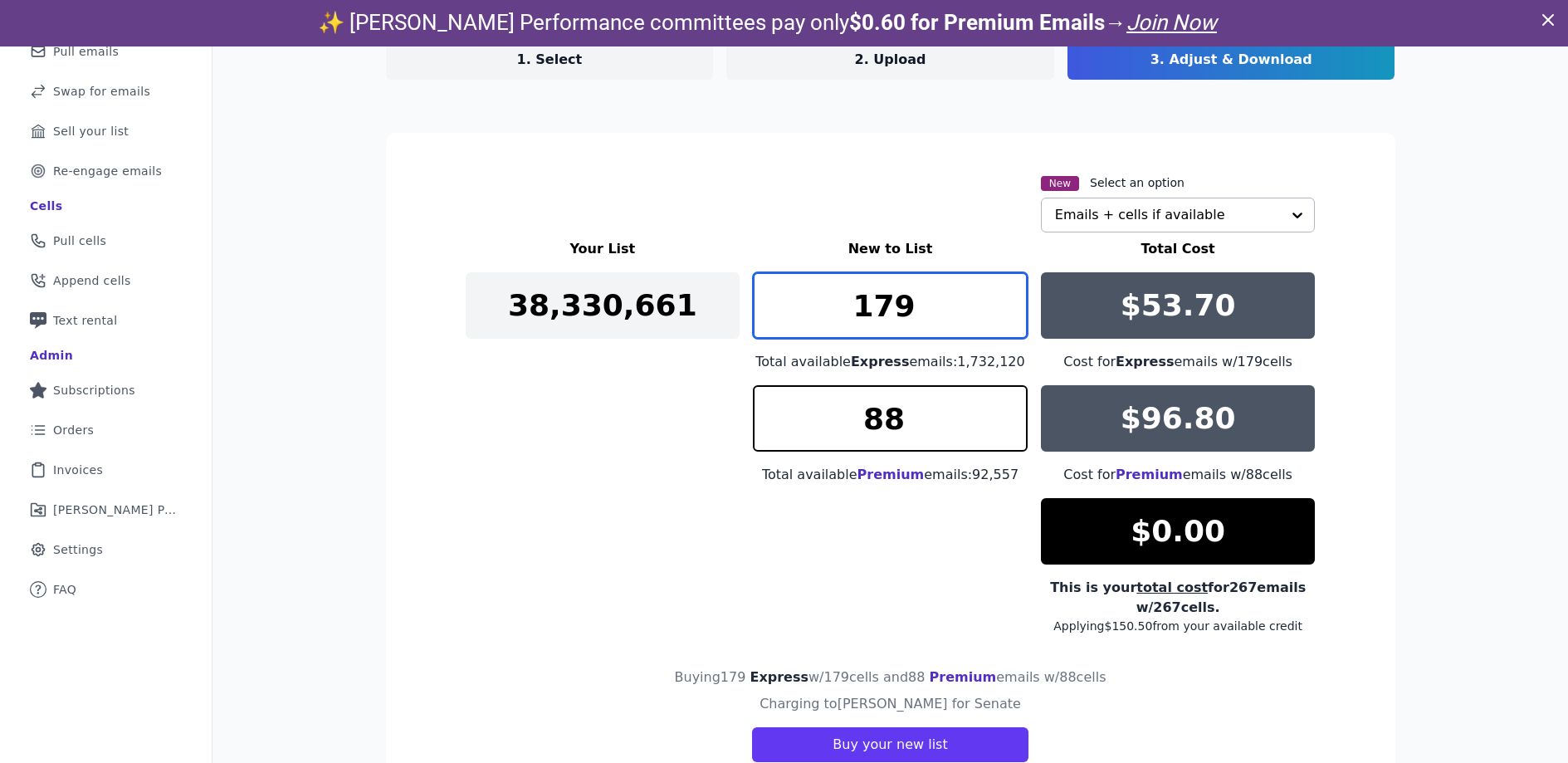
click at [1001, 298] on input "179" at bounding box center [891, 306] width 275 height 67
click at [1001, 298] on input "180" at bounding box center [891, 306] width 275 height 67
click at [1001, 298] on input "181" at bounding box center [891, 306] width 275 height 67
click at [1000, 298] on input "182" at bounding box center [891, 306] width 275 height 67
click at [1000, 299] on input "182" at bounding box center [891, 306] width 275 height 67
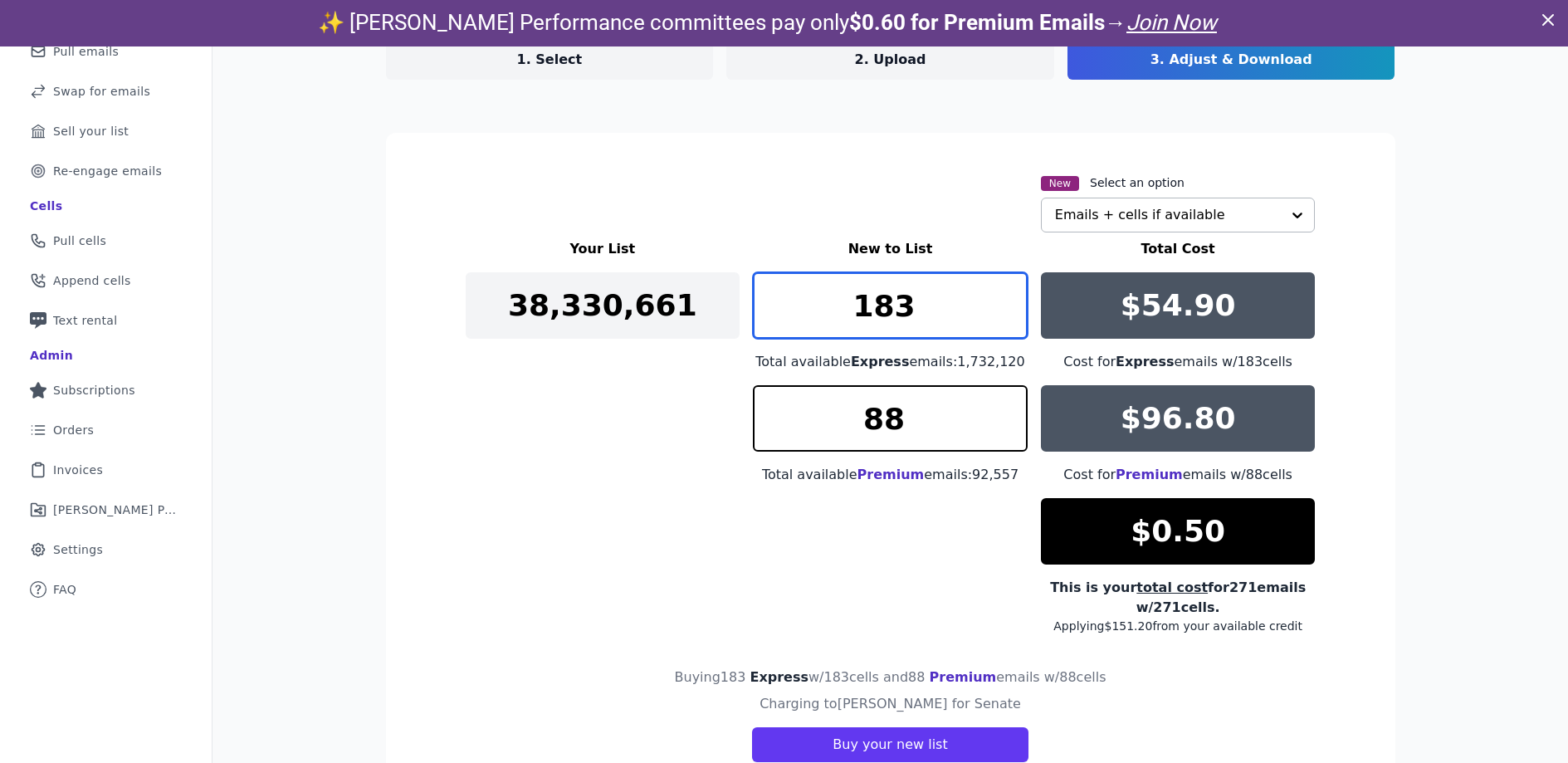
click at [1001, 298] on input "183" at bounding box center [891, 306] width 275 height 67
click at [1004, 321] on input "182" at bounding box center [891, 306] width 275 height 67
type input "181"
click at [1004, 320] on input "181" at bounding box center [891, 306] width 275 height 67
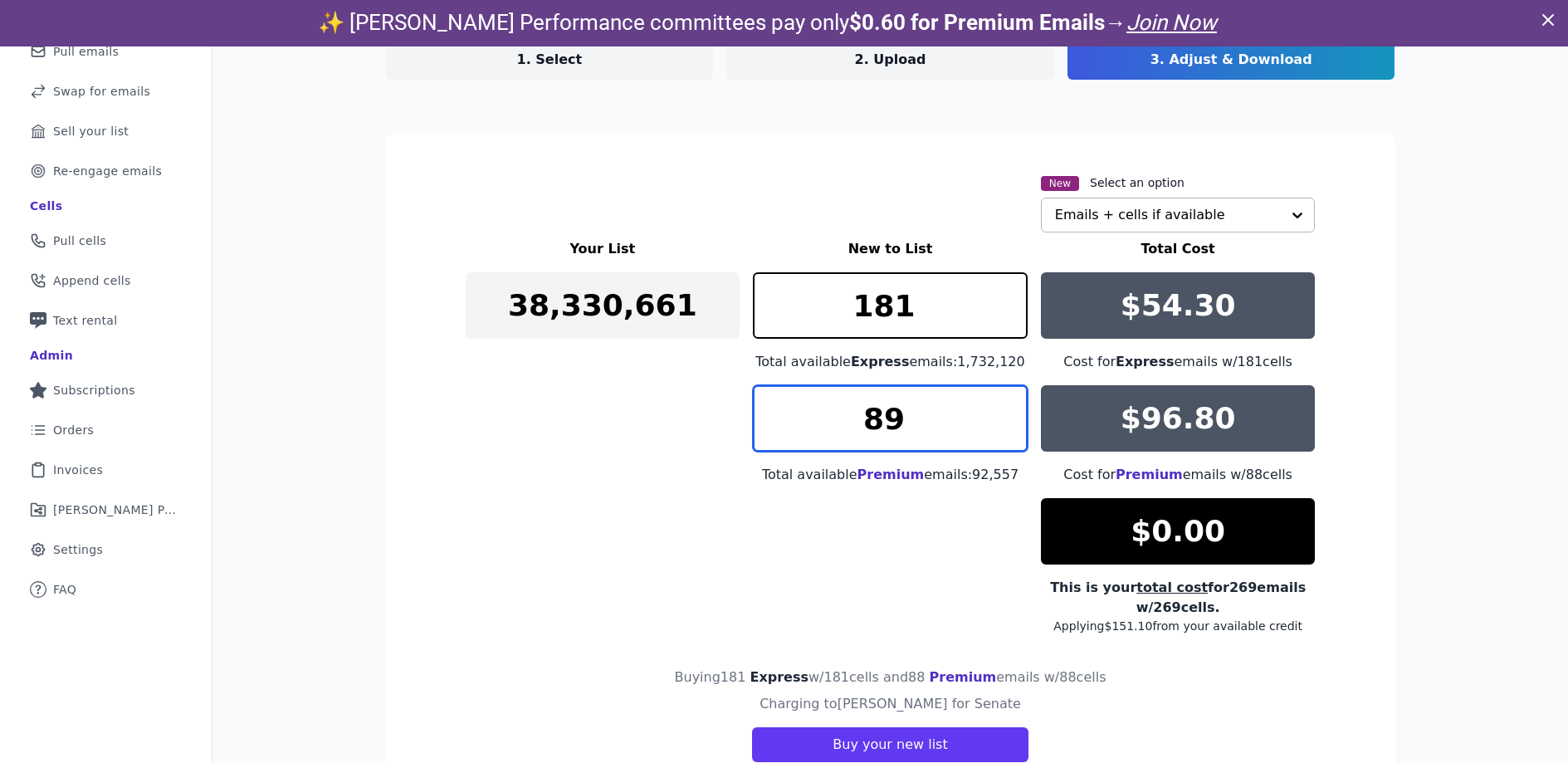
type input "89"
click at [1004, 414] on input "89" at bounding box center [891, 418] width 275 height 67
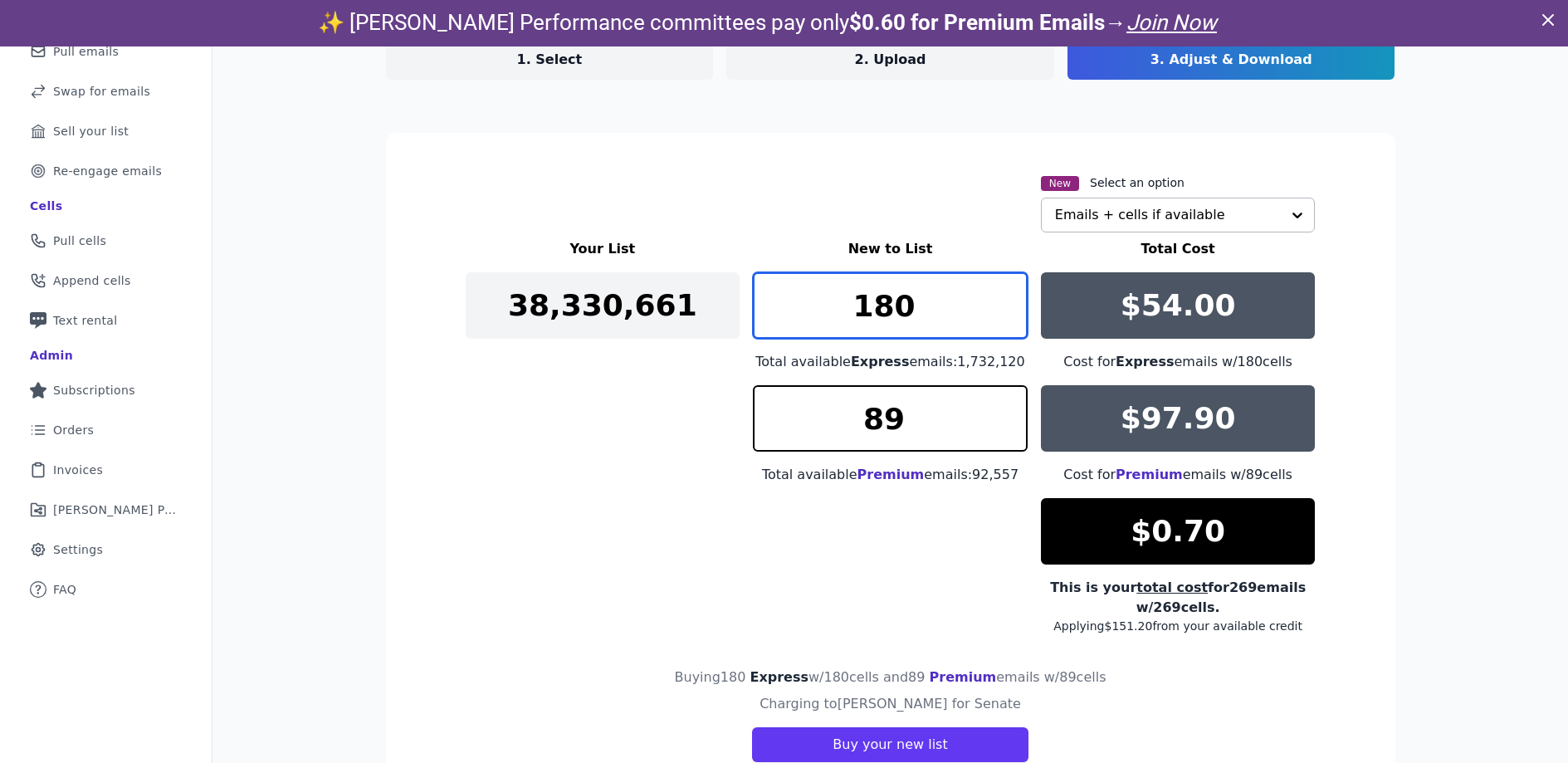
click at [1007, 318] on input "180" at bounding box center [891, 306] width 275 height 67
click at [1007, 319] on input "179" at bounding box center [891, 306] width 275 height 67
click at [1007, 319] on input "178" at bounding box center [891, 306] width 275 height 67
click at [1007, 319] on input "177" at bounding box center [891, 306] width 275 height 67
type input "178"
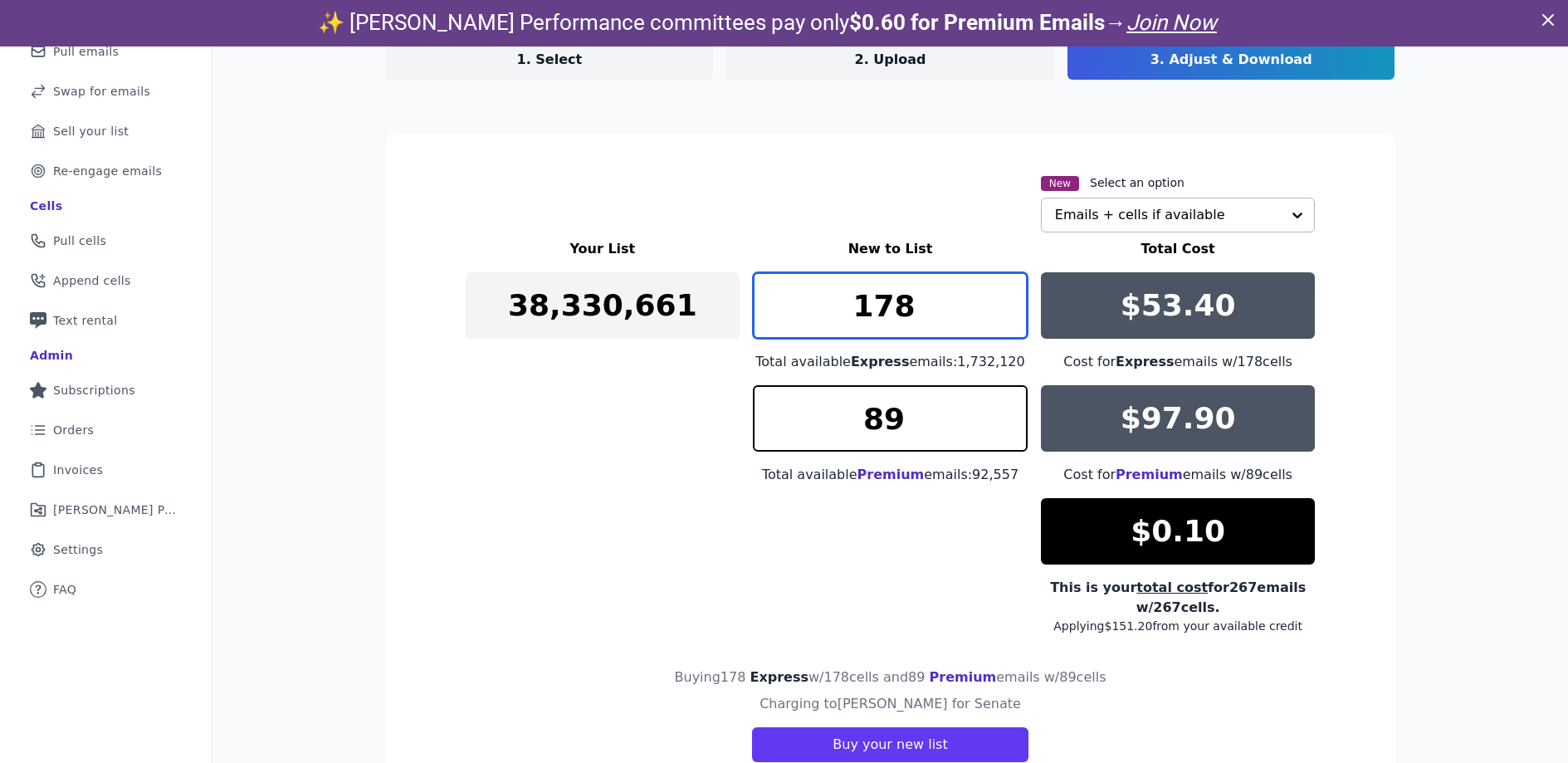
click at [1005, 289] on input "178" at bounding box center [891, 306] width 275 height 67
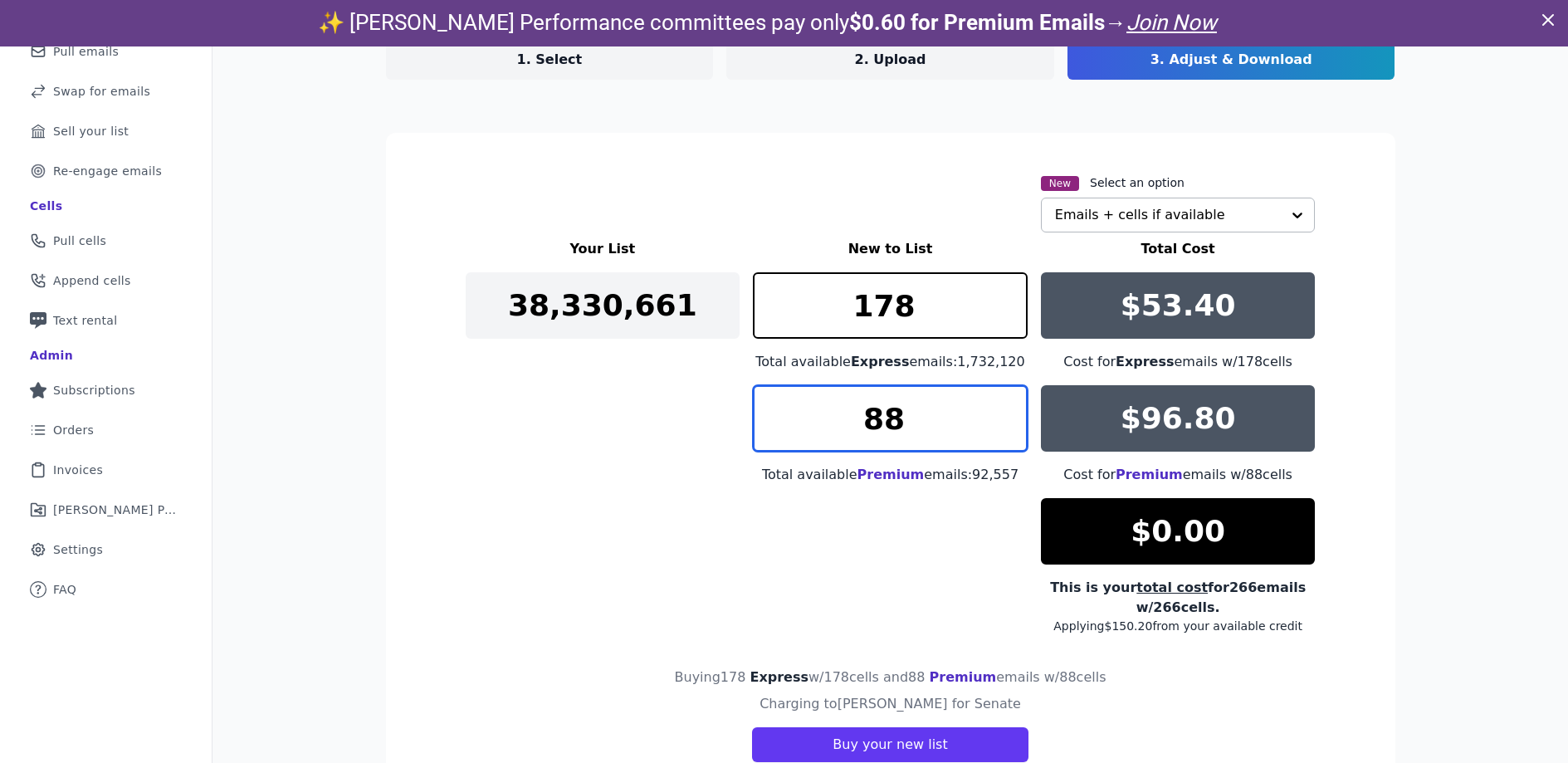
type input "88"
click at [1006, 425] on input "88" at bounding box center [891, 418] width 275 height 67
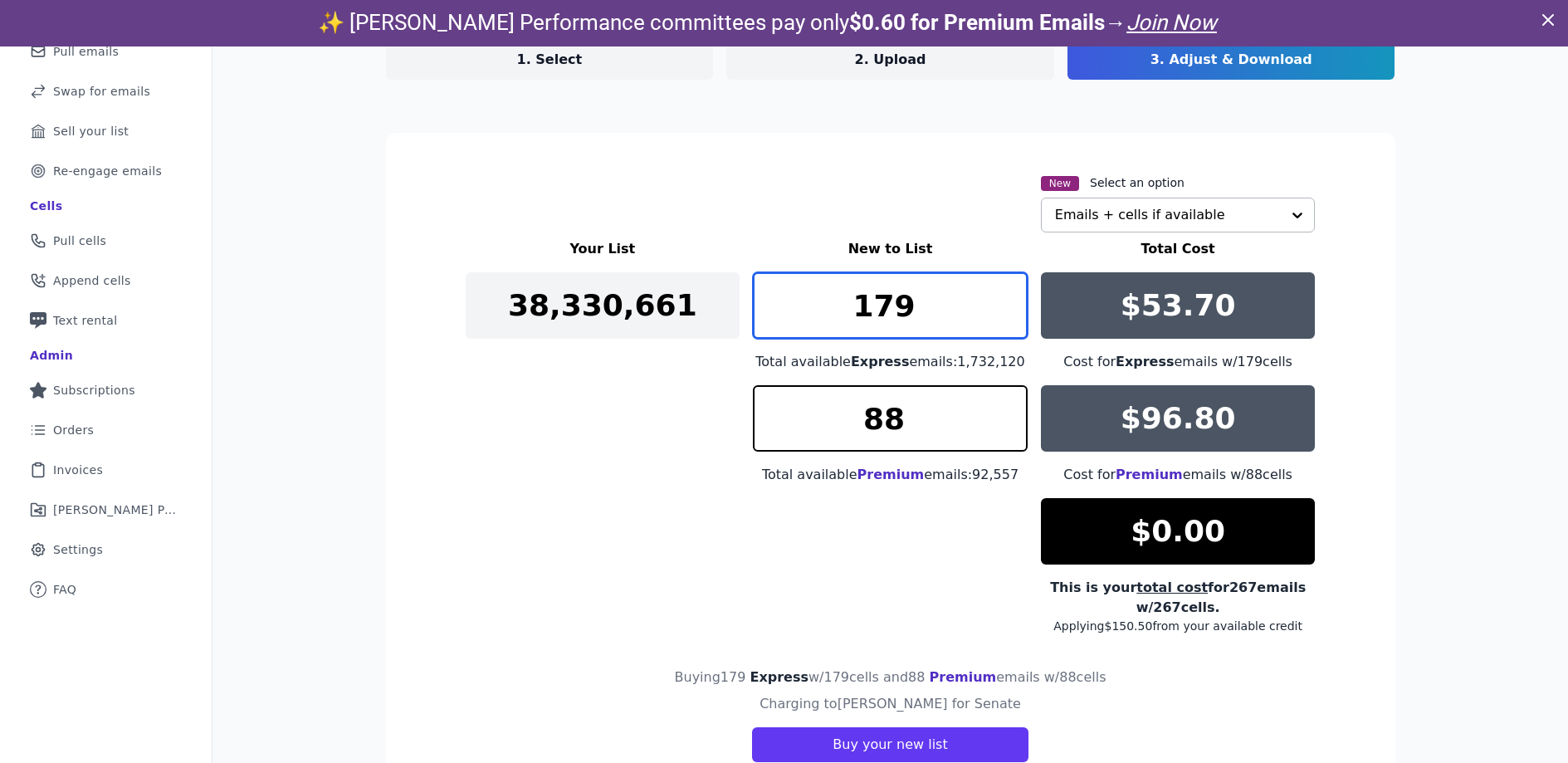
click at [1006, 297] on input "179" at bounding box center [891, 306] width 275 height 67
click at [1006, 297] on input "180" at bounding box center [891, 306] width 275 height 67
click at [1005, 297] on input "181" at bounding box center [891, 306] width 275 height 67
type input "182"
click at [1005, 297] on input "182" at bounding box center [891, 306] width 275 height 67
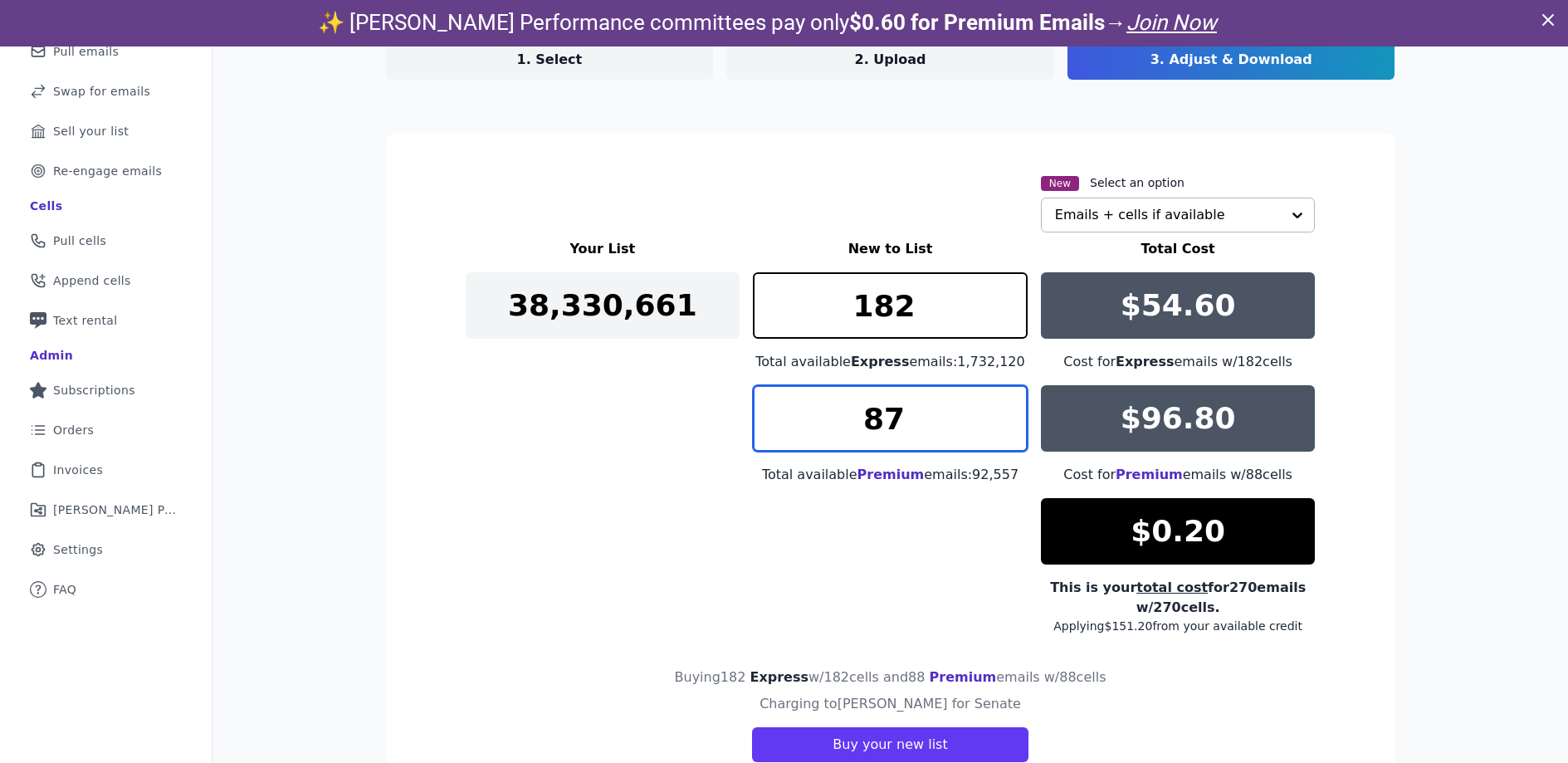
type input "87"
click at [1004, 425] on input "87" at bounding box center [891, 418] width 275 height 67
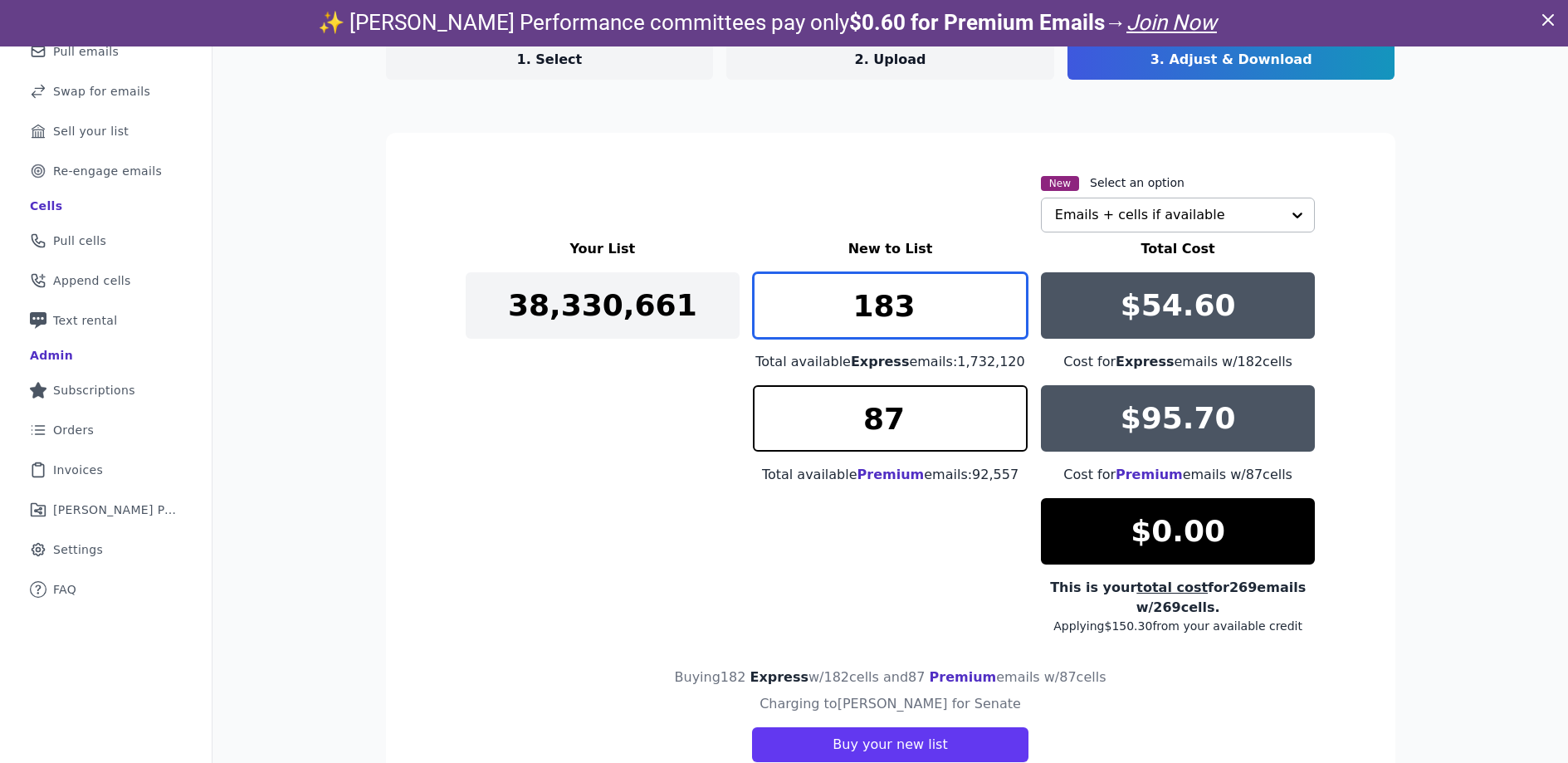
click at [1009, 301] on input "183" at bounding box center [891, 306] width 275 height 67
click at [1009, 301] on input "184" at bounding box center [891, 306] width 275 height 67
click at [1009, 301] on input "185" at bounding box center [891, 306] width 275 height 67
click at [1009, 301] on input "186" at bounding box center [891, 306] width 275 height 67
click at [1009, 324] on input "186" at bounding box center [891, 306] width 275 height 67
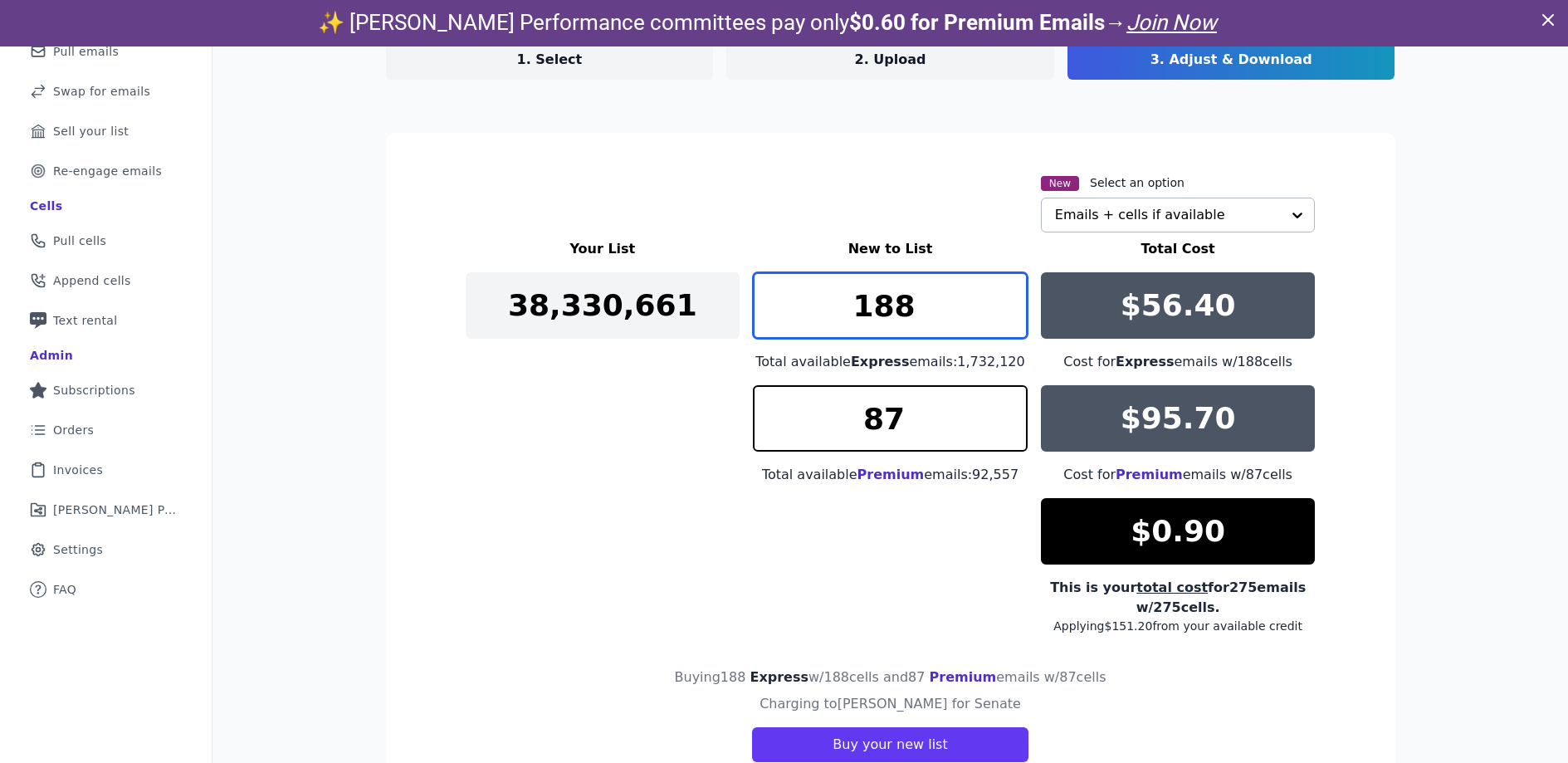
click at [1013, 314] on input "188" at bounding box center [891, 306] width 275 height 67
click at [1011, 314] on input "187" at bounding box center [891, 306] width 275 height 67
click at [1011, 314] on input "186" at bounding box center [891, 306] width 275 height 67
type input "185"
click at [1010, 316] on input "185" at bounding box center [891, 306] width 275 height 67
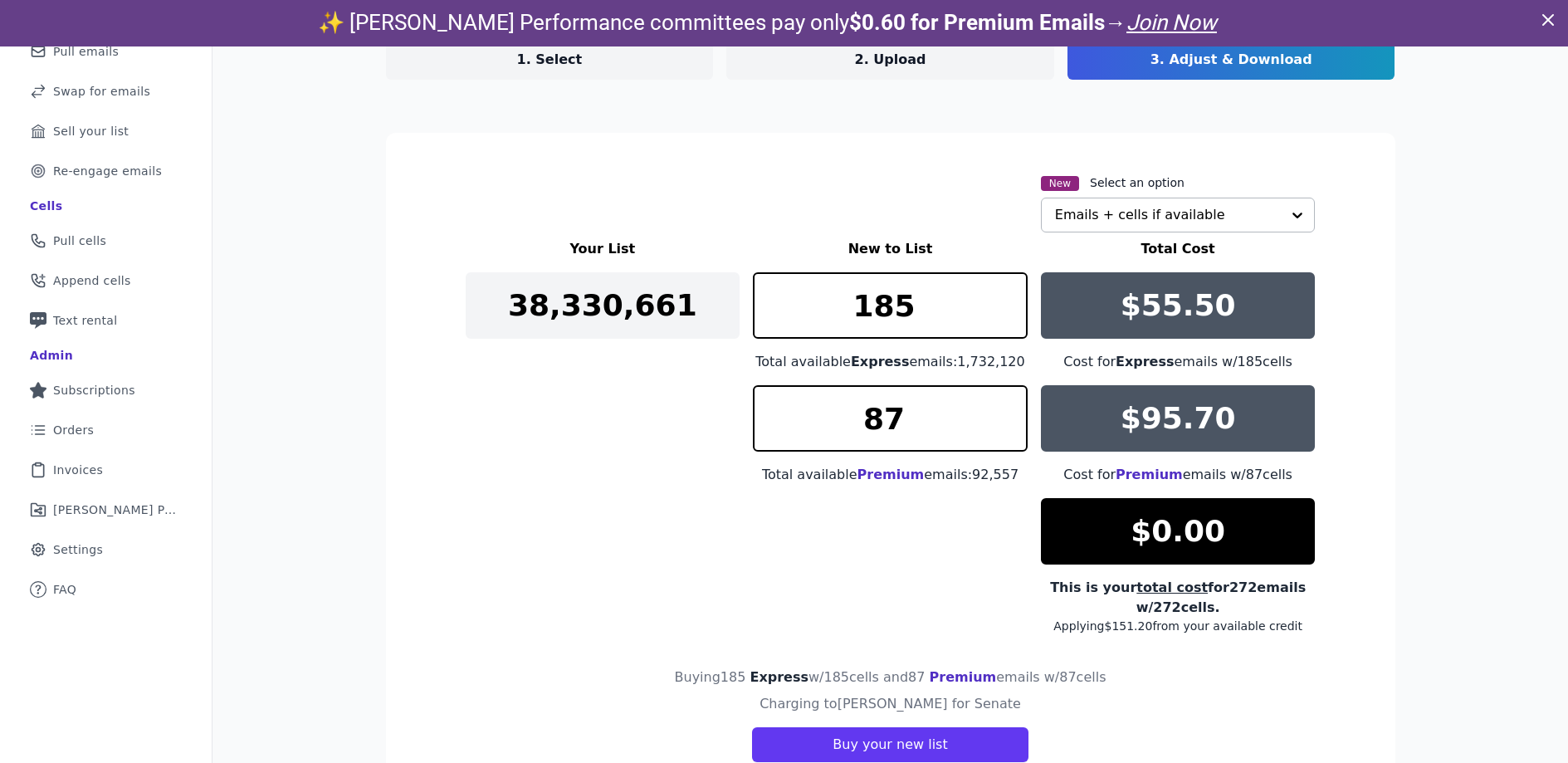
click at [887, 66] on p "2. Upload" at bounding box center [891, 60] width 71 height 20
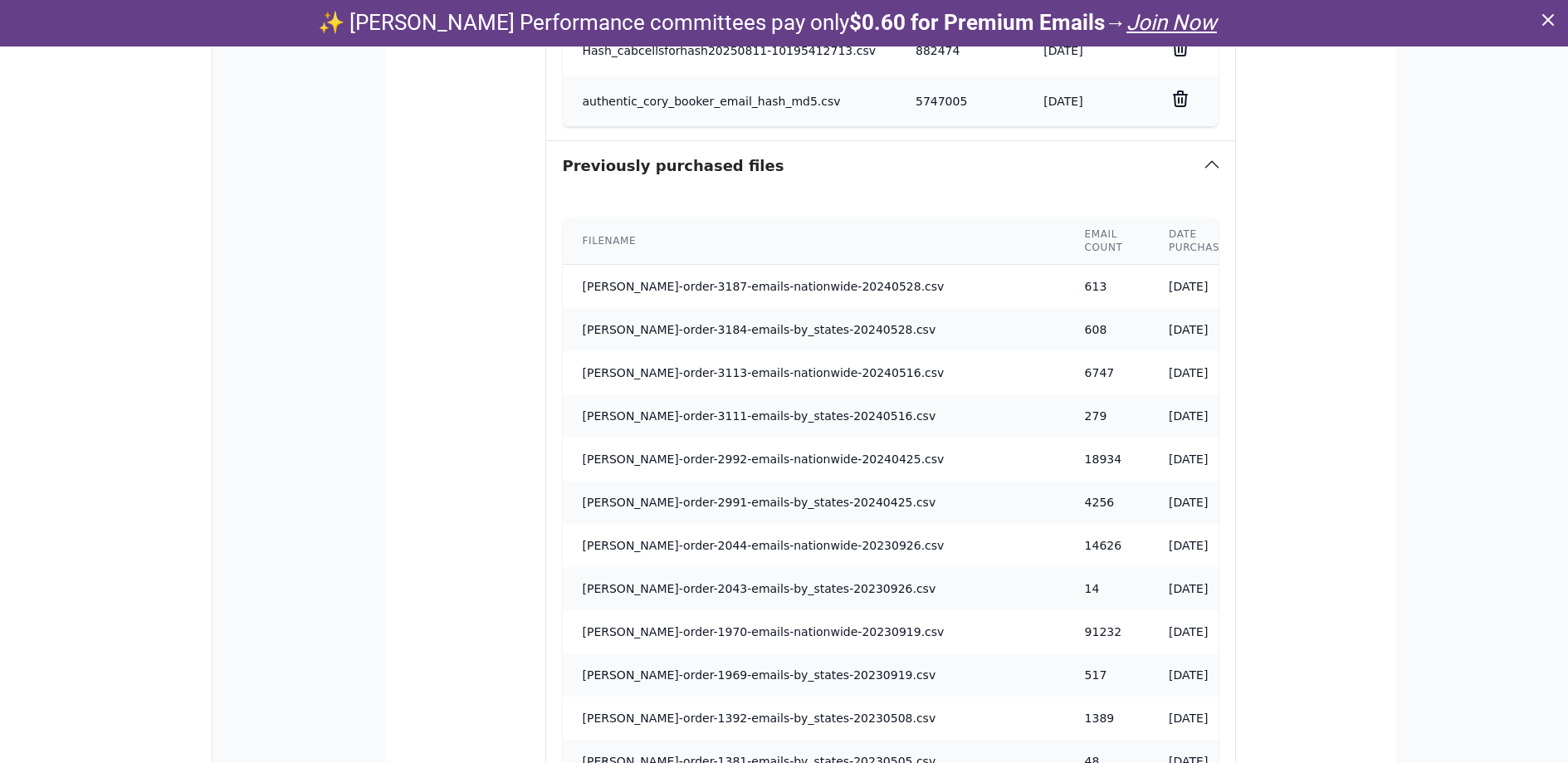
scroll to position [19, 0]
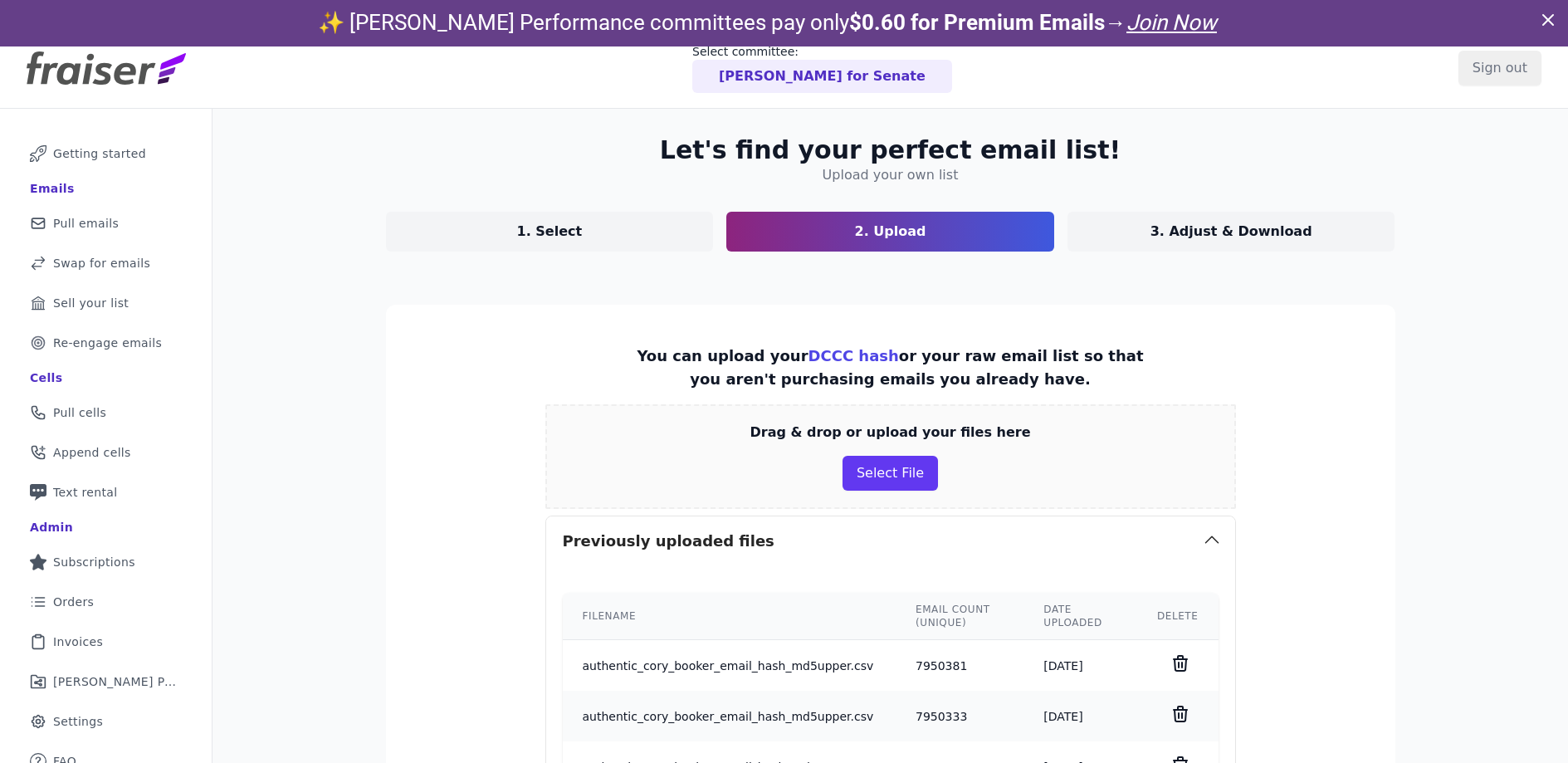
click at [578, 233] on link "1. Select" at bounding box center [550, 231] width 328 height 40
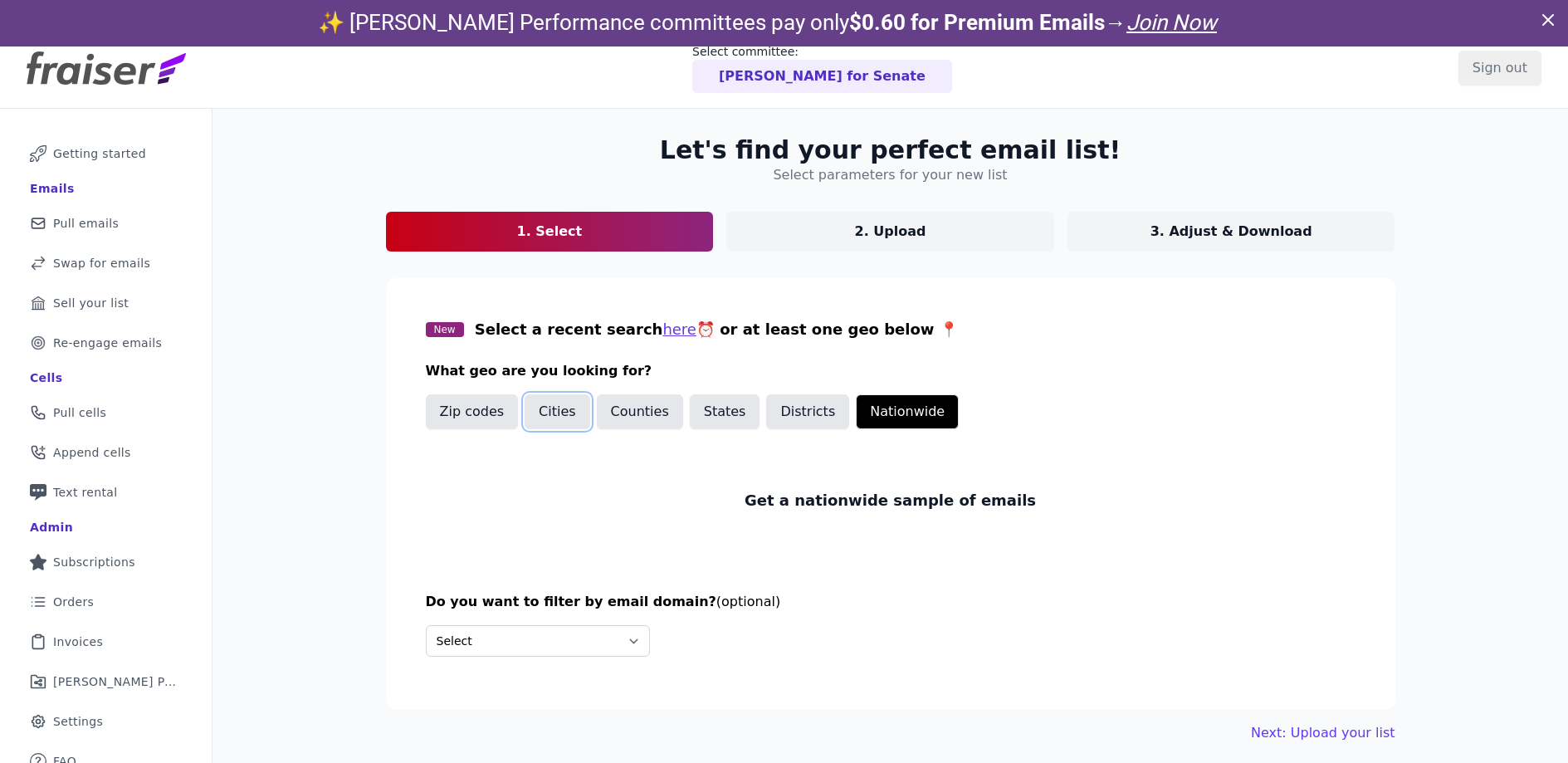
click at [563, 415] on button "Cities" at bounding box center [558, 411] width 66 height 35
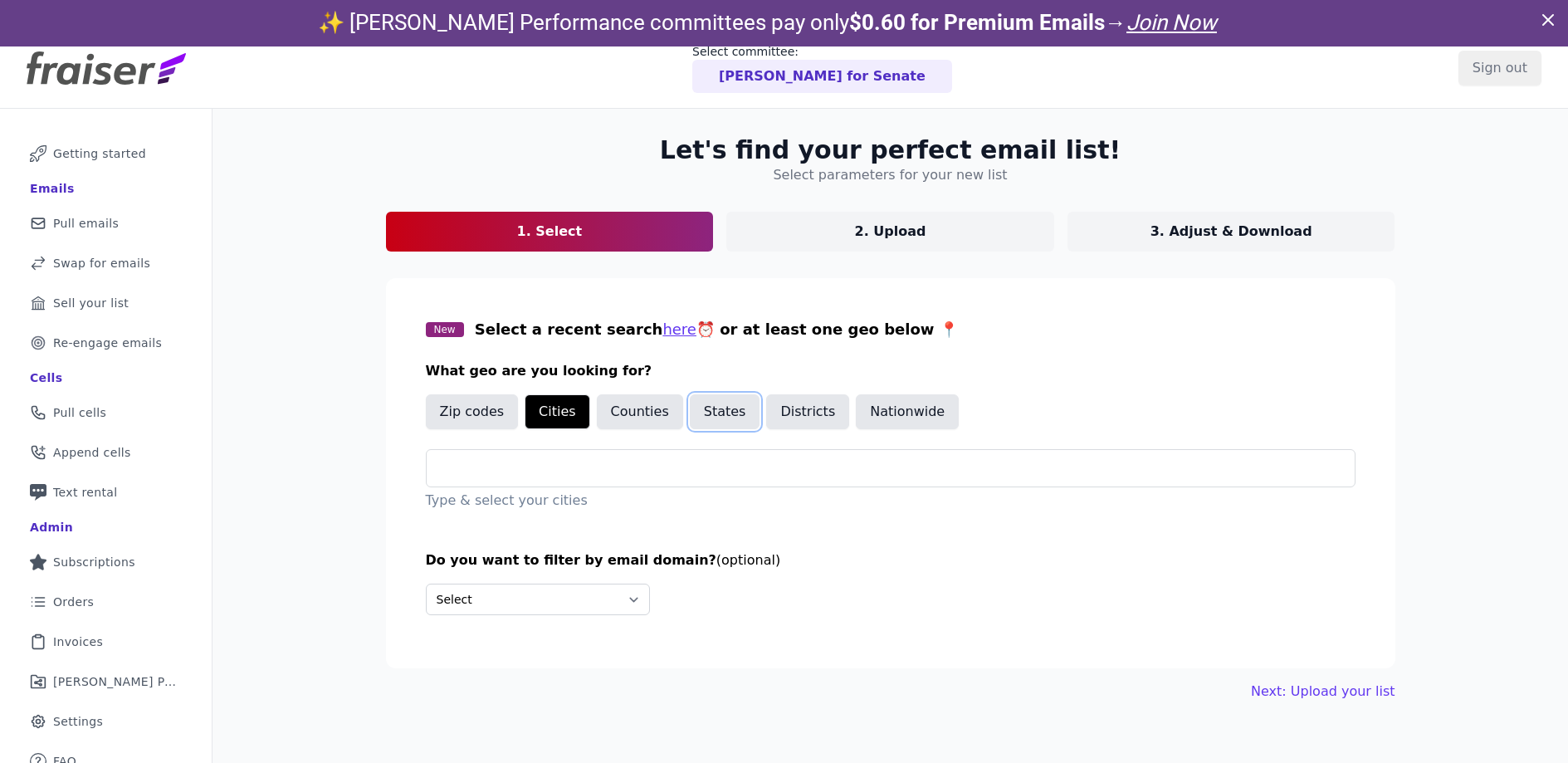
click at [704, 415] on button "States" at bounding box center [725, 411] width 70 height 35
click at [637, 471] on input "text" at bounding box center [898, 468] width 915 height 20
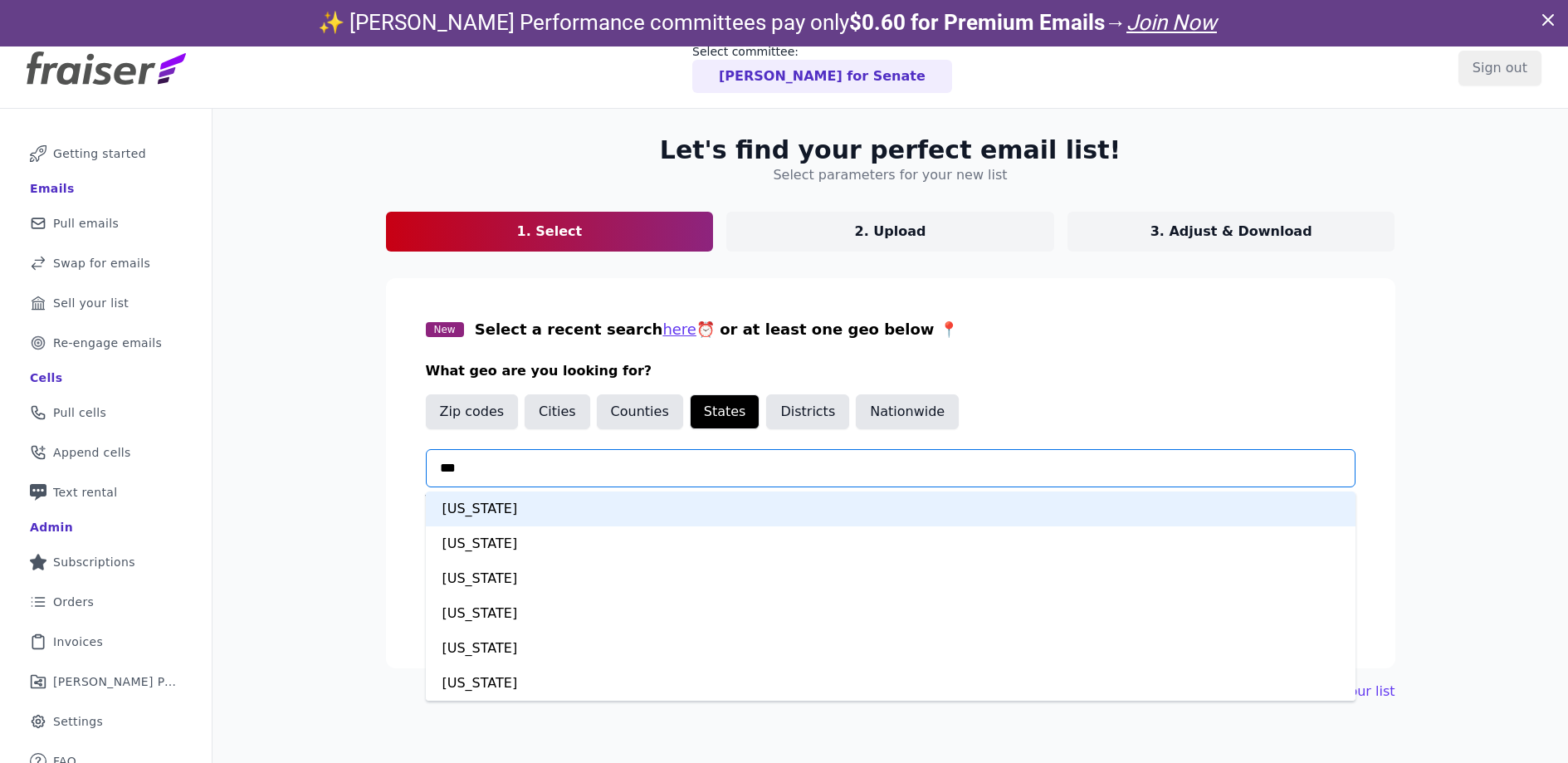
type input "***"
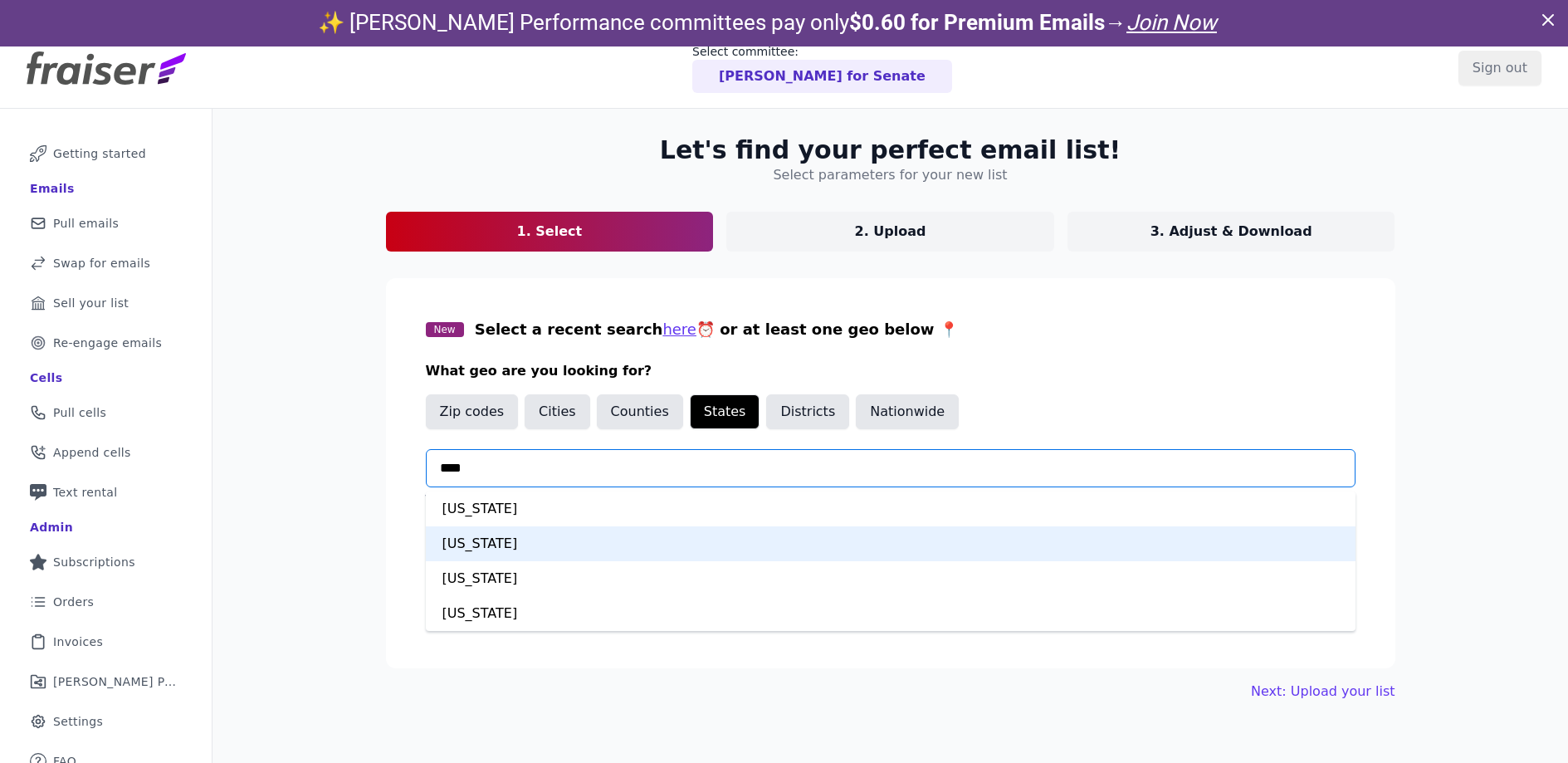
click at [590, 540] on div "New Jersey" at bounding box center [891, 544] width 930 height 35
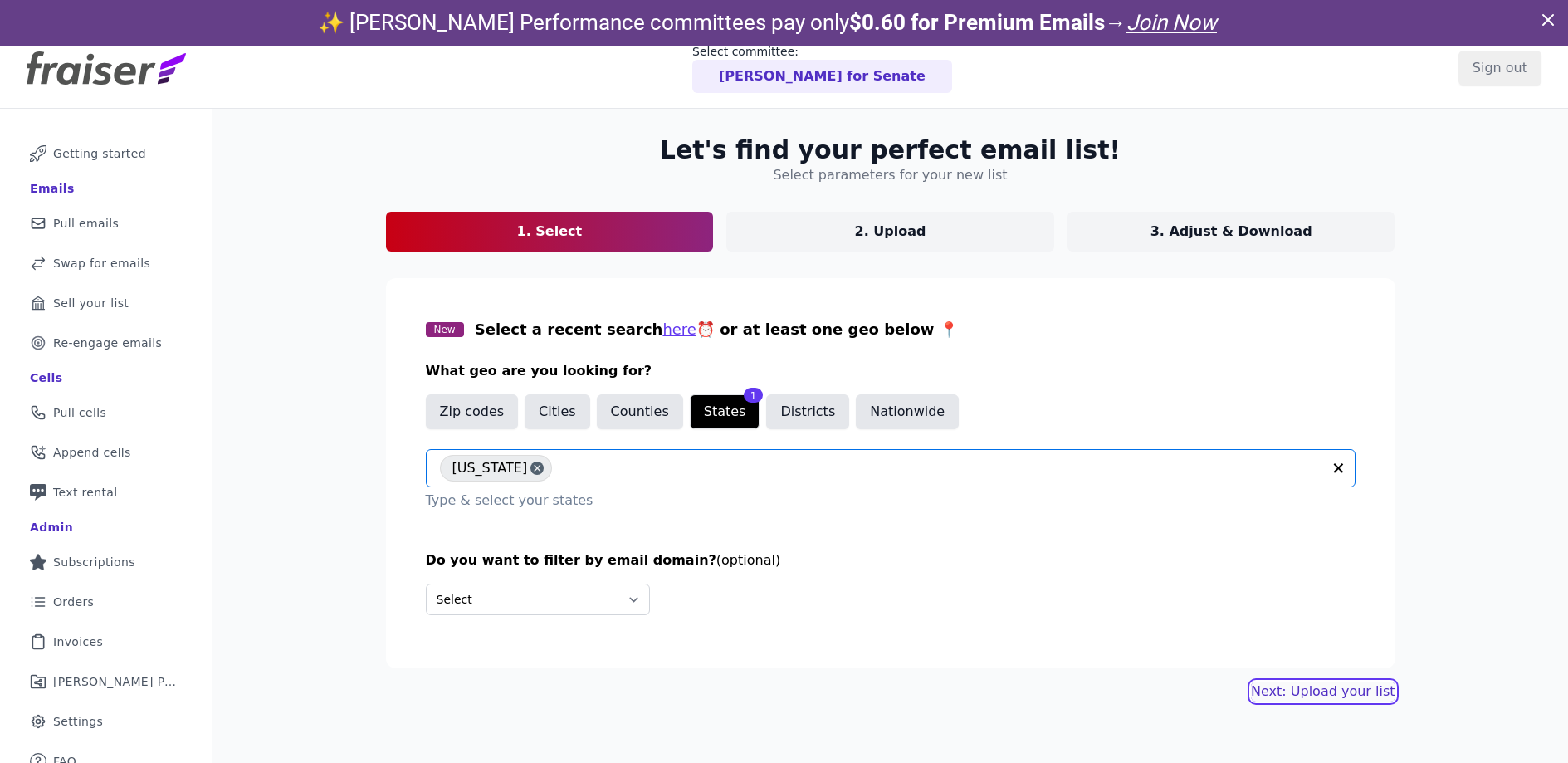
click at [1306, 685] on link "Next: Upload your list" at bounding box center [1323, 692] width 144 height 20
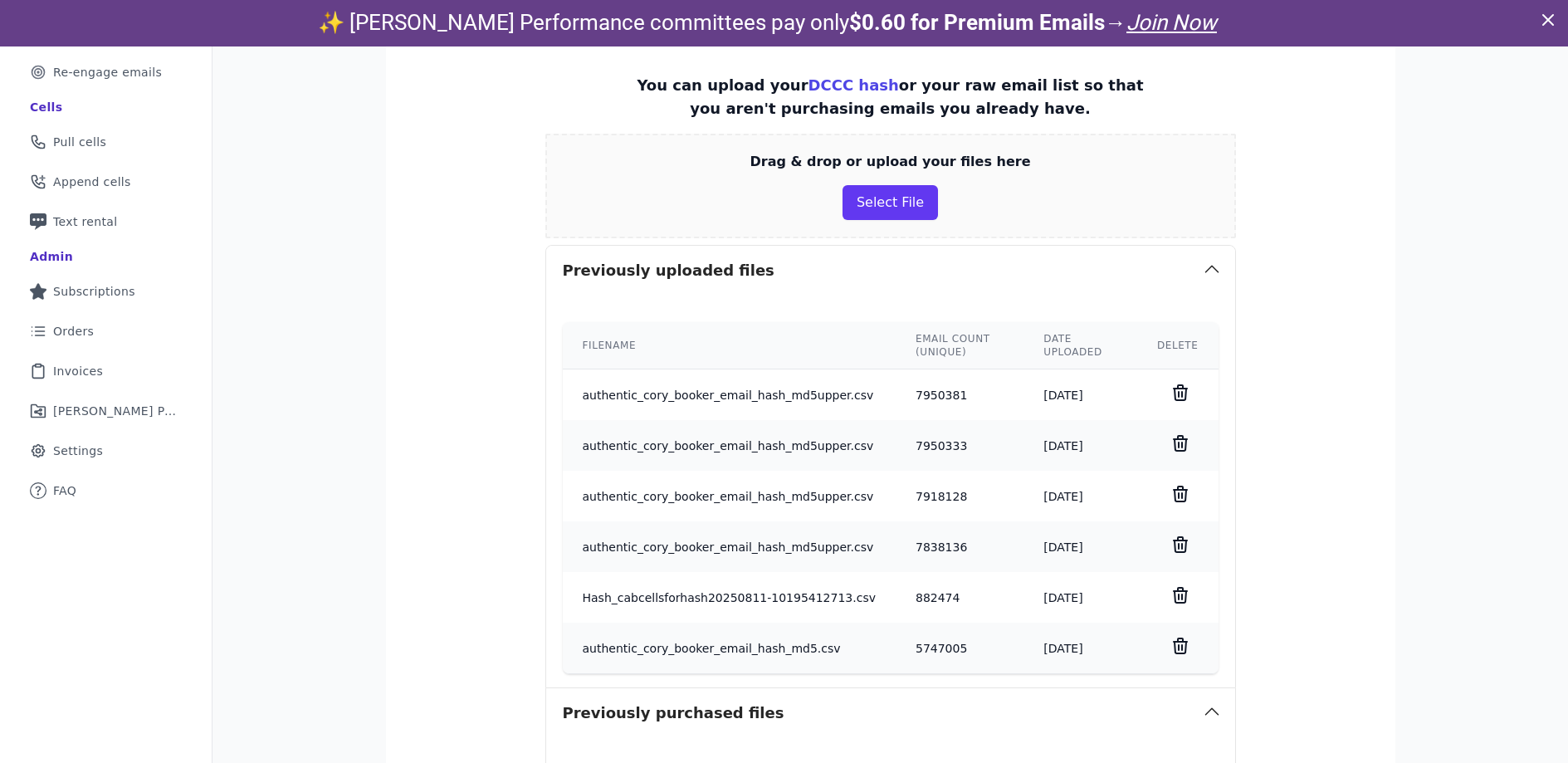
scroll to position [90, 0]
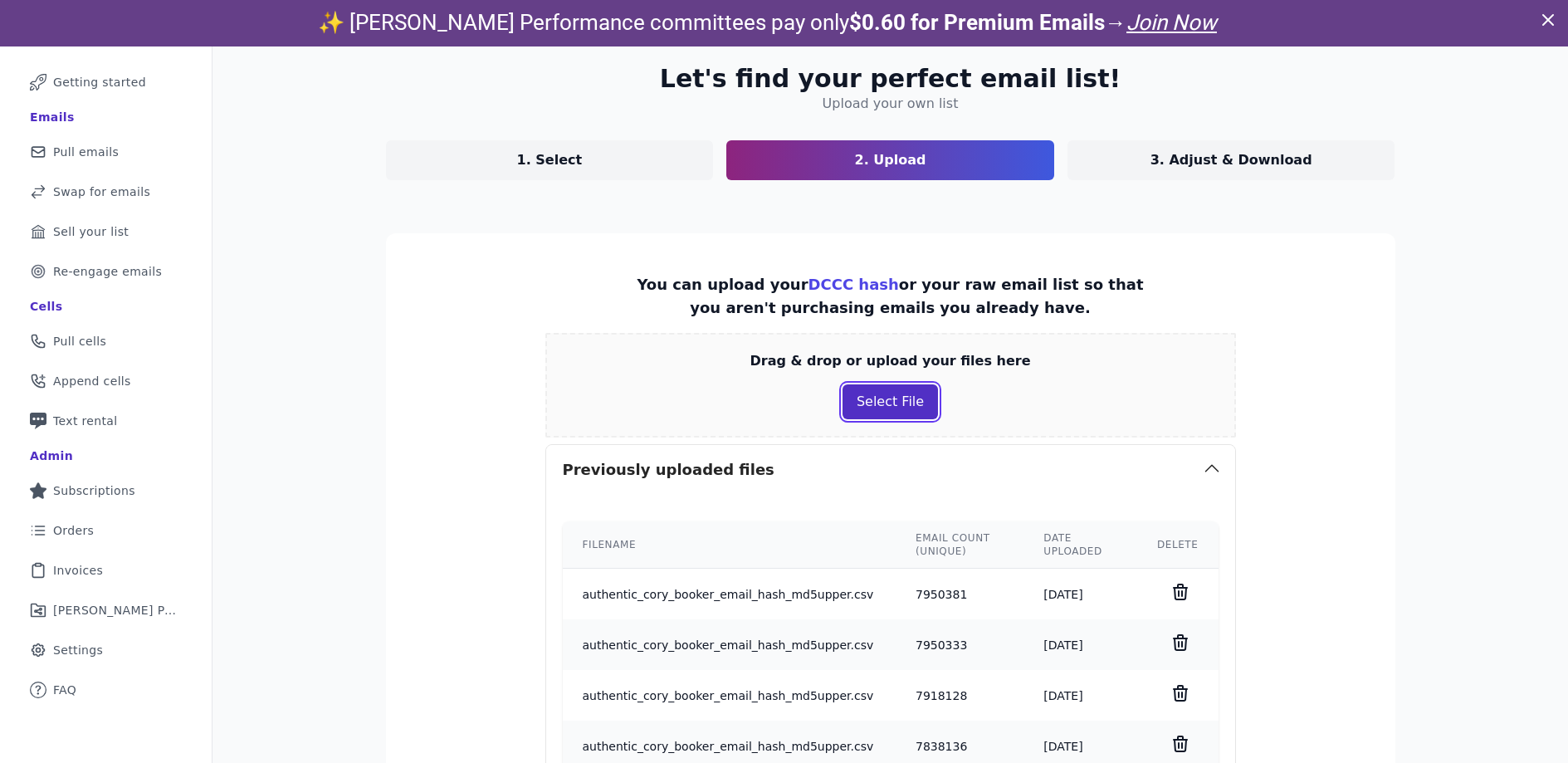
click at [868, 405] on button "Select File" at bounding box center [891, 401] width 96 height 35
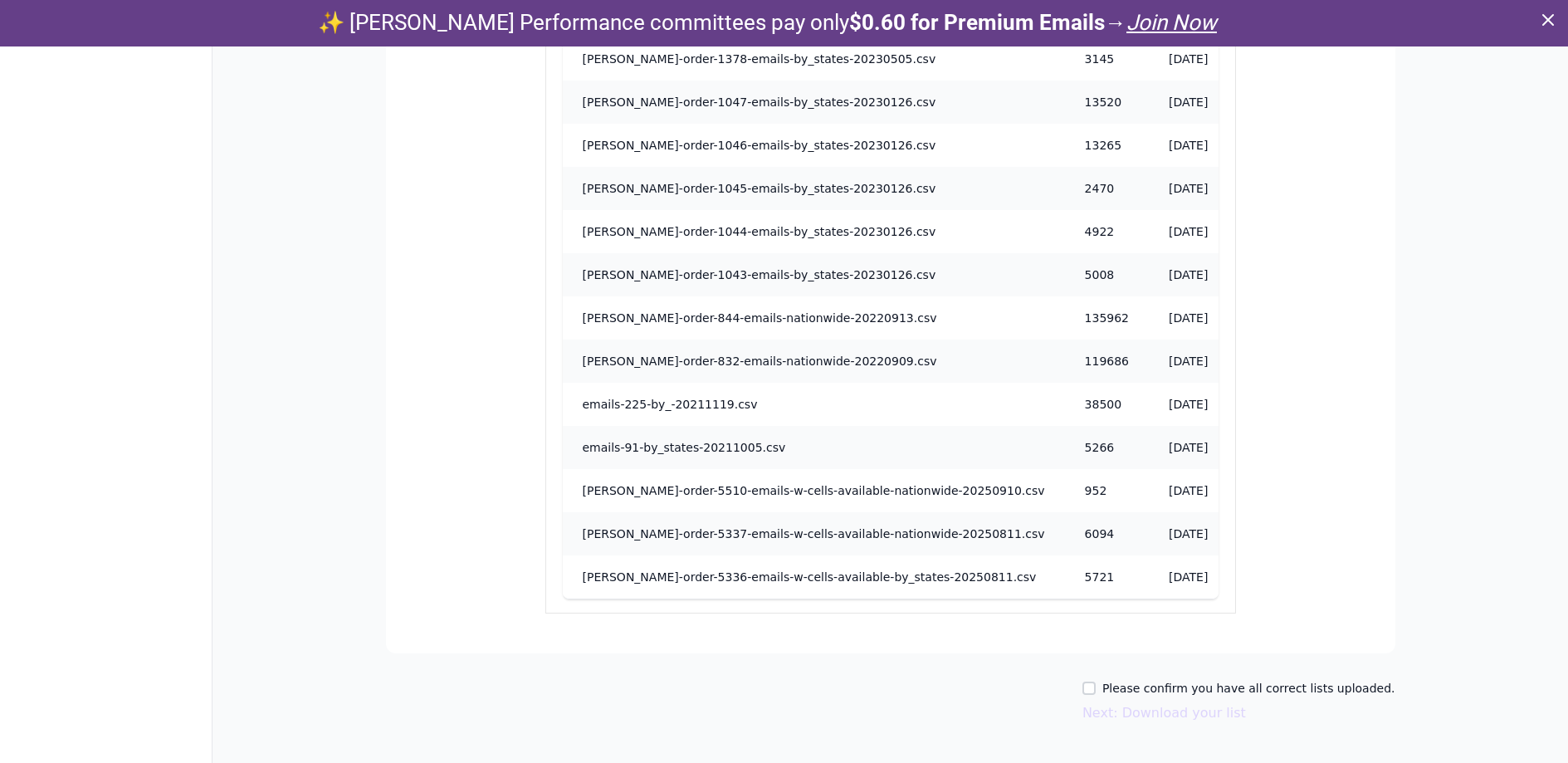
scroll to position [46, 0]
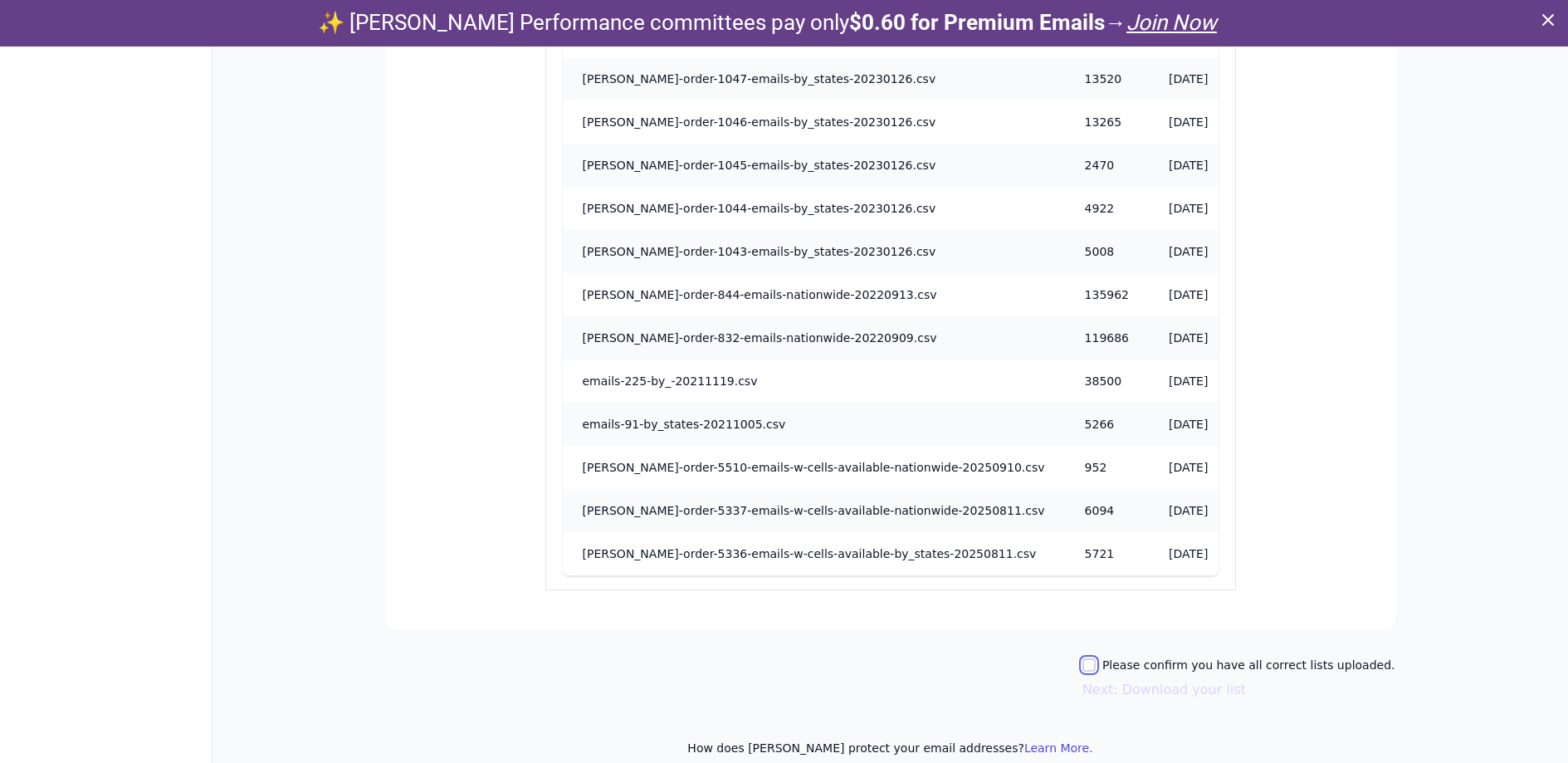
click at [1096, 659] on input "Please confirm you have all correct lists uploaded." at bounding box center [1089, 665] width 13 height 13
checkbox input "true"
click at [1157, 680] on button "Next: Download your list" at bounding box center [1164, 690] width 163 height 20
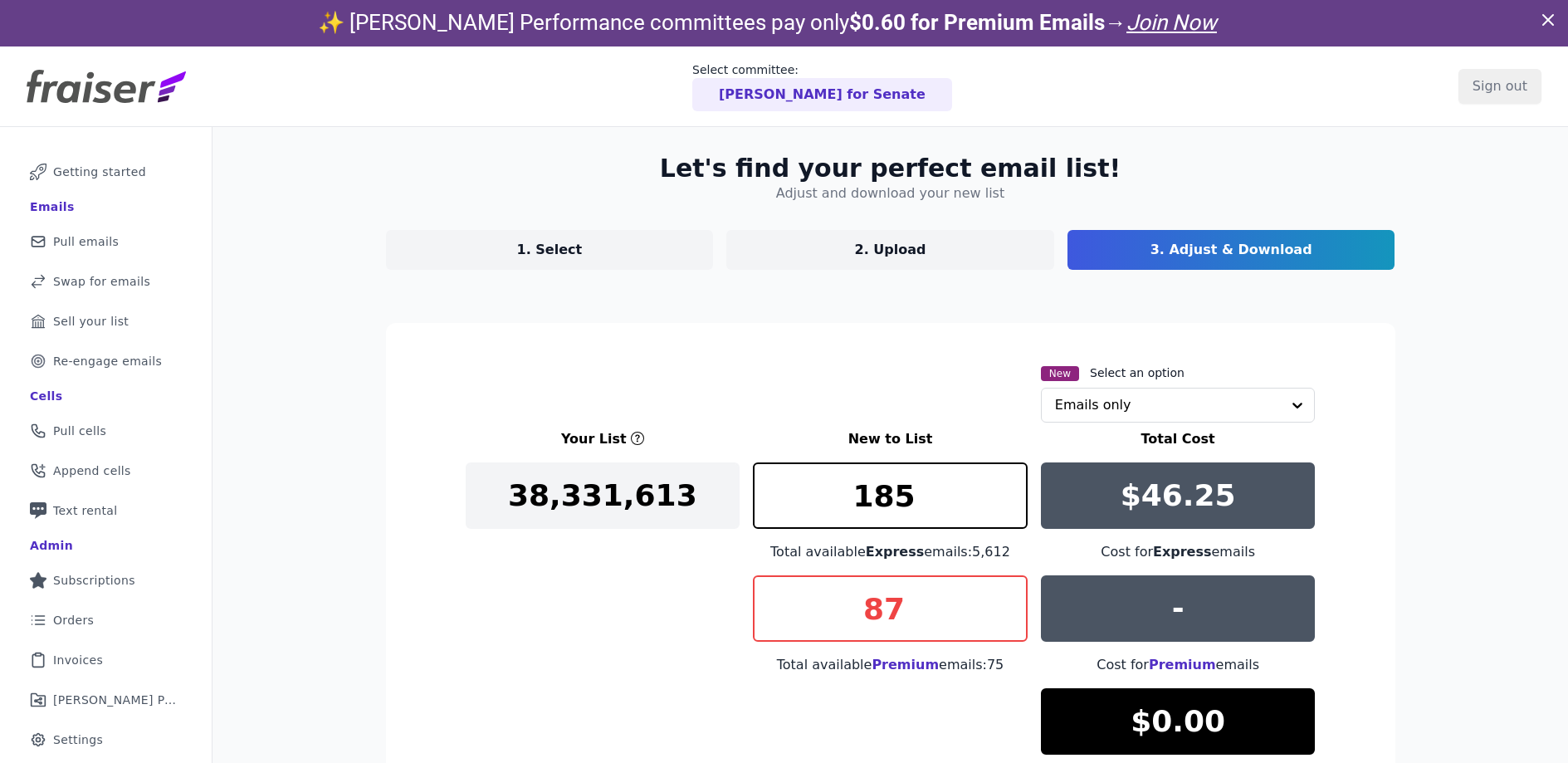
click at [630, 252] on link "1. Select" at bounding box center [550, 250] width 328 height 40
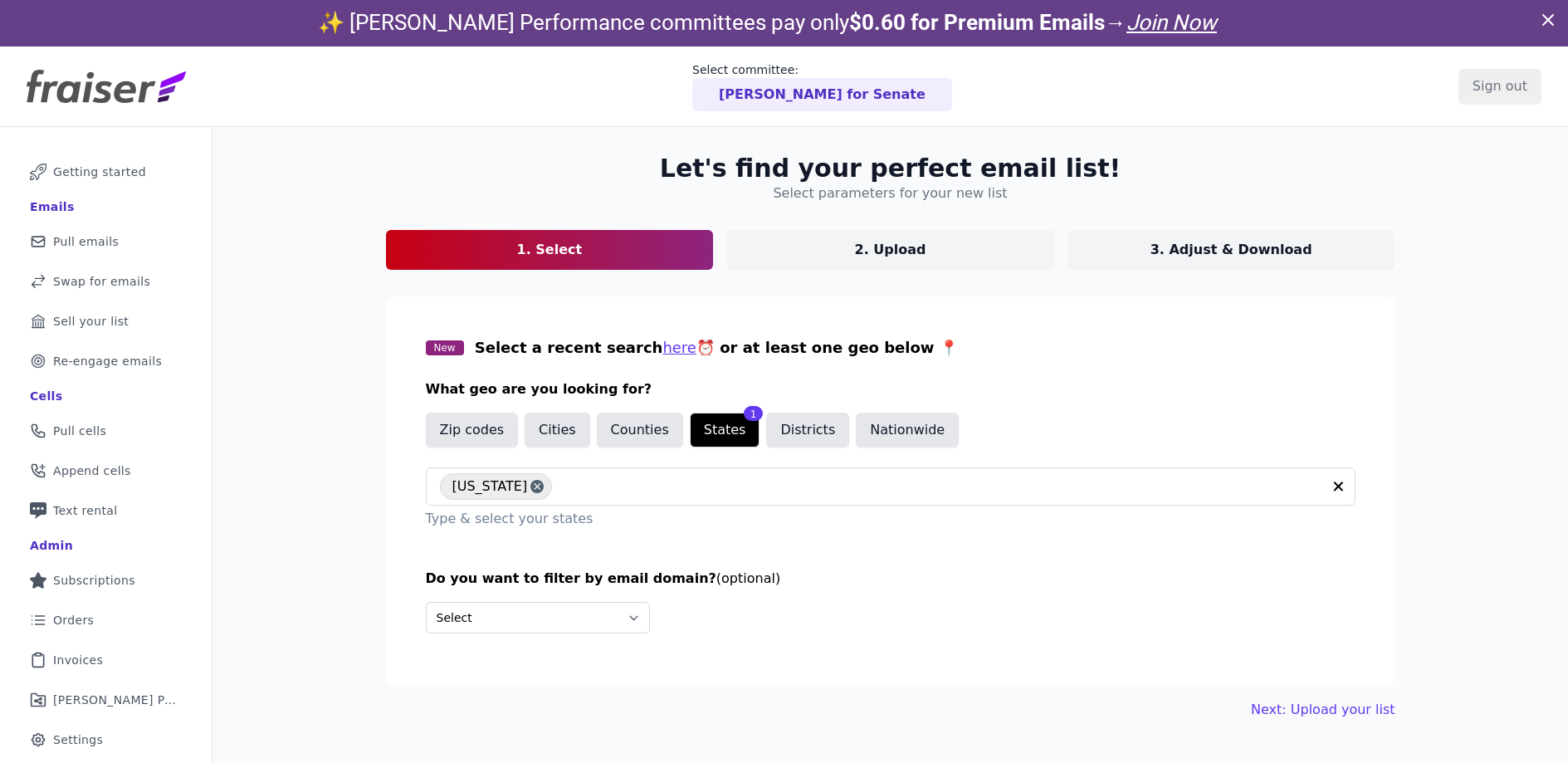
click at [1303, 253] on link "3. Adjust & Download" at bounding box center [1231, 250] width 328 height 40
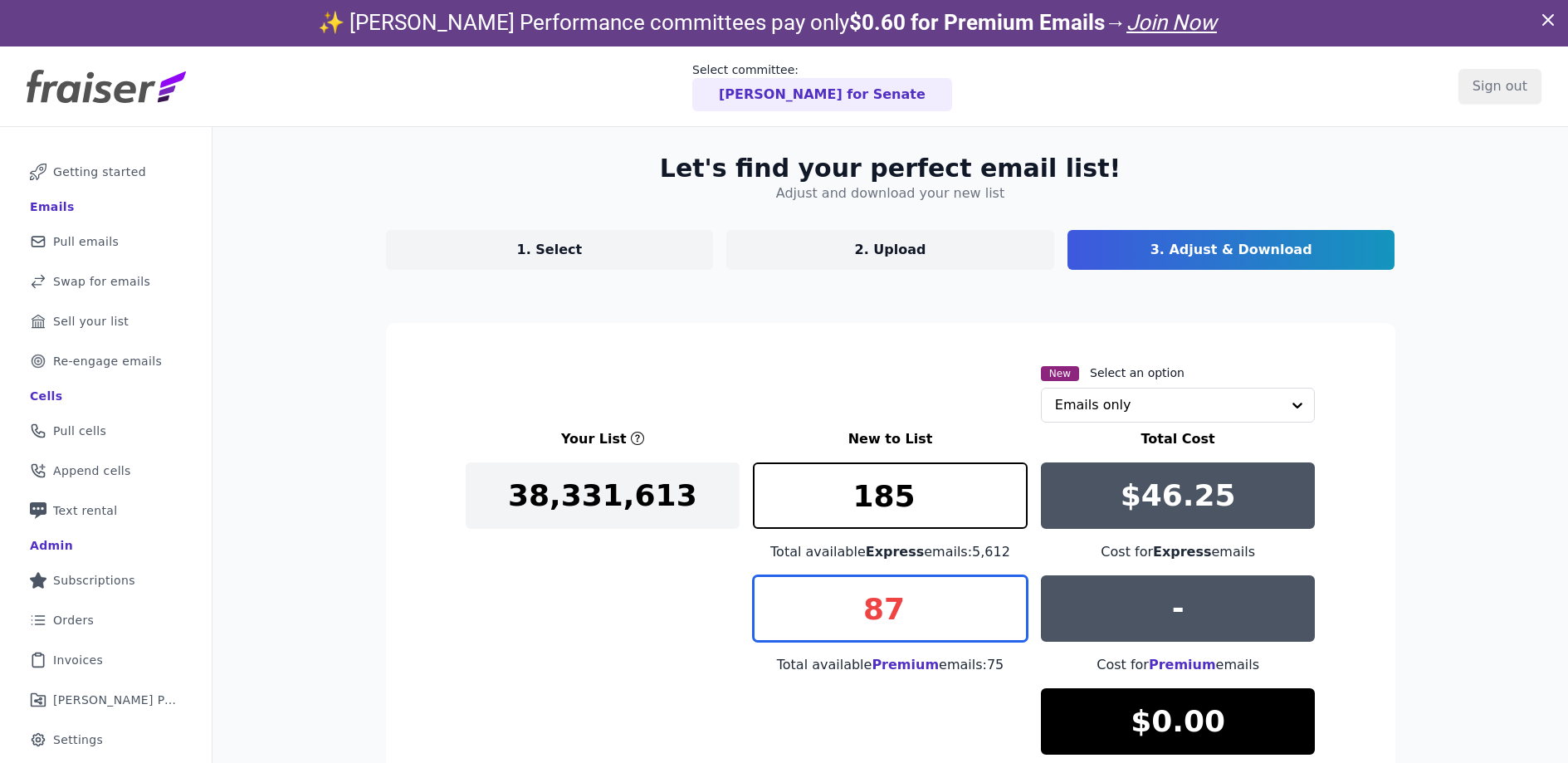
drag, startPoint x: 913, startPoint y: 608, endPoint x: 794, endPoint y: 584, distance: 121.4
click at [795, 591] on input "87" at bounding box center [891, 608] width 275 height 67
type input "0"
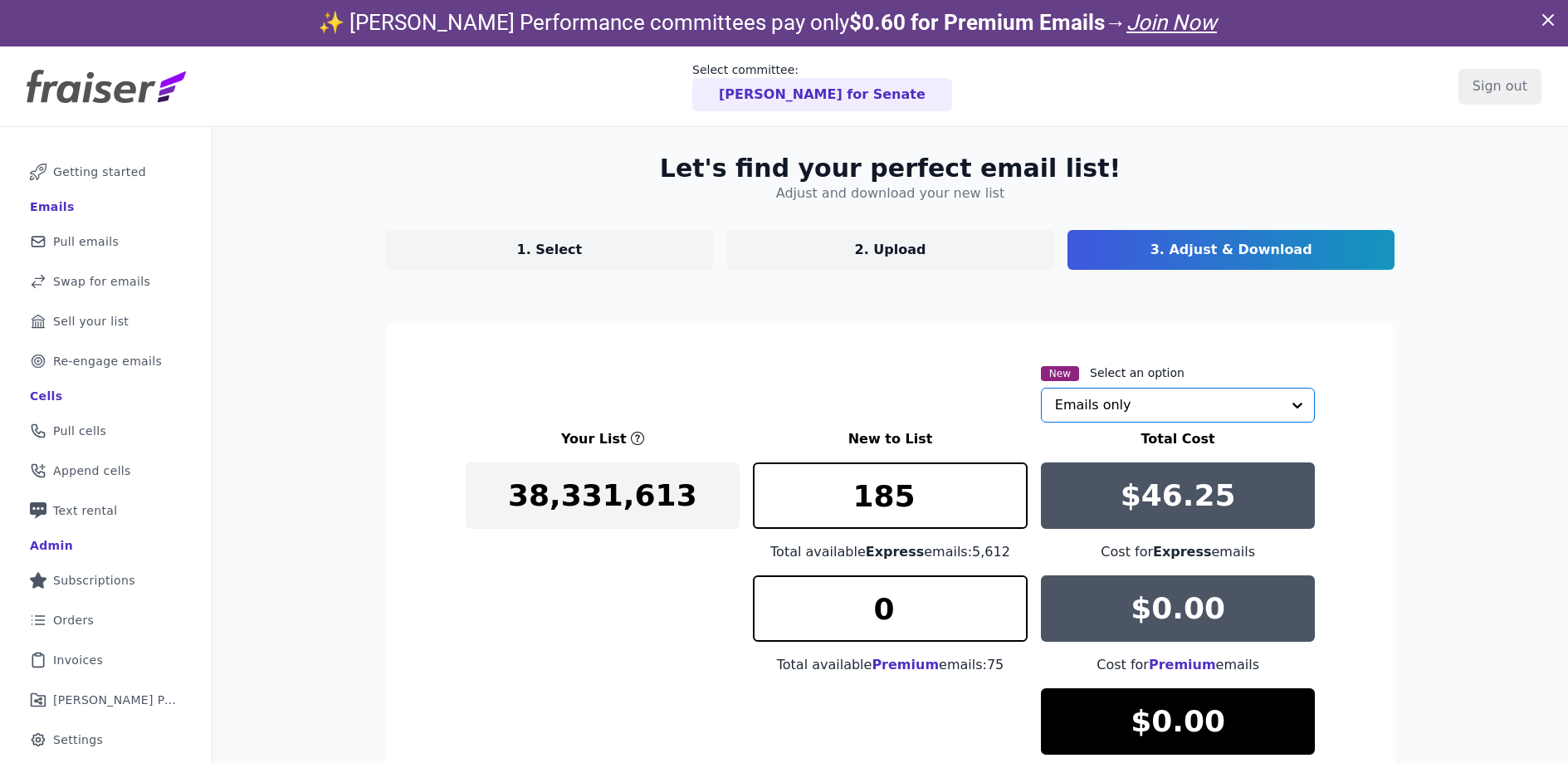
click at [1174, 404] on input "text" at bounding box center [1168, 405] width 226 height 33
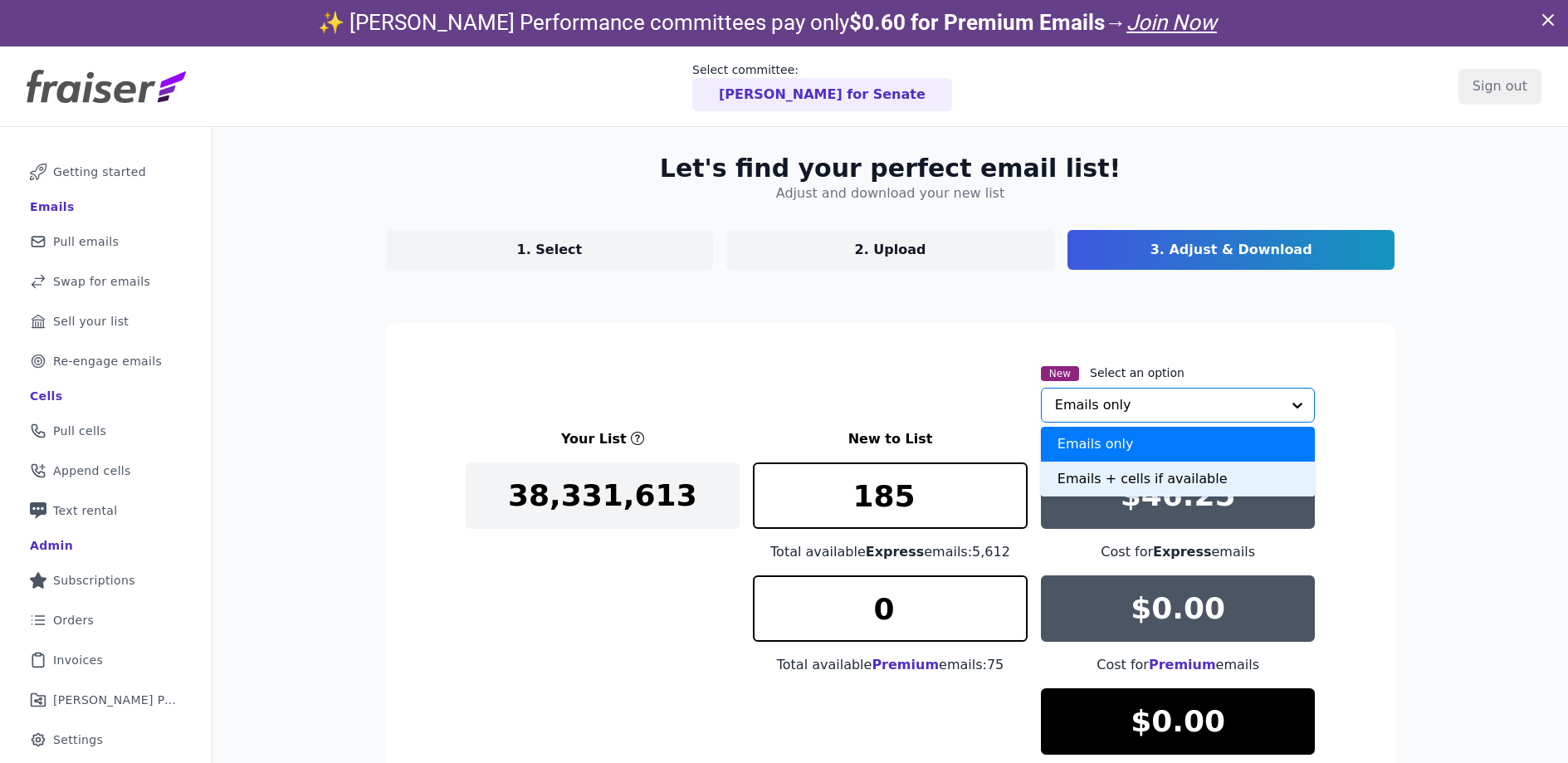
click at [1141, 468] on div "Emails + cells if available" at bounding box center [1179, 479] width 275 height 35
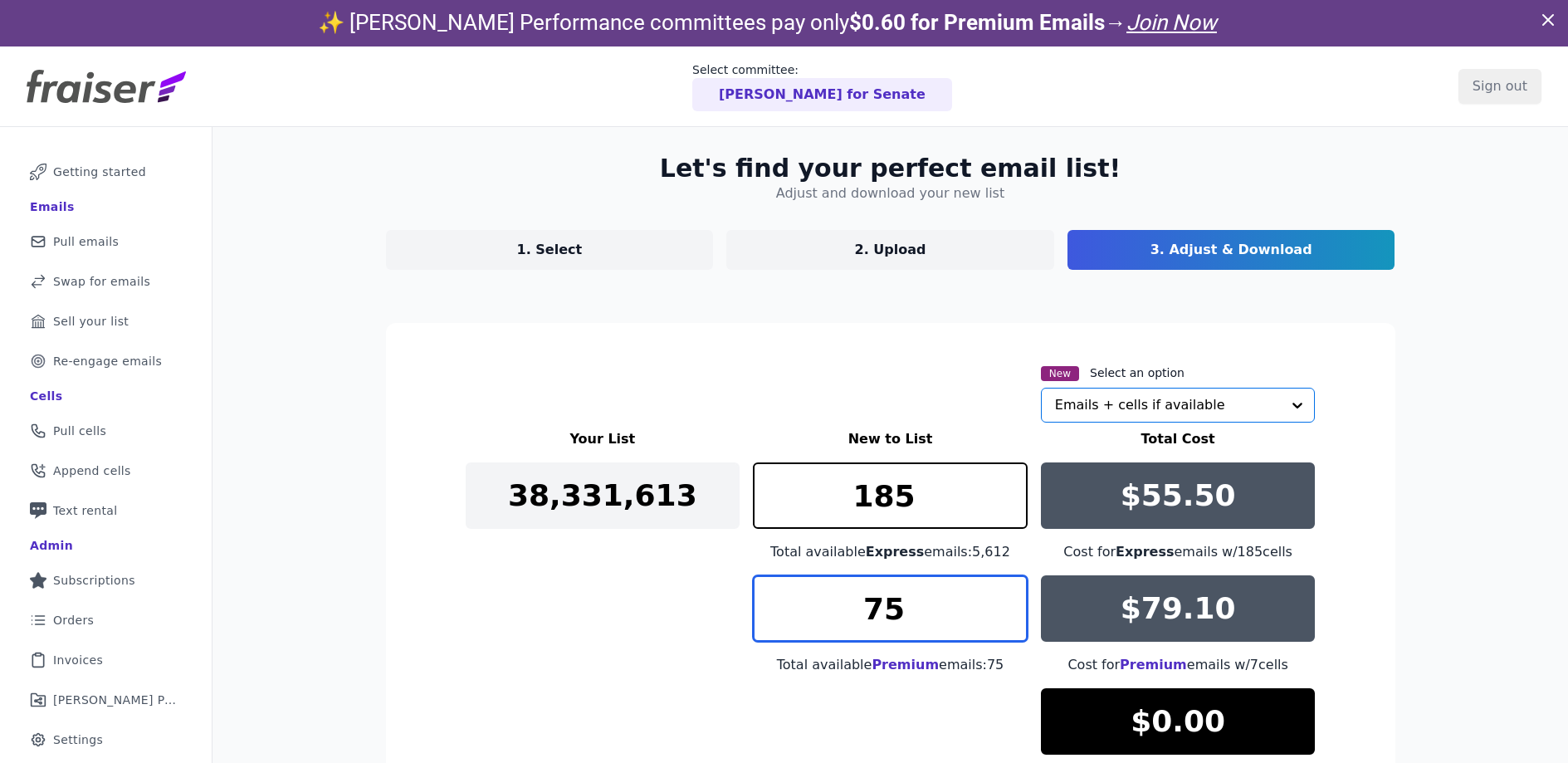
drag, startPoint x: 894, startPoint y: 621, endPoint x: 799, endPoint y: 621, distance: 95.0
click at [812, 621] on input "75" at bounding box center [891, 608] width 275 height 67
type input "0"
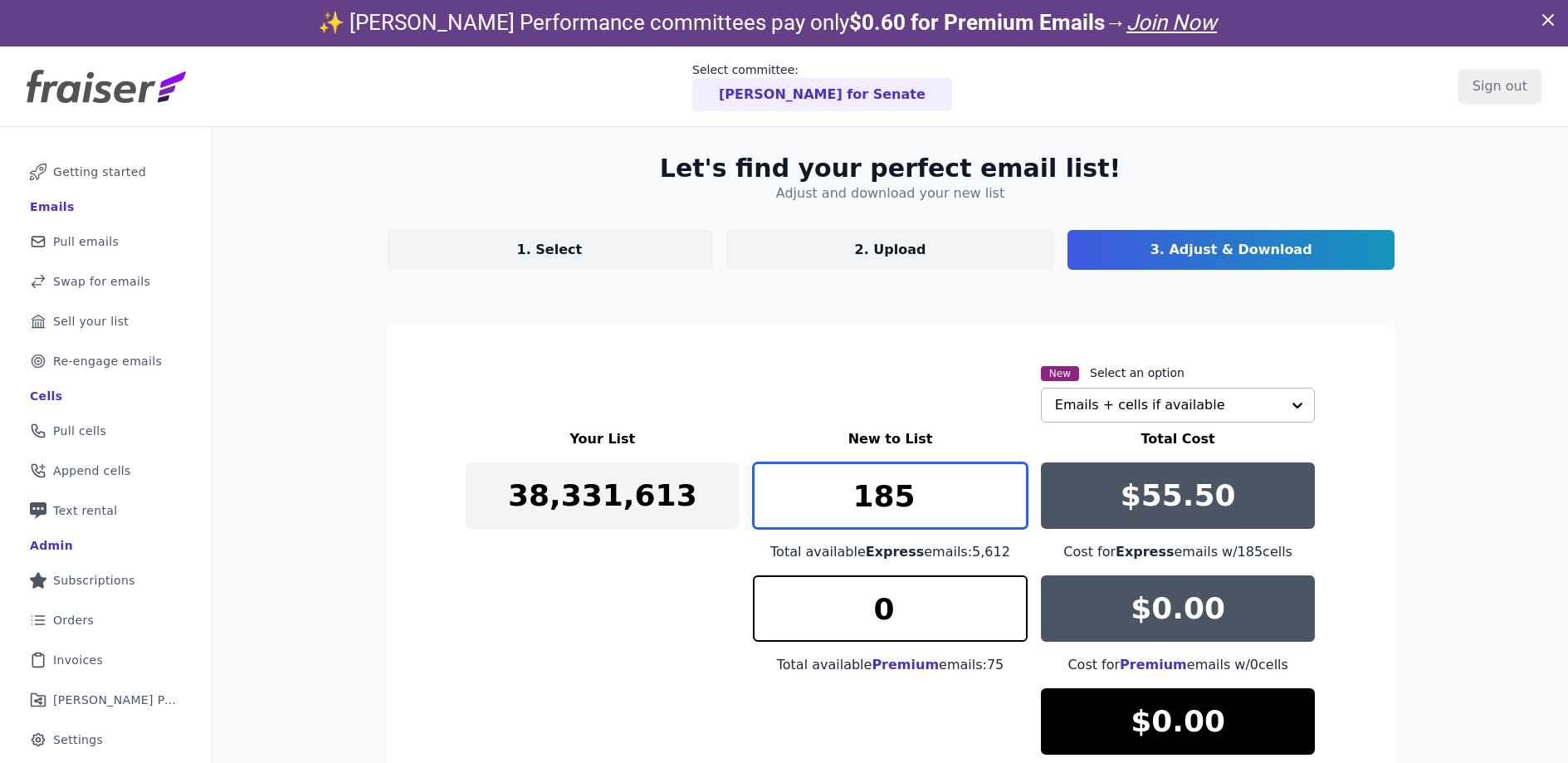
click at [906, 513] on input "185" at bounding box center [891, 496] width 275 height 67
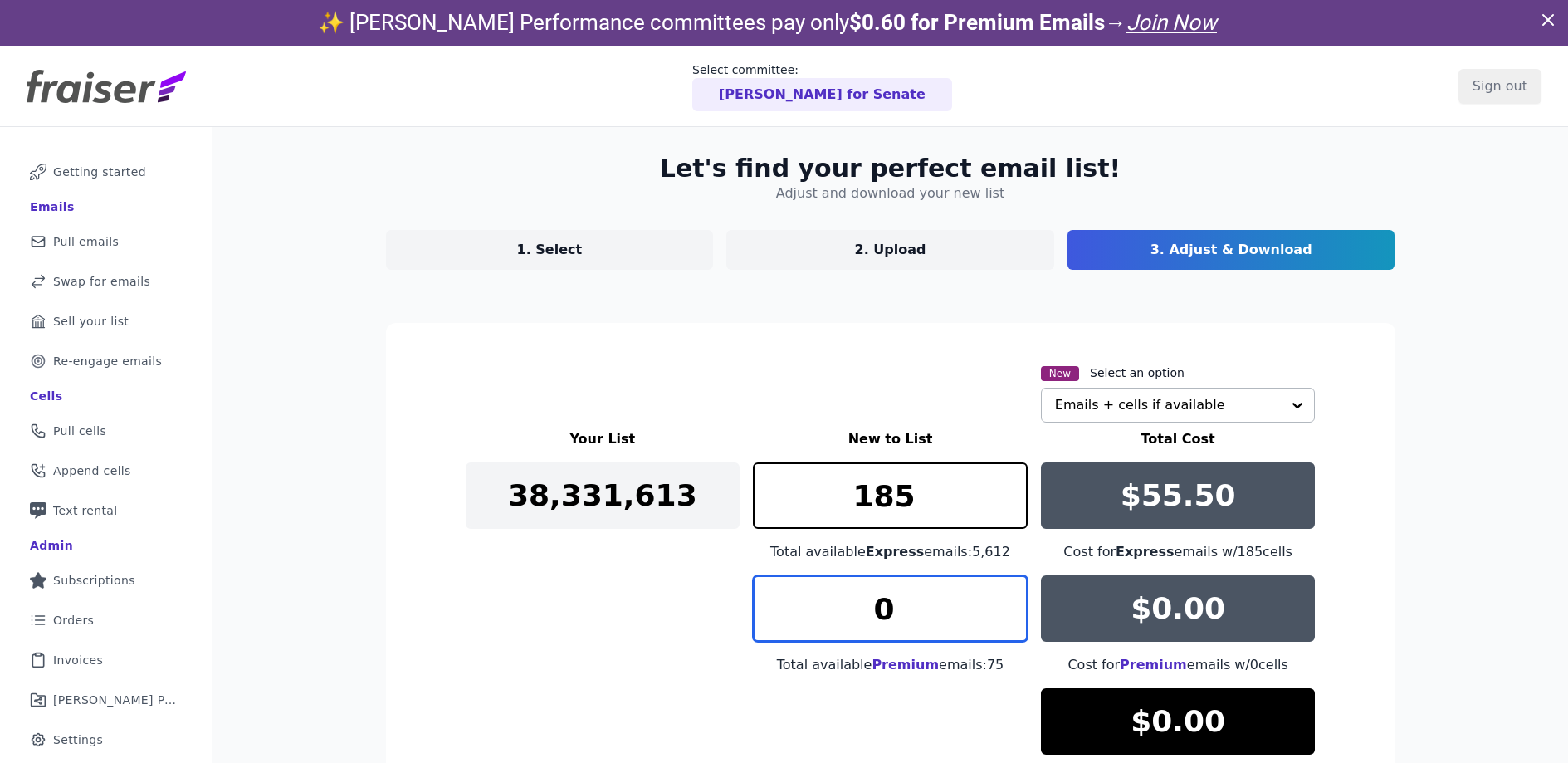
drag, startPoint x: 921, startPoint y: 623, endPoint x: 846, endPoint y: 620, distance: 75.1
click at [846, 620] on input "0" at bounding box center [891, 608] width 275 height 67
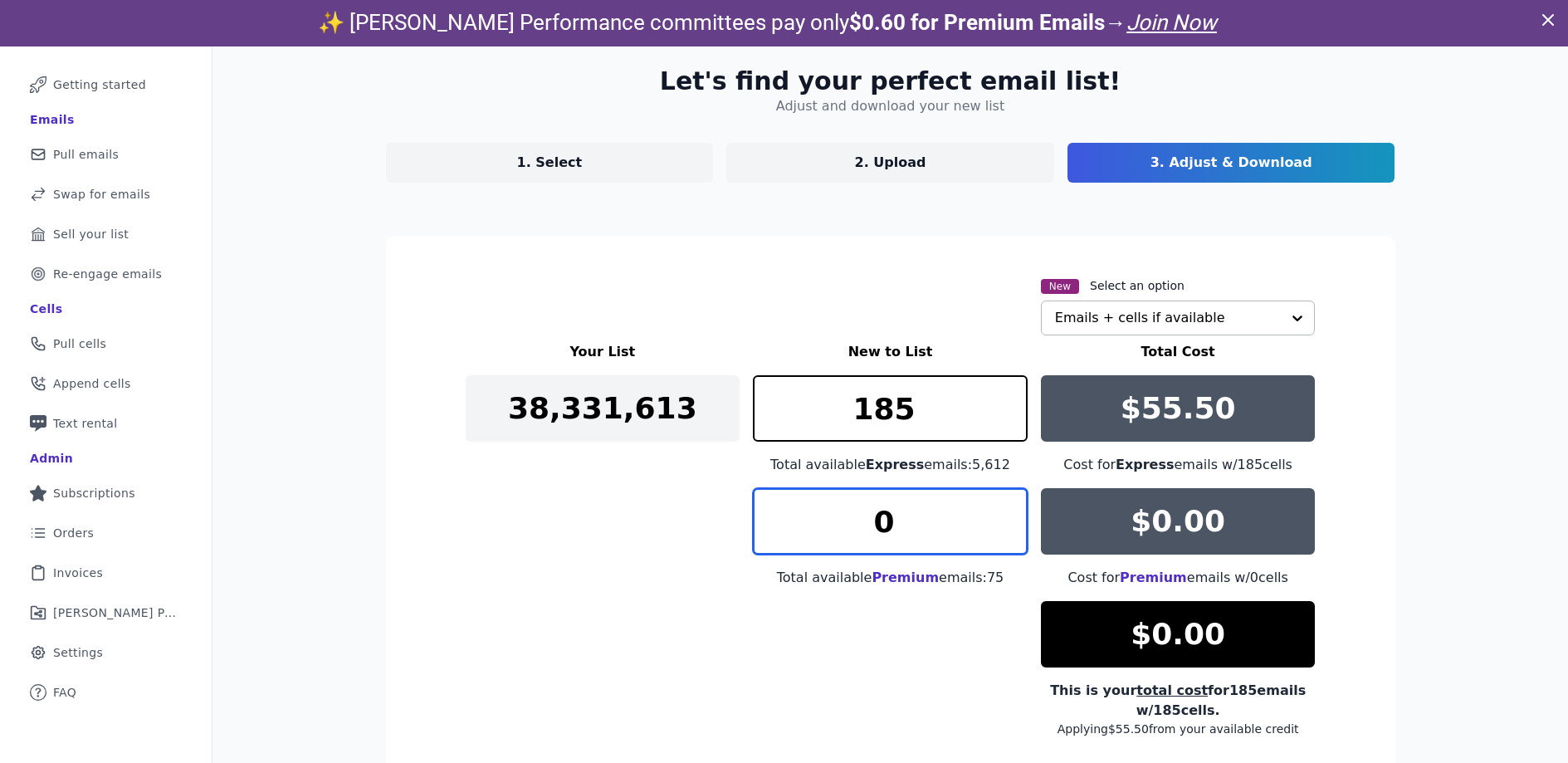
scroll to position [211, 0]
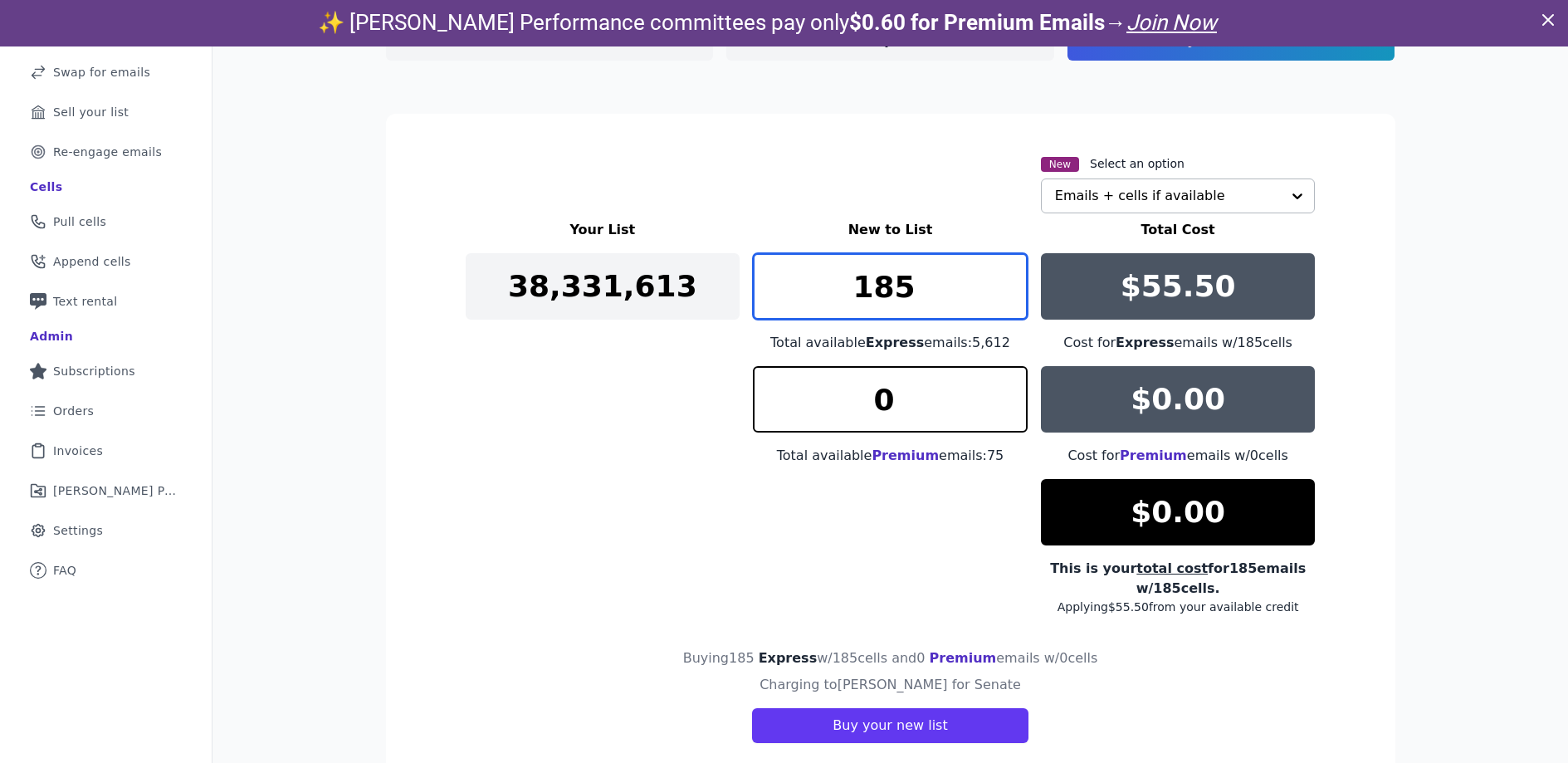
drag, startPoint x: 810, startPoint y: 282, endPoint x: 792, endPoint y: 282, distance: 18.0
click at [792, 282] on input "185" at bounding box center [891, 286] width 275 height 67
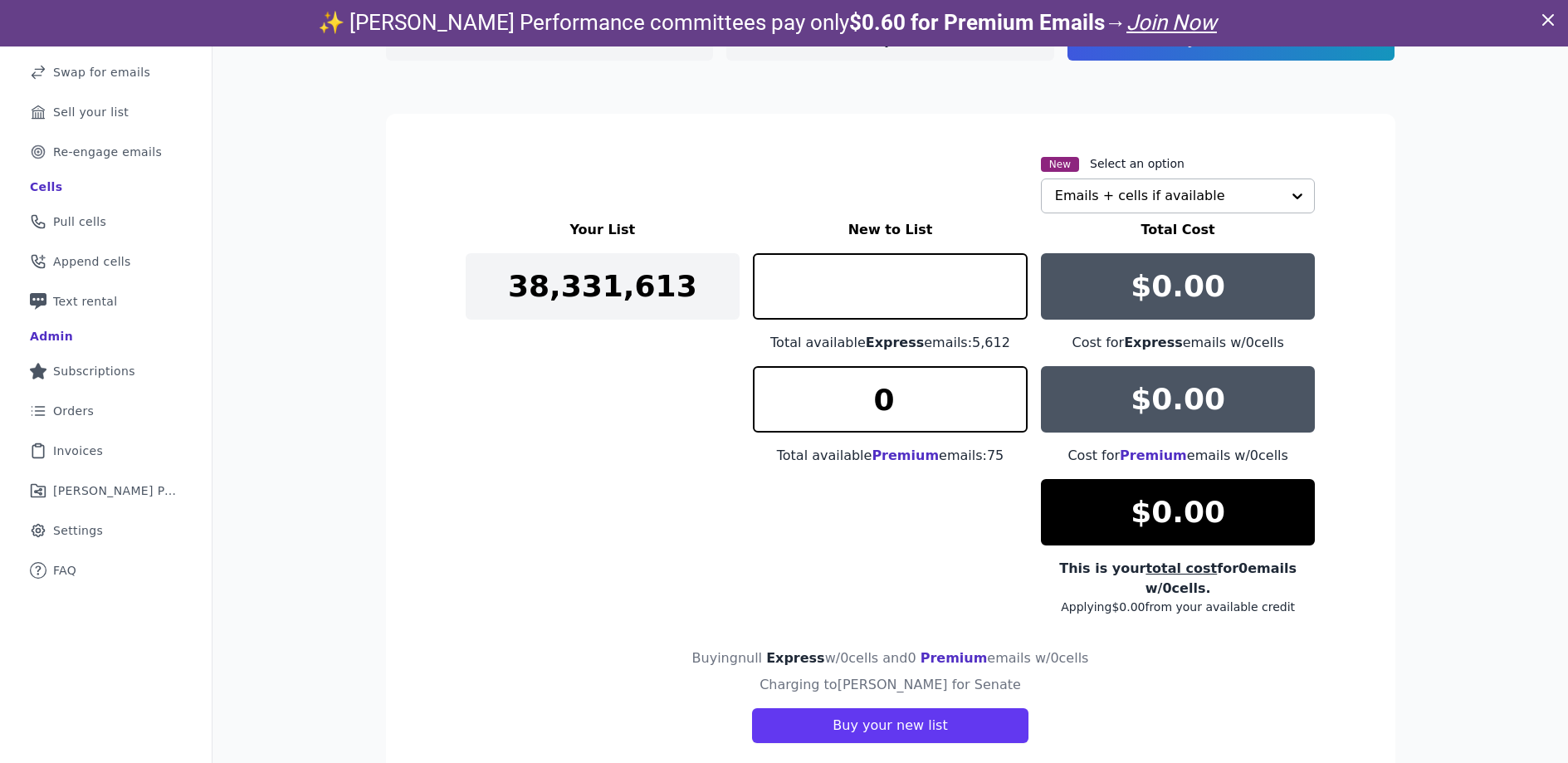
type input "0"
click at [1154, 186] on input "text" at bounding box center [1168, 195] width 226 height 33
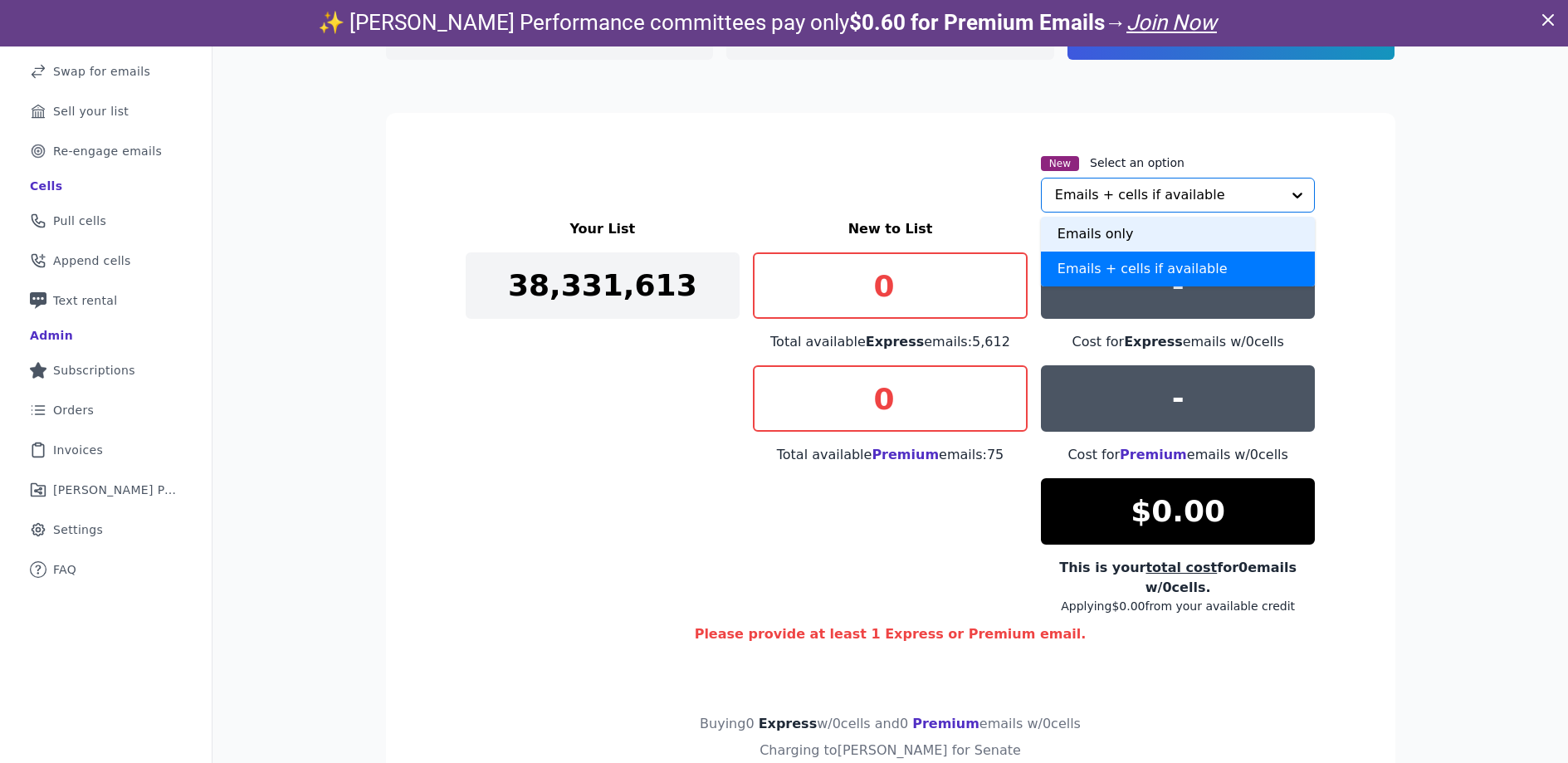
click at [1140, 229] on div "Emails only" at bounding box center [1179, 234] width 275 height 35
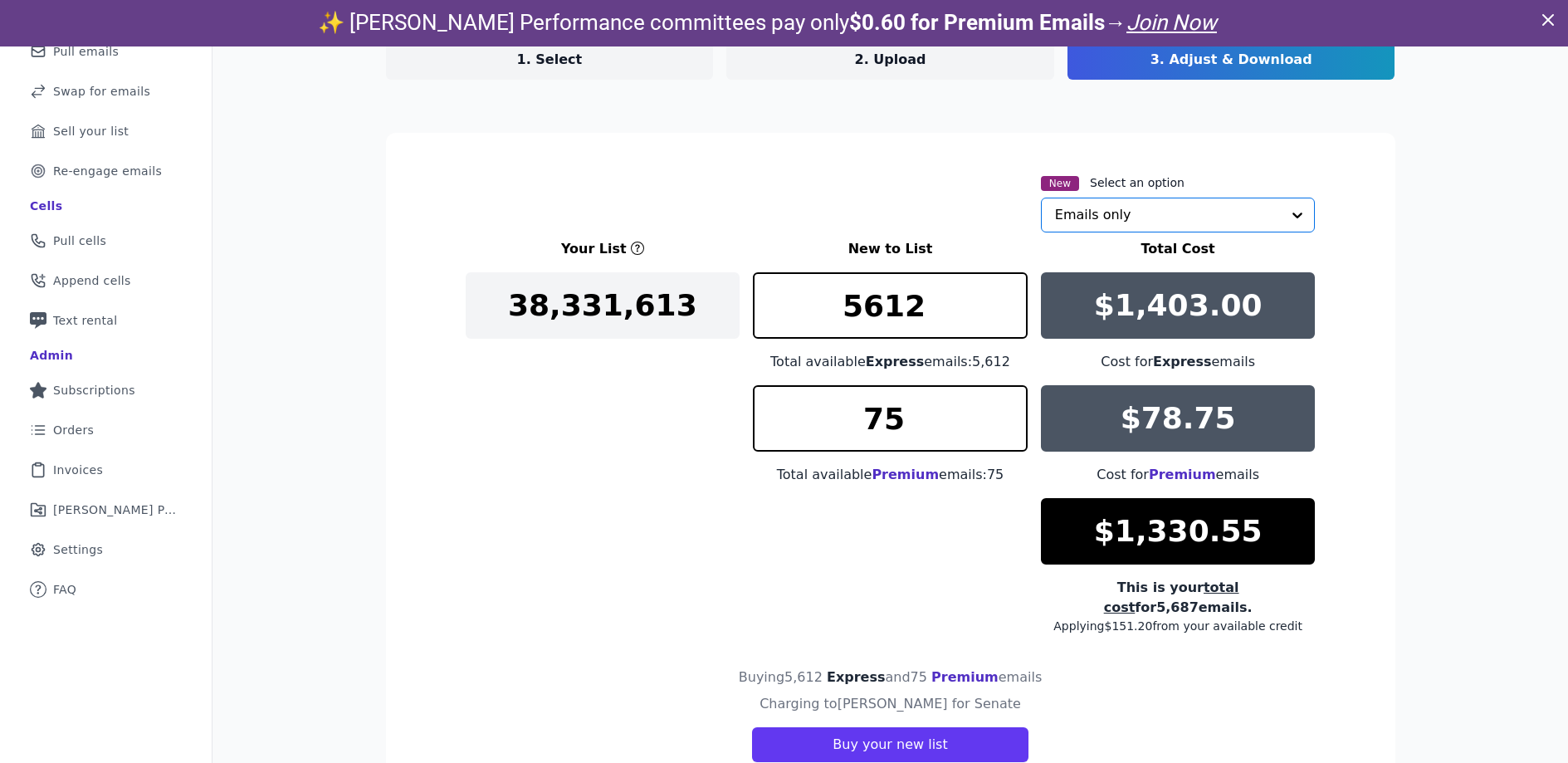
click at [1136, 221] on input "text" at bounding box center [1168, 214] width 226 height 33
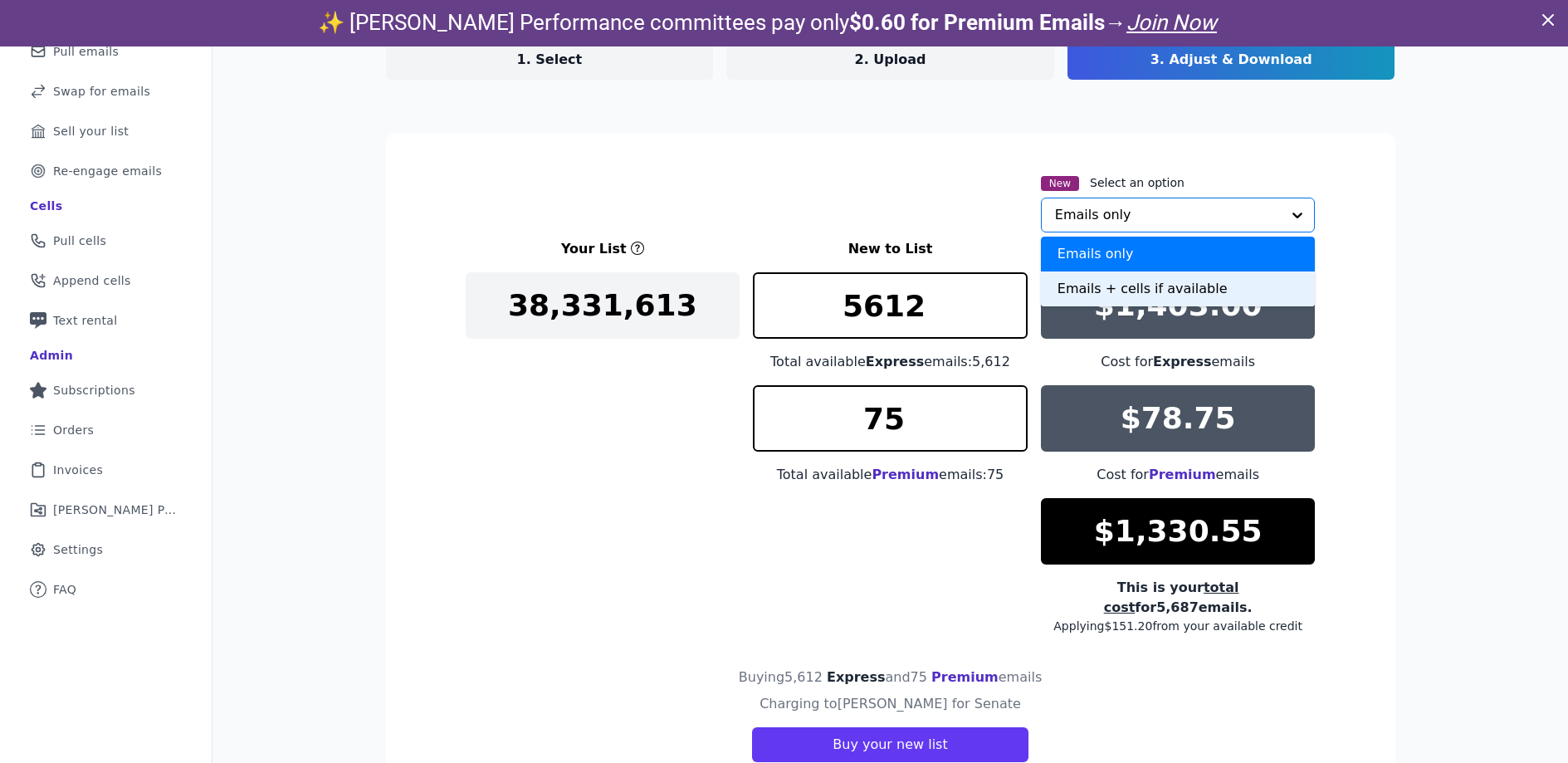
click at [1132, 277] on div "Emails + cells if available" at bounding box center [1179, 289] width 275 height 35
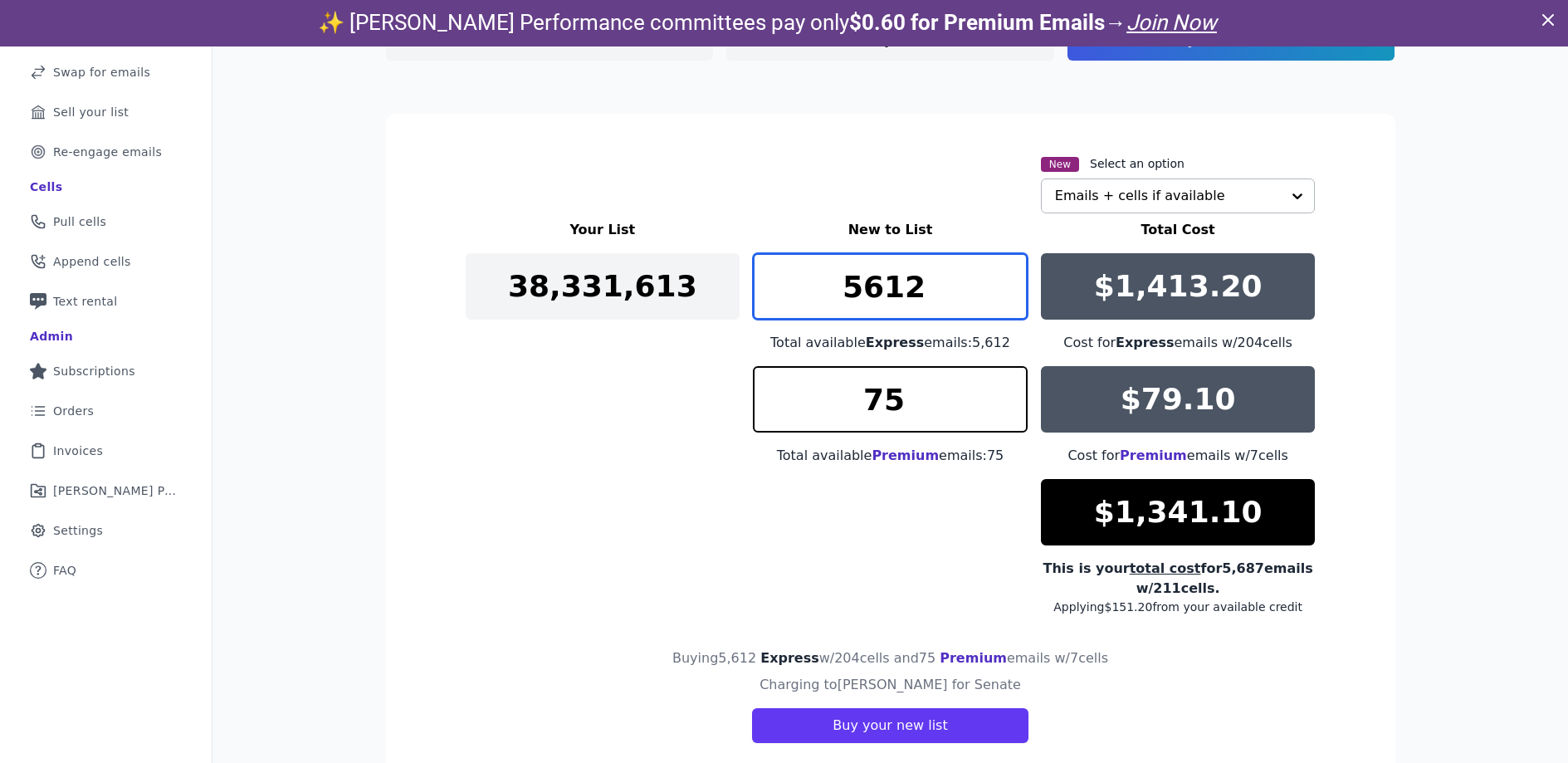
drag, startPoint x: 923, startPoint y: 290, endPoint x: 828, endPoint y: 290, distance: 95.0
click at [828, 290] on input "5612" at bounding box center [891, 286] width 275 height 67
type input "185"
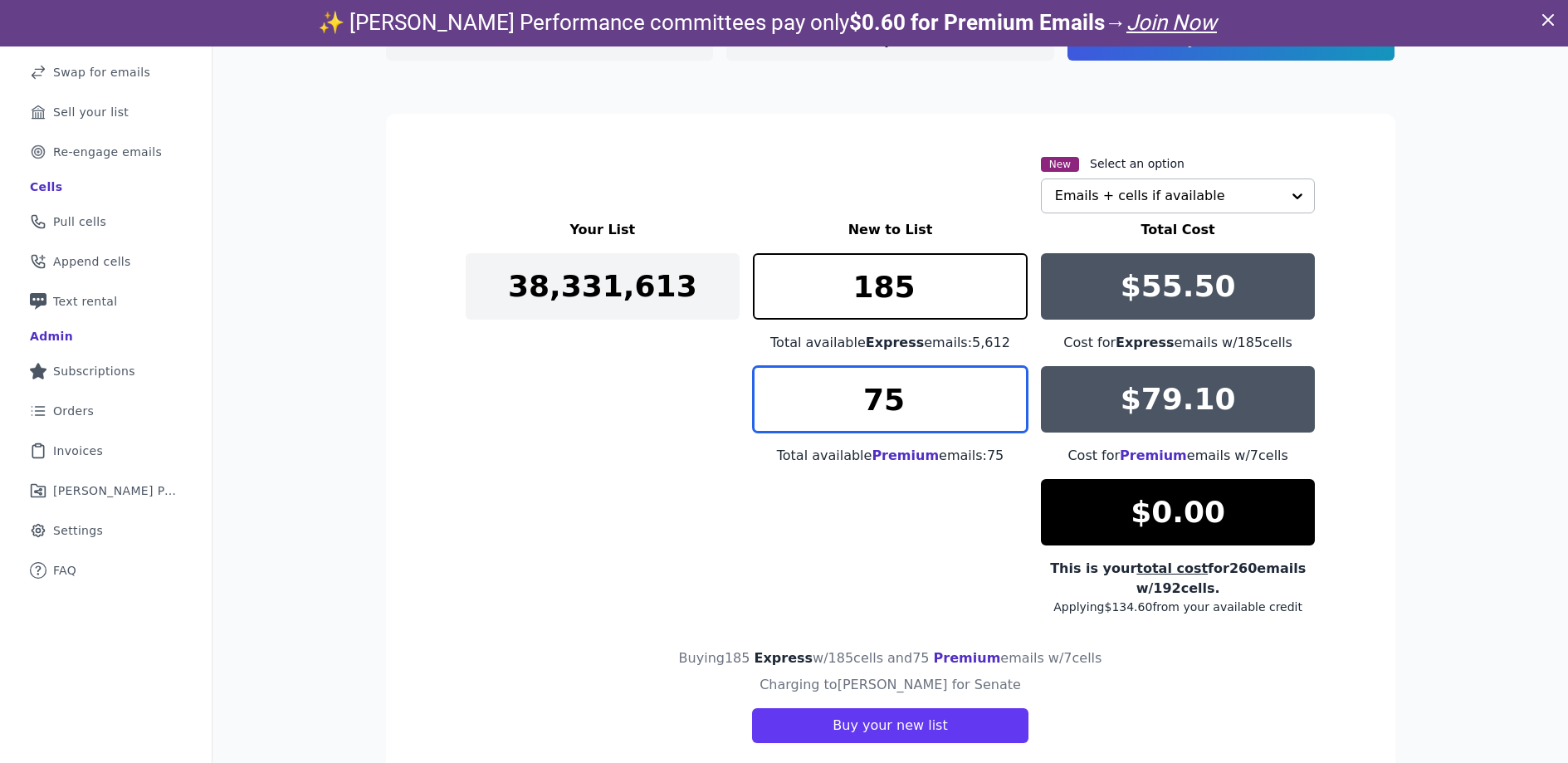
drag, startPoint x: 897, startPoint y: 401, endPoint x: 823, endPoint y: 392, distance: 74.5
click at [823, 392] on input "75" at bounding box center [891, 399] width 275 height 67
type input "075"
drag, startPoint x: 835, startPoint y: 404, endPoint x: 796, endPoint y: 404, distance: 39.0
click at [796, 404] on input "075" at bounding box center [891, 399] width 275 height 67
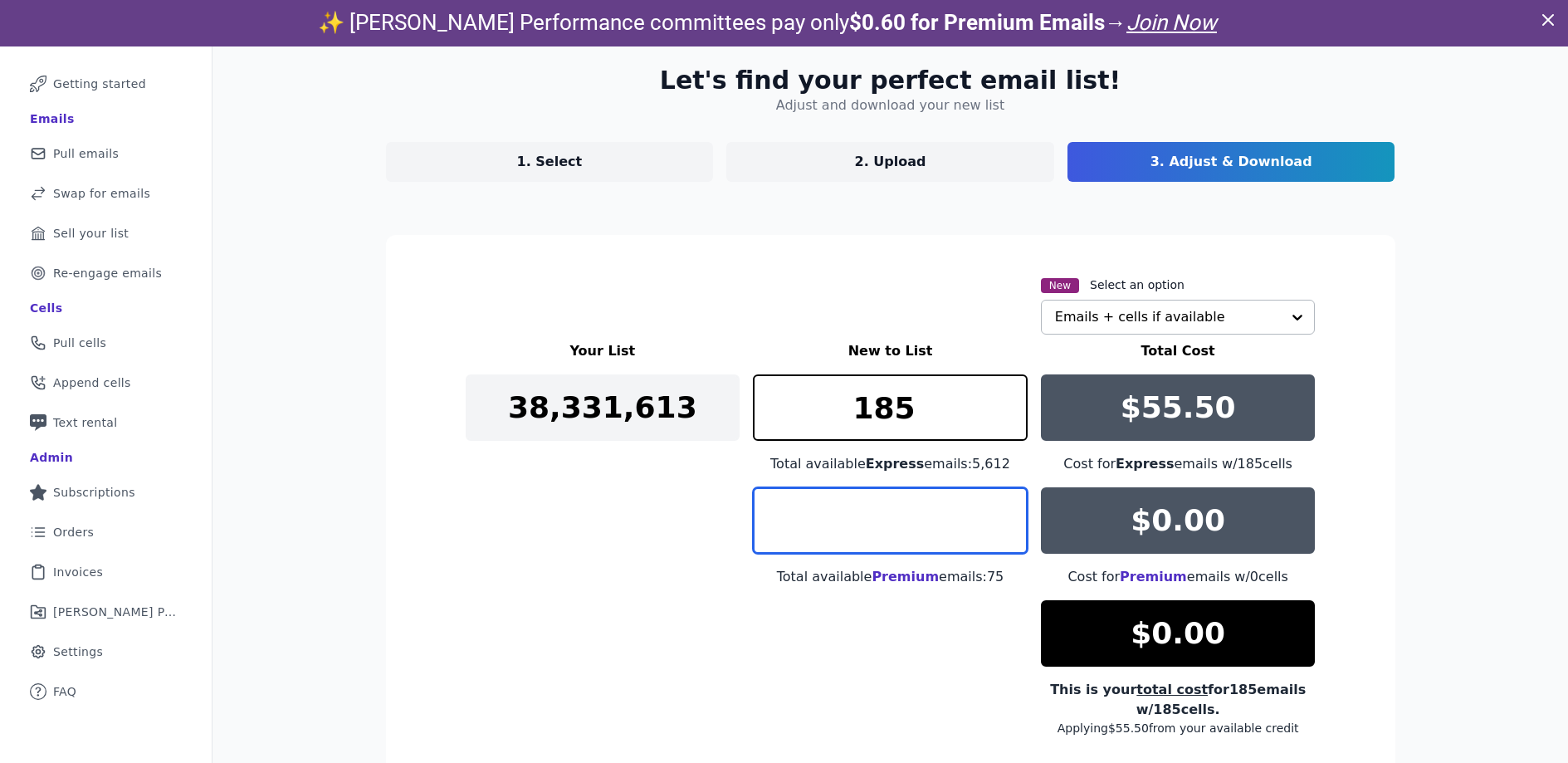
scroll to position [0, 0]
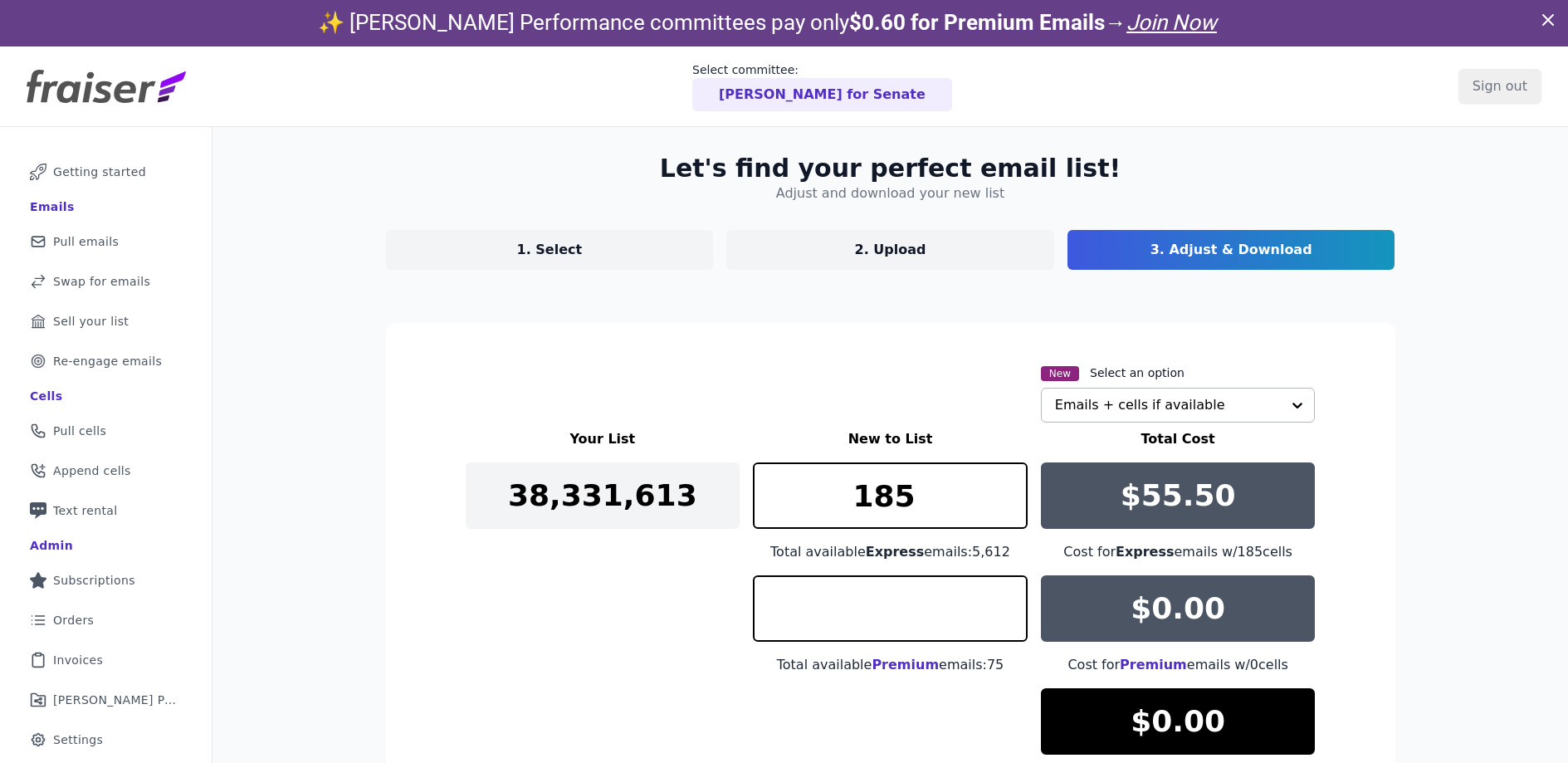
type input "0"
click at [531, 244] on p "1. Select" at bounding box center [550, 250] width 66 height 20
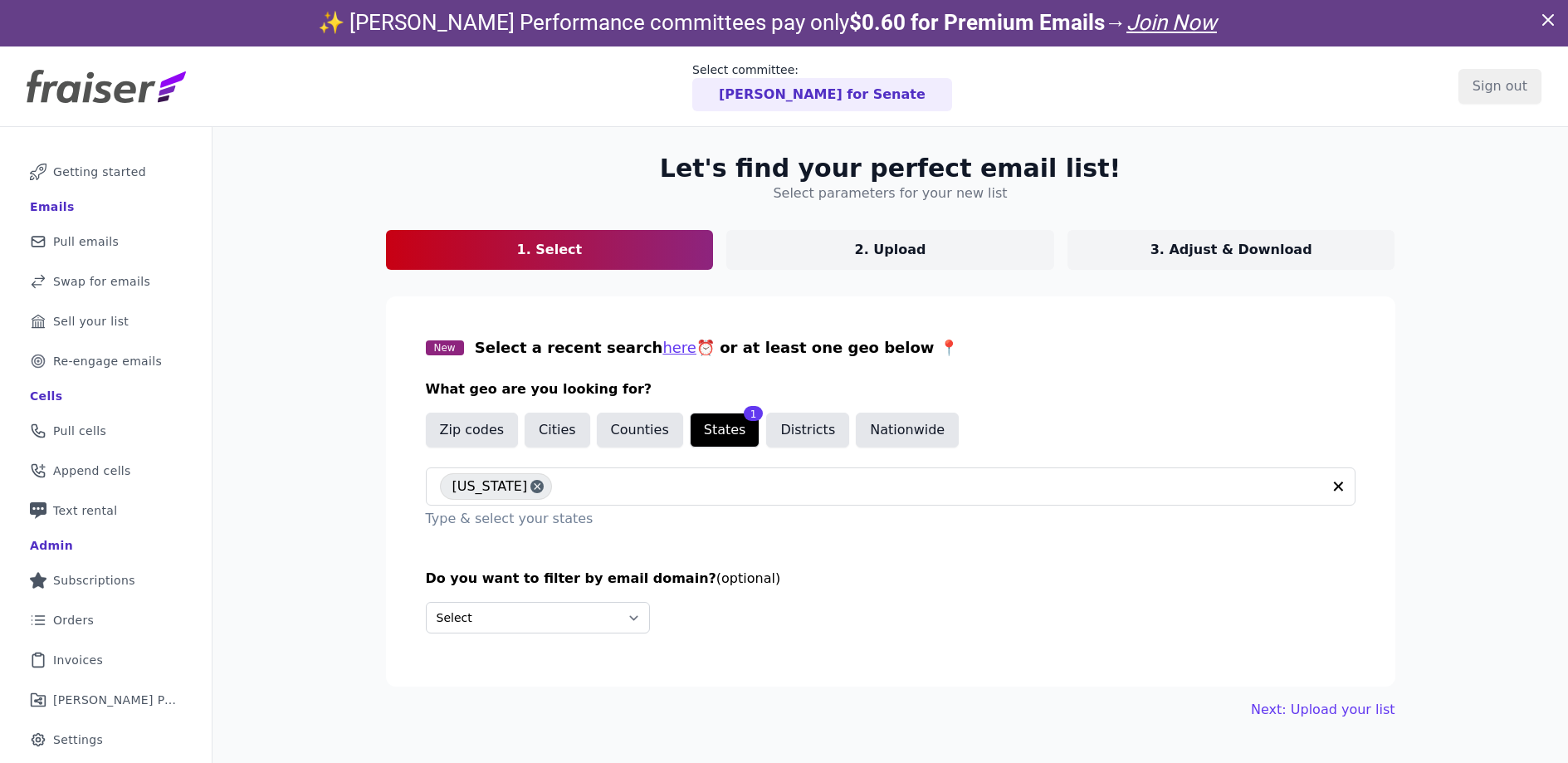
click at [1232, 257] on p "3. Adjust & Download" at bounding box center [1231, 250] width 162 height 20
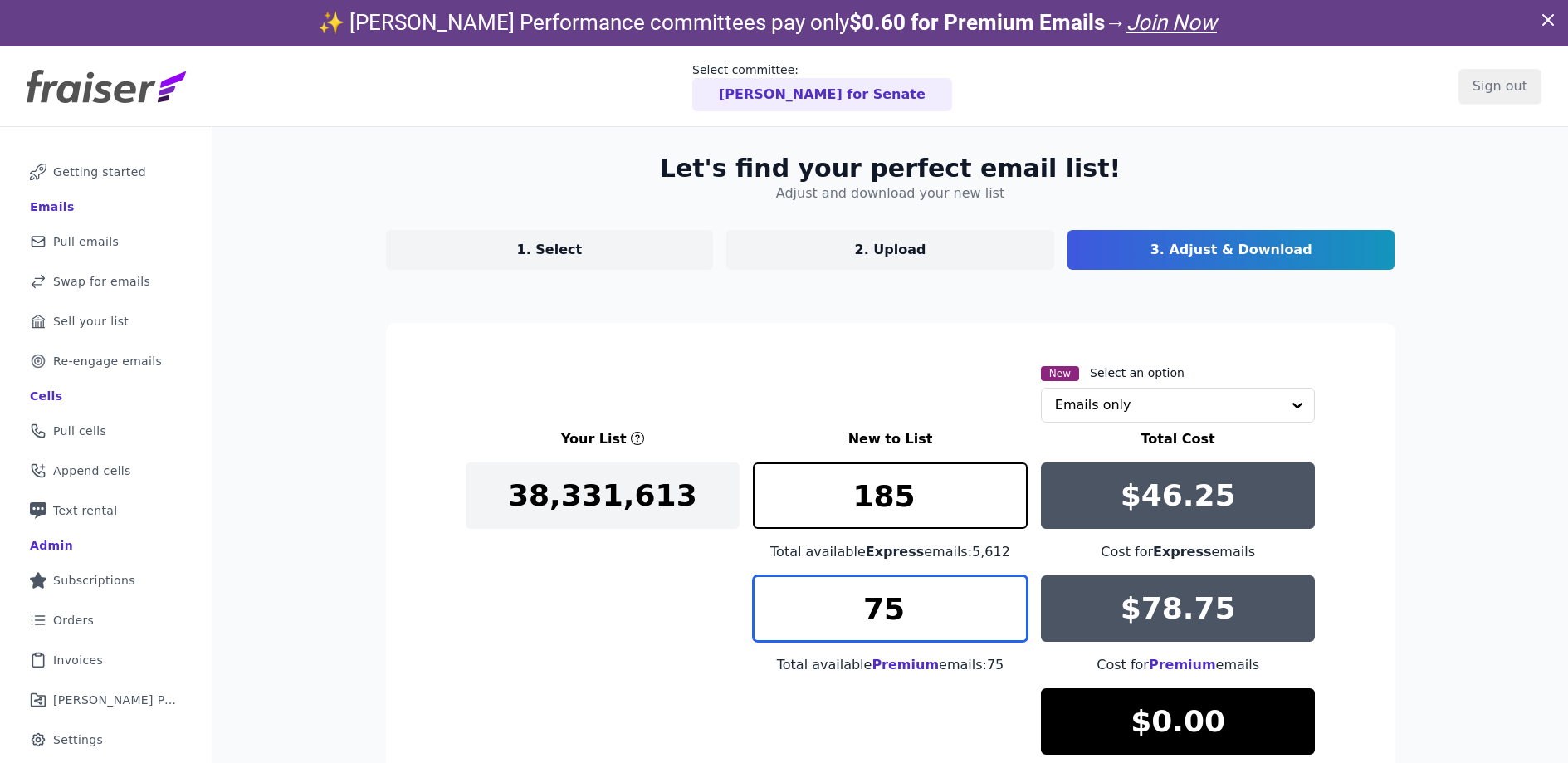
drag, startPoint x: 899, startPoint y: 602, endPoint x: 671, endPoint y: 571, distance: 230.1
click at [671, 571] on div "Your List New to List Total Cost 38,331,613 185 Total available Express emails:…" at bounding box center [891, 616] width 851 height 376
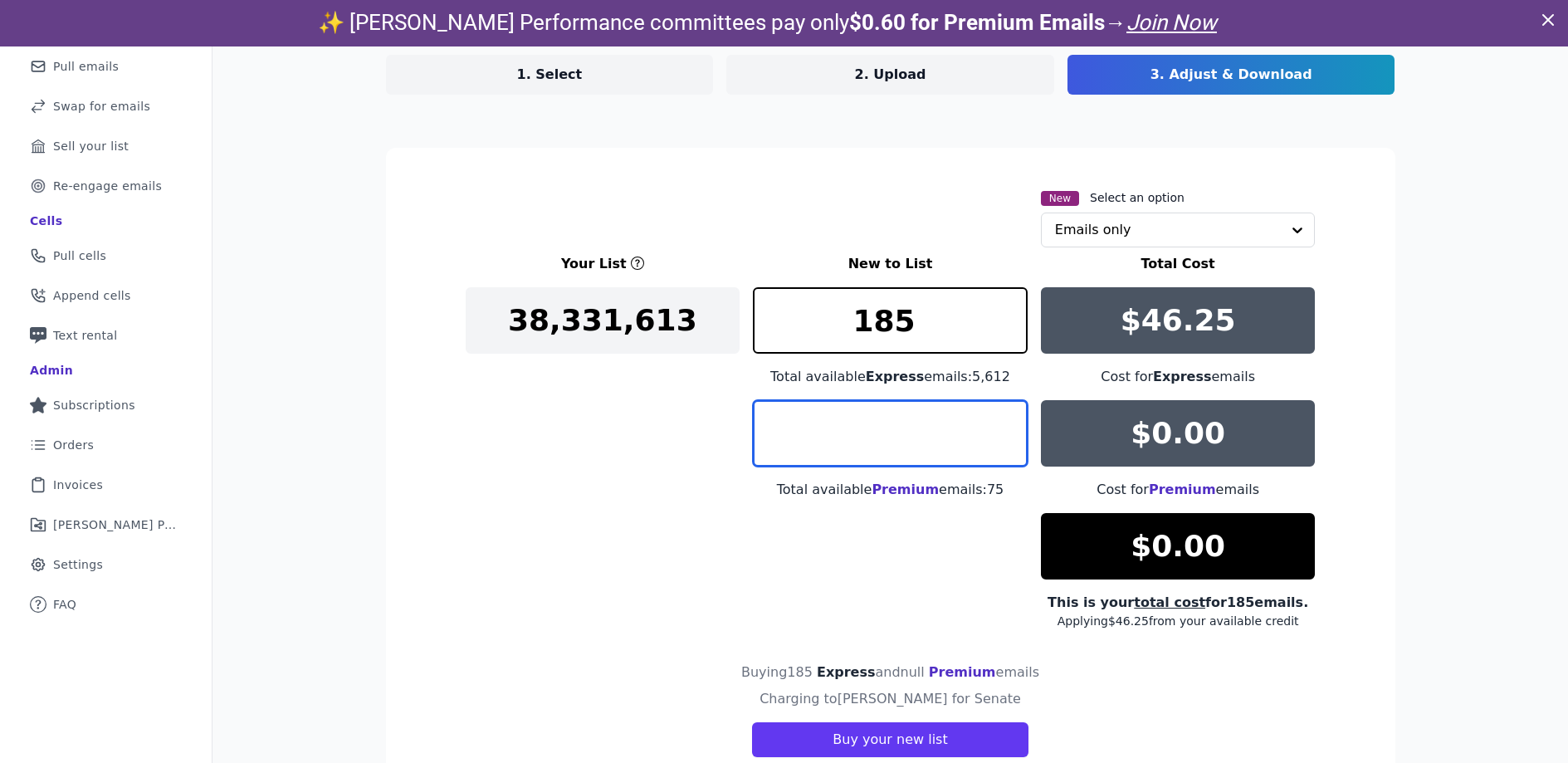
scroll to position [190, 0]
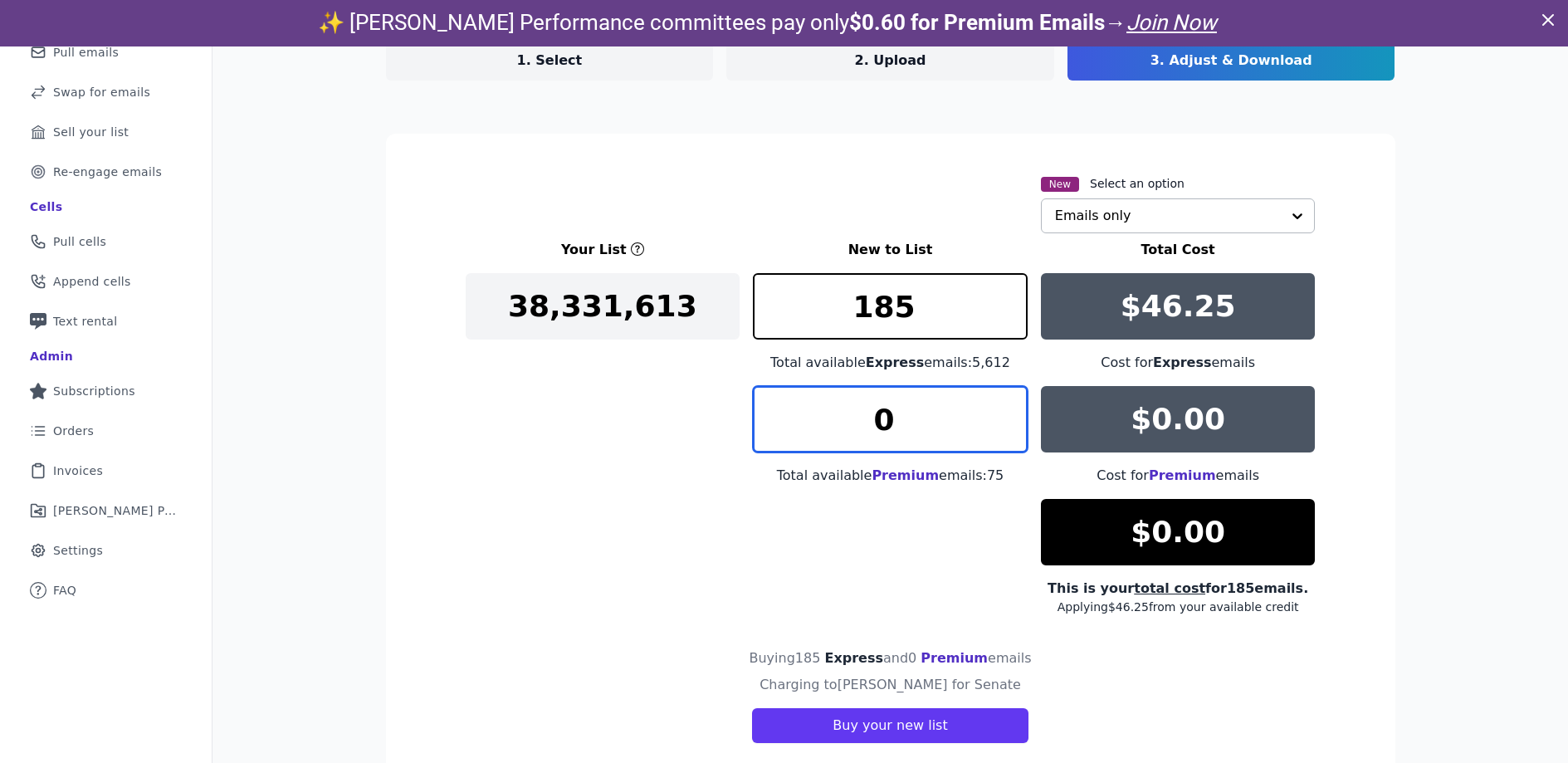
type input "0"
click at [1121, 202] on input "text" at bounding box center [1168, 215] width 226 height 33
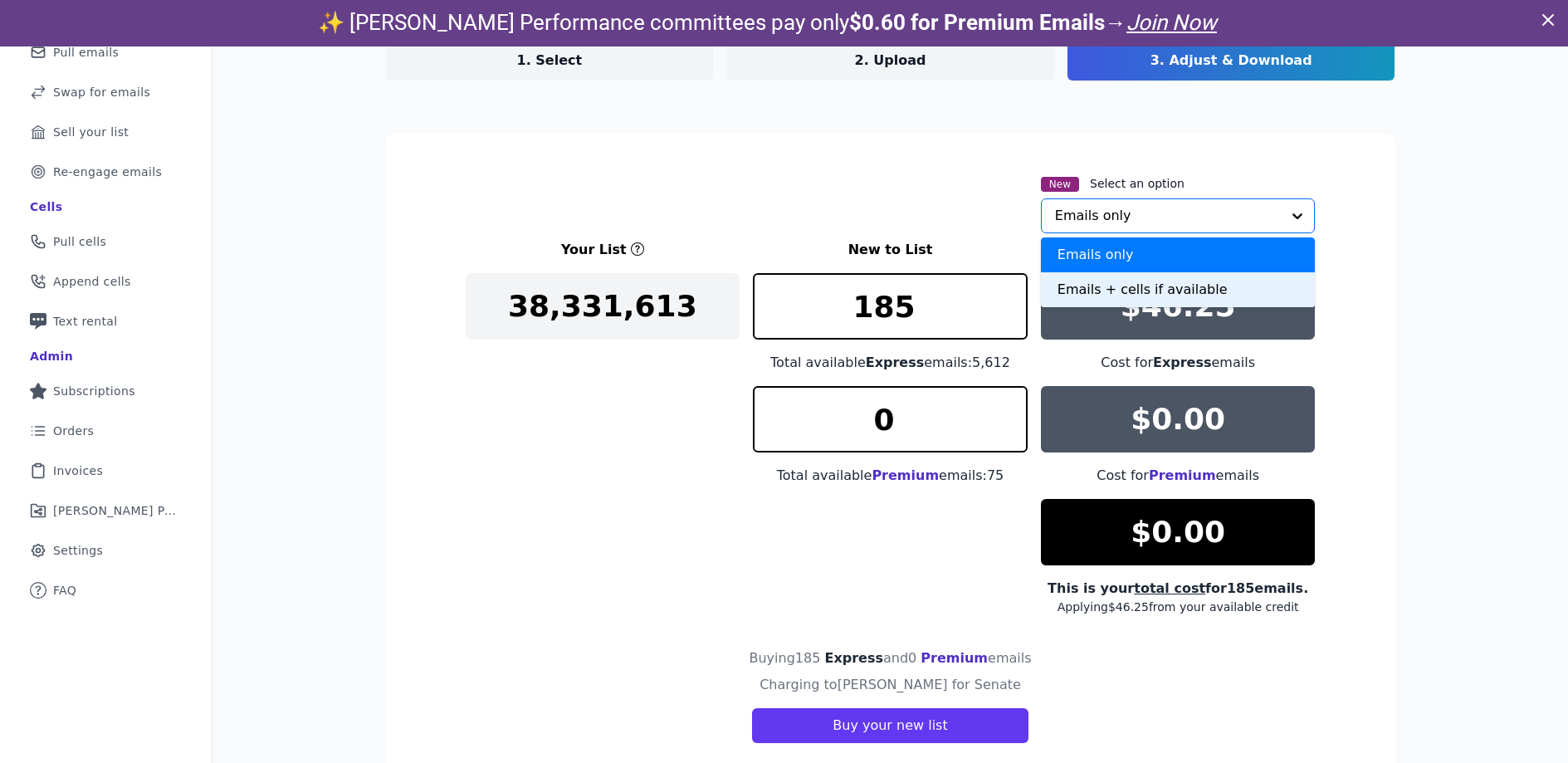
click at [1119, 292] on div "Emails + cells if available" at bounding box center [1179, 290] width 275 height 35
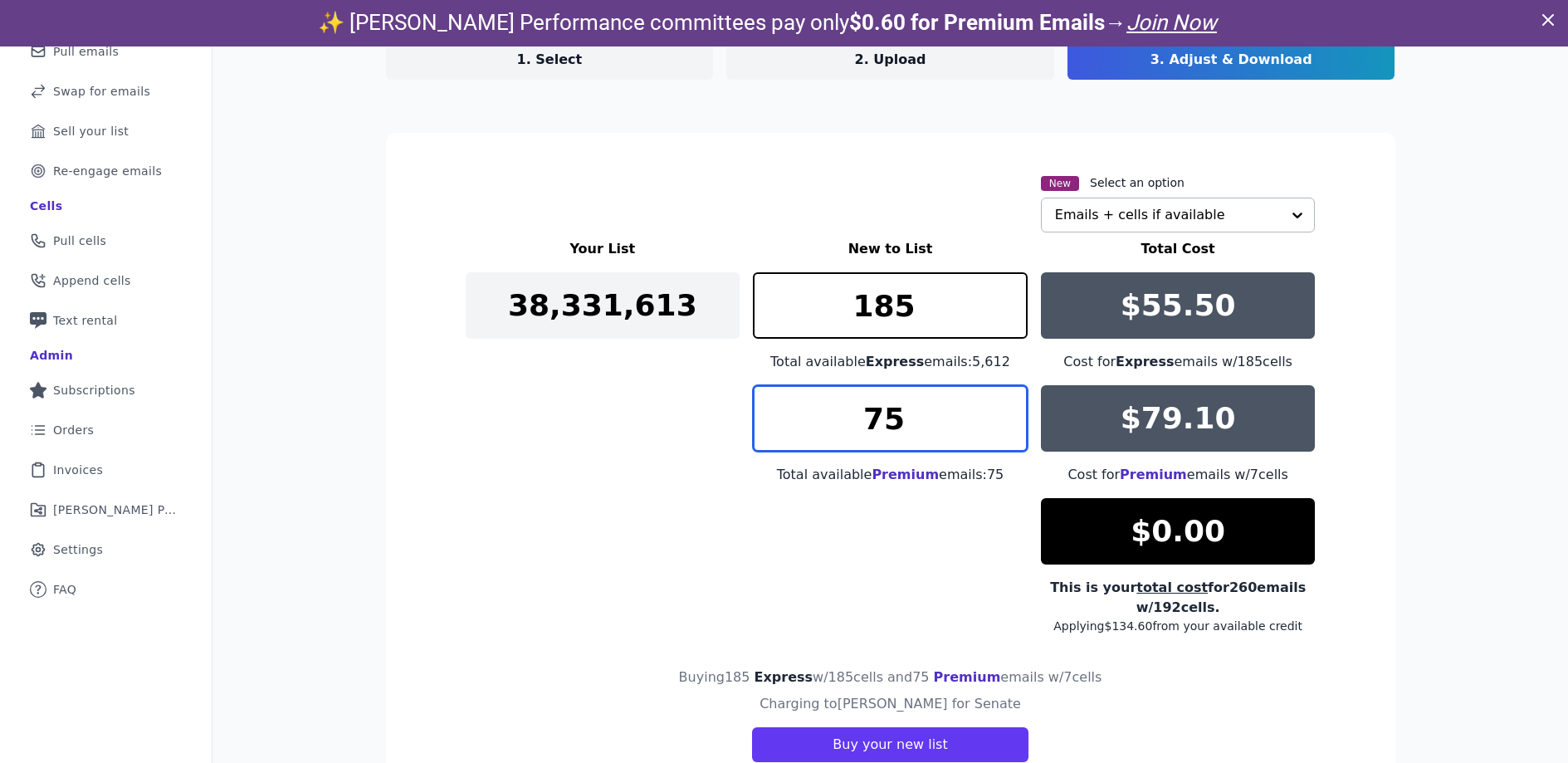
drag, startPoint x: 907, startPoint y: 428, endPoint x: 725, endPoint y: 441, distance: 182.5
click at [725, 441] on div "Your List New to List Total Cost 38,331,613 185 Total available Express emails:…" at bounding box center [891, 436] width 851 height 395
type input "7"
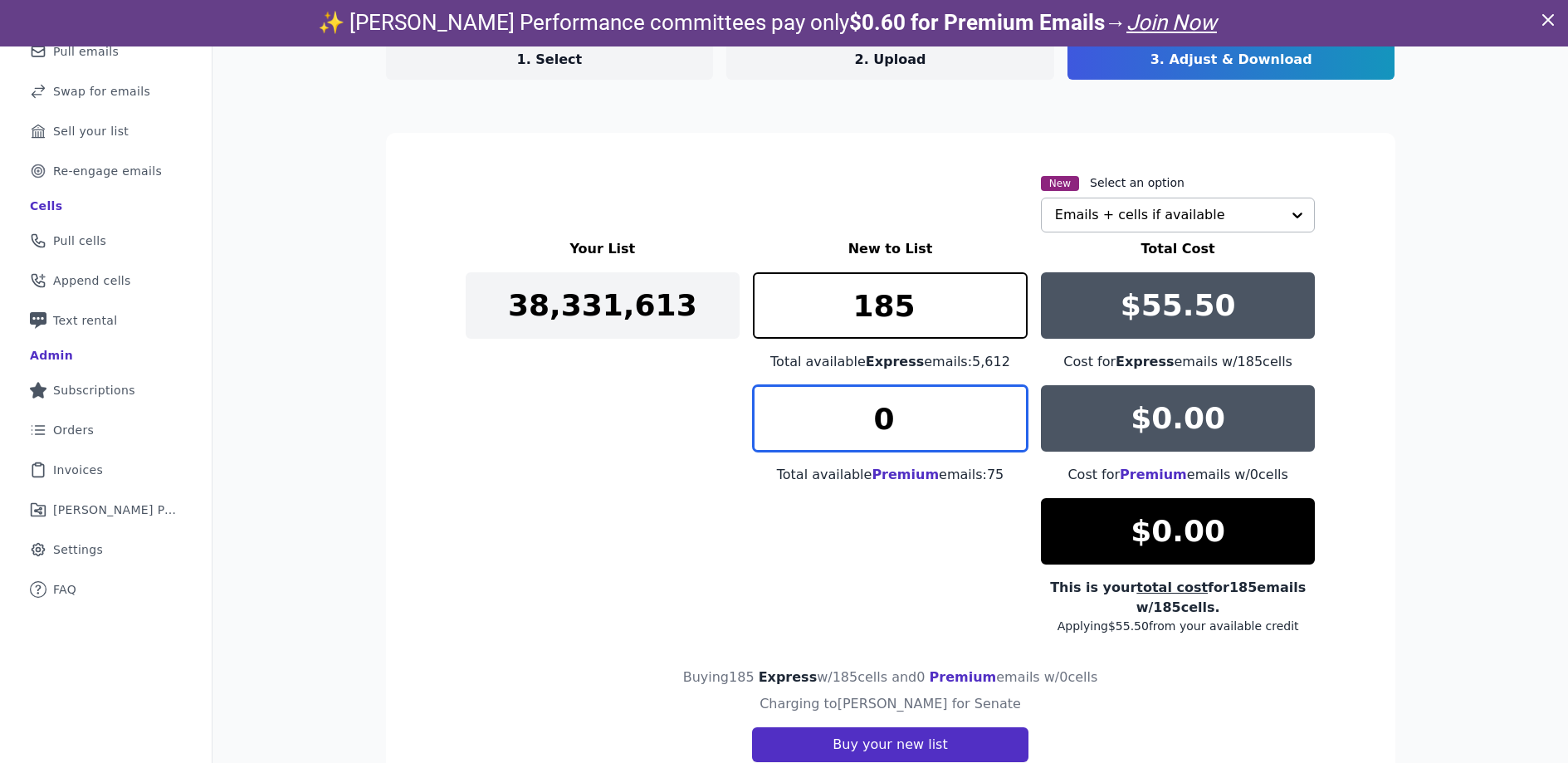
type input "0"
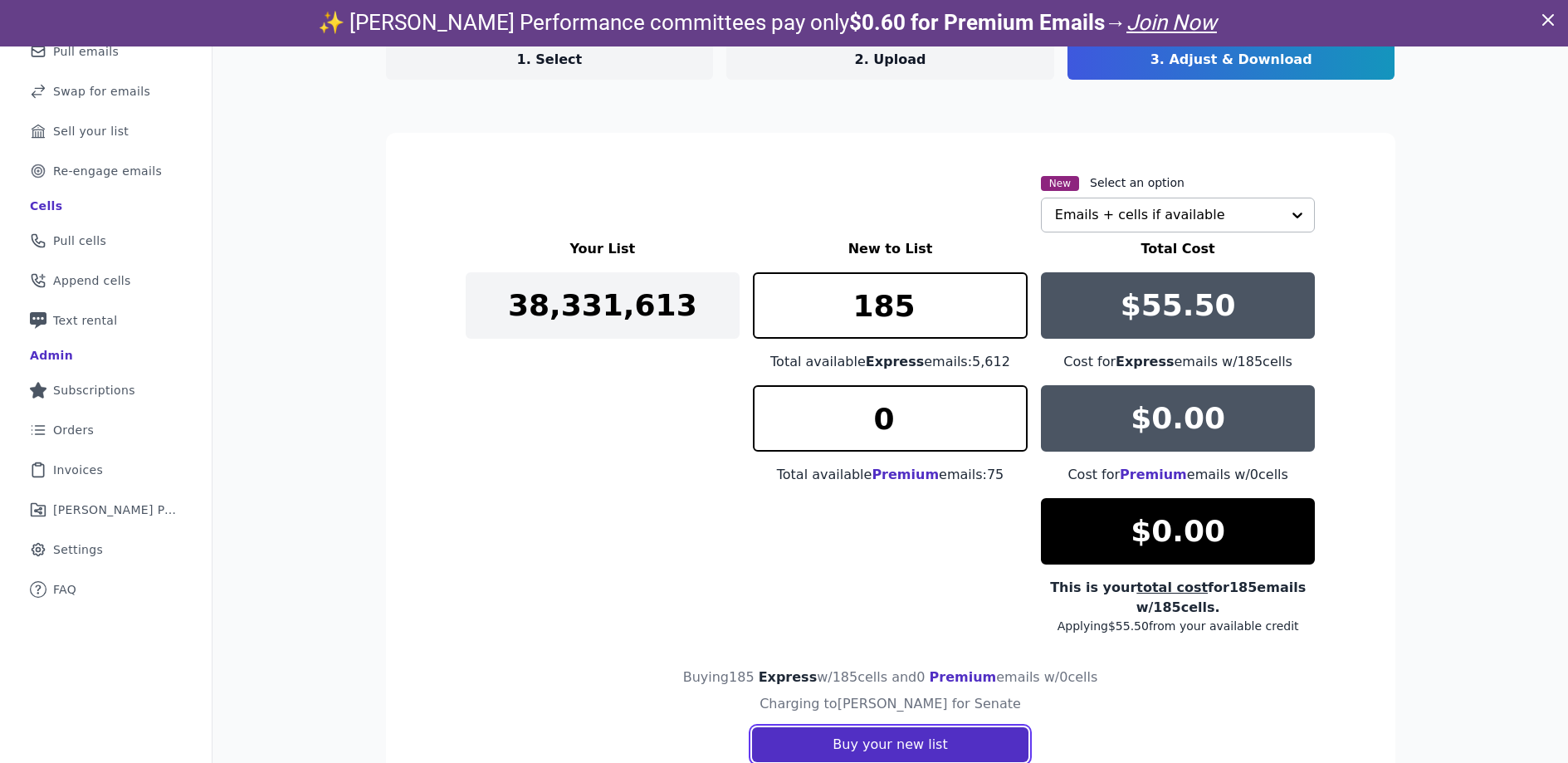
click at [938, 747] on button "Buy your new list" at bounding box center [890, 744] width 275 height 35
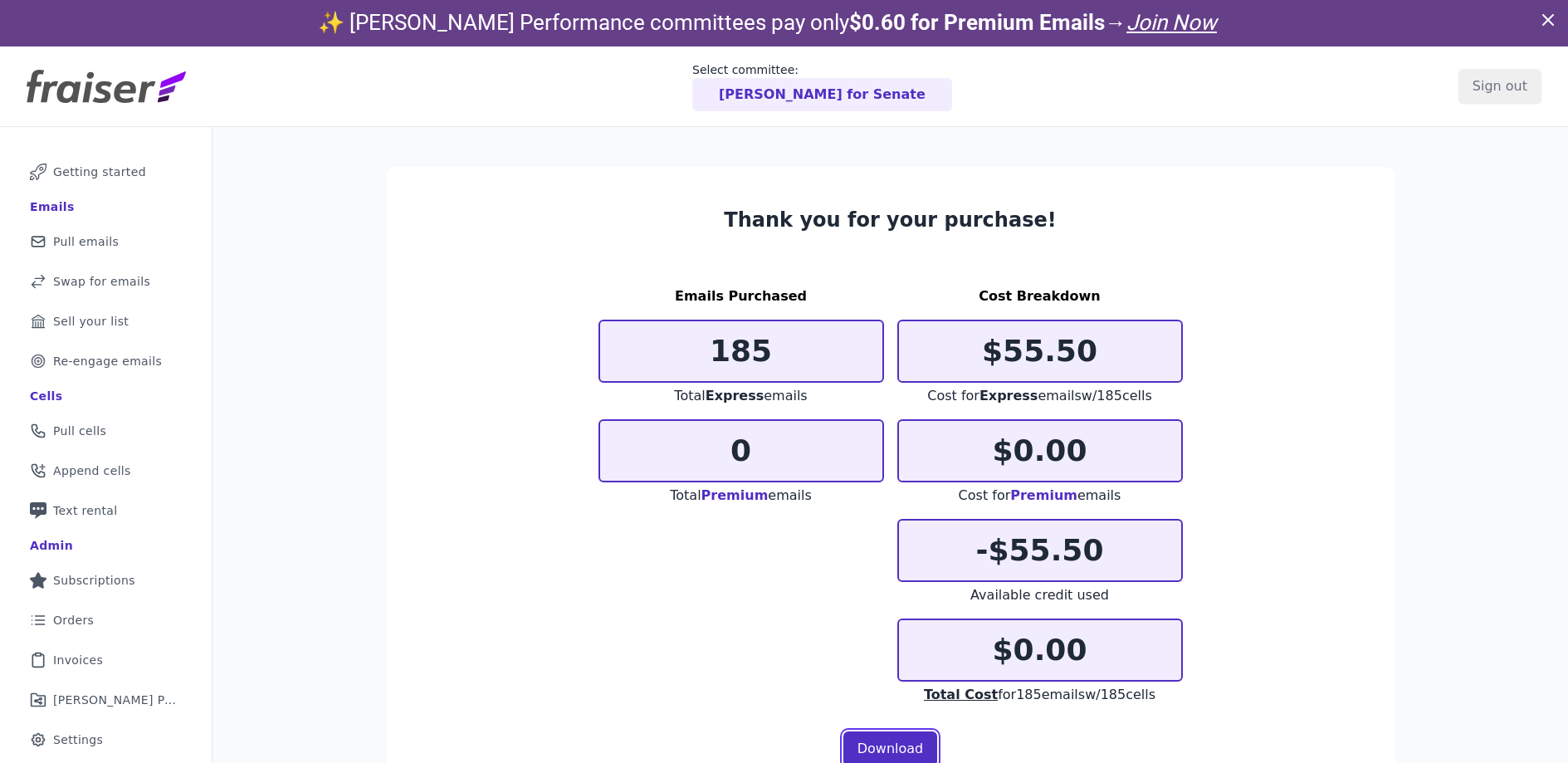
click at [914, 749] on link "Download" at bounding box center [891, 749] width 95 height 35
click at [115, 242] on link "Mail Icon Outline of a mail envelope Pull emails" at bounding box center [106, 242] width 186 height 36
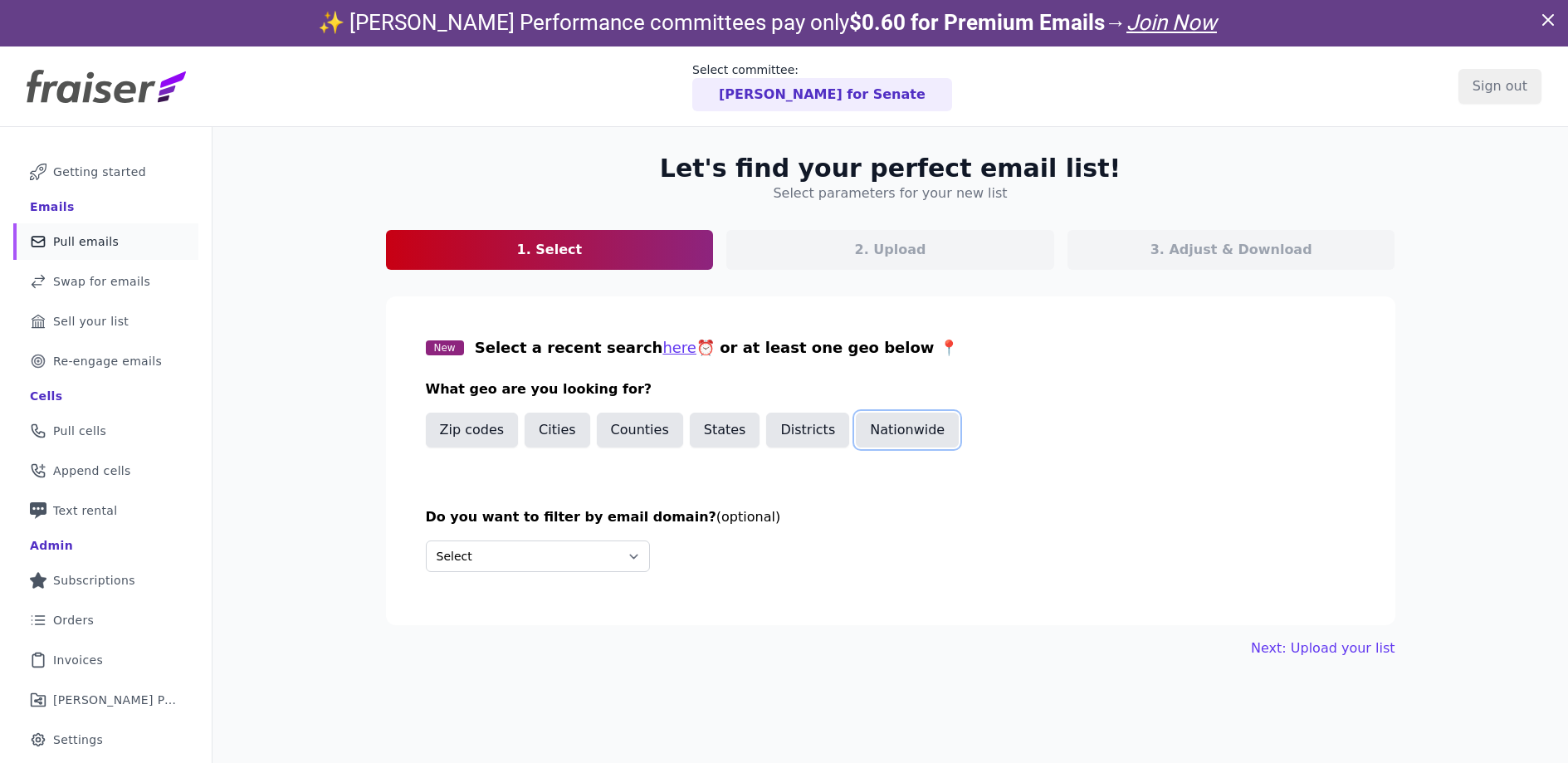
click at [908, 441] on button "Nationwide" at bounding box center [907, 430] width 103 height 35
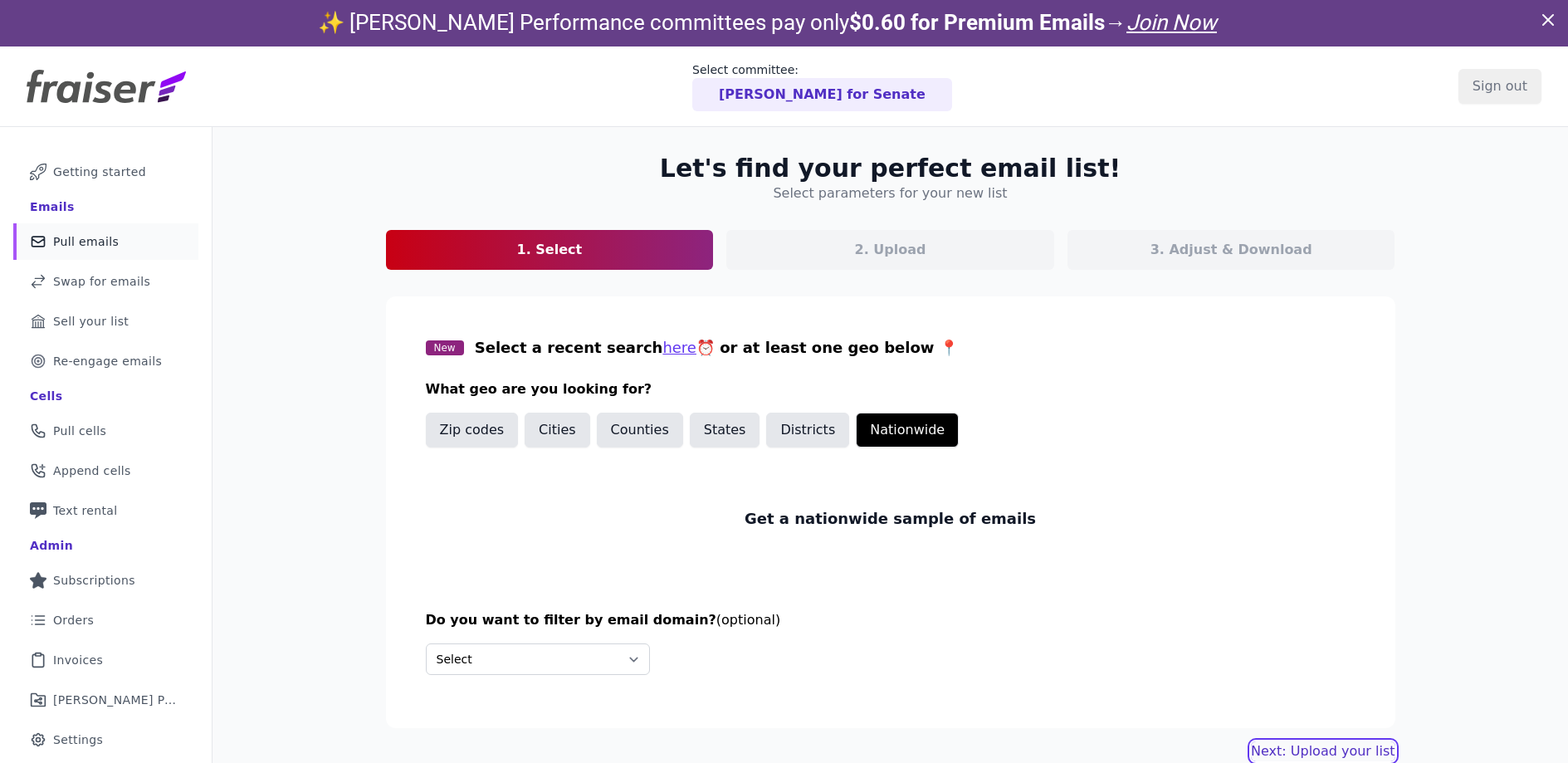
click at [1341, 755] on link "Next: Upload your list" at bounding box center [1323, 751] width 144 height 20
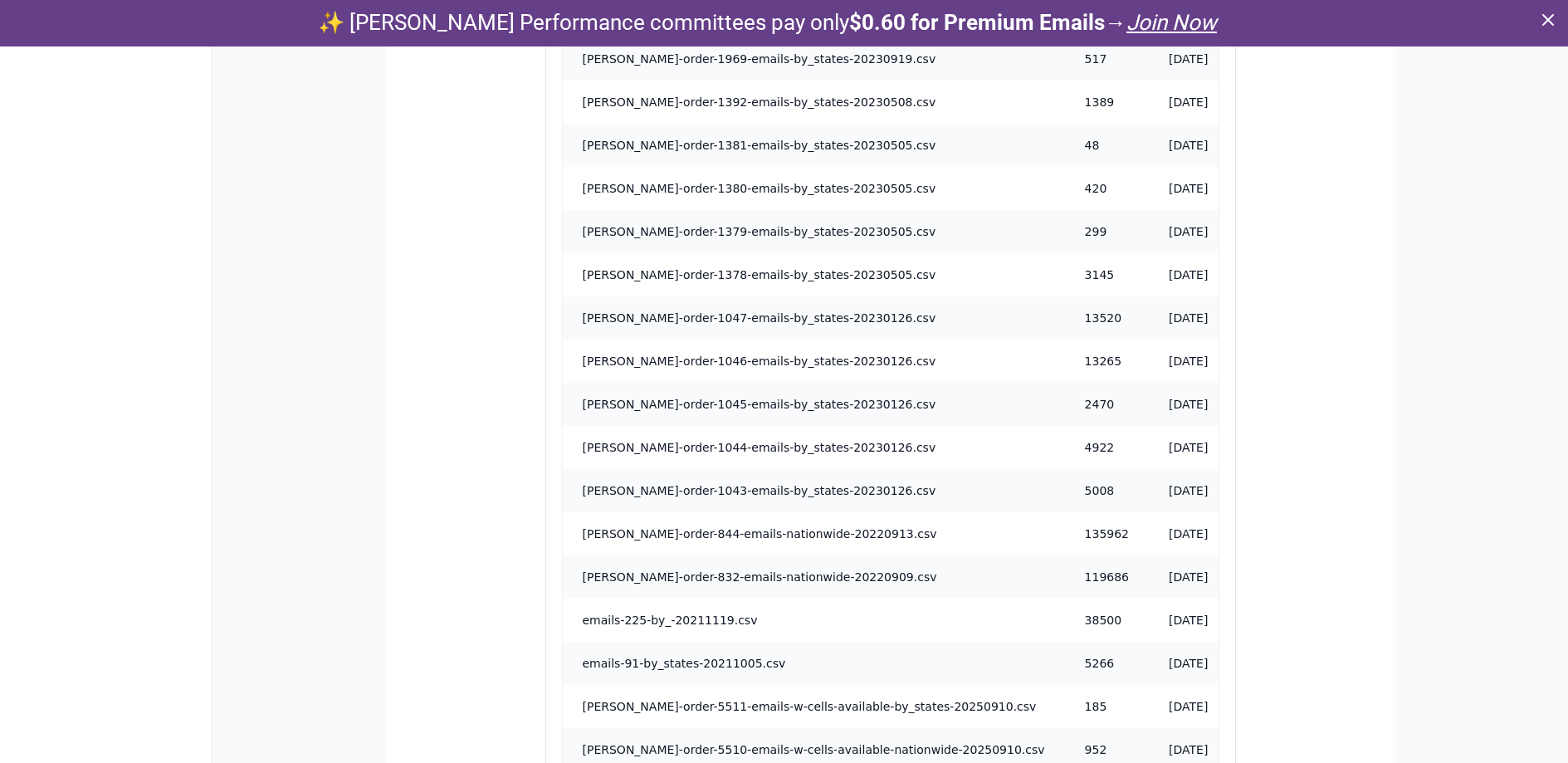
scroll to position [1784, 0]
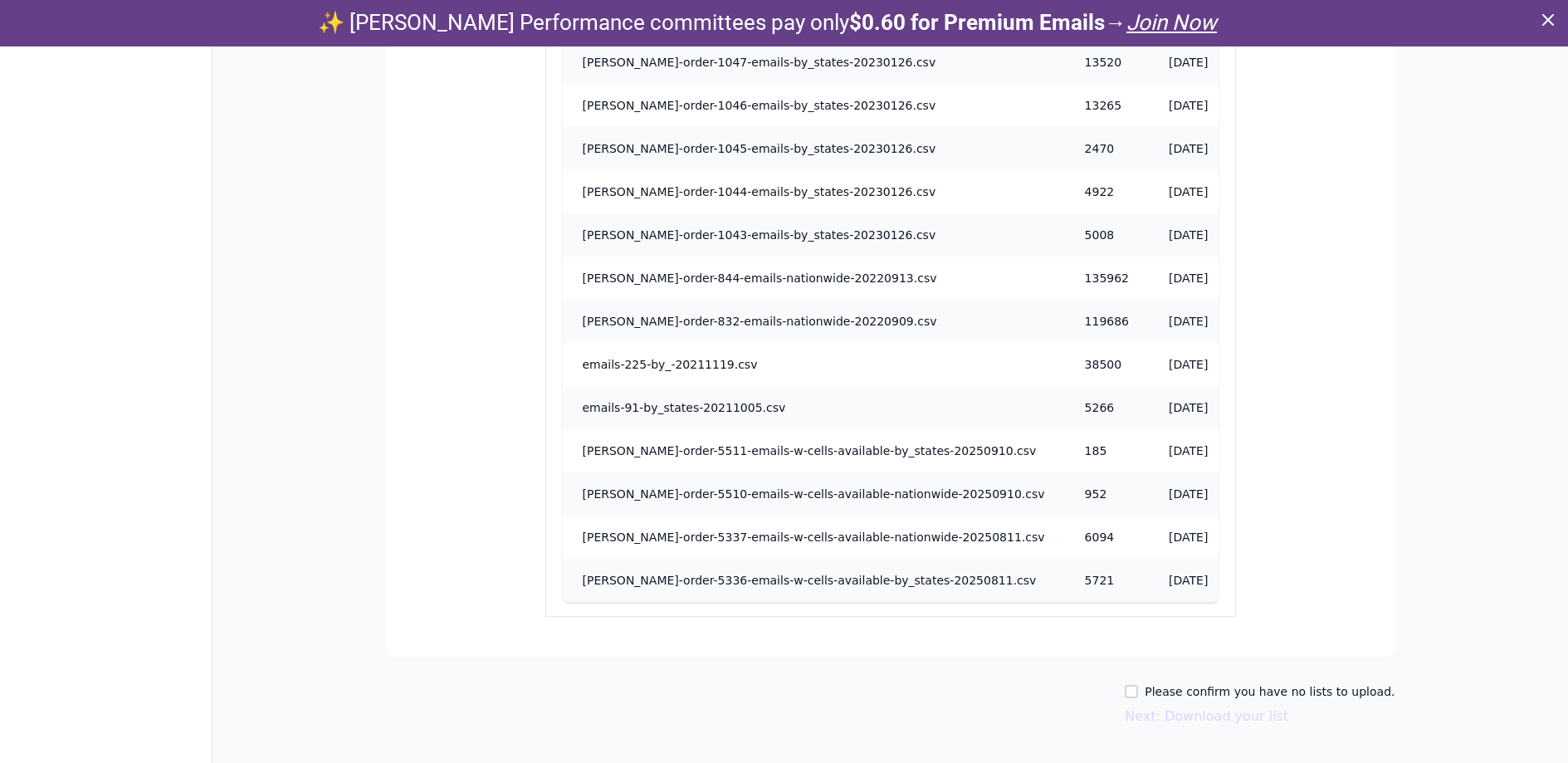
click at [1137, 695] on div "Please confirm you have no lists to upload. Next: Download your list" at bounding box center [891, 705] width 1010 height 44
click at [1138, 693] on input "Please confirm you have no lists to upload." at bounding box center [1131, 691] width 13 height 13
checkbox input "true"
click at [1194, 716] on button "Next: Download your list" at bounding box center [1207, 717] width 163 height 20
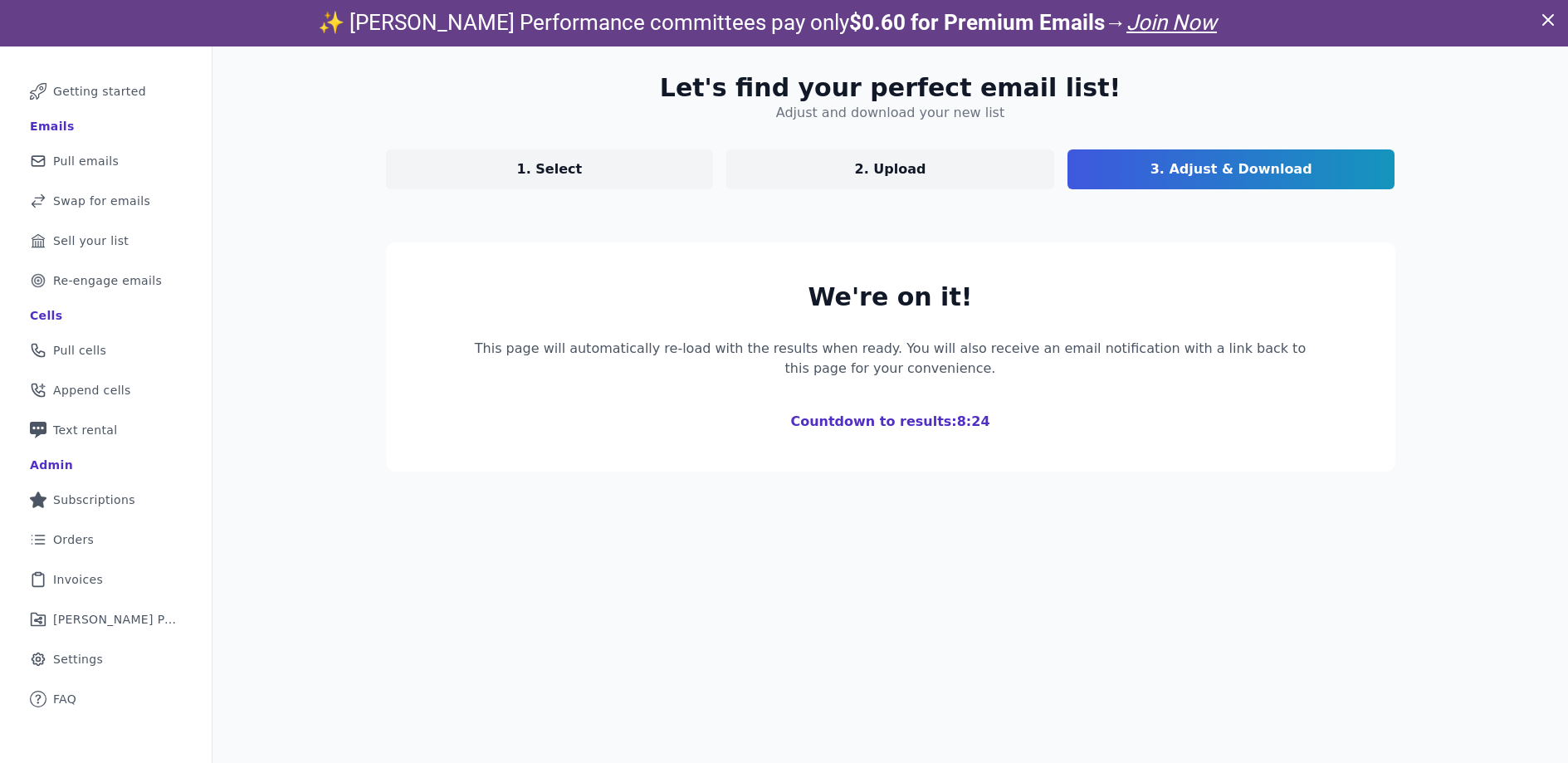
scroll to position [211, 0]
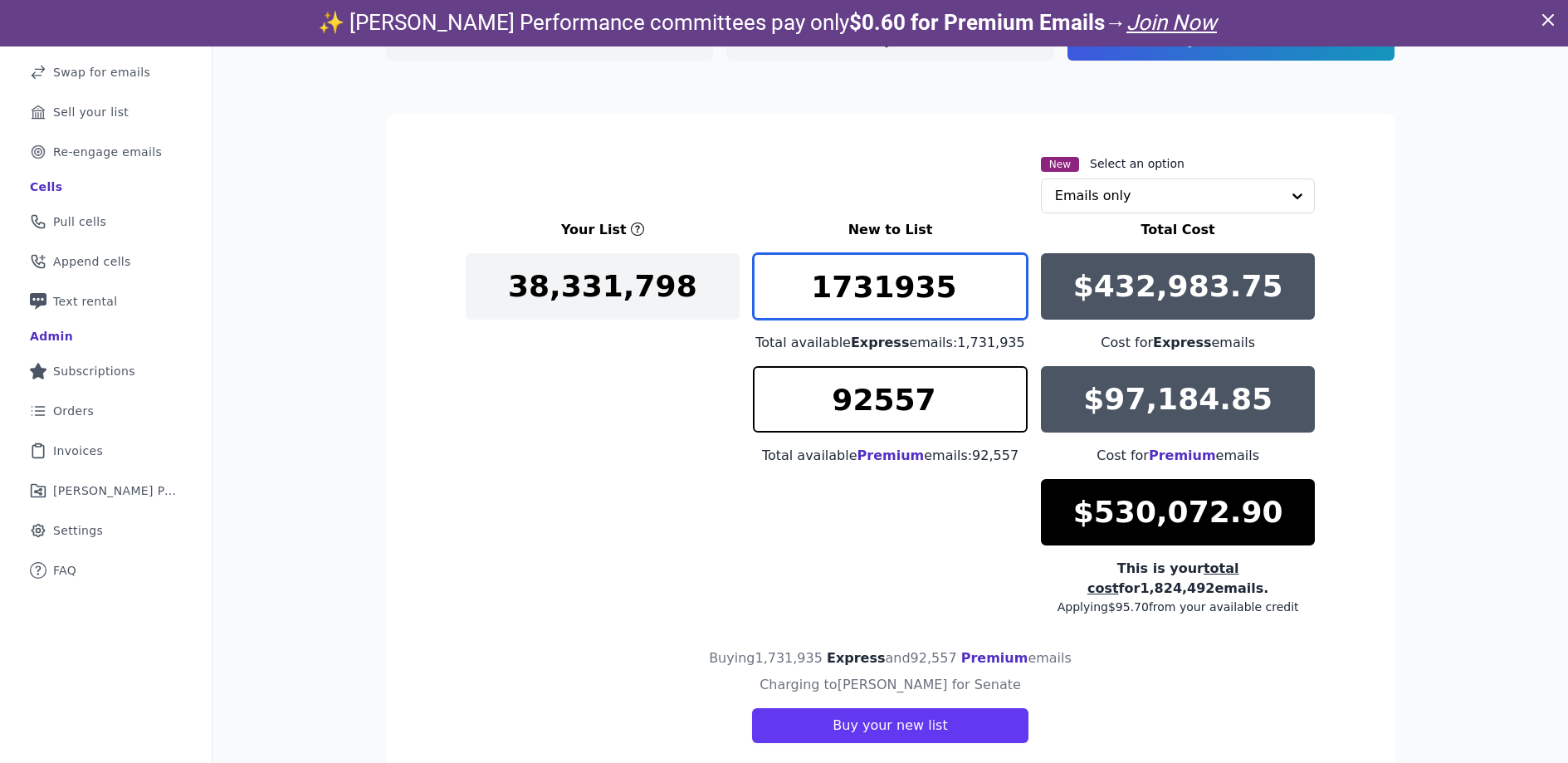
drag, startPoint x: 948, startPoint y: 288, endPoint x: 744, endPoint y: 288, distance: 204.0
click at [744, 288] on div "Your List New to List Total Cost 38,331,798 1731935 Total available Express ema…" at bounding box center [891, 417] width 851 height 395
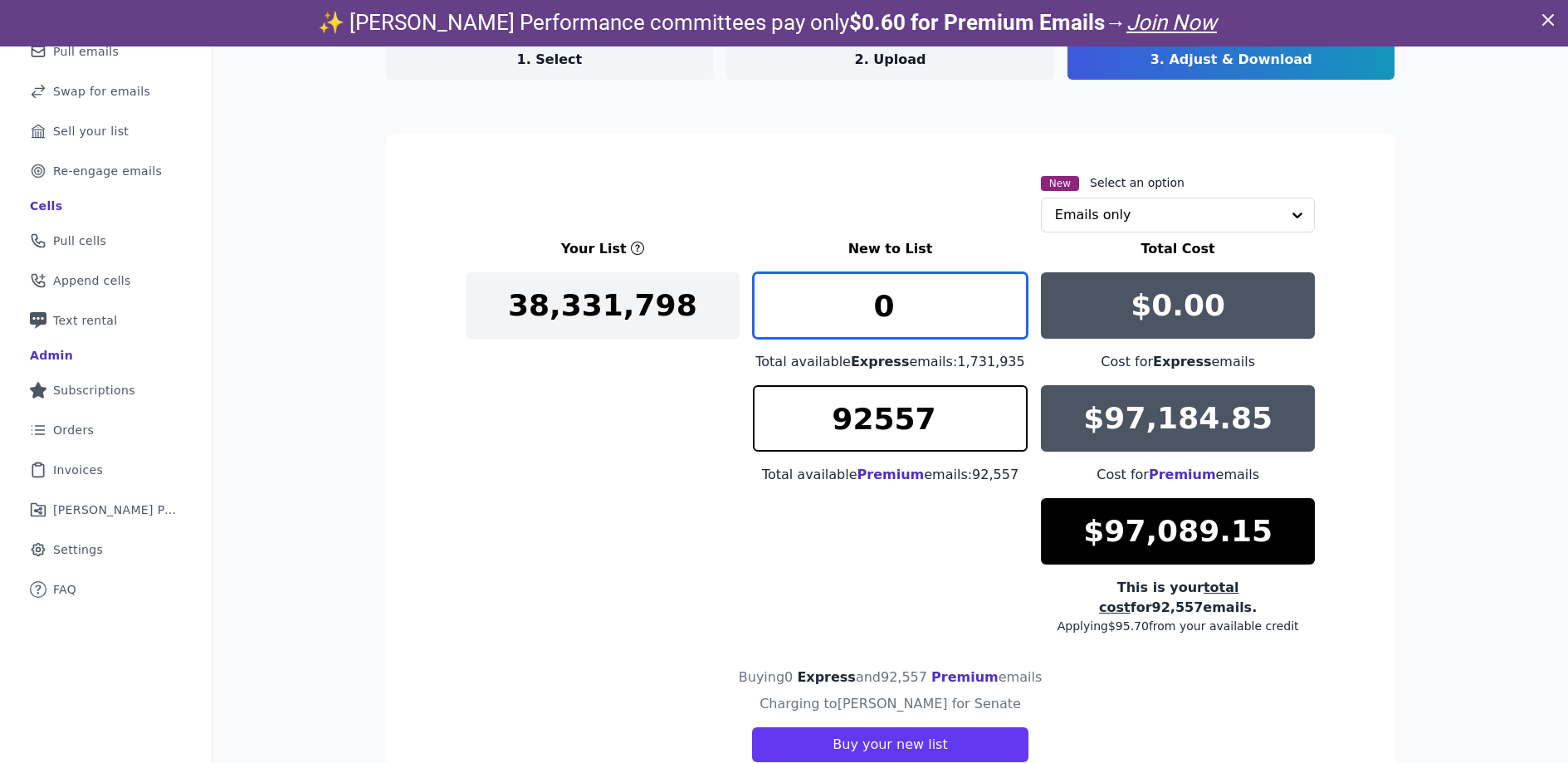
type input "0"
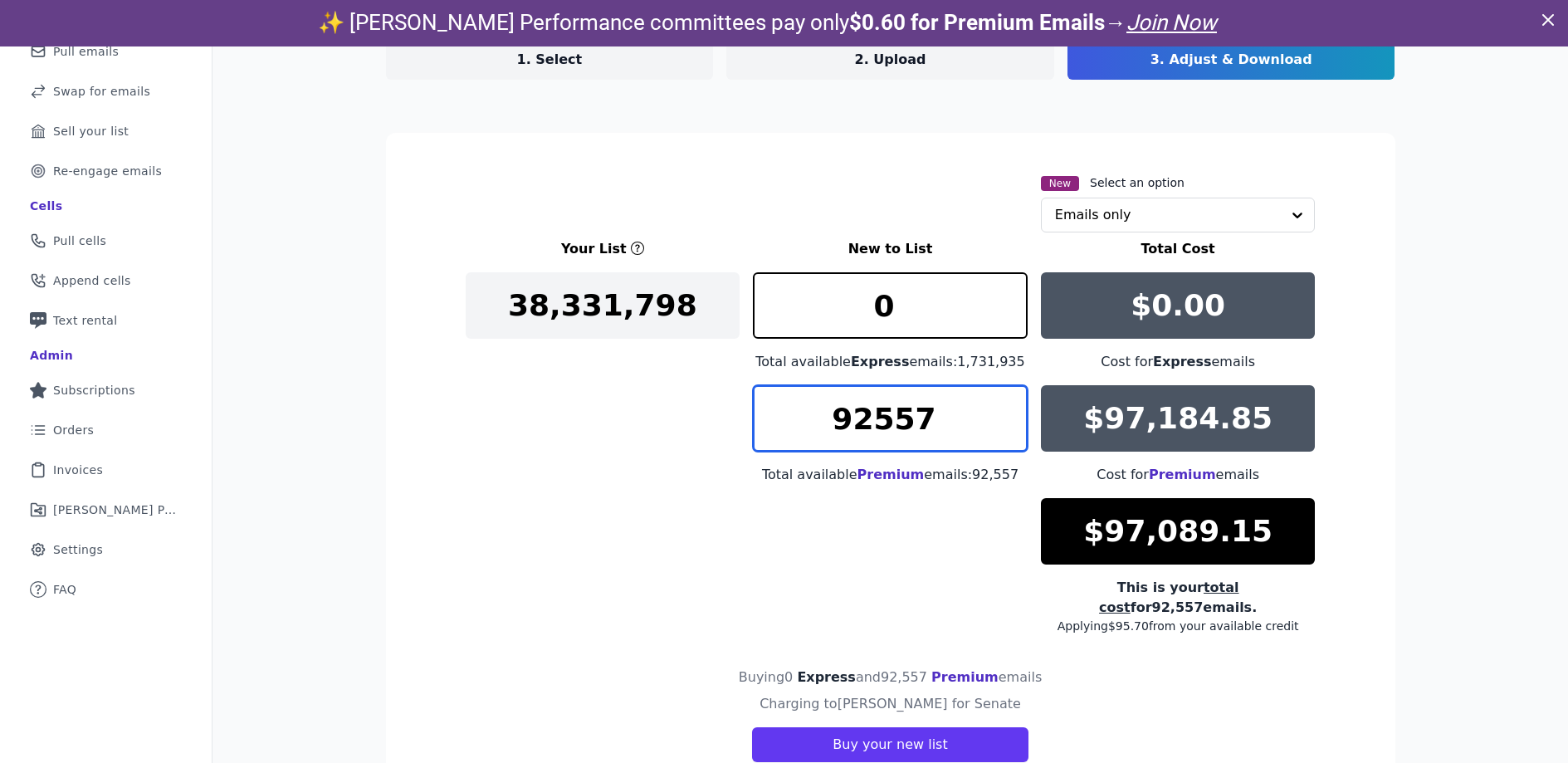
drag, startPoint x: 931, startPoint y: 414, endPoint x: 774, endPoint y: 408, distance: 157.1
click at [782, 414] on input "92557" at bounding box center [891, 418] width 275 height 67
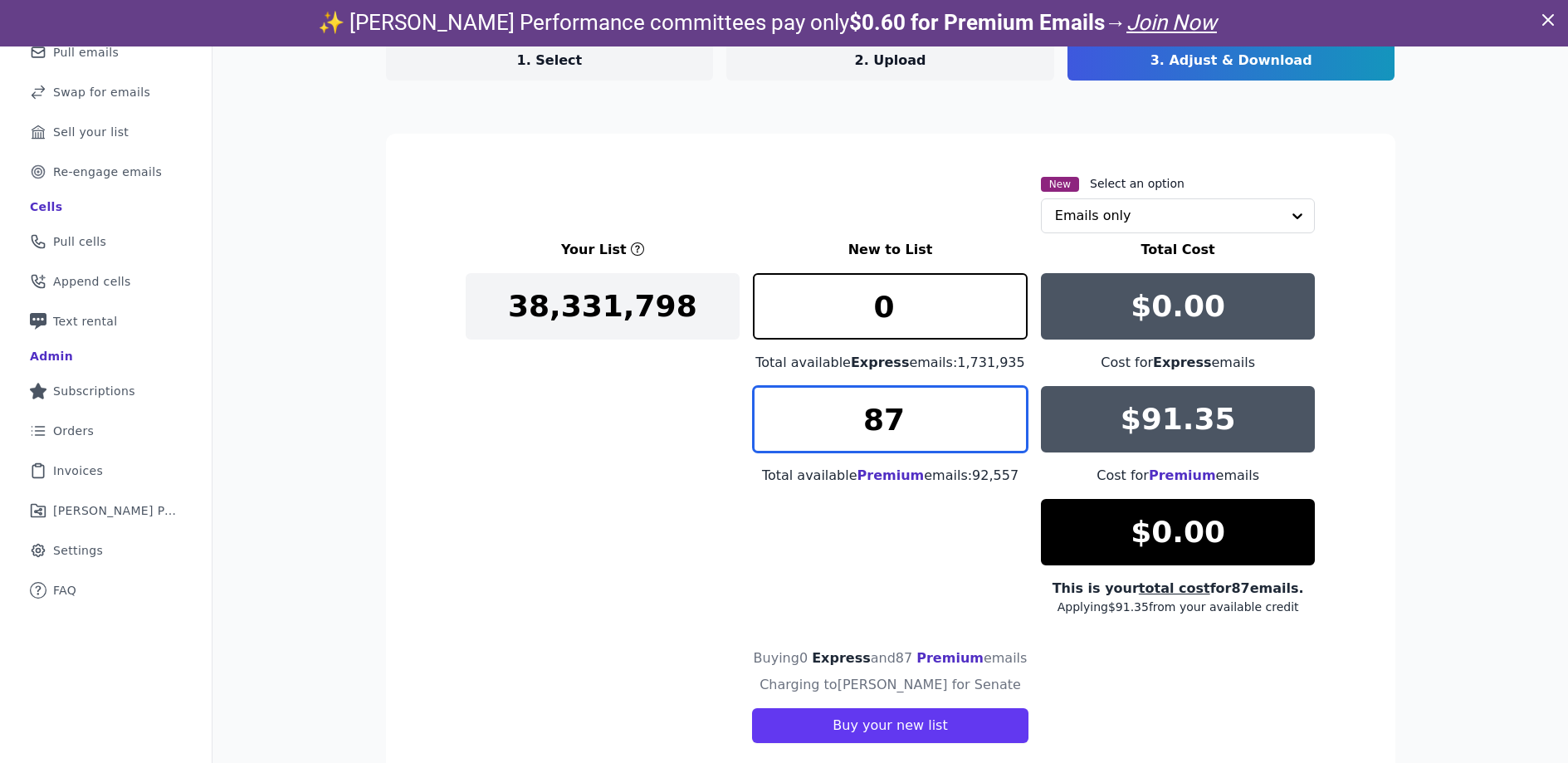
click at [998, 413] on input "87" at bounding box center [891, 419] width 275 height 67
type input "88"
click at [1004, 413] on input "88" at bounding box center [891, 419] width 275 height 67
drag, startPoint x: 1148, startPoint y: 195, endPoint x: 1152, endPoint y: 227, distance: 32.2
click at [1148, 195] on div "New Select an option Emails only" at bounding box center [1179, 203] width 275 height 60
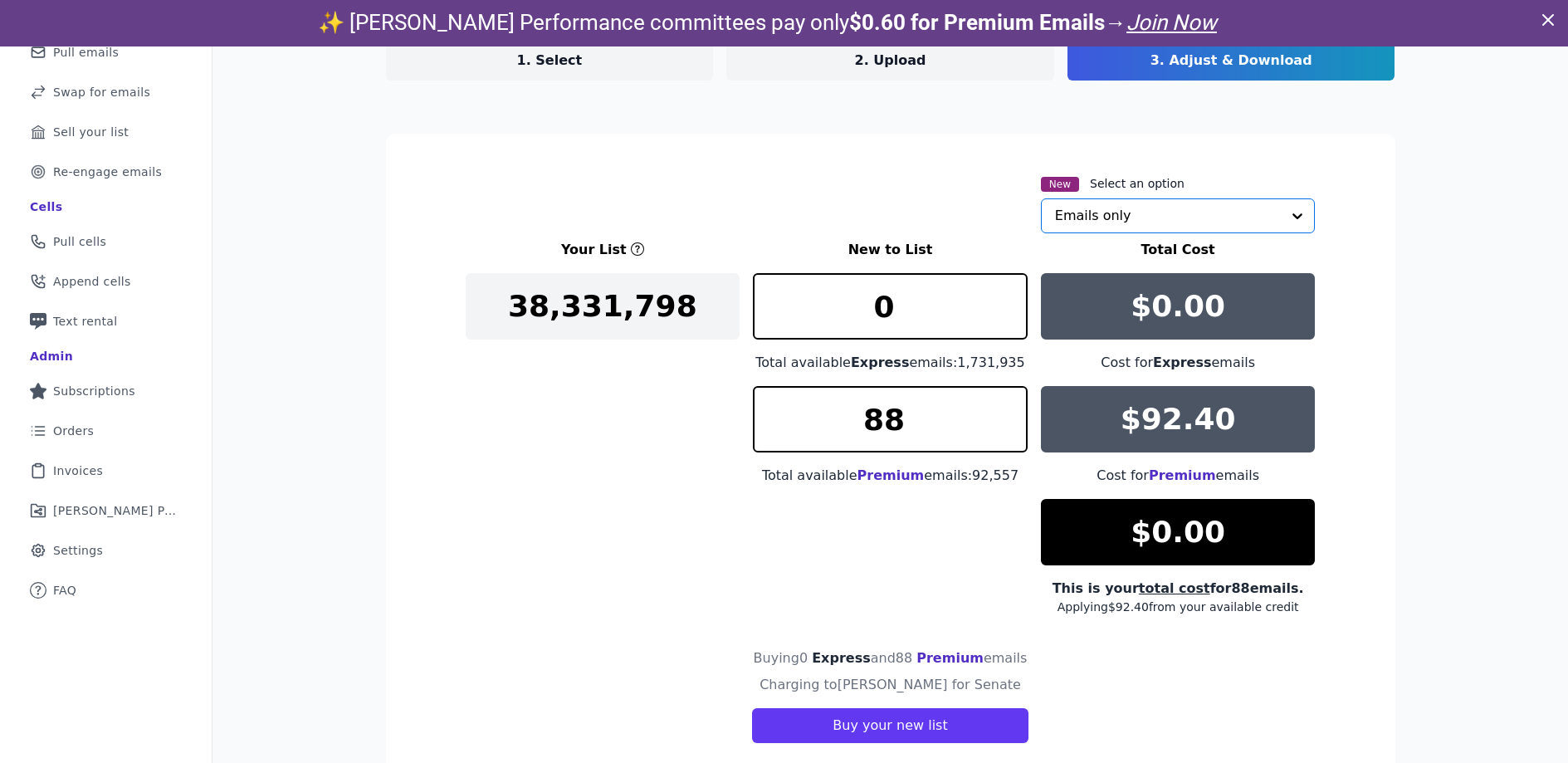
click at [1153, 224] on input "text" at bounding box center [1168, 215] width 226 height 33
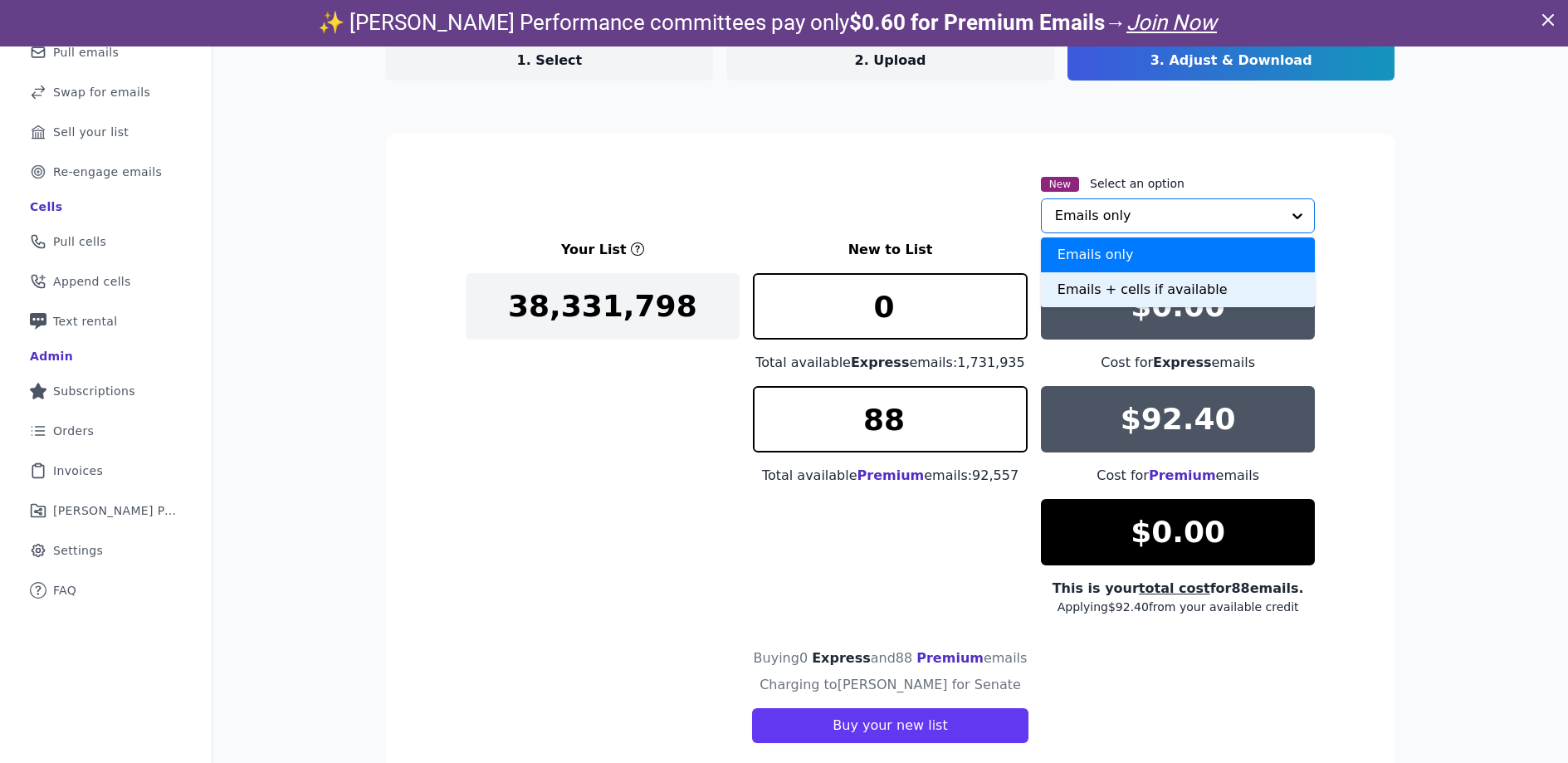
click at [1146, 288] on div "Emails + cells if available" at bounding box center [1179, 290] width 275 height 35
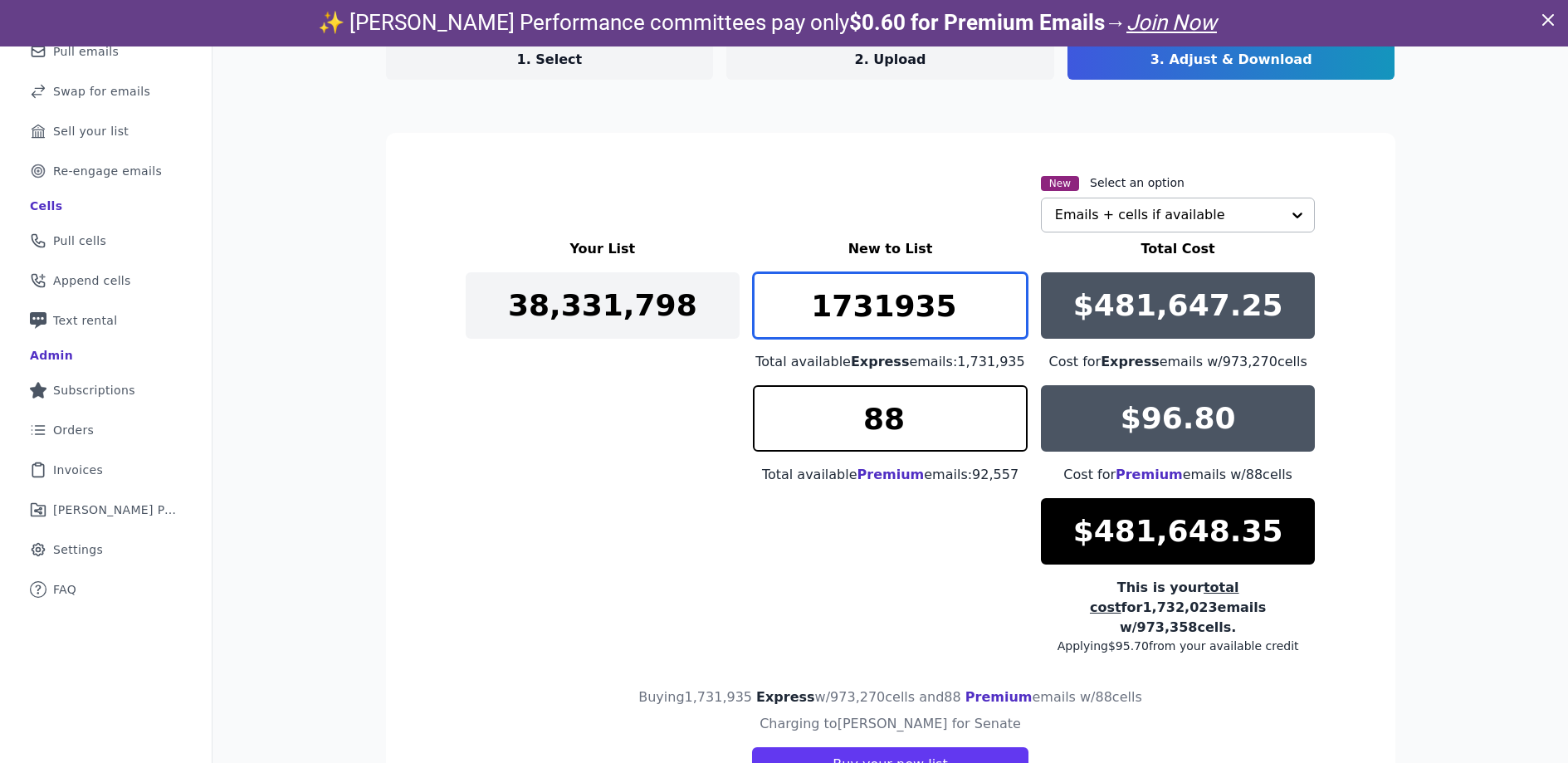
drag, startPoint x: 875, startPoint y: 305, endPoint x: 768, endPoint y: 307, distance: 107.0
click at [768, 307] on input "1731935" at bounding box center [891, 306] width 275 height 67
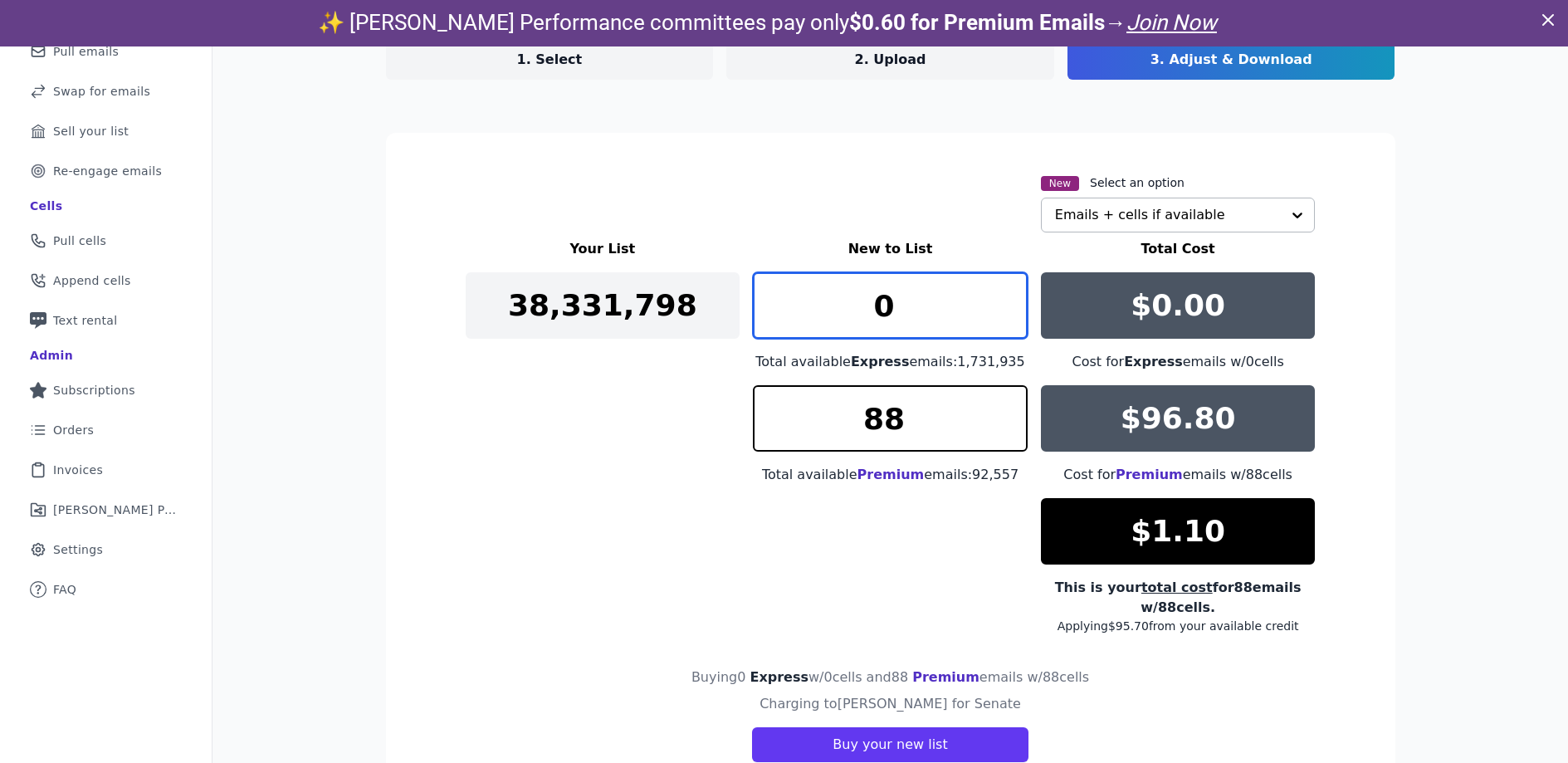
type input "0"
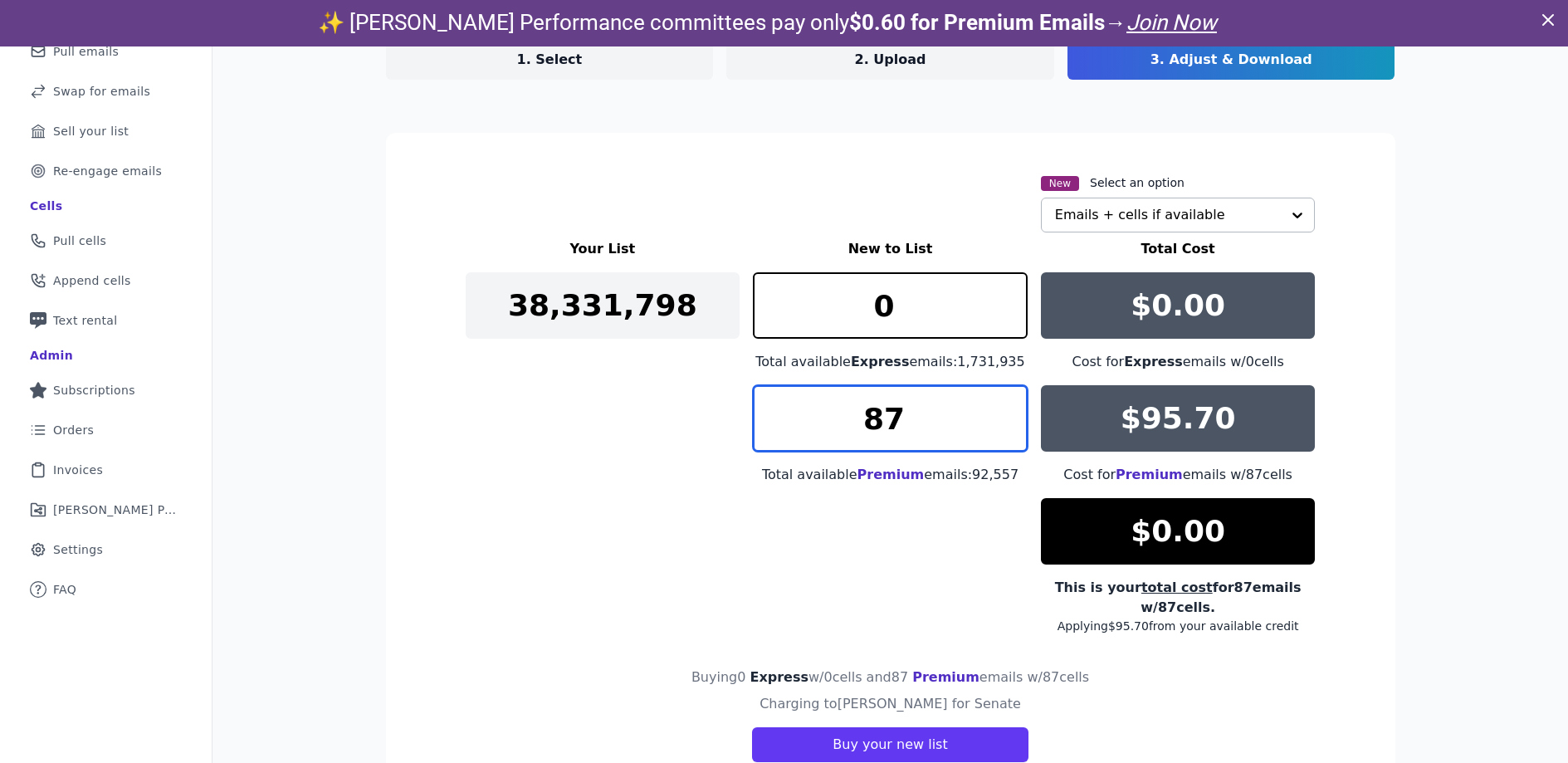
type input "87"
click at [1007, 428] on input "87" at bounding box center [891, 418] width 275 height 67
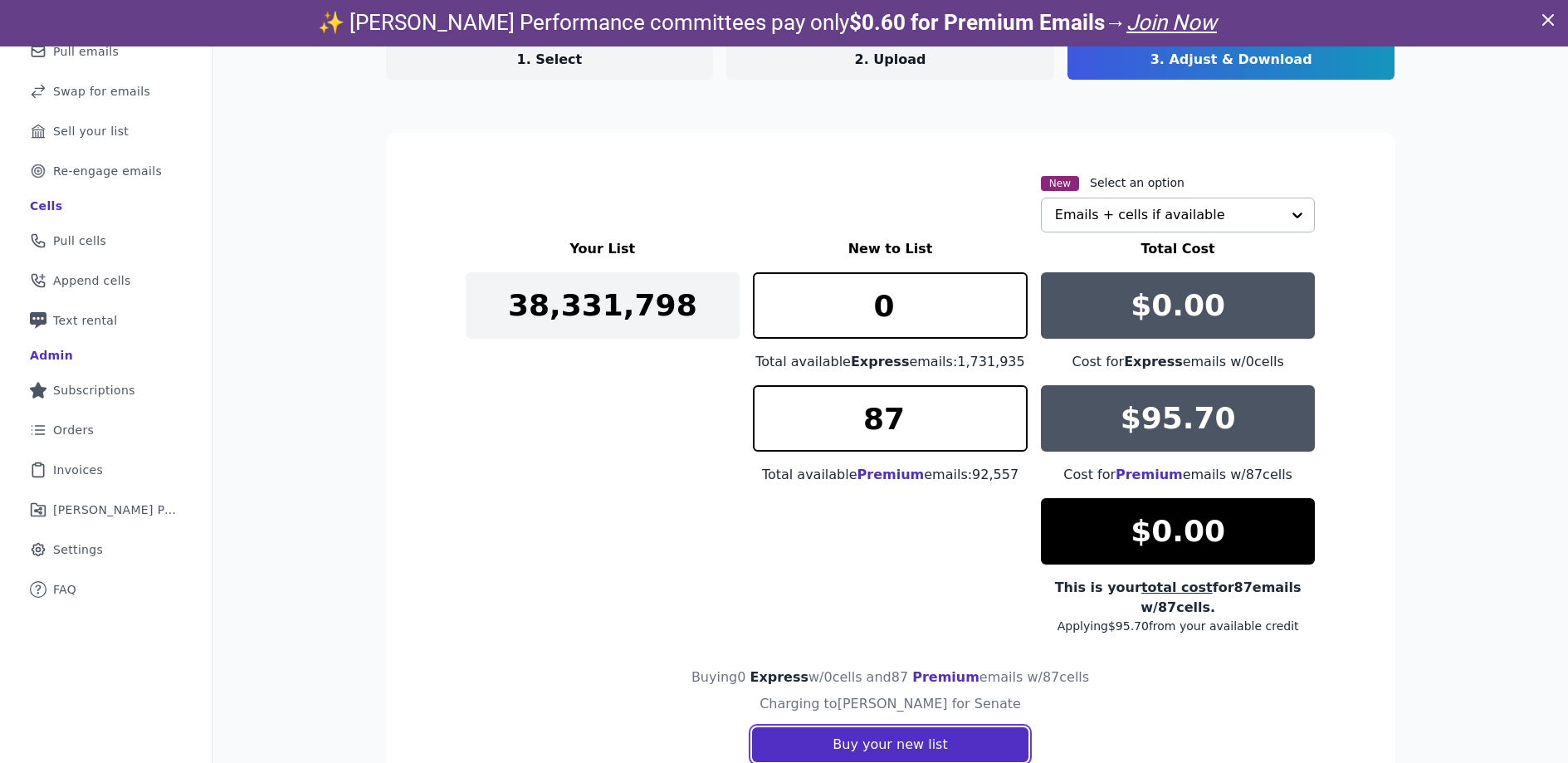
click at [975, 754] on button "Buy your new list" at bounding box center [890, 744] width 275 height 35
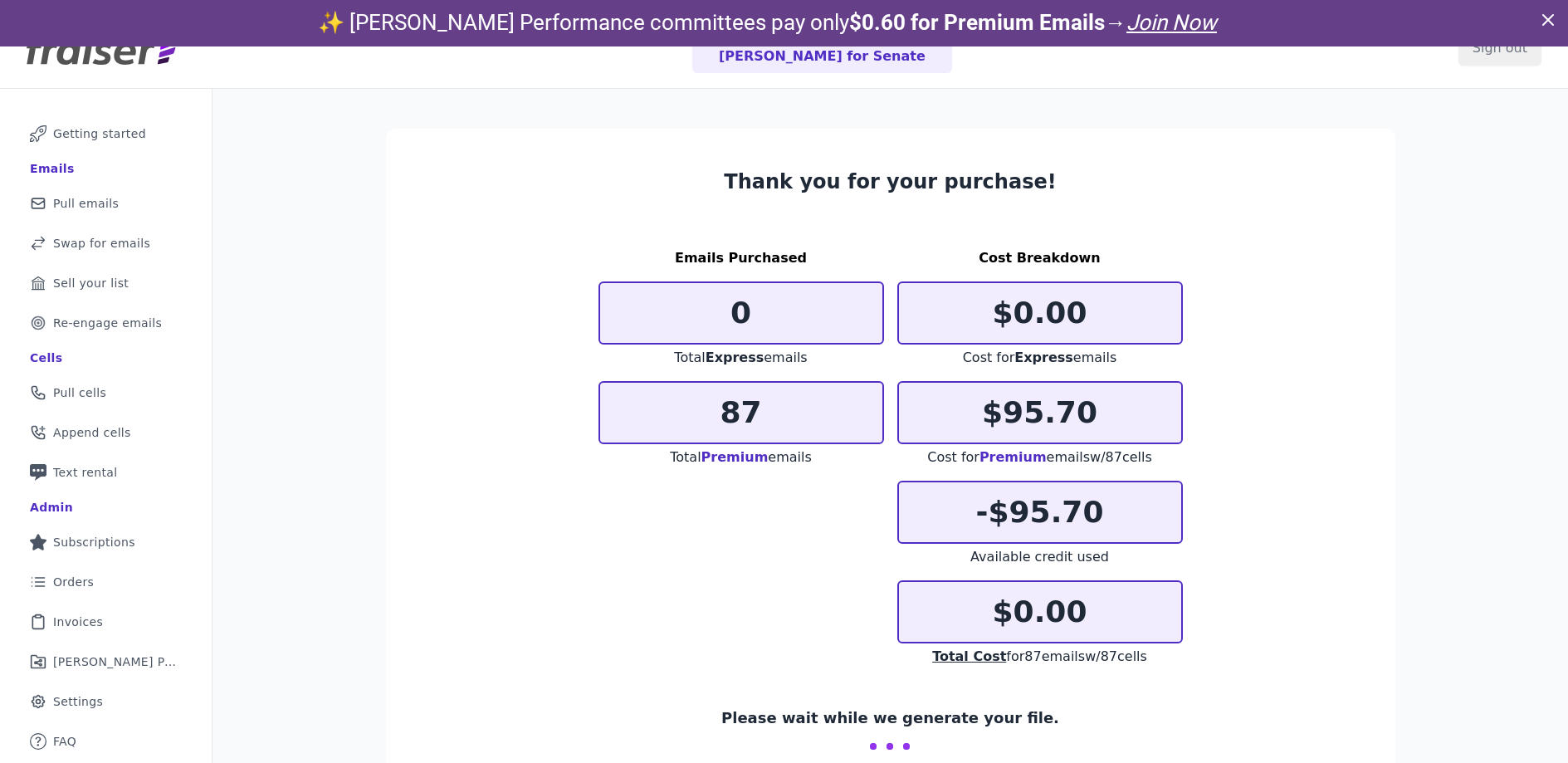
scroll to position [81, 0]
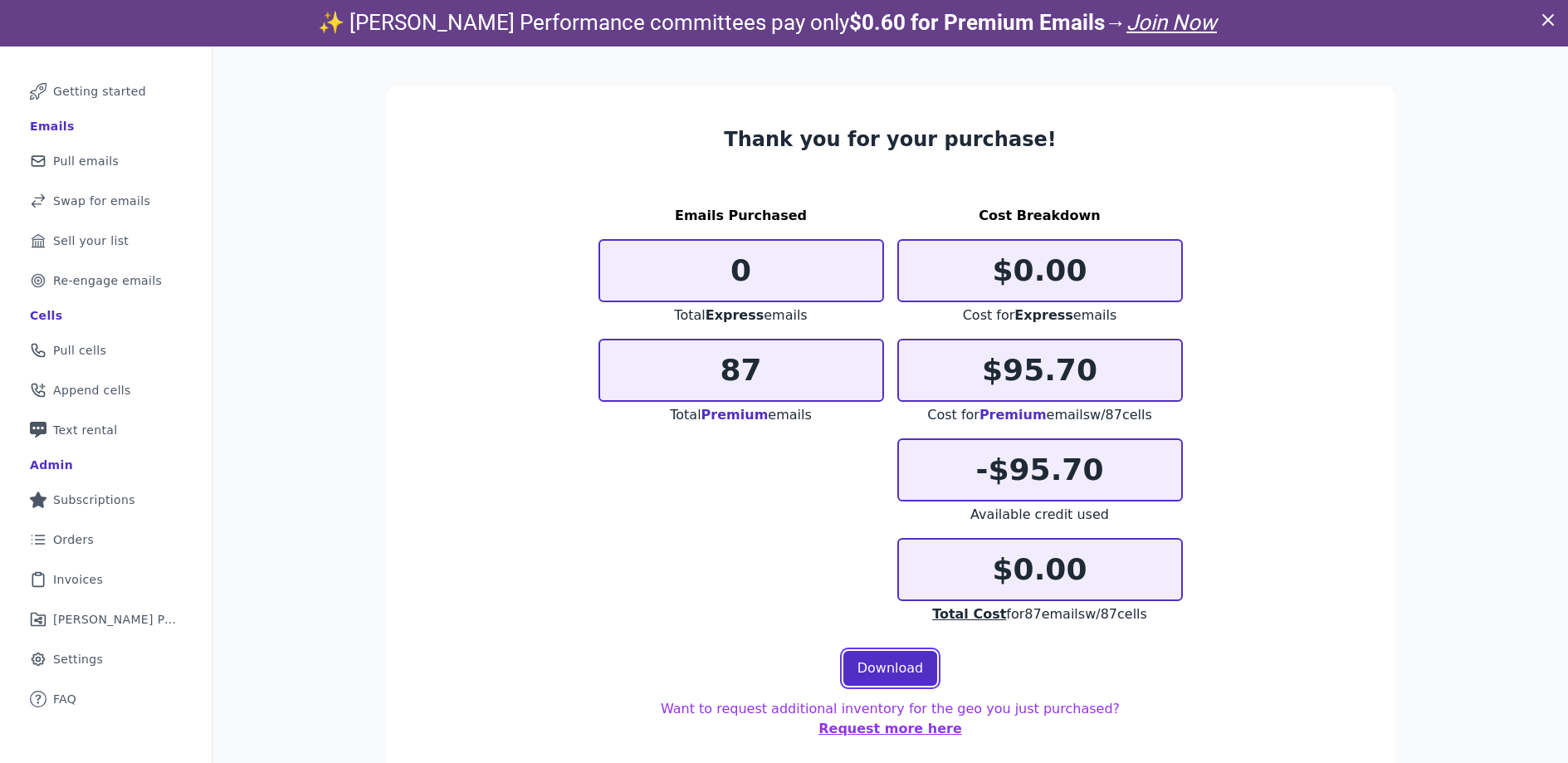
click at [894, 675] on link "Download" at bounding box center [891, 668] width 95 height 35
